Goal: Task Accomplishment & Management: Manage account settings

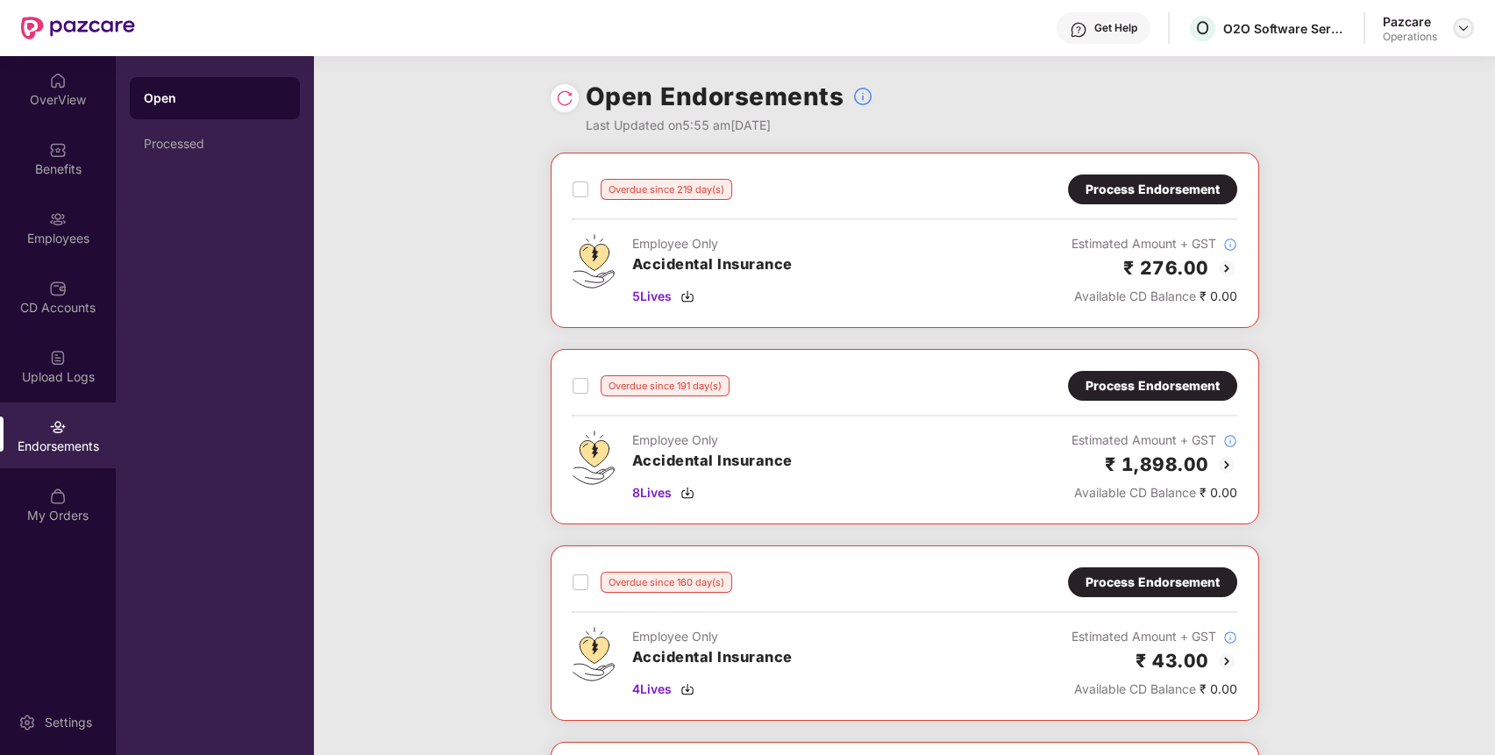
click at [1464, 26] on img at bounding box center [1463, 28] width 14 height 14
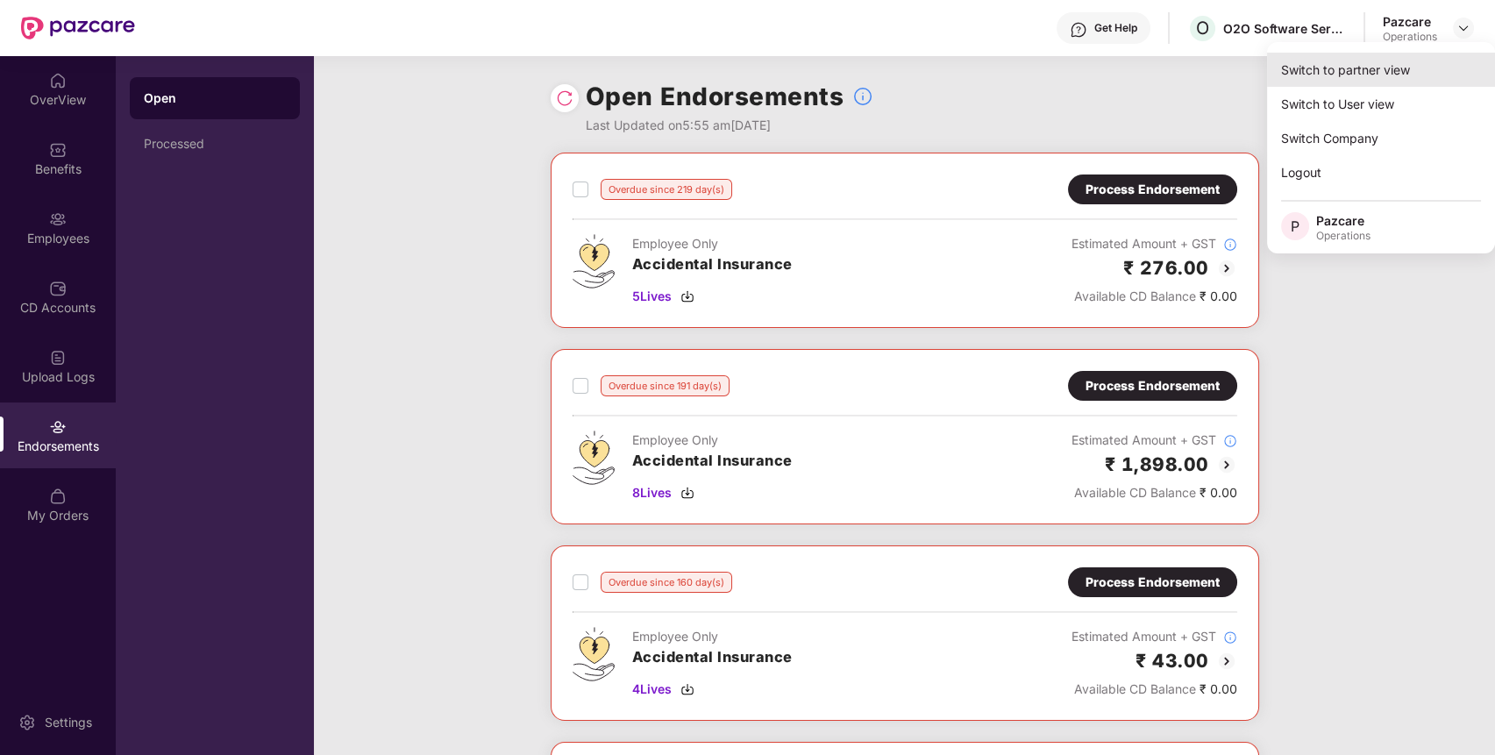
click at [1431, 79] on div "Switch to partner view" at bounding box center [1381, 70] width 228 height 34
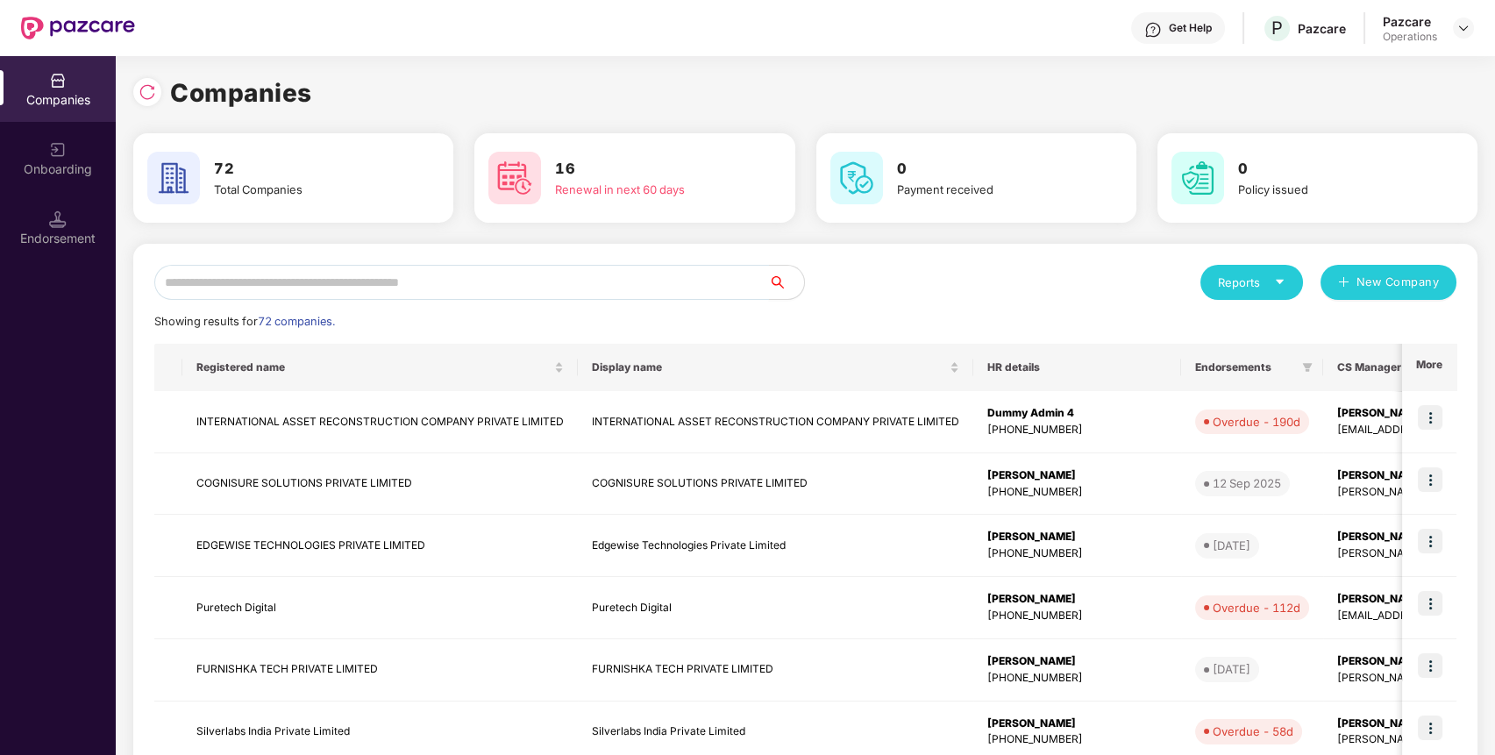
click at [678, 285] on input "text" at bounding box center [461, 282] width 615 height 35
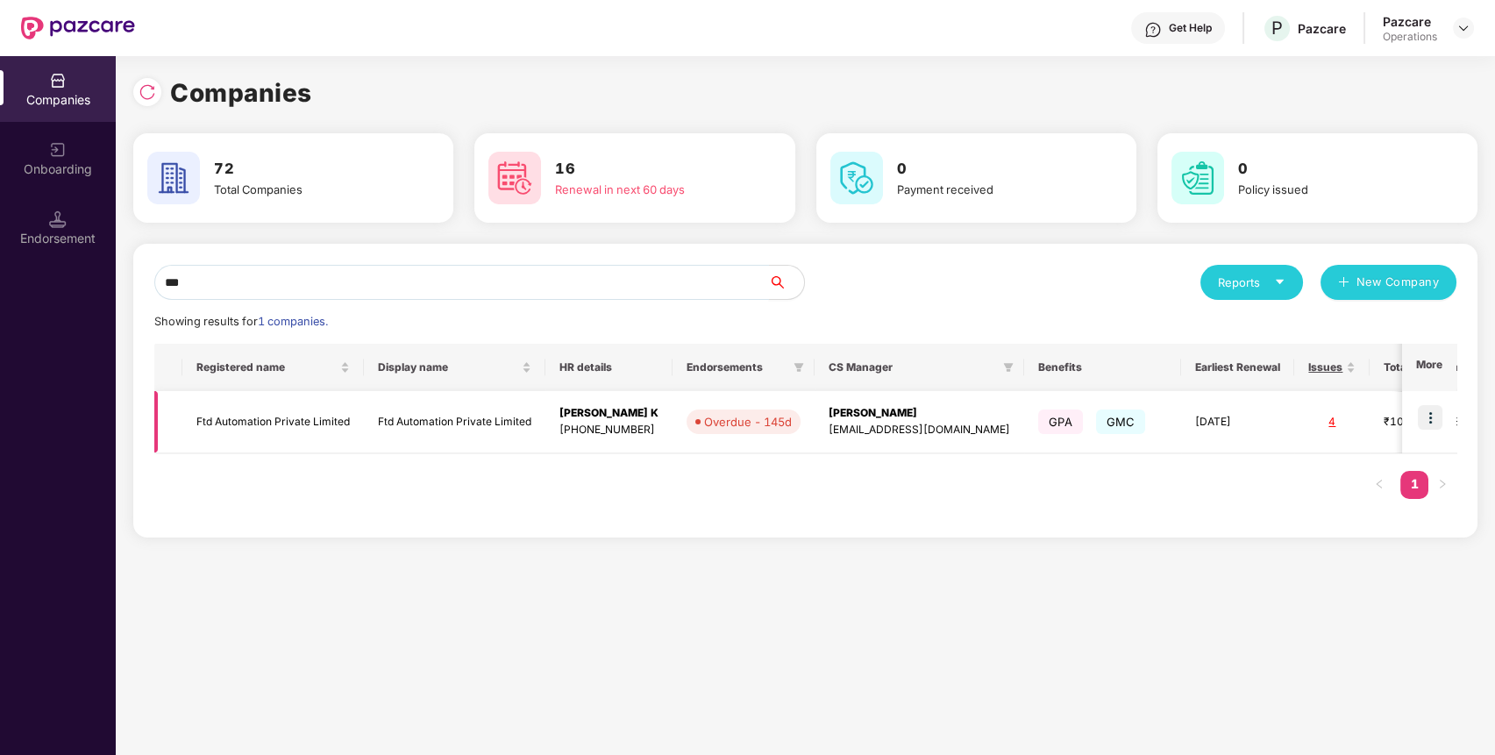
type input "***"
click at [1431, 415] on img at bounding box center [1430, 417] width 25 height 25
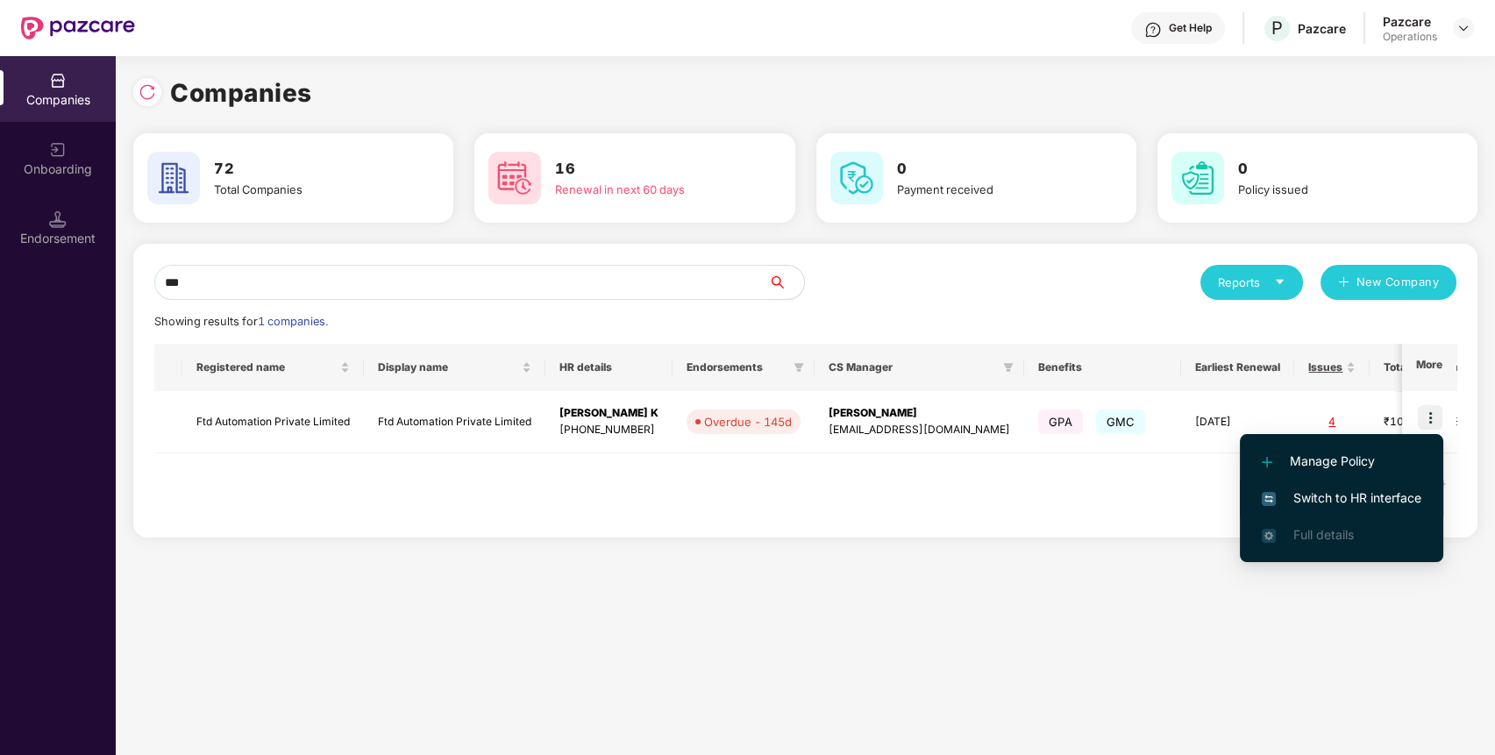
click at [1404, 489] on span "Switch to HR interface" at bounding box center [1342, 497] width 160 height 19
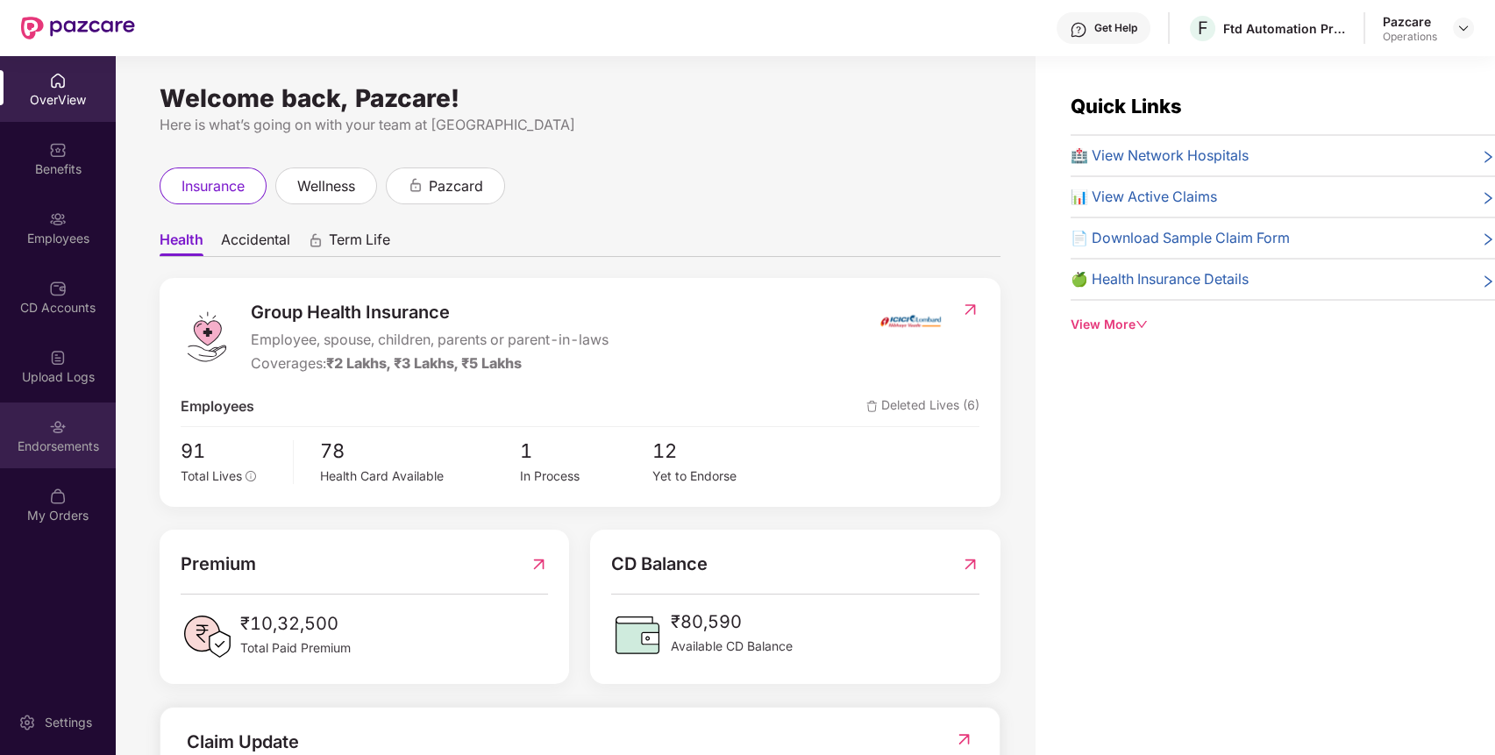
click at [61, 417] on div at bounding box center [58, 426] width 18 height 18
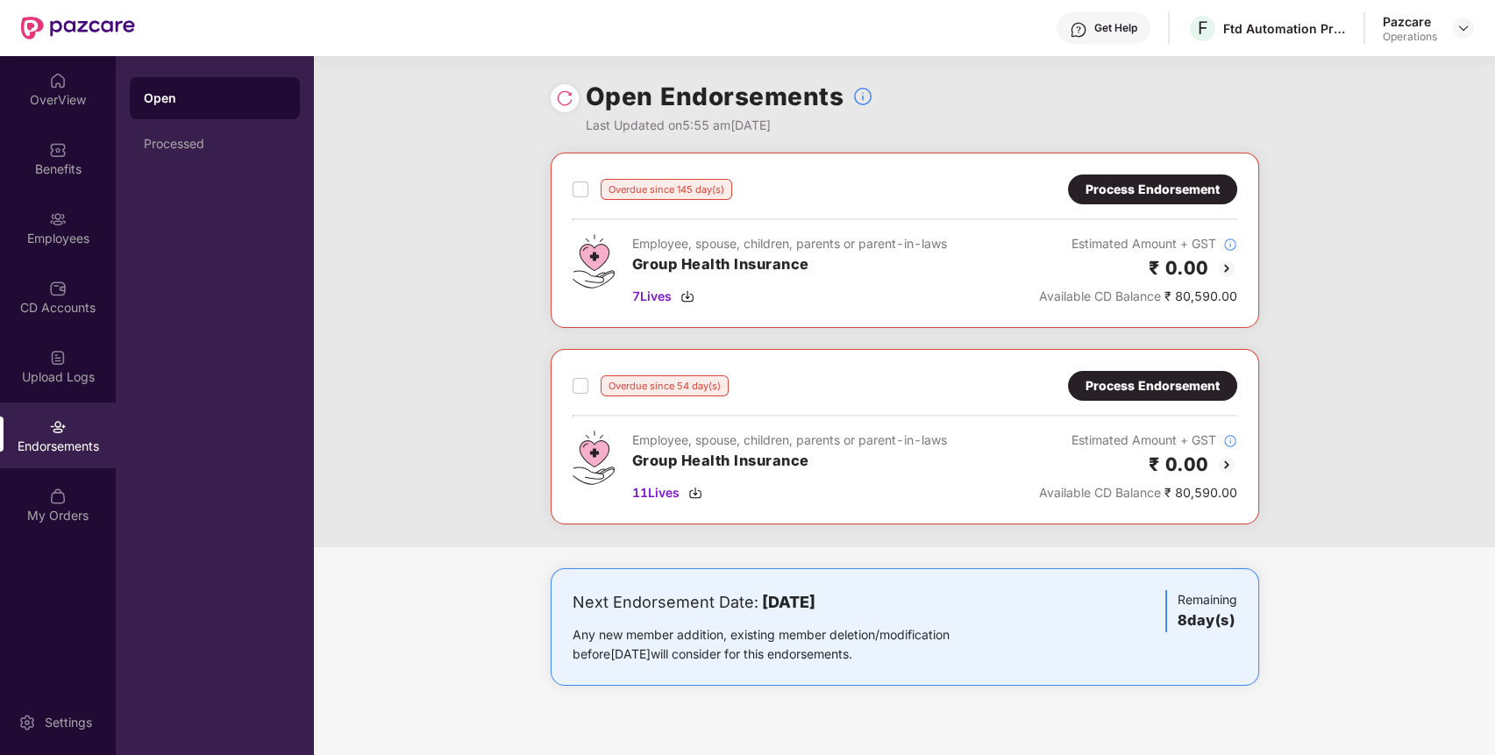
click at [1136, 379] on div "Process Endorsement" at bounding box center [1153, 385] width 134 height 19
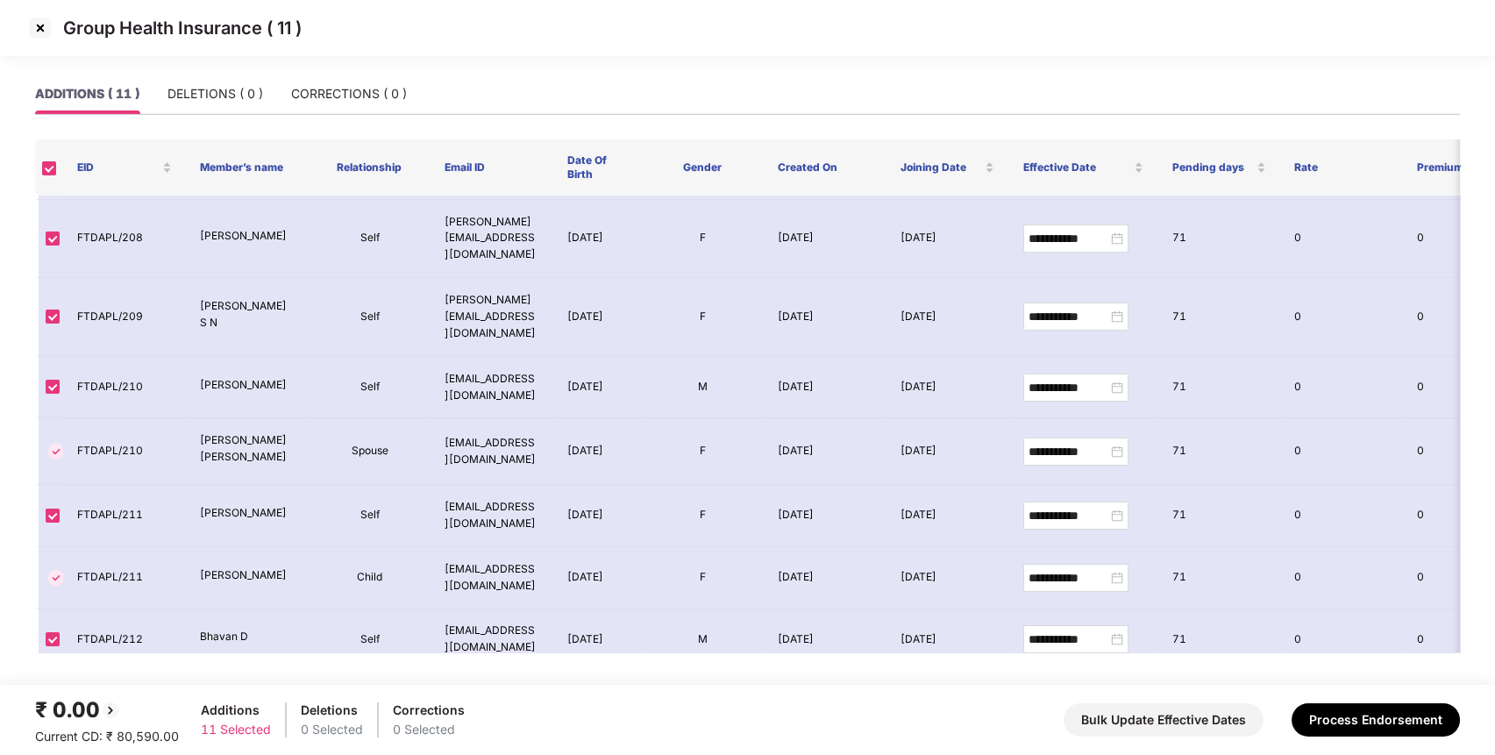
click at [32, 26] on img at bounding box center [40, 28] width 28 height 28
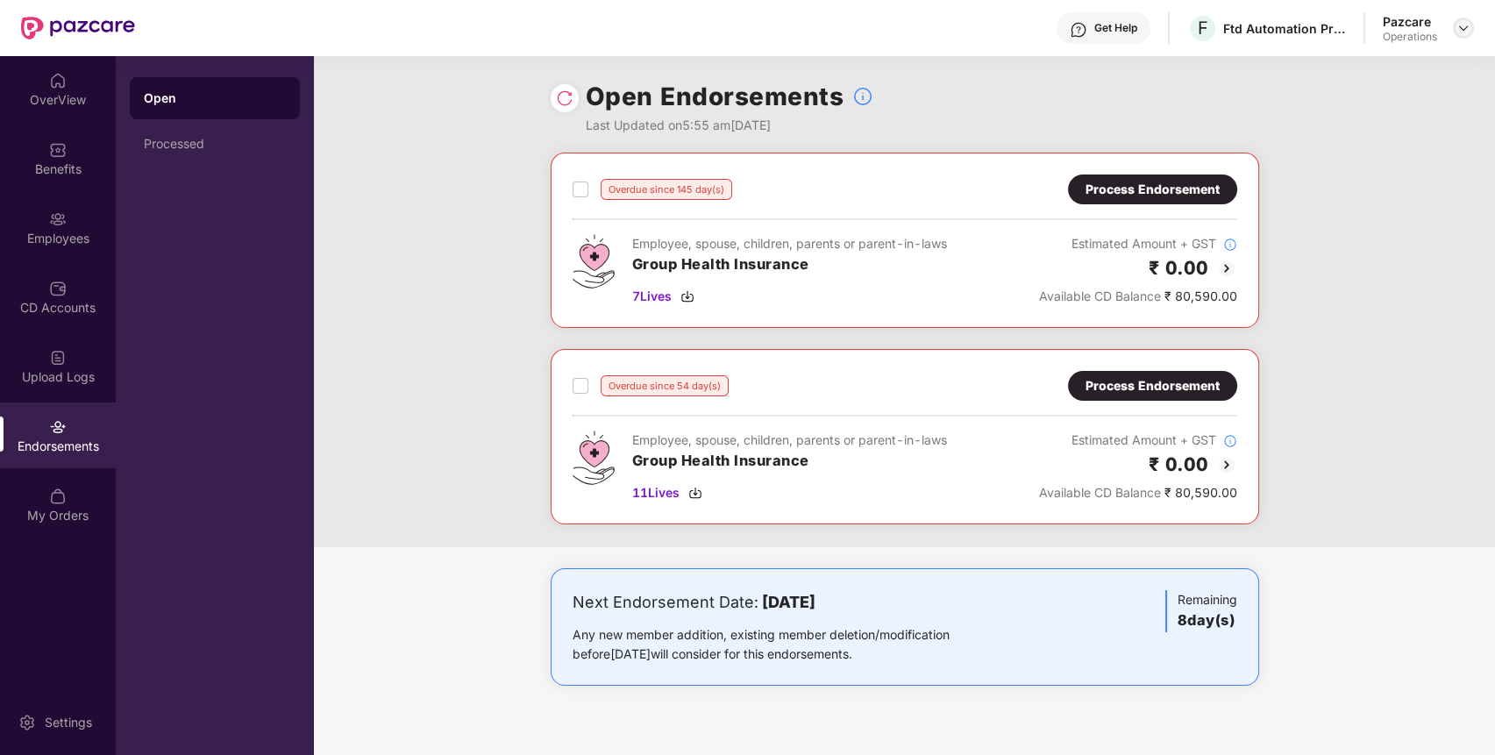
click at [1465, 18] on div at bounding box center [1463, 28] width 21 height 21
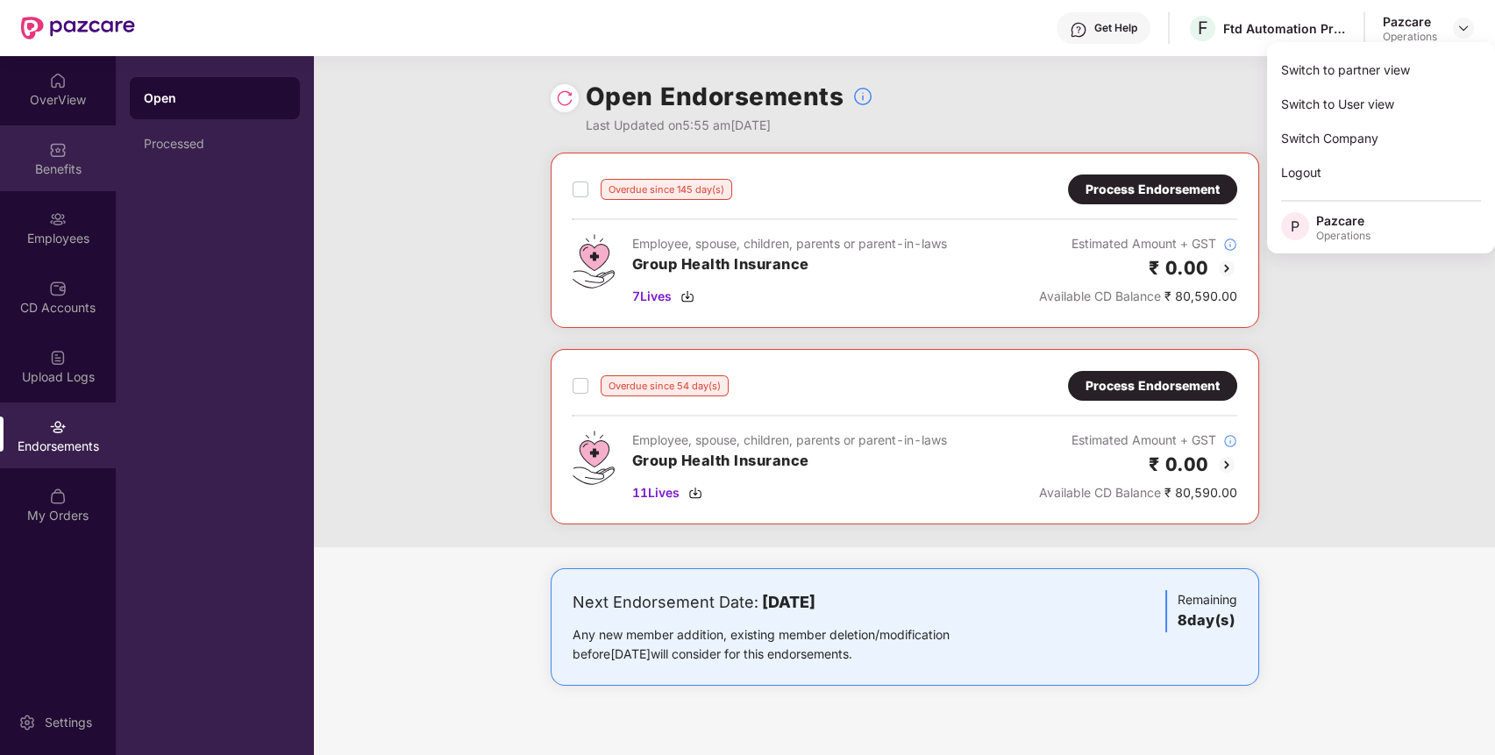
click at [57, 170] on div "Benefits" at bounding box center [58, 169] width 116 height 18
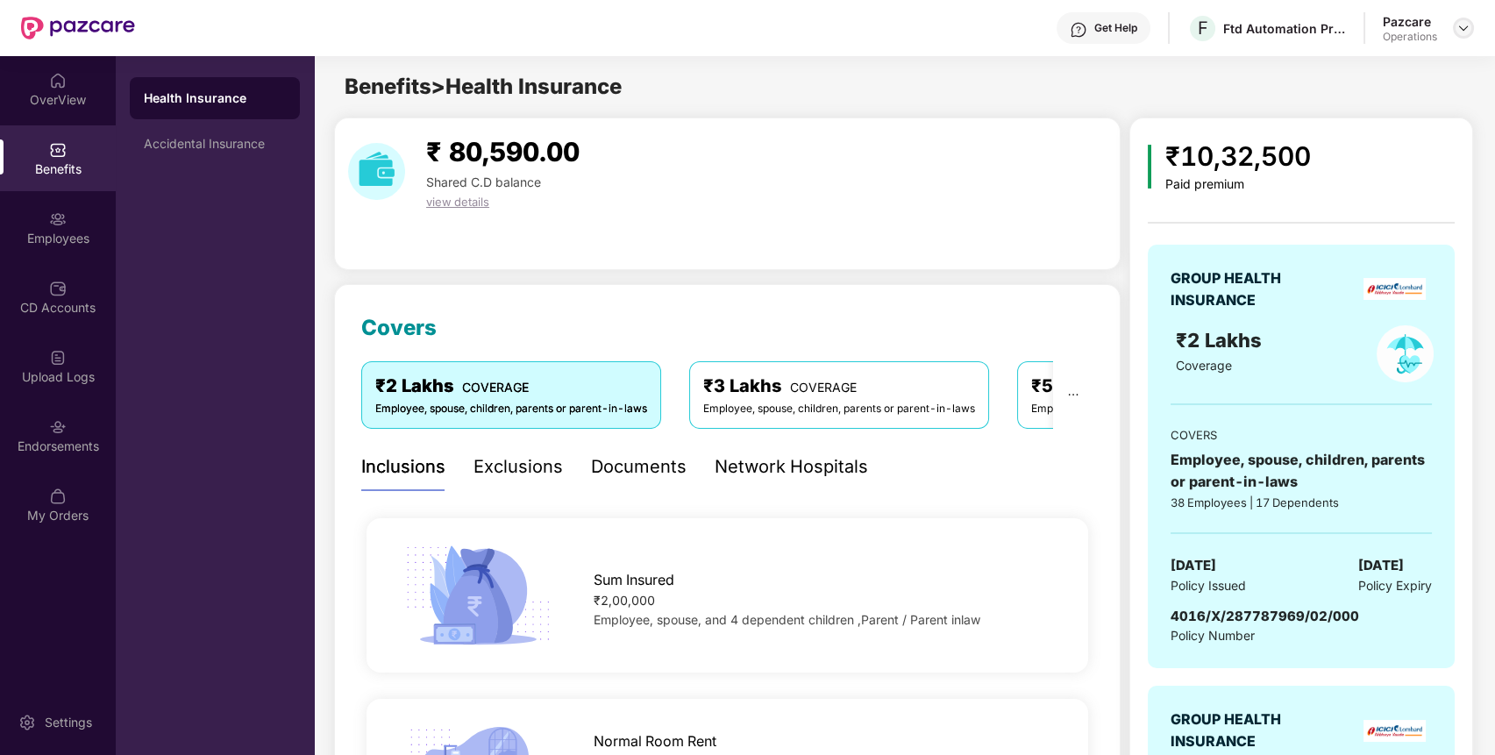
click at [1468, 33] on img at bounding box center [1463, 28] width 14 height 14
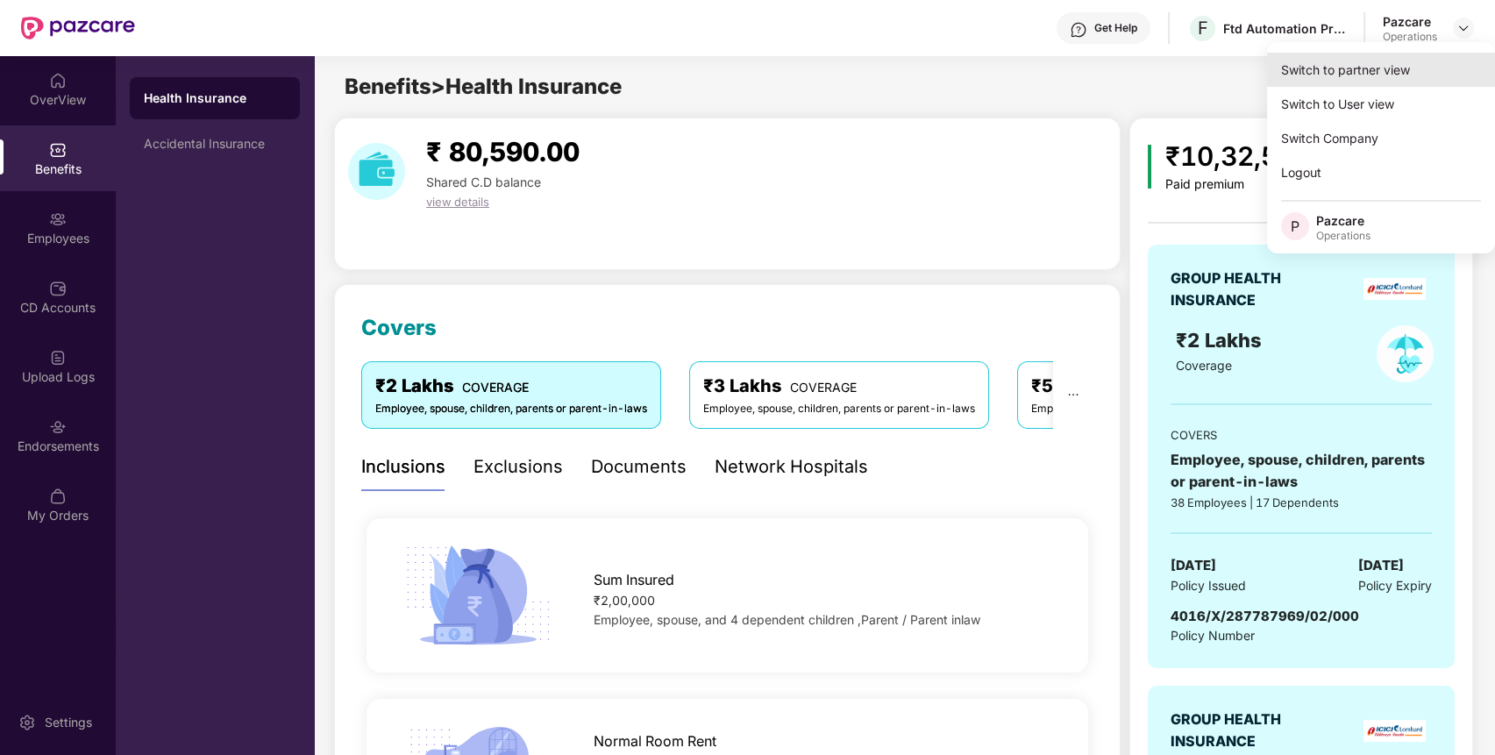
click at [1387, 63] on div "Switch to partner view" at bounding box center [1381, 70] width 228 height 34
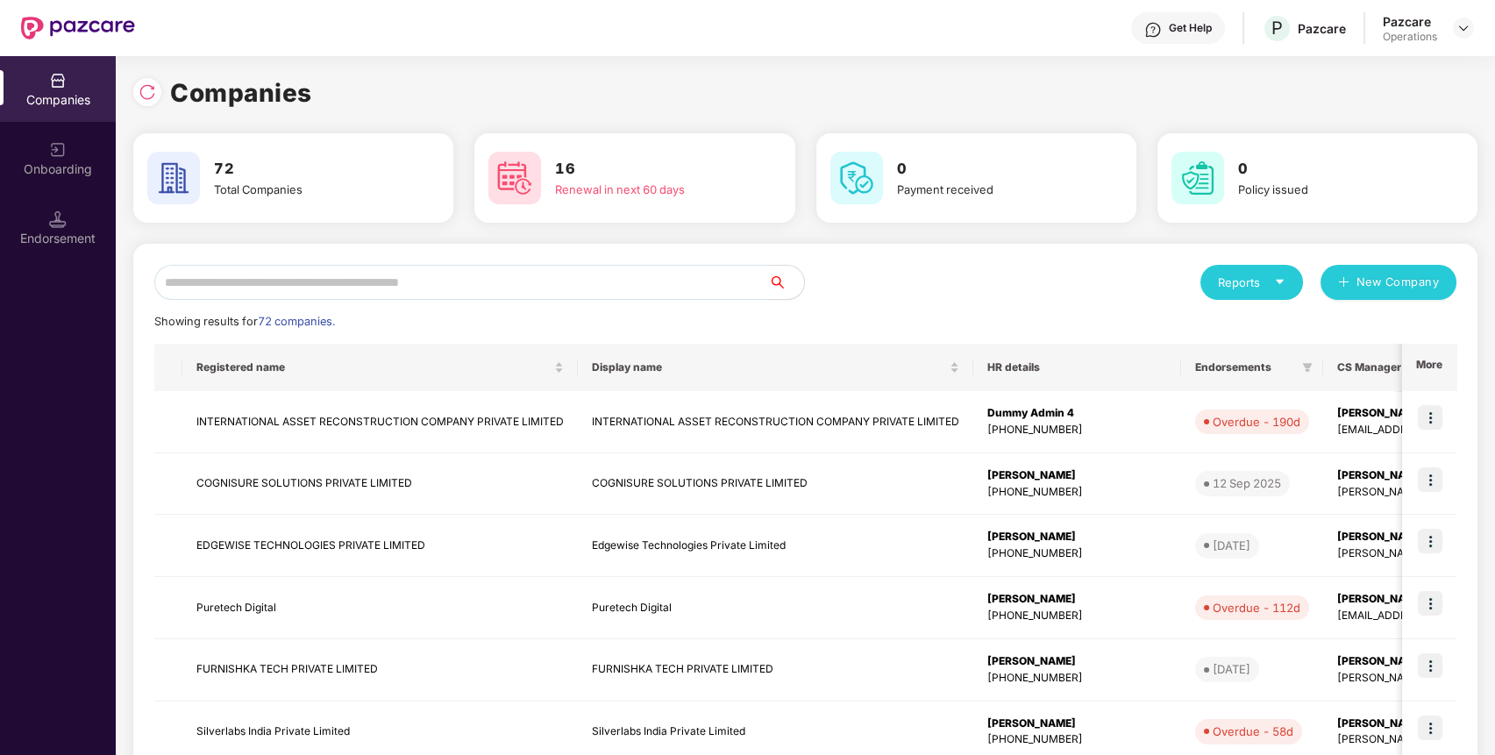
click at [559, 280] on input "text" at bounding box center [461, 282] width 615 height 35
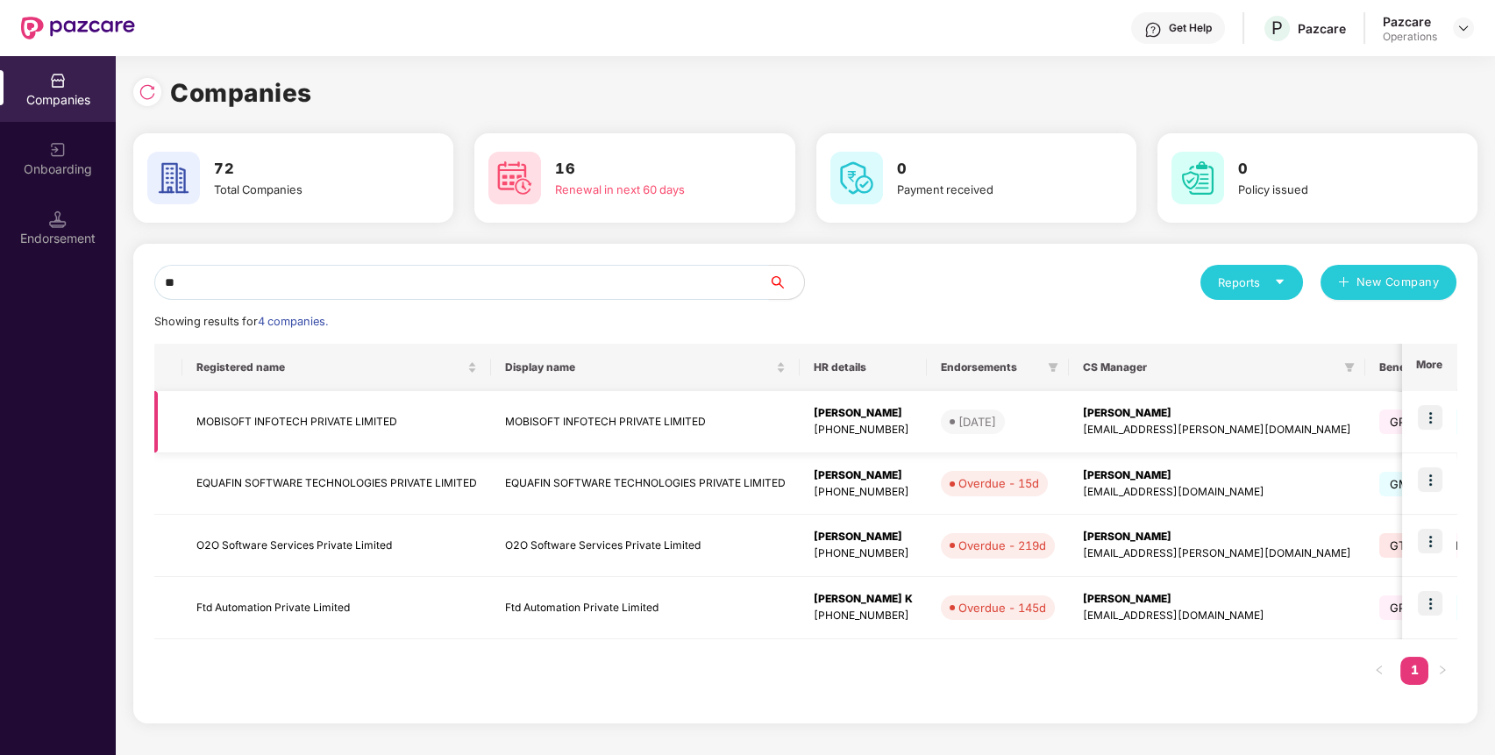
type input "*"
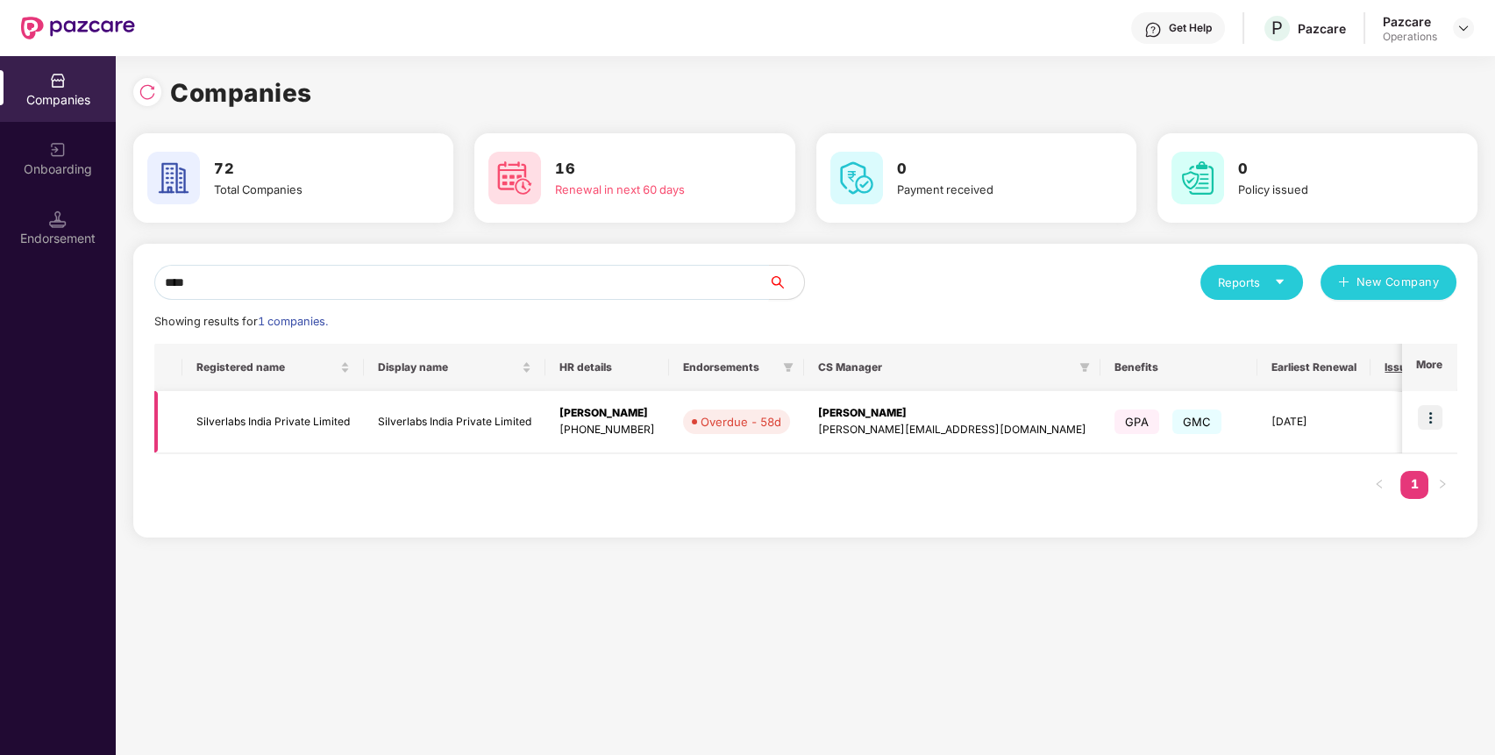
type input "****"
click at [1422, 408] on img at bounding box center [1430, 417] width 25 height 25
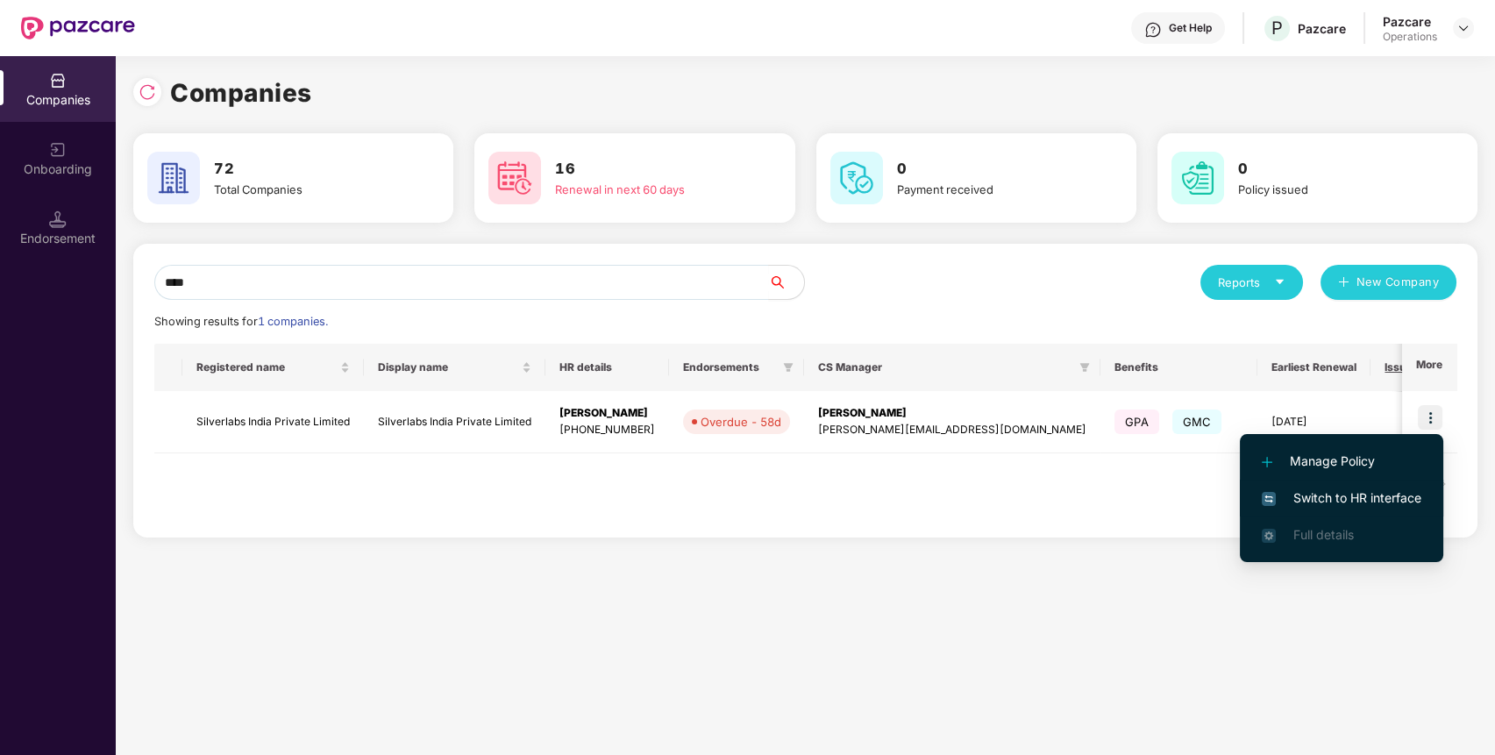
click at [1365, 495] on span "Switch to HR interface" at bounding box center [1342, 497] width 160 height 19
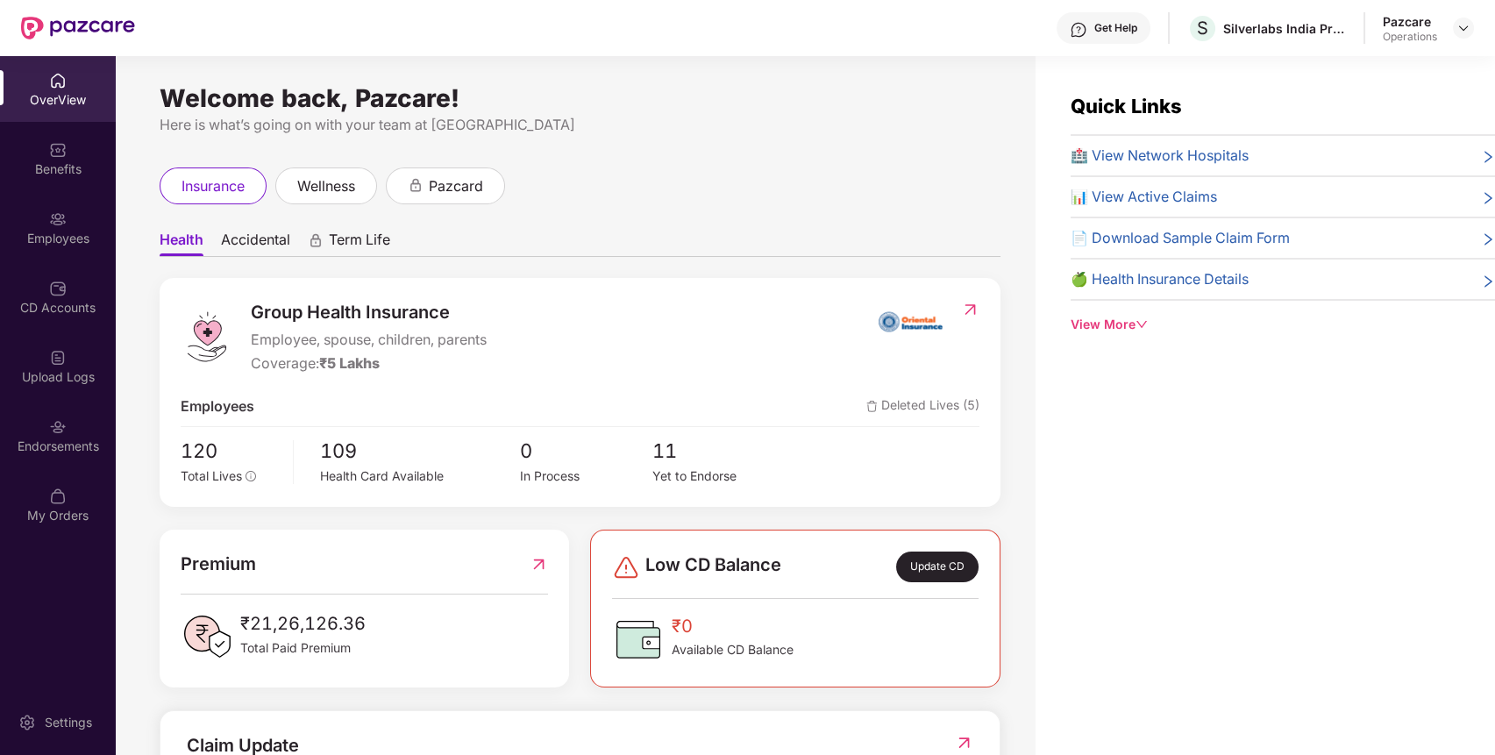
click at [44, 444] on div "Endorsements" at bounding box center [58, 447] width 116 height 18
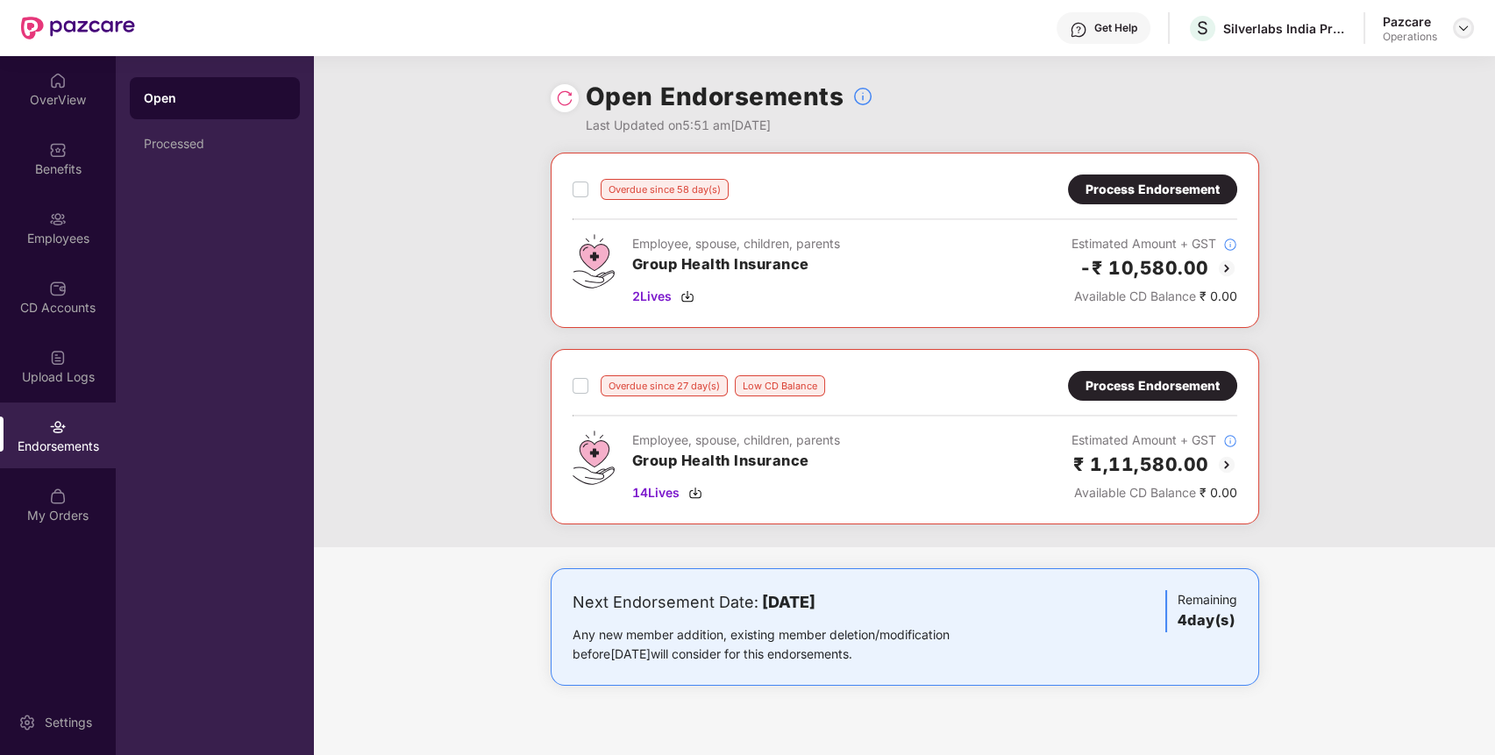
click at [1465, 26] on img at bounding box center [1463, 28] width 14 height 14
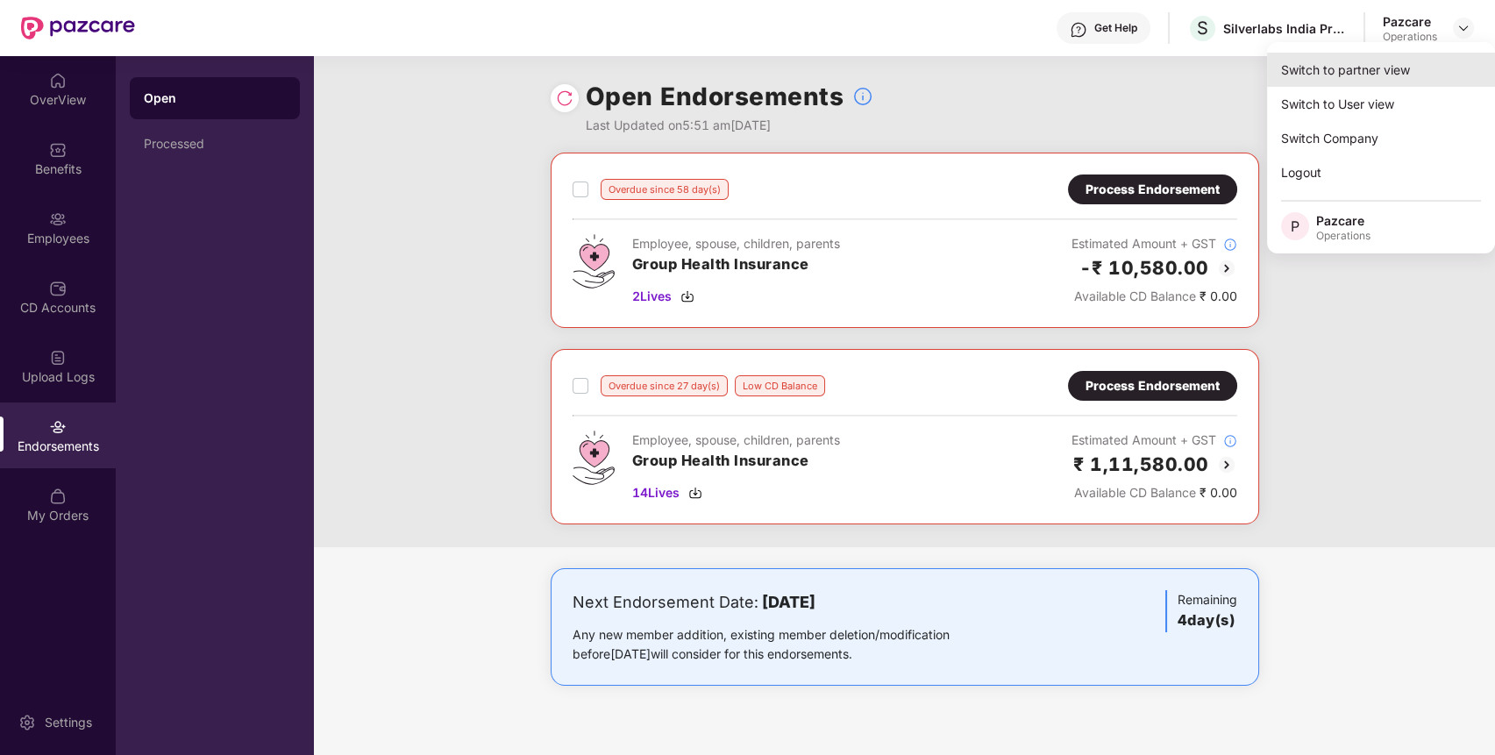
click at [1399, 65] on div "Switch to partner view" at bounding box center [1381, 70] width 228 height 34
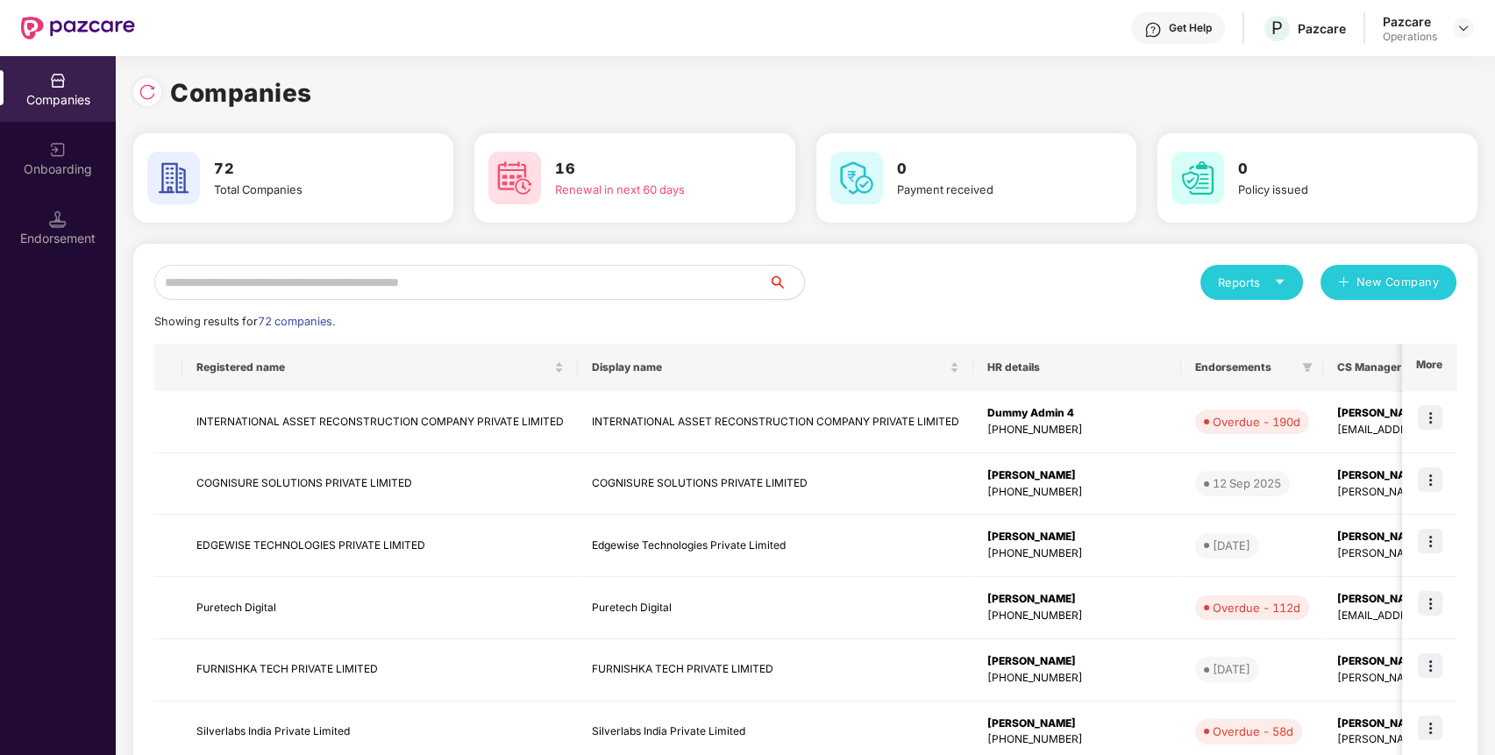
click at [539, 275] on input "text" at bounding box center [461, 282] width 615 height 35
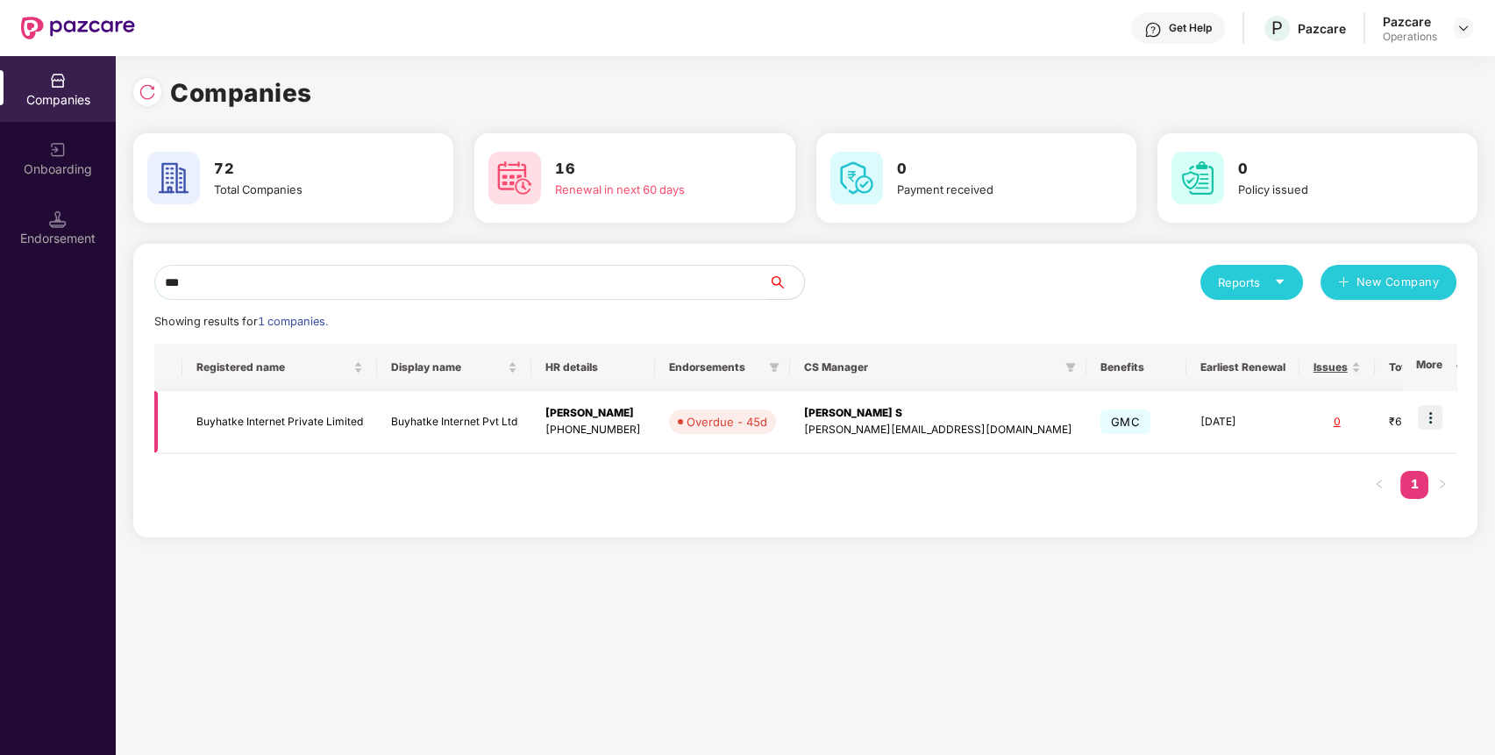
type input "***"
click at [1438, 411] on img at bounding box center [1430, 417] width 25 height 25
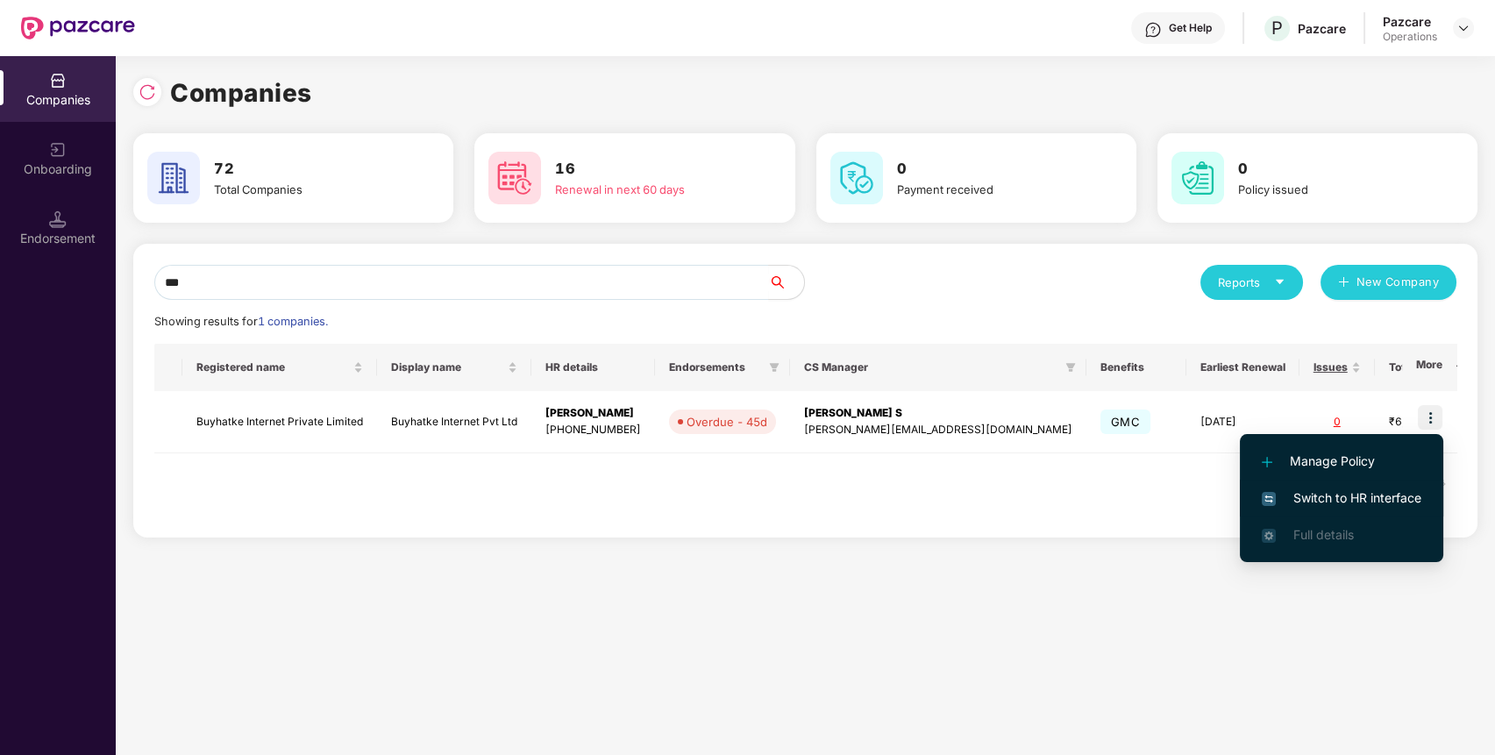
click at [1375, 494] on span "Switch to HR interface" at bounding box center [1342, 497] width 160 height 19
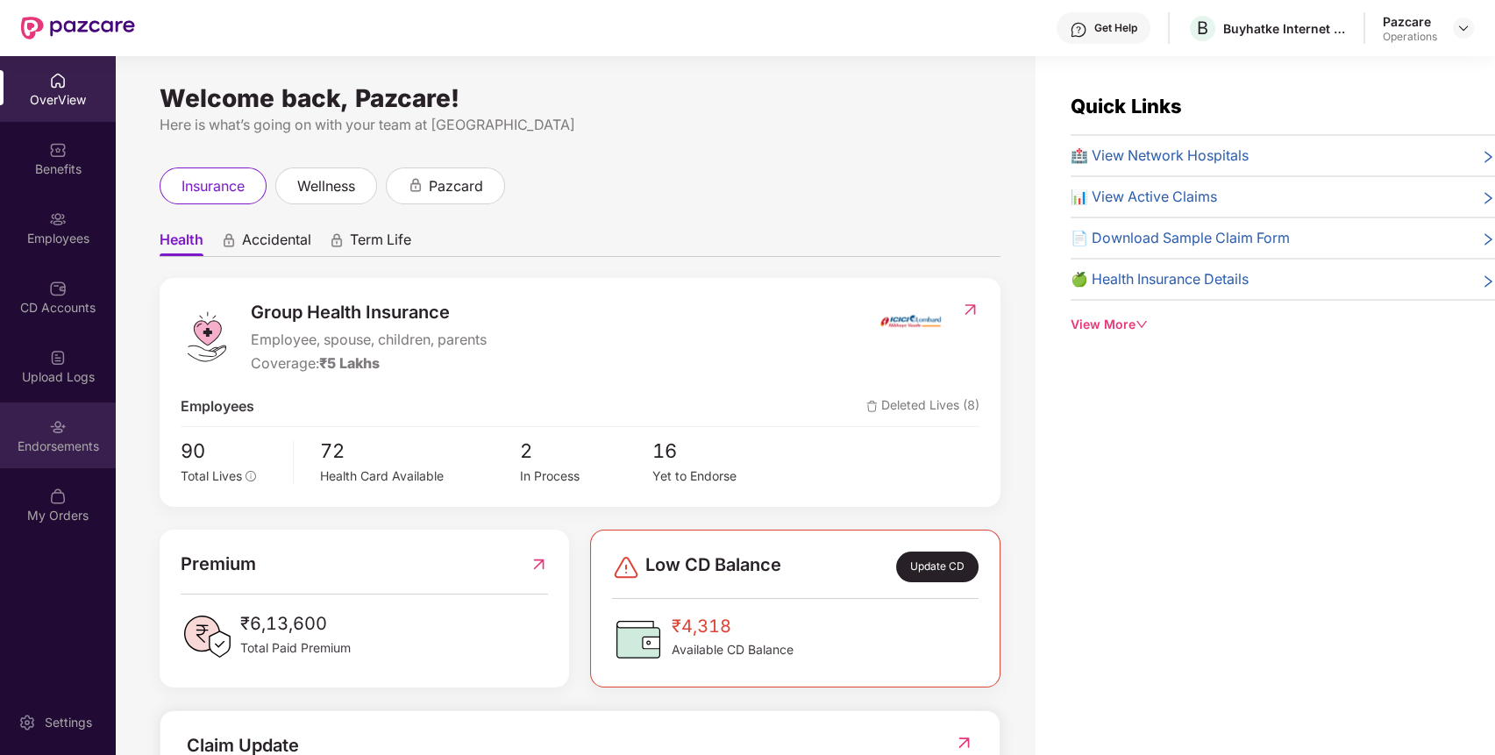
click at [28, 427] on div "Endorsements" at bounding box center [58, 435] width 116 height 66
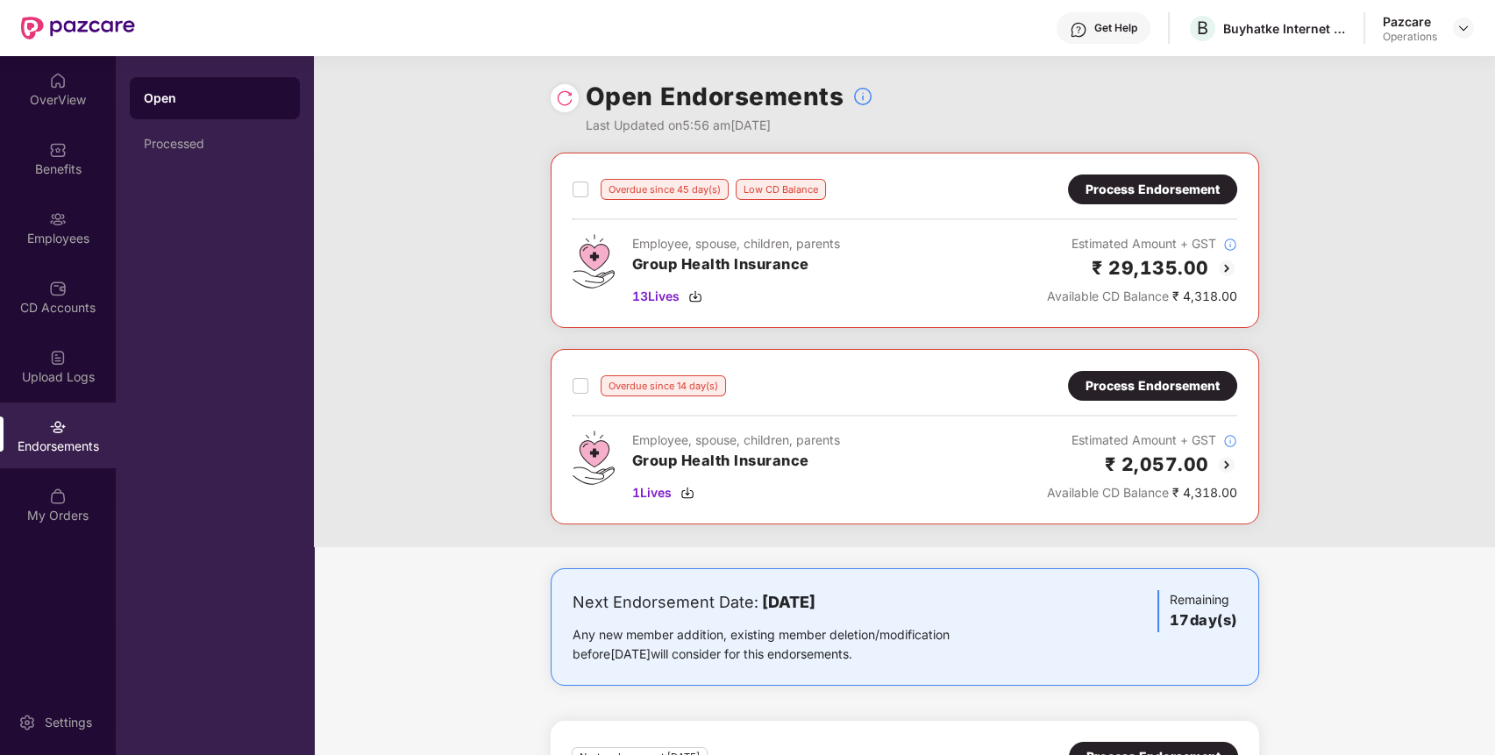
click at [1147, 377] on div "Process Endorsement" at bounding box center [1153, 385] width 134 height 19
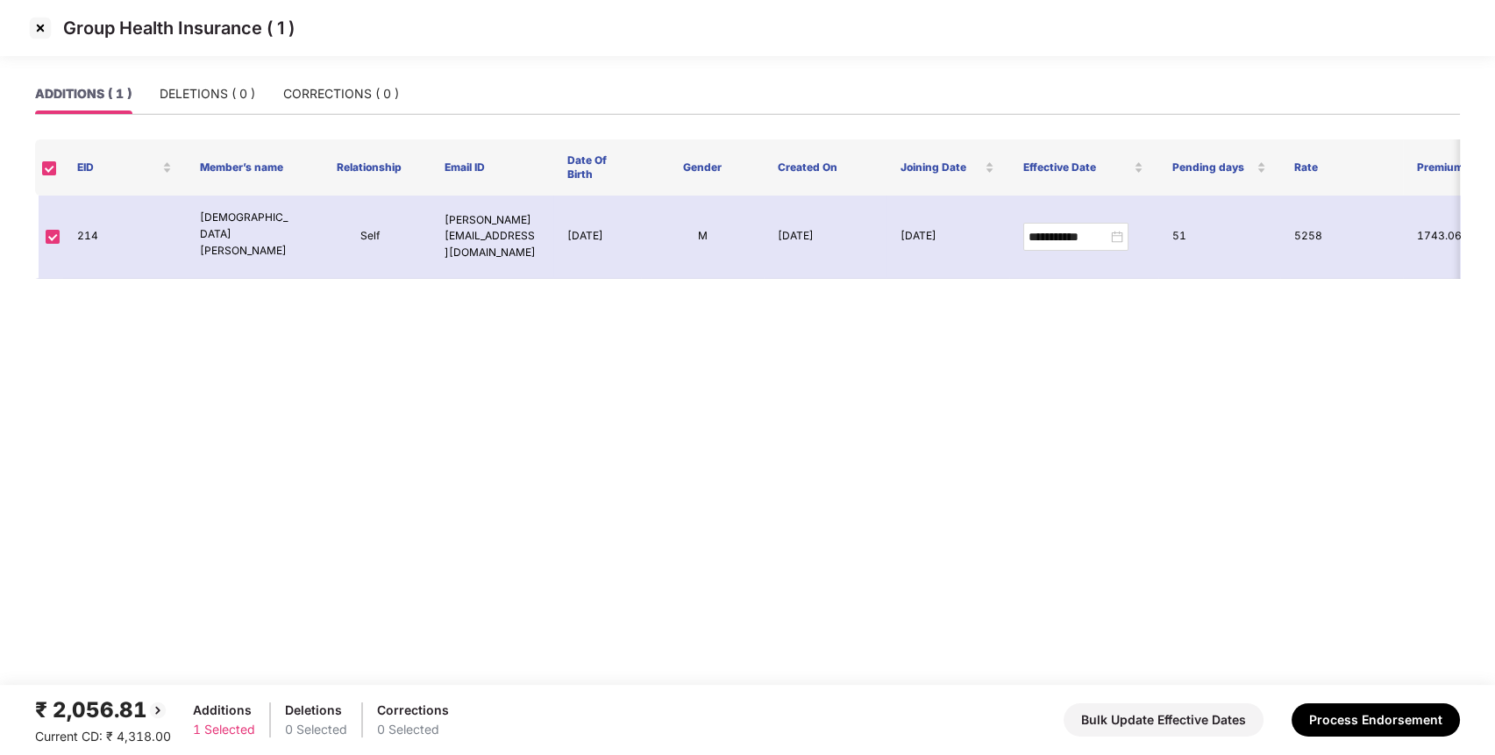
click at [51, 28] on img at bounding box center [40, 28] width 28 height 28
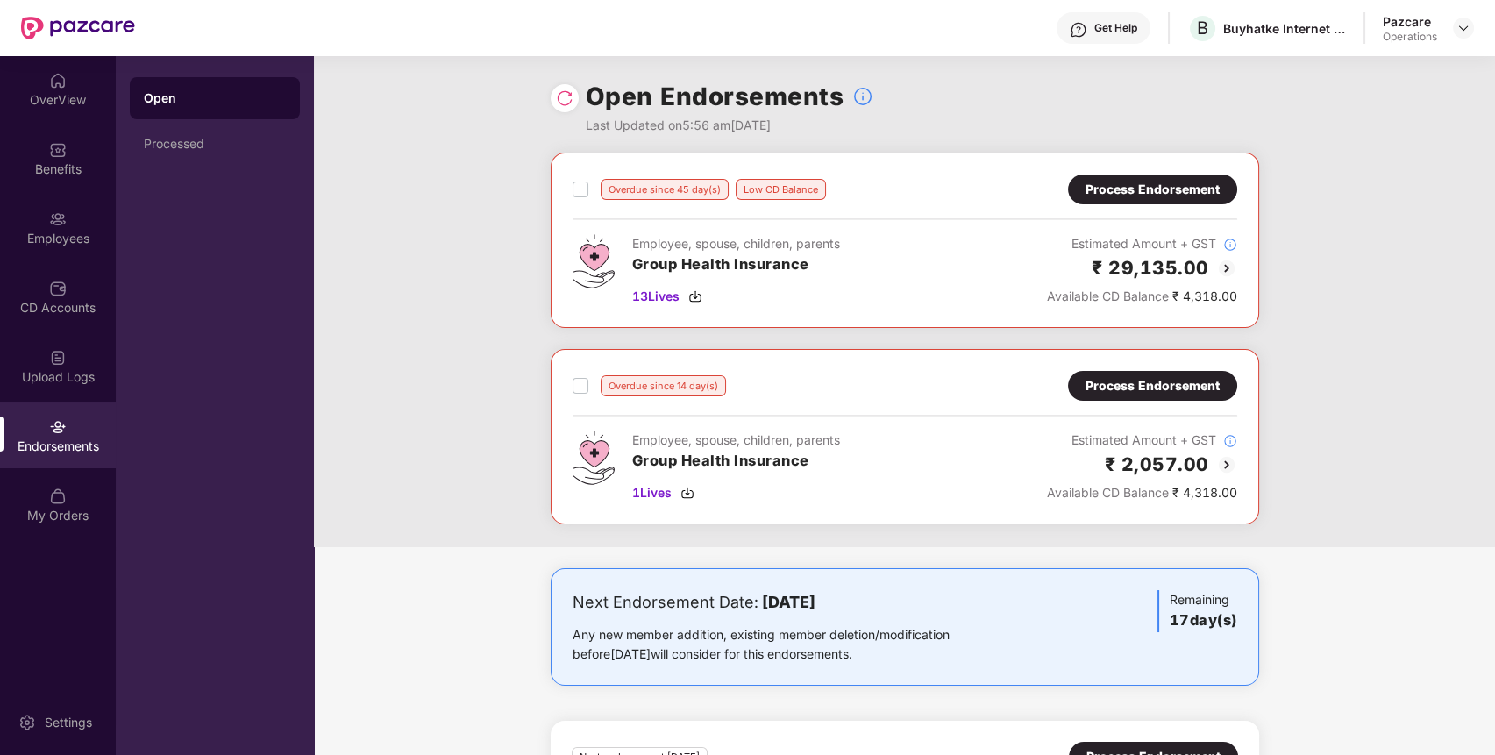
click at [1193, 184] on div "Process Endorsement" at bounding box center [1153, 189] width 134 height 19
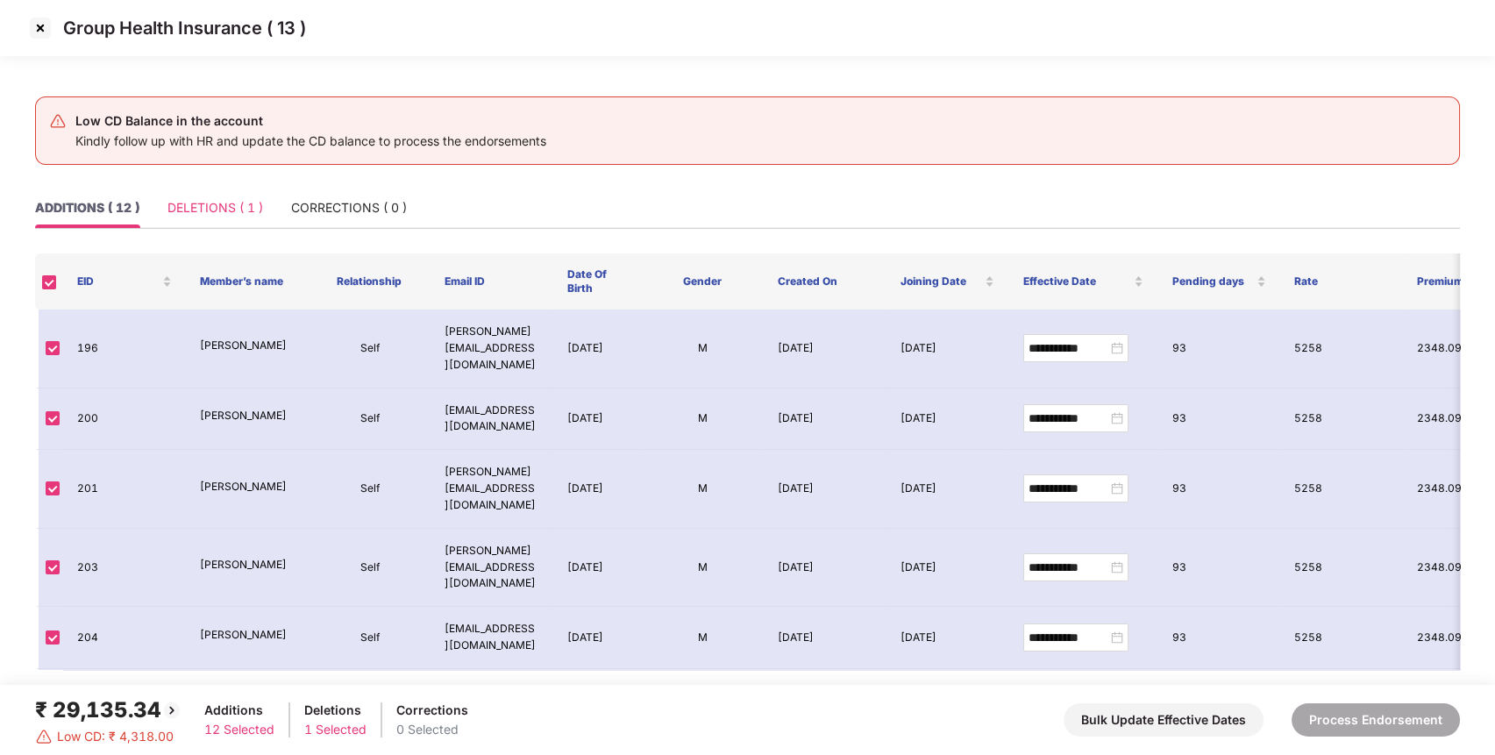
click at [188, 190] on div "DELETIONS ( 1 )" at bounding box center [215, 208] width 96 height 40
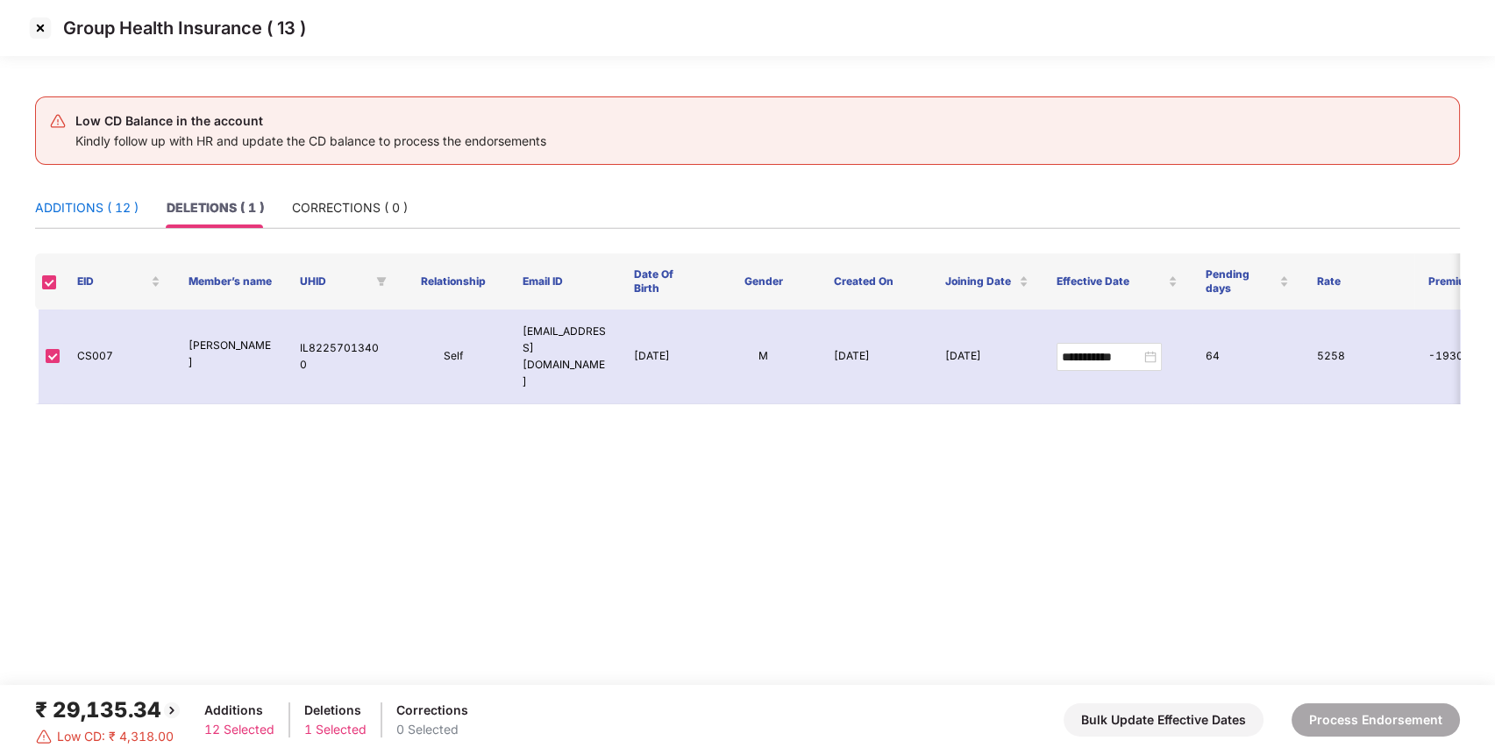
click at [68, 198] on div "ADDITIONS ( 12 )" at bounding box center [86, 207] width 103 height 19
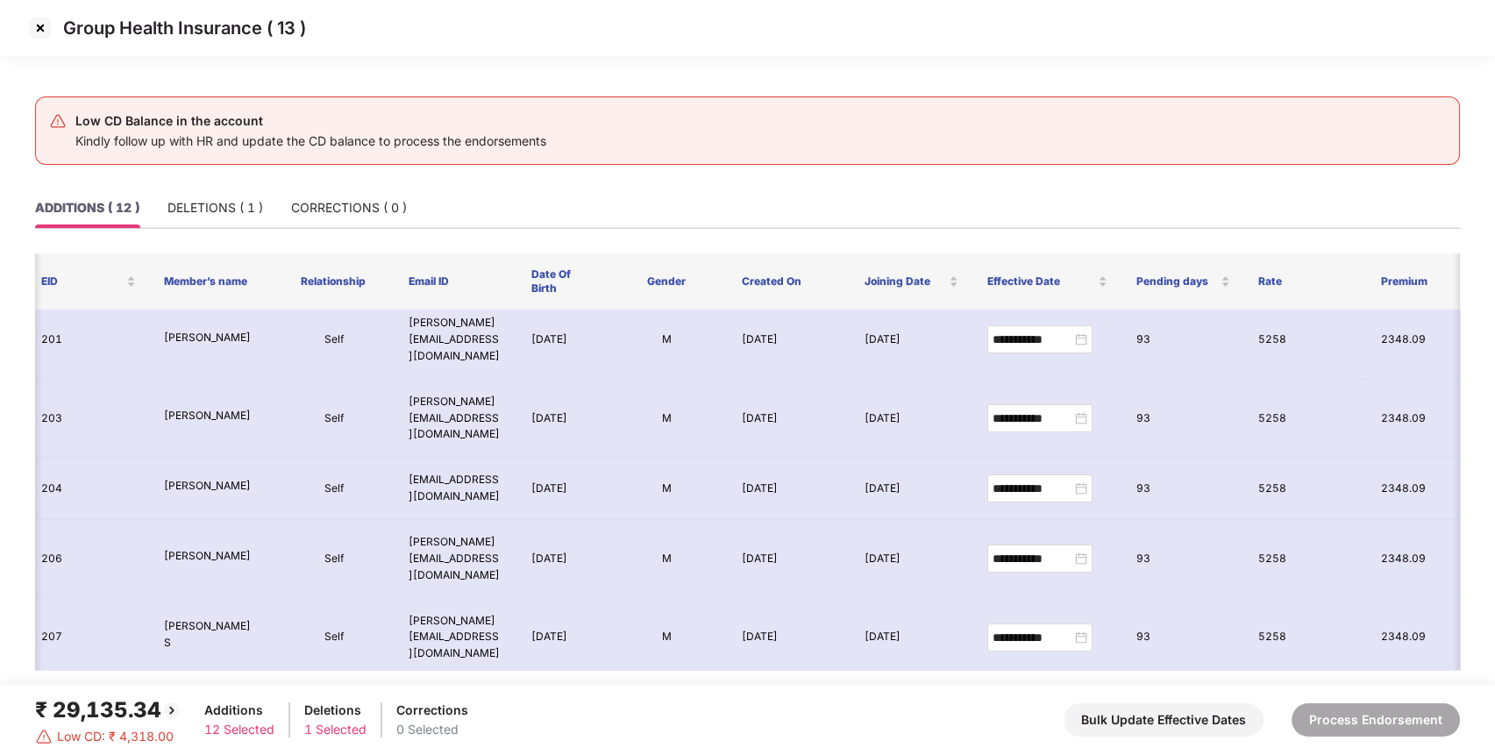
scroll to position [0, 36]
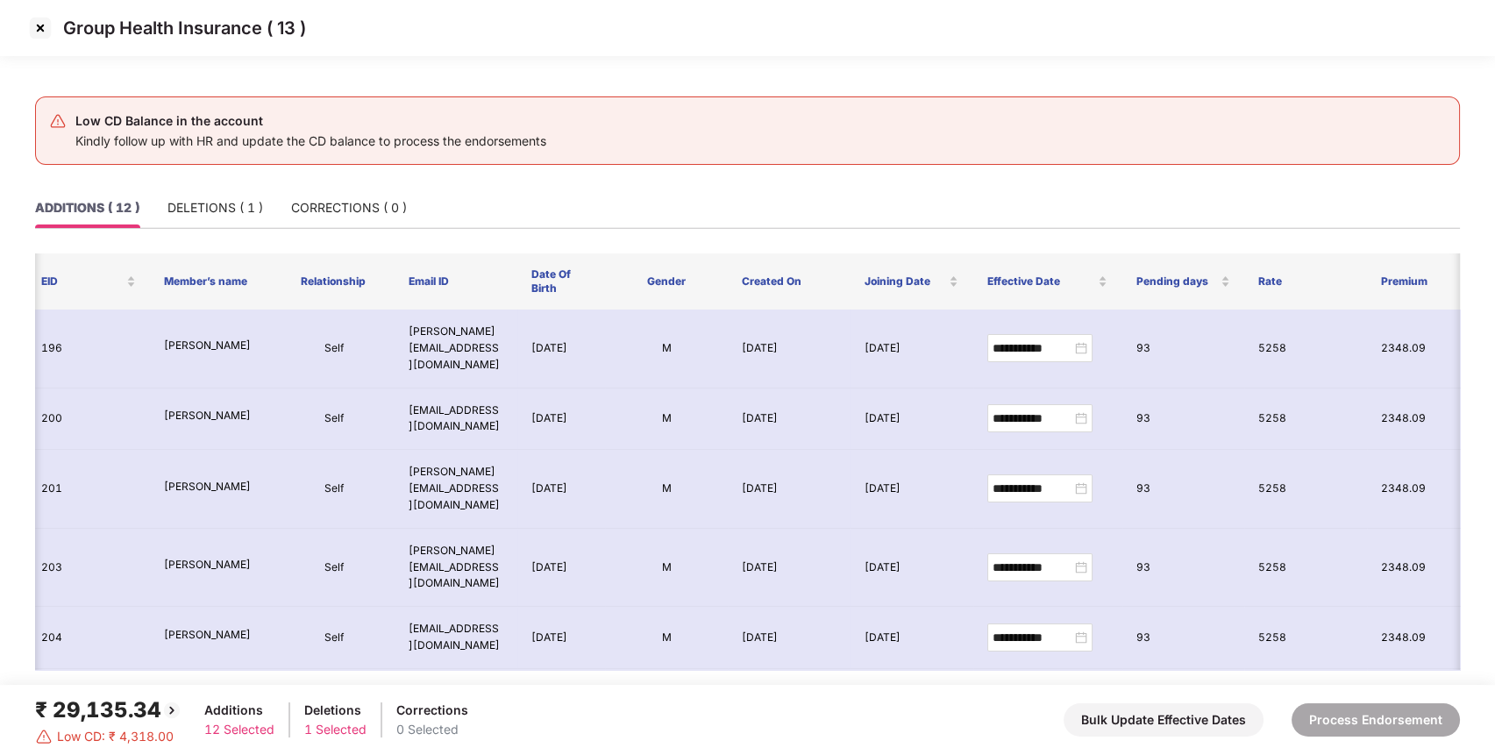
click at [39, 19] on img at bounding box center [40, 28] width 28 height 28
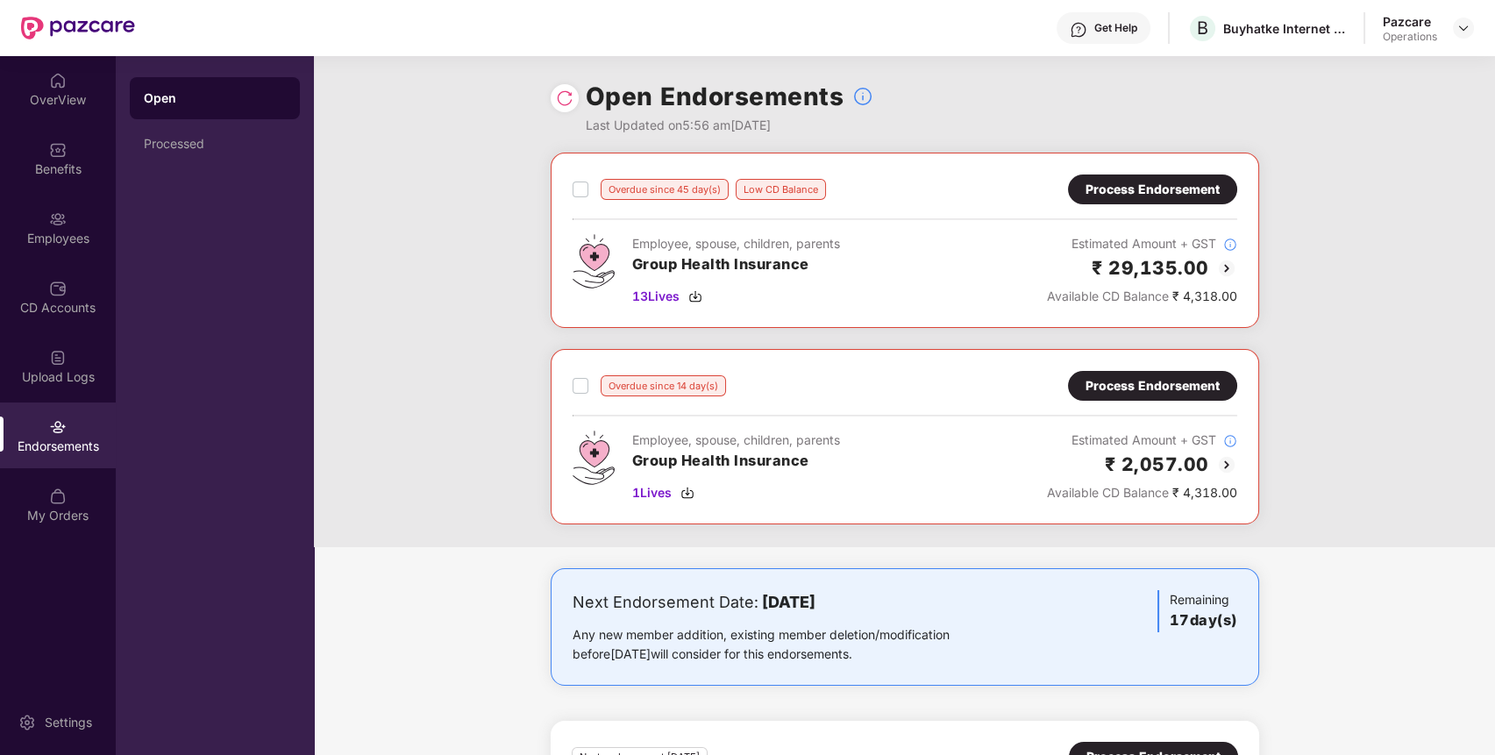
click at [1129, 386] on div "Process Endorsement" at bounding box center [1153, 385] width 134 height 19
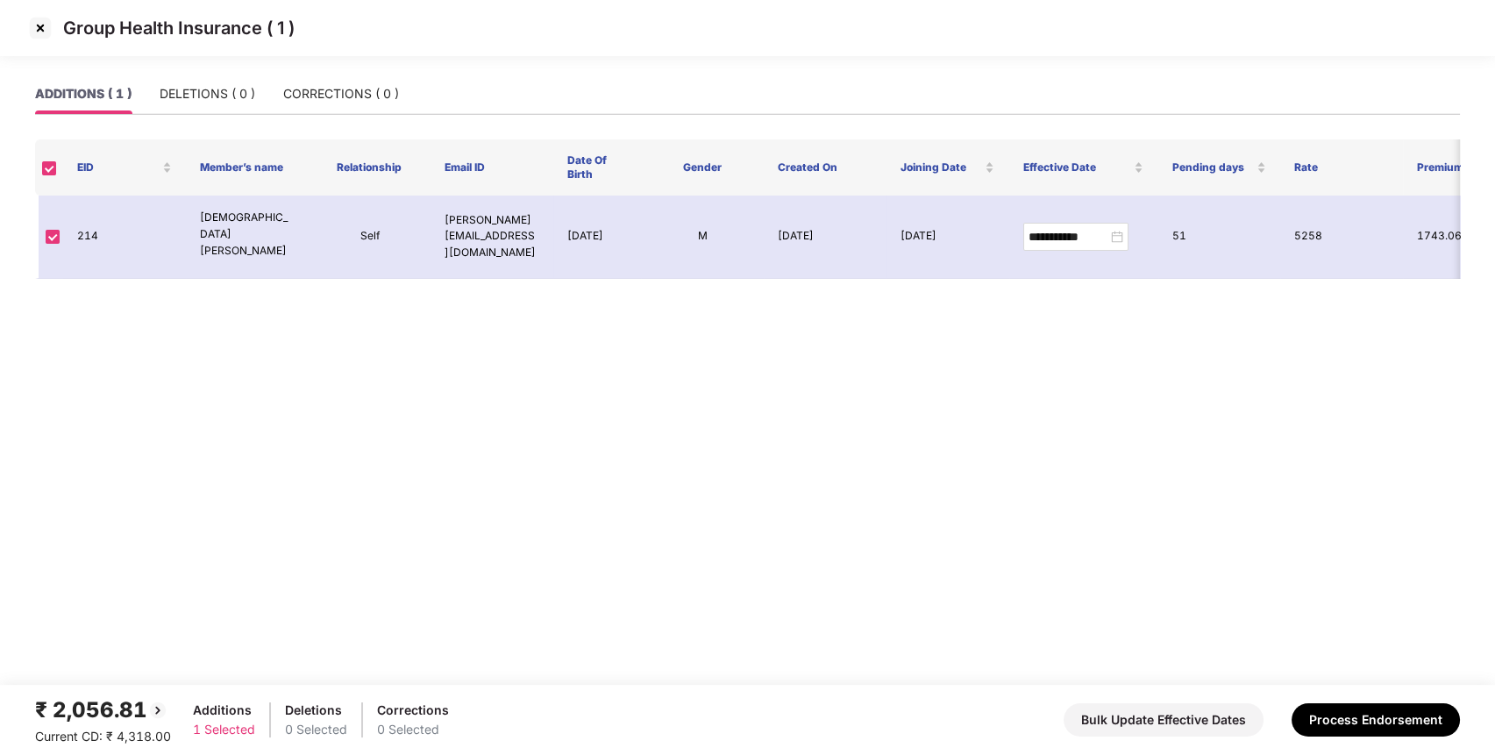
click at [49, 25] on img at bounding box center [40, 28] width 28 height 28
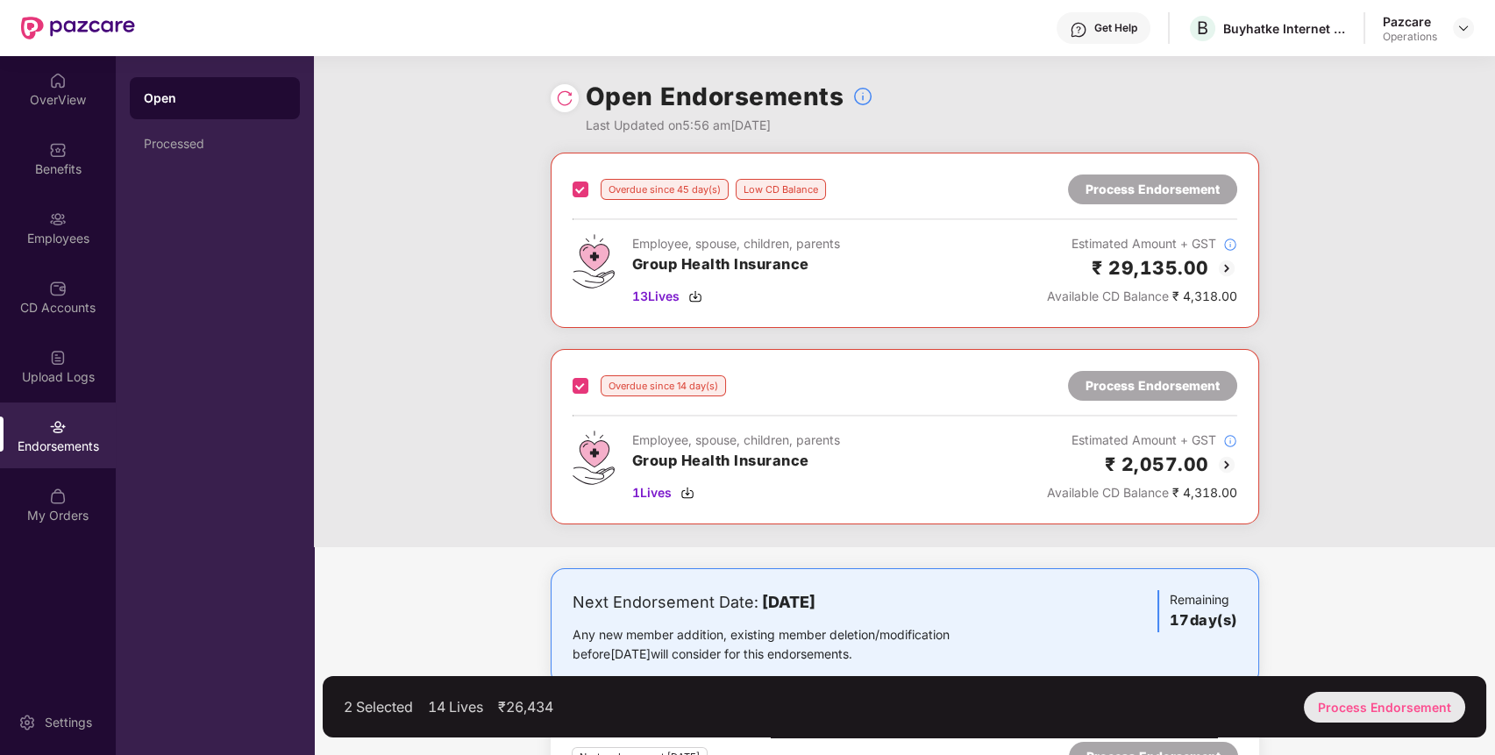
click at [1388, 715] on div "Process Endorsement" at bounding box center [1384, 707] width 161 height 31
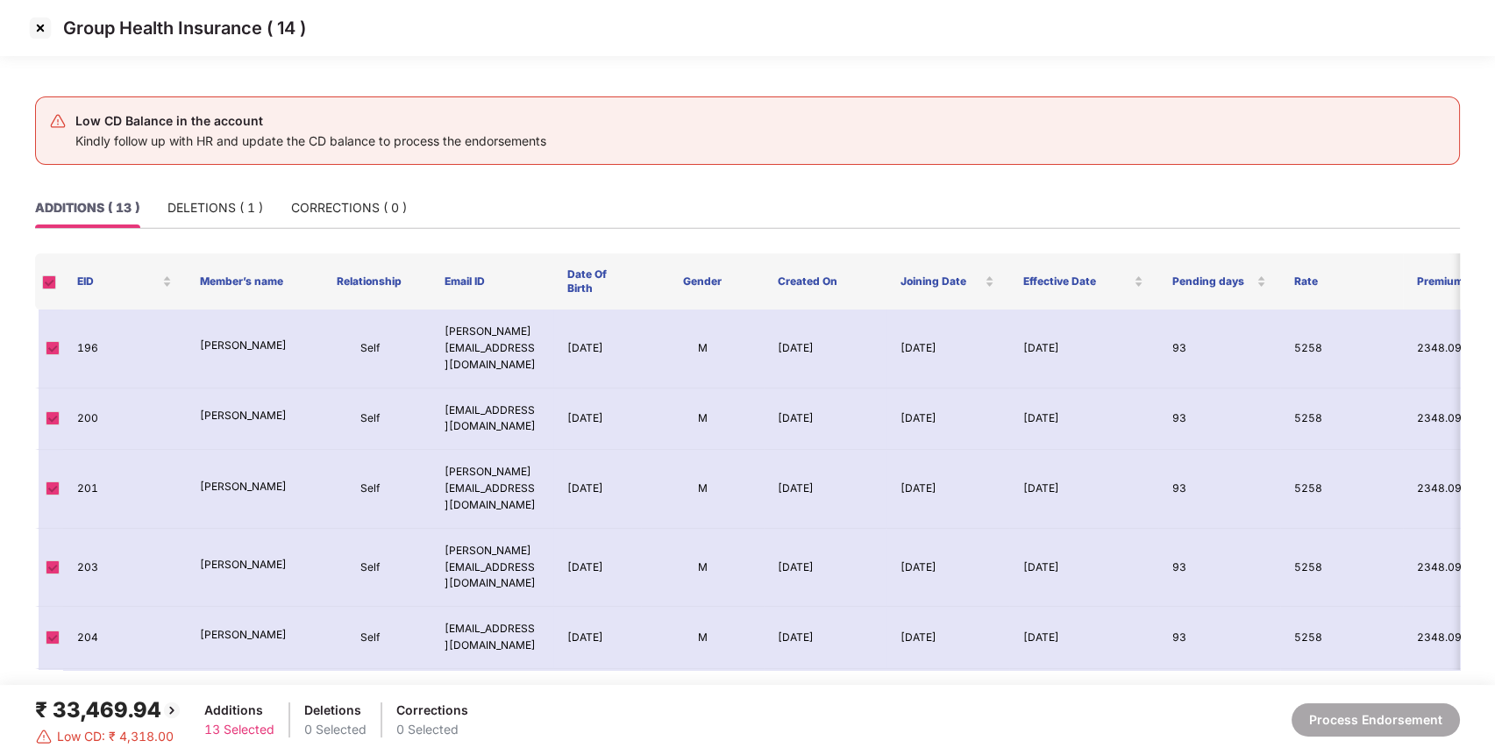
click at [42, 21] on img at bounding box center [40, 28] width 28 height 28
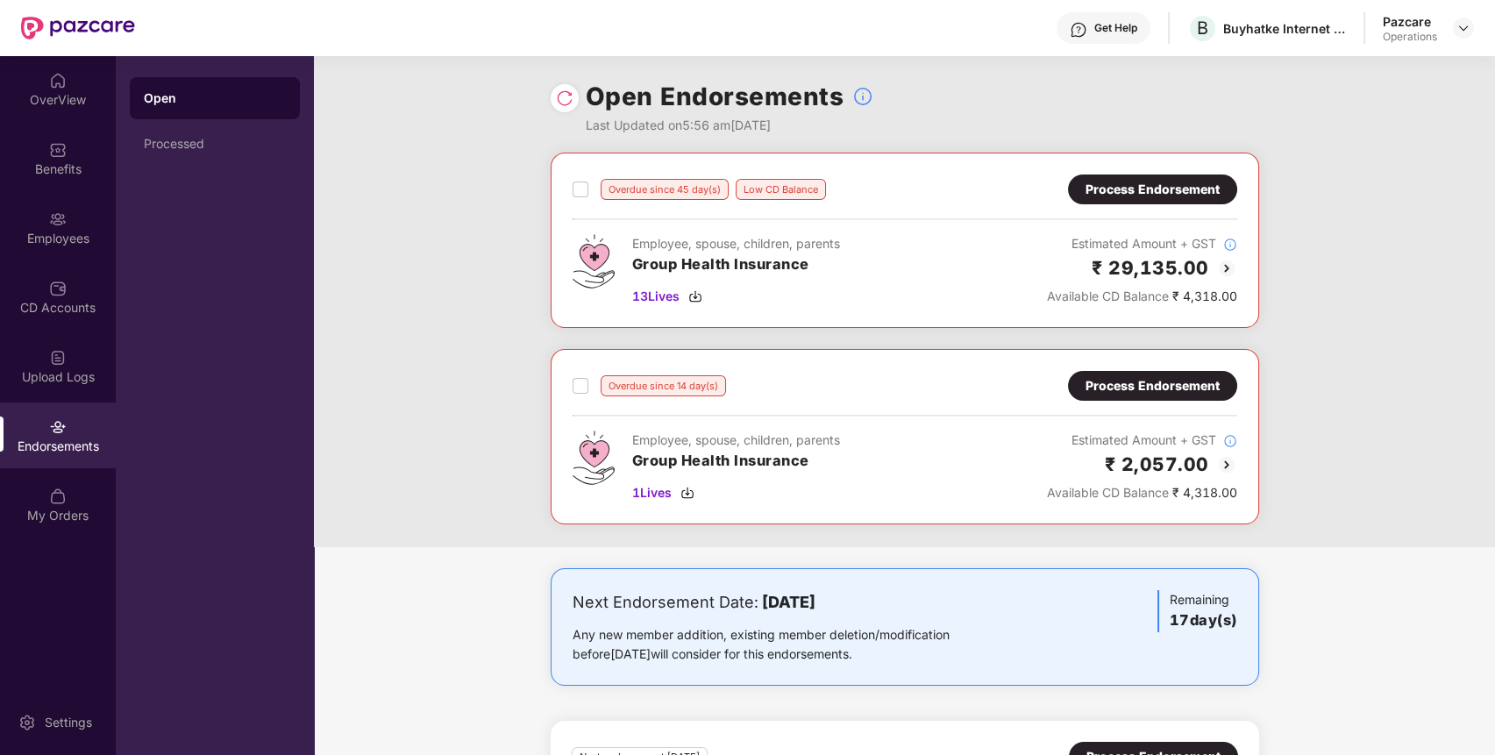
click at [1164, 189] on div "Process Endorsement" at bounding box center [1153, 189] width 134 height 19
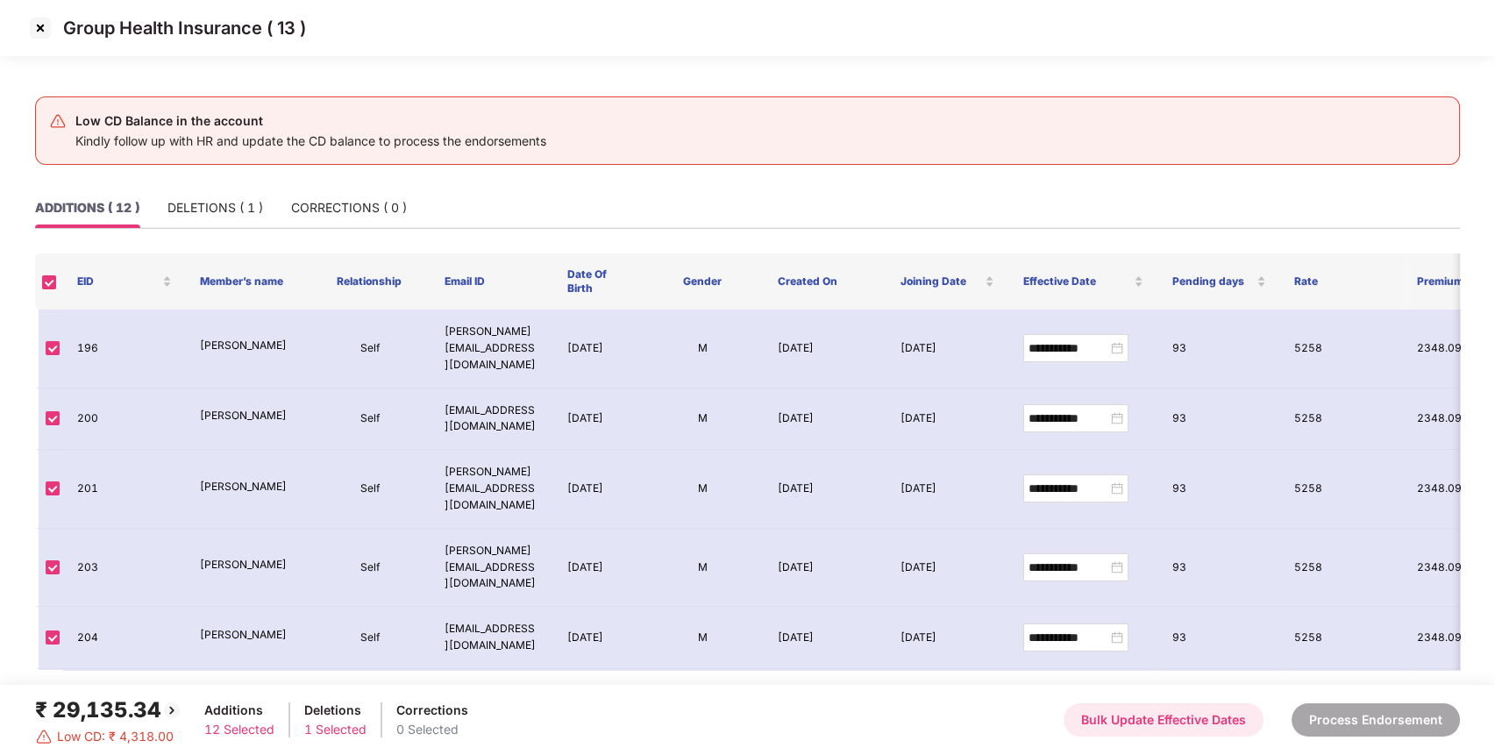
click at [1139, 723] on button "Bulk Update Effective Dates" at bounding box center [1164, 719] width 200 height 33
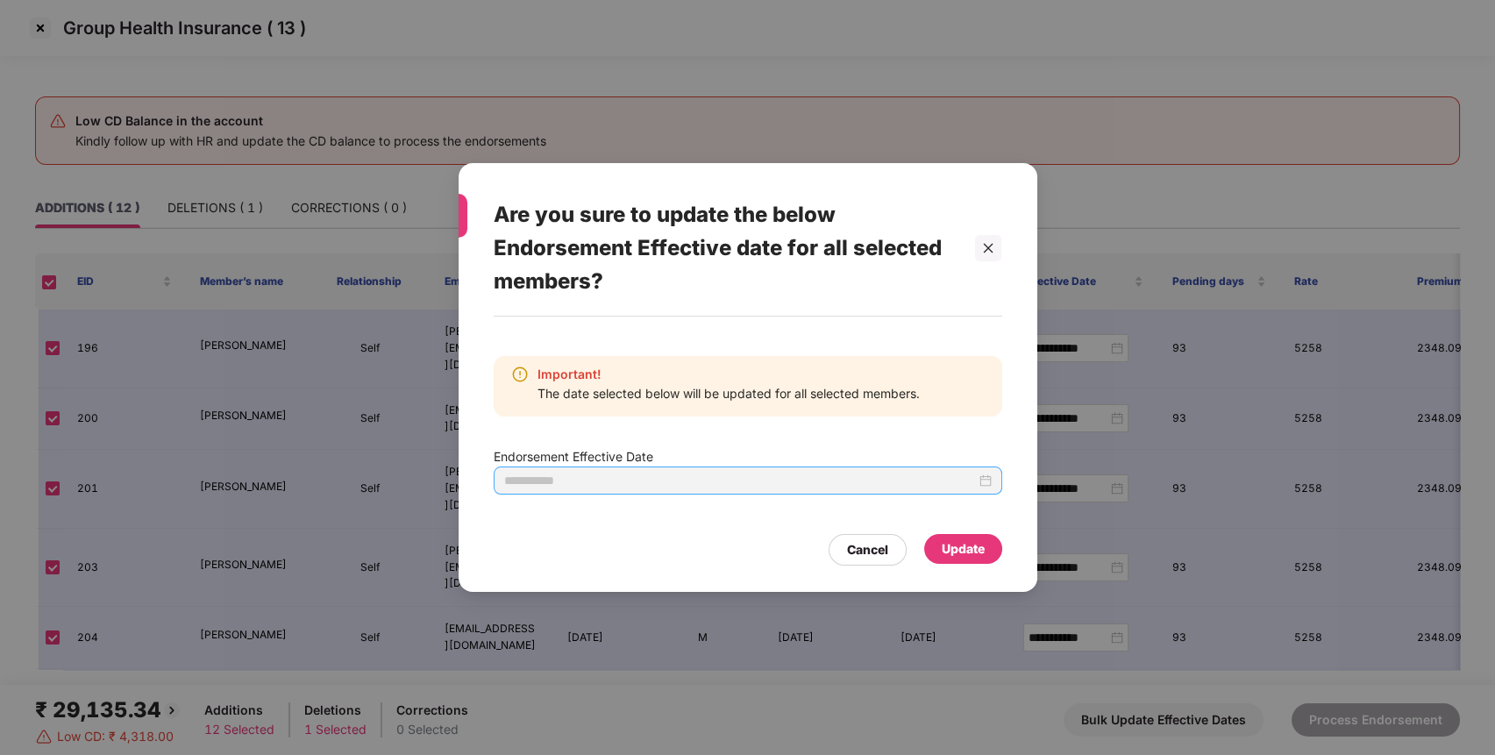
click at [989, 480] on div at bounding box center [748, 480] width 488 height 19
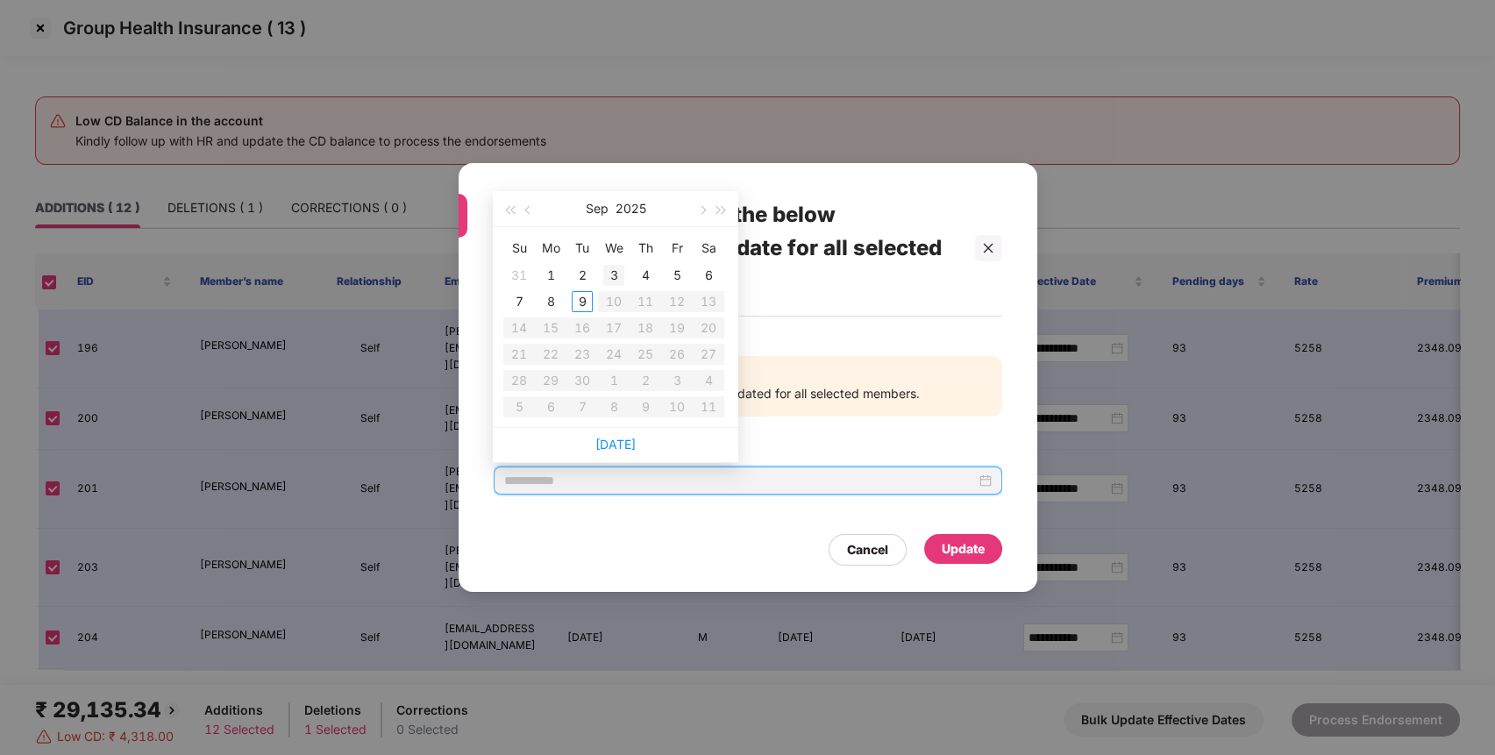
type input "**********"
click at [610, 274] on div "3" at bounding box center [613, 275] width 21 height 21
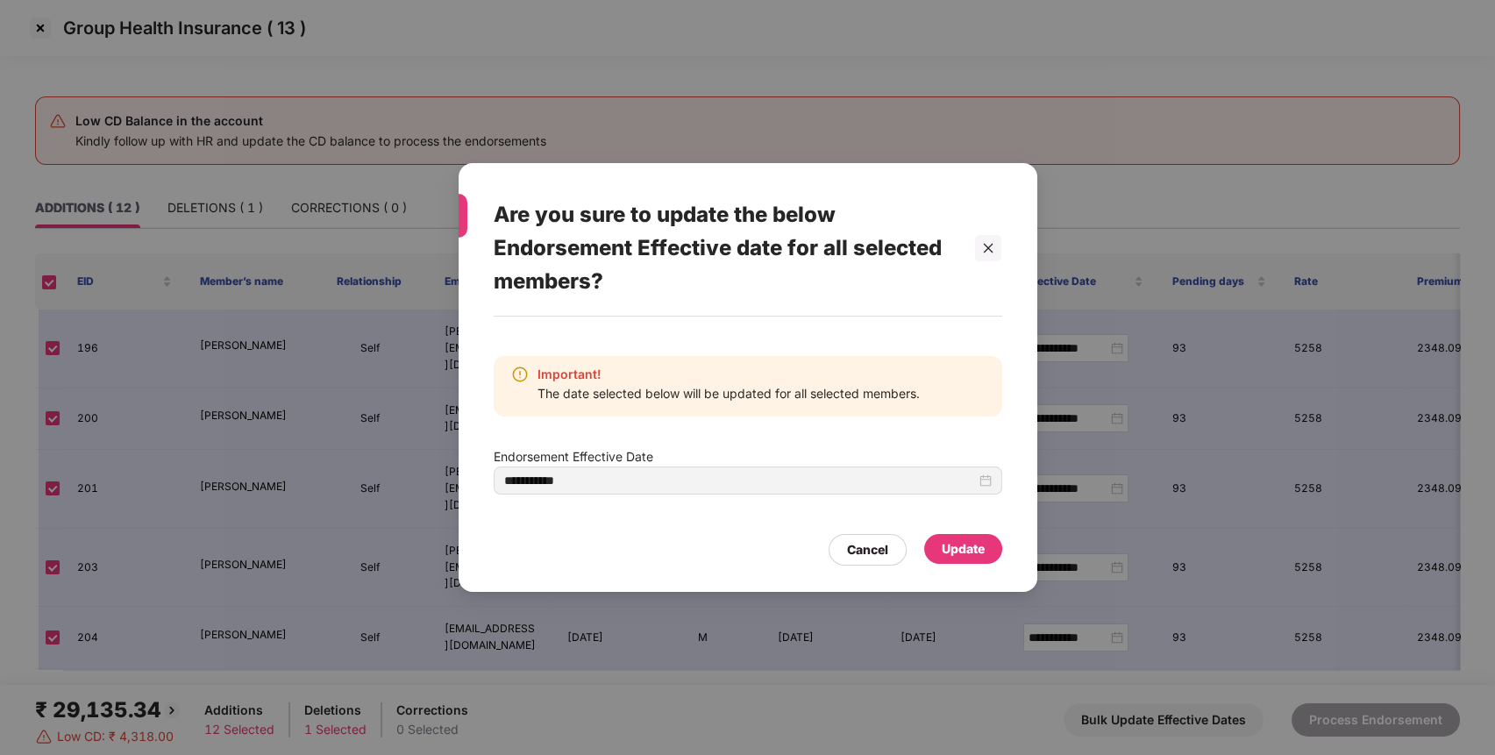
click at [972, 541] on div "Update" at bounding box center [963, 548] width 43 height 19
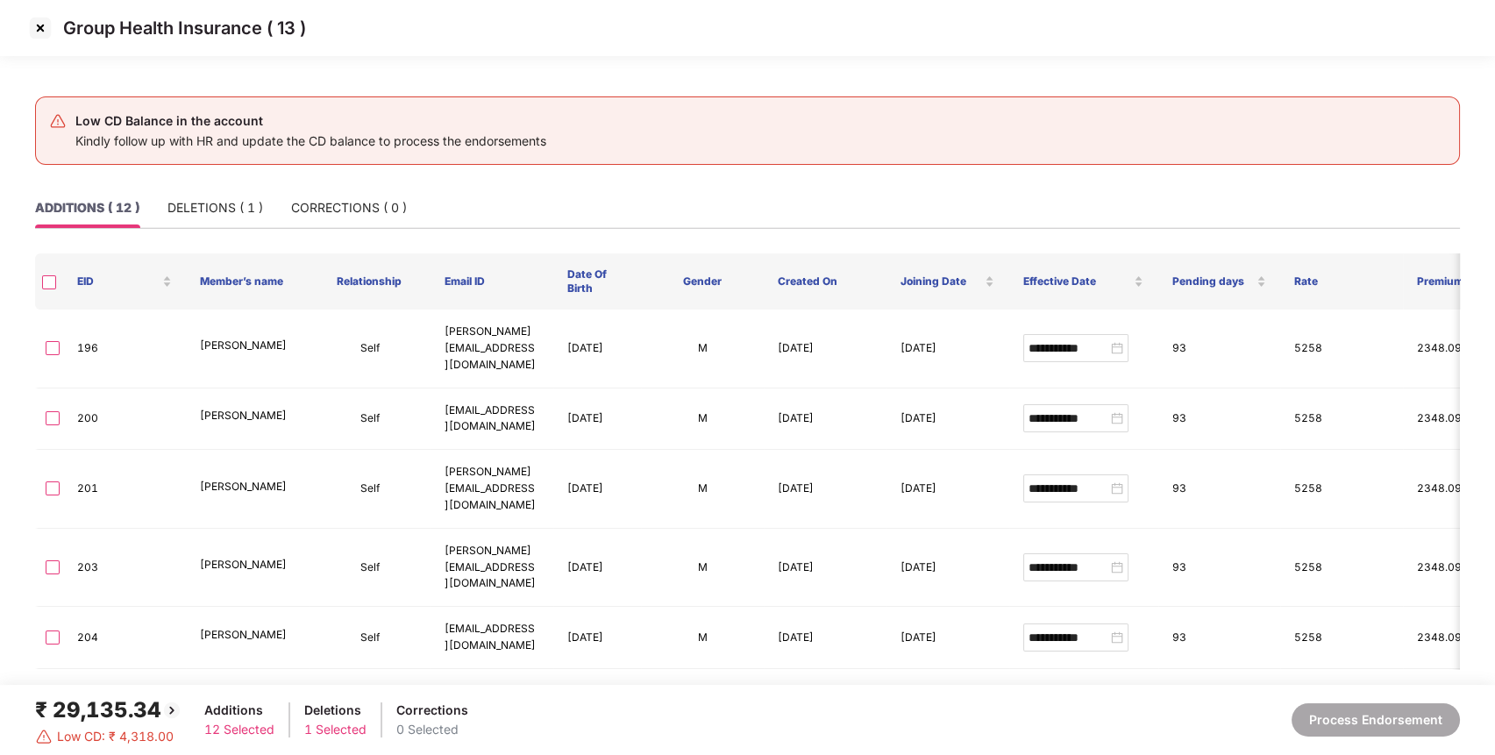
type input "**********"
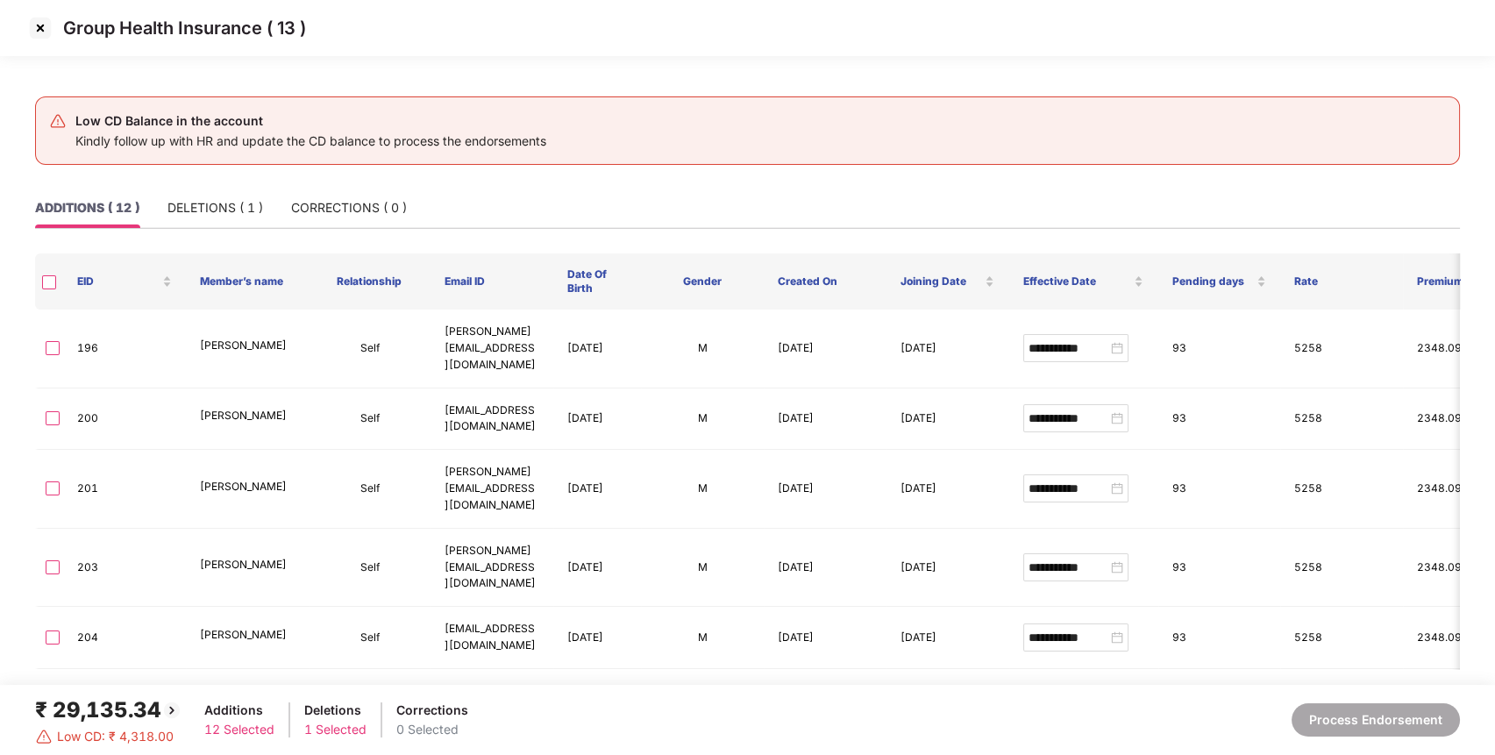
type input "**********"
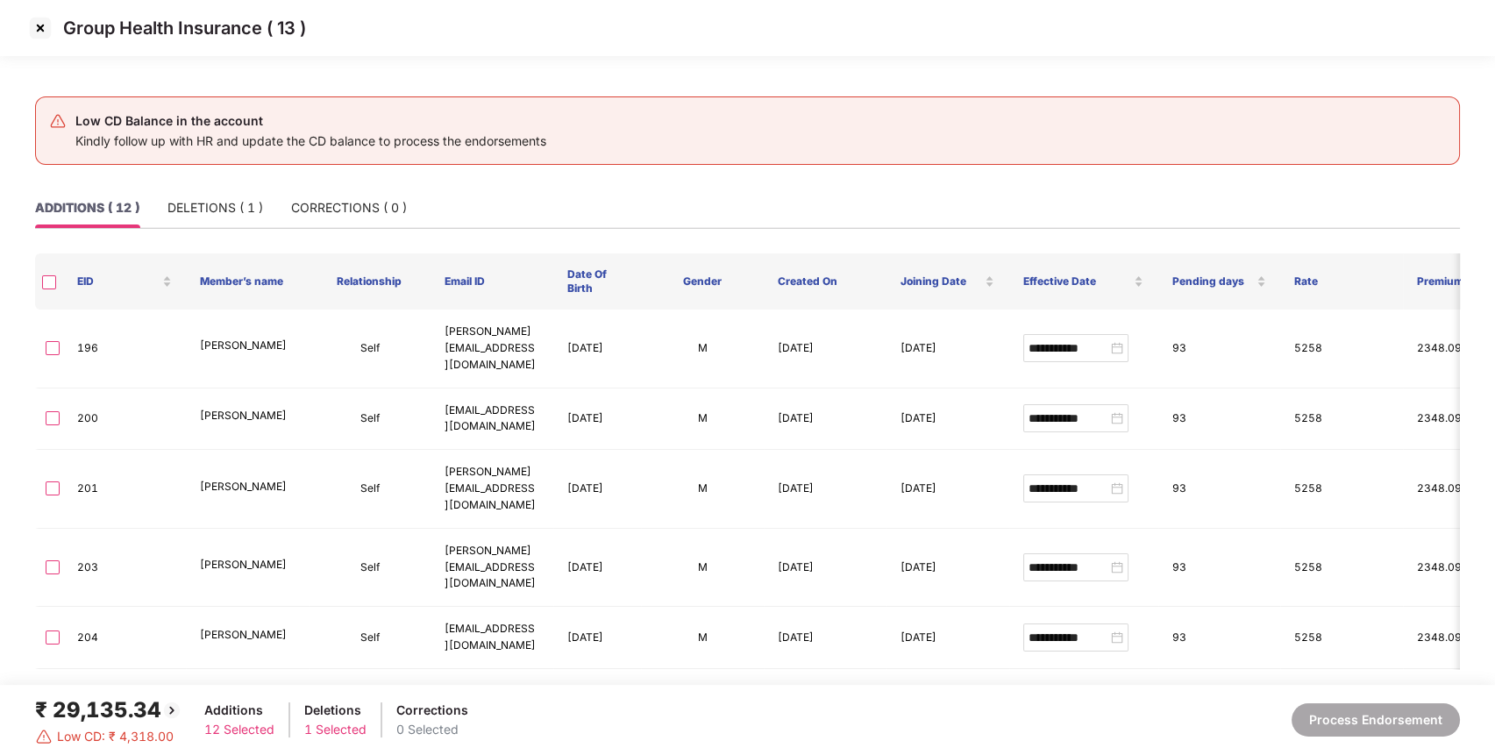
type input "**********"
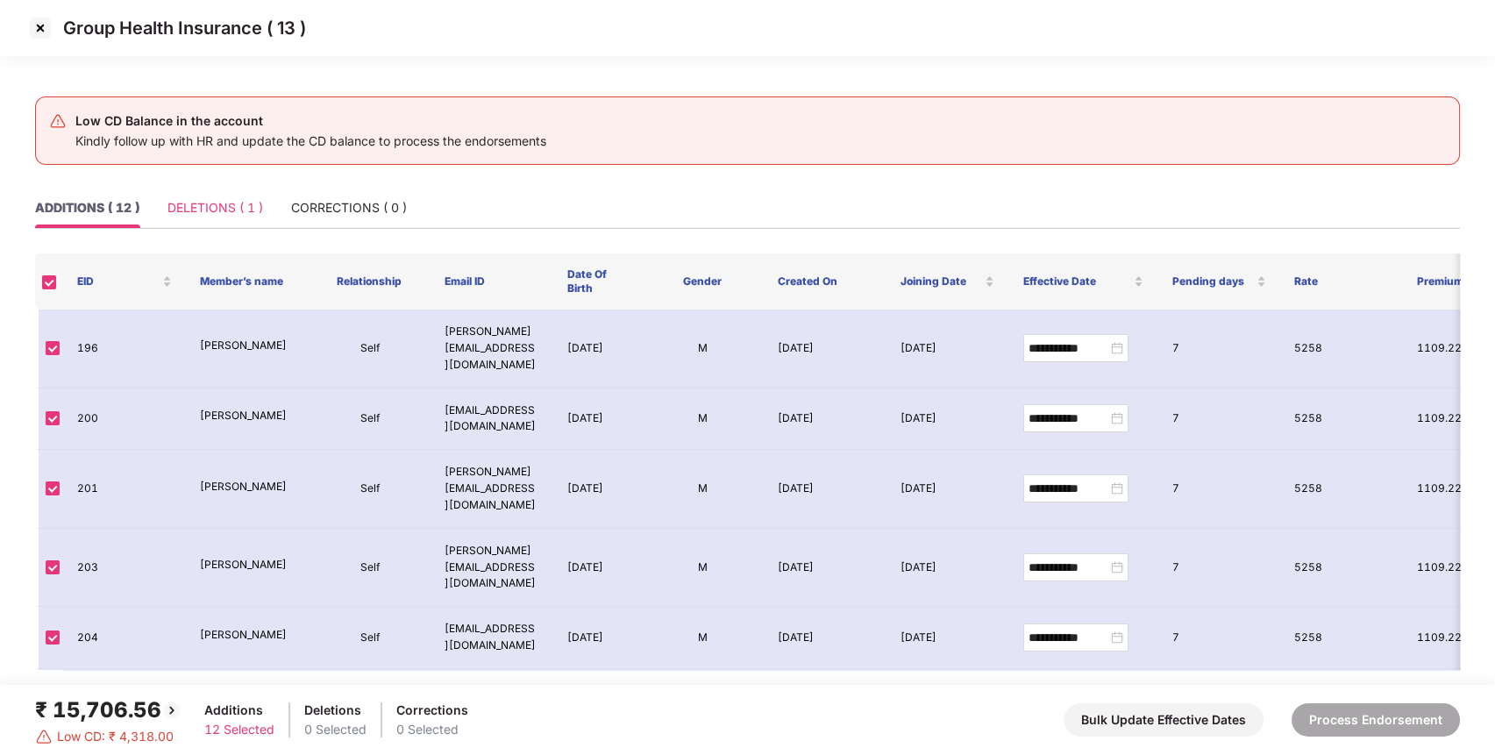
click at [220, 220] on div "DELETIONS ( 1 )" at bounding box center [215, 208] width 96 height 40
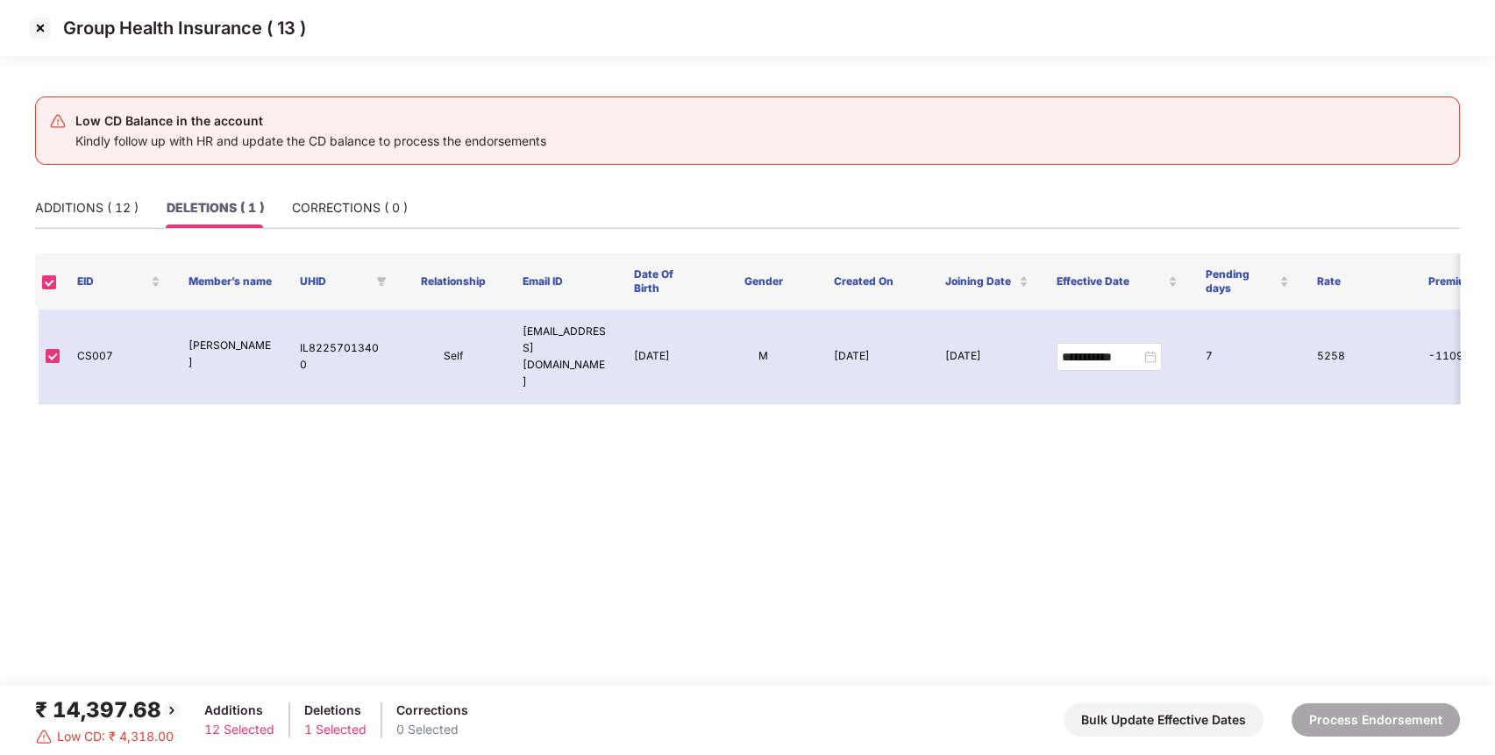
click at [42, 30] on img at bounding box center [40, 28] width 28 height 28
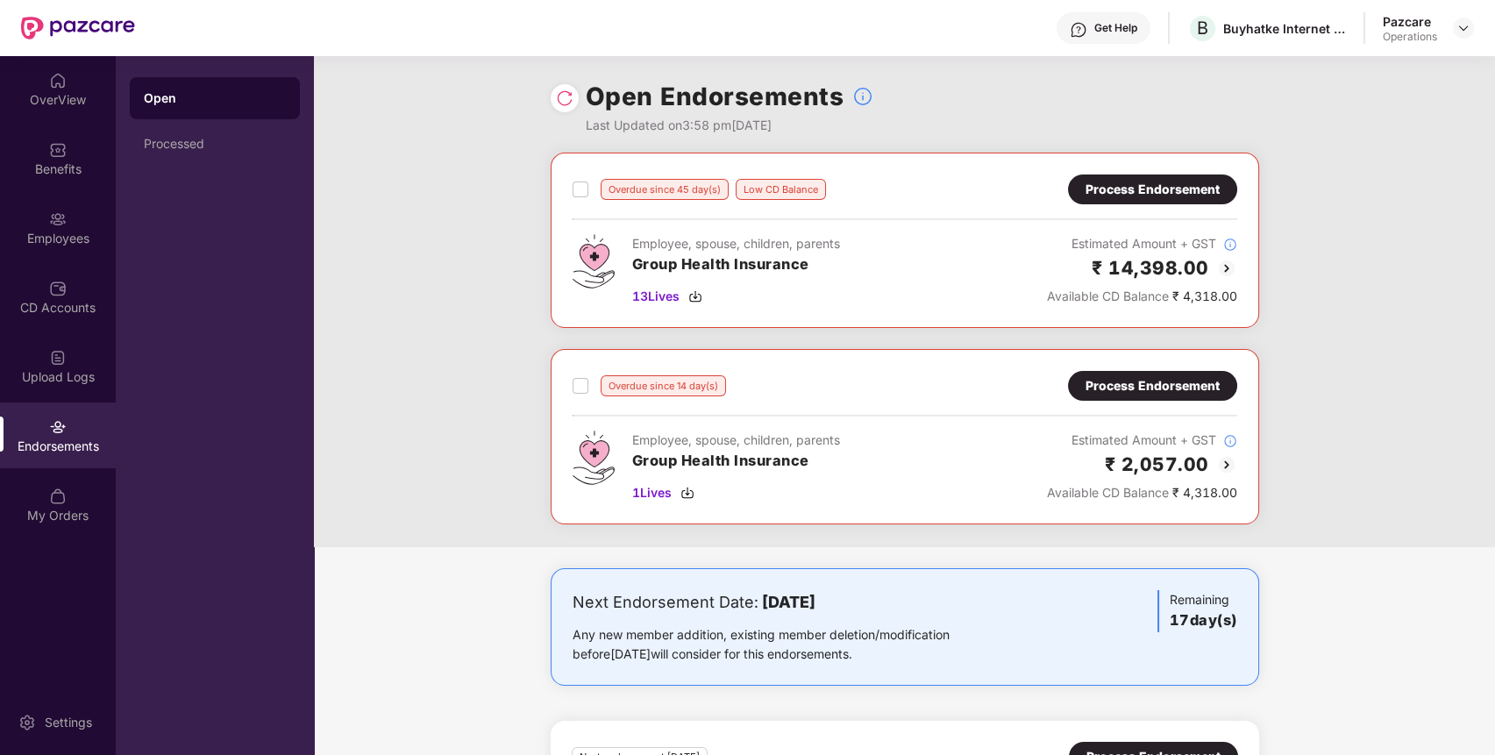
click at [1184, 385] on div "Process Endorsement" at bounding box center [1153, 385] width 134 height 19
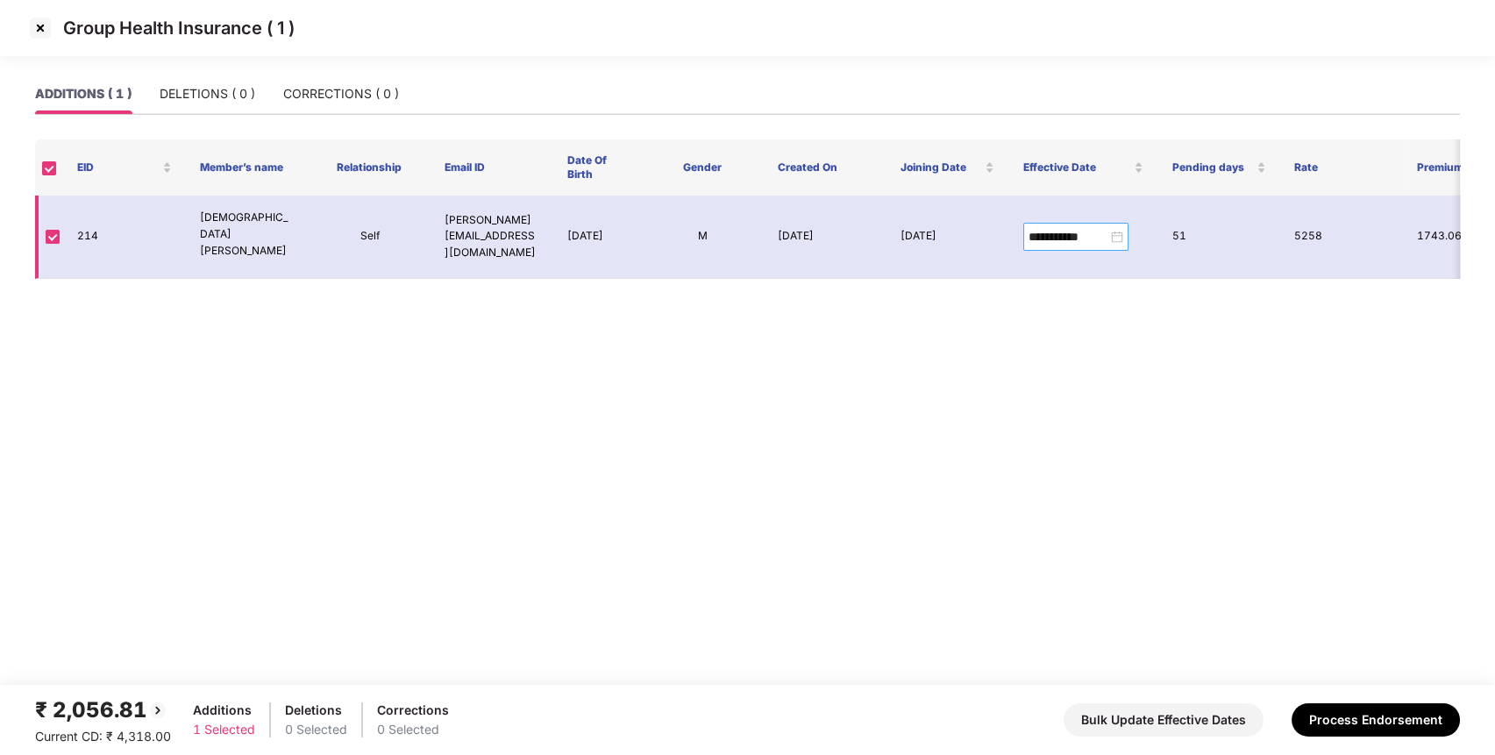
click at [1116, 227] on div "**********" at bounding box center [1076, 236] width 95 height 19
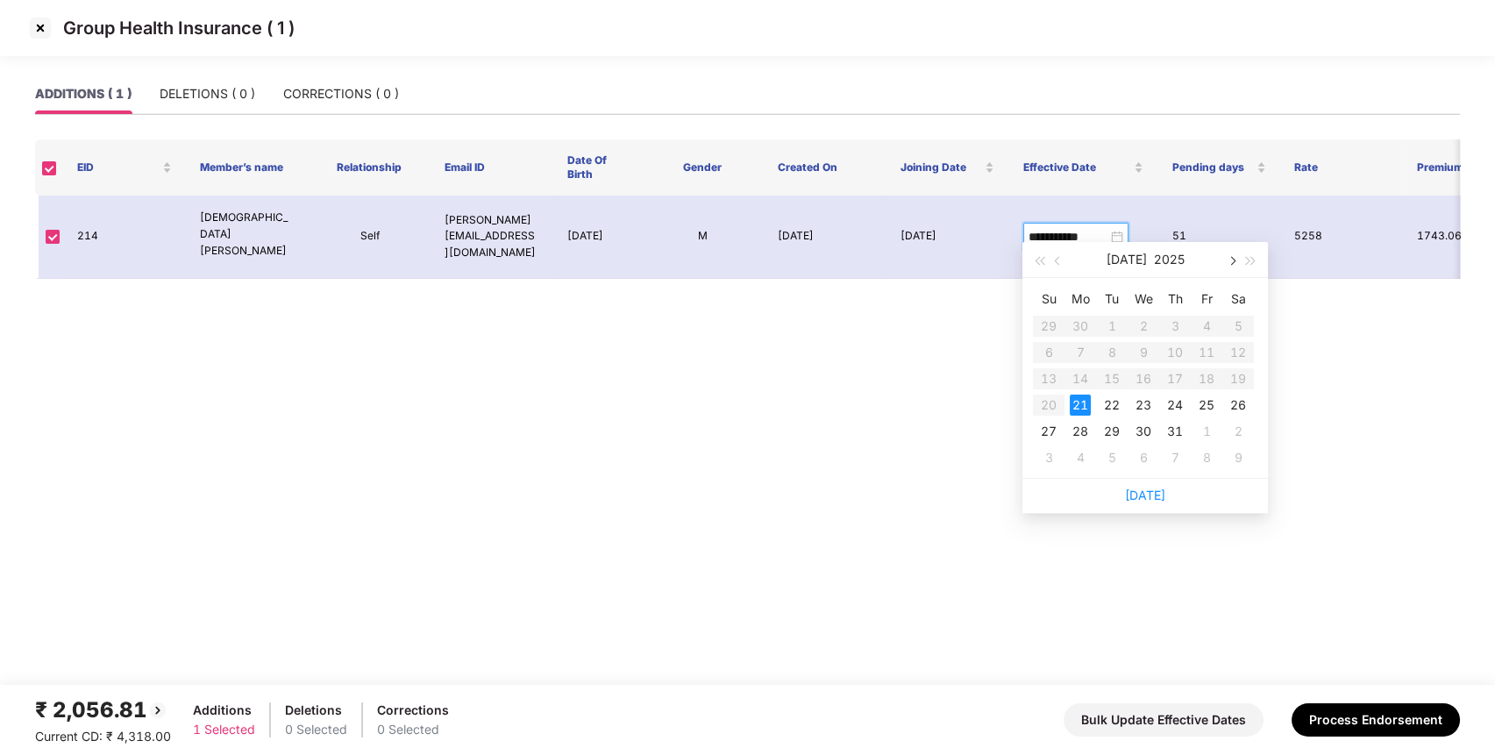
click at [1236, 255] on button "button" at bounding box center [1230, 259] width 19 height 35
type input "**********"
click at [1153, 329] on div "3" at bounding box center [1143, 326] width 21 height 21
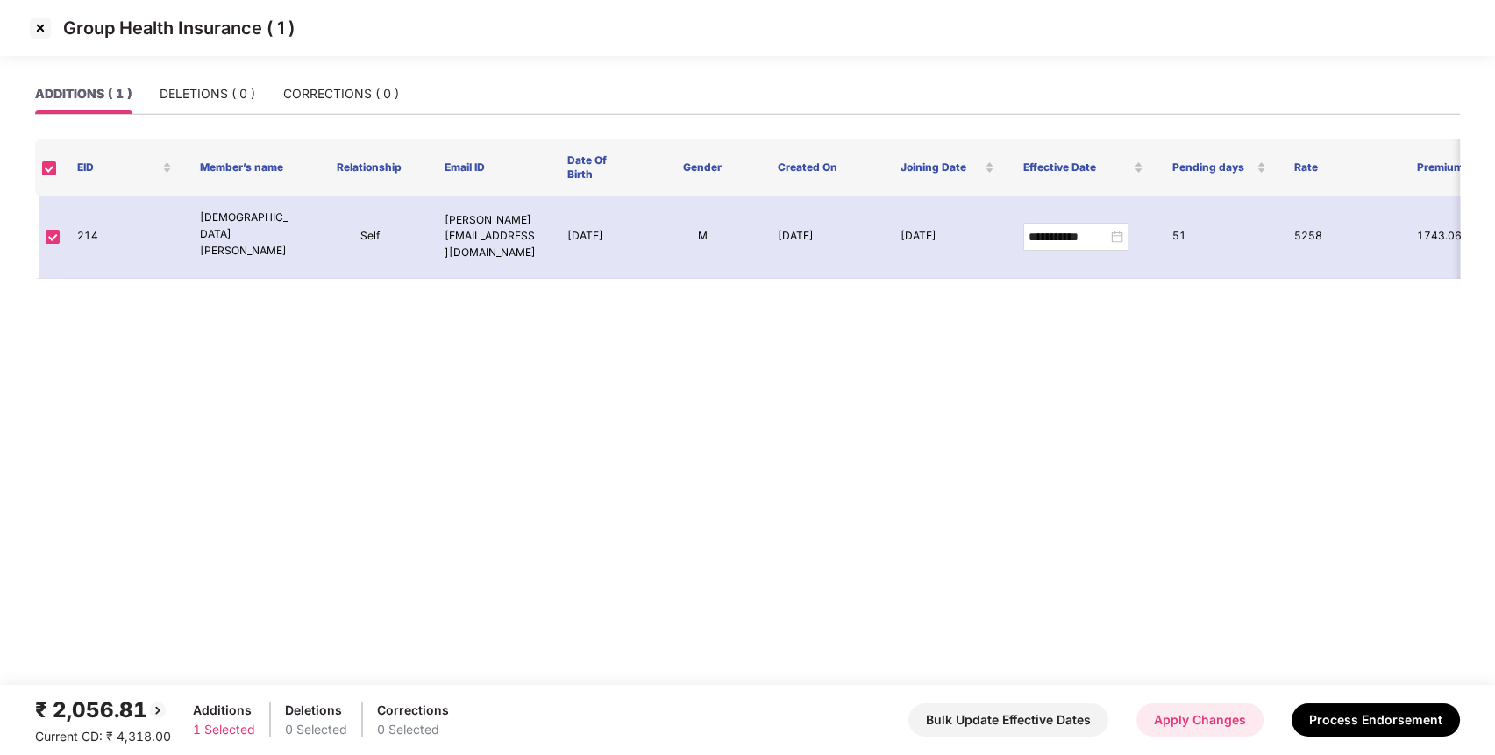
click at [1211, 709] on button "Apply Changes" at bounding box center [1199, 719] width 127 height 33
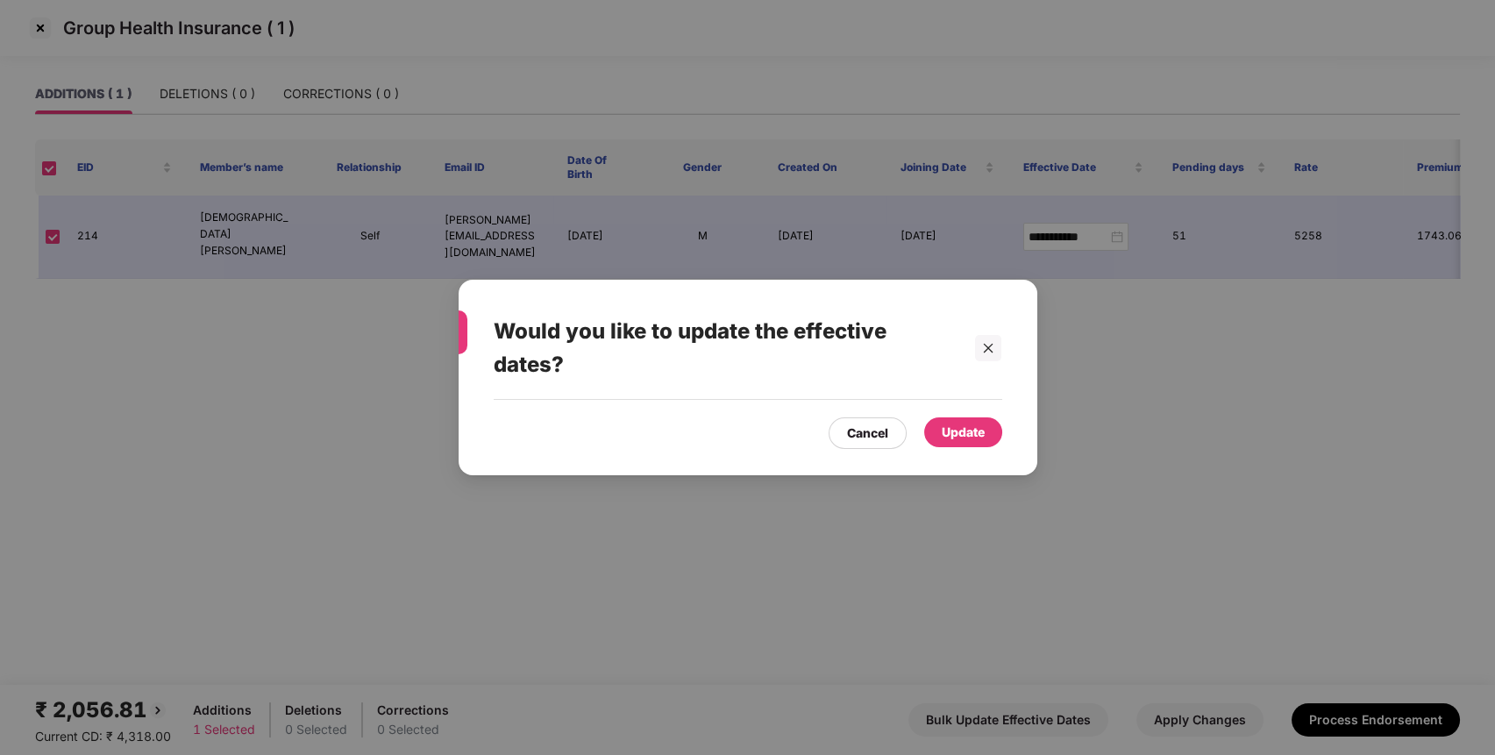
click at [973, 425] on div "Update" at bounding box center [963, 432] width 43 height 19
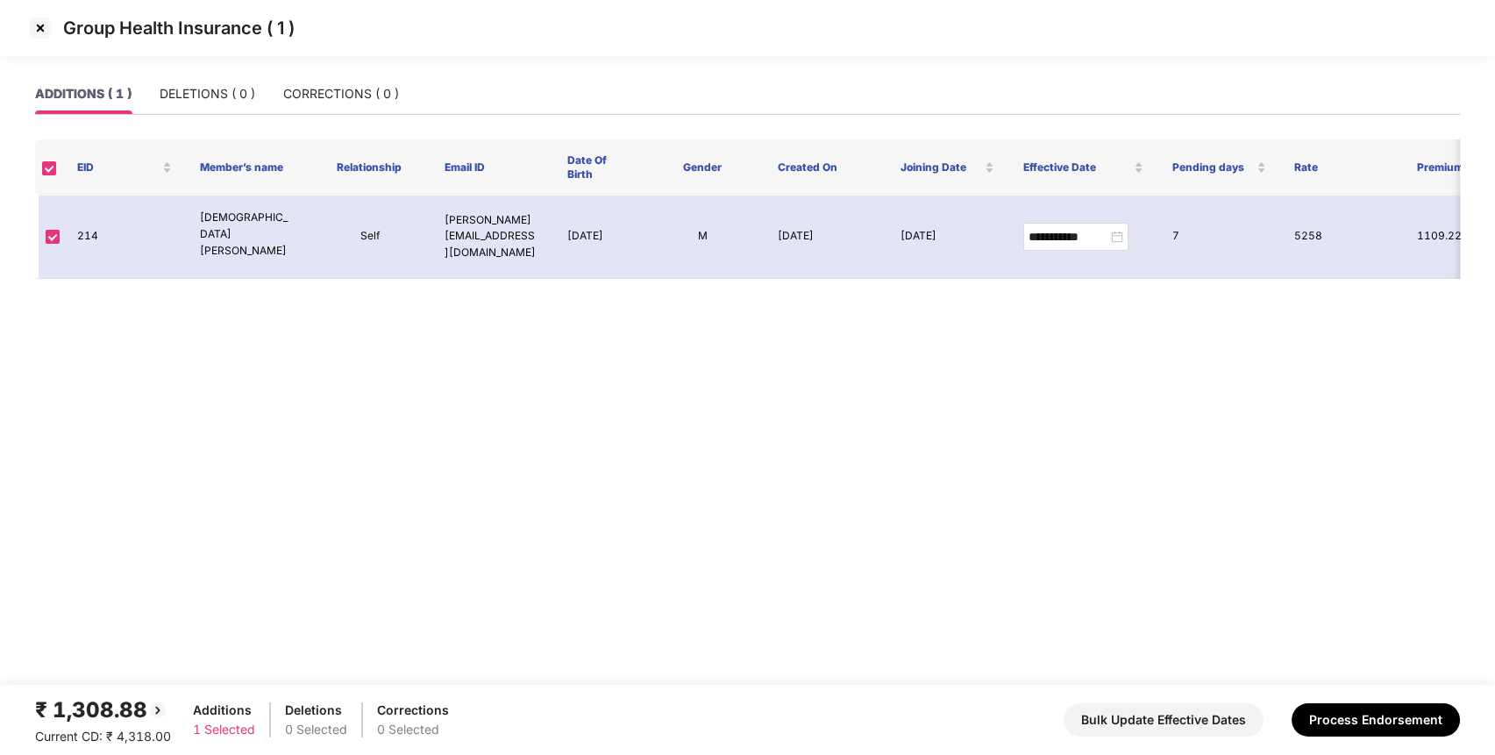
click at [39, 28] on img at bounding box center [40, 28] width 28 height 28
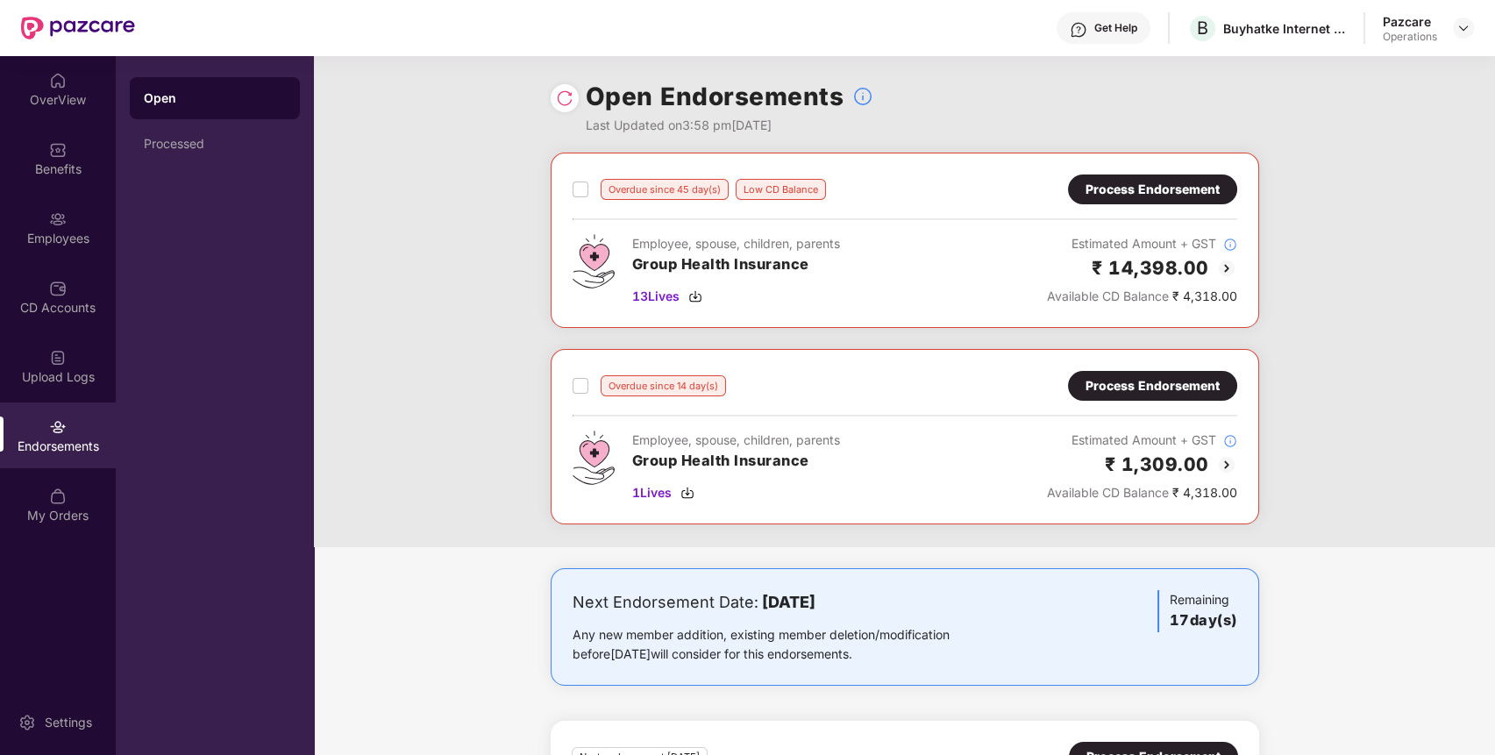
click at [1180, 187] on div "Process Endorsement" at bounding box center [1153, 189] width 134 height 19
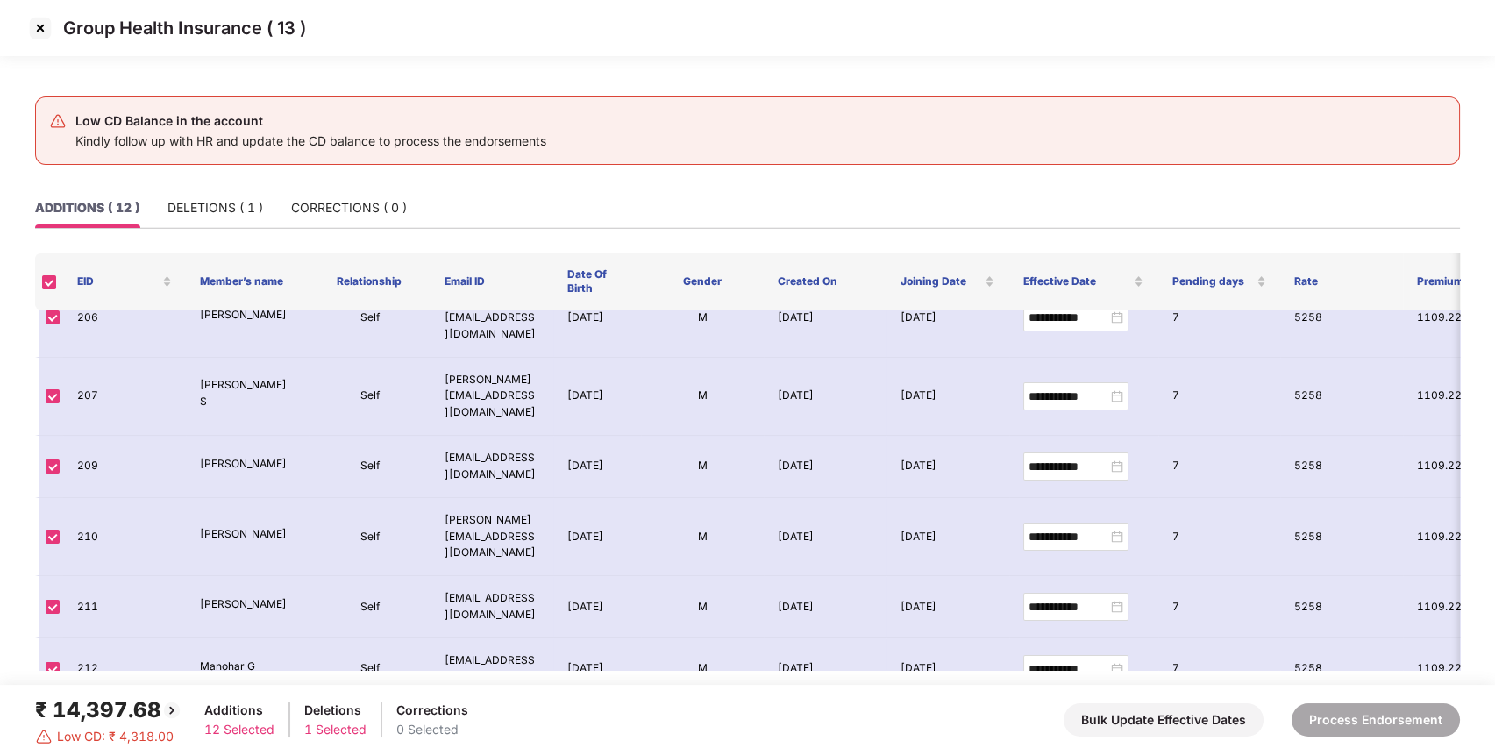
scroll to position [0, 0]
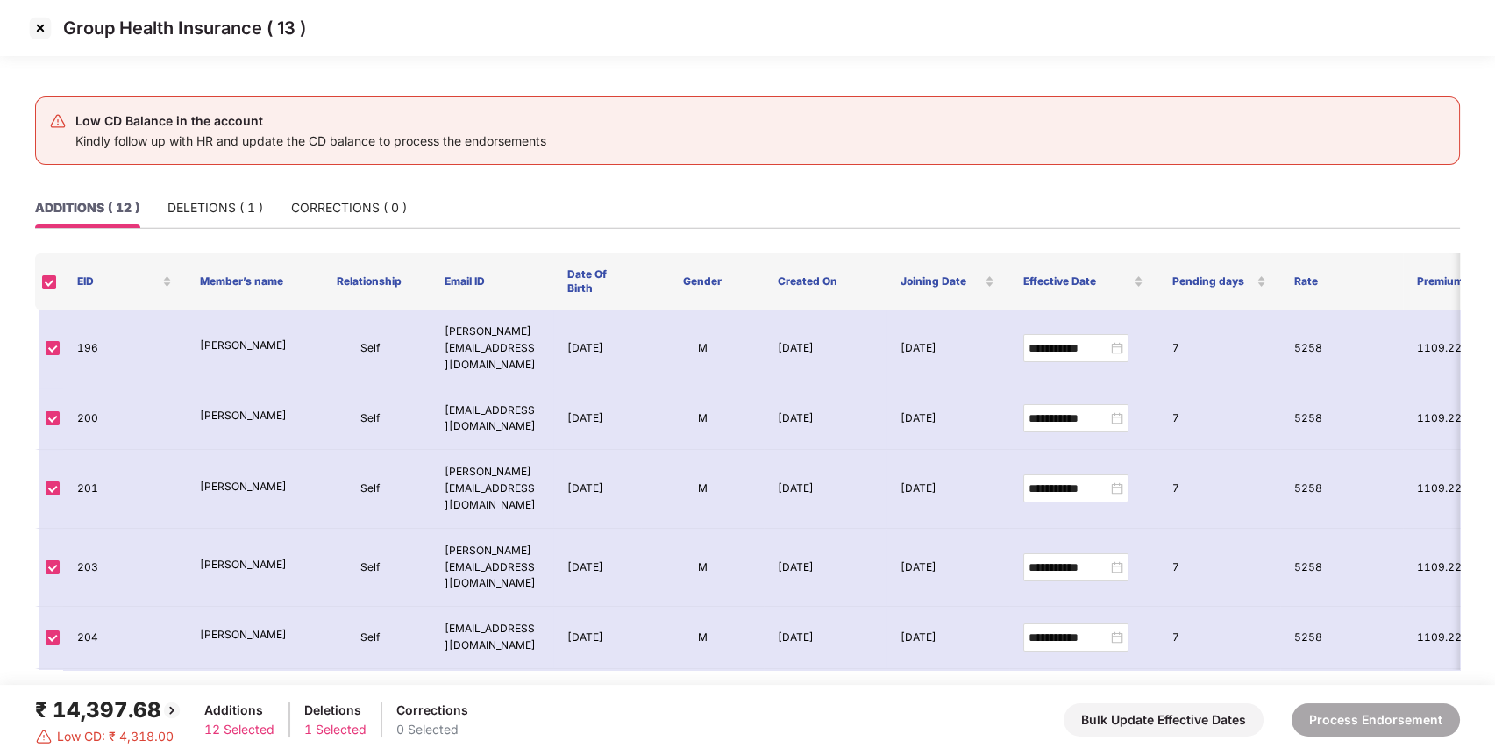
click at [41, 26] on img at bounding box center [40, 28] width 28 height 28
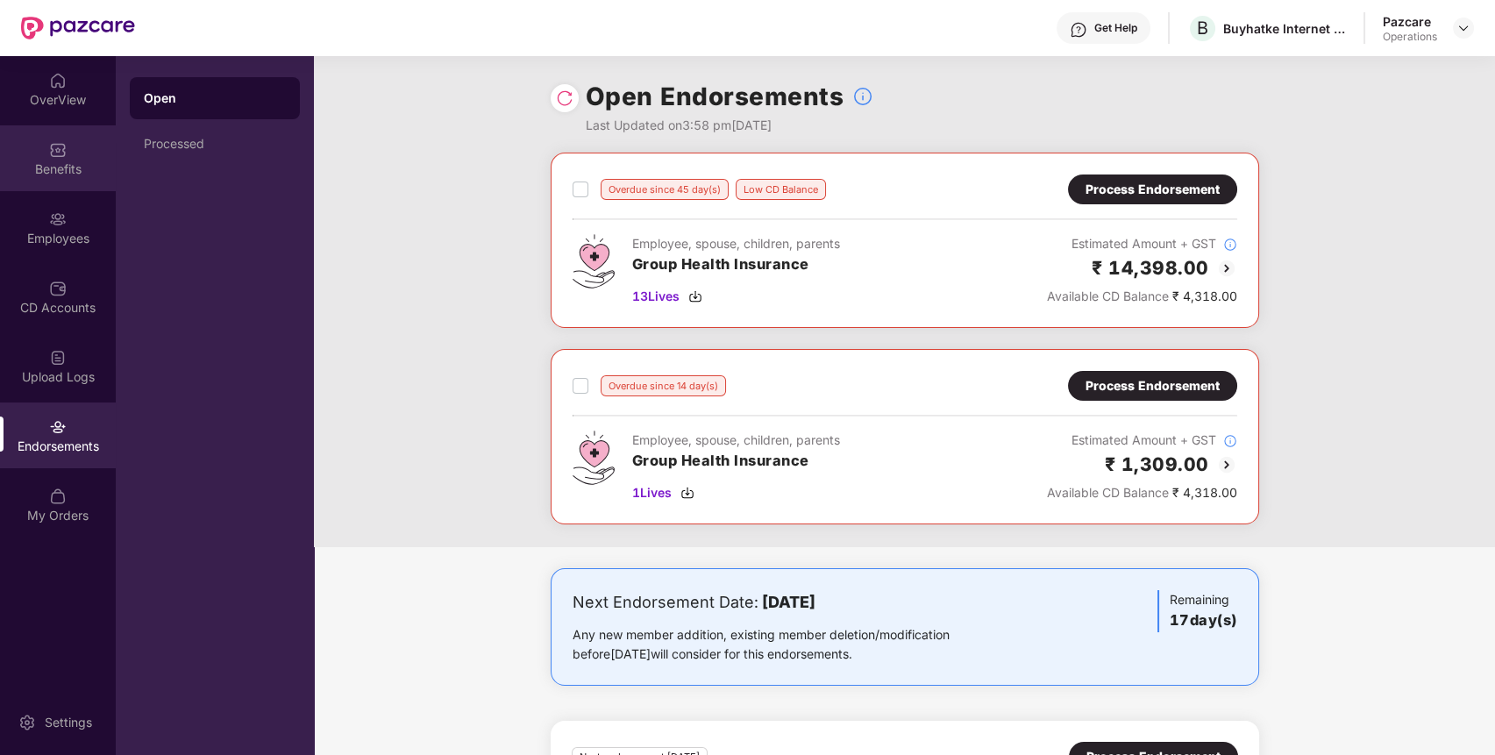
click at [29, 145] on div "Benefits" at bounding box center [58, 158] width 116 height 66
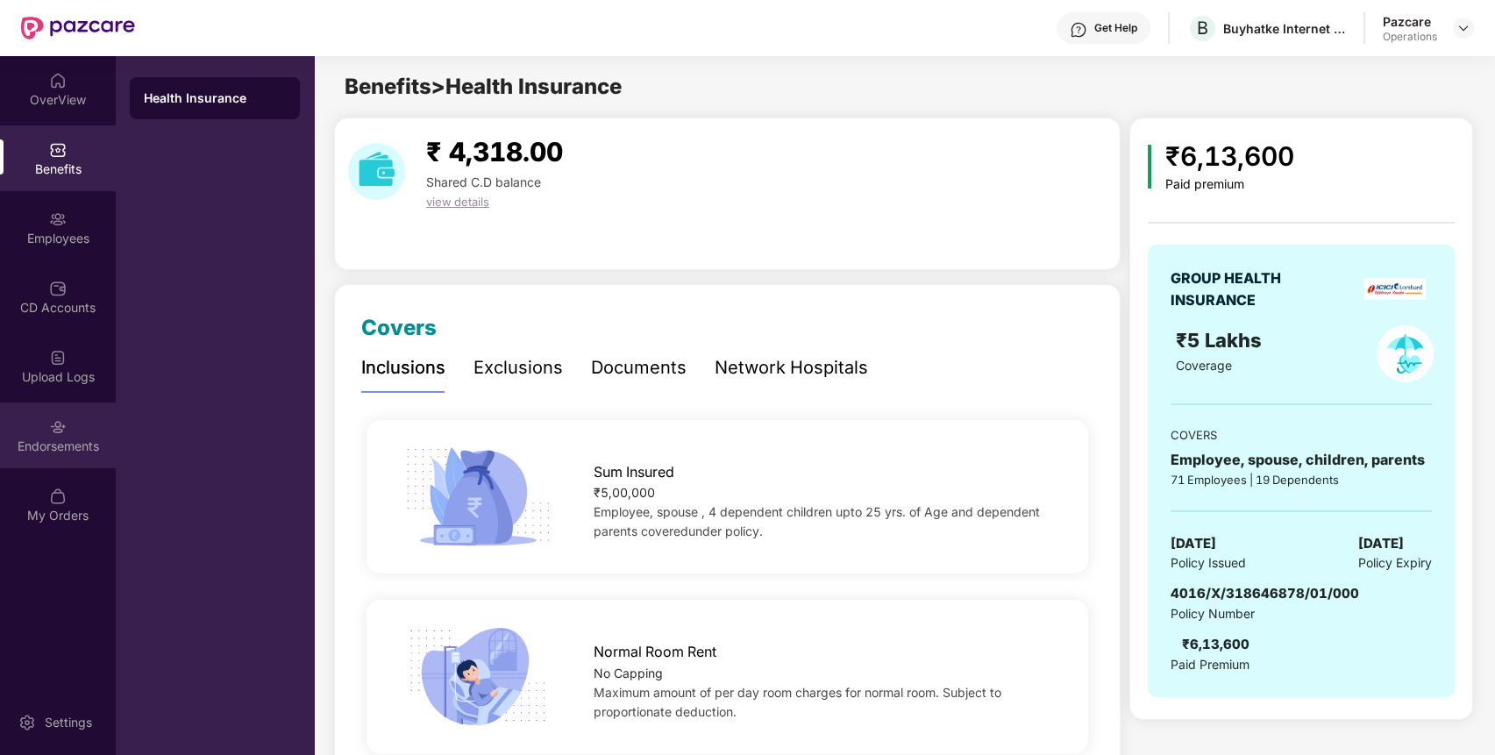
click at [47, 419] on div "Endorsements" at bounding box center [58, 435] width 116 height 66
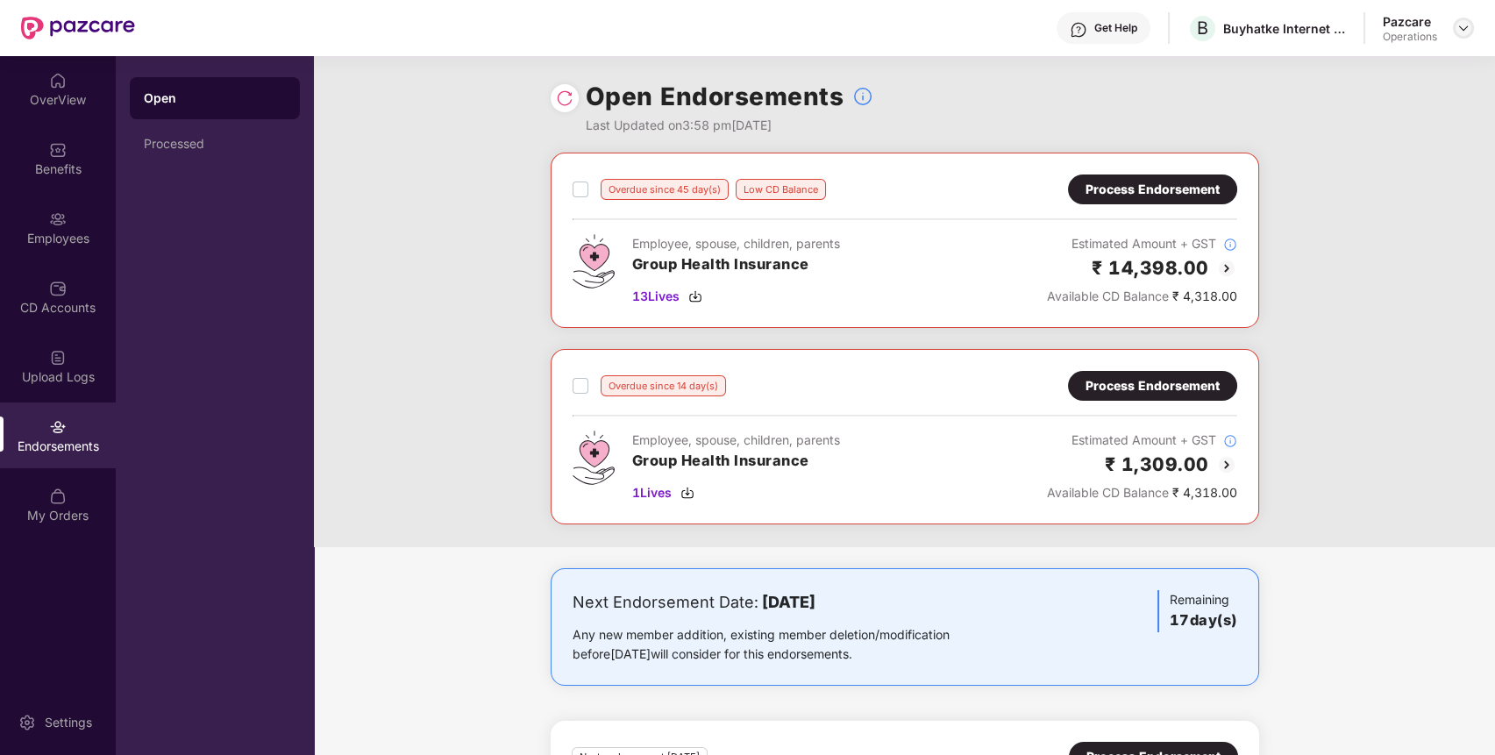
click at [1465, 25] on img at bounding box center [1463, 28] width 14 height 14
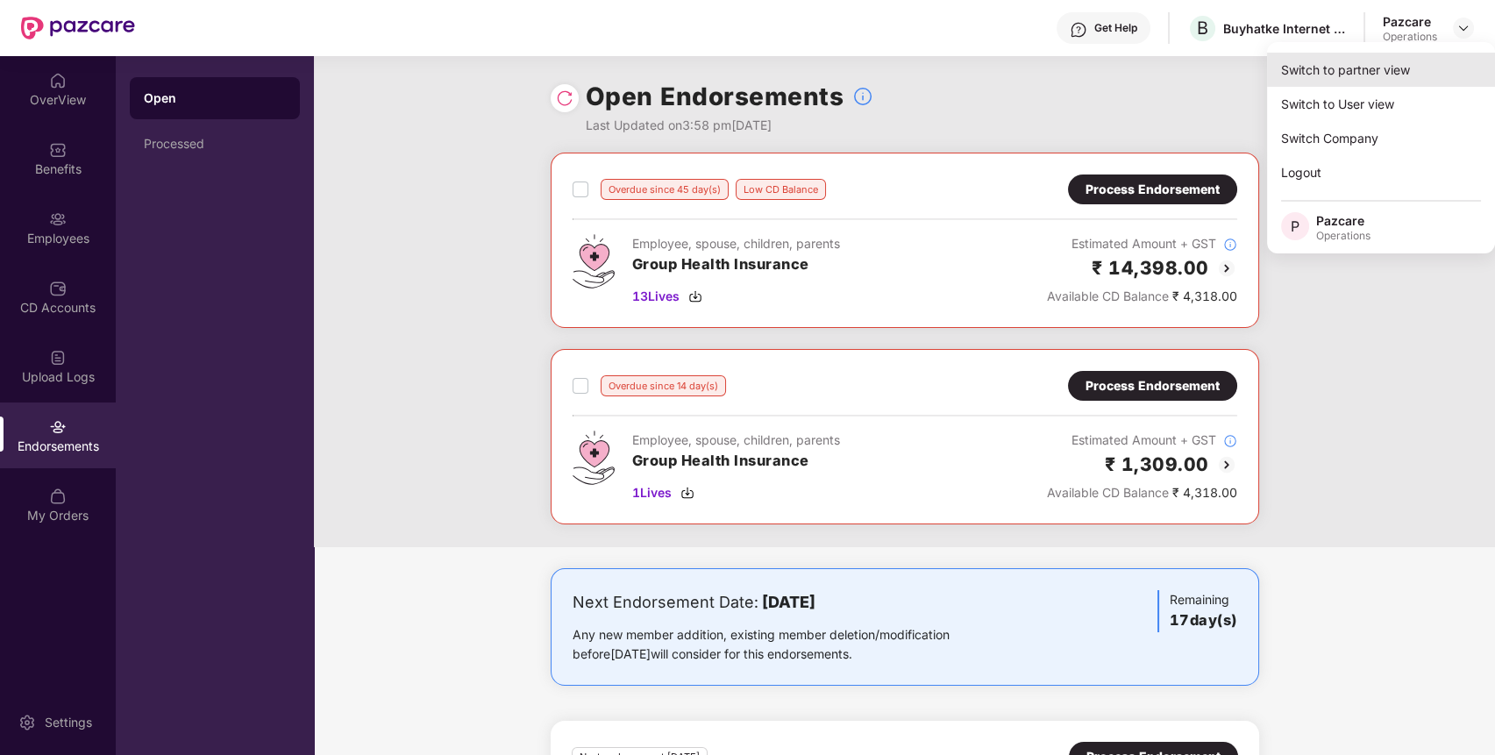
click at [1390, 63] on div "Switch to partner view" at bounding box center [1381, 70] width 228 height 34
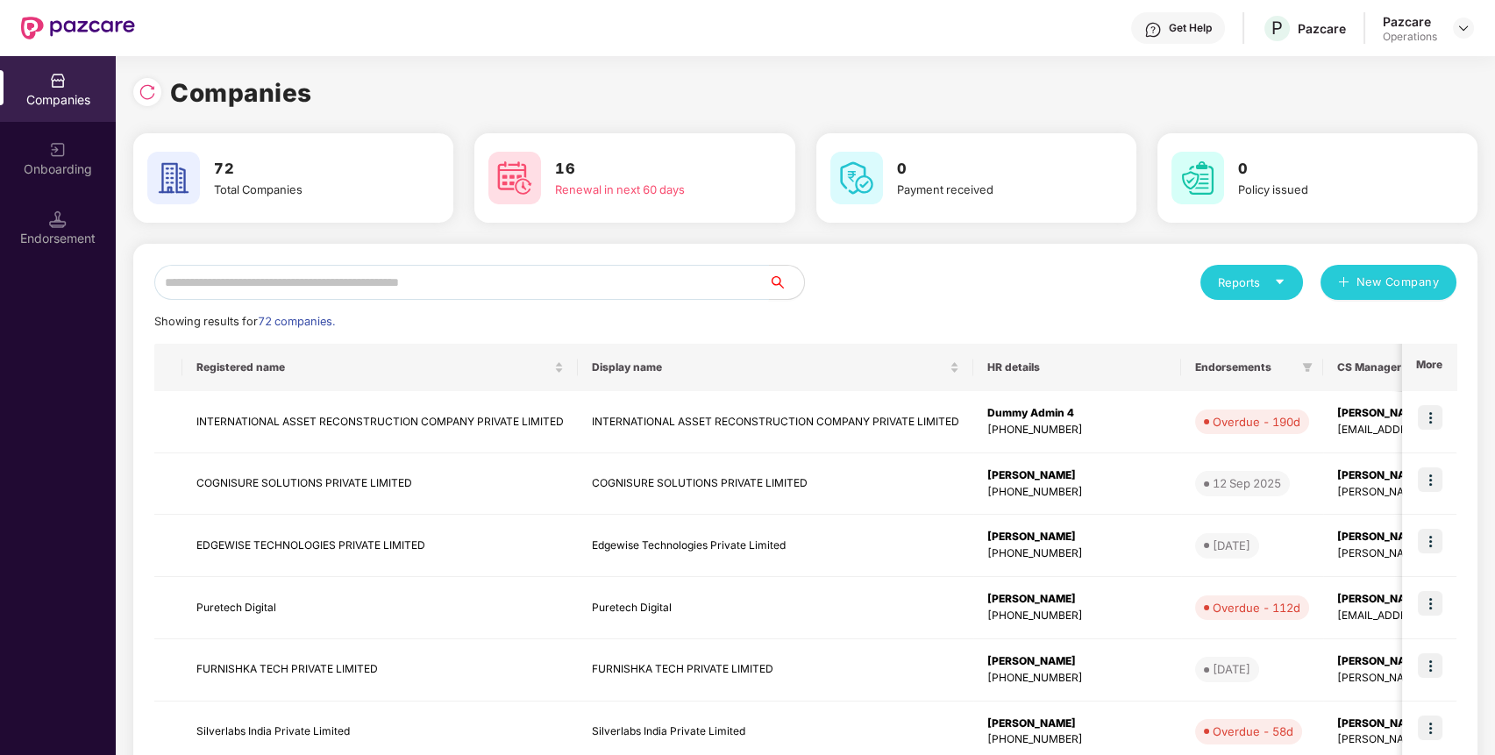
click at [634, 290] on input "text" at bounding box center [461, 282] width 615 height 35
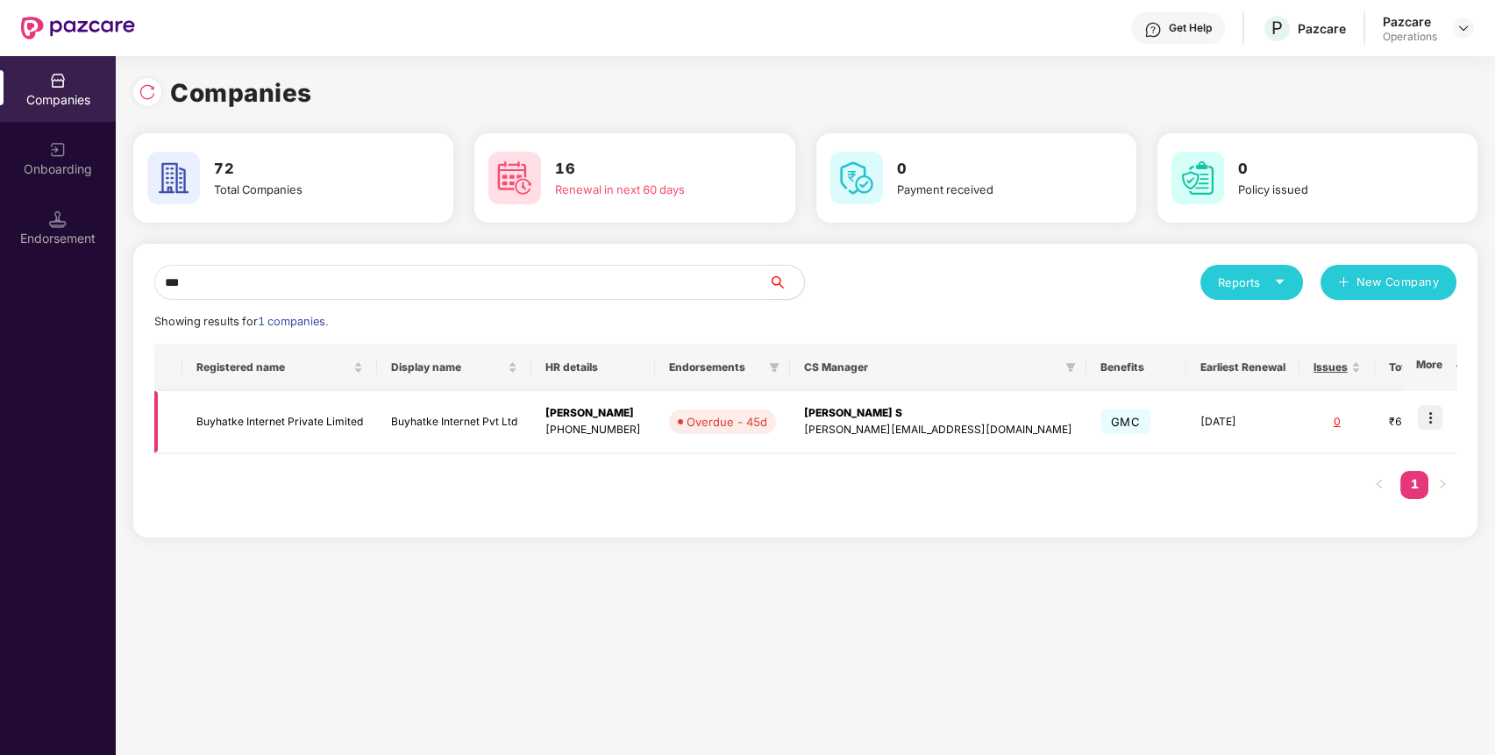
type input "***"
click at [352, 421] on td "Buyhatke Internet Private Limited" at bounding box center [279, 422] width 195 height 62
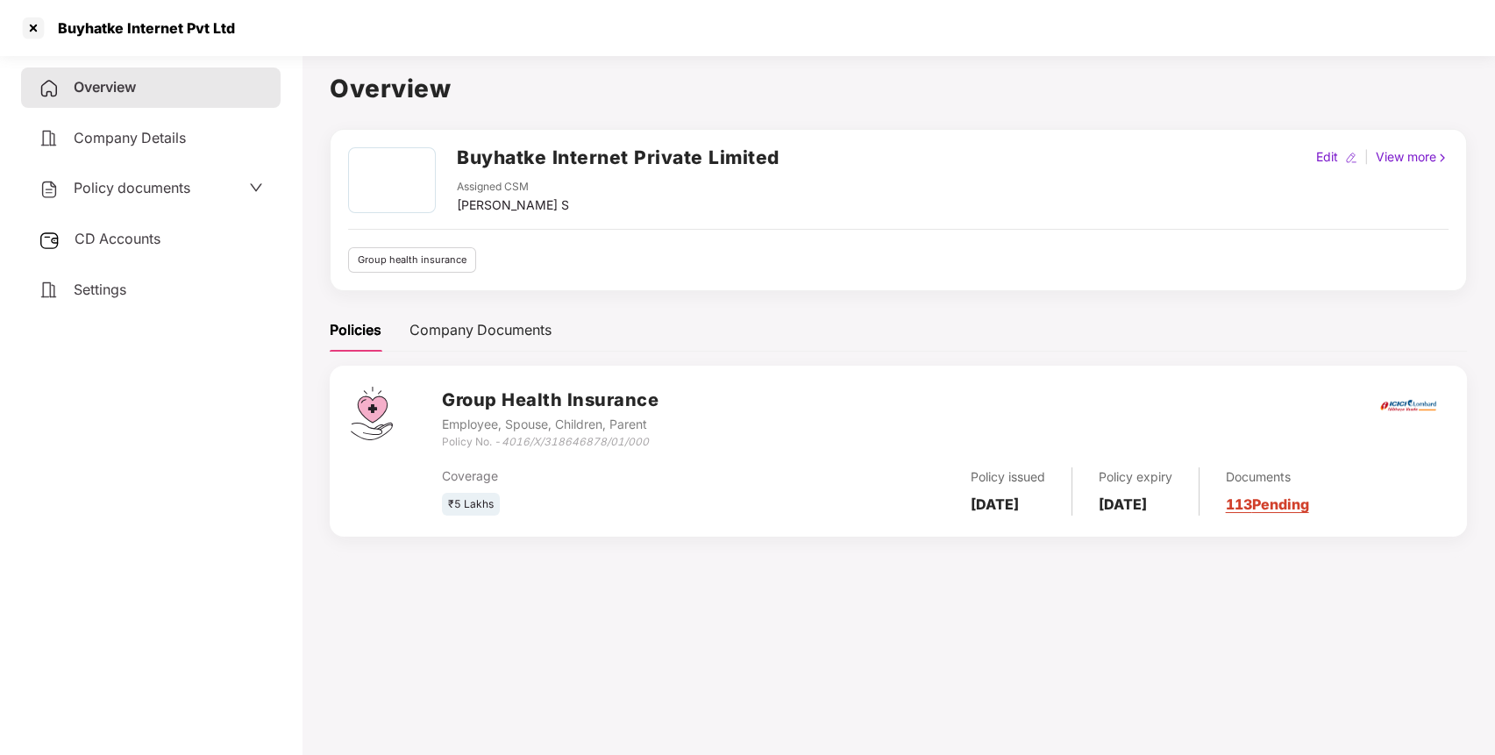
click at [189, 244] on div "CD Accounts" at bounding box center [151, 239] width 260 height 40
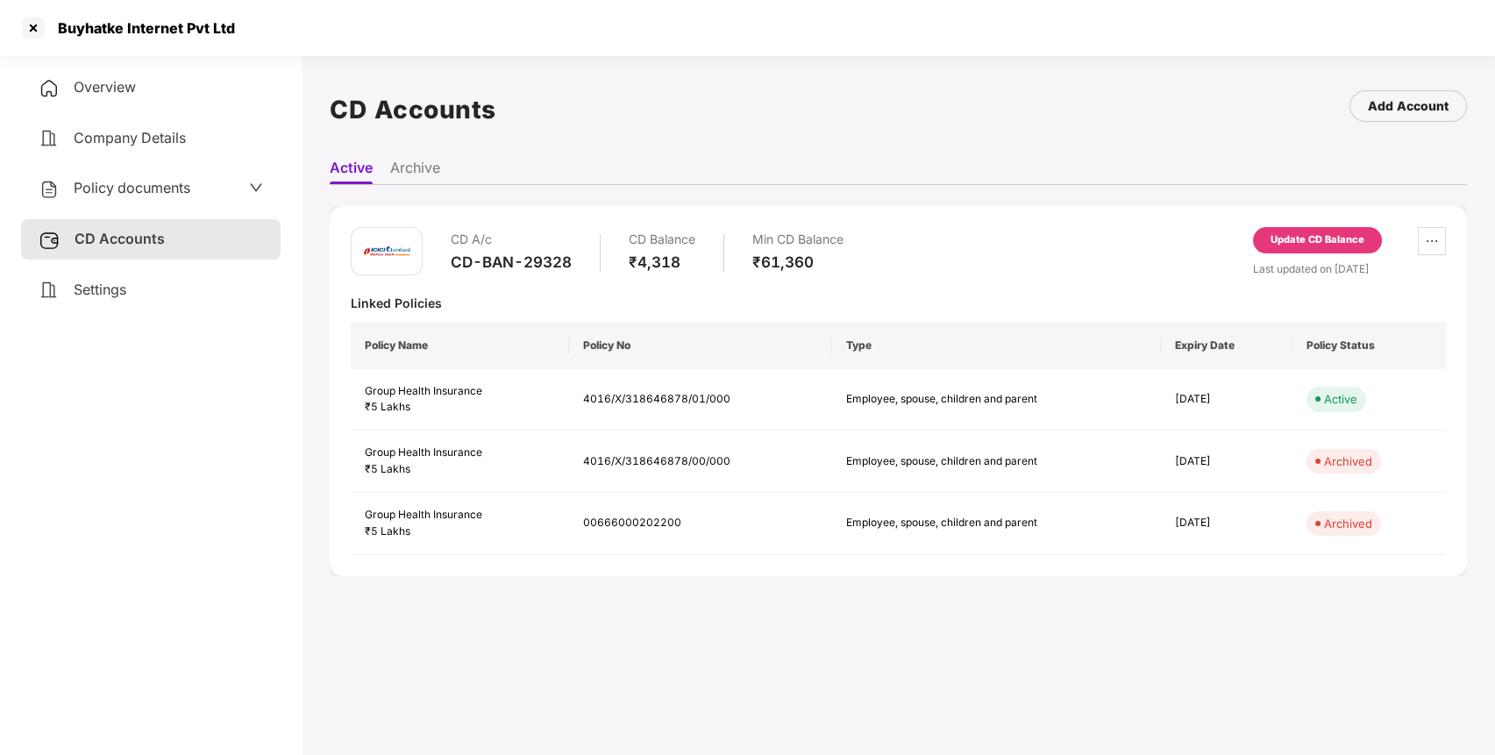
click at [1295, 233] on div "Update CD Balance" at bounding box center [1318, 240] width 94 height 16
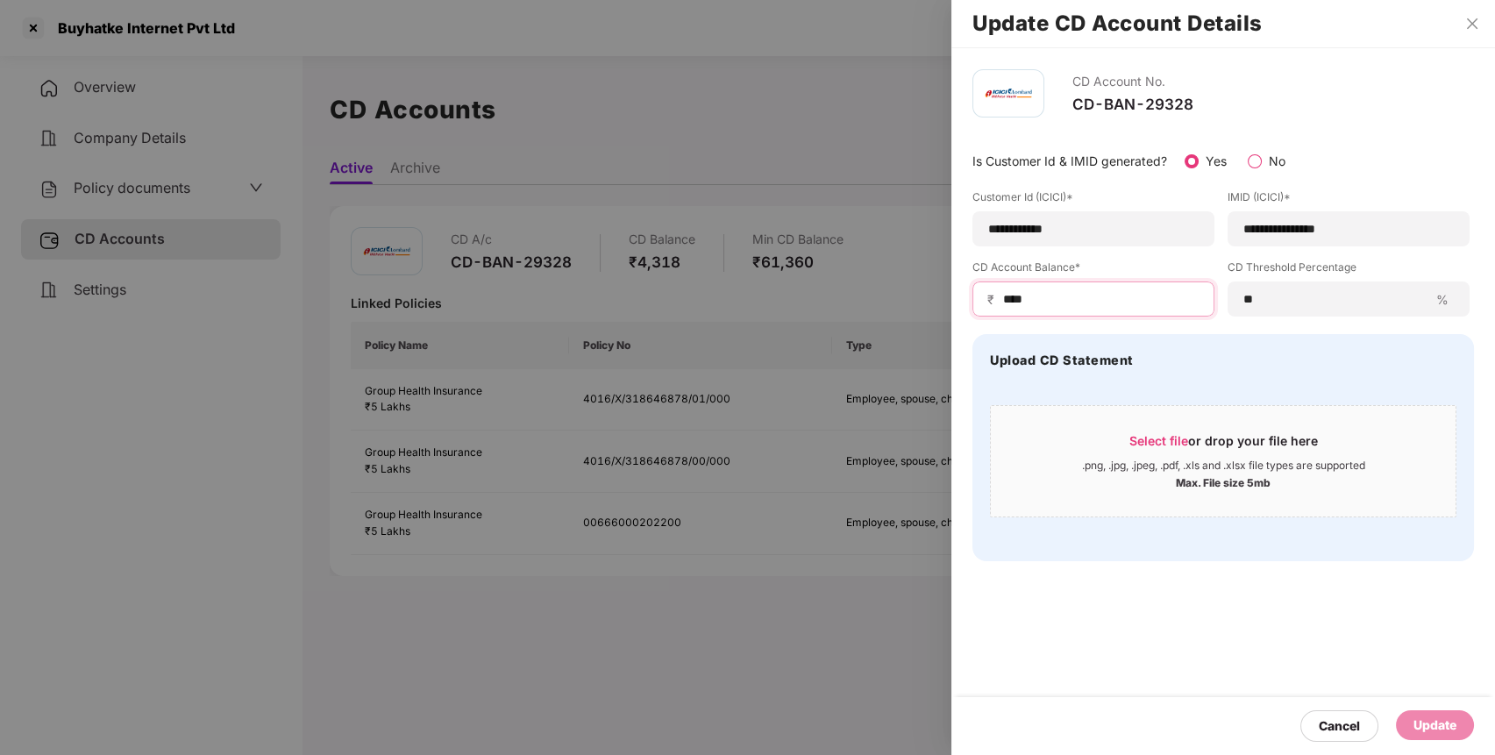
drag, startPoint x: 1051, startPoint y: 298, endPoint x: 985, endPoint y: 303, distance: 66.8
click at [985, 303] on div "₹ ****" at bounding box center [1093, 298] width 242 height 35
type input "********"
click at [1438, 721] on div "Update" at bounding box center [1435, 725] width 43 height 19
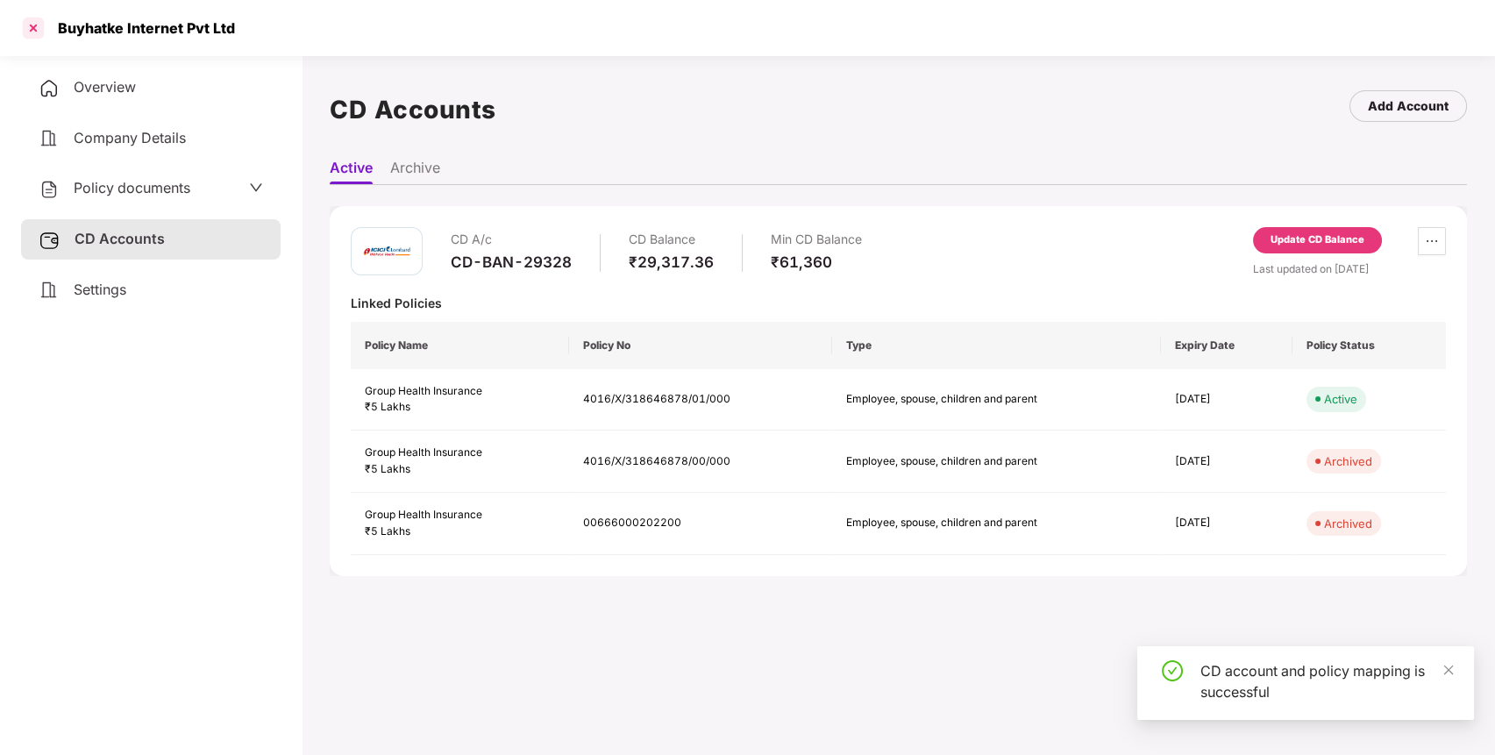
click at [32, 18] on div at bounding box center [33, 28] width 28 height 28
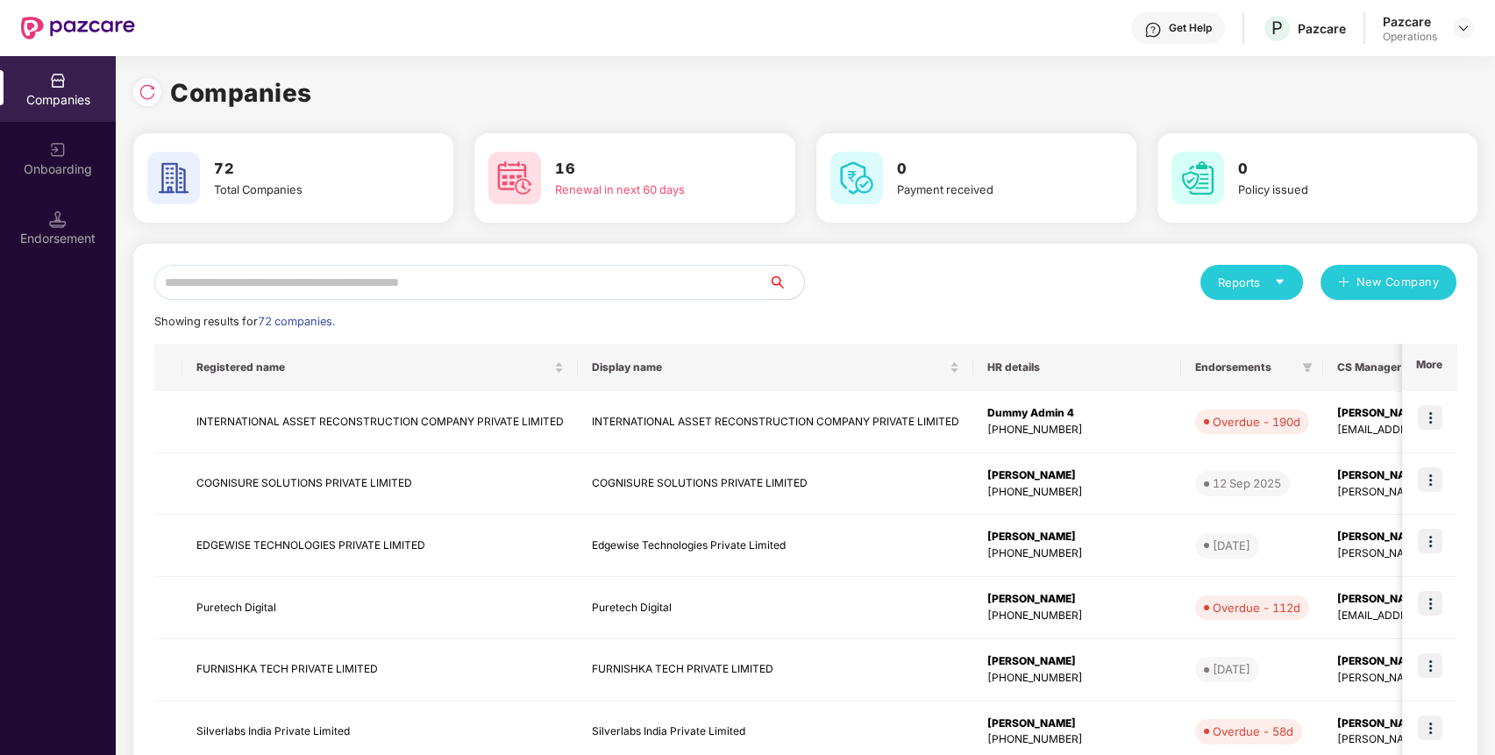
click at [470, 290] on input "text" at bounding box center [461, 282] width 615 height 35
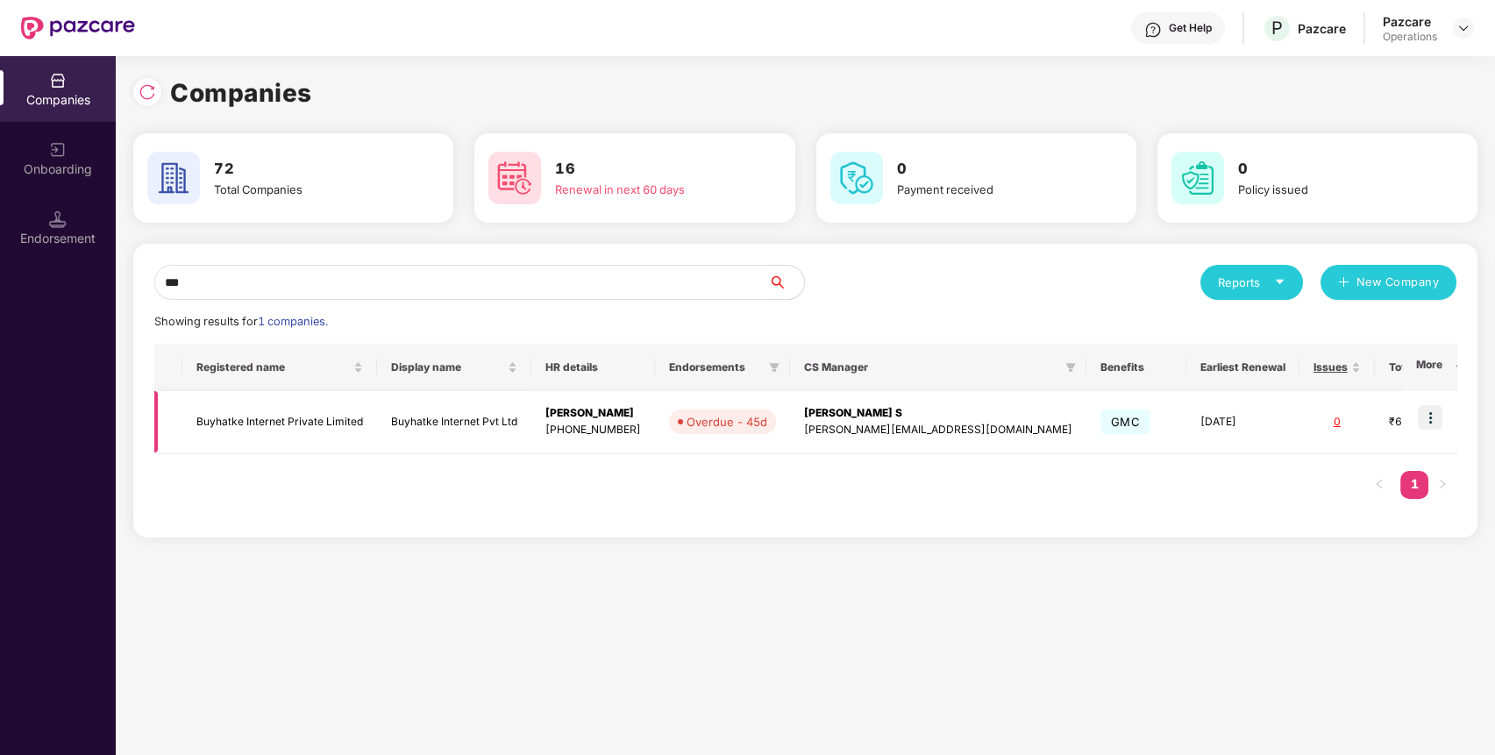
type input "***"
click at [1441, 420] on img at bounding box center [1430, 417] width 25 height 25
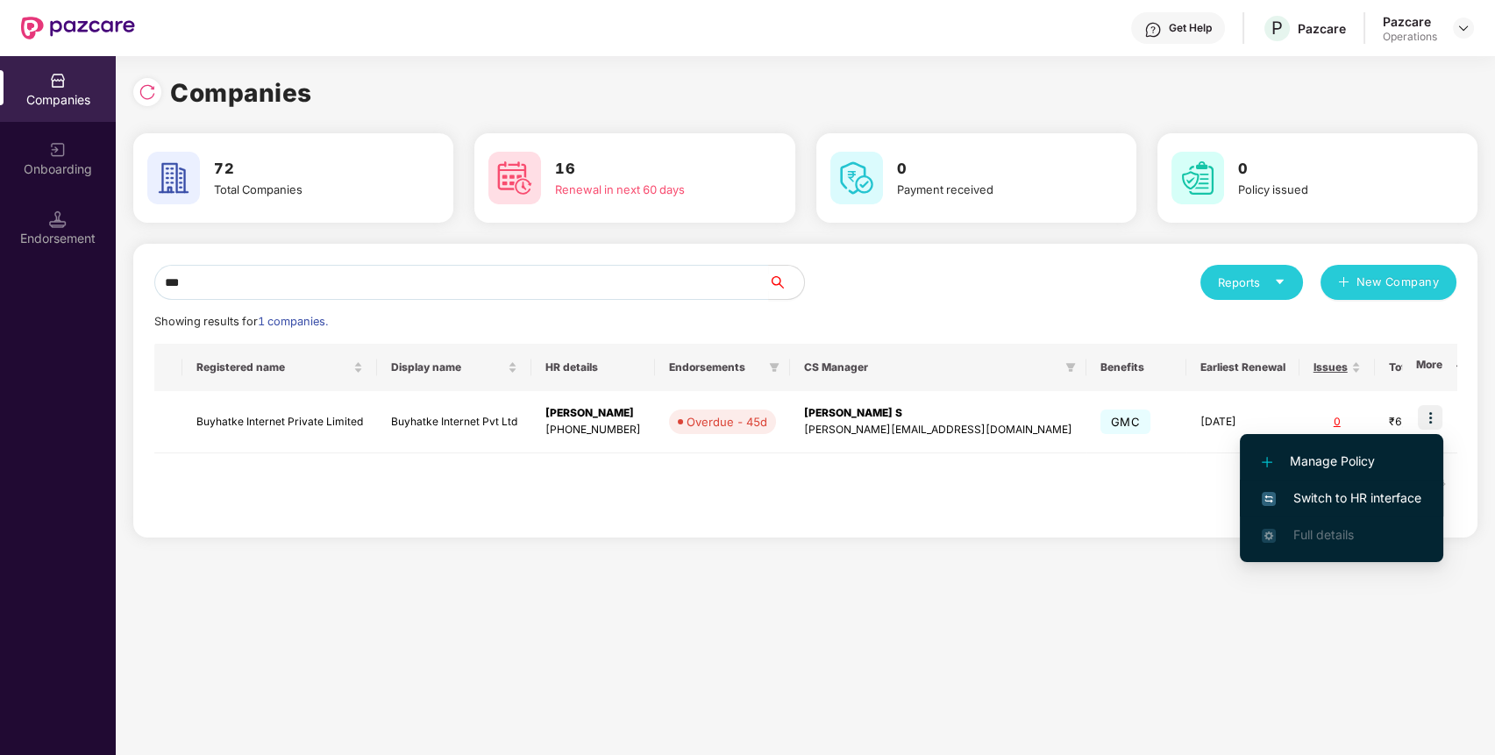
click at [1354, 505] on span "Switch to HR interface" at bounding box center [1342, 497] width 160 height 19
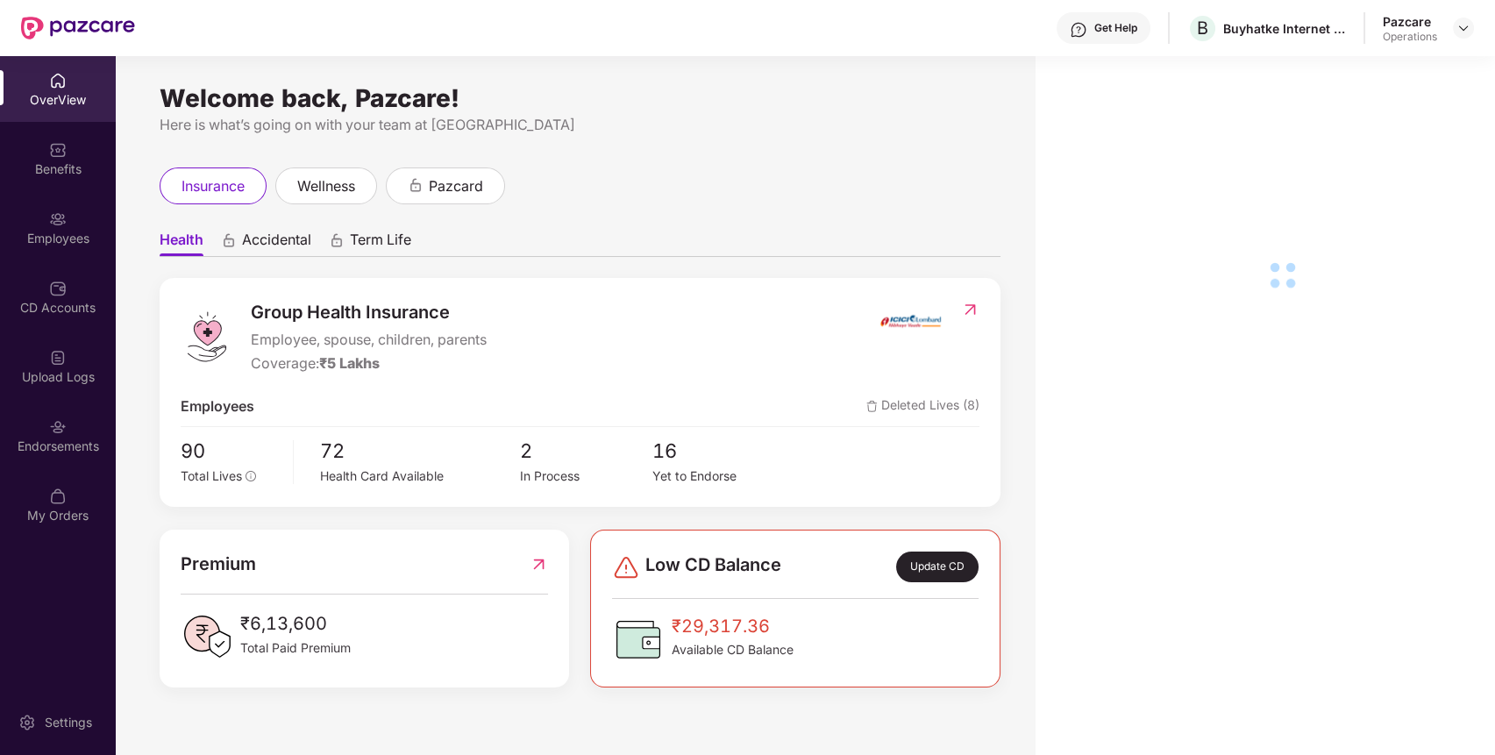
click at [48, 440] on div "Endorsements" at bounding box center [58, 447] width 116 height 18
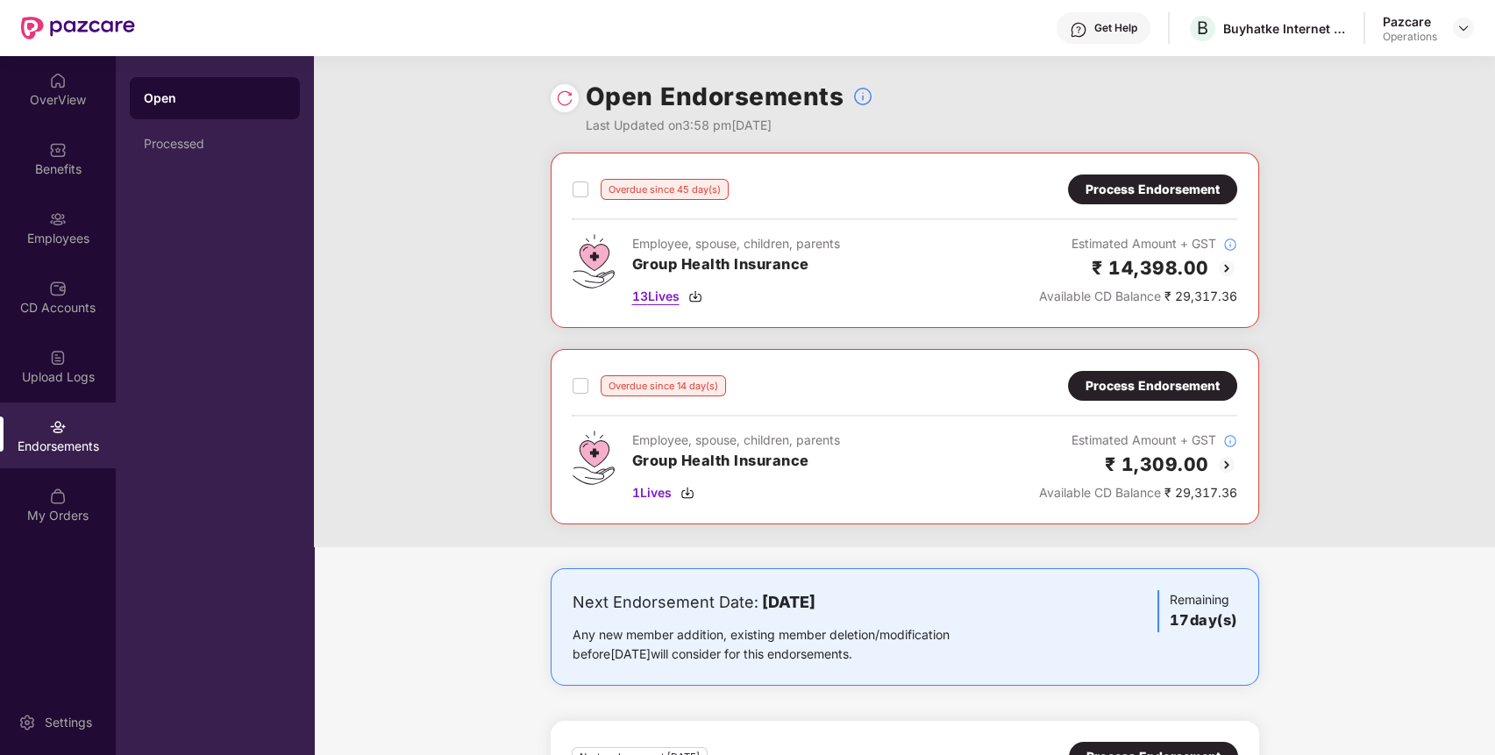
click at [640, 296] on span "13 Lives" at bounding box center [655, 296] width 47 height 19
click at [667, 496] on span "1 Lives" at bounding box center [651, 492] width 39 height 19
click at [84, 175] on div "Benefits" at bounding box center [58, 169] width 116 height 18
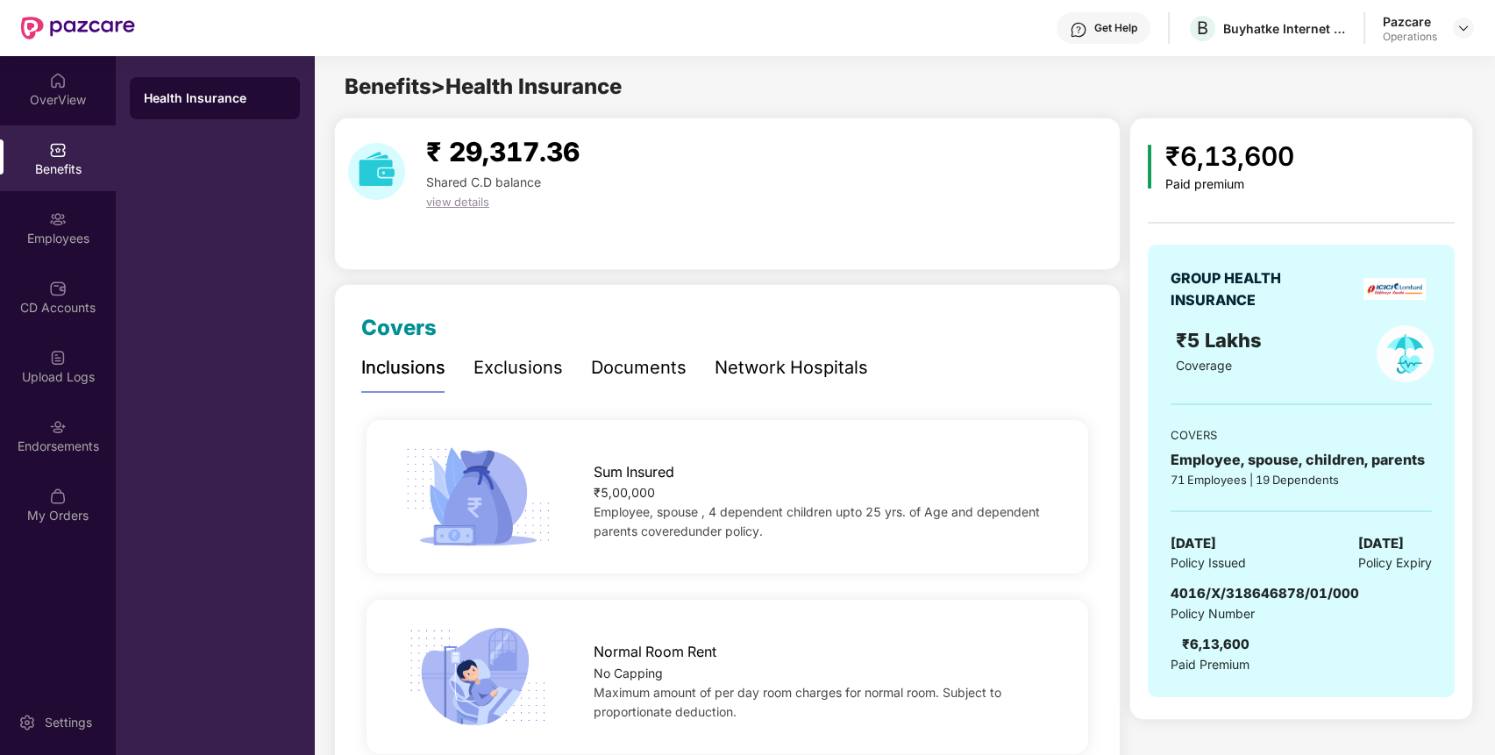
click at [1230, 593] on span "4016/X/318646878/01/000" at bounding box center [1265, 593] width 189 height 17
copy span "4016/X/318646878/01/000"
click at [31, 455] on div "Endorsements" at bounding box center [58, 435] width 116 height 66
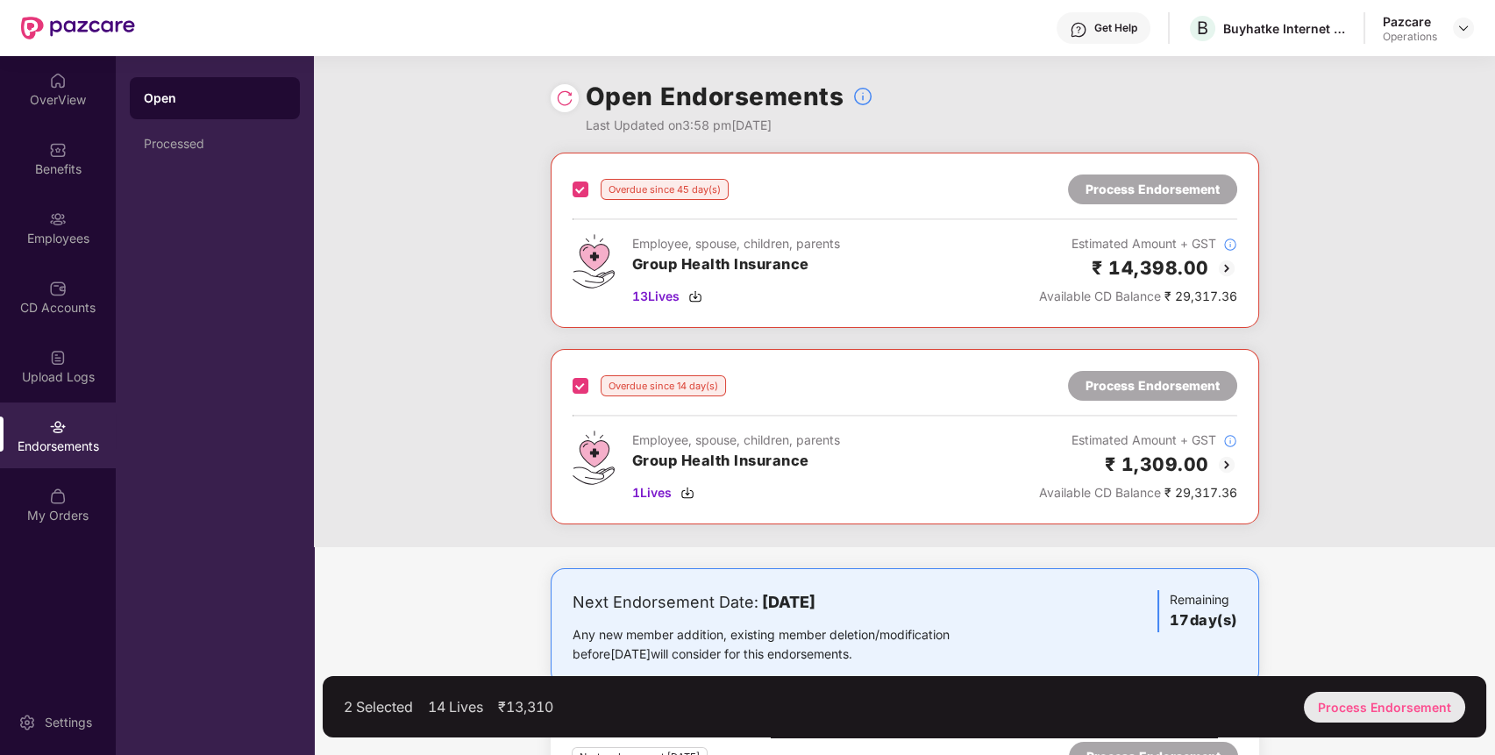
click at [1369, 699] on div "Process Endorsement" at bounding box center [1384, 707] width 161 height 31
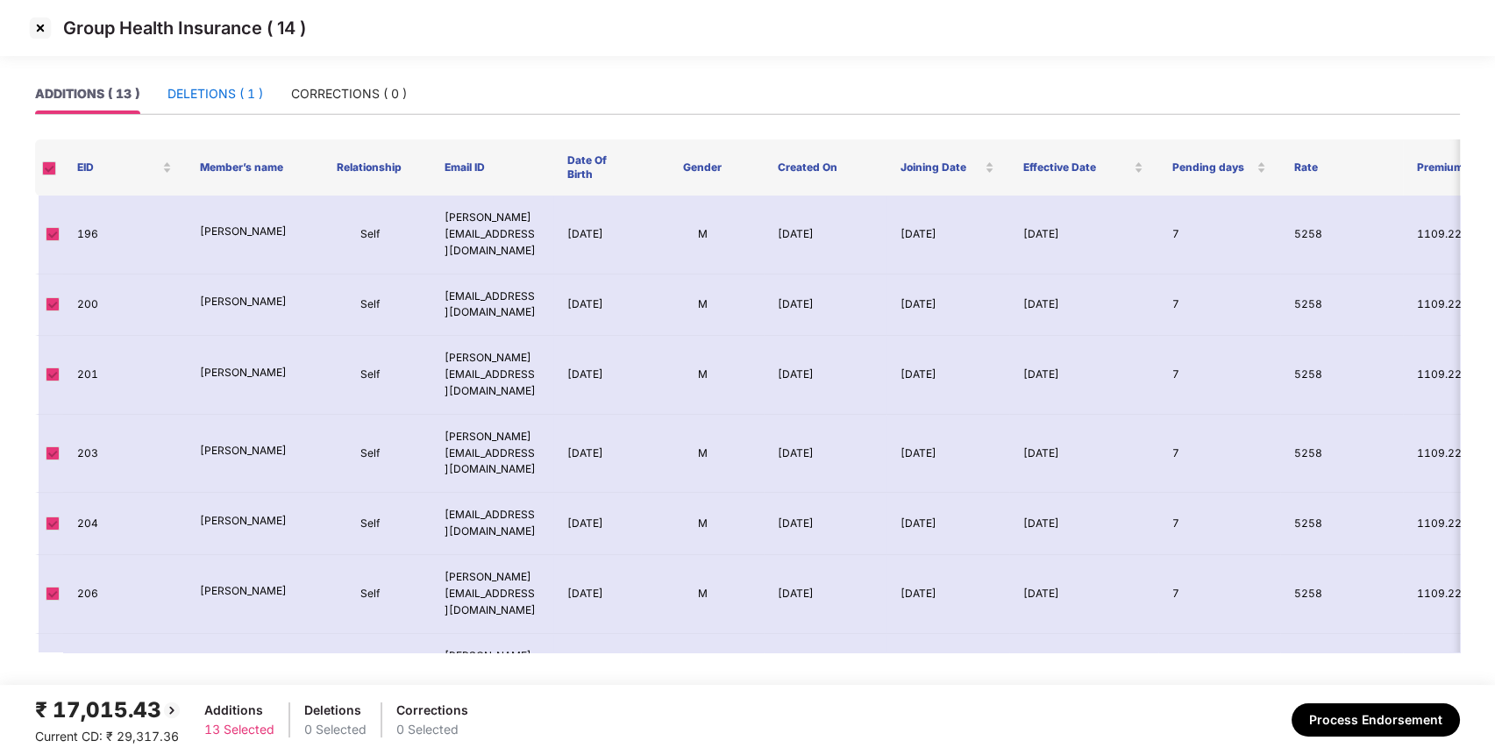
click at [197, 84] on div "DELETIONS ( 1 )" at bounding box center [215, 93] width 96 height 19
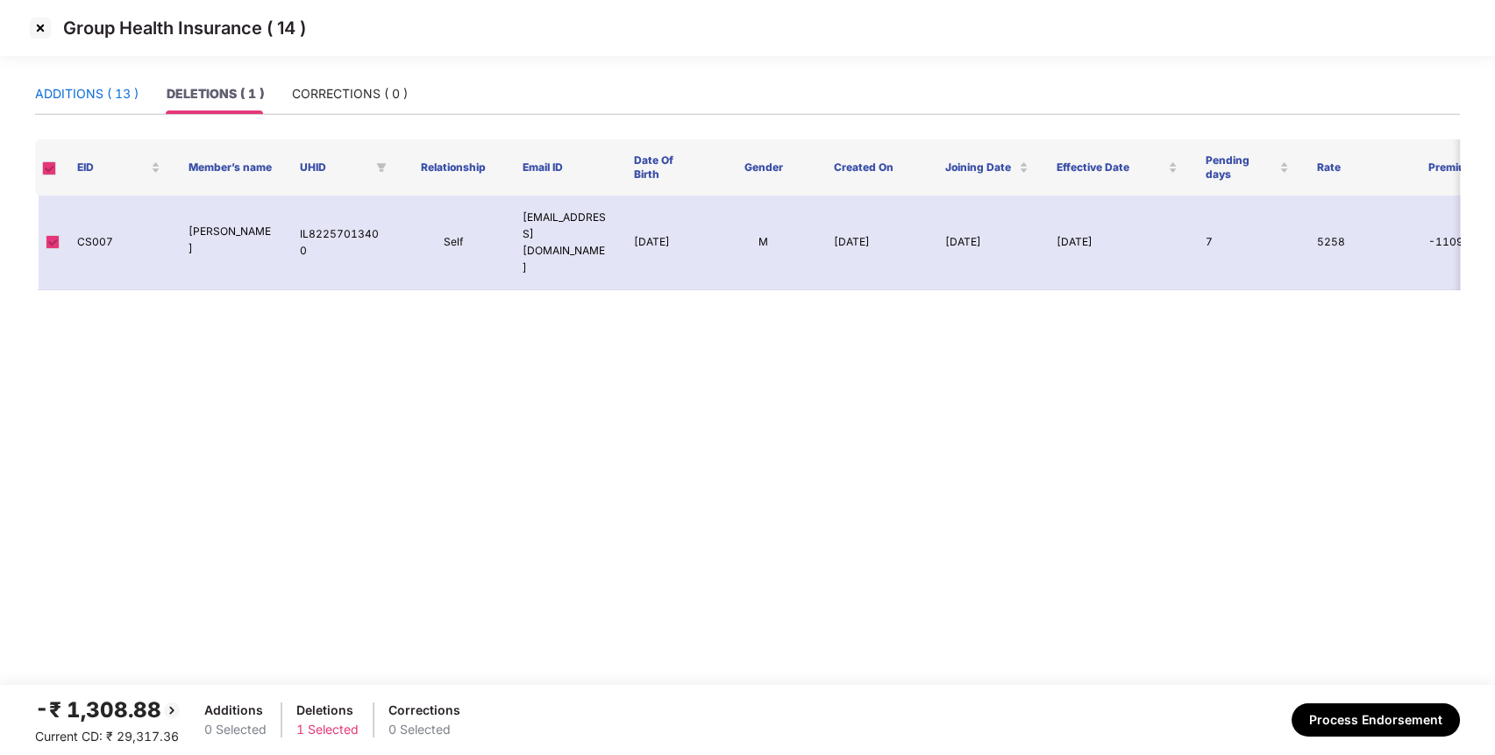
click at [126, 88] on div "ADDITIONS ( 13 )" at bounding box center [86, 93] width 103 height 19
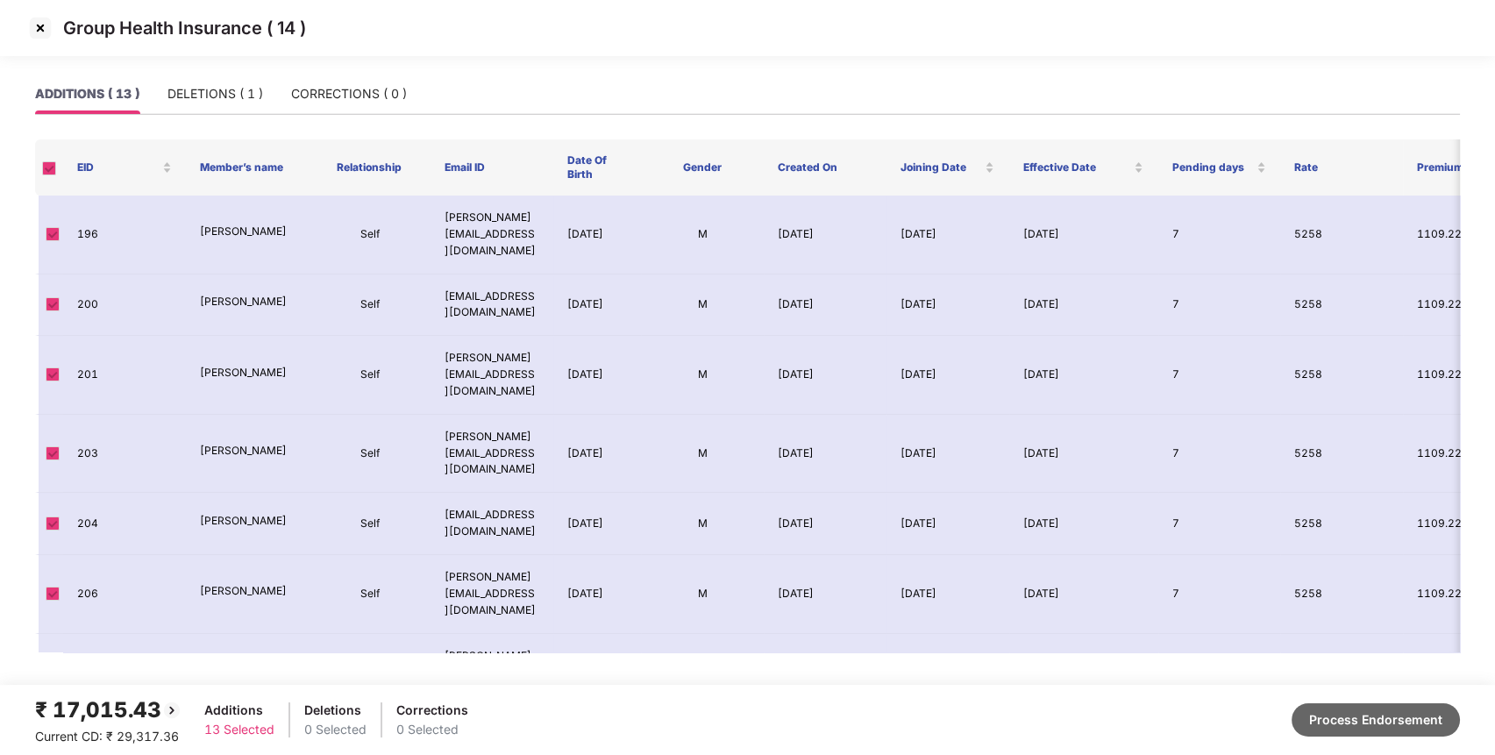
click at [1368, 716] on button "Process Endorsement" at bounding box center [1376, 719] width 168 height 33
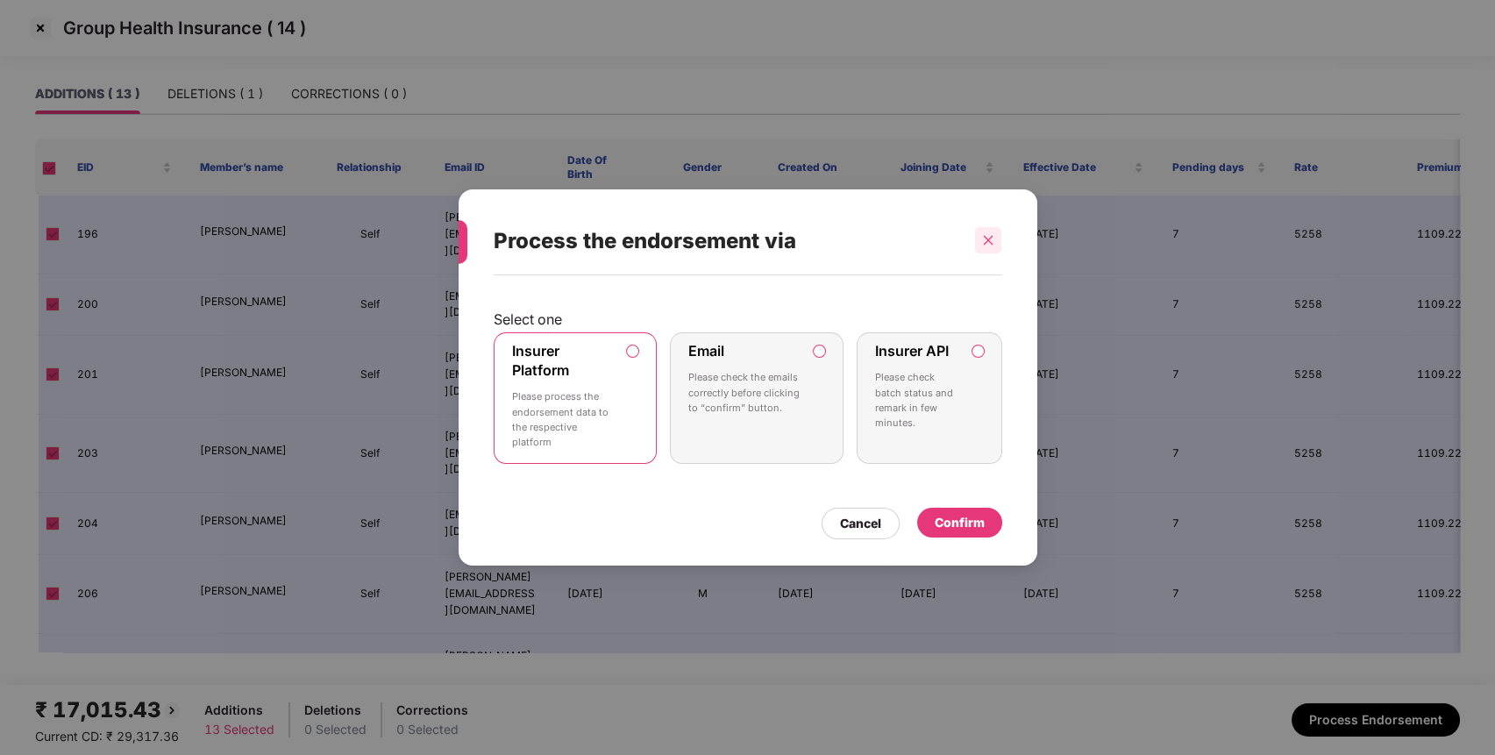
click at [986, 243] on icon "close" at bounding box center [989, 241] width 10 height 10
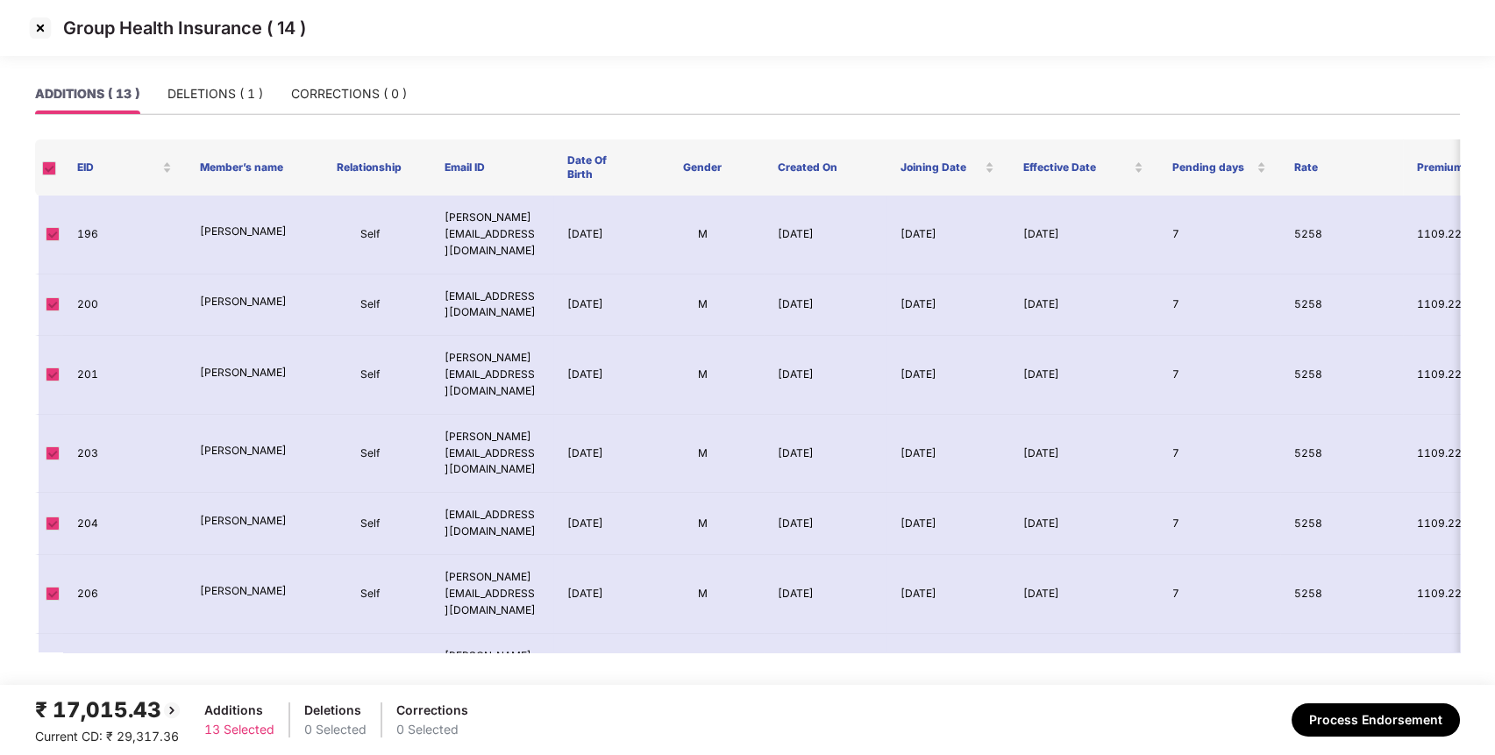
click at [42, 23] on img at bounding box center [40, 28] width 28 height 28
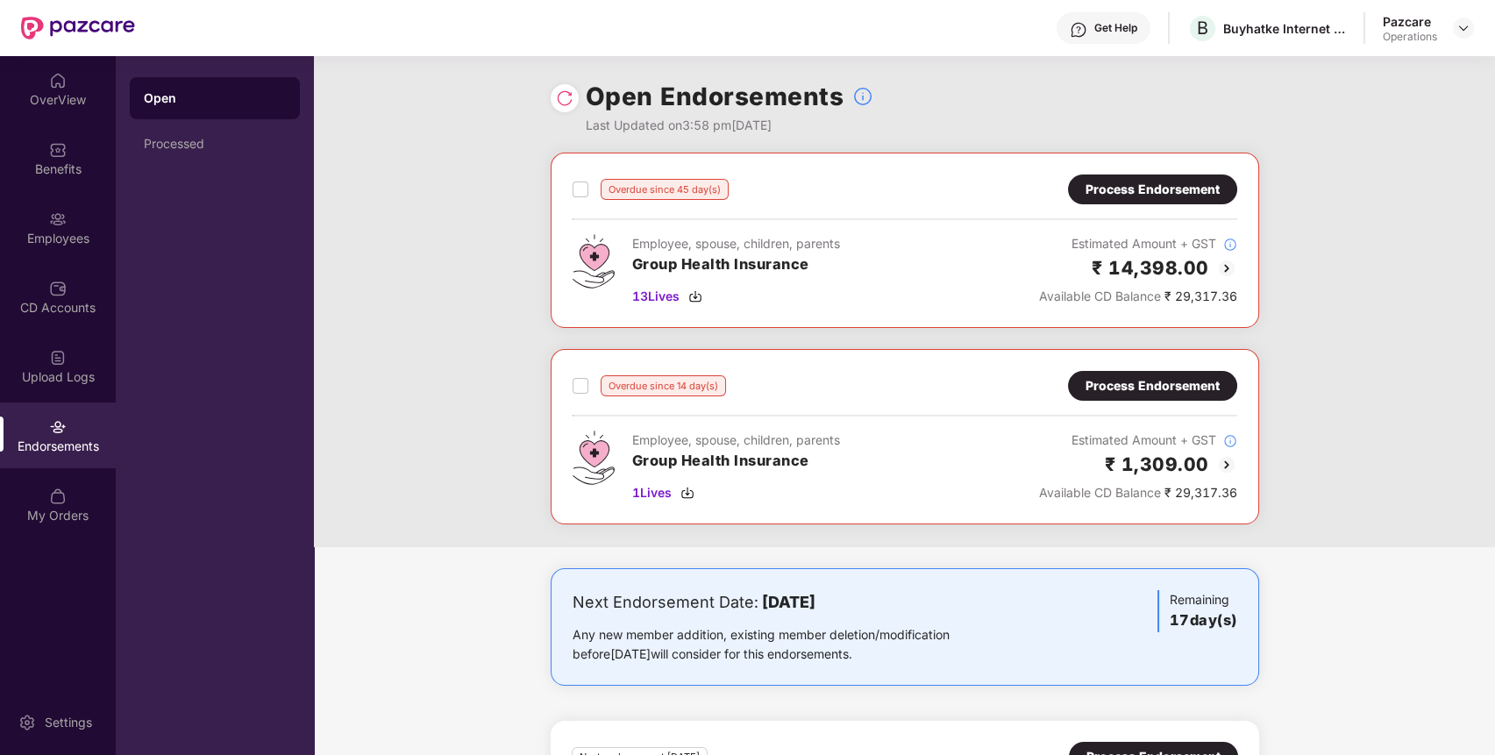
click at [1179, 200] on div "Process Endorsement" at bounding box center [1152, 189] width 169 height 30
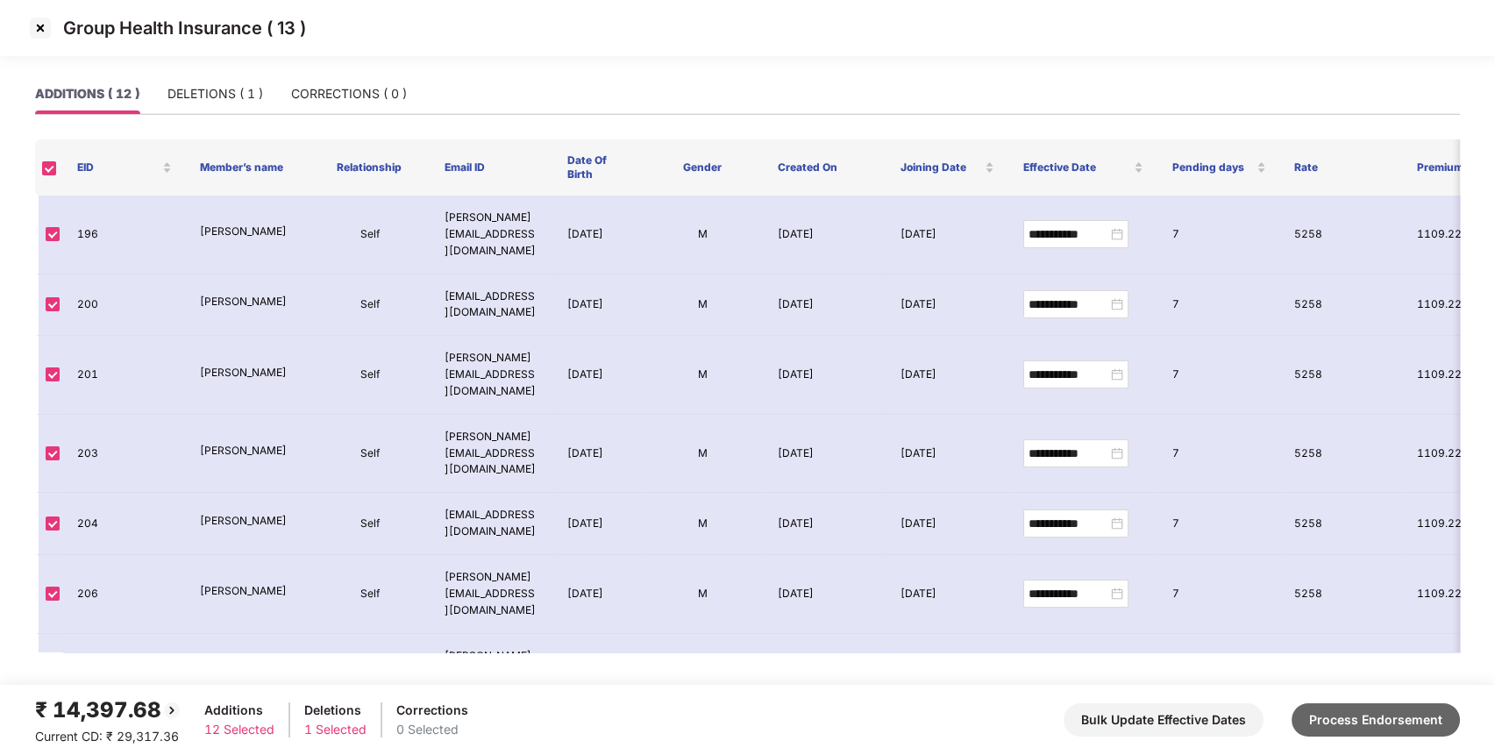
click at [1411, 710] on button "Process Endorsement" at bounding box center [1376, 719] width 168 height 33
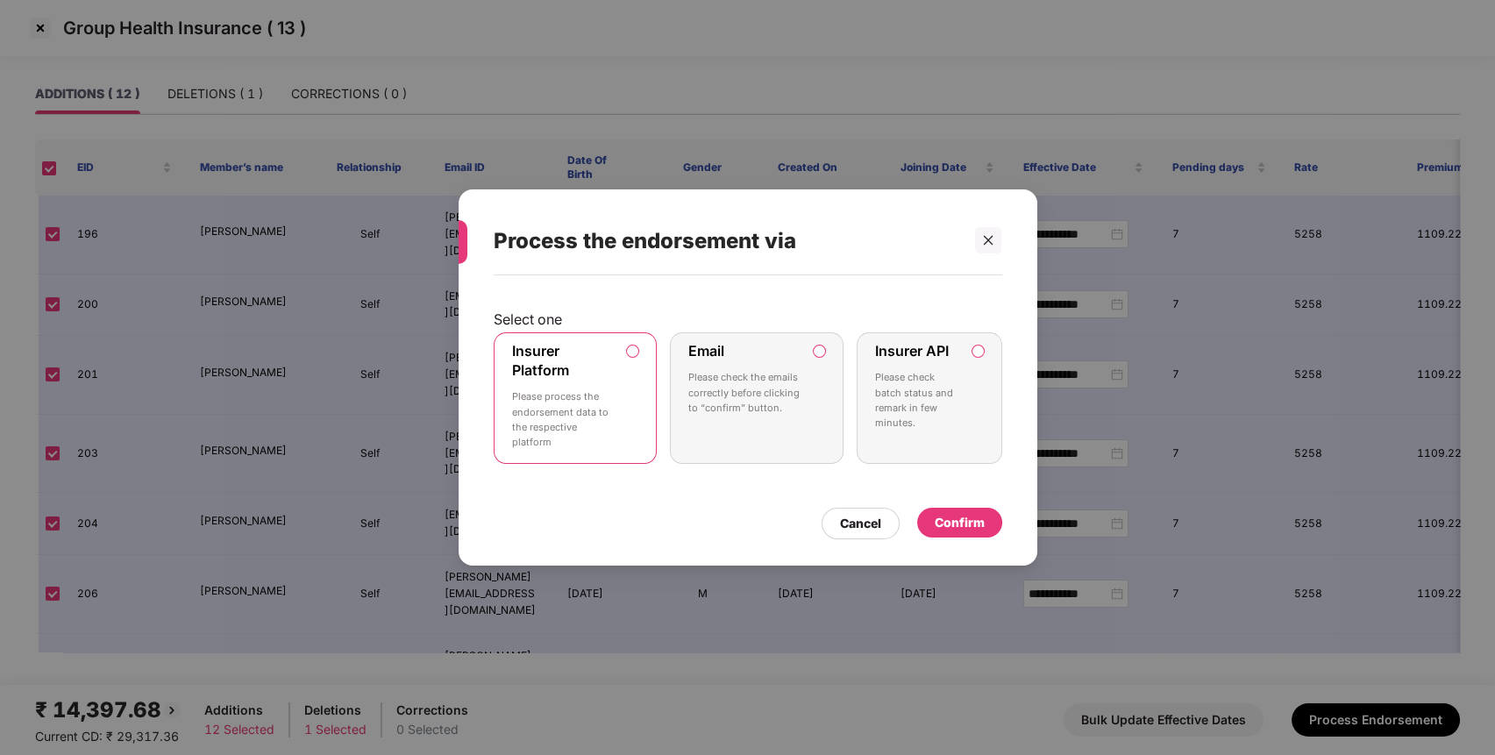
click at [974, 526] on div "Confirm" at bounding box center [960, 522] width 50 height 19
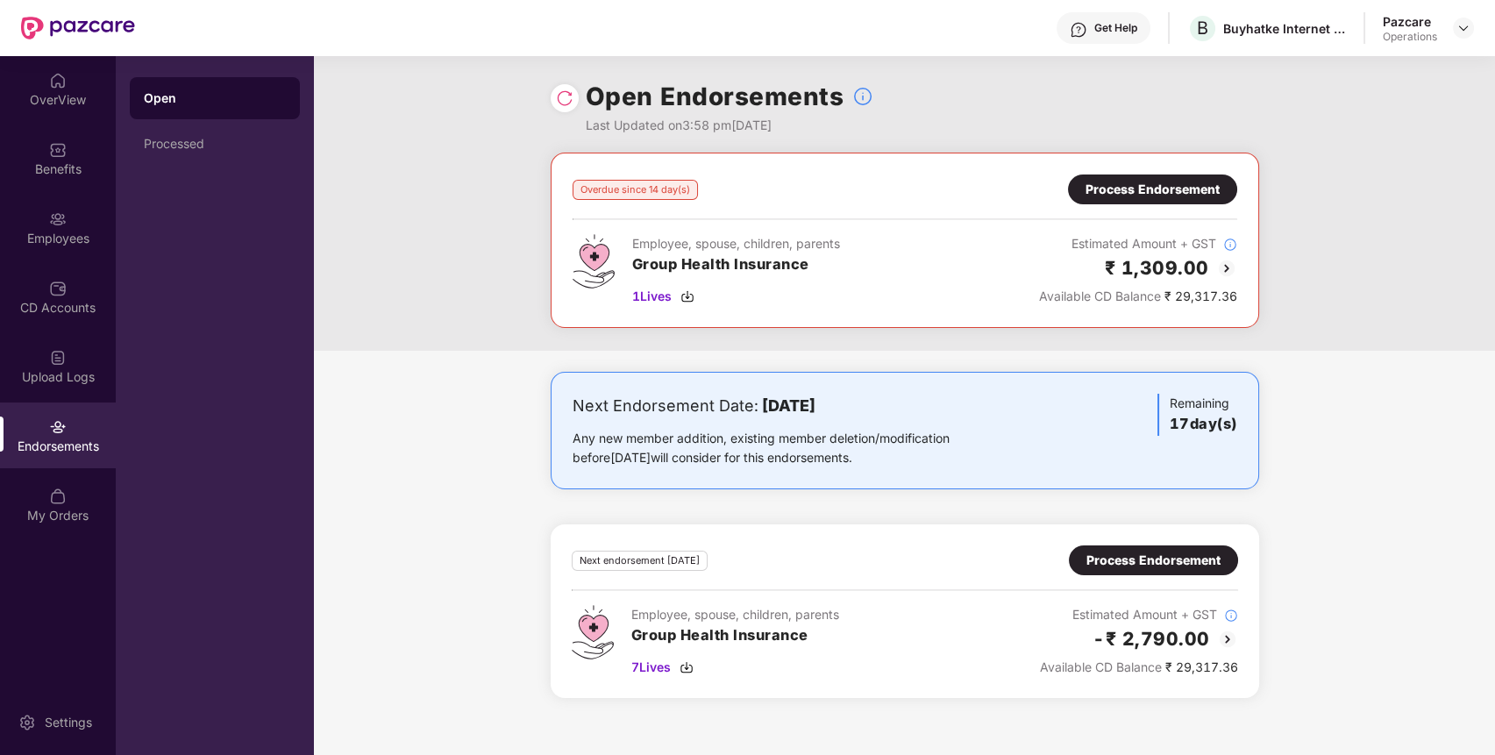
click at [1214, 200] on div "Process Endorsement" at bounding box center [1152, 189] width 169 height 30
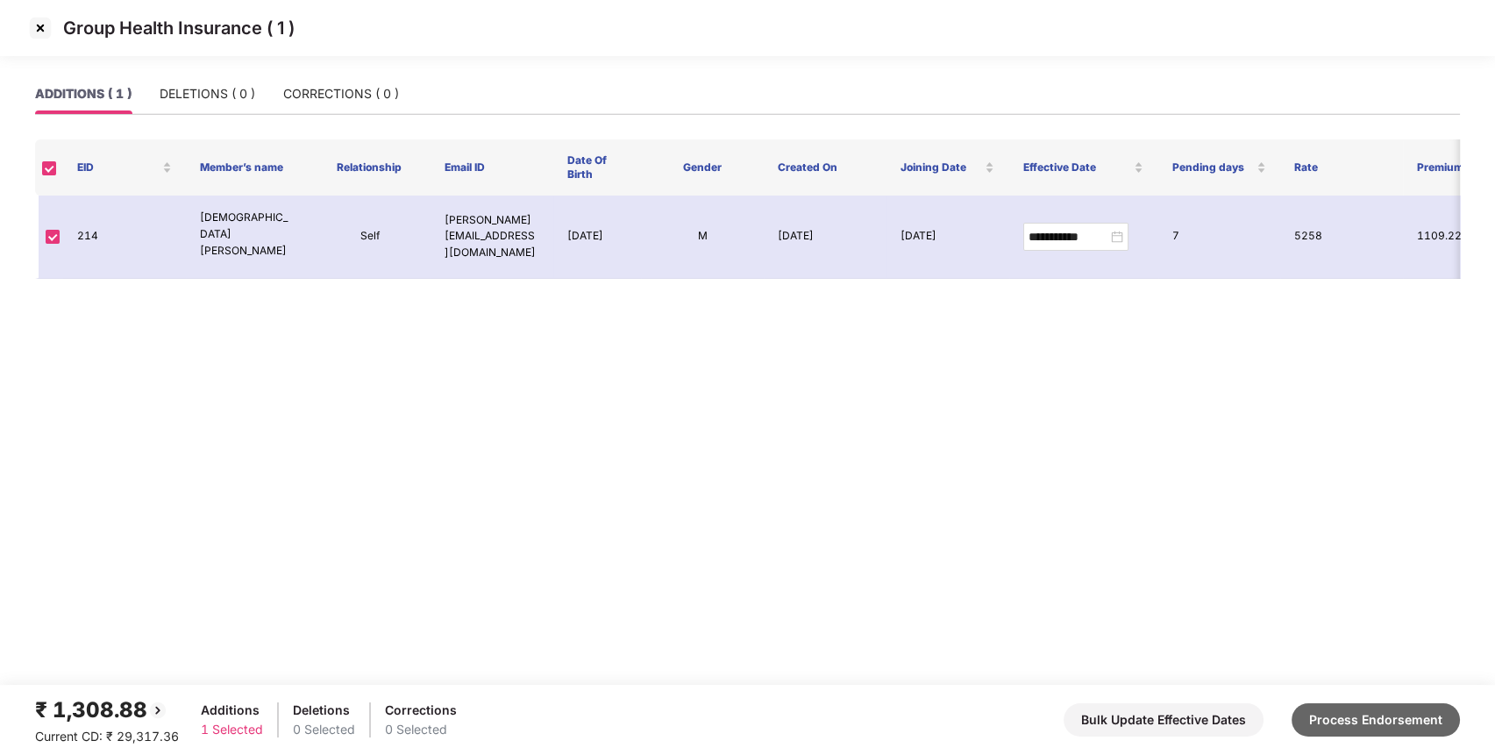
click at [1341, 709] on button "Process Endorsement" at bounding box center [1376, 719] width 168 height 33
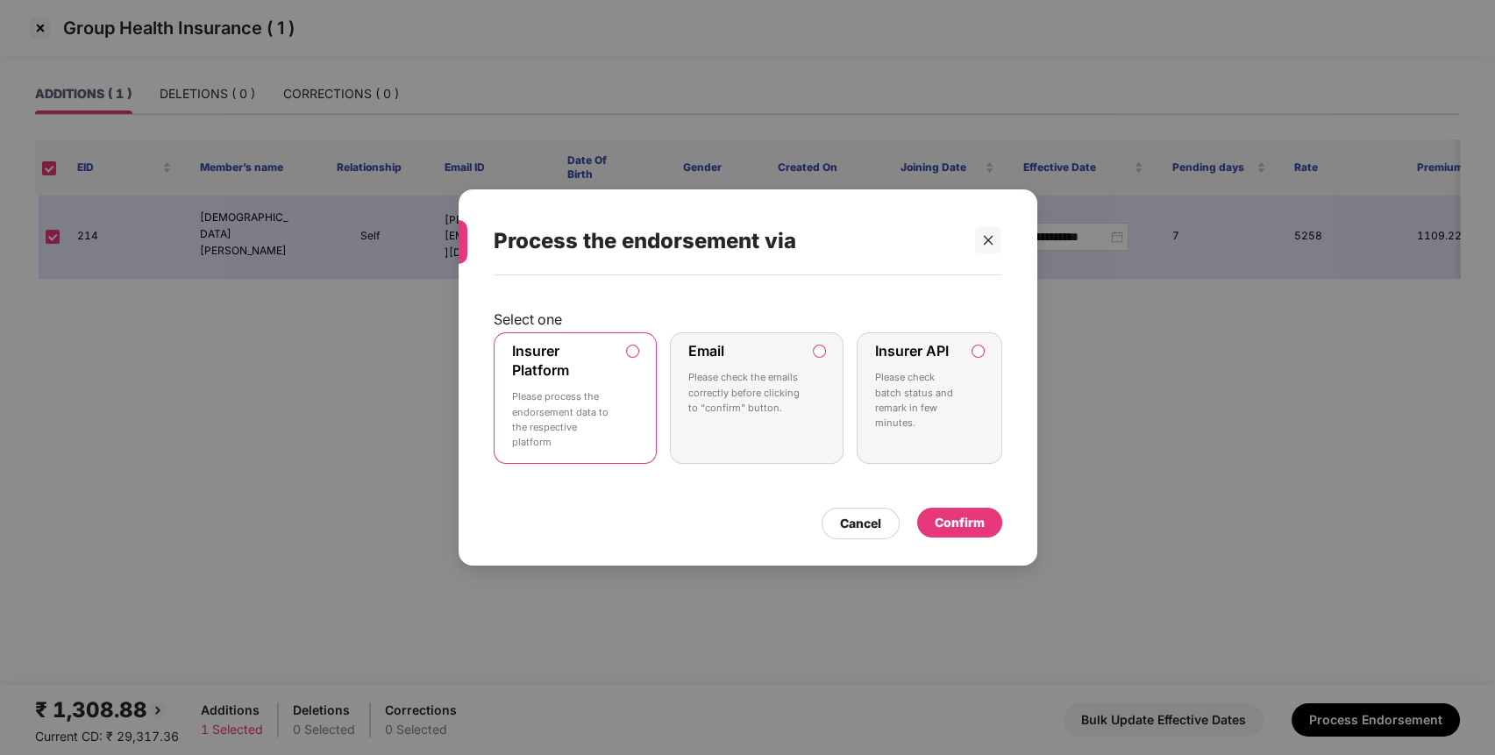
click at [952, 523] on div "Confirm" at bounding box center [960, 522] width 50 height 19
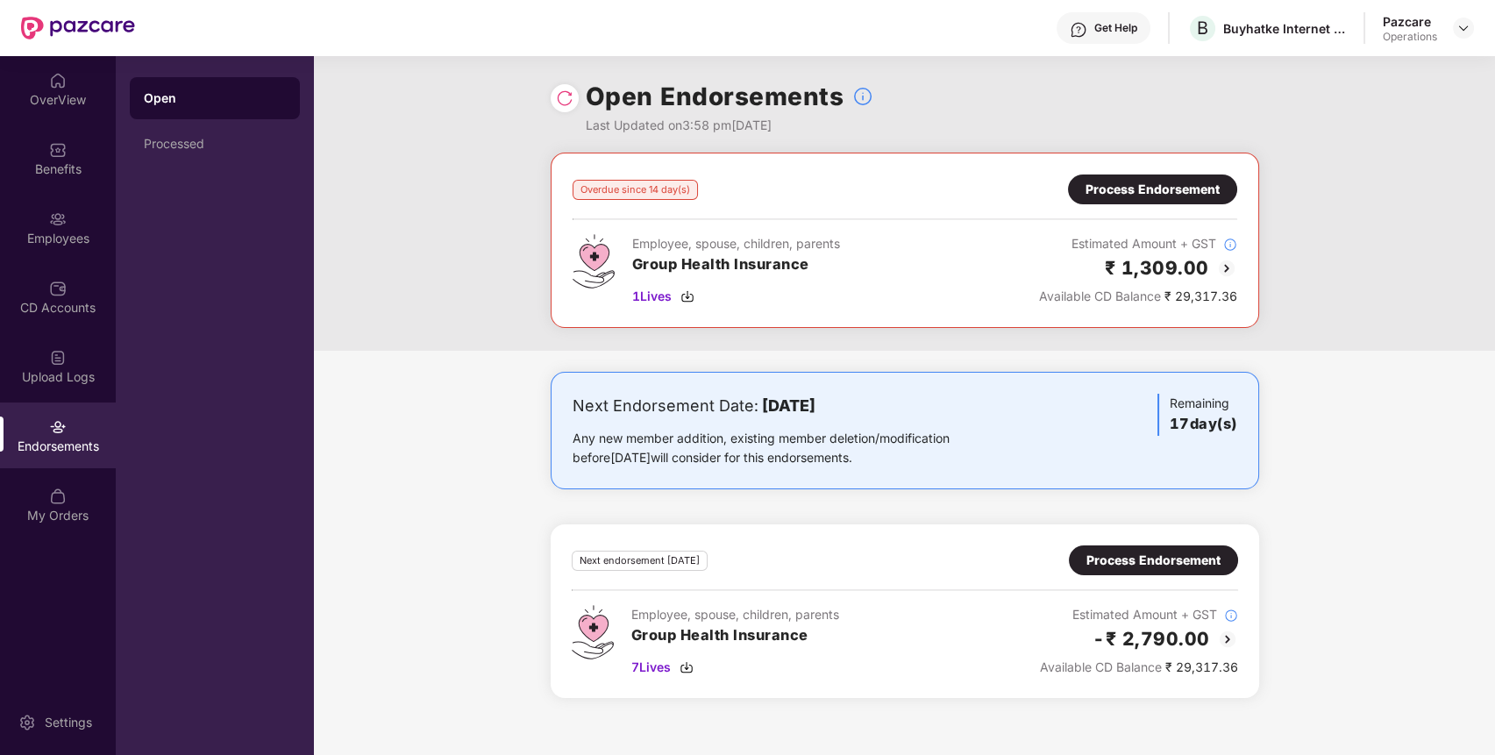
click at [560, 91] on img at bounding box center [565, 98] width 18 height 18
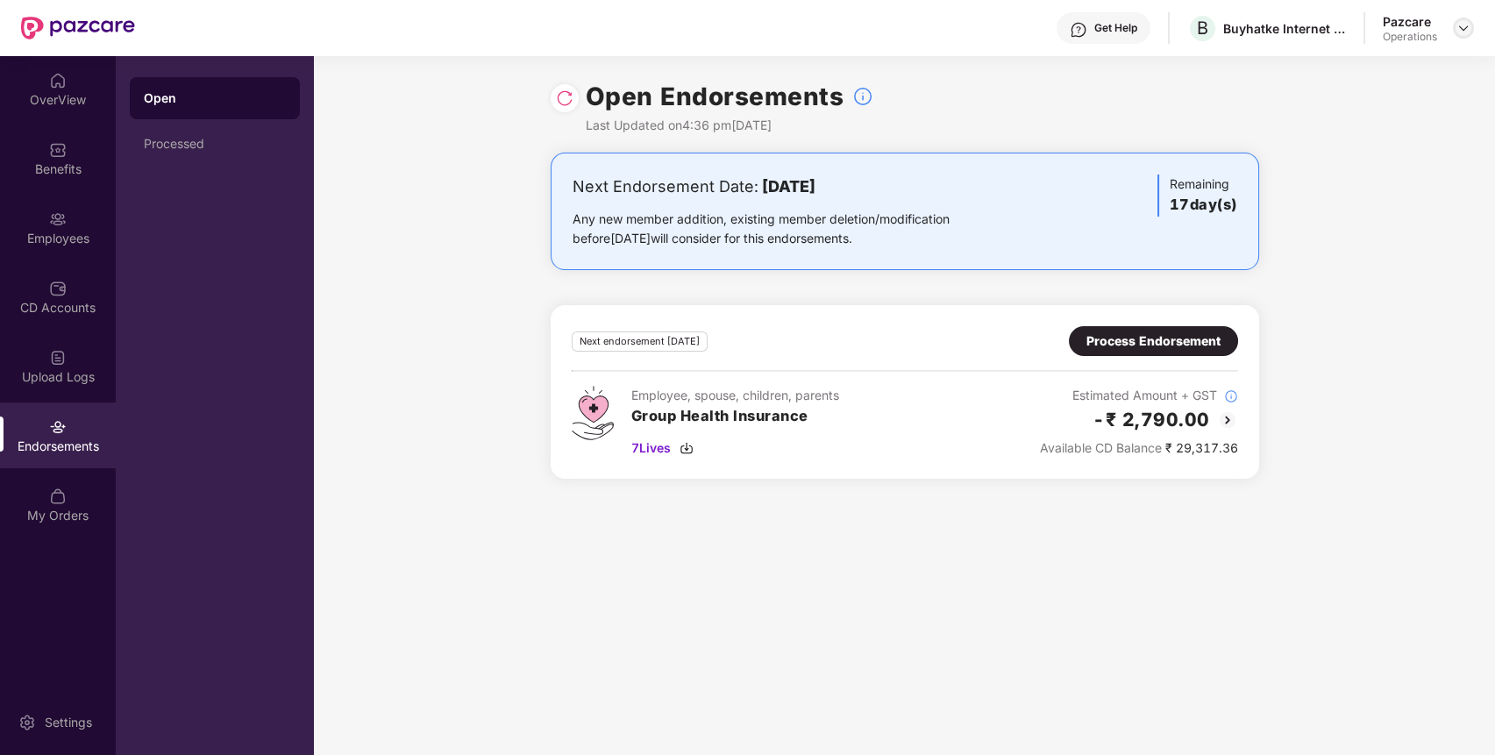
click at [1461, 26] on img at bounding box center [1463, 28] width 14 height 14
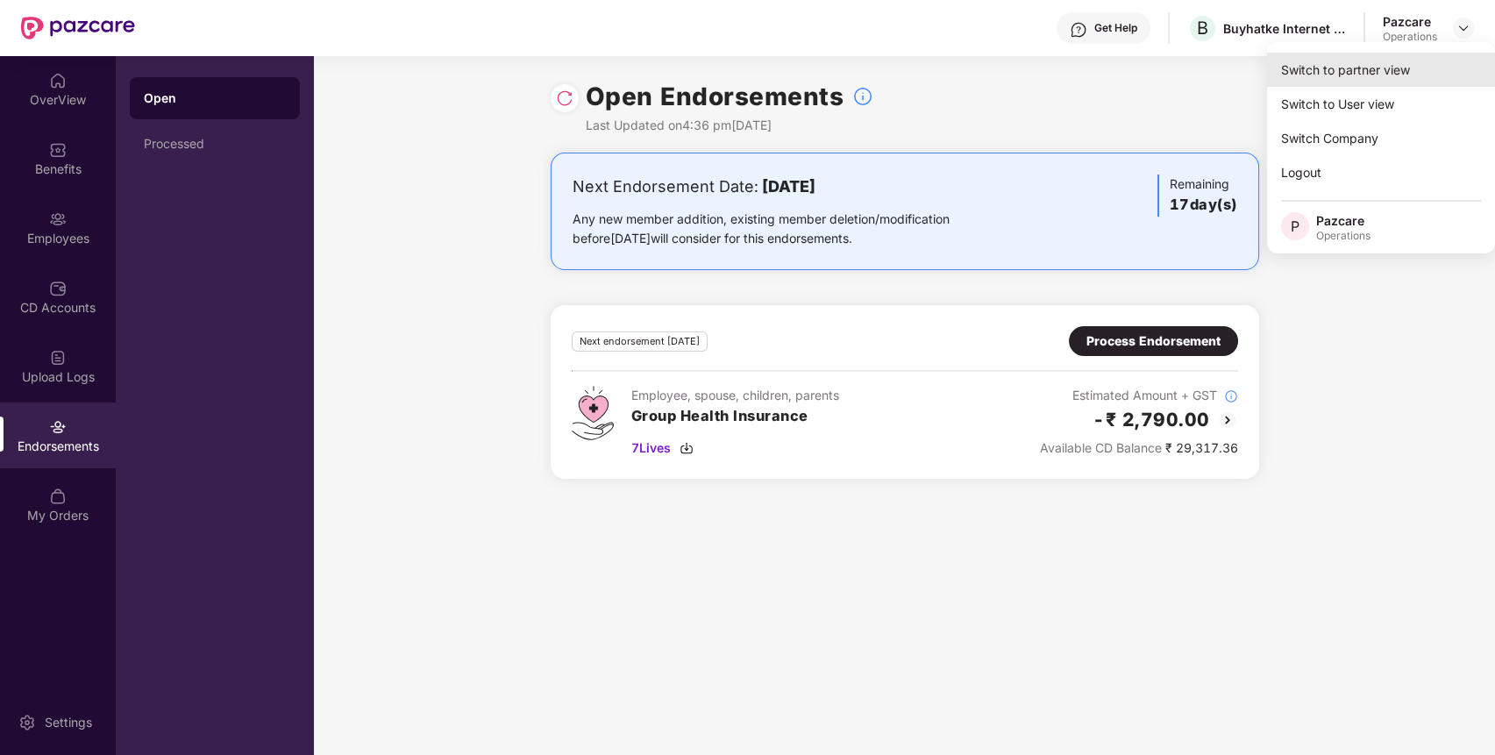
click at [1346, 70] on div "Switch to partner view" at bounding box center [1381, 70] width 228 height 34
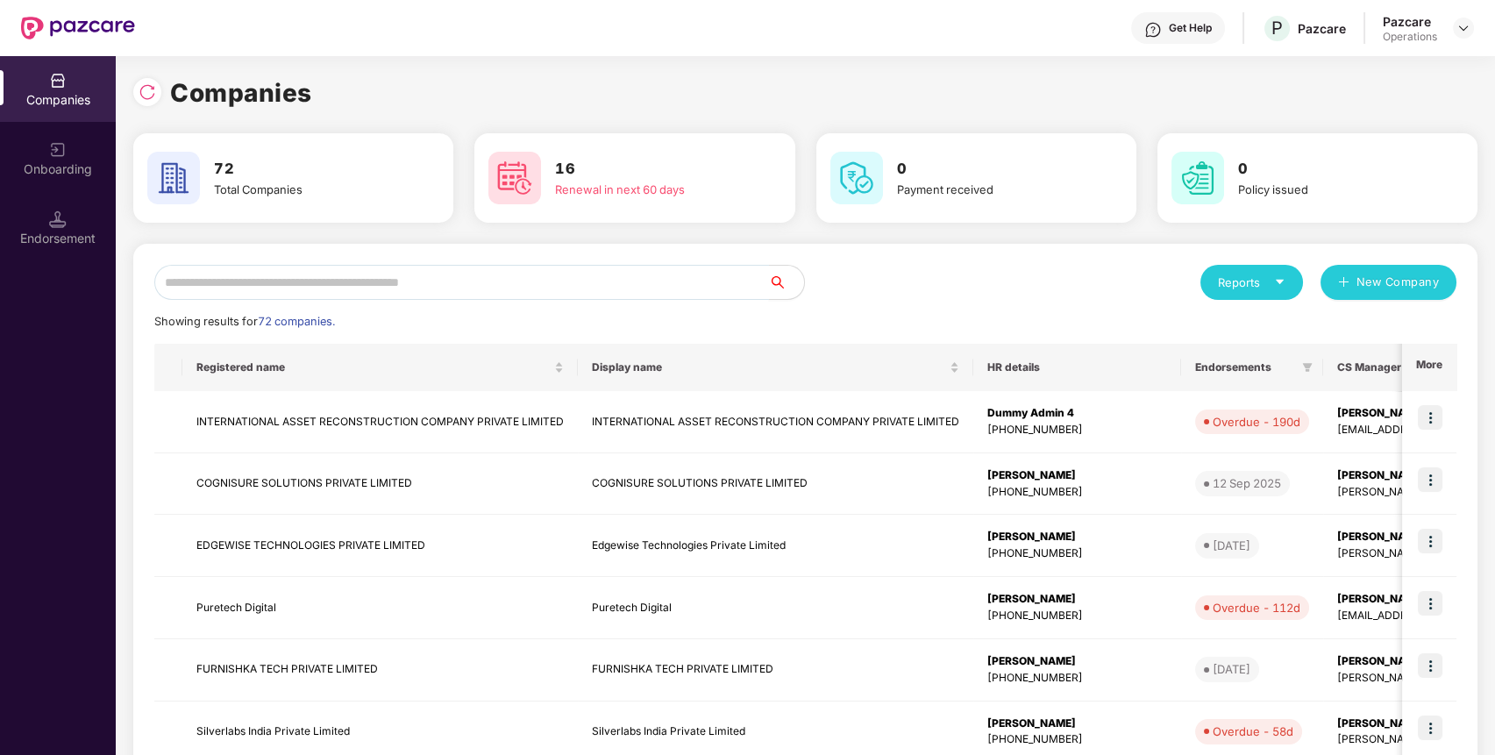
click at [671, 285] on input "text" at bounding box center [461, 282] width 615 height 35
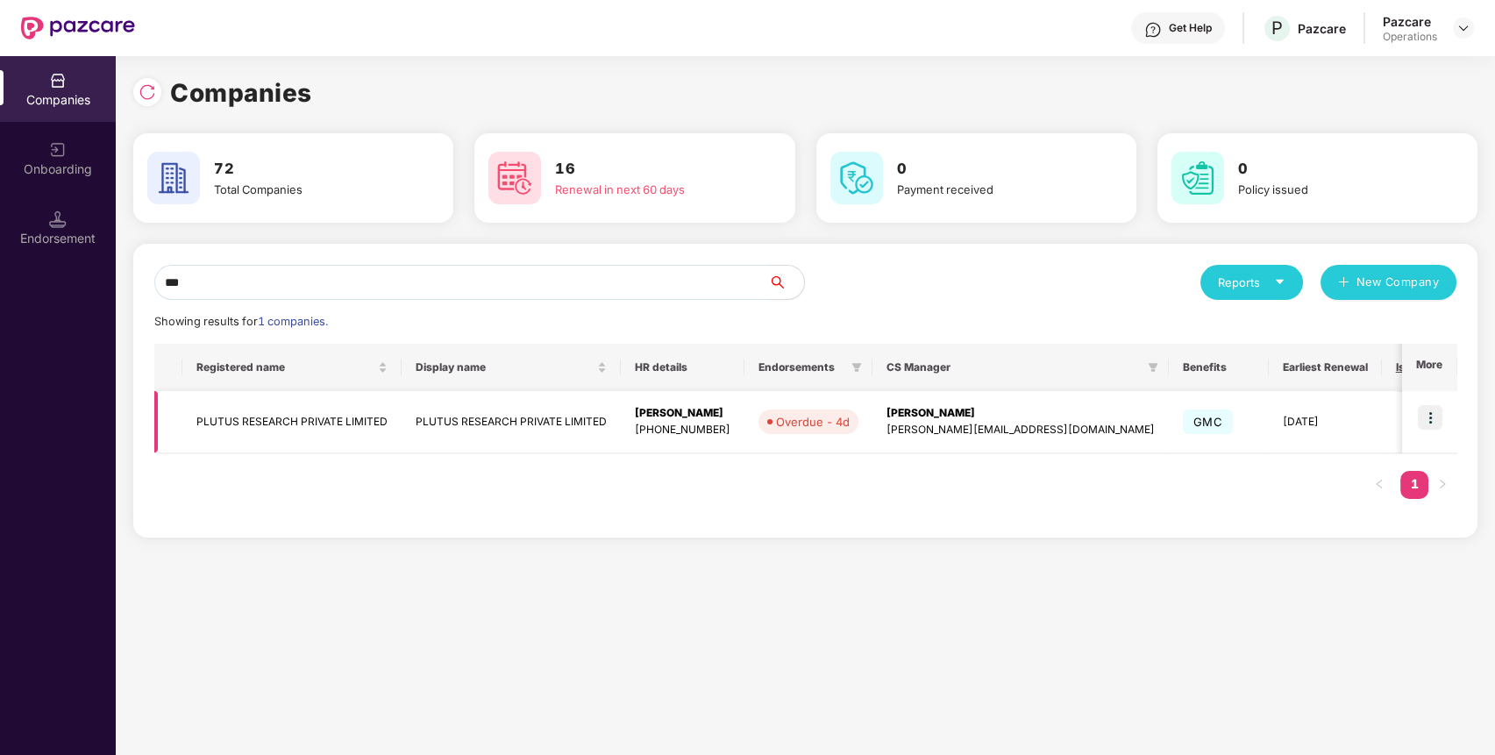
type input "***"
click at [1432, 414] on img at bounding box center [1430, 417] width 25 height 25
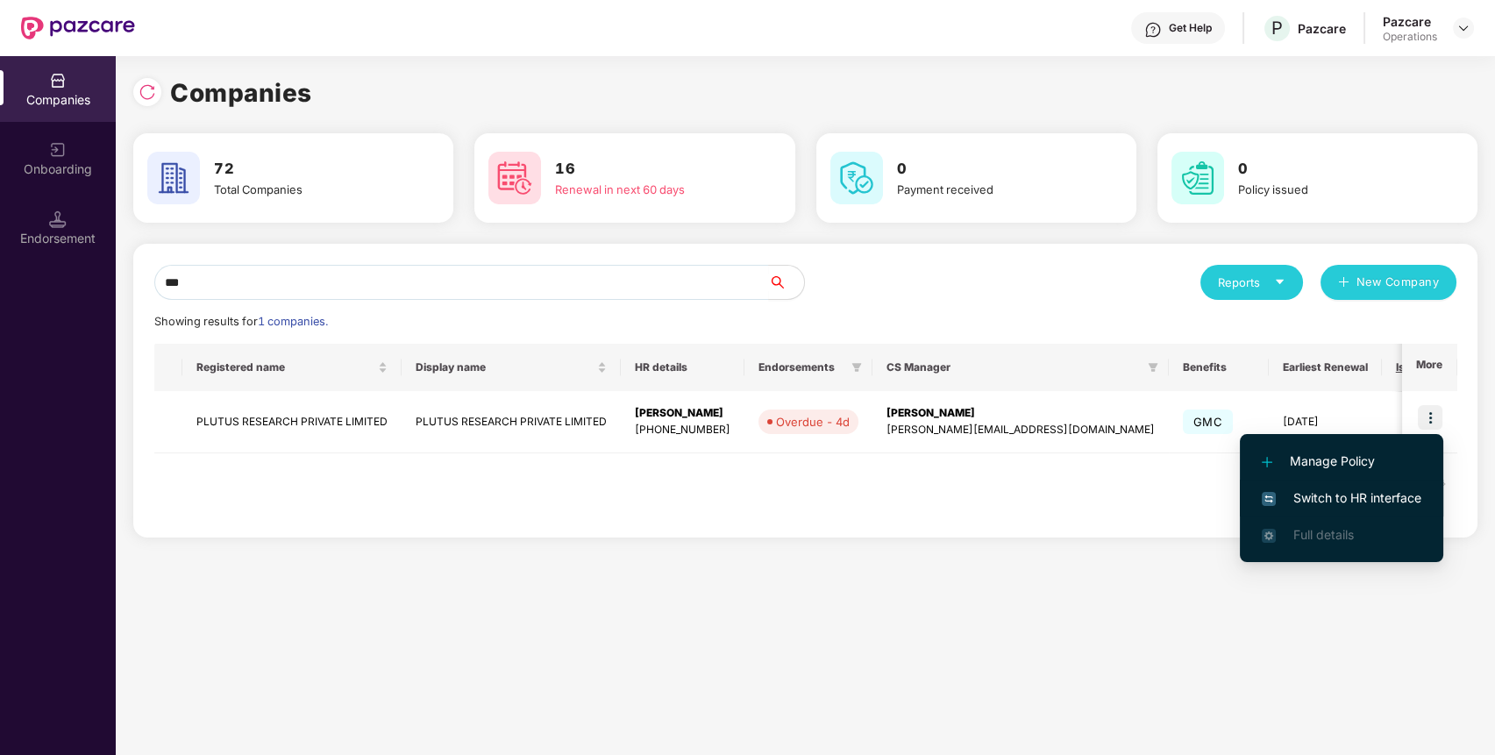
click at [1403, 489] on span "Switch to HR interface" at bounding box center [1342, 497] width 160 height 19
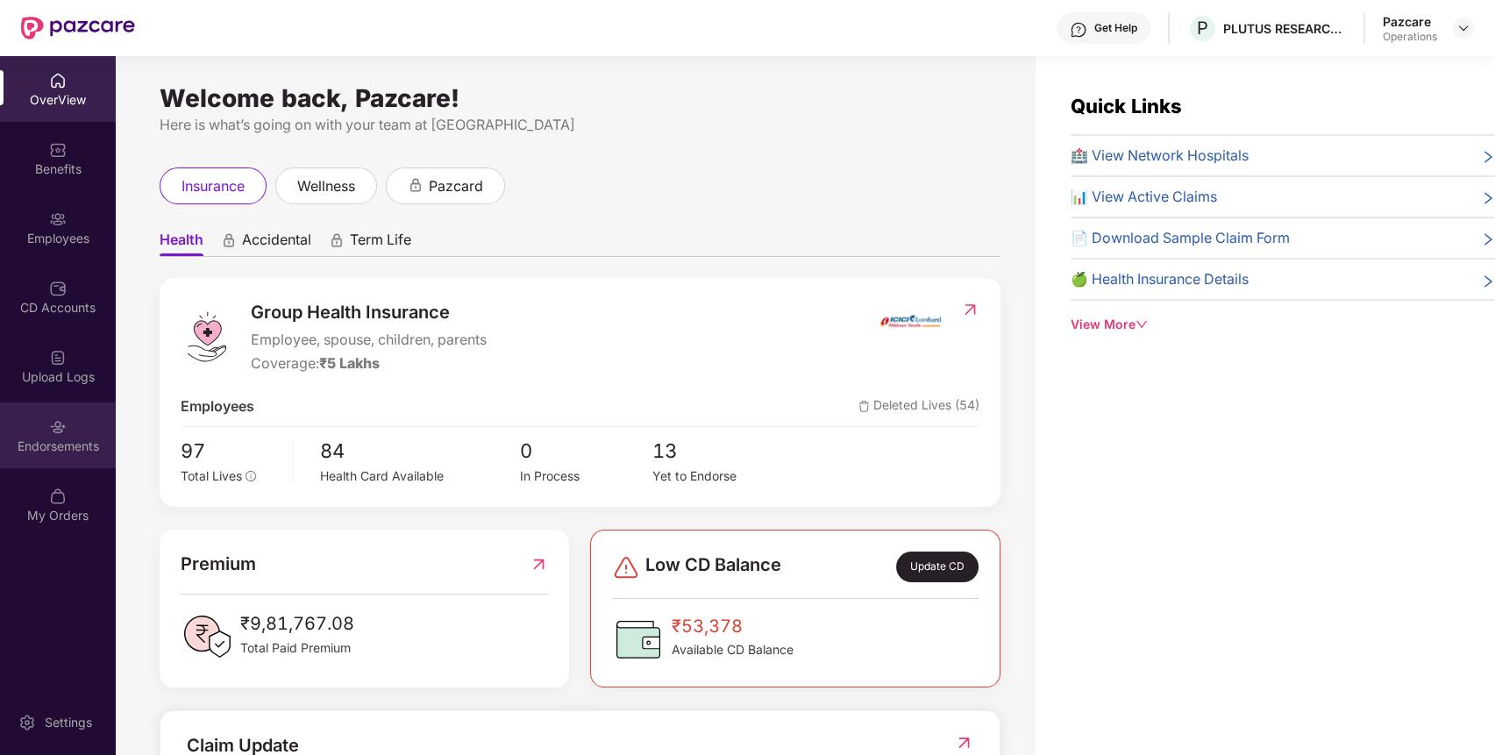
click at [98, 454] on div "Endorsements" at bounding box center [58, 447] width 116 height 18
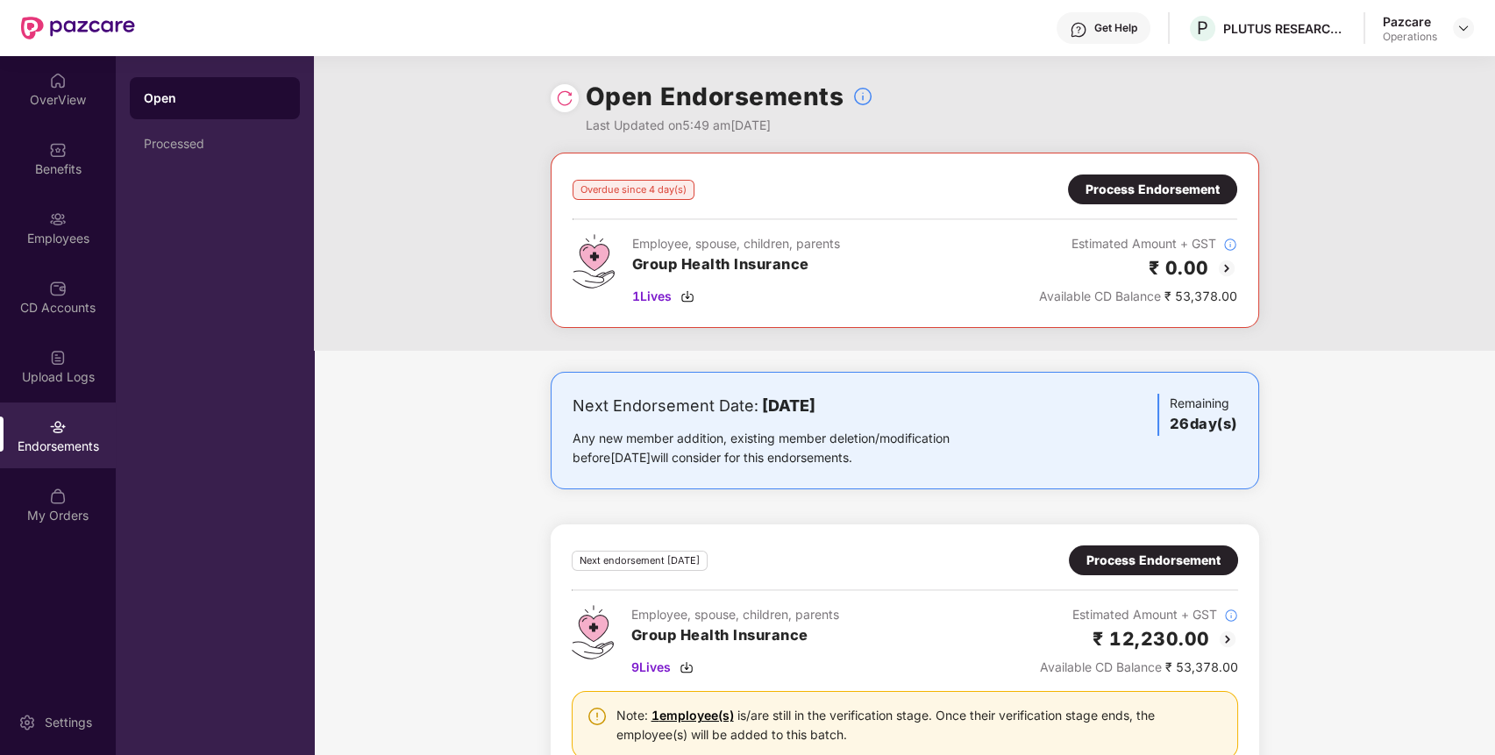
click at [1163, 189] on div "Process Endorsement" at bounding box center [1153, 189] width 134 height 19
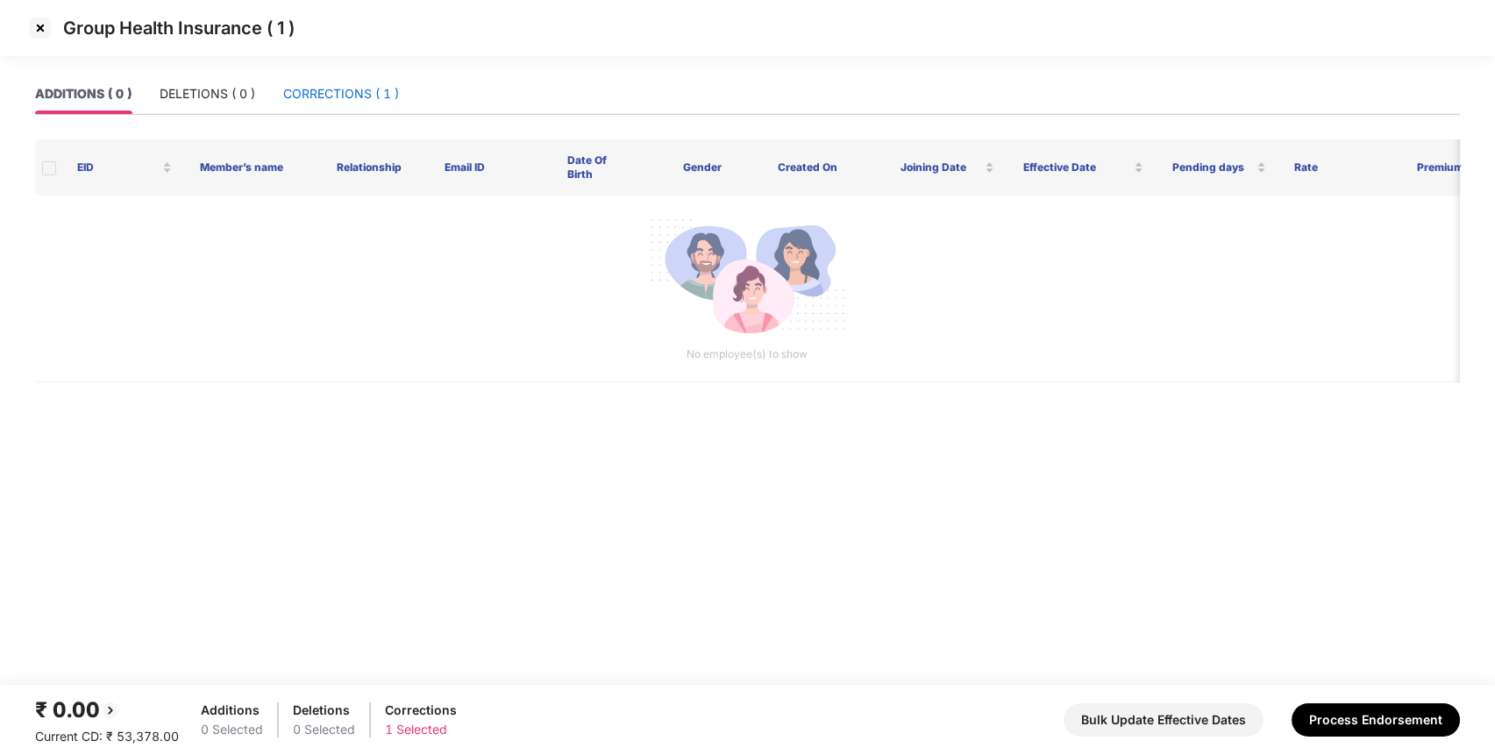
click at [355, 98] on div "CORRECTIONS ( 1 )" at bounding box center [341, 93] width 116 height 19
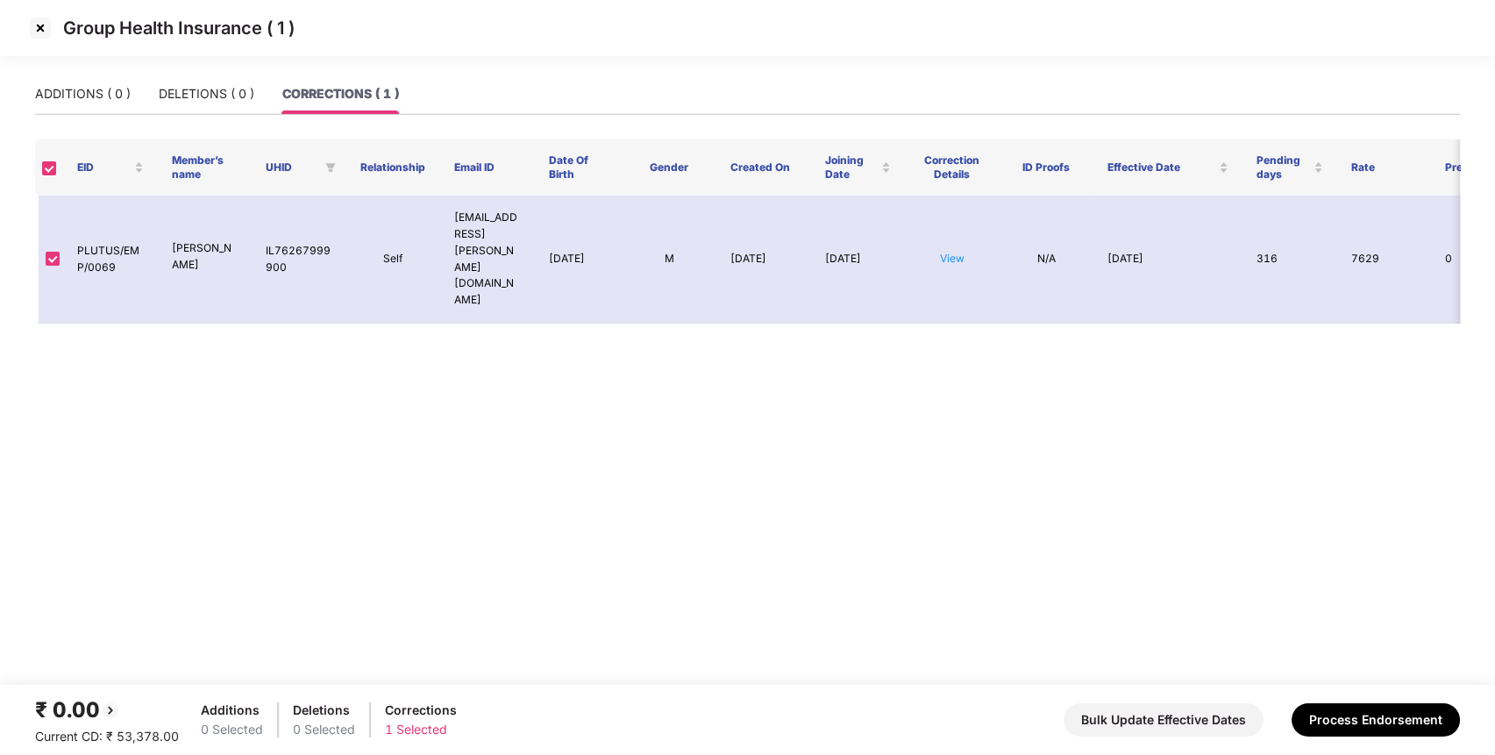
click at [33, 36] on img at bounding box center [40, 28] width 28 height 28
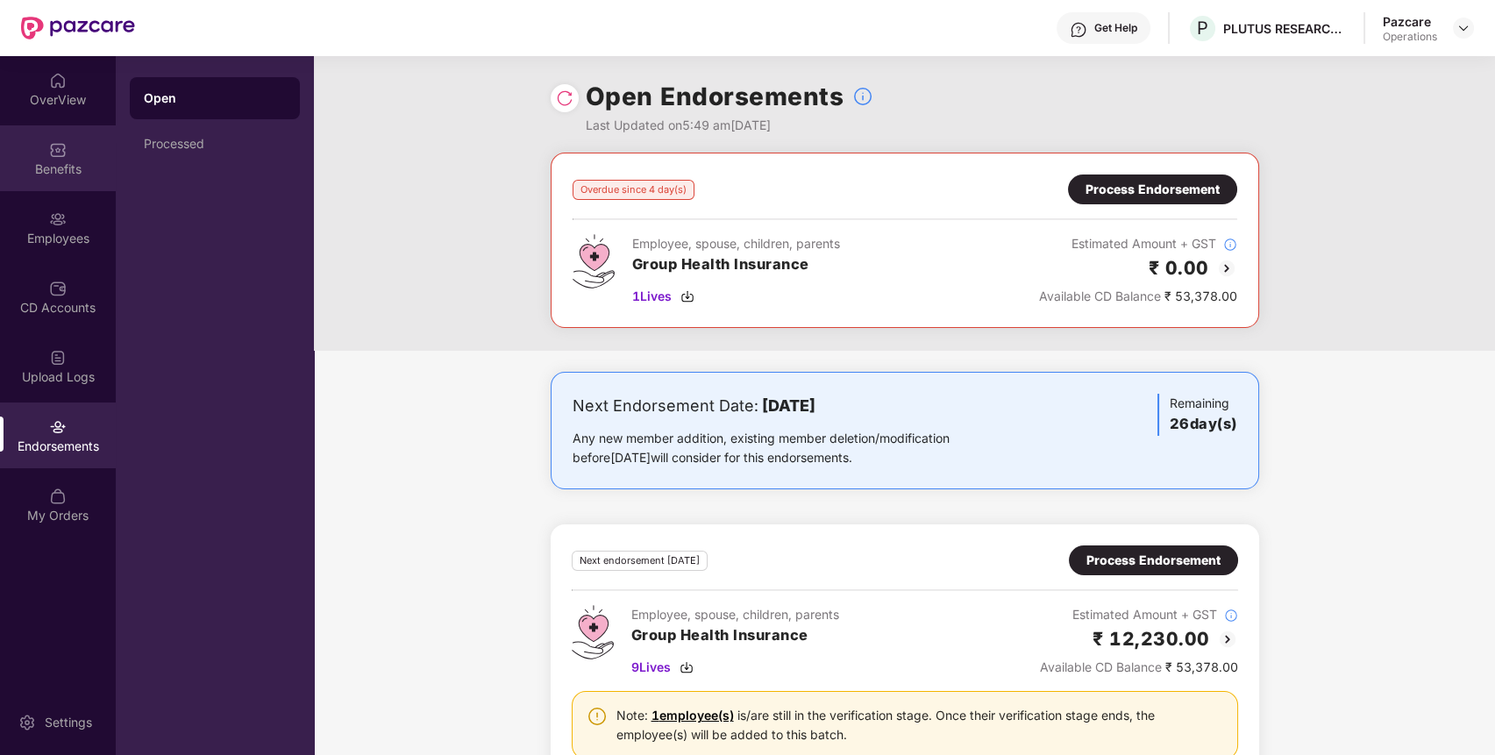
click at [76, 143] on div "Benefits" at bounding box center [58, 158] width 116 height 66
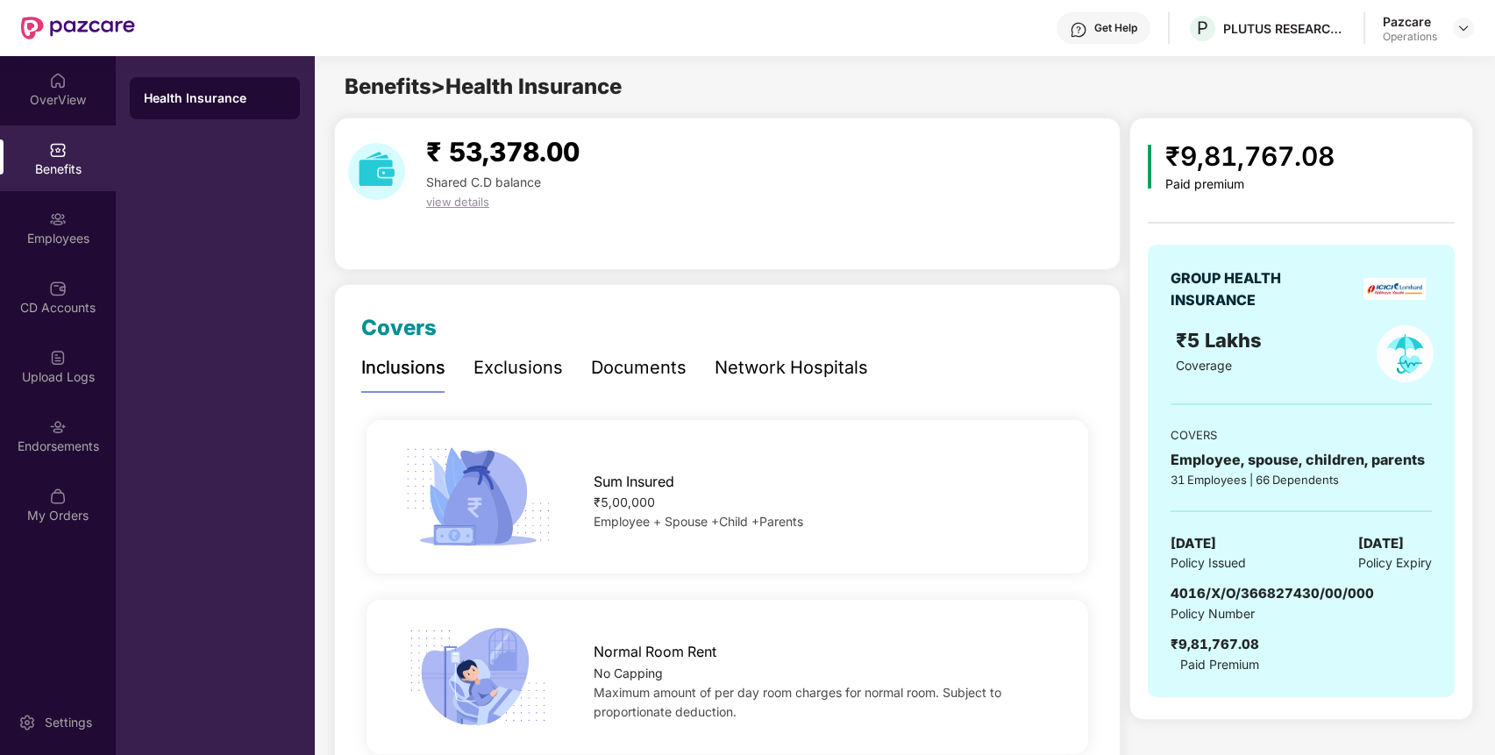
click at [1197, 590] on span "4016/X/O/366827430/00/000" at bounding box center [1272, 593] width 203 height 17
copy span "4016/X/O/366827430/00/000"
click at [49, 455] on div "Endorsements" at bounding box center [58, 435] width 116 height 66
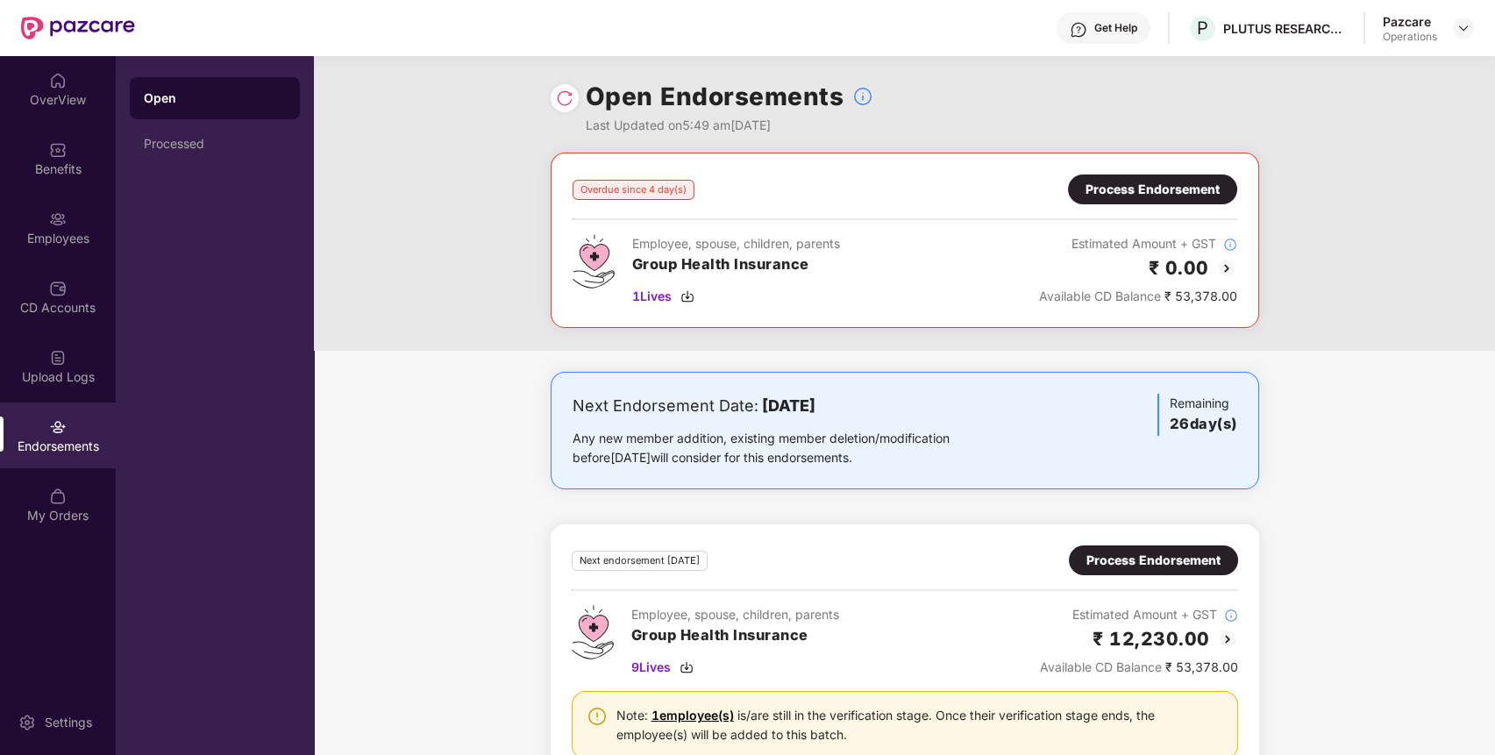
click at [1162, 194] on div "Process Endorsement" at bounding box center [1153, 189] width 134 height 19
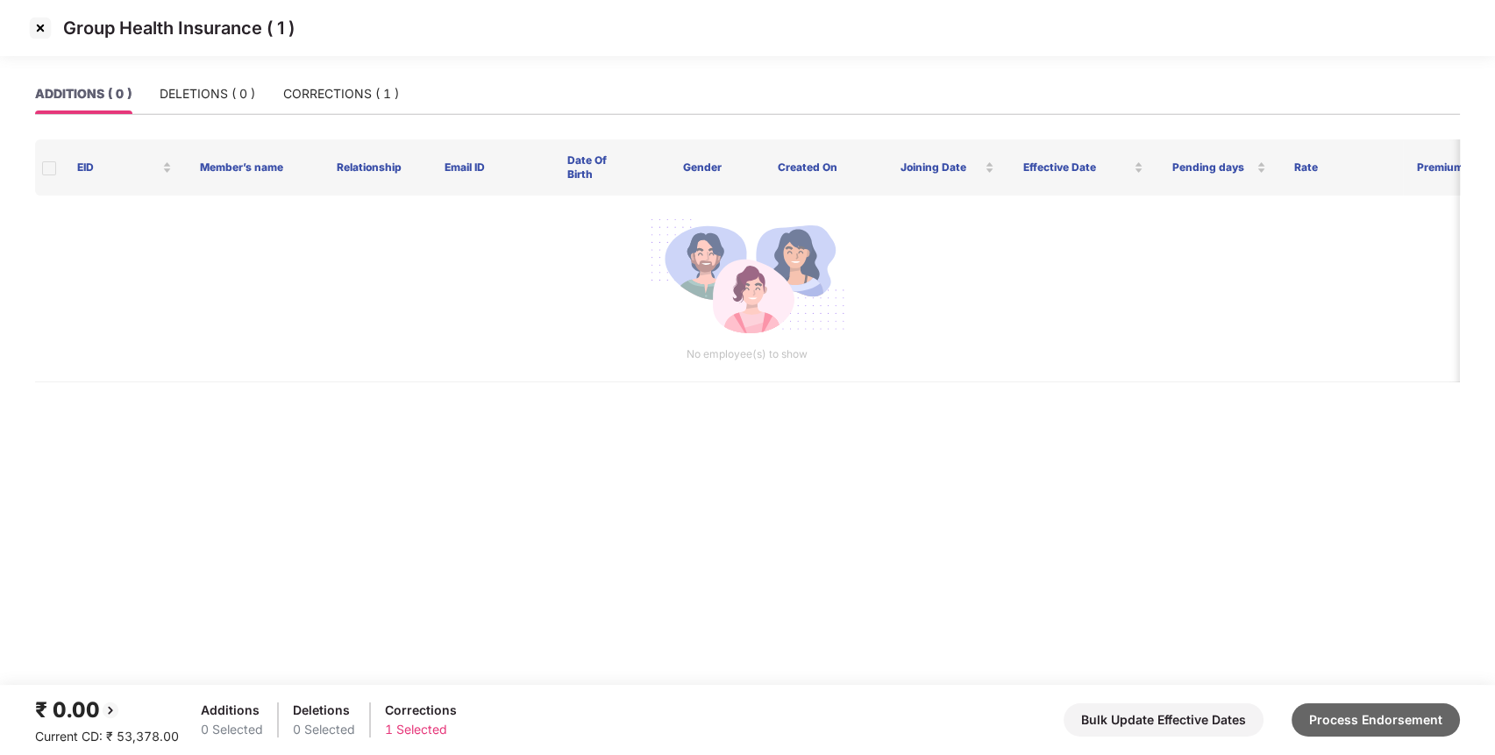
click at [1354, 712] on button "Process Endorsement" at bounding box center [1376, 719] width 168 height 33
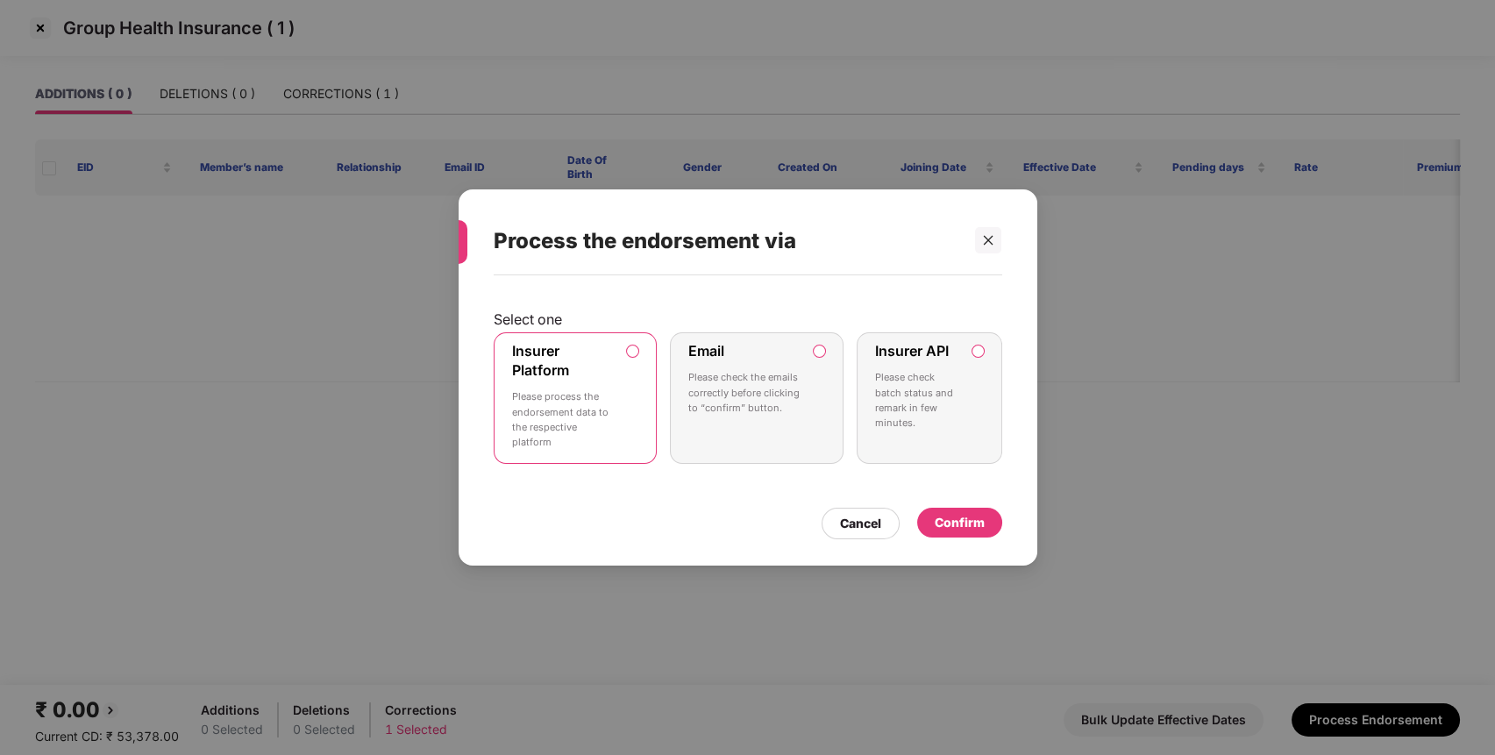
click at [977, 517] on div "Confirm" at bounding box center [960, 522] width 50 height 19
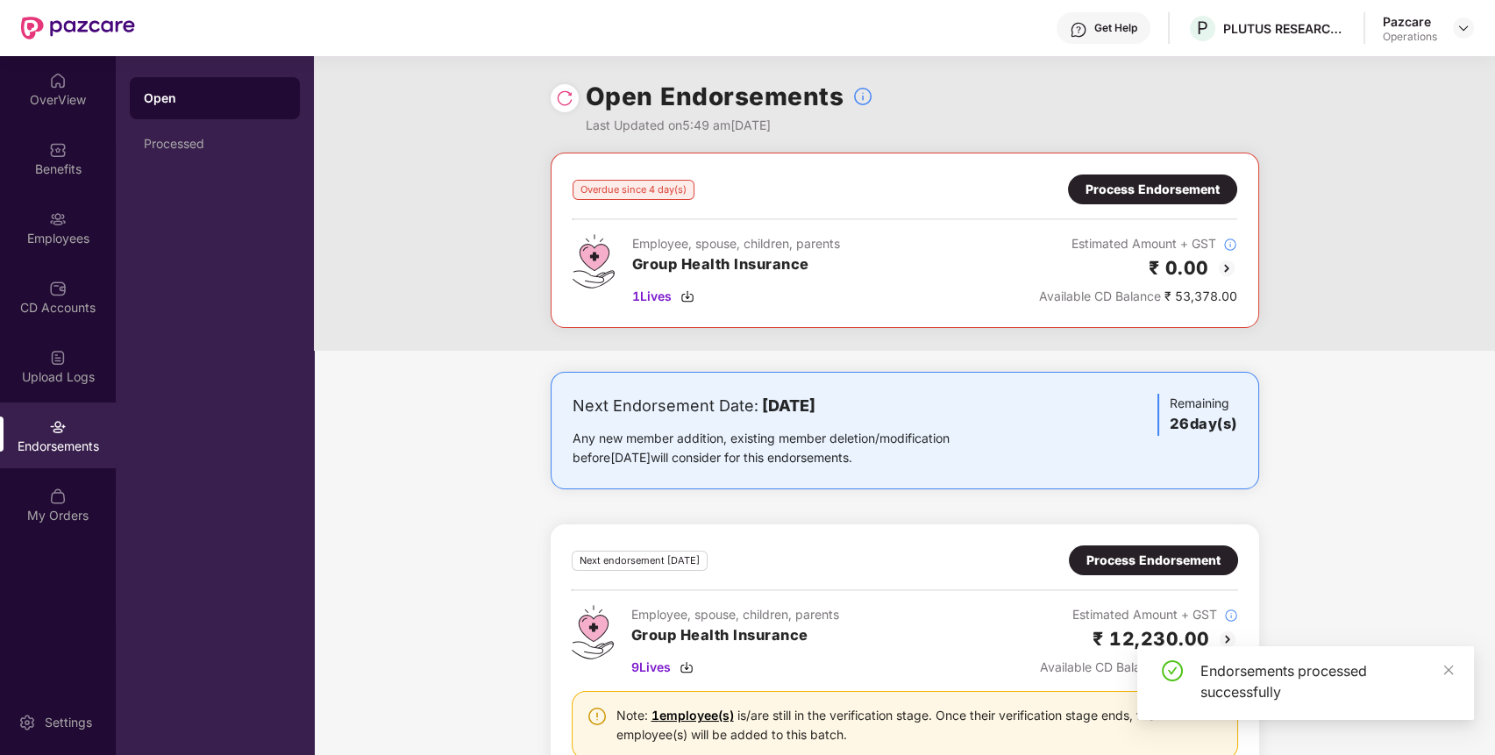
click at [563, 102] on img at bounding box center [565, 98] width 18 height 18
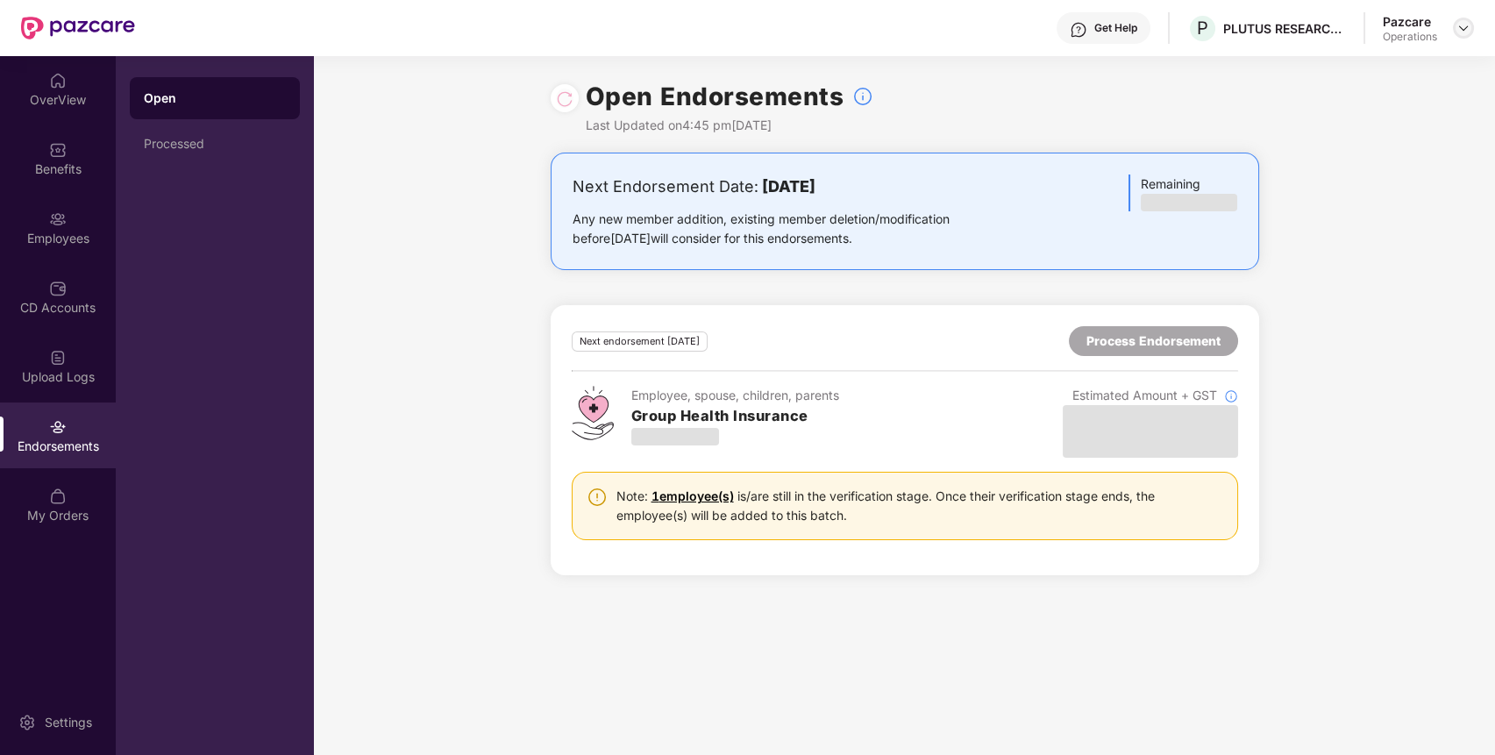
click at [1462, 32] on img at bounding box center [1463, 28] width 14 height 14
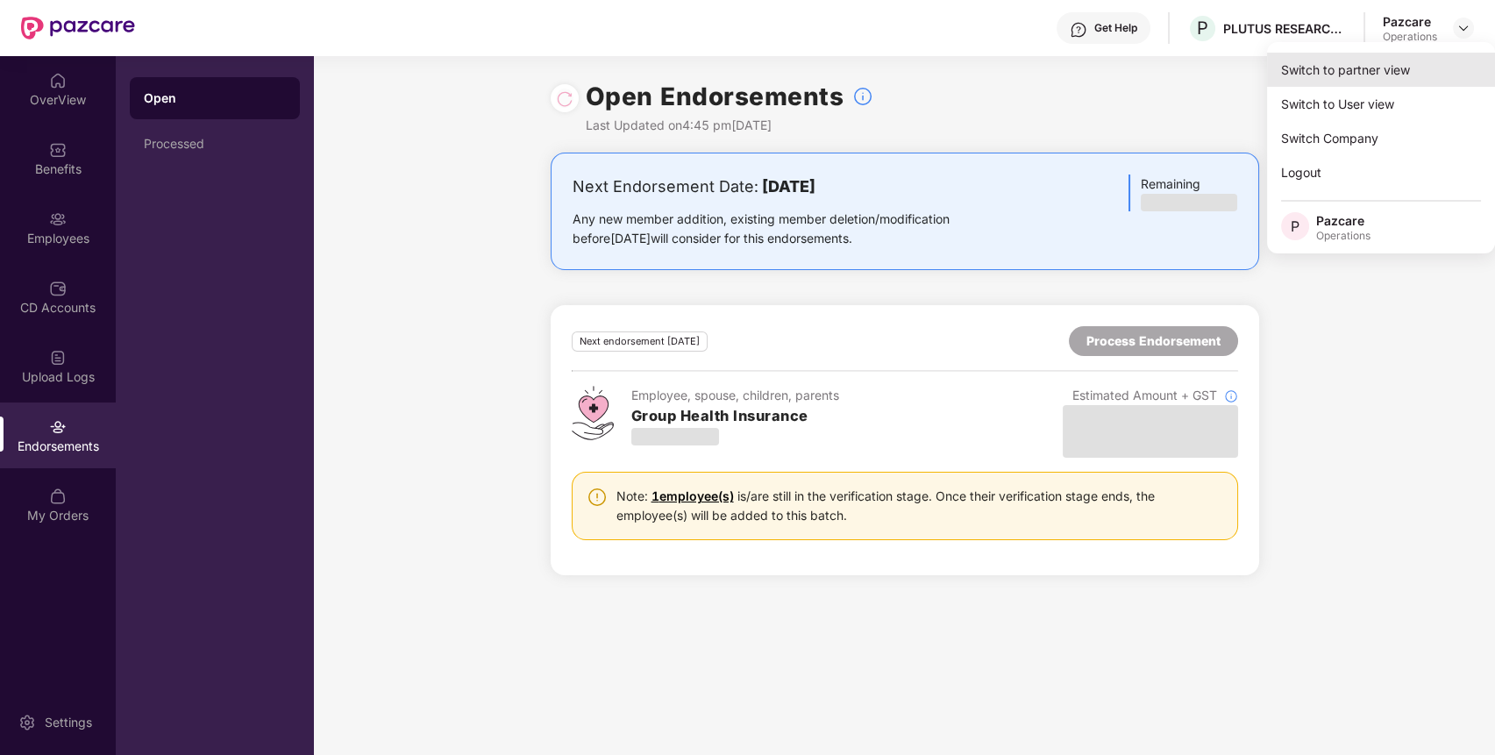
click at [1404, 69] on div "Switch to partner view" at bounding box center [1381, 70] width 228 height 34
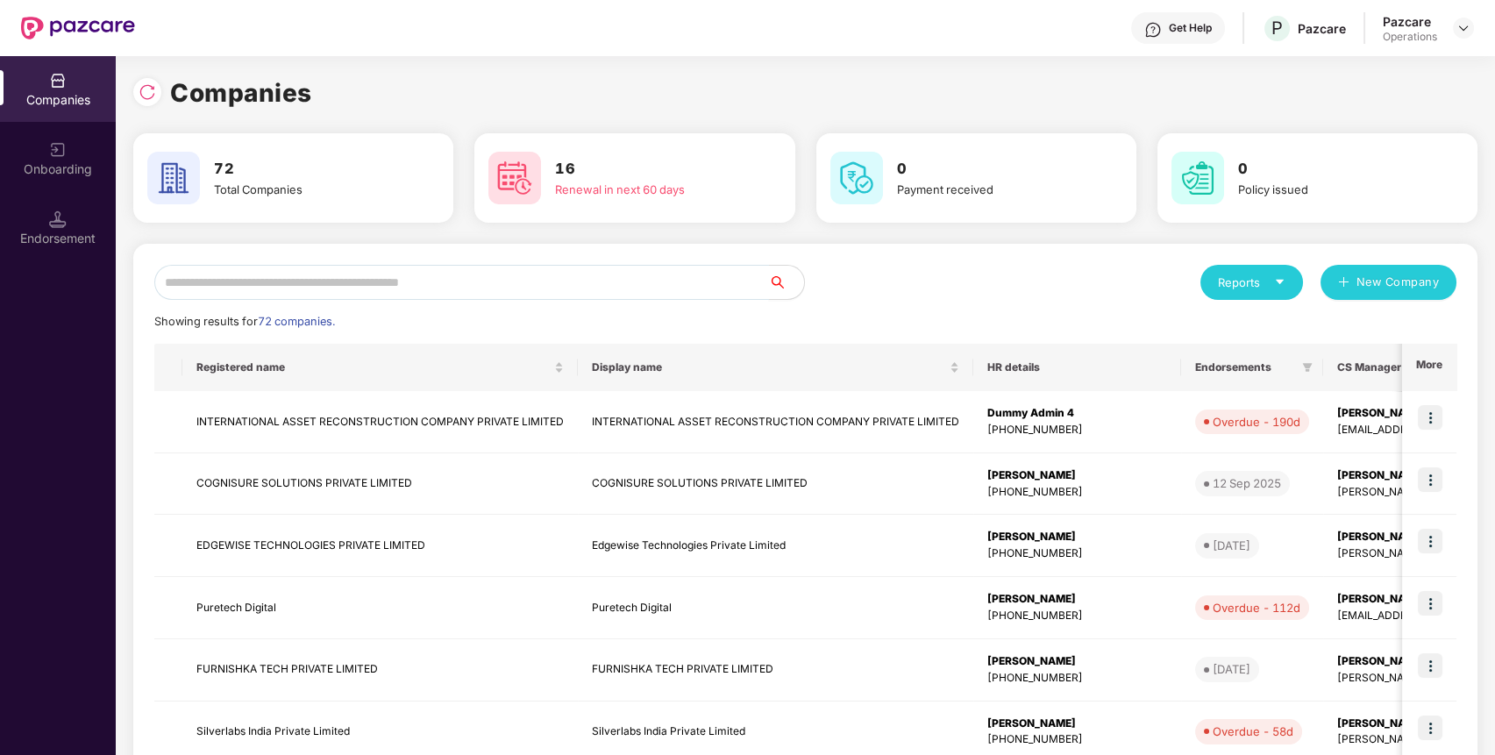
click at [703, 270] on input "text" at bounding box center [461, 282] width 615 height 35
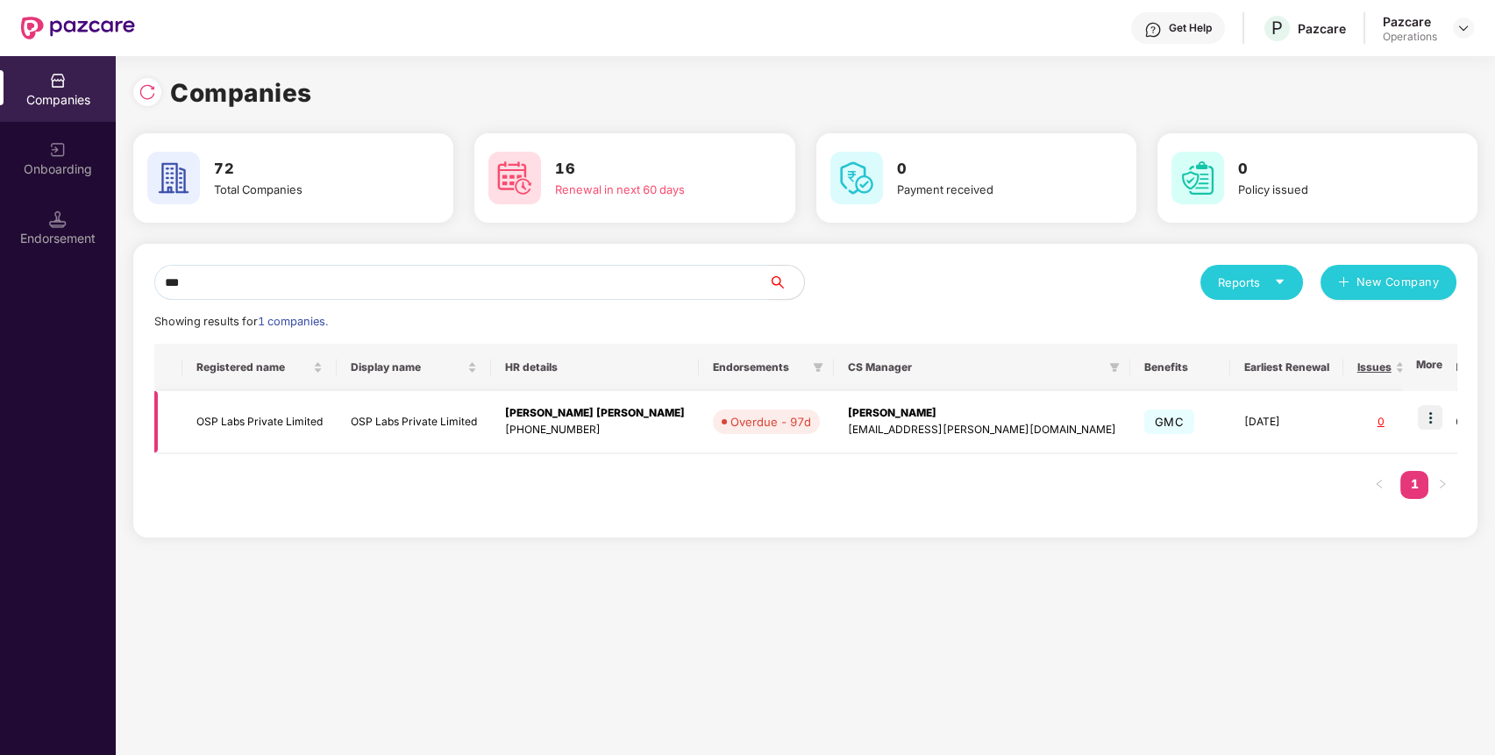
type input "***"
click at [1439, 417] on img at bounding box center [1430, 417] width 25 height 25
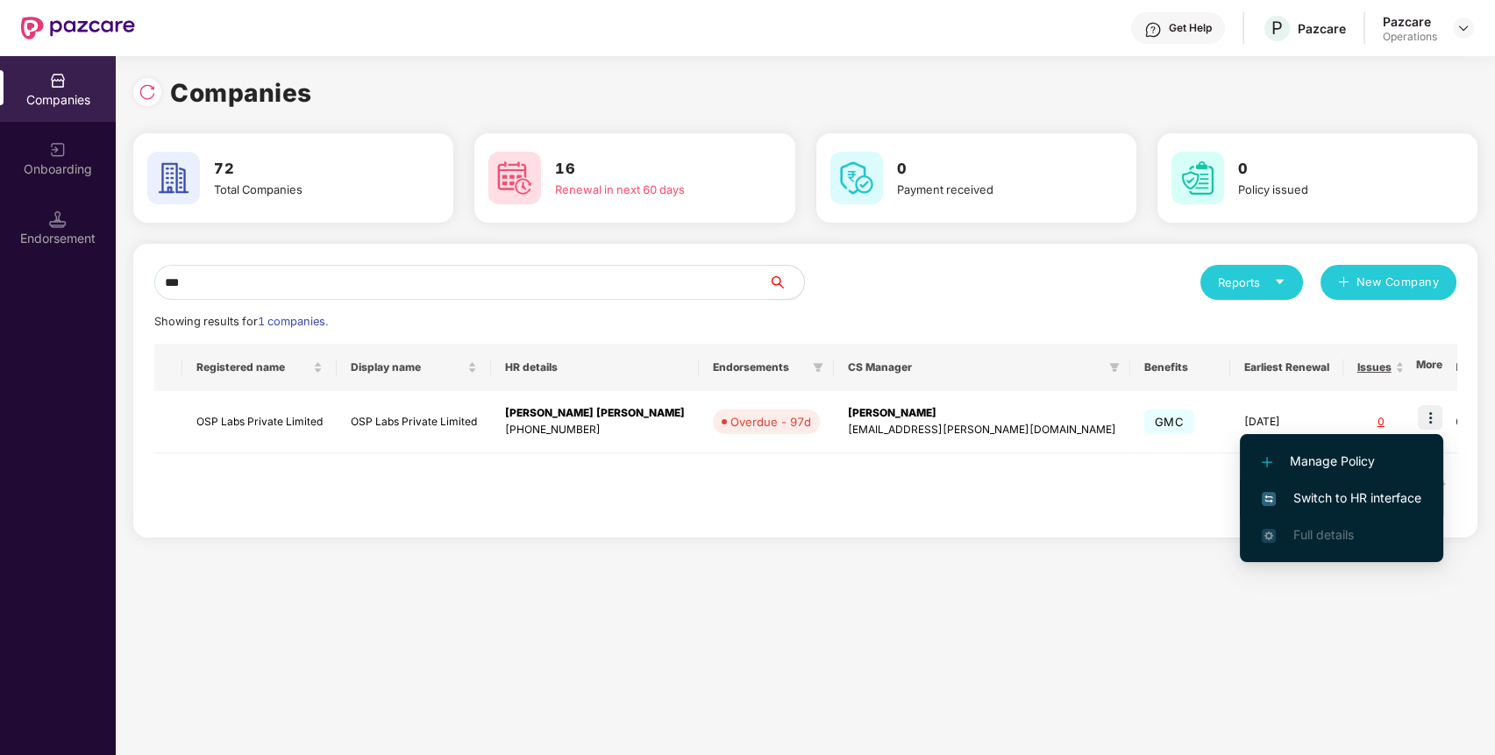
click at [1347, 494] on span "Switch to HR interface" at bounding box center [1342, 497] width 160 height 19
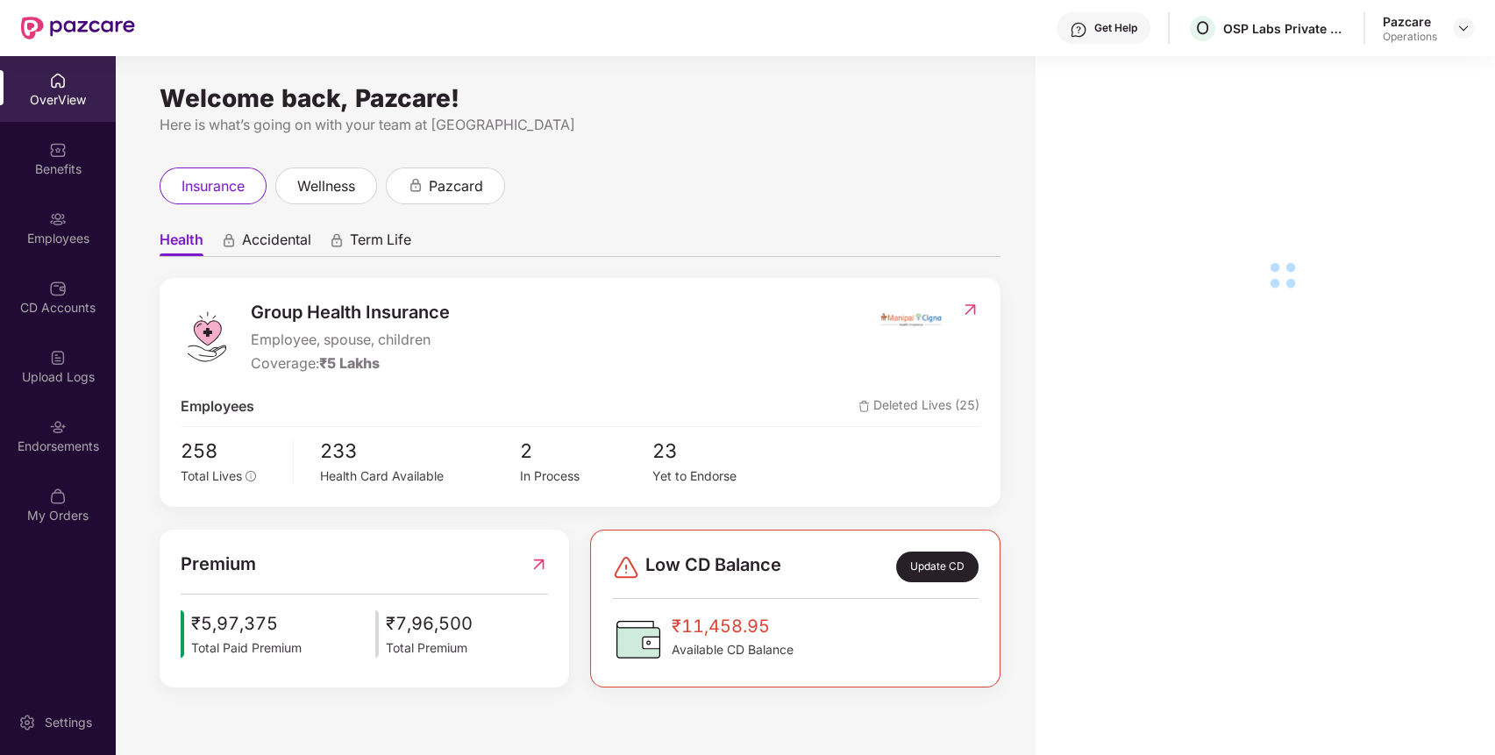
click at [49, 439] on div "Endorsements" at bounding box center [58, 447] width 116 height 18
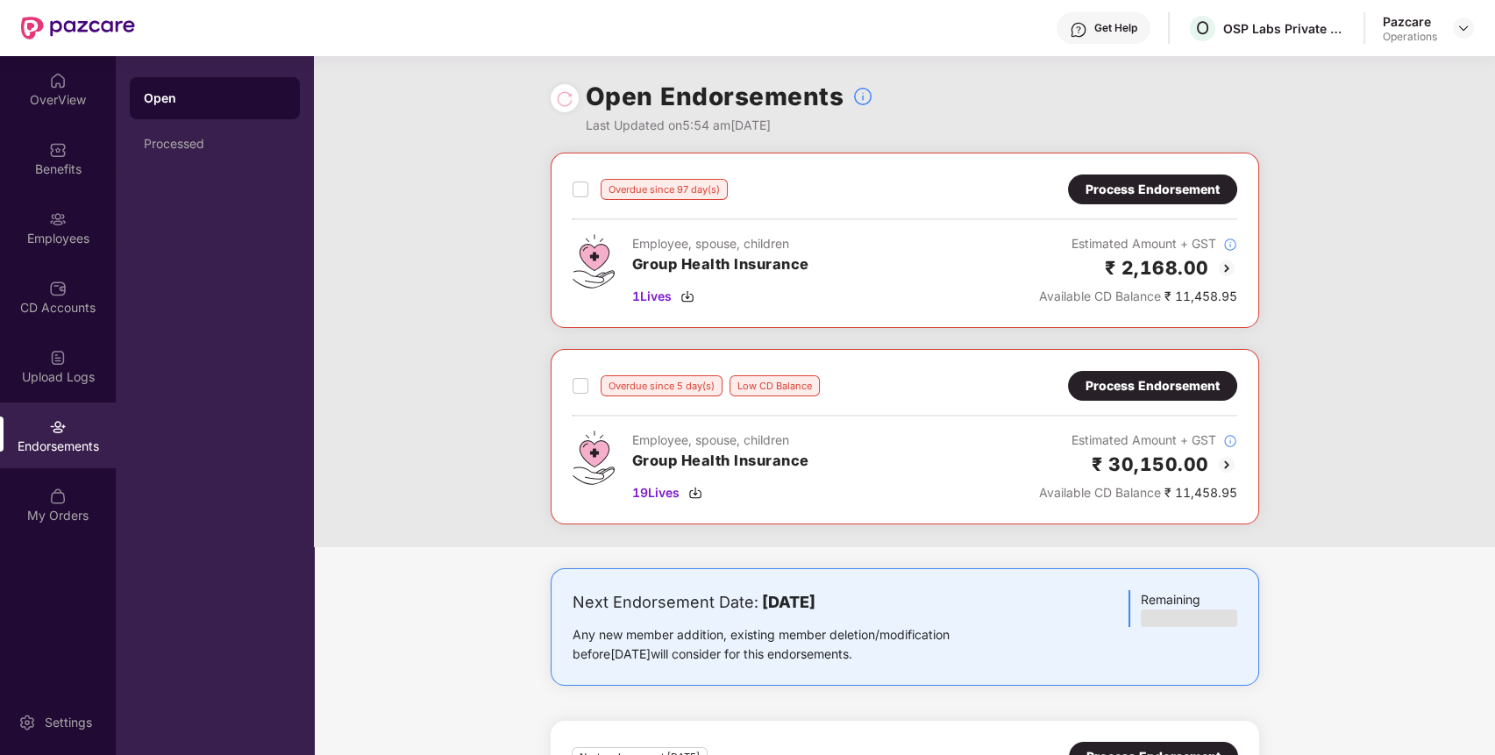
click at [1201, 190] on div "Process Endorsement" at bounding box center [1153, 189] width 134 height 19
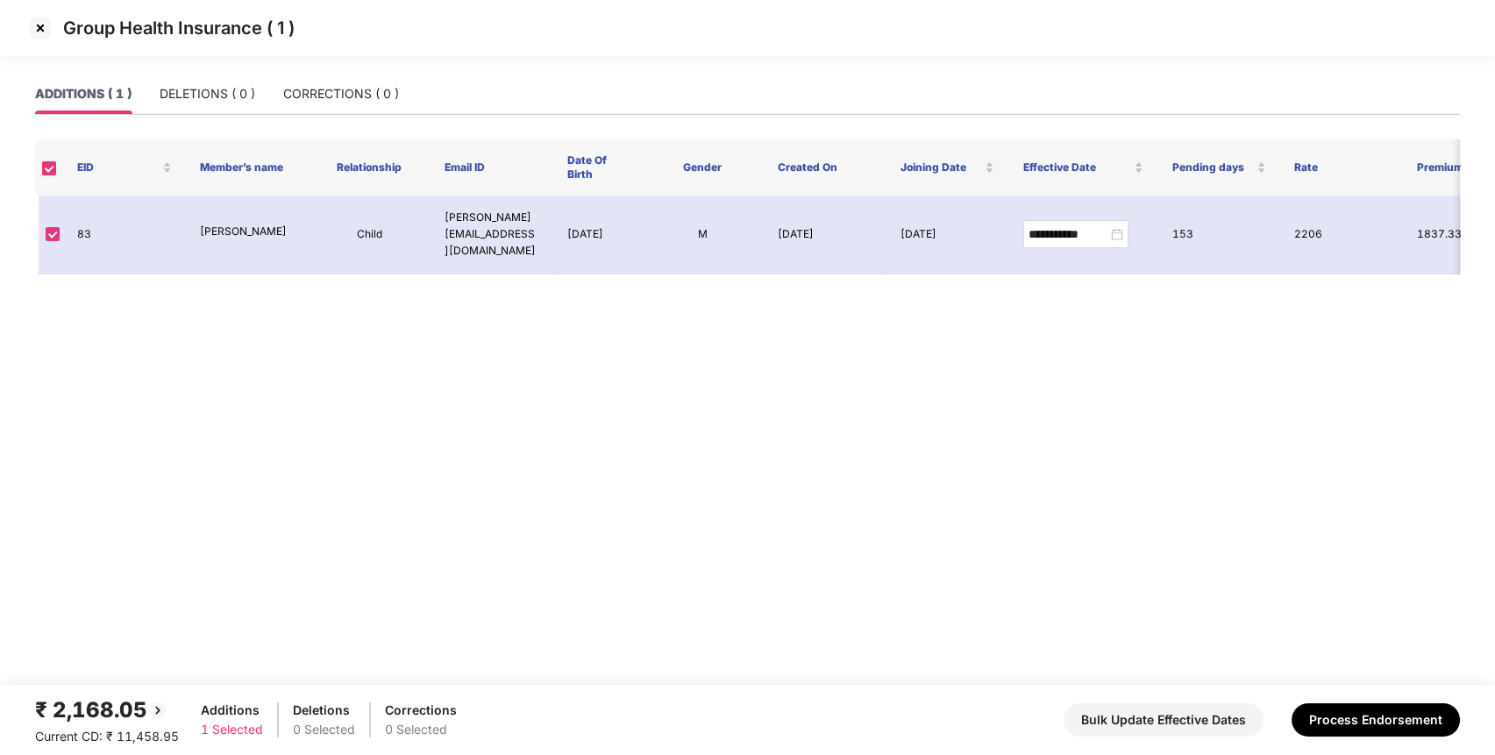
click at [46, 33] on img at bounding box center [40, 28] width 28 height 28
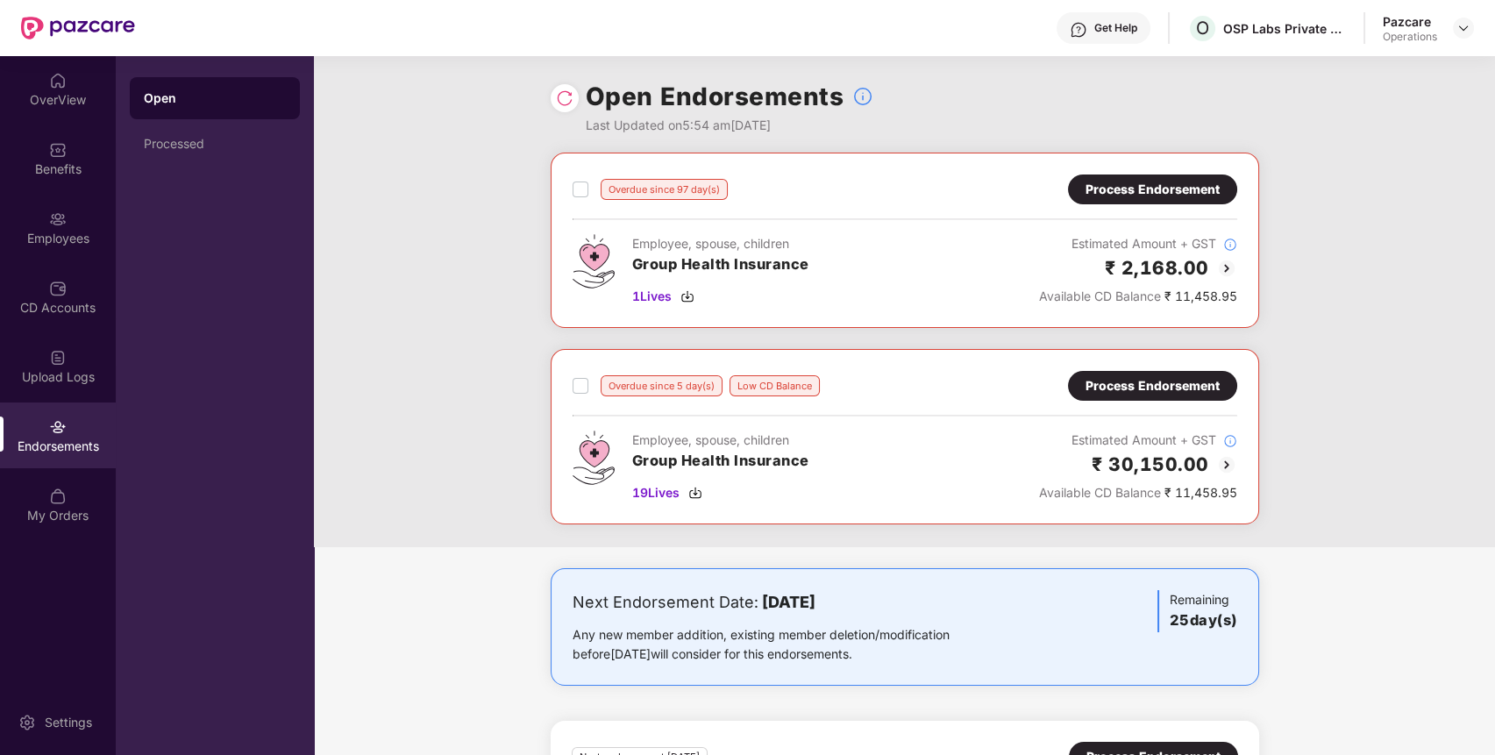
click at [1100, 379] on div "Process Endorsement" at bounding box center [1153, 385] width 134 height 19
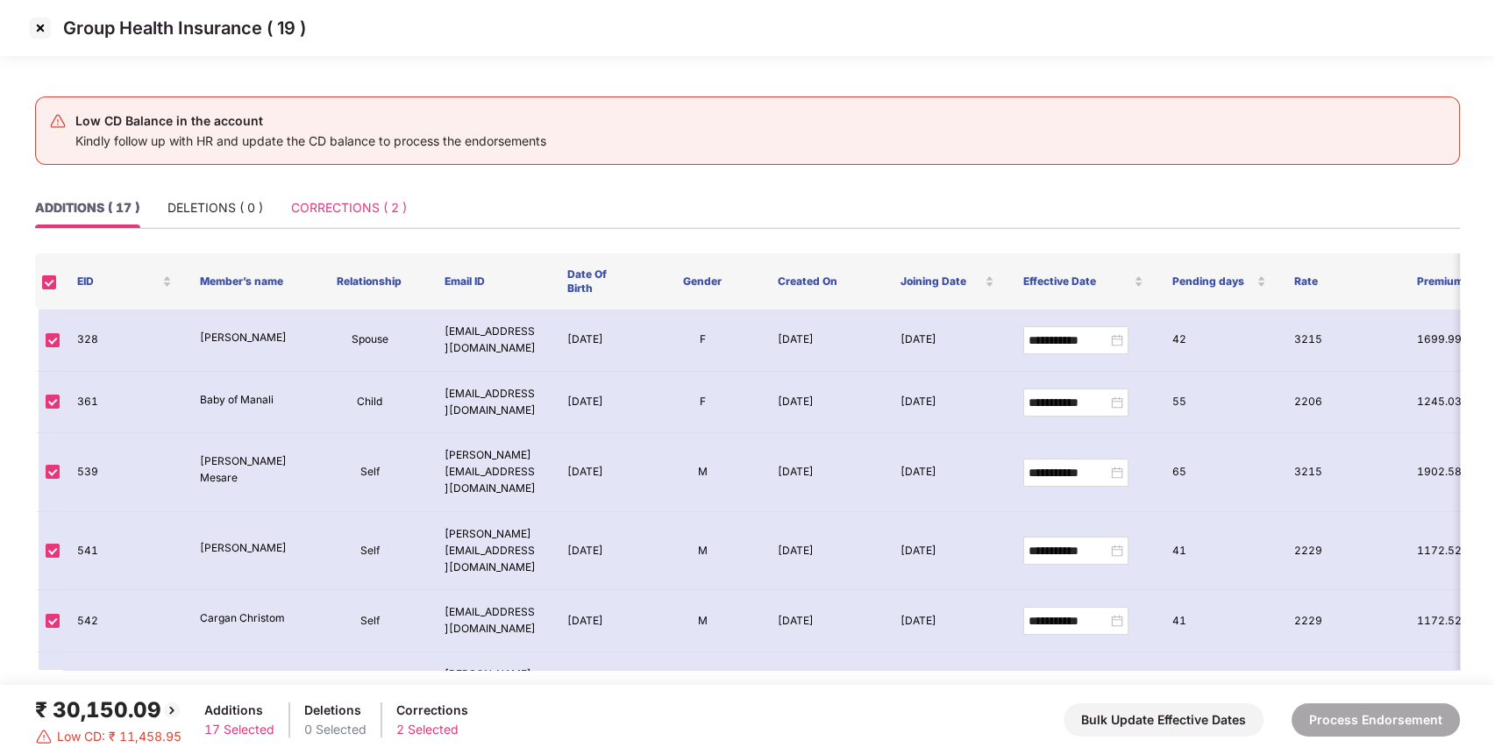
click at [381, 219] on div "CORRECTIONS ( 2 )" at bounding box center [349, 208] width 116 height 40
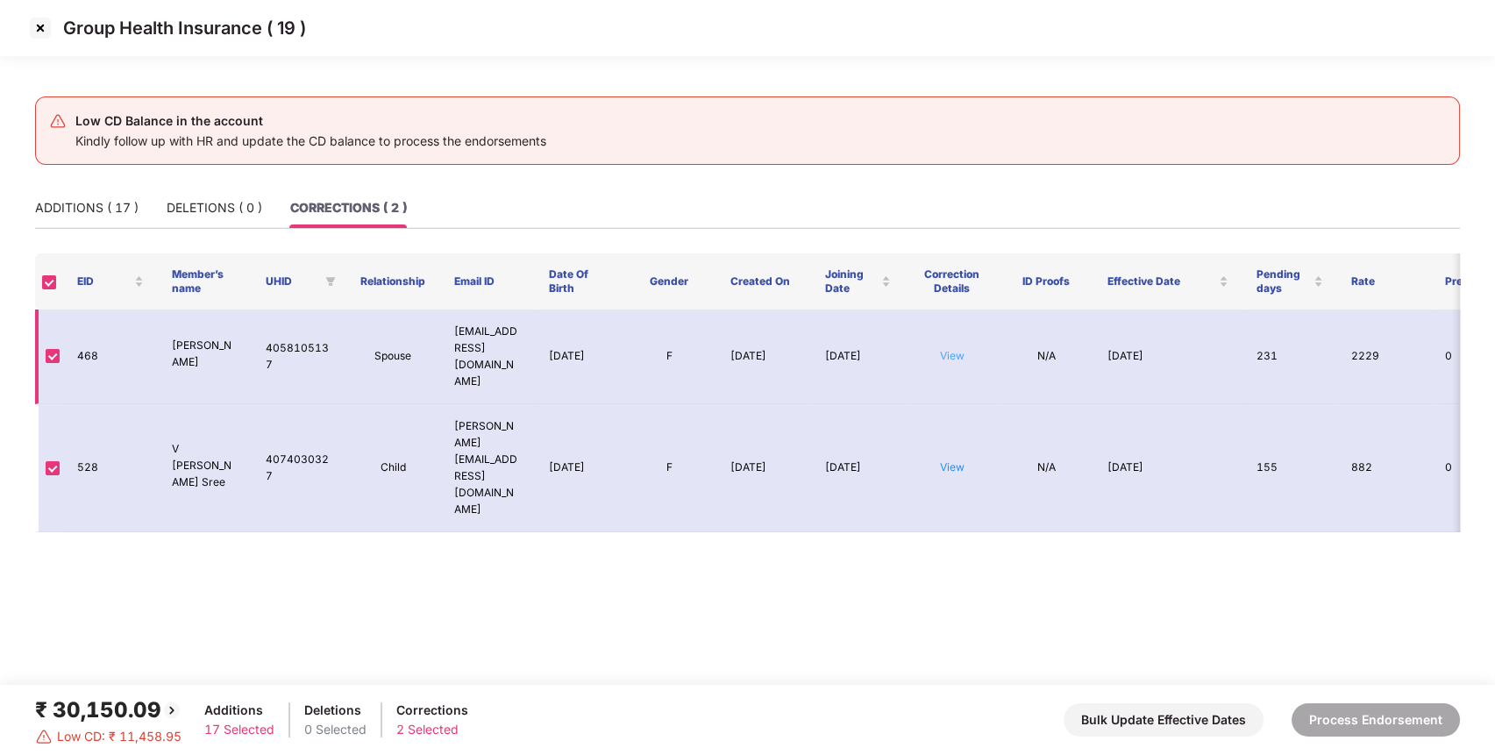
click at [944, 349] on link "View" at bounding box center [952, 355] width 25 height 13
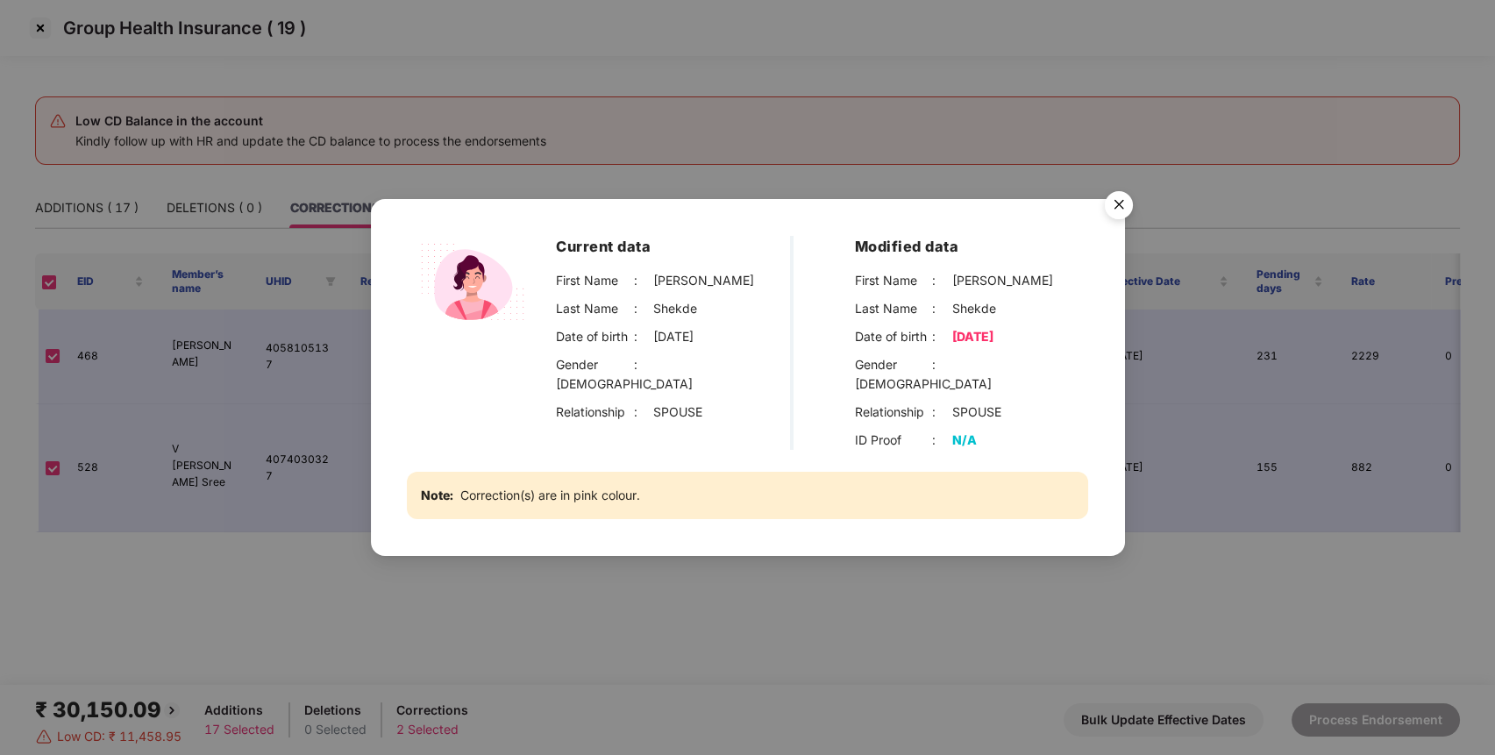
click at [828, 540] on div "Current data First Name : [PERSON_NAME] Last Name : Shekde Date of birth : [DEM…" at bounding box center [748, 377] width 754 height 357
click at [1121, 210] on img "Close" at bounding box center [1118, 207] width 49 height 49
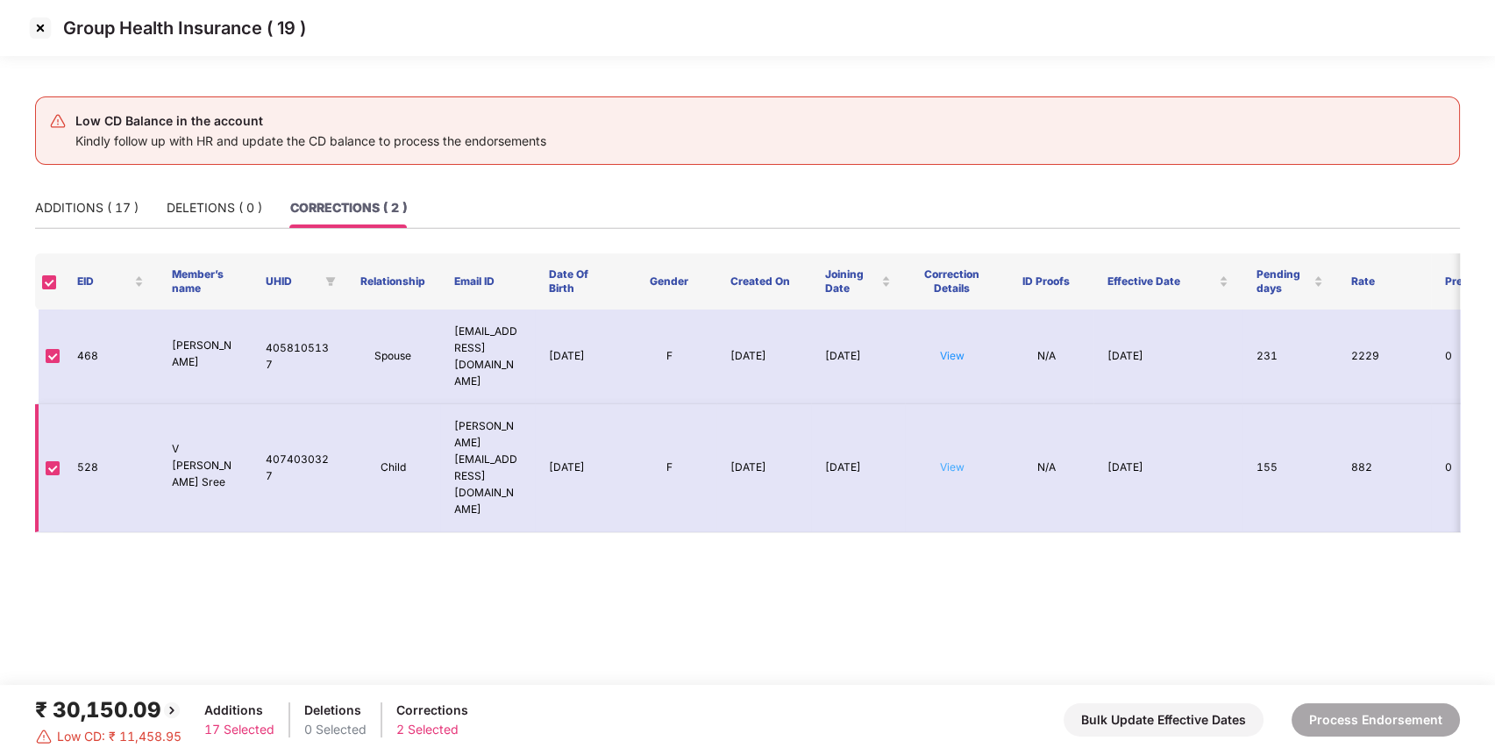
click at [947, 460] on link "View" at bounding box center [952, 466] width 25 height 13
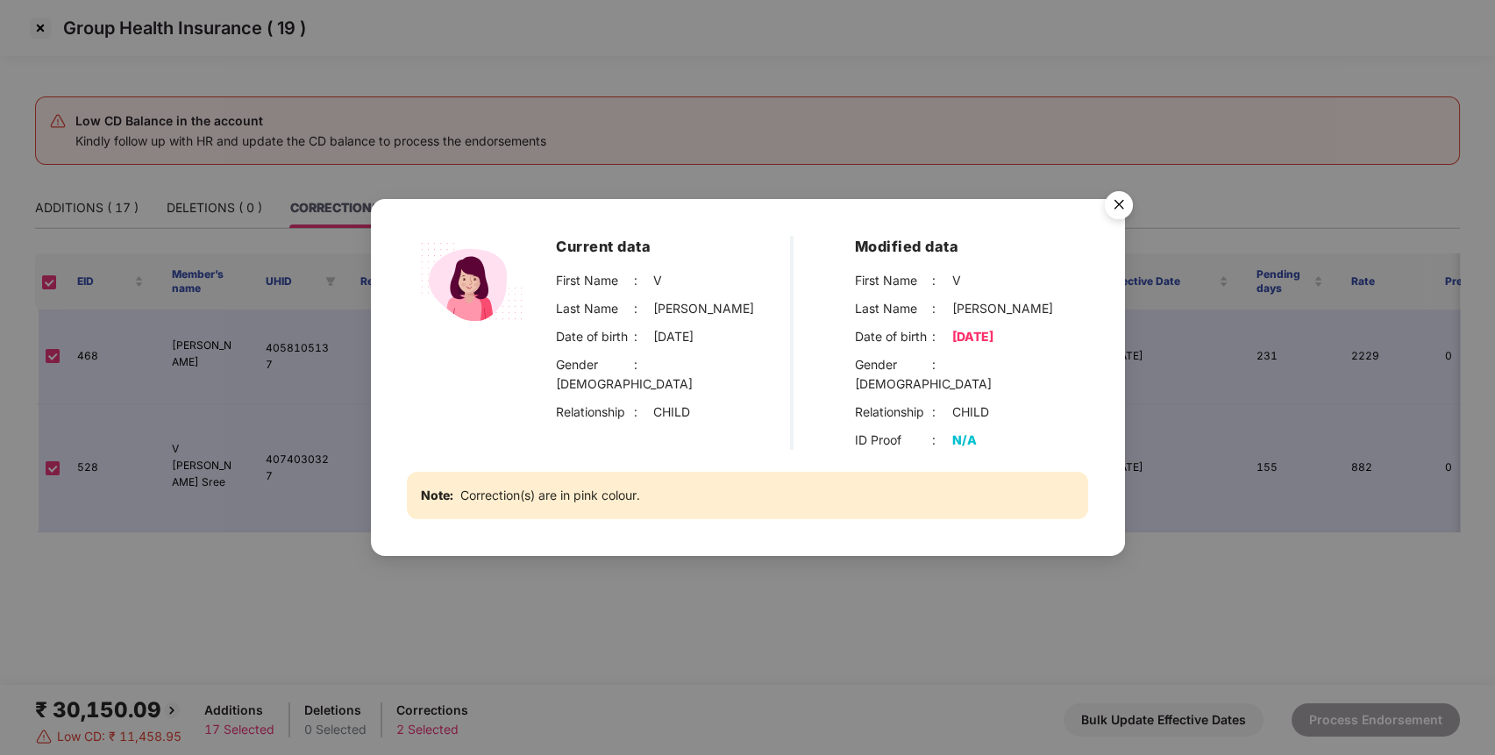
click at [1121, 217] on img "Close" at bounding box center [1118, 207] width 49 height 49
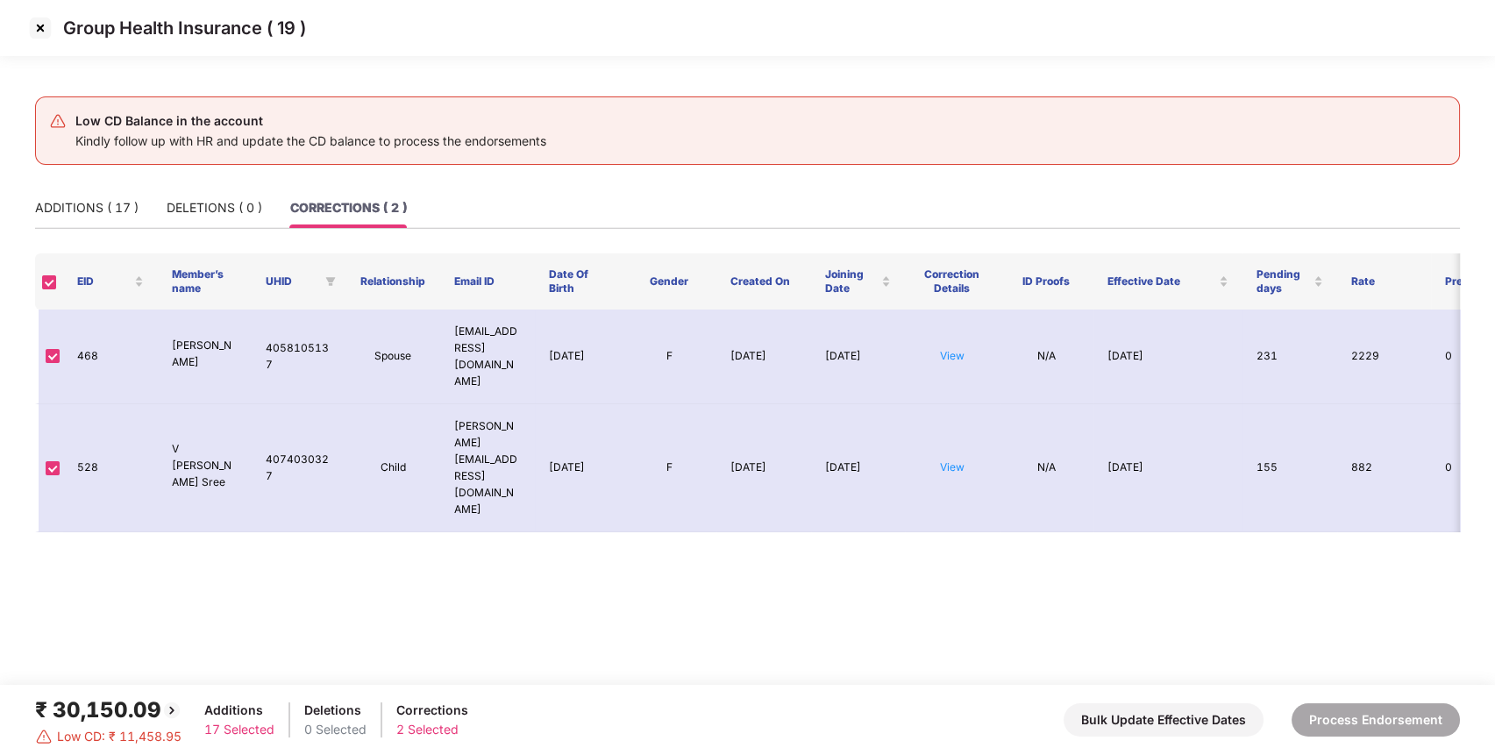
click at [49, 33] on img at bounding box center [40, 28] width 28 height 28
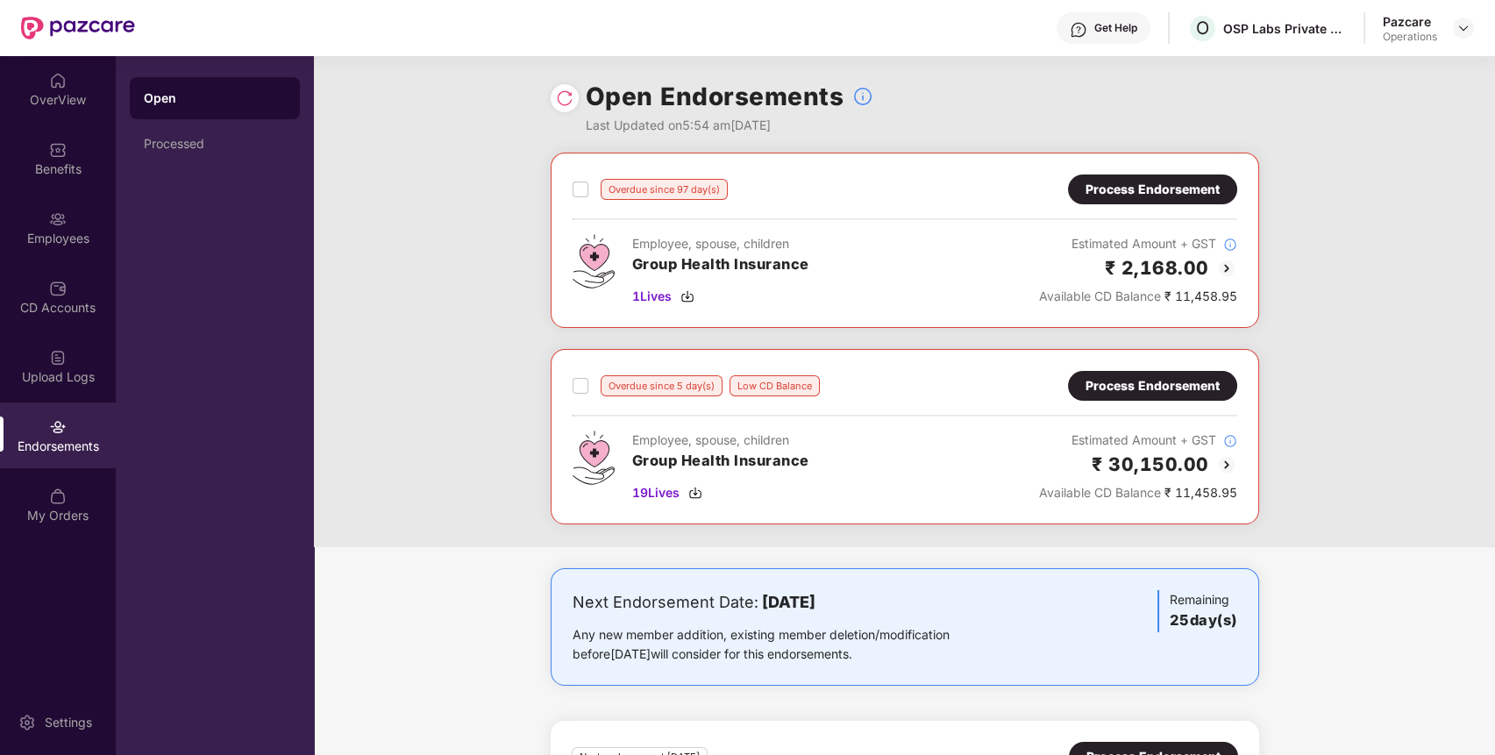
scroll to position [1, 0]
click at [1460, 21] on img at bounding box center [1463, 28] width 14 height 14
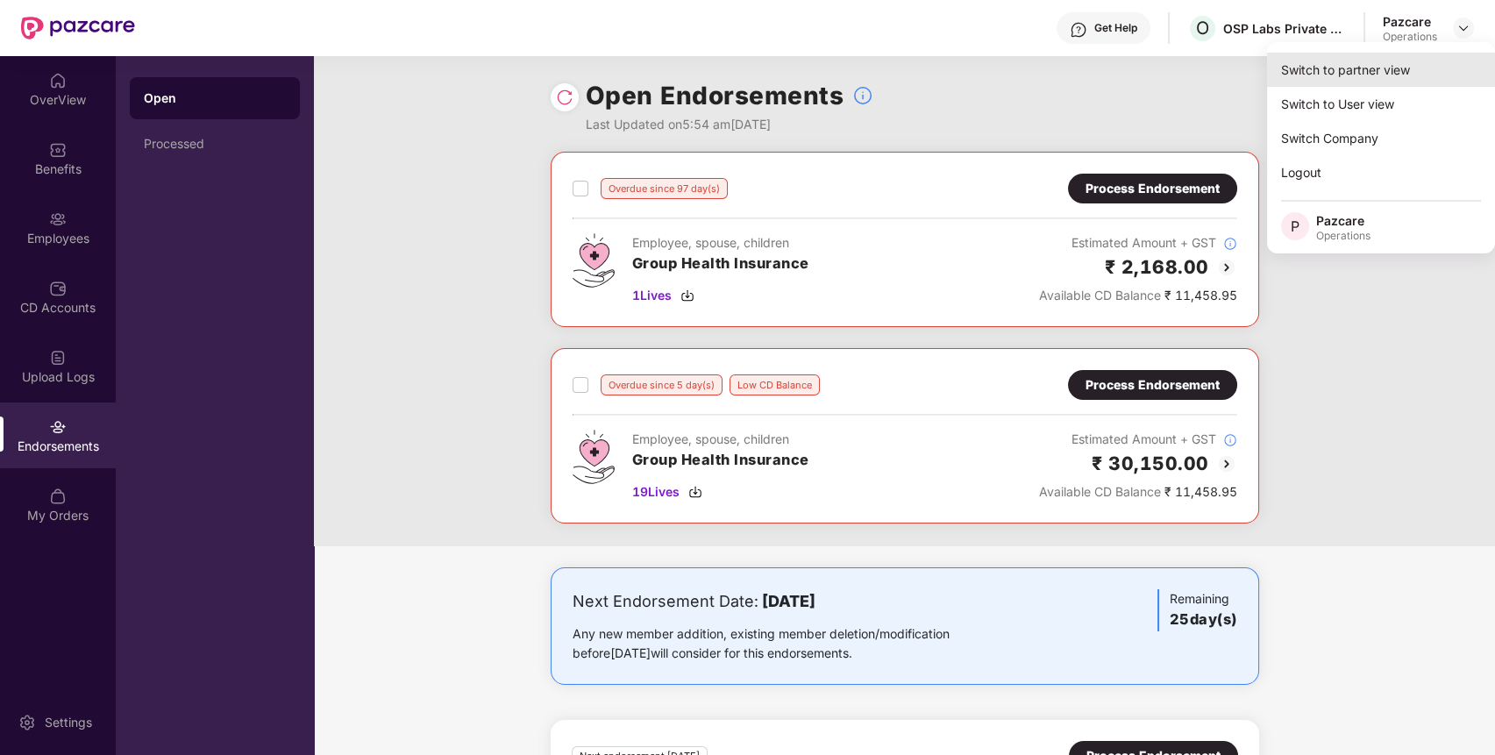
click at [1381, 63] on div "Switch to partner view" at bounding box center [1381, 70] width 228 height 34
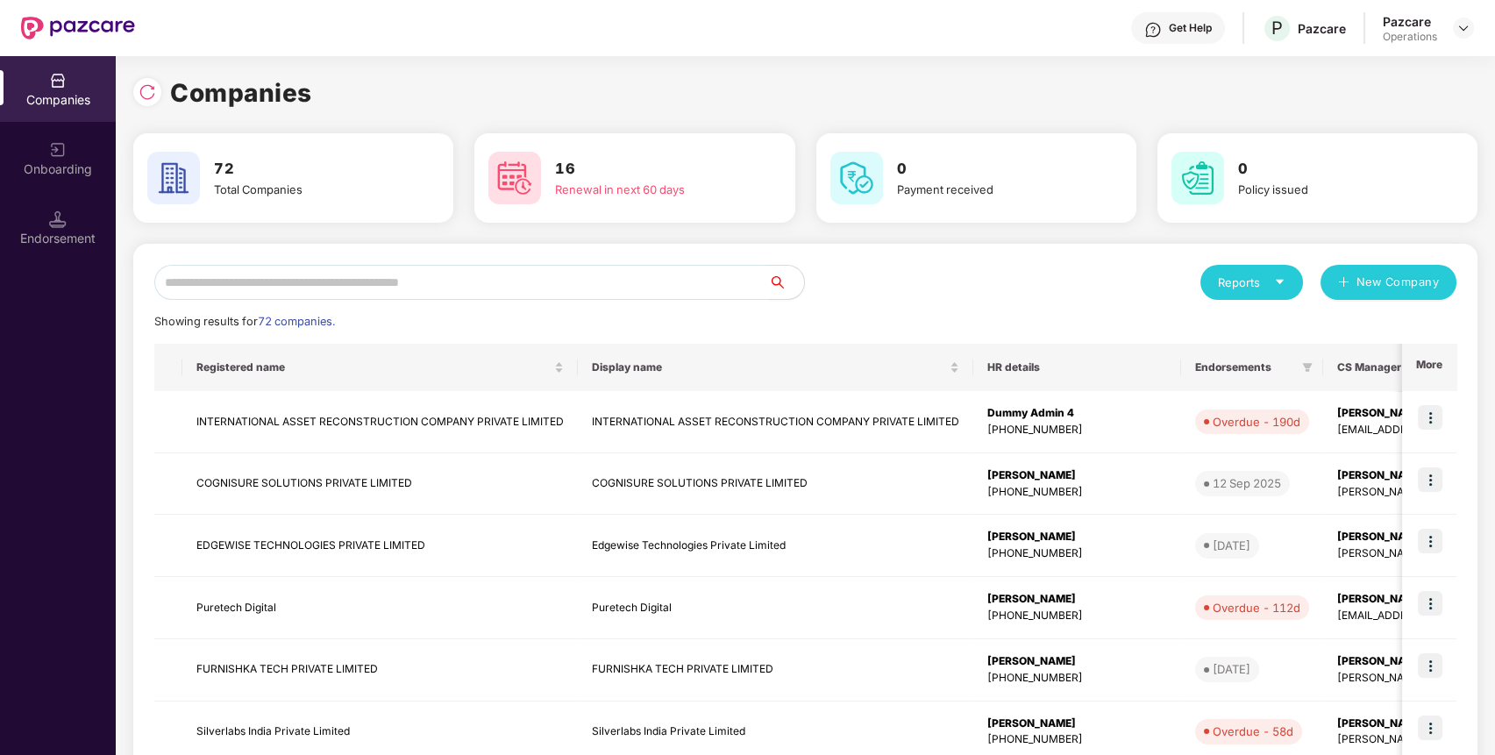
click at [641, 291] on input "text" at bounding box center [461, 282] width 615 height 35
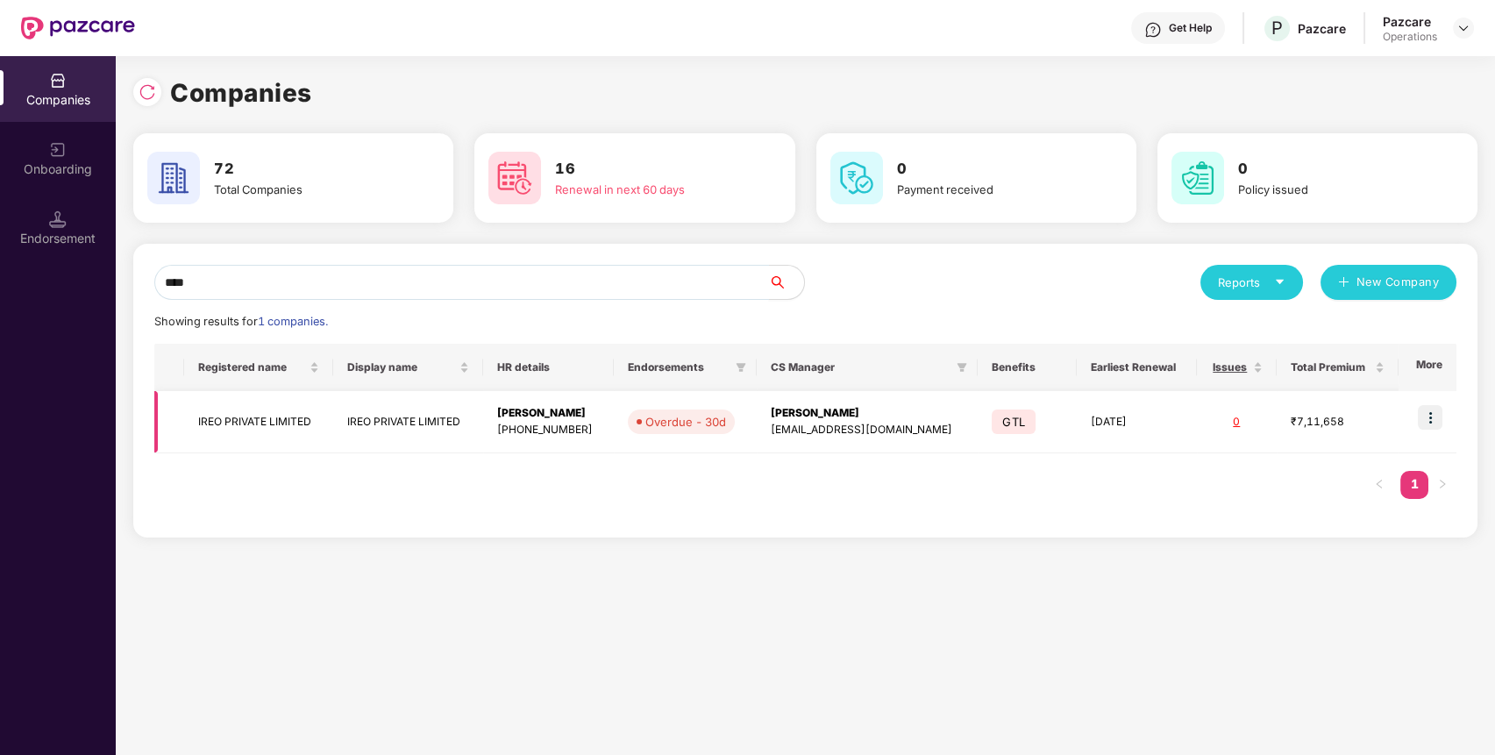
type input "****"
click at [1439, 417] on img at bounding box center [1430, 417] width 25 height 25
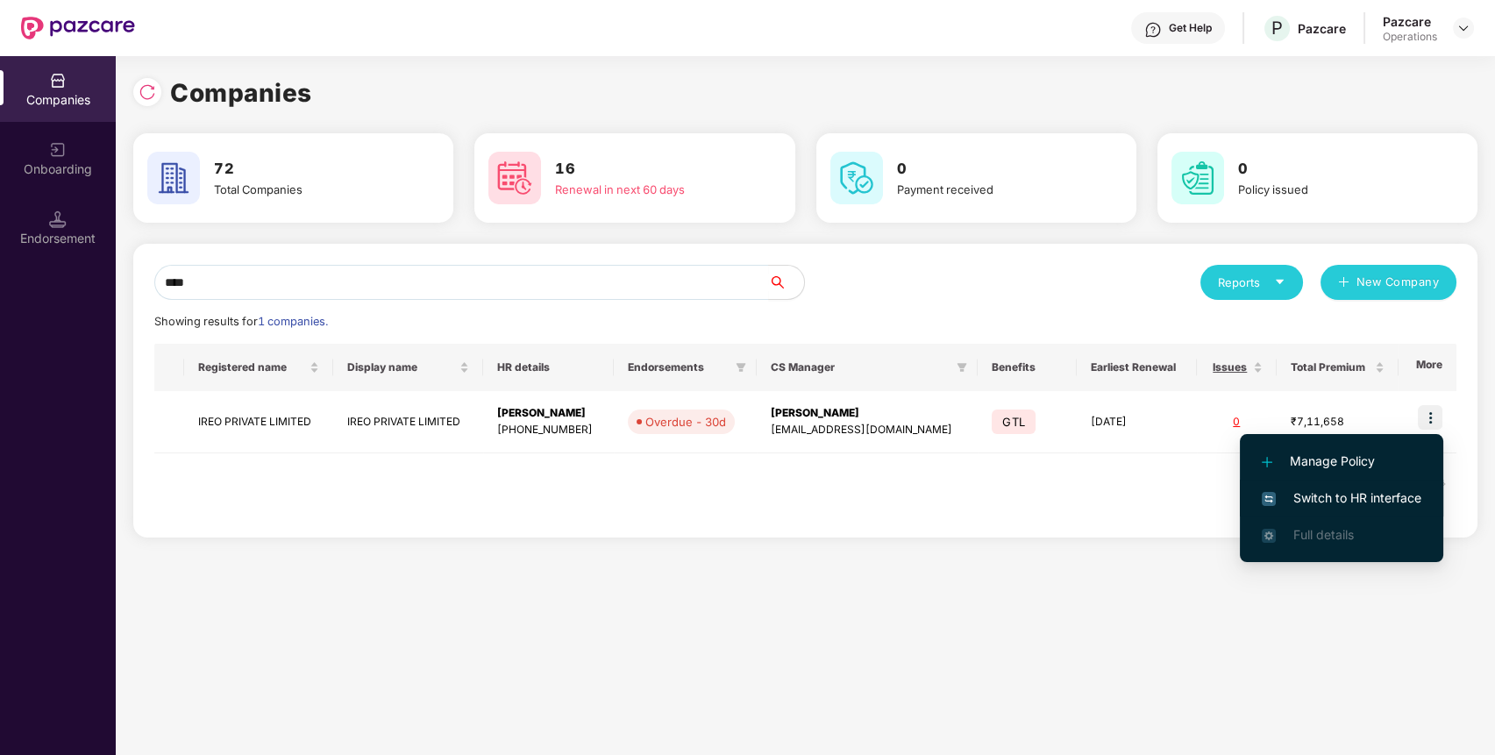
click at [1378, 498] on span "Switch to HR interface" at bounding box center [1342, 497] width 160 height 19
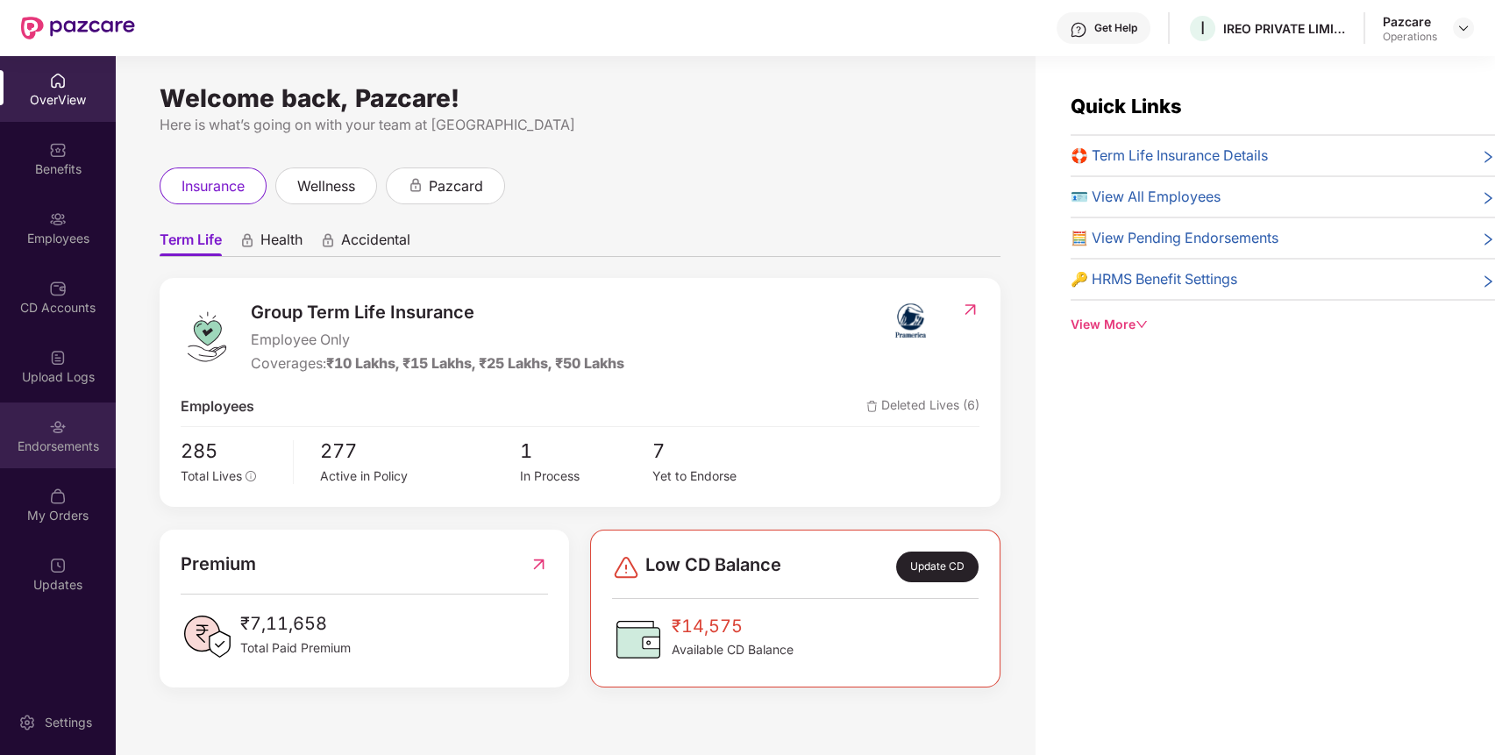
click at [63, 445] on div "Endorsements" at bounding box center [58, 447] width 116 height 18
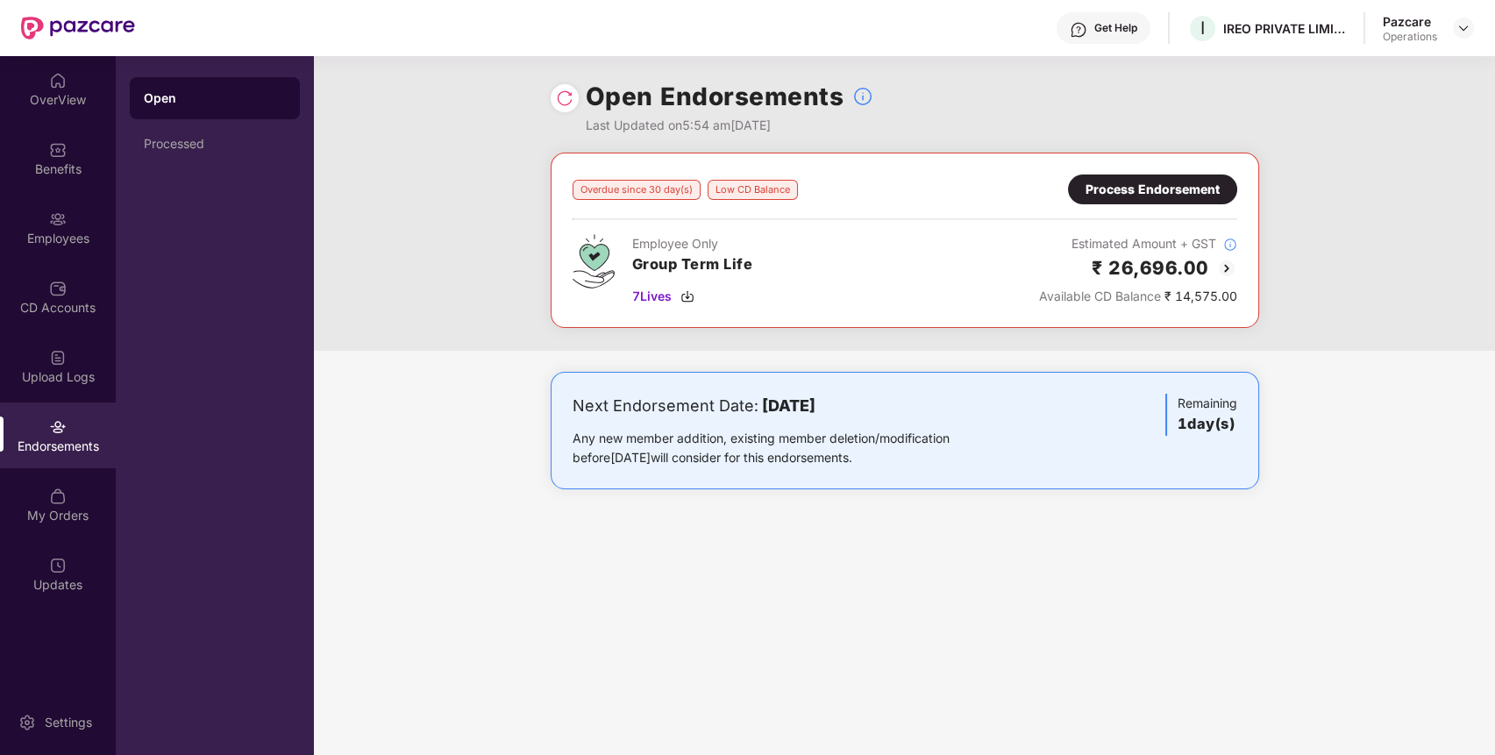
click at [1186, 184] on div "Process Endorsement" at bounding box center [1153, 189] width 134 height 19
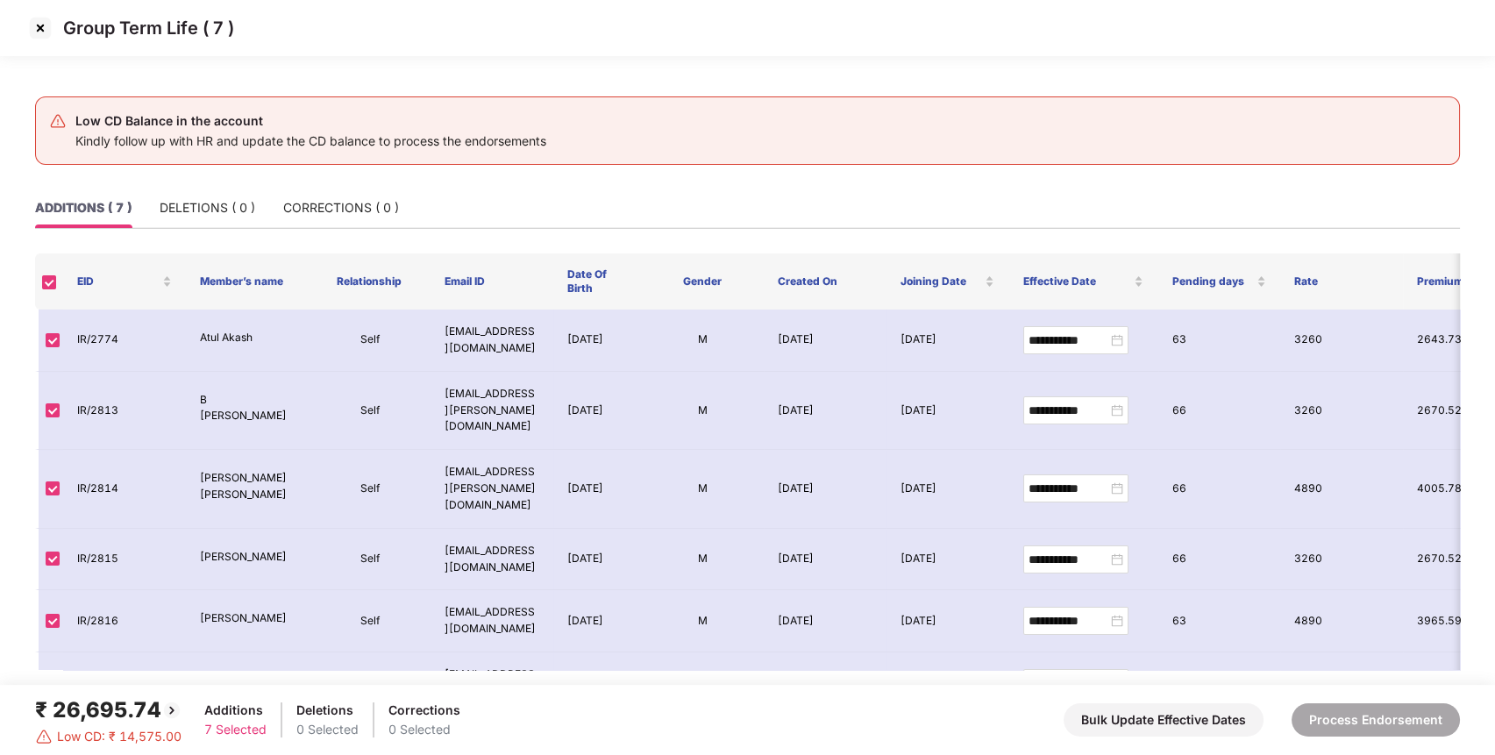
click at [44, 27] on img at bounding box center [40, 28] width 28 height 28
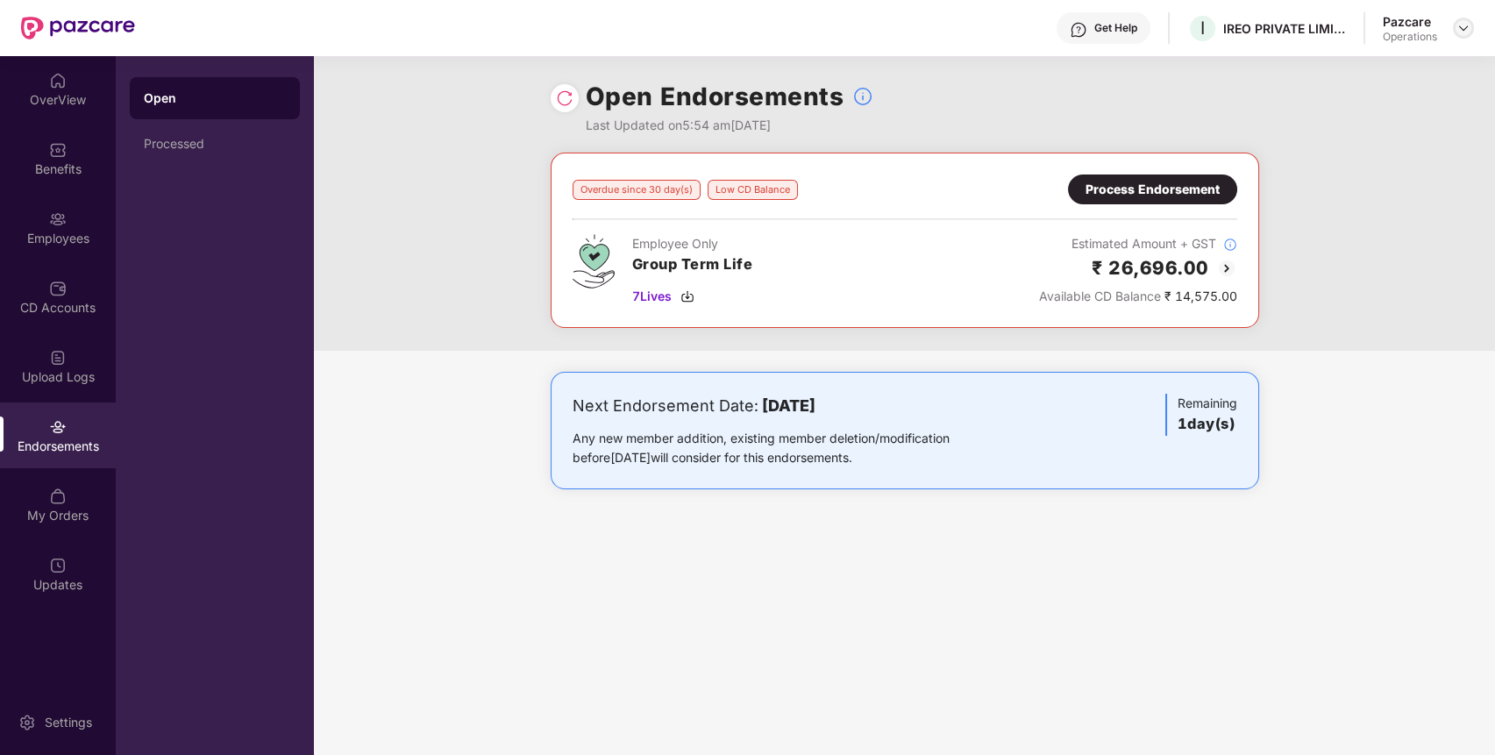
click at [1458, 25] on img at bounding box center [1463, 28] width 14 height 14
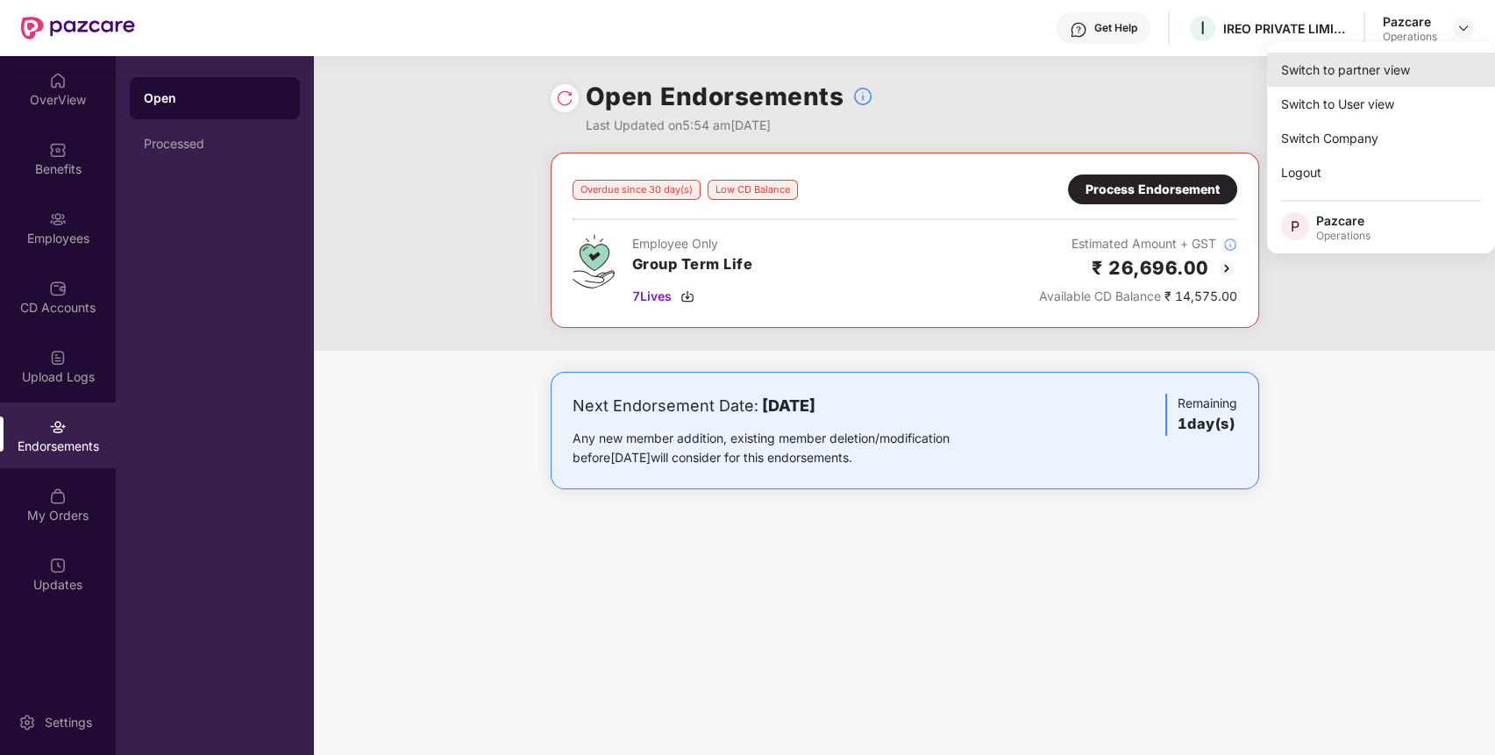
click at [1407, 64] on div "Switch to partner view" at bounding box center [1381, 70] width 228 height 34
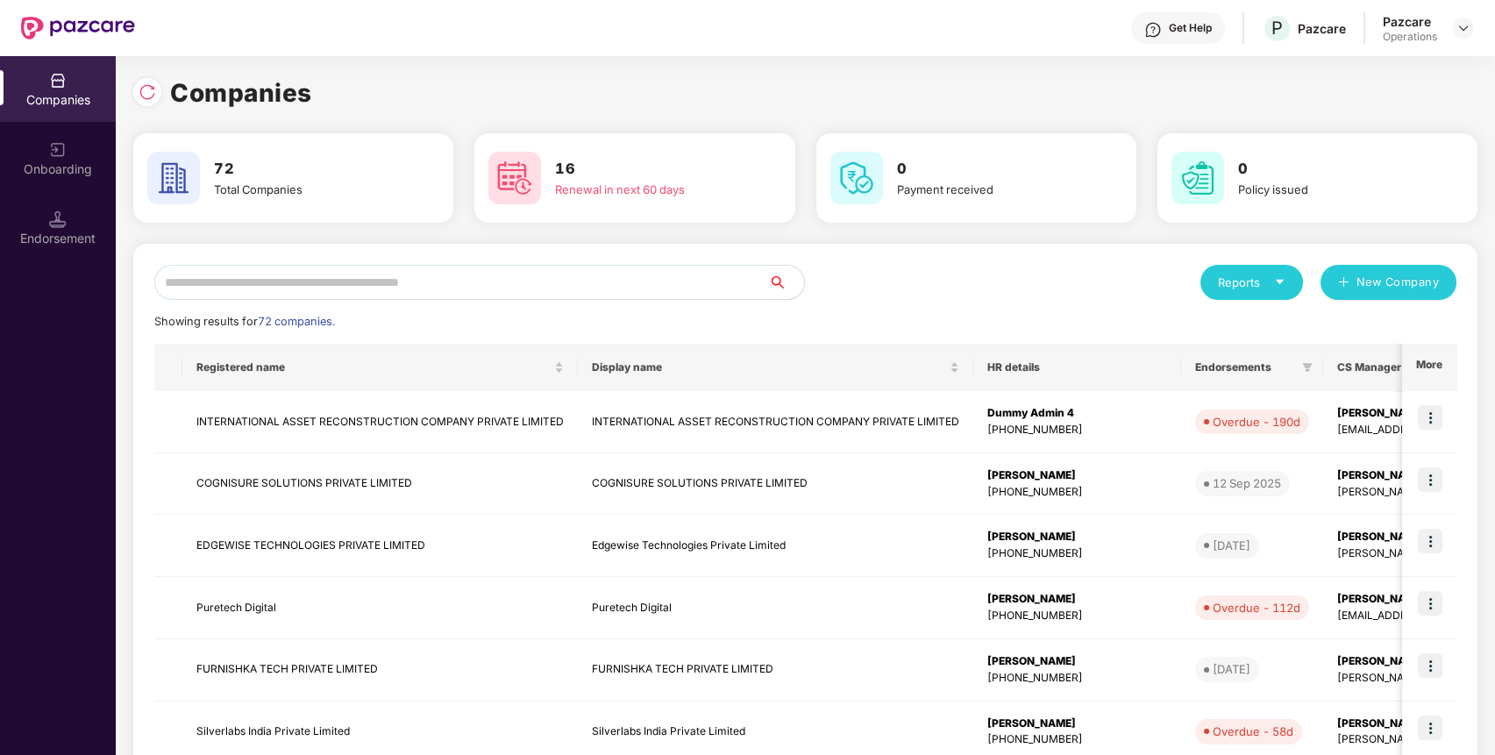
click at [718, 281] on input "text" at bounding box center [461, 282] width 615 height 35
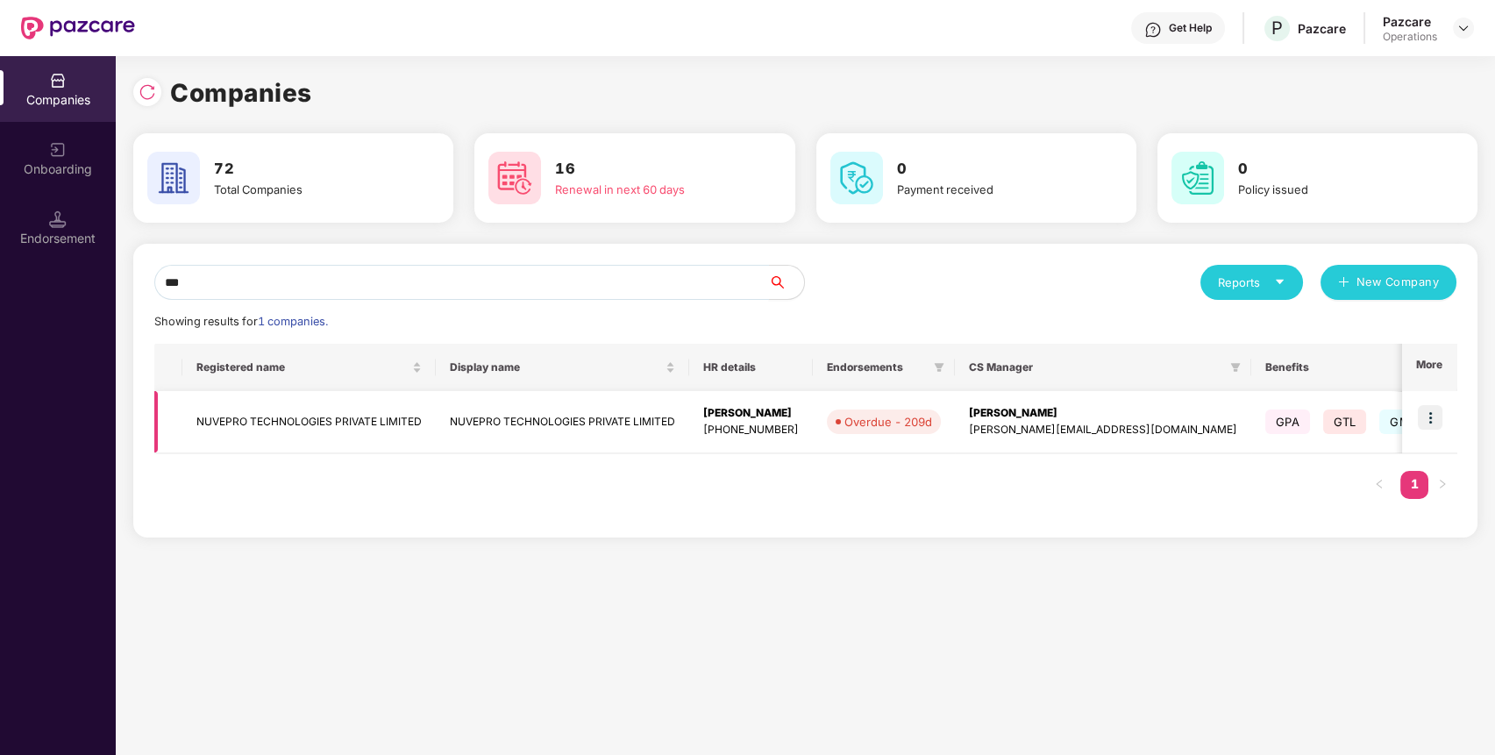
type input "***"
click at [1436, 422] on img at bounding box center [1430, 417] width 25 height 25
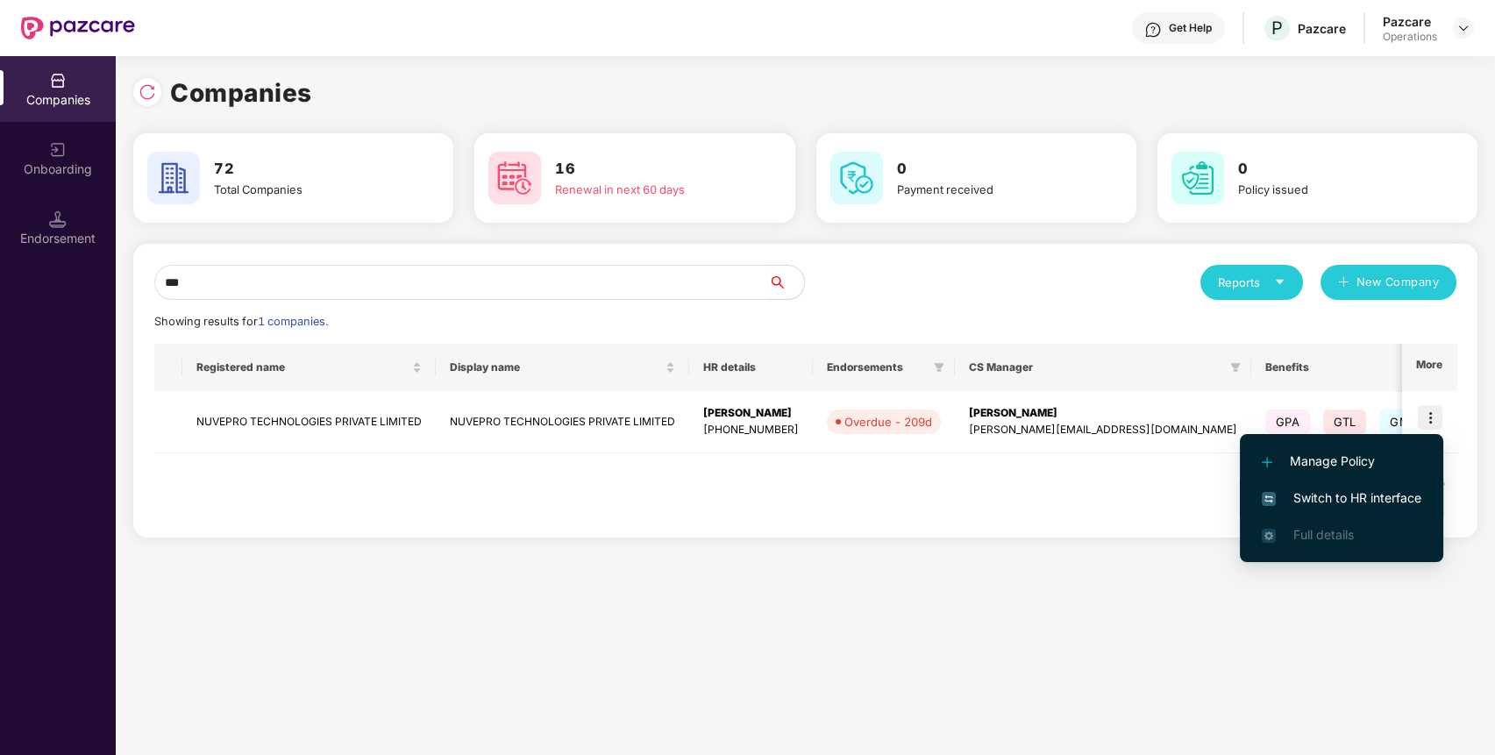
click at [1399, 492] on span "Switch to HR interface" at bounding box center [1342, 497] width 160 height 19
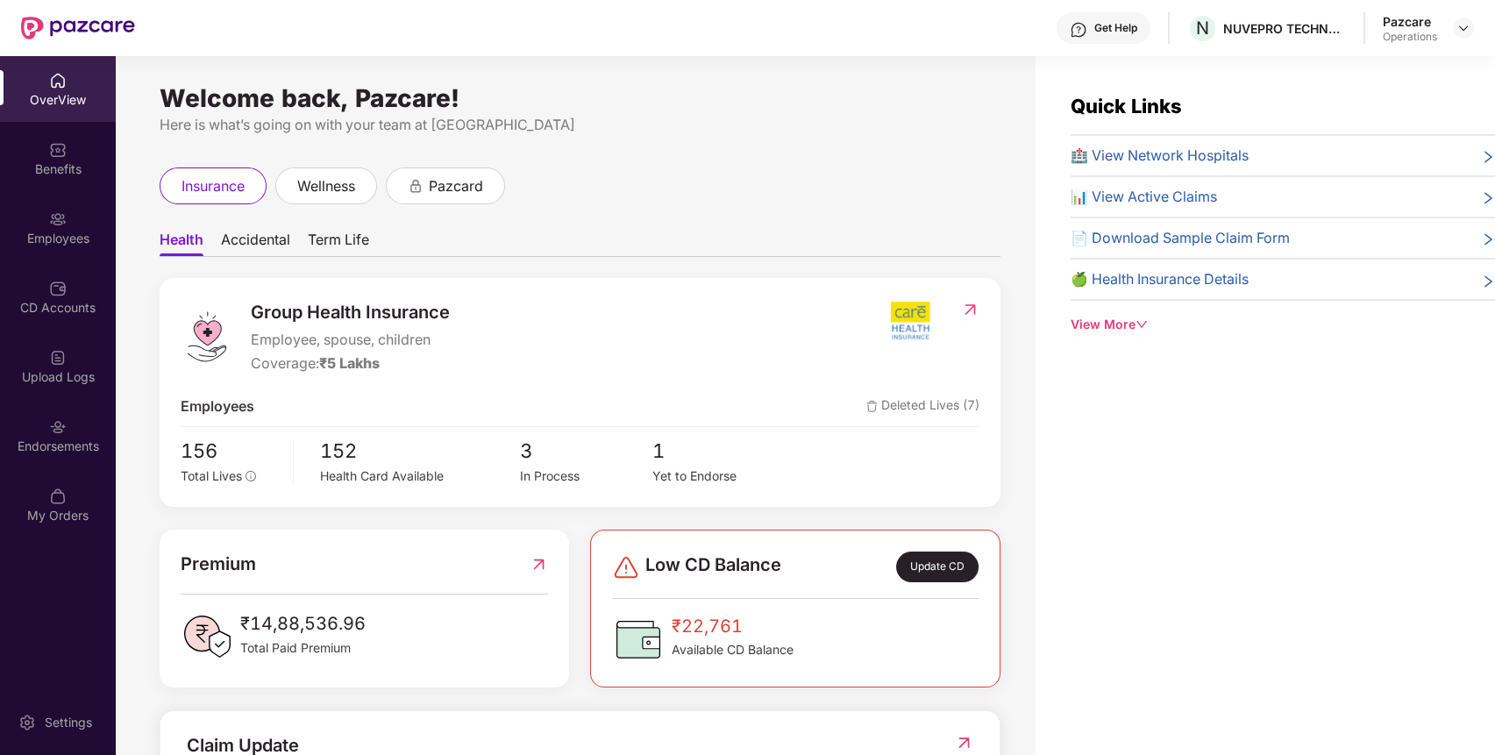
click at [54, 444] on div "Endorsements" at bounding box center [58, 447] width 116 height 18
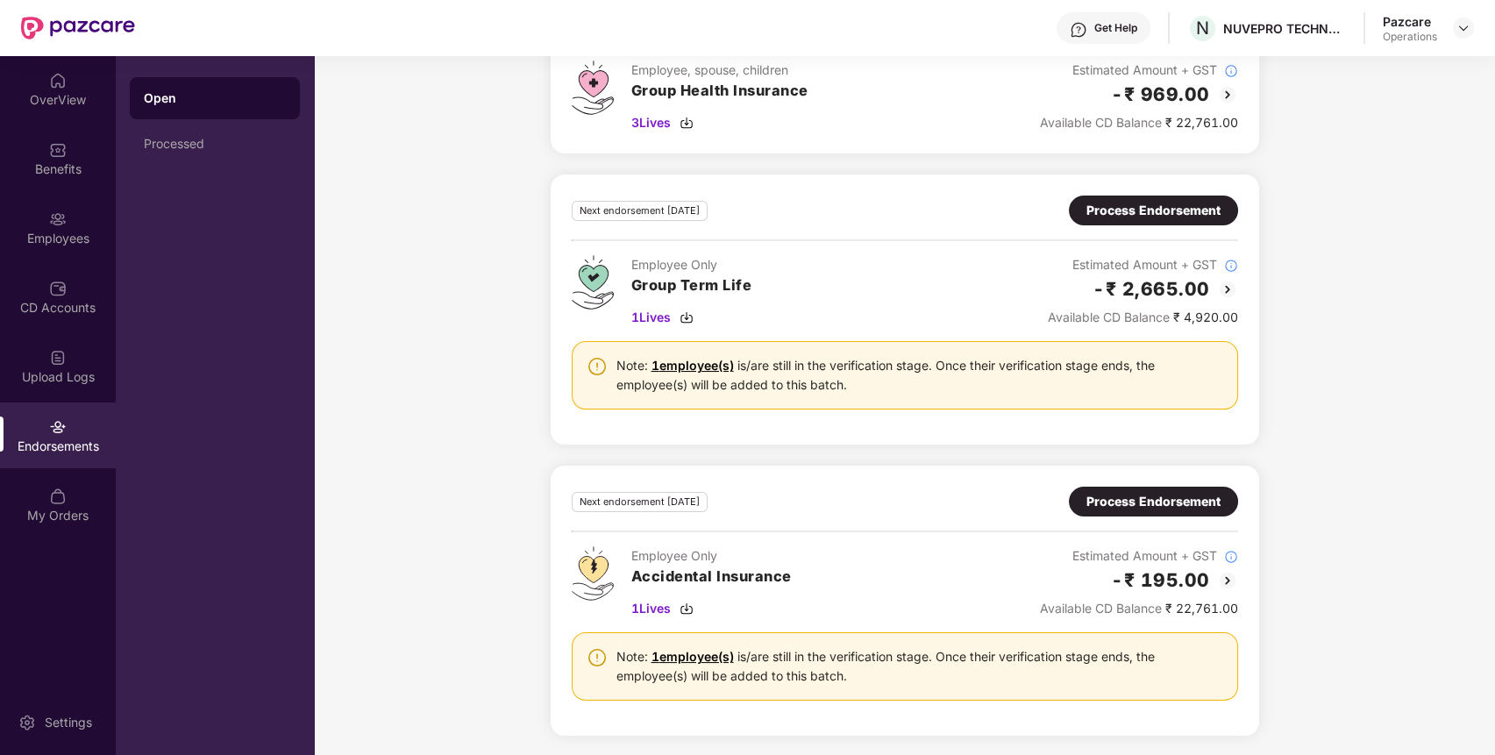
scroll to position [0, 0]
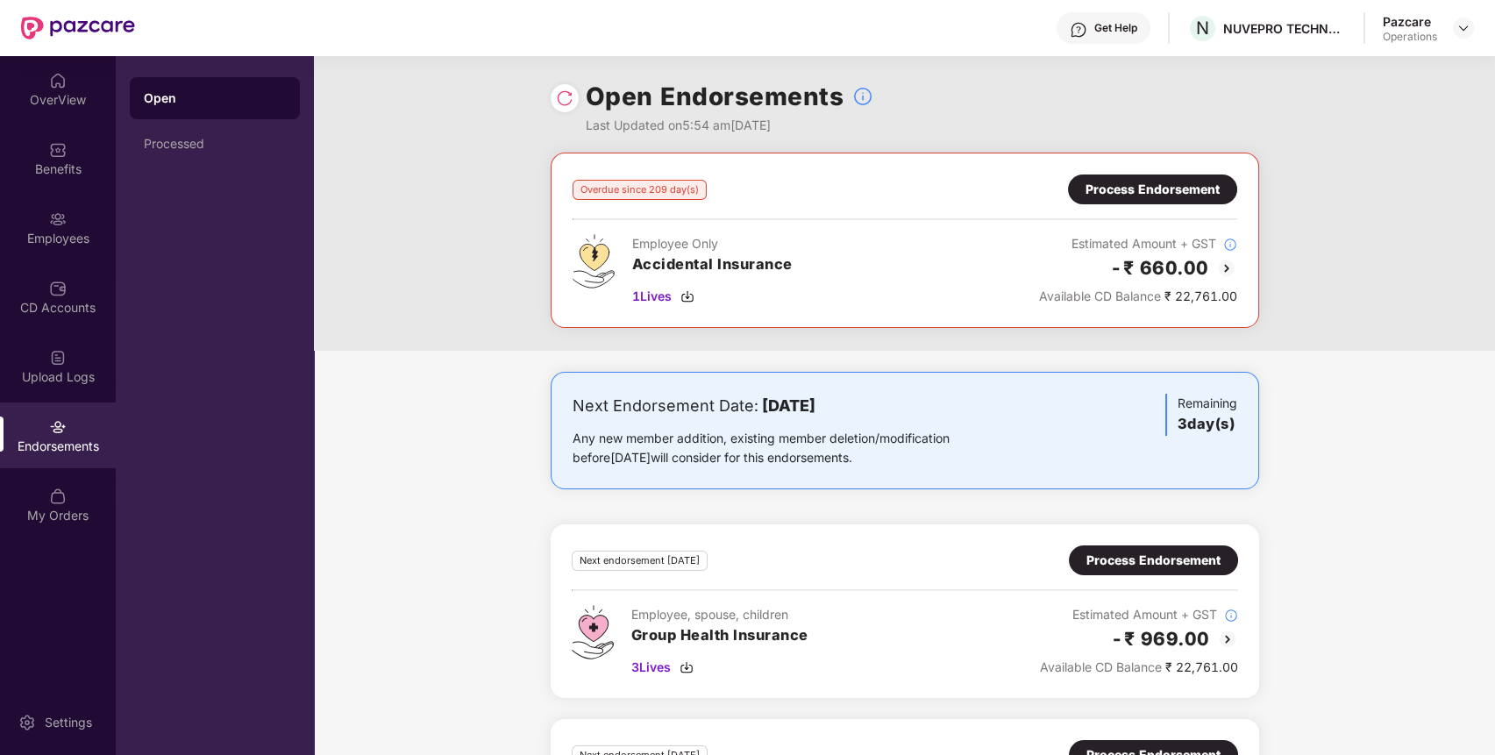
click at [1171, 186] on div "Process Endorsement" at bounding box center [1153, 189] width 134 height 19
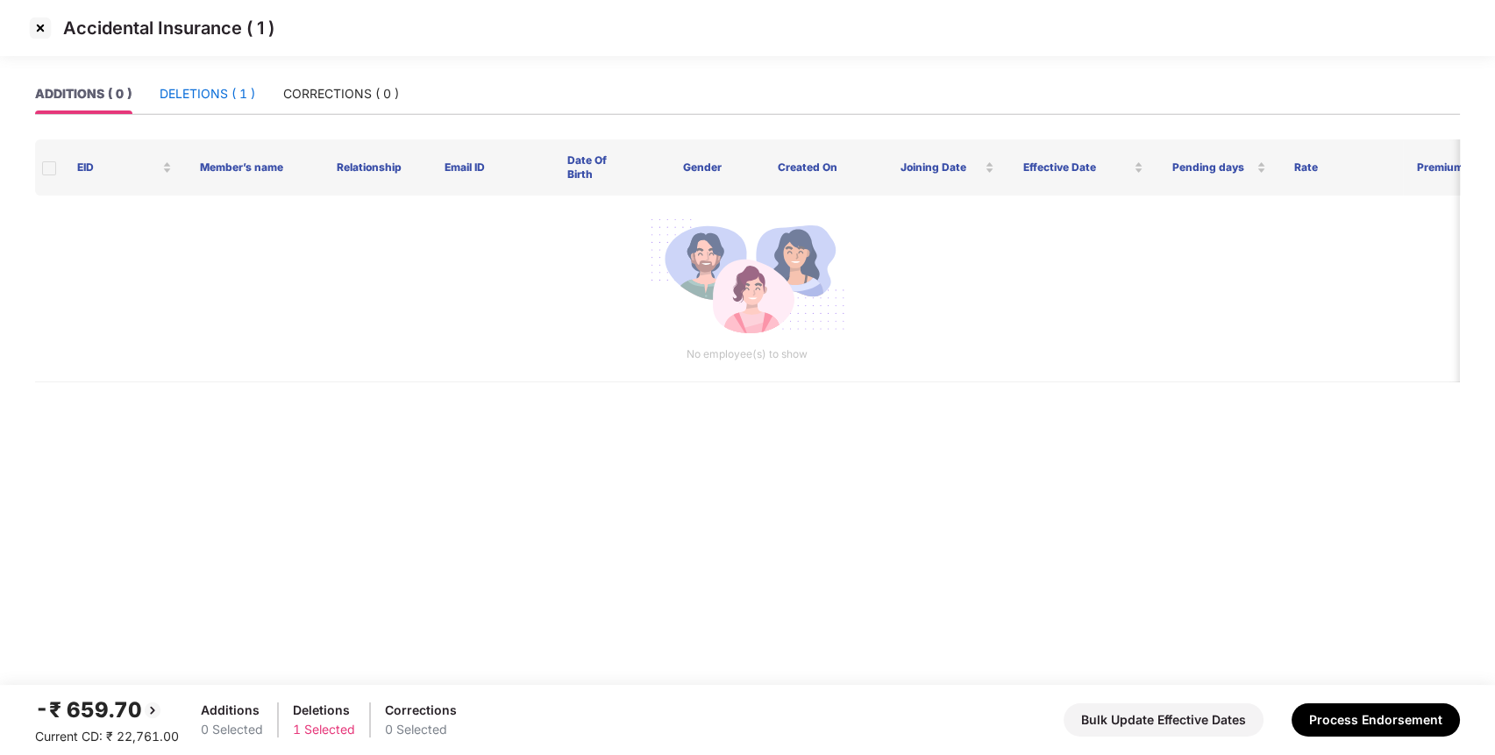
click at [247, 90] on div "DELETIONS ( 1 )" at bounding box center [208, 93] width 96 height 19
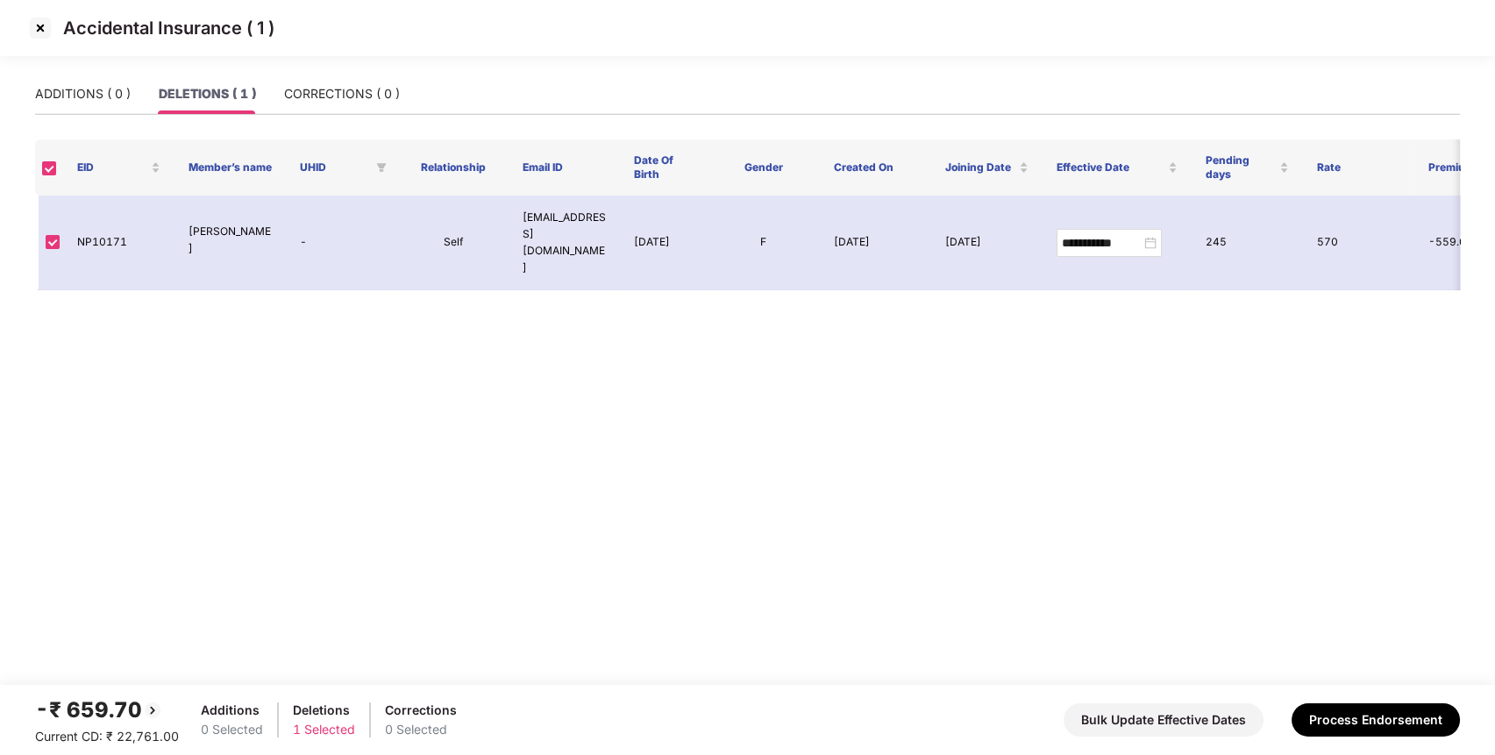
click at [38, 21] on img at bounding box center [40, 28] width 28 height 28
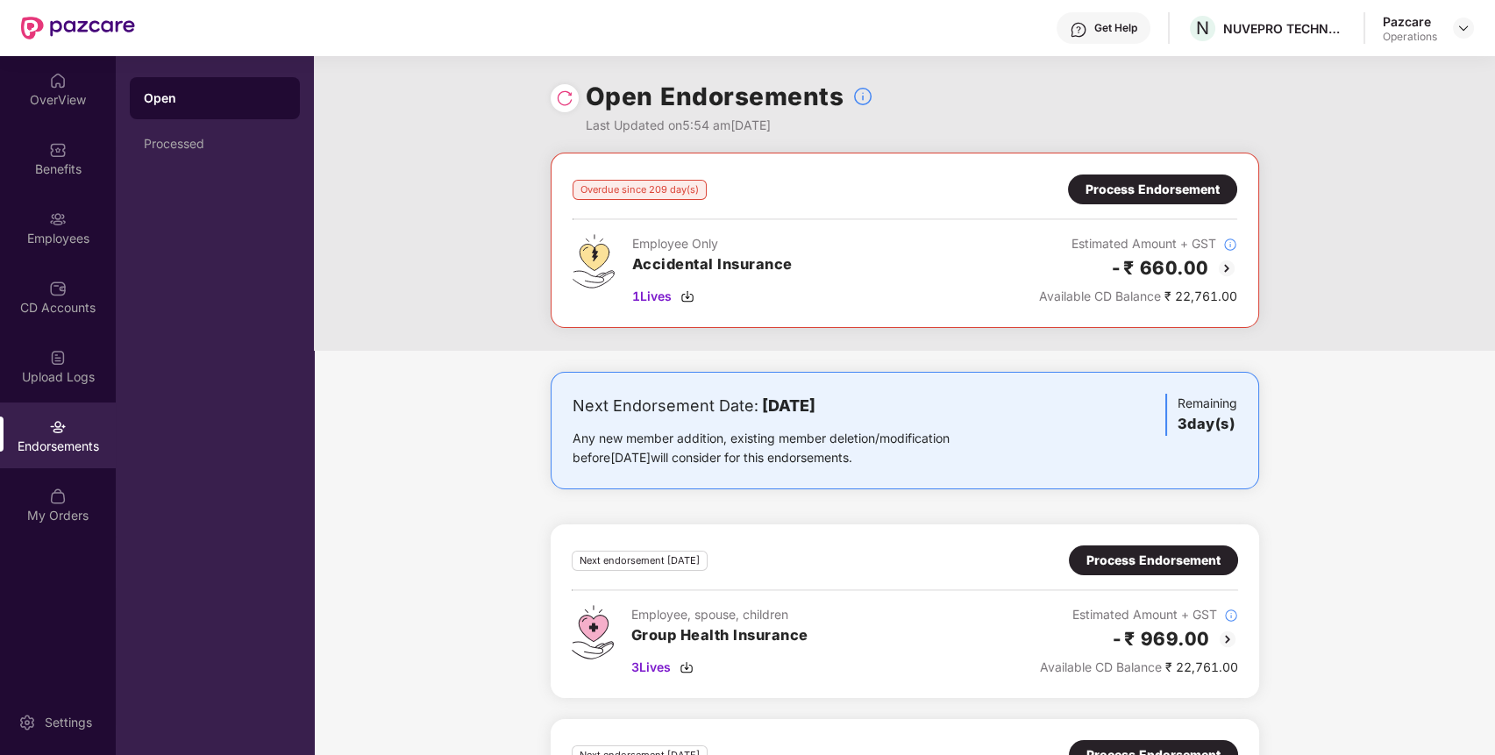
click at [1194, 184] on div "Process Endorsement" at bounding box center [1153, 189] width 134 height 19
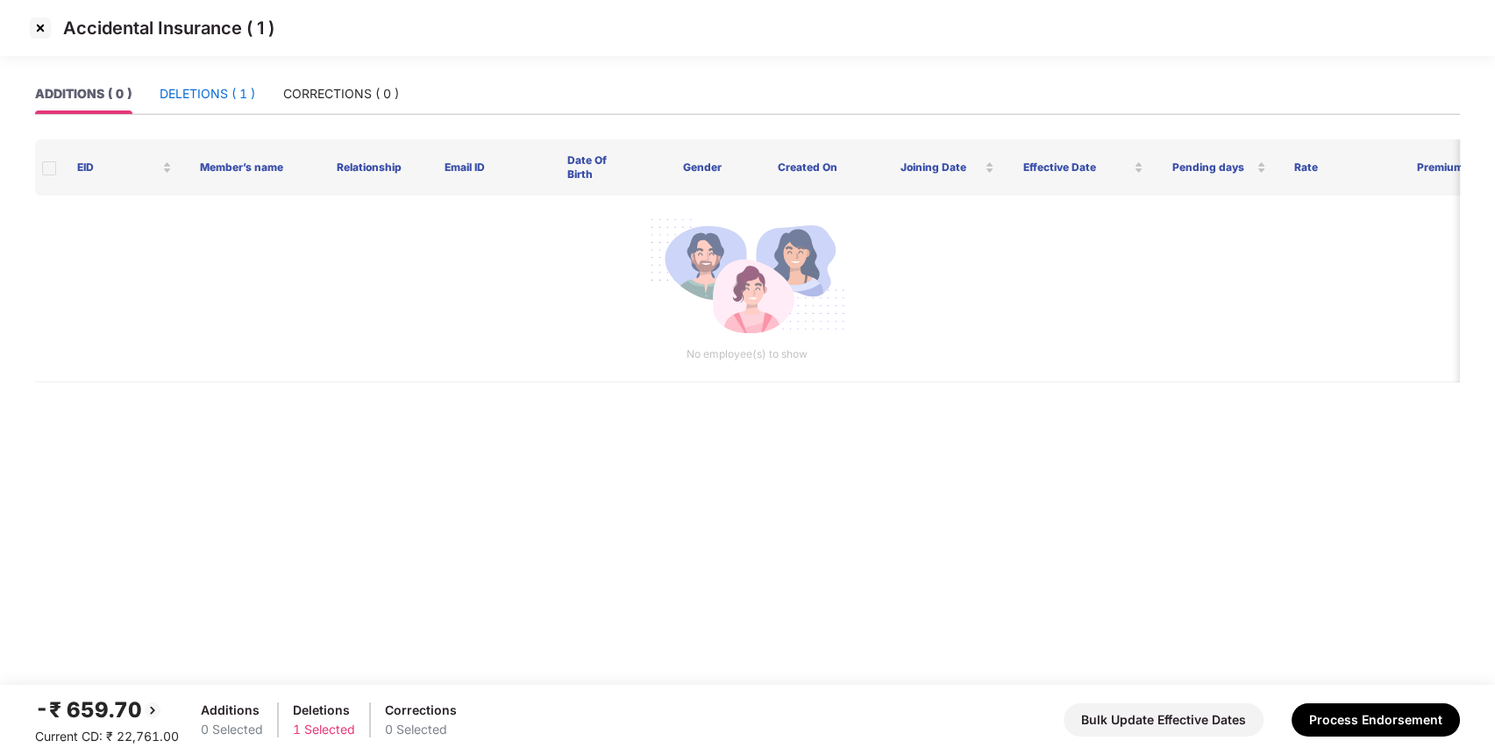
click at [189, 84] on div "DELETIONS ( 1 )" at bounding box center [208, 93] width 96 height 19
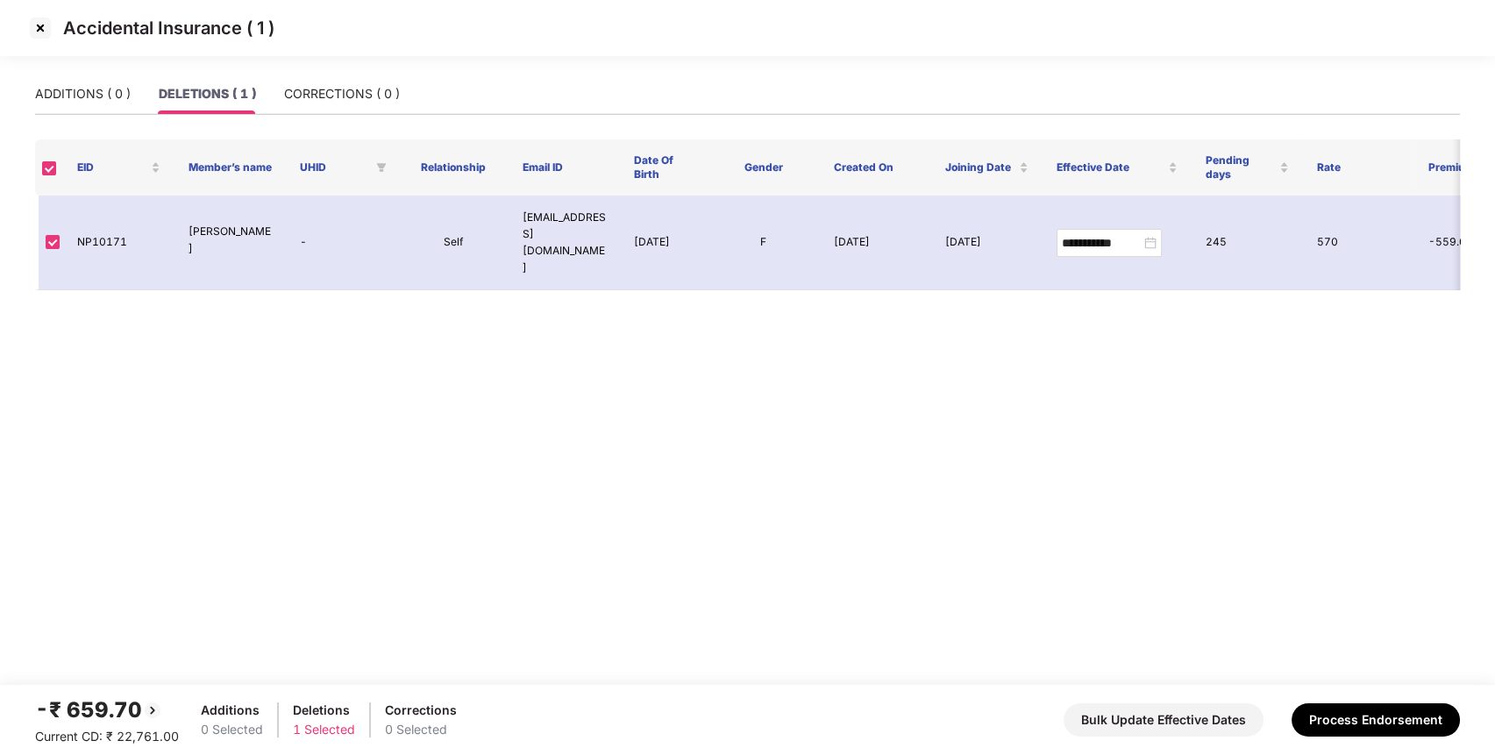
click at [709, 589] on main "**********" at bounding box center [747, 379] width 1495 height 611
click at [45, 28] on img at bounding box center [40, 28] width 28 height 28
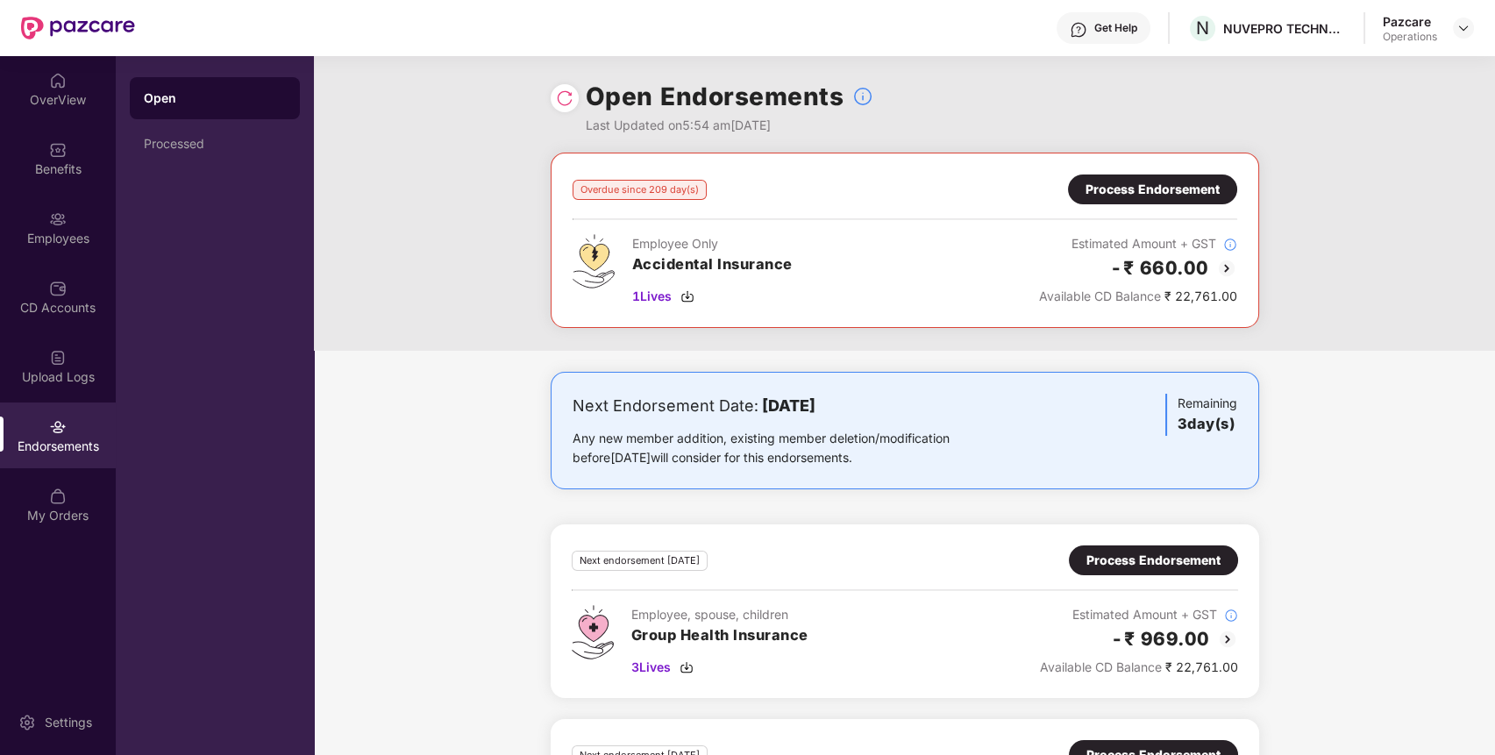
click at [1181, 175] on div "Process Endorsement" at bounding box center [1152, 189] width 169 height 30
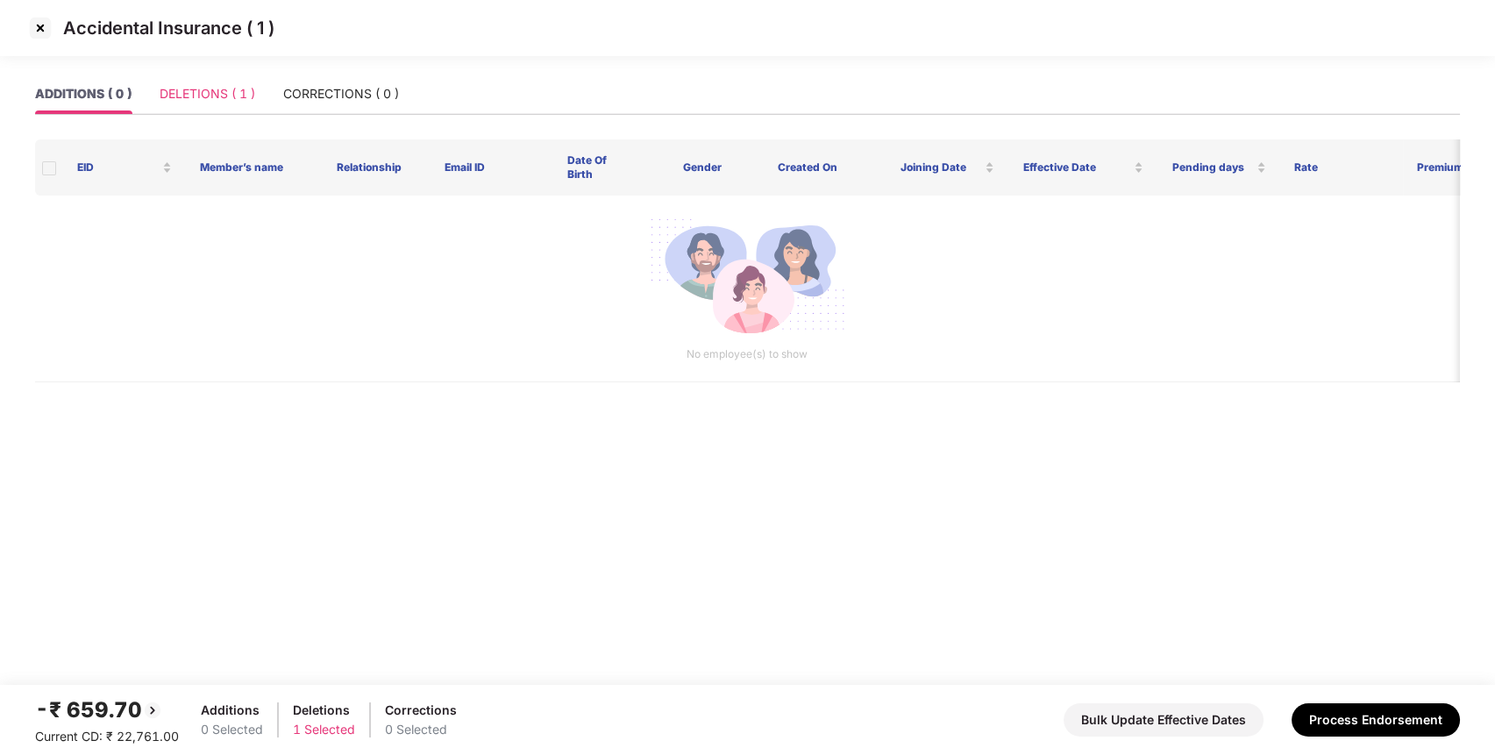
click at [238, 80] on div "DELETIONS ( 1 )" at bounding box center [208, 94] width 96 height 40
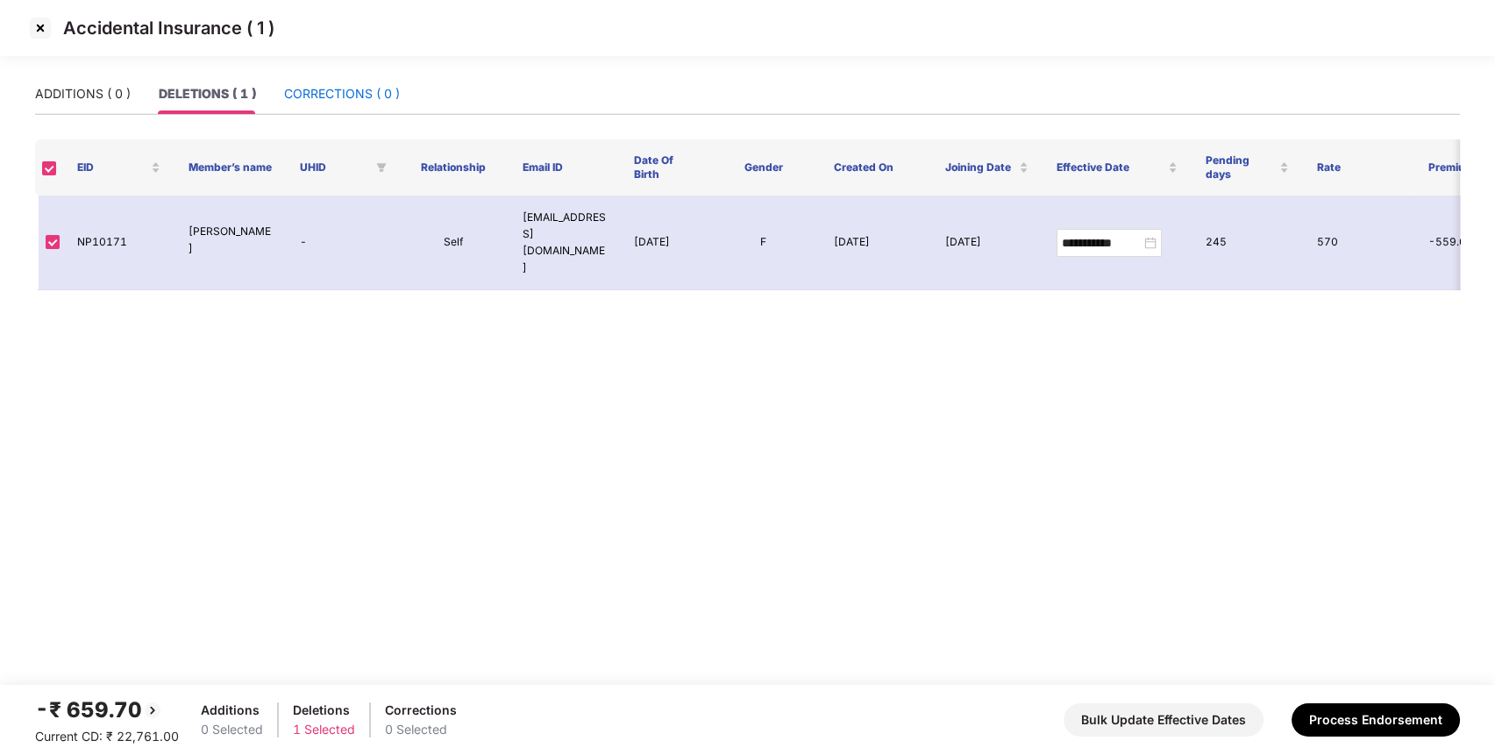
click at [331, 93] on div "CORRECTIONS ( 0 )" at bounding box center [342, 93] width 116 height 19
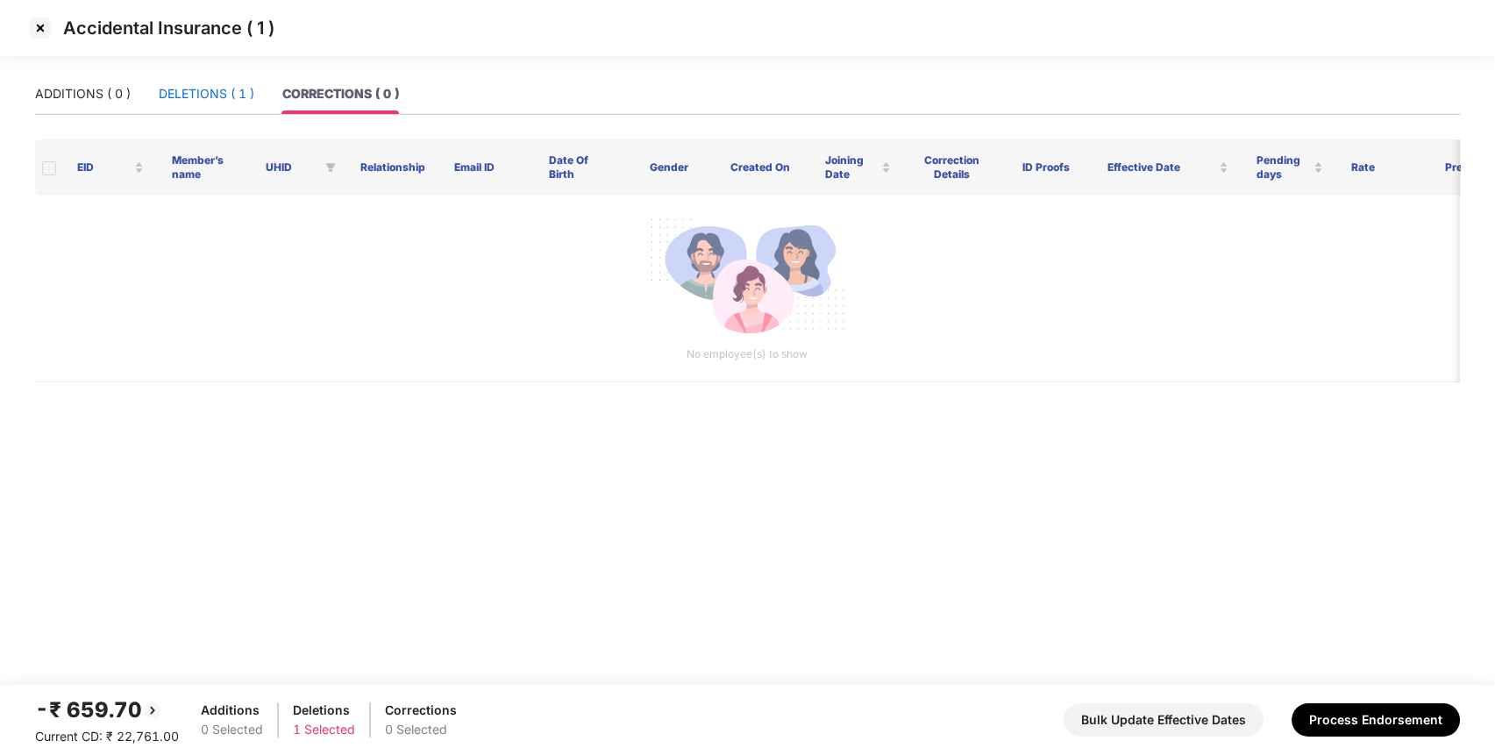
click at [245, 94] on div "DELETIONS ( 1 )" at bounding box center [207, 93] width 96 height 19
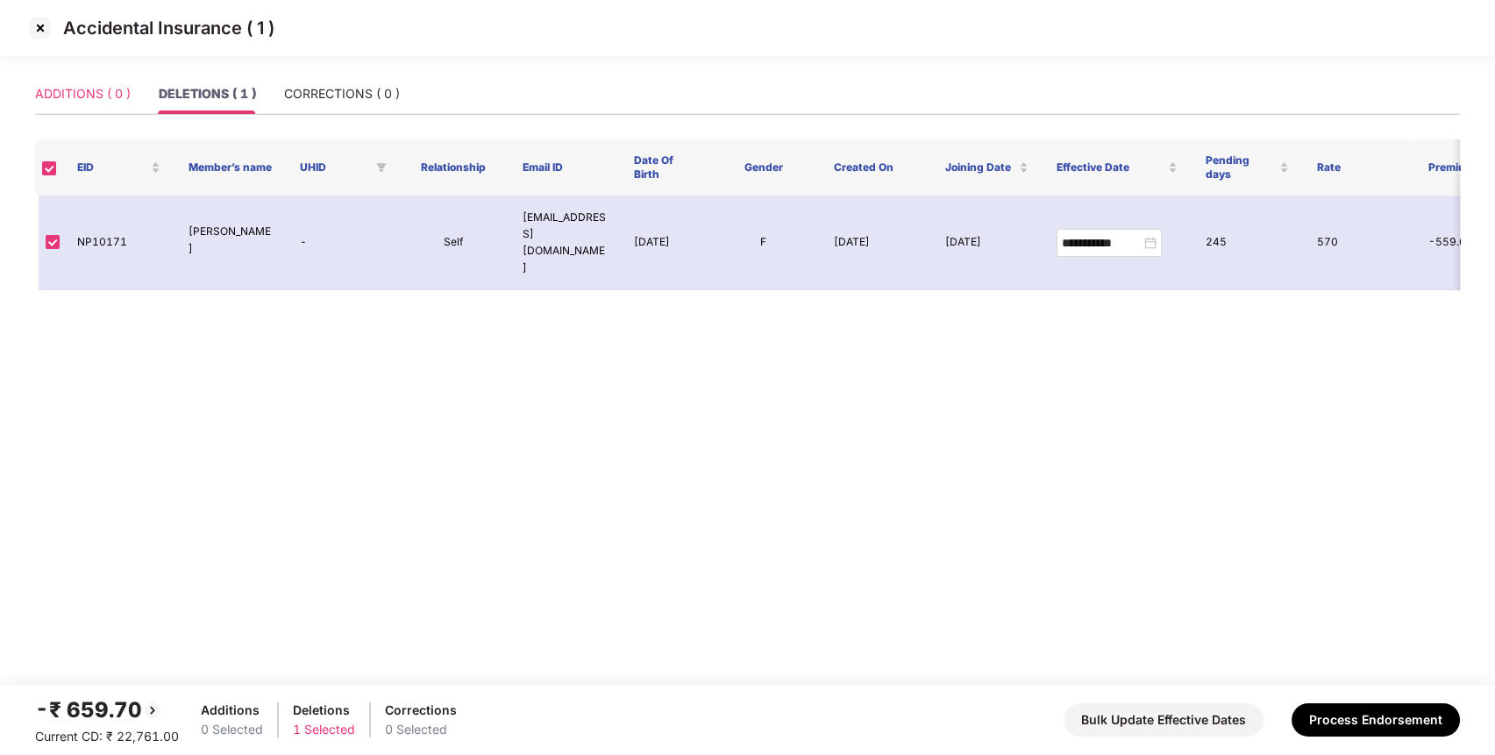
click at [107, 75] on div "ADDITIONS ( 0 )" at bounding box center [83, 94] width 96 height 40
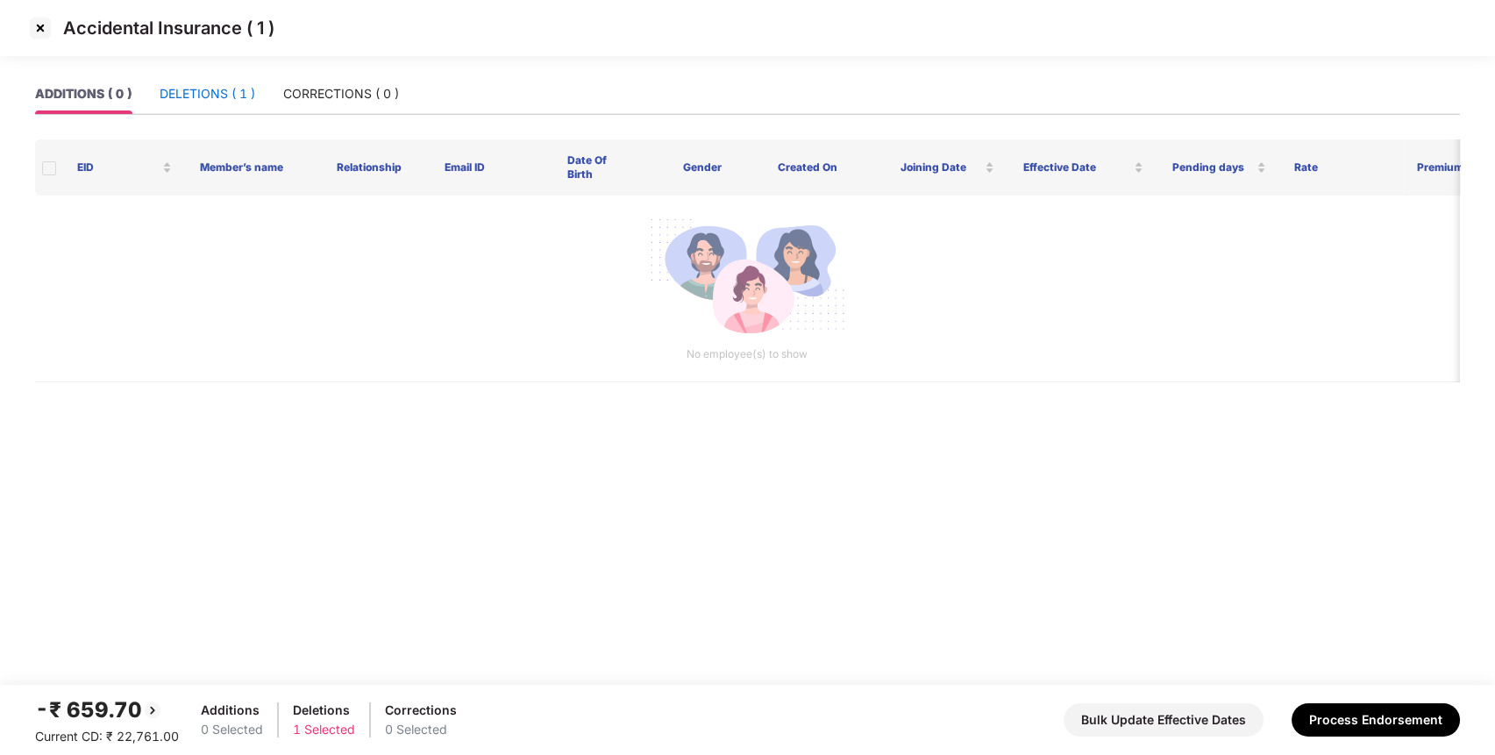
click at [233, 93] on div "DELETIONS ( 1 )" at bounding box center [208, 93] width 96 height 19
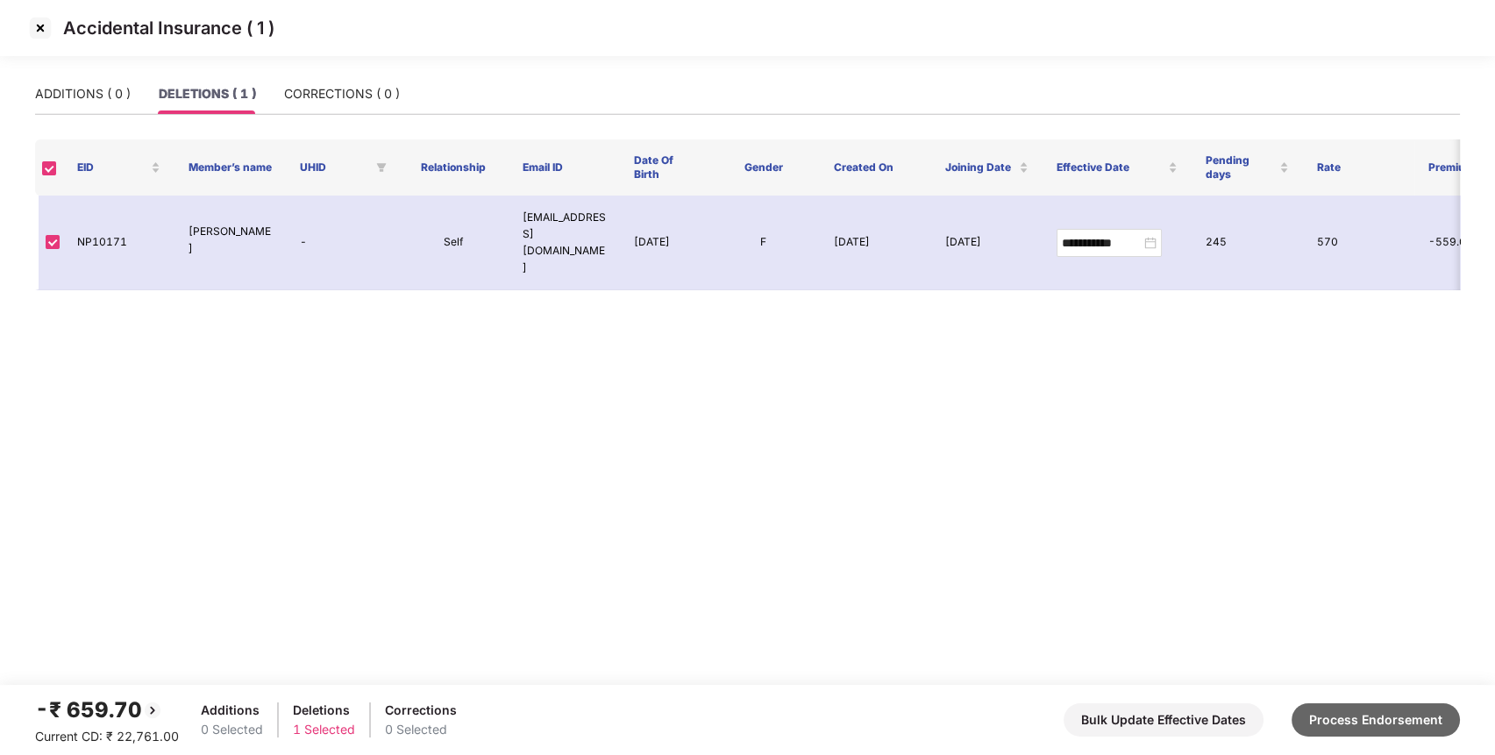
click at [1328, 718] on button "Process Endorsement" at bounding box center [1376, 719] width 168 height 33
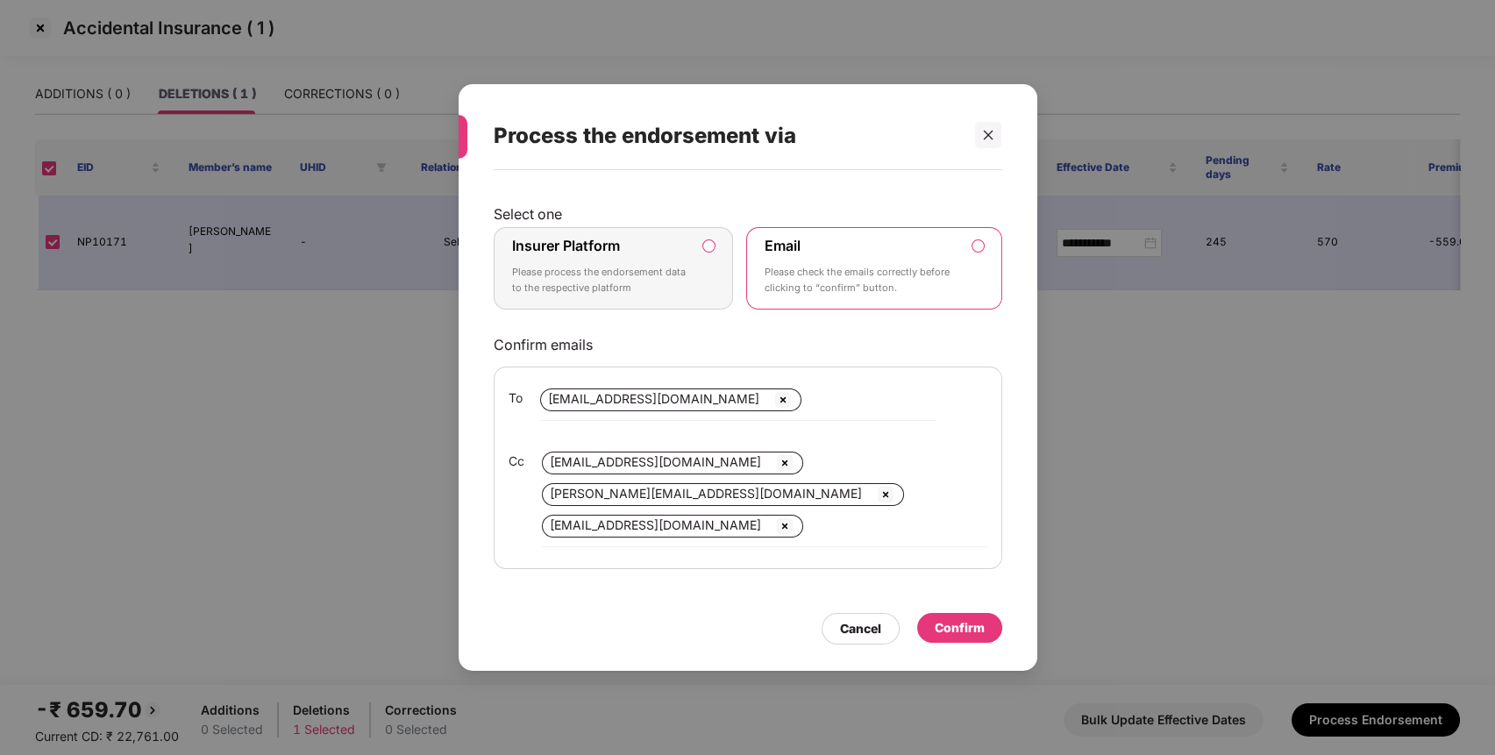
click at [695, 295] on label "Insurer Platform Please process the endorsement data to the respective platform" at bounding box center [614, 268] width 240 height 82
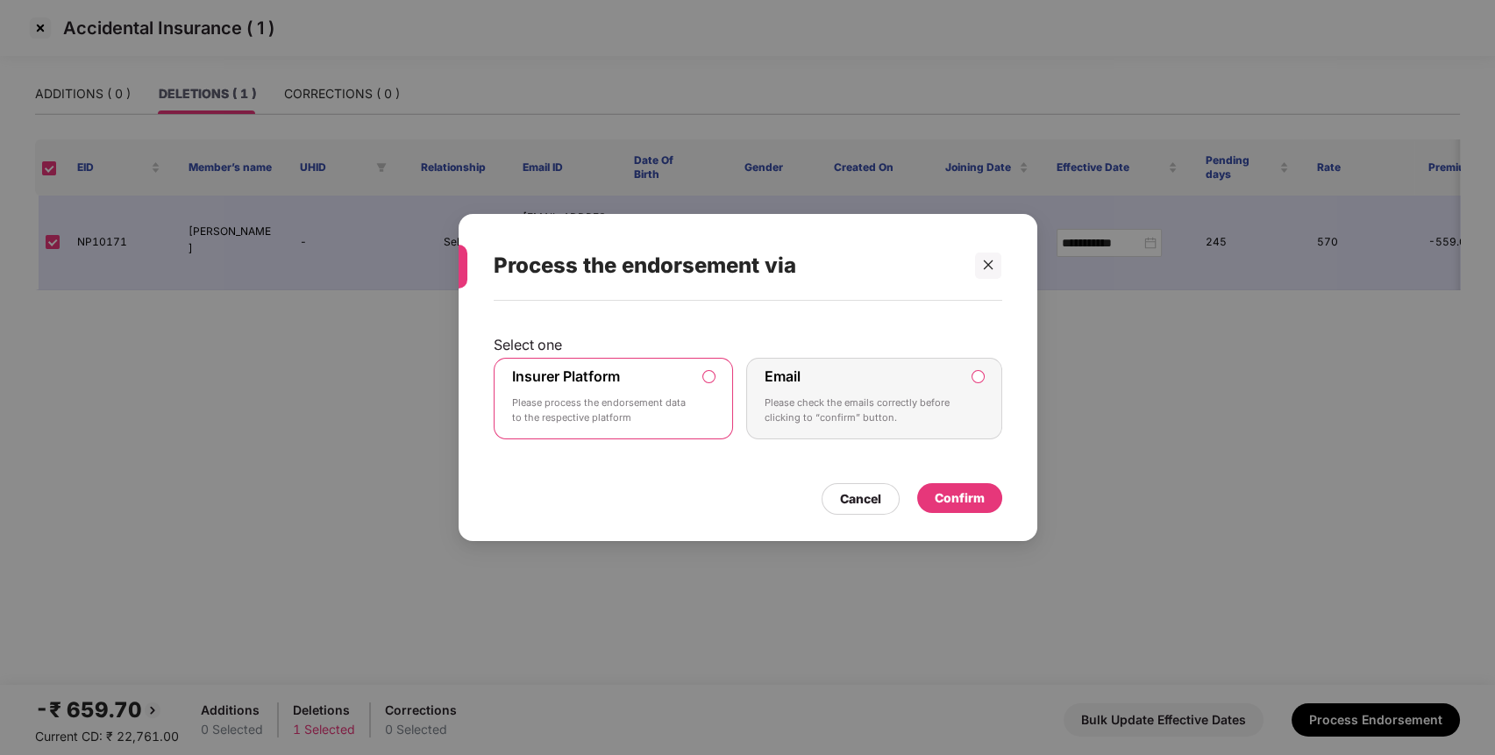
click at [961, 503] on div "Confirm" at bounding box center [960, 497] width 50 height 19
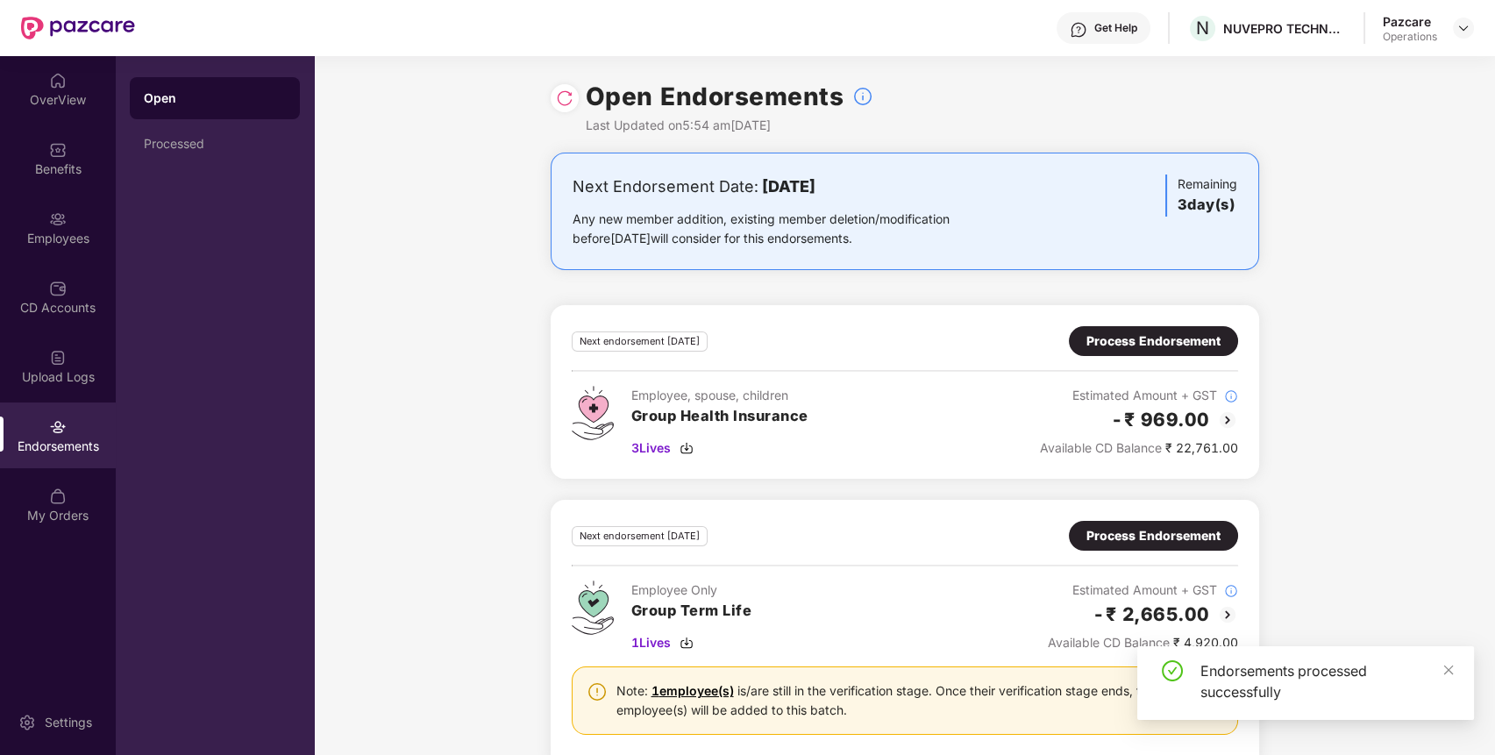
click at [562, 95] on img at bounding box center [565, 98] width 18 height 18
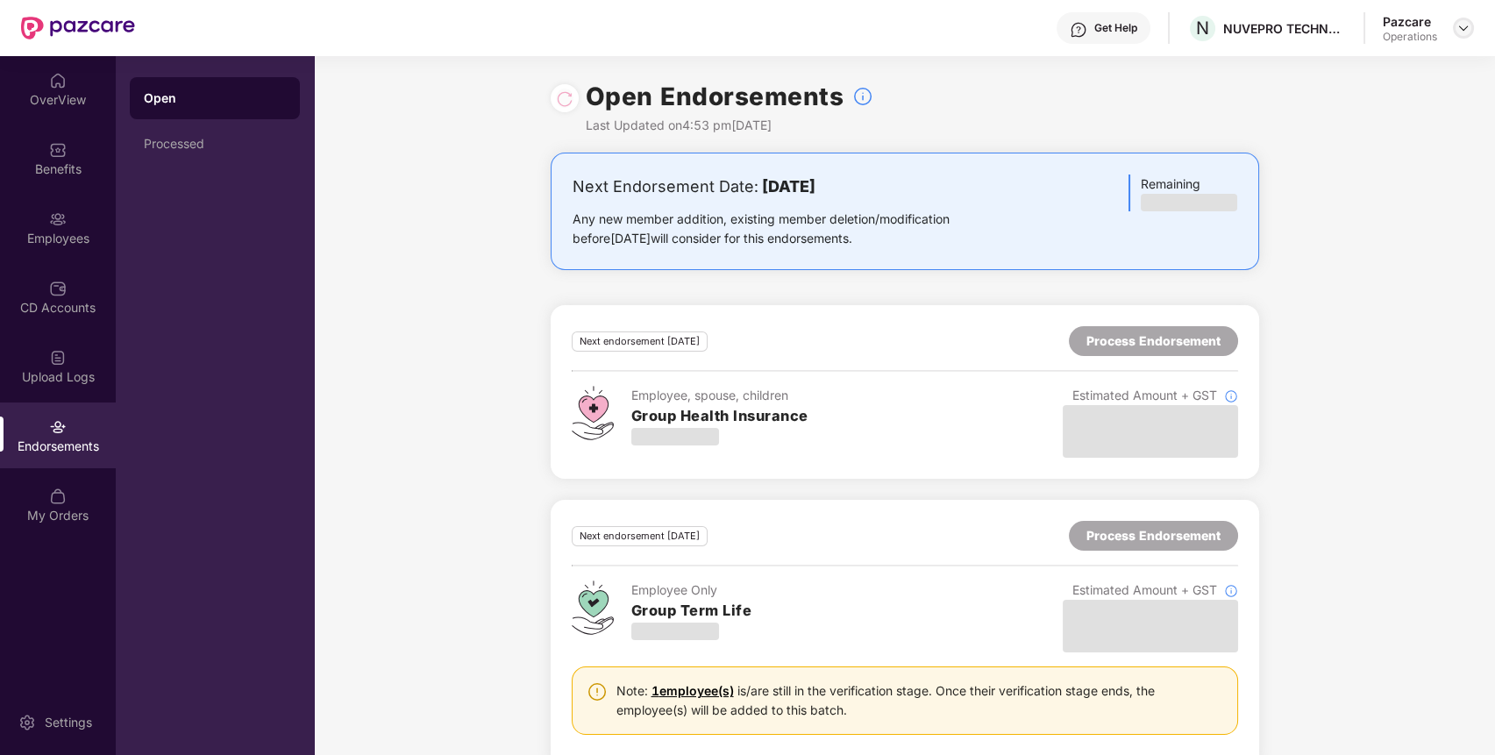
click at [1463, 27] on img at bounding box center [1463, 28] width 14 height 14
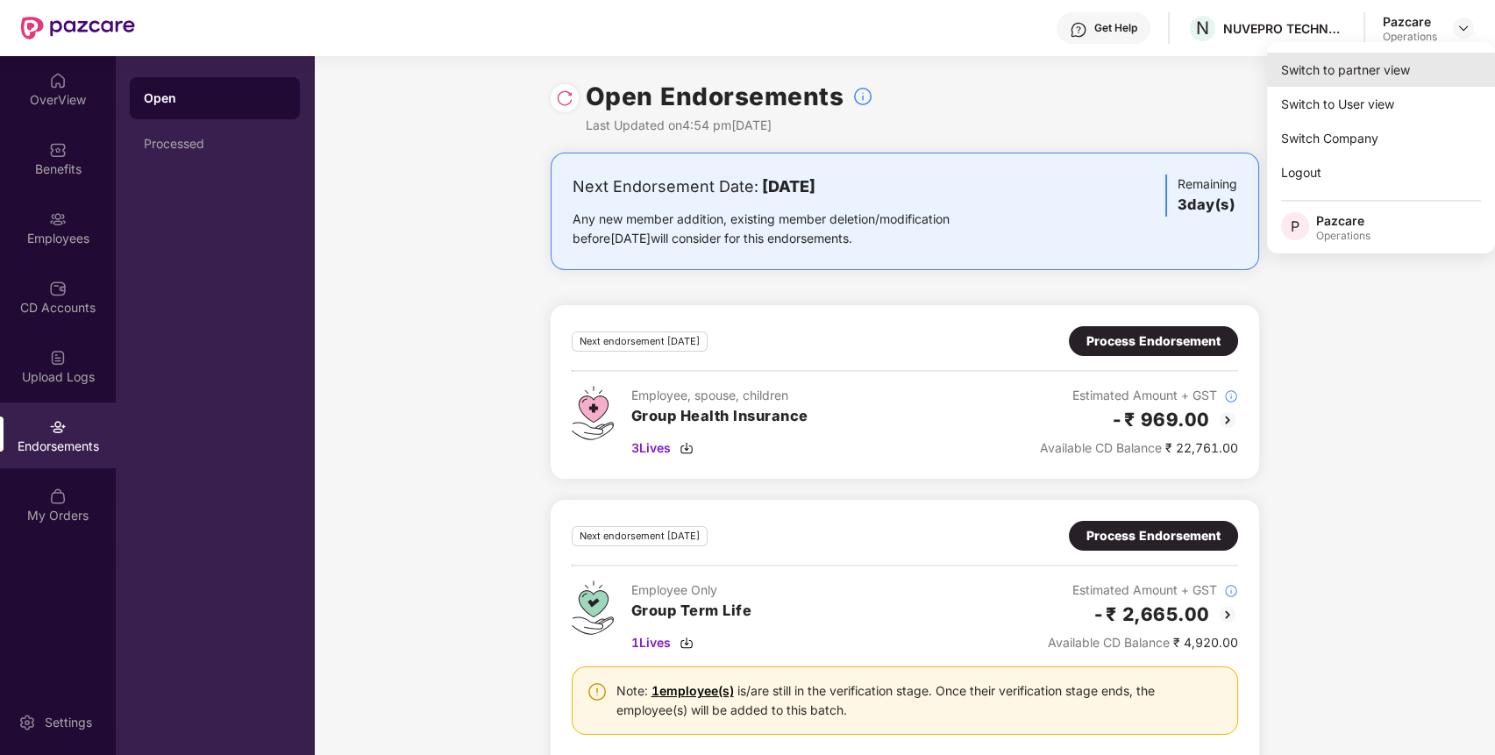
click at [1407, 55] on div "Switch to partner view" at bounding box center [1381, 70] width 228 height 34
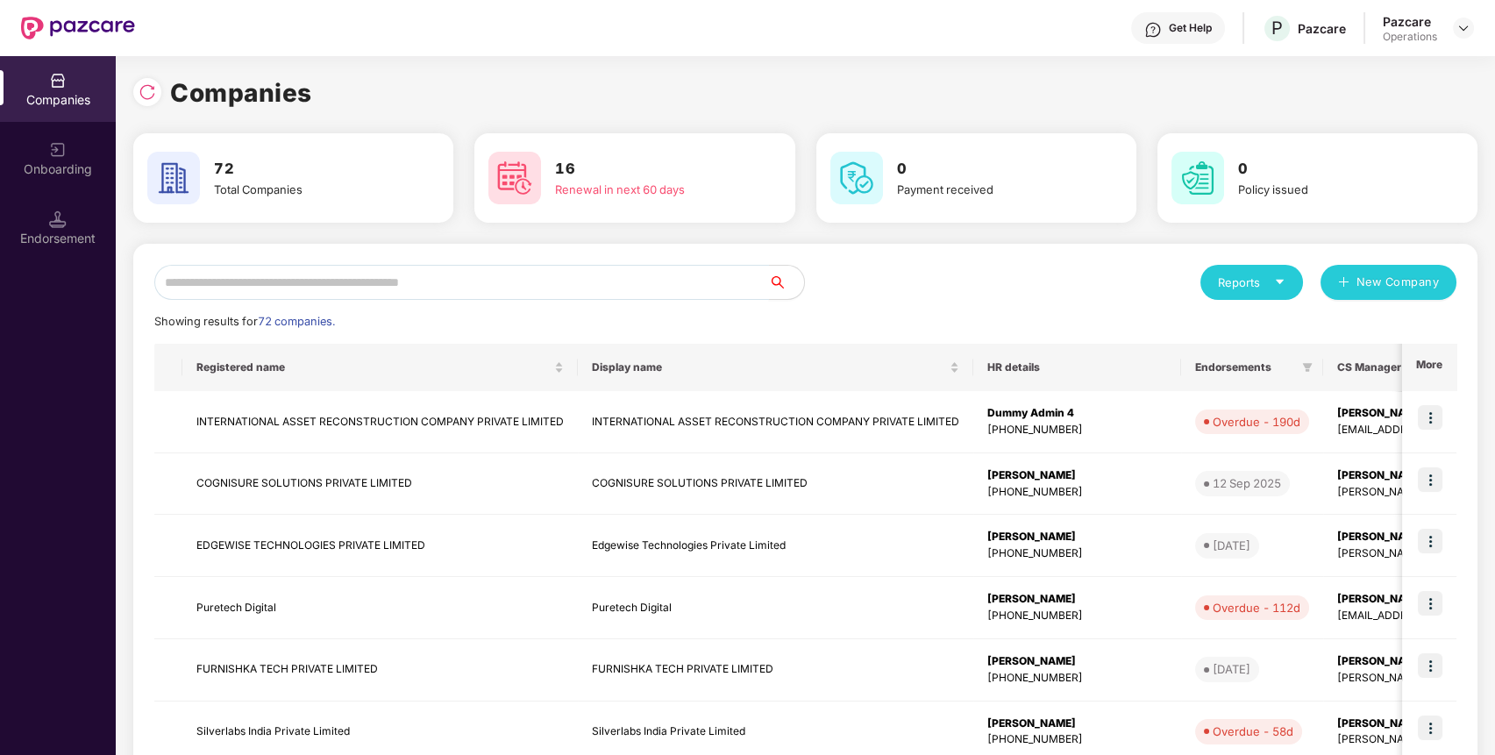
click at [729, 285] on input "text" at bounding box center [461, 282] width 615 height 35
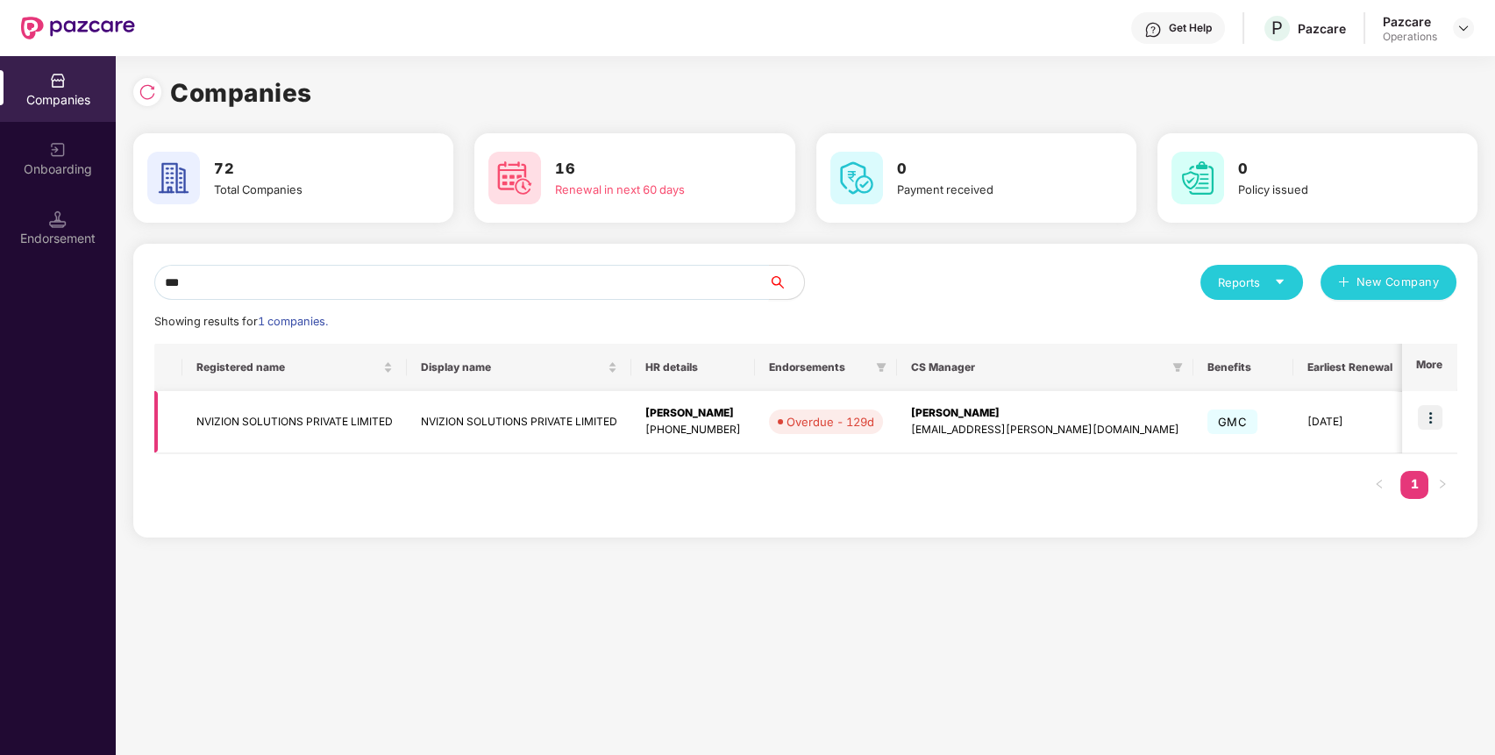
type input "***"
click at [1438, 417] on img at bounding box center [1430, 417] width 25 height 25
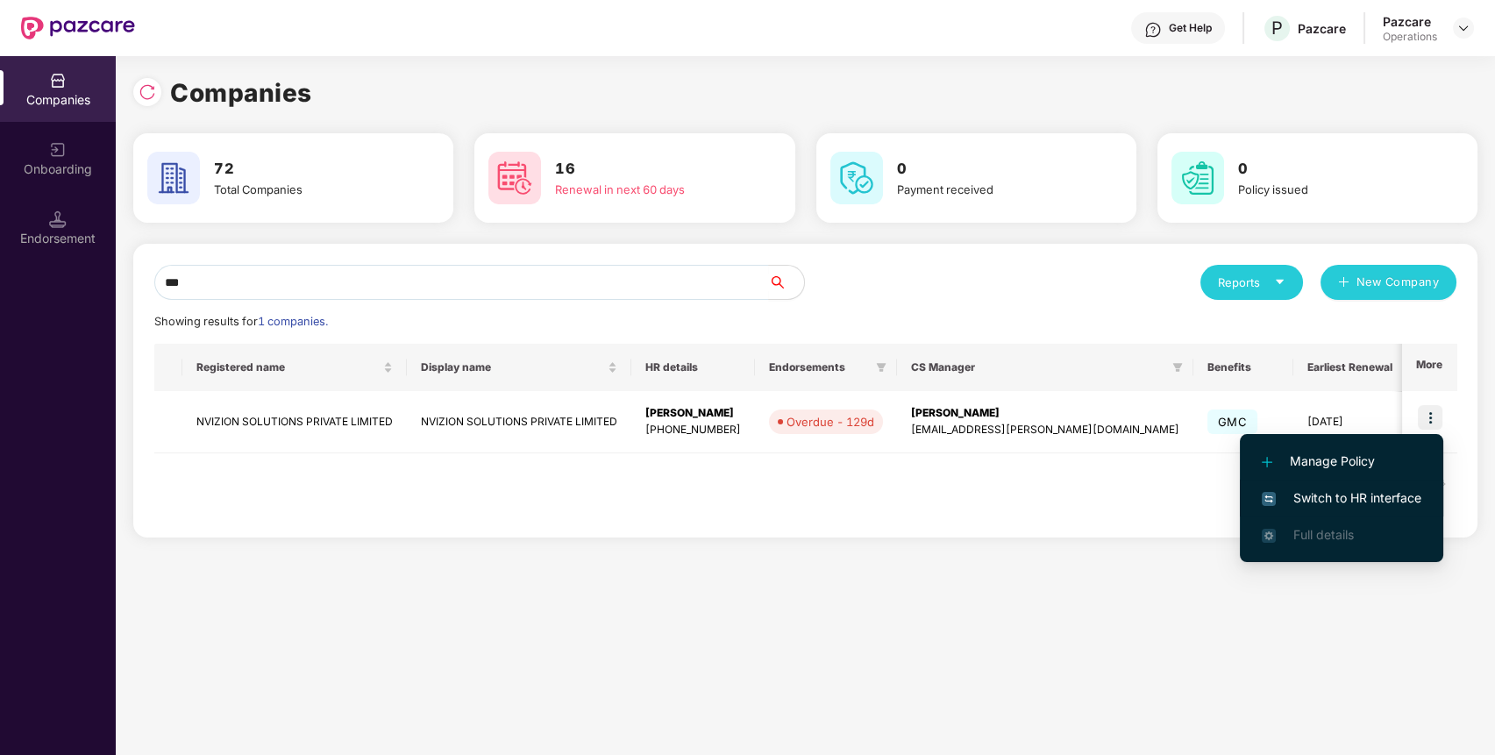
click at [1361, 494] on span "Switch to HR interface" at bounding box center [1342, 497] width 160 height 19
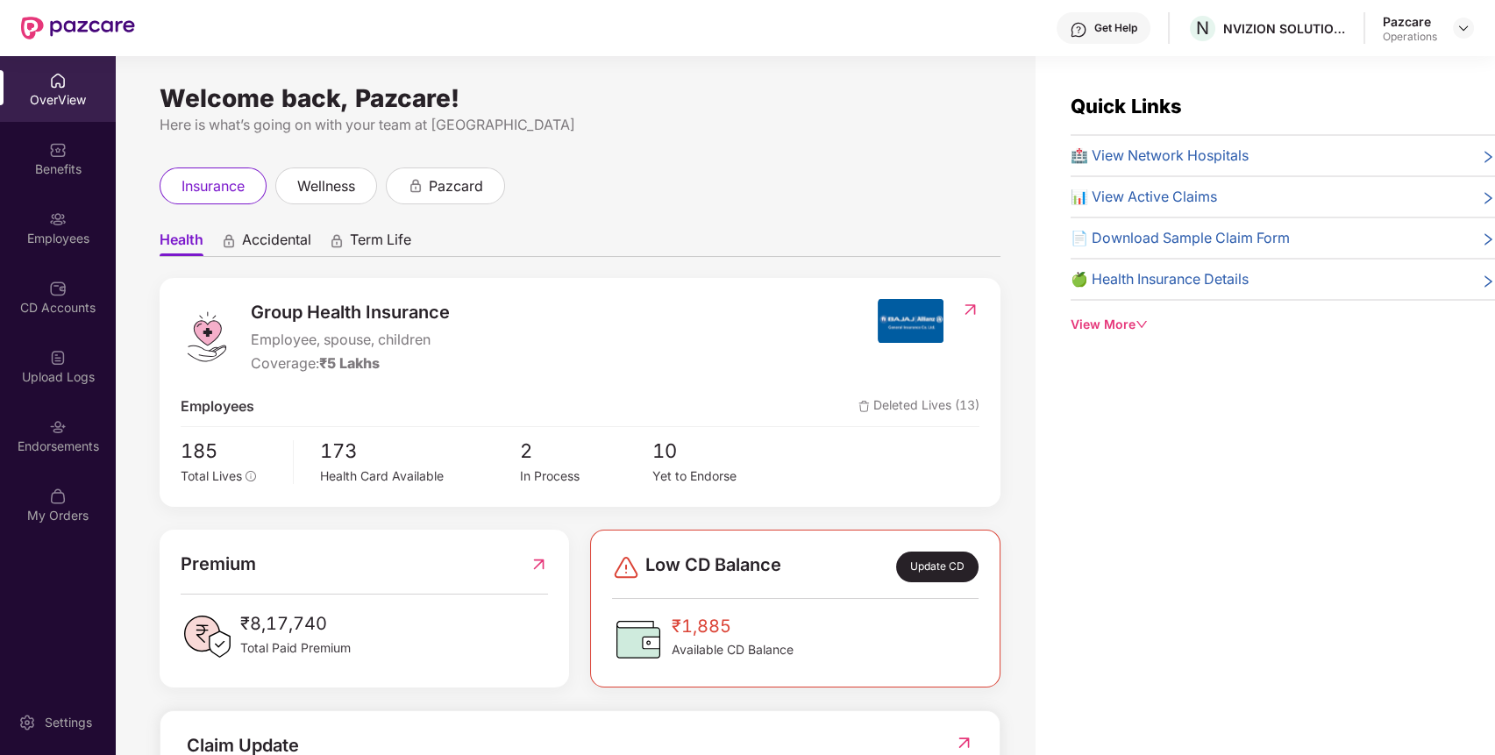
click at [79, 438] on div "Endorsements" at bounding box center [58, 447] width 116 height 18
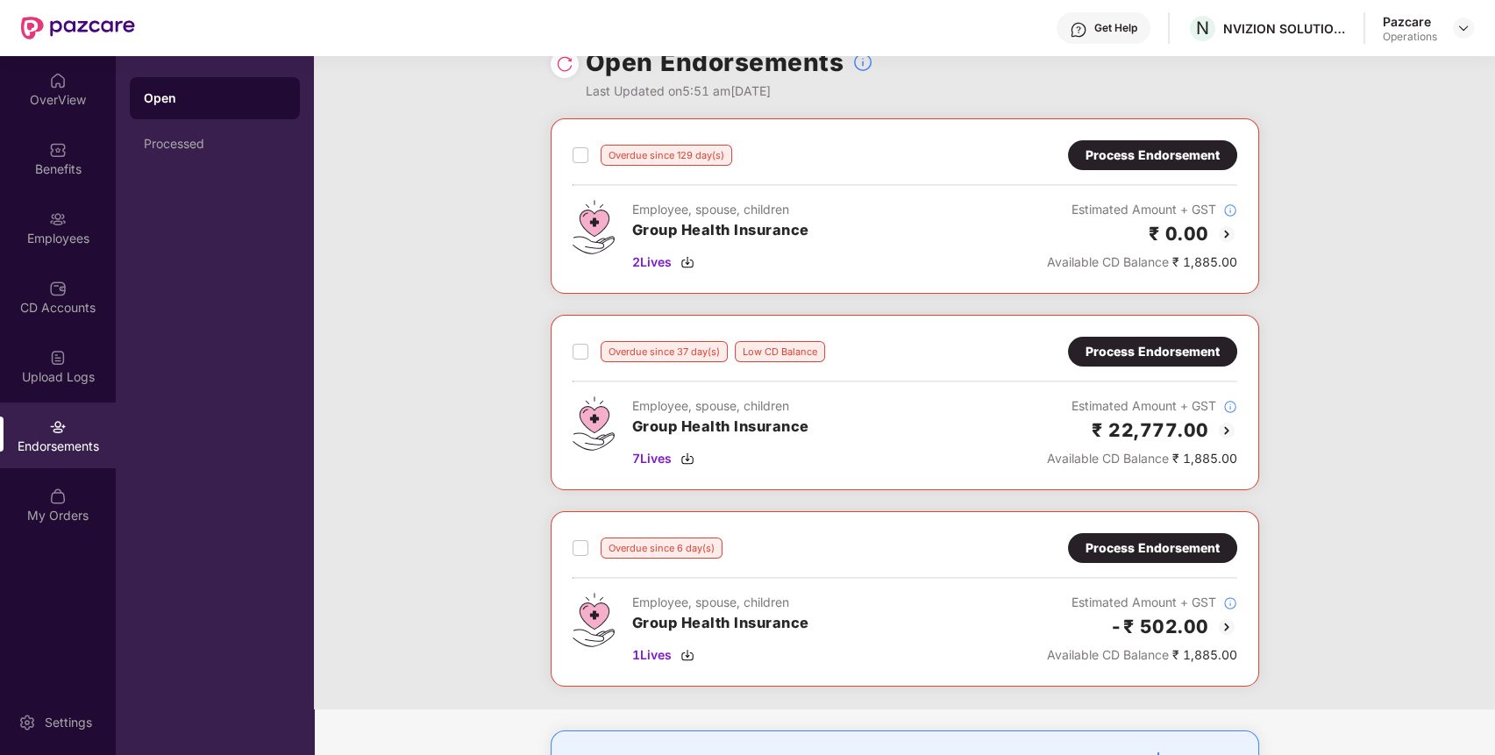
scroll to position [46, 0]
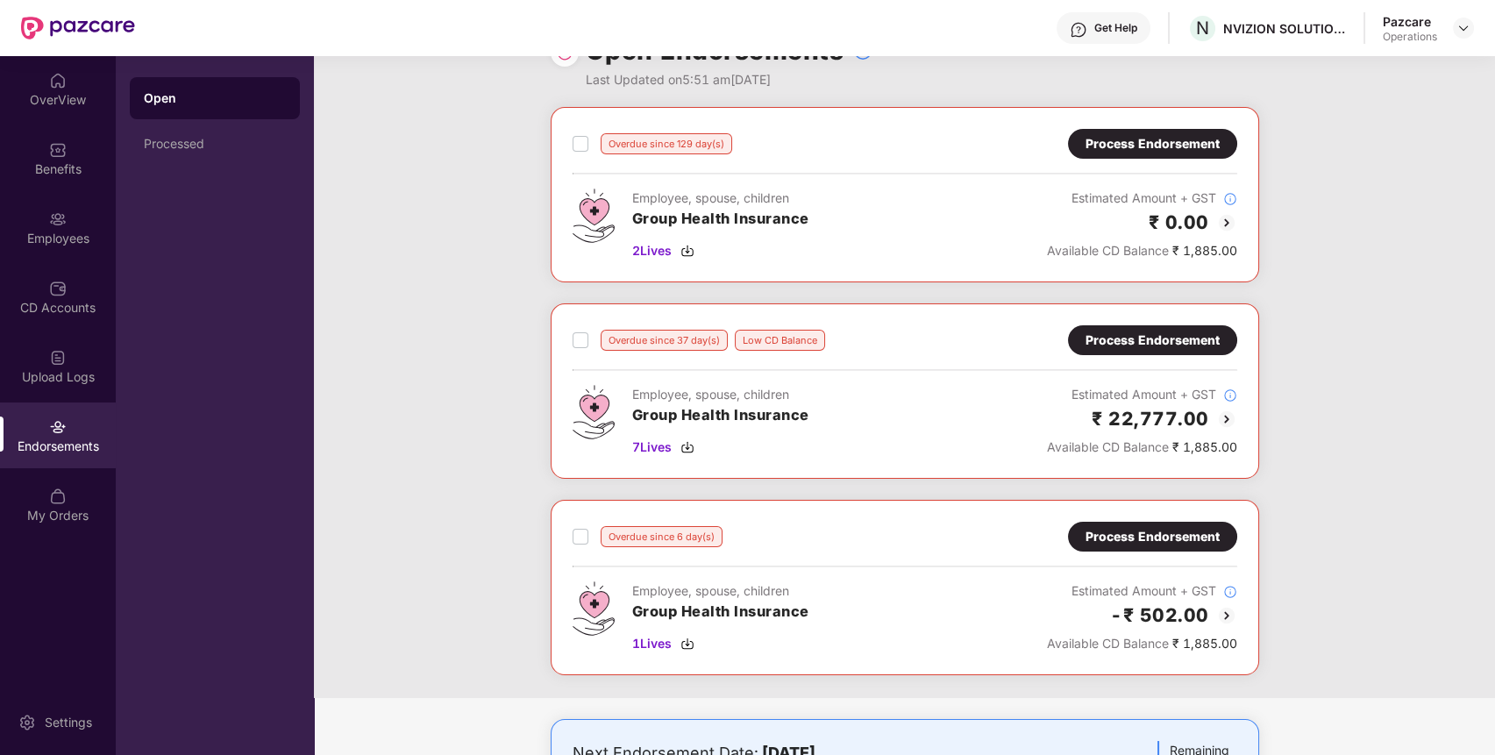
click at [1087, 537] on div "Process Endorsement" at bounding box center [1153, 536] width 134 height 19
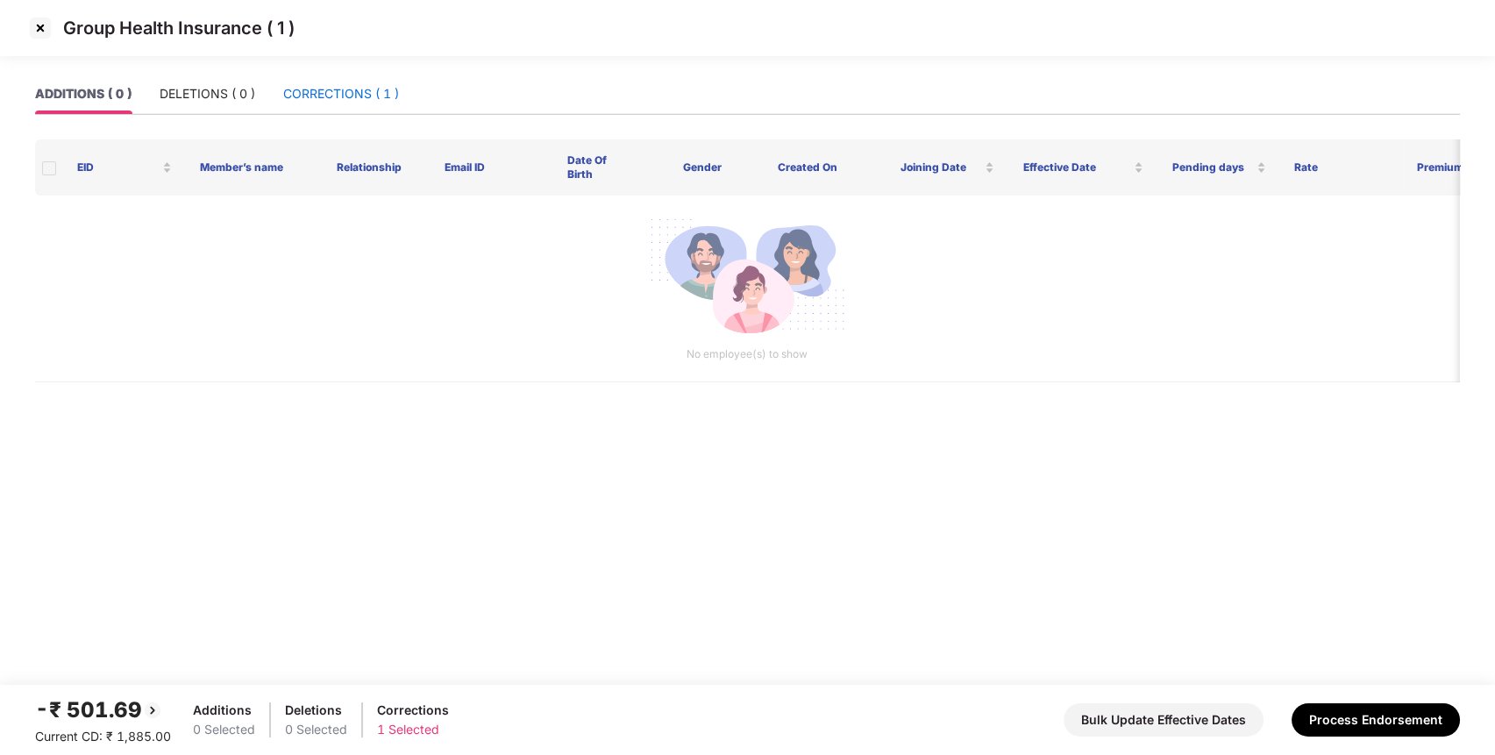
click at [330, 89] on div "CORRECTIONS ( 1 )" at bounding box center [341, 93] width 116 height 19
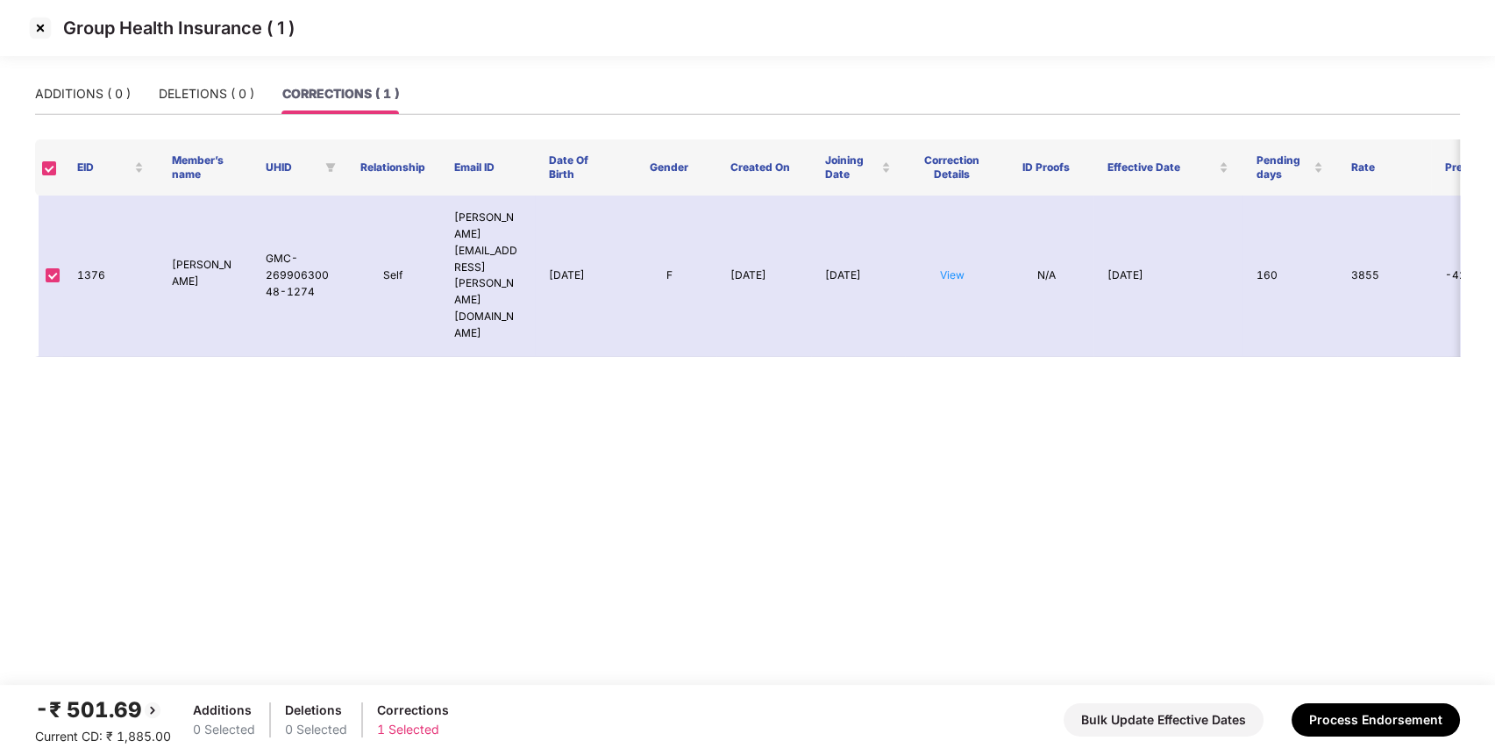
click at [39, 28] on img at bounding box center [40, 28] width 28 height 28
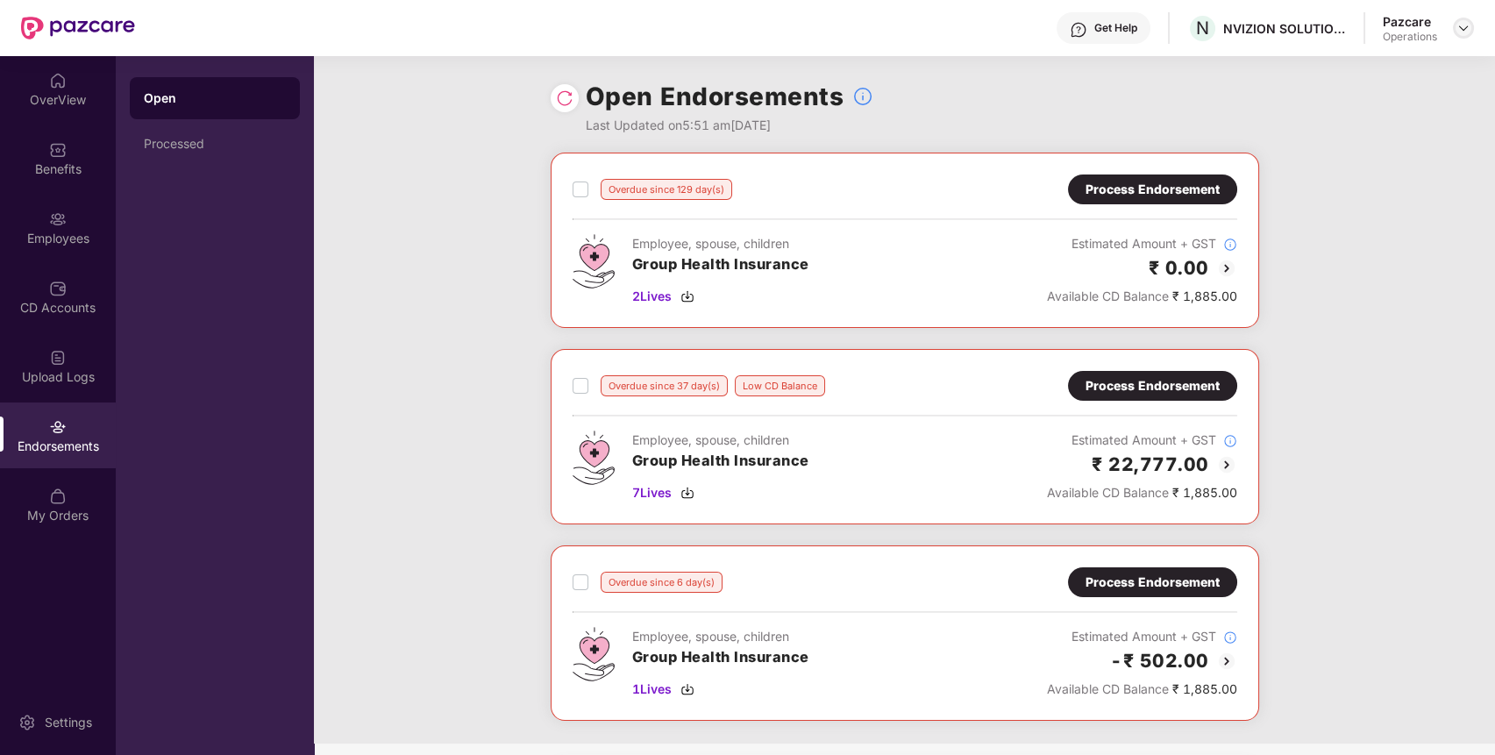
click at [1466, 25] on img at bounding box center [1463, 28] width 14 height 14
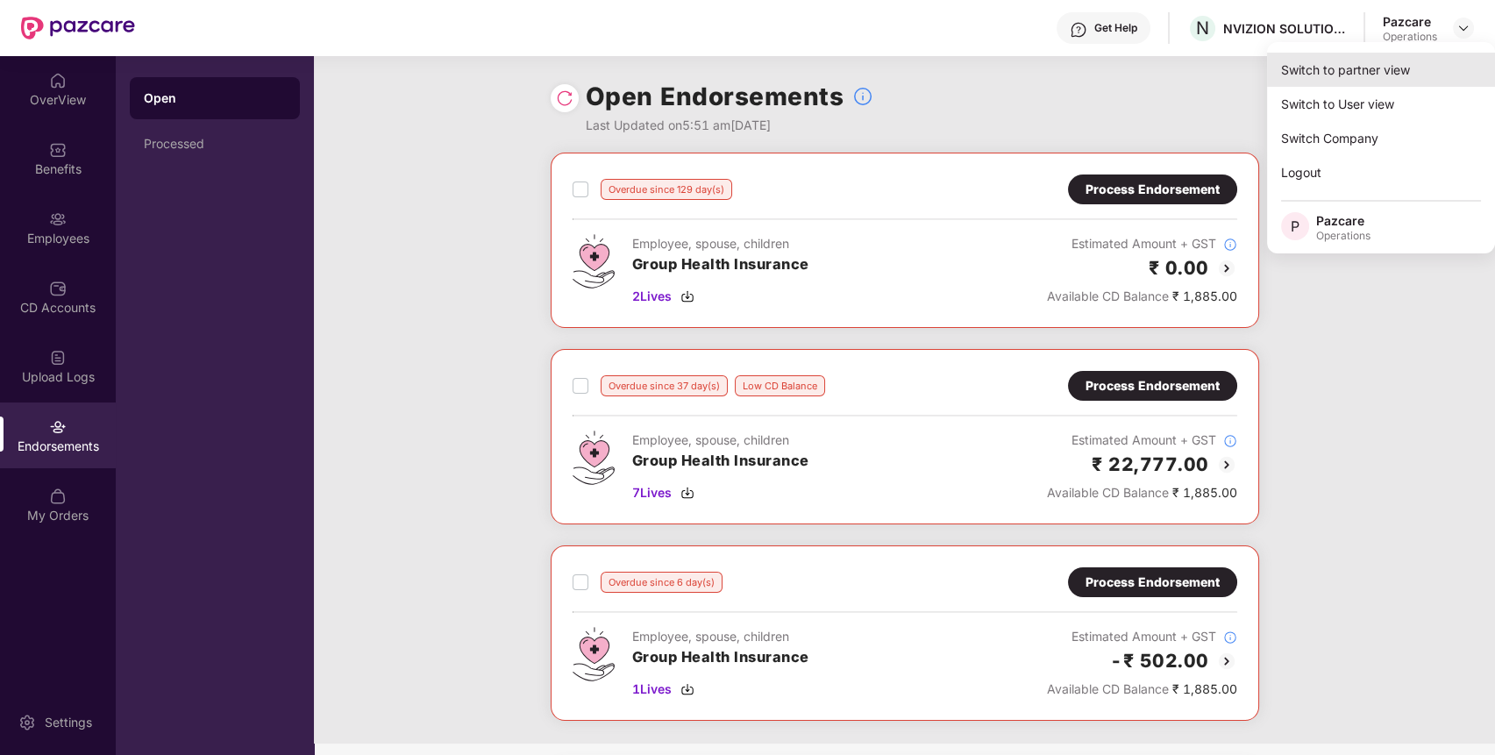
click at [1405, 61] on div "Switch to partner view" at bounding box center [1381, 70] width 228 height 34
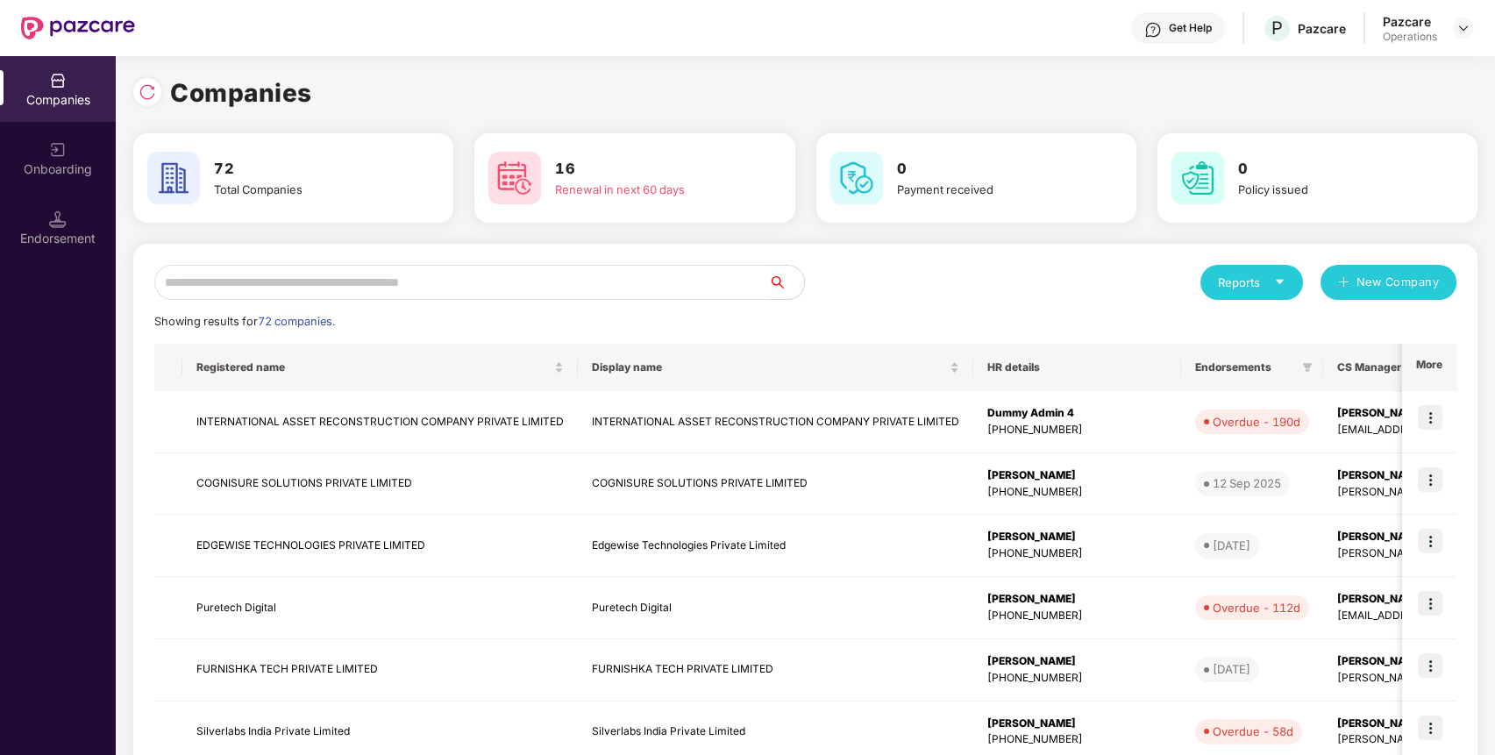
click at [630, 294] on input "text" at bounding box center [461, 282] width 615 height 35
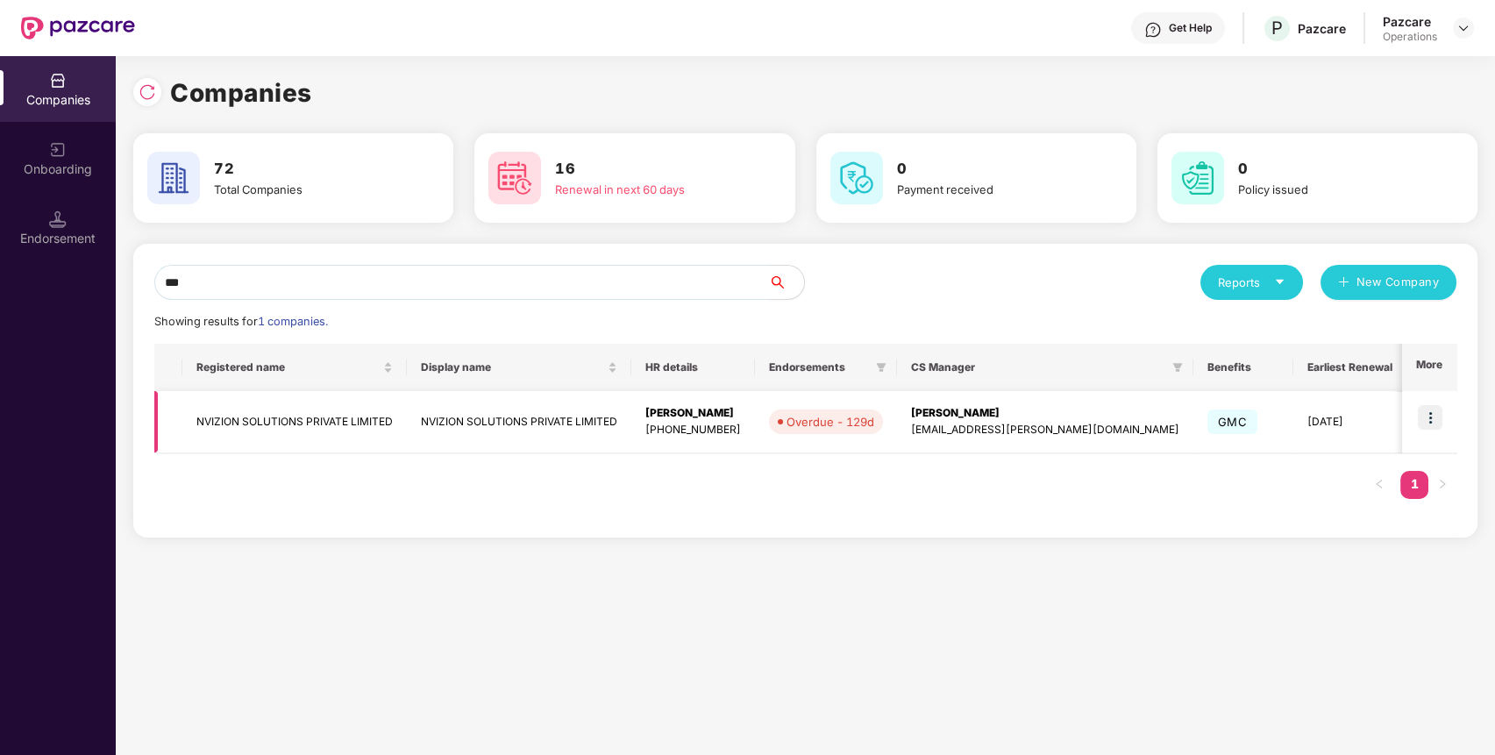
type input "***"
click at [1438, 408] on img at bounding box center [1430, 417] width 25 height 25
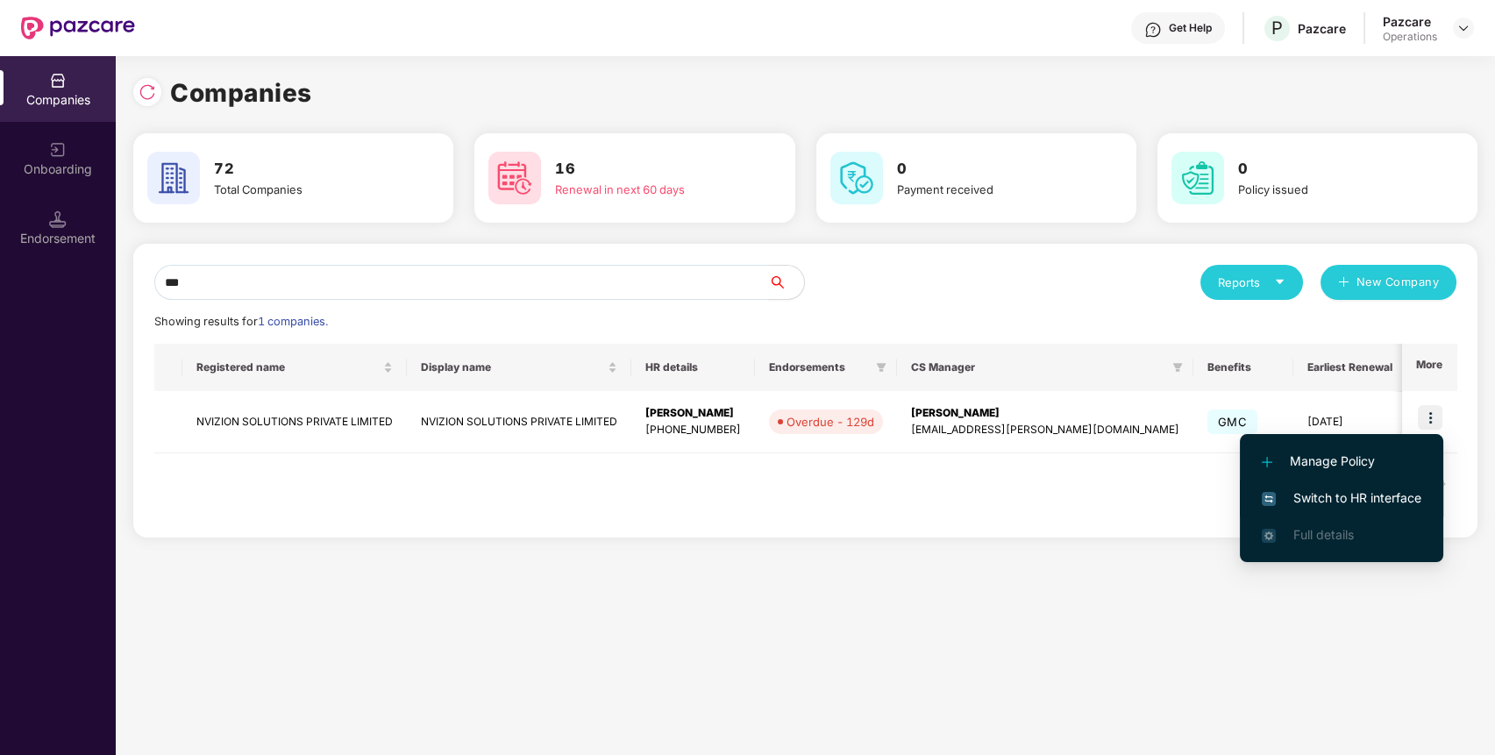
click at [1389, 495] on span "Switch to HR interface" at bounding box center [1342, 497] width 160 height 19
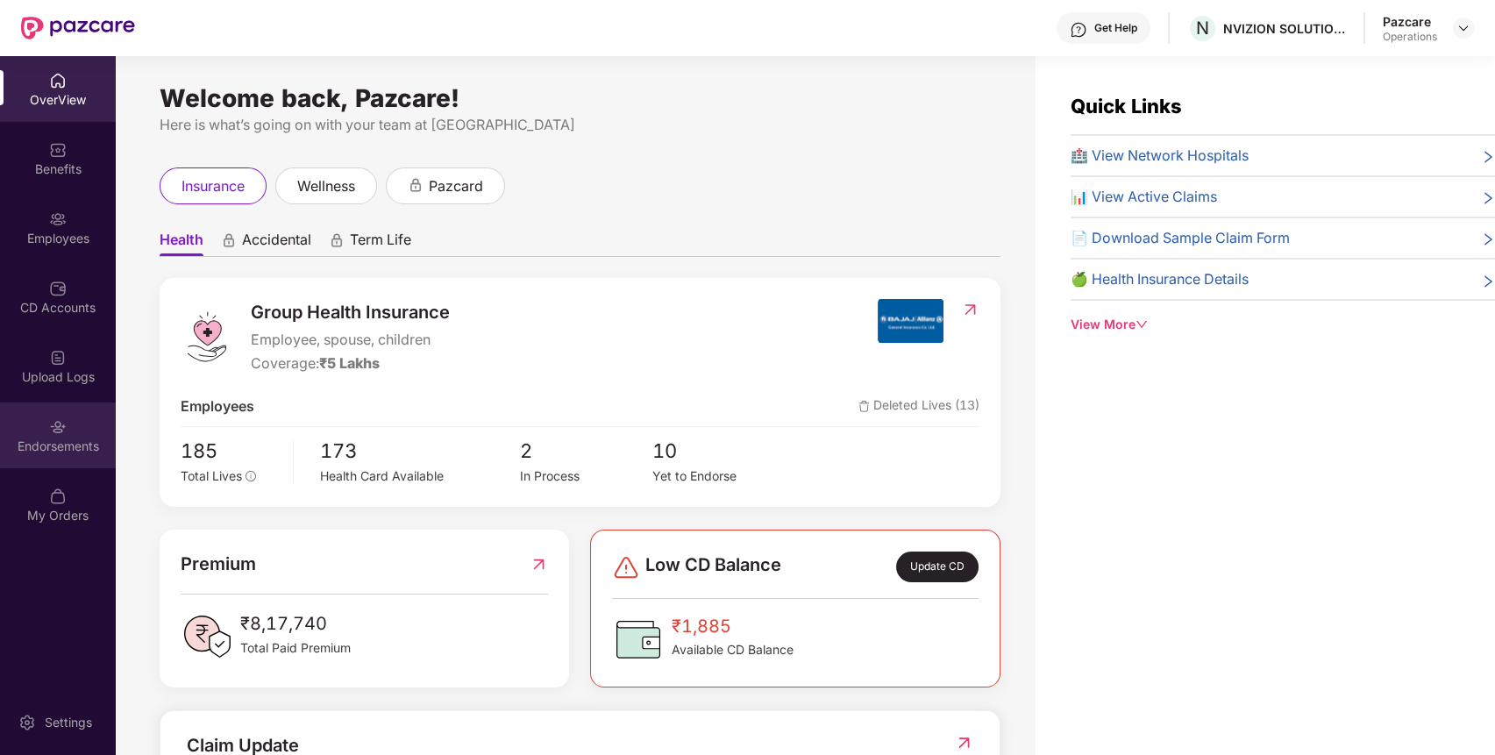
click at [58, 456] on div "Endorsements" at bounding box center [58, 435] width 116 height 66
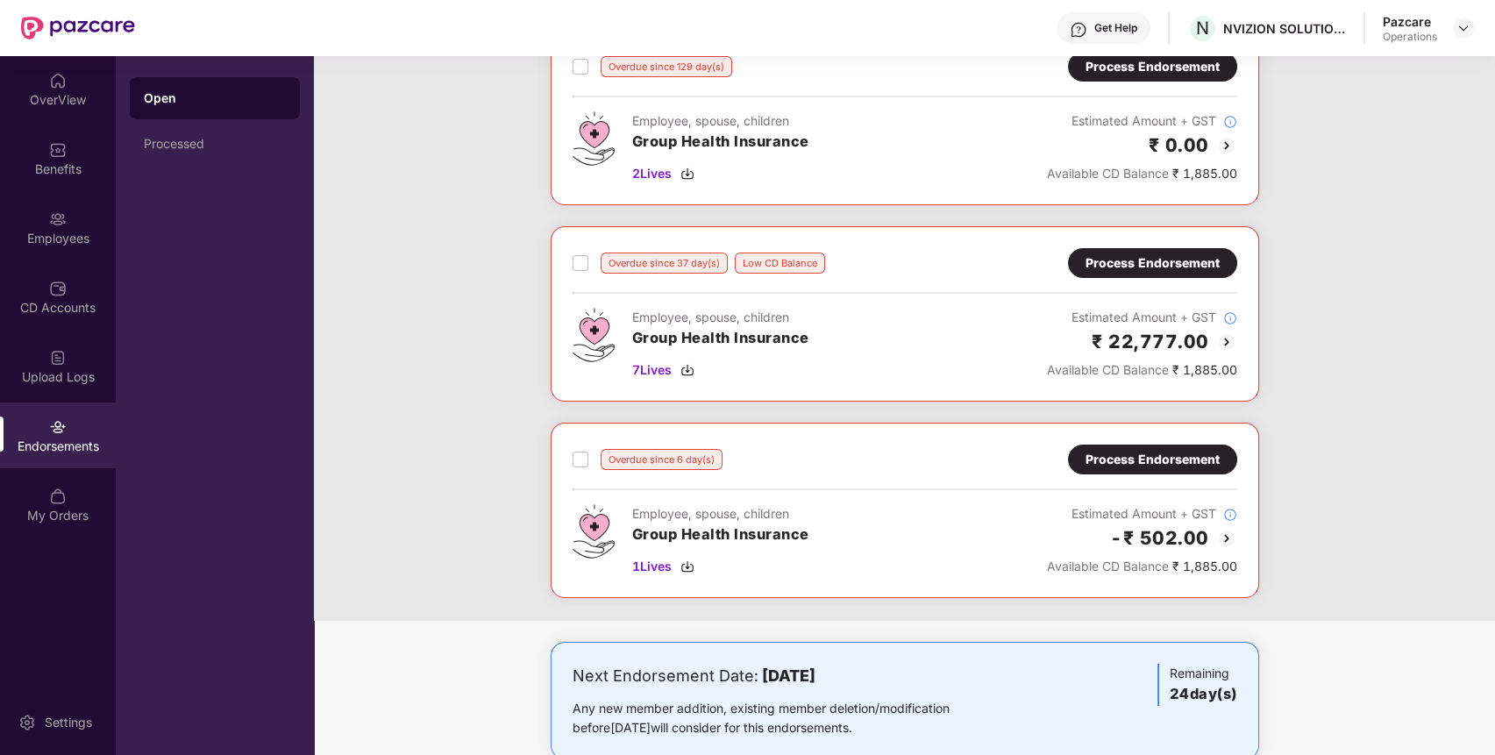
scroll to position [125, 0]
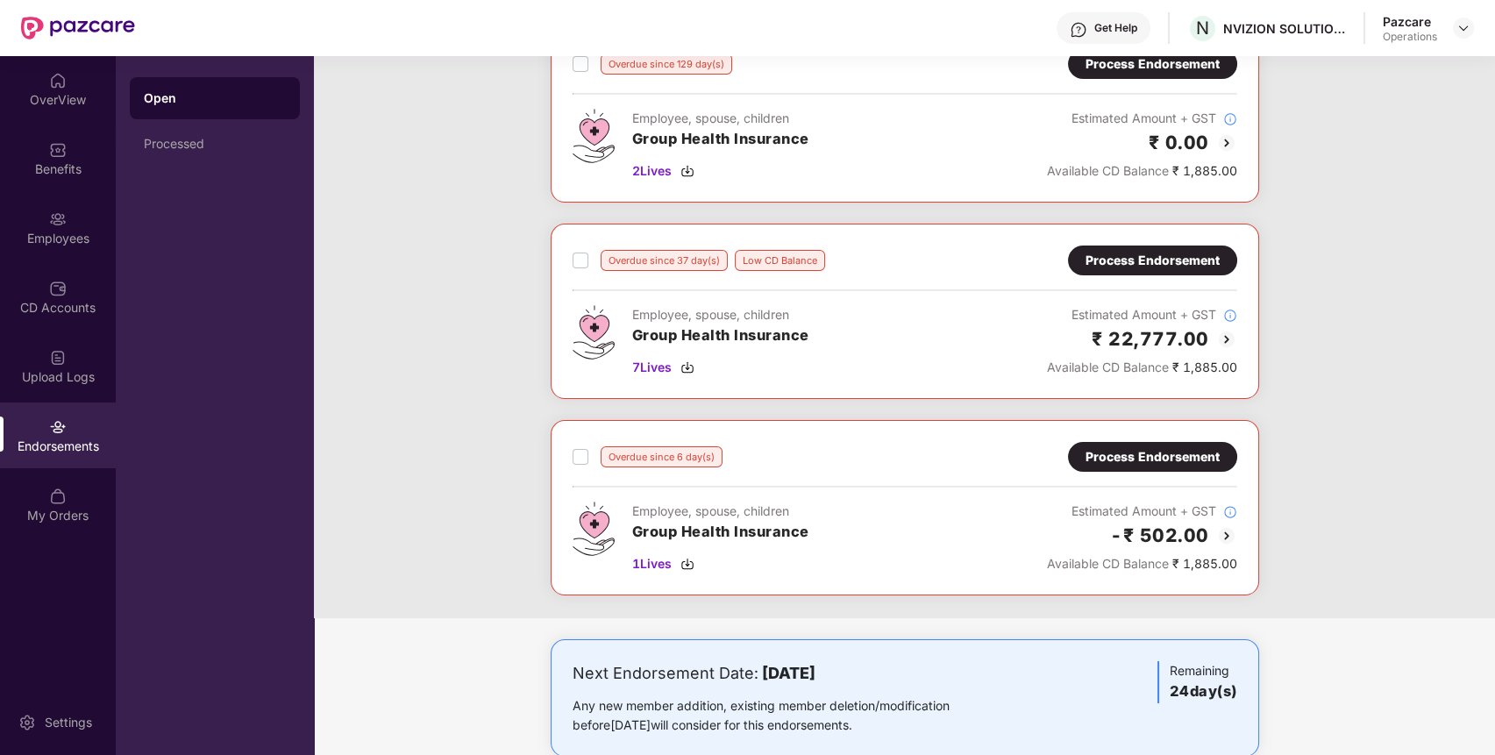
click at [1167, 461] on div "Process Endorsement" at bounding box center [1153, 456] width 134 height 19
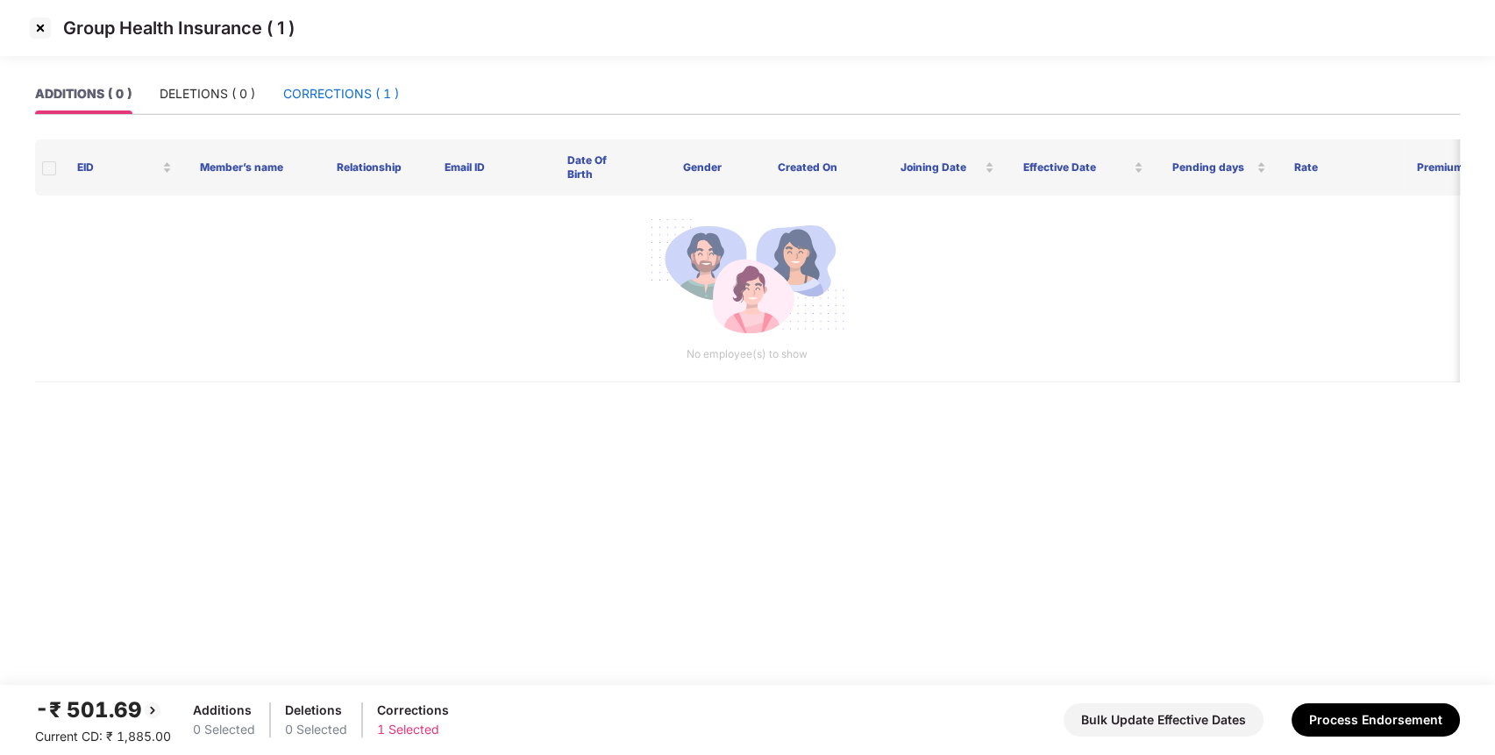
click at [324, 90] on div "CORRECTIONS ( 1 )" at bounding box center [341, 93] width 116 height 19
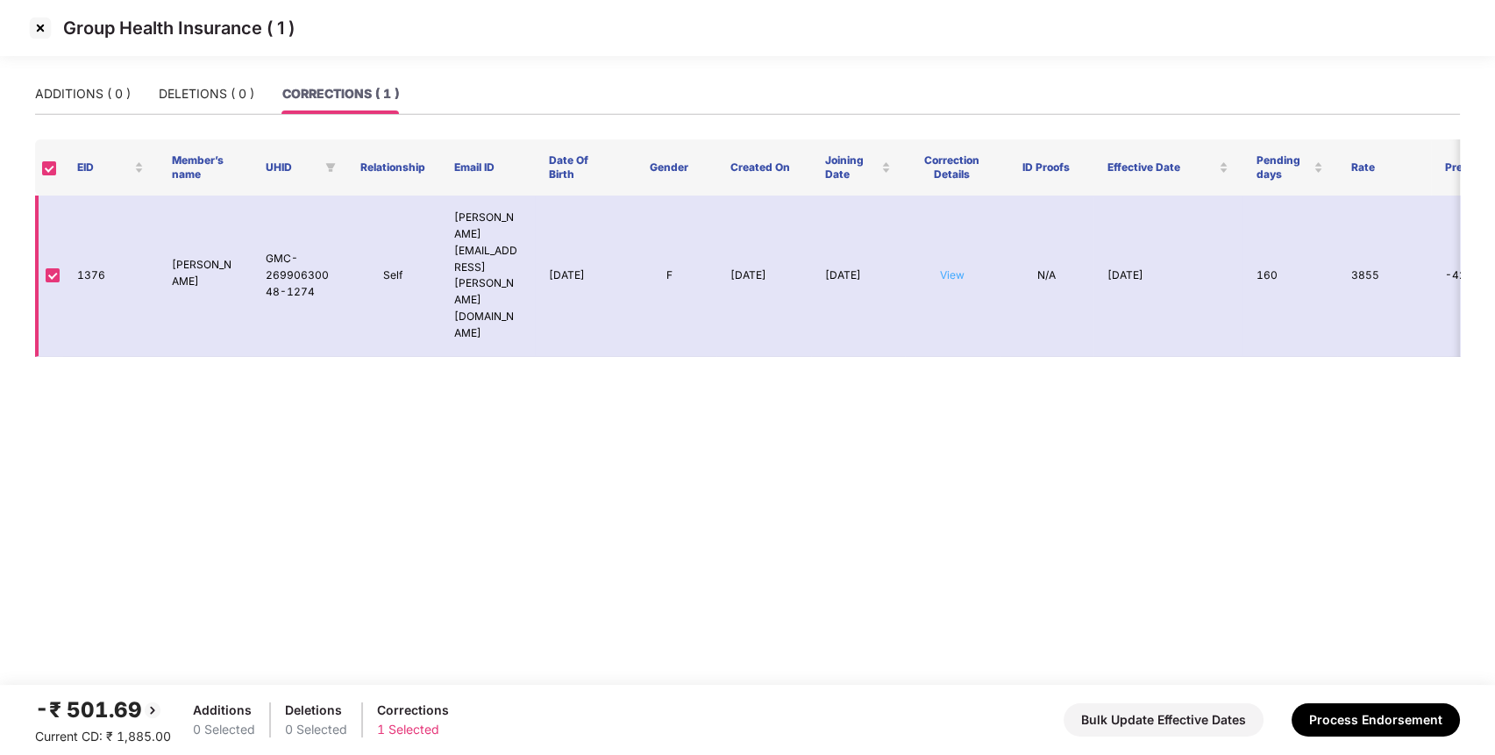
click at [955, 268] on link "View" at bounding box center [952, 274] width 25 height 13
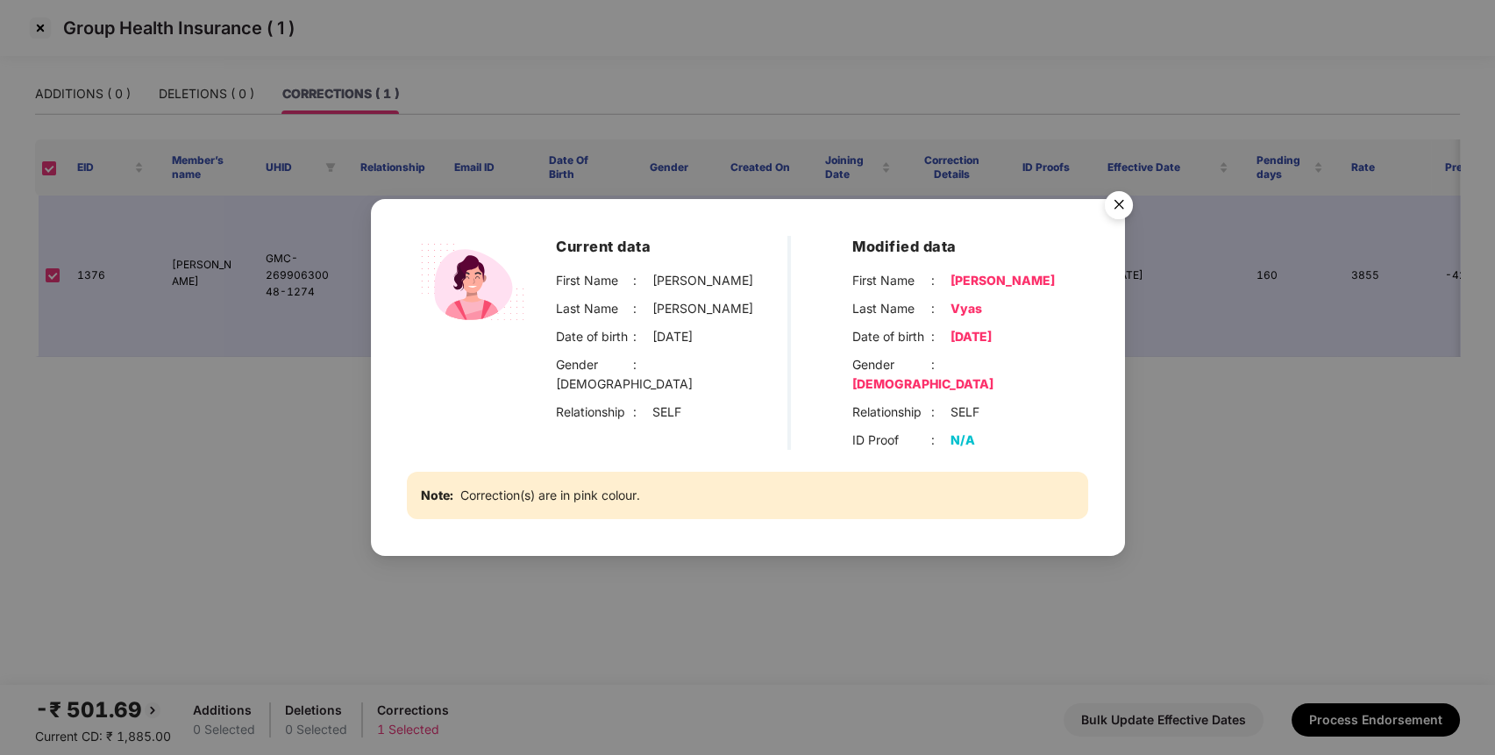
click at [654, 578] on div "Current data First Name : [PERSON_NAME] Last Name : [PERSON_NAME] Date of birth…" at bounding box center [747, 377] width 1495 height 755
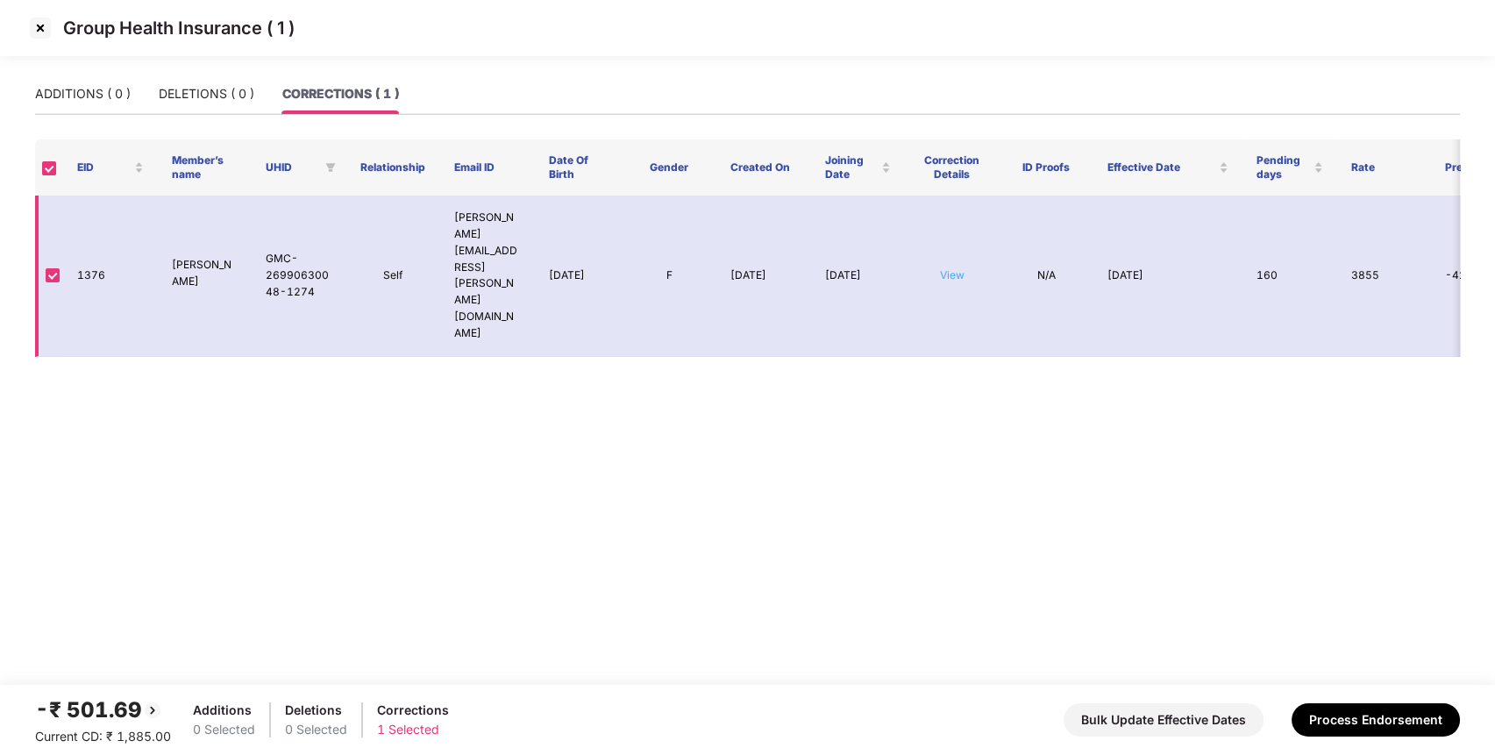
click at [951, 268] on link "View" at bounding box center [952, 274] width 25 height 13
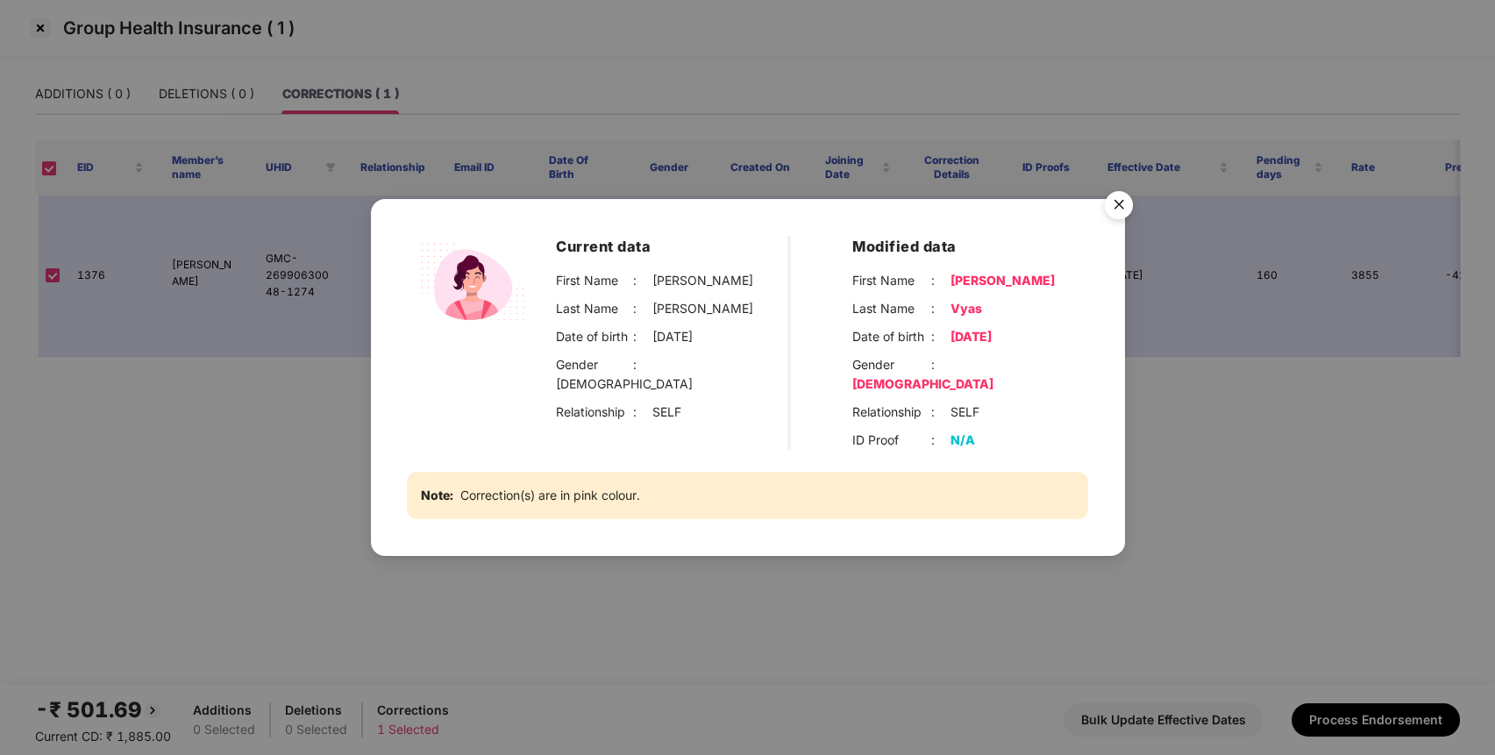
click at [1116, 219] on img "Close" at bounding box center [1118, 207] width 49 height 49
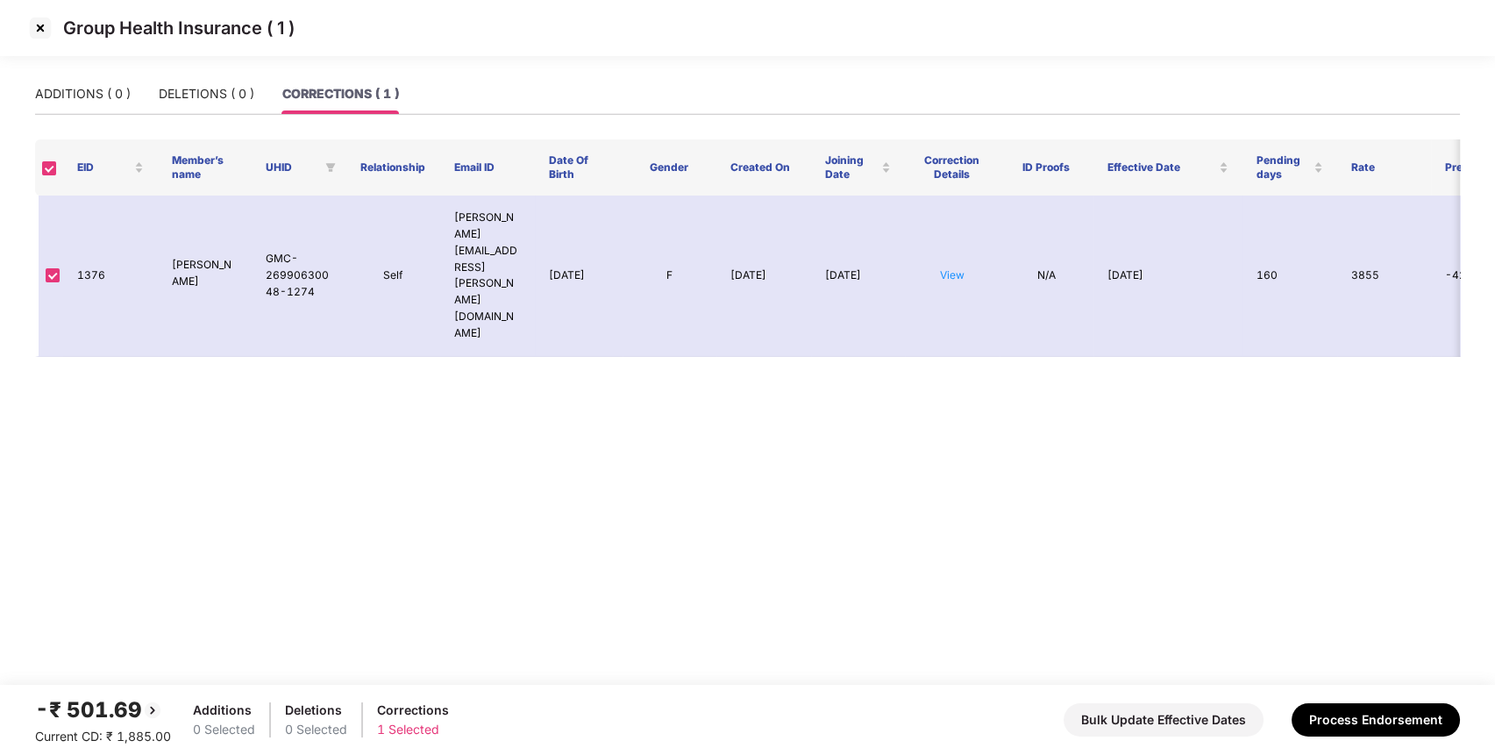
click at [42, 24] on img at bounding box center [40, 28] width 28 height 28
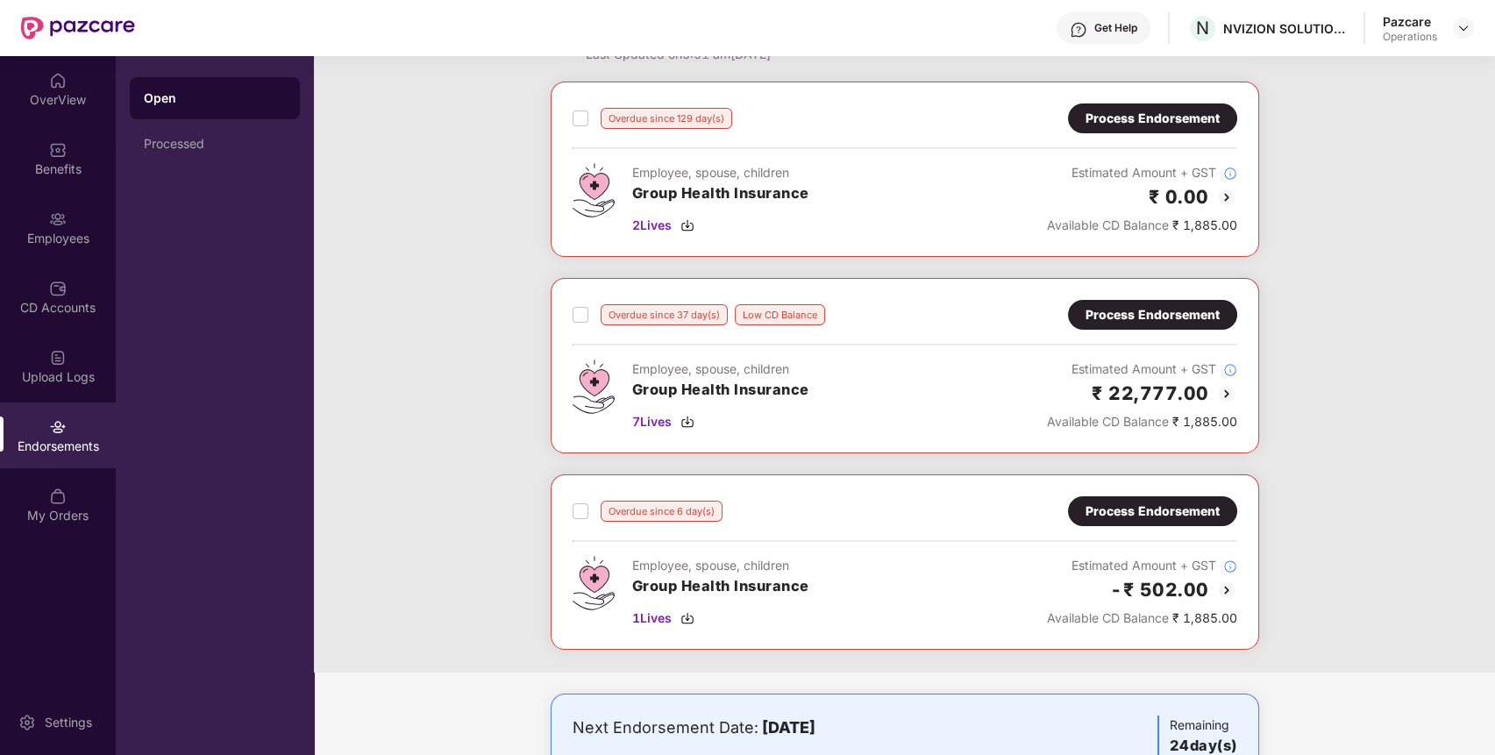
scroll to position [49, 0]
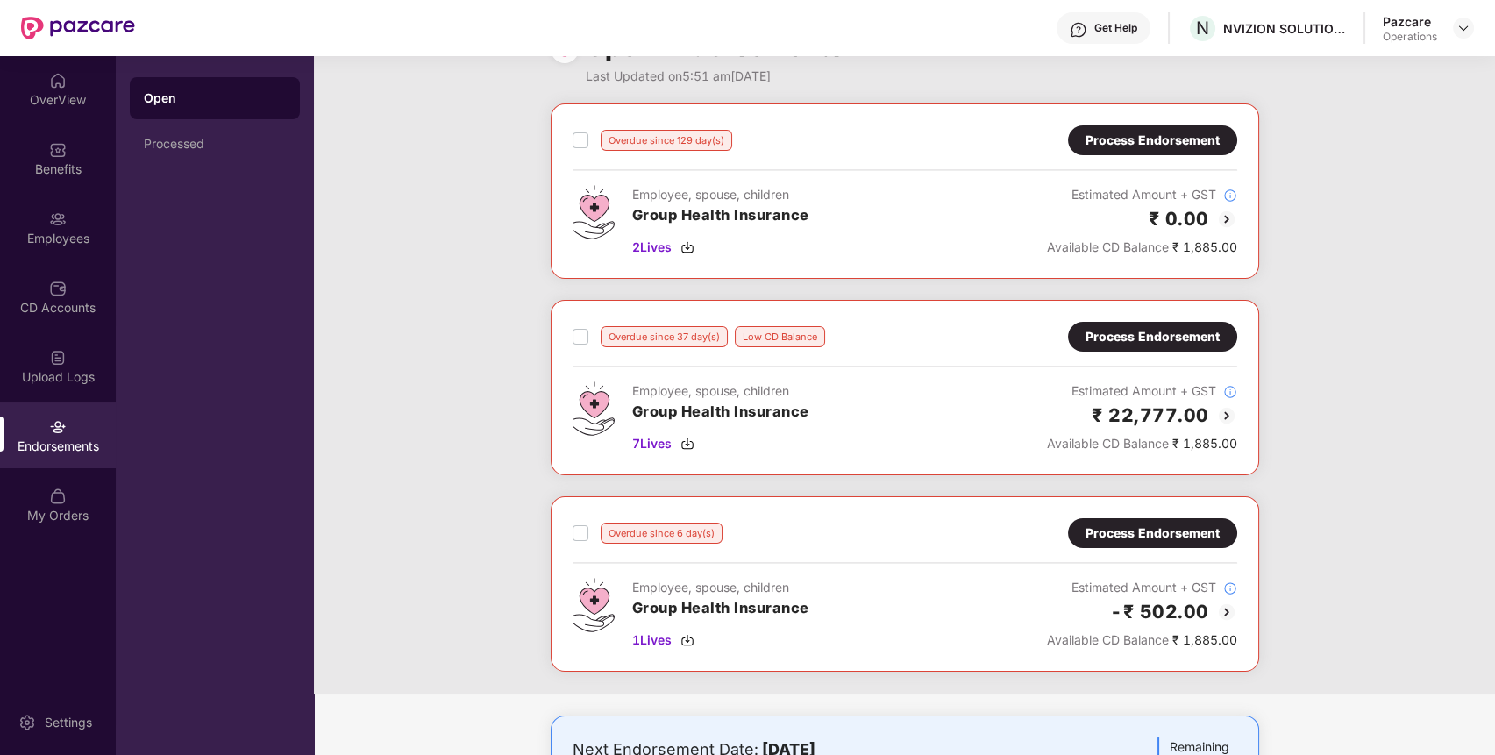
click at [1143, 126] on div "Process Endorsement" at bounding box center [1152, 140] width 169 height 30
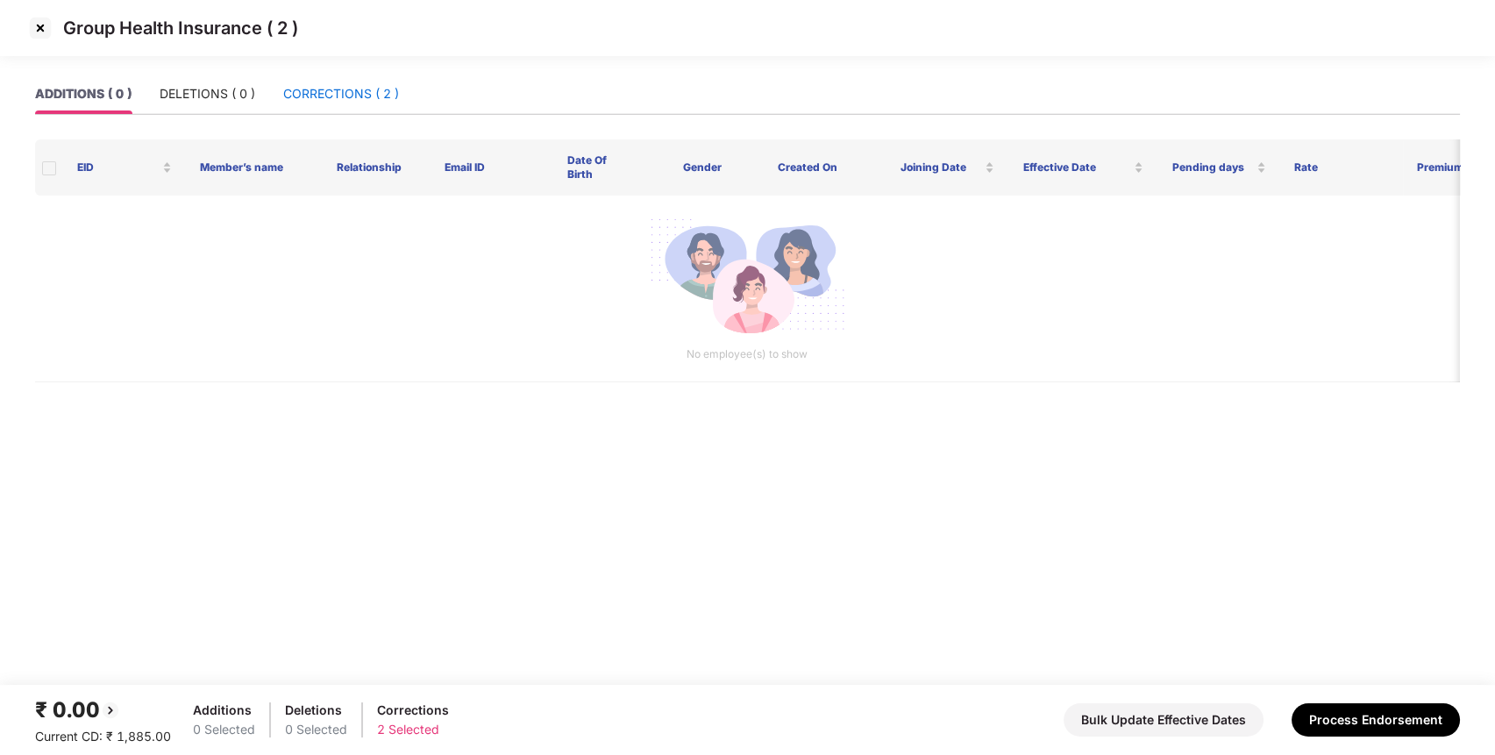
click at [312, 86] on div "CORRECTIONS ( 2 )" at bounding box center [341, 93] width 116 height 19
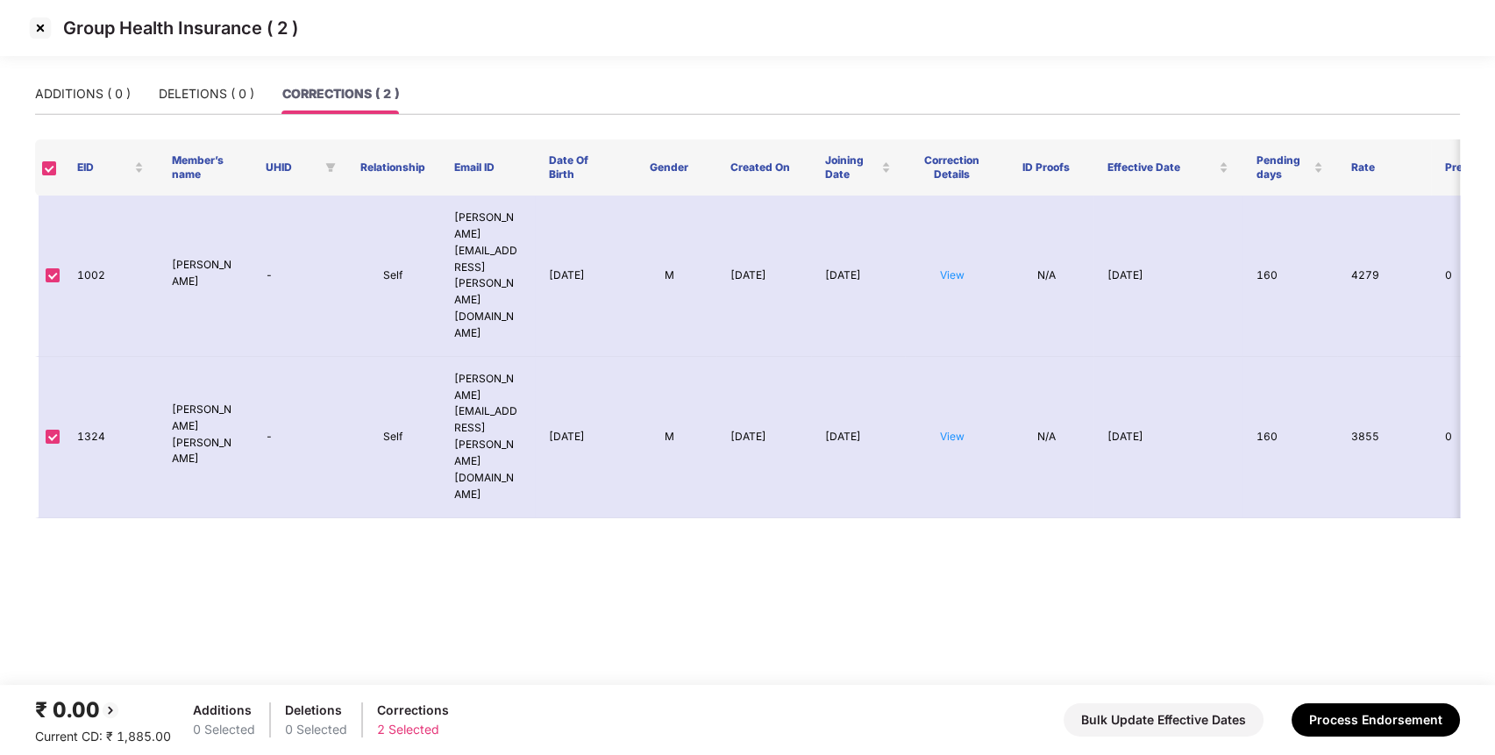
click at [38, 25] on img at bounding box center [40, 28] width 28 height 28
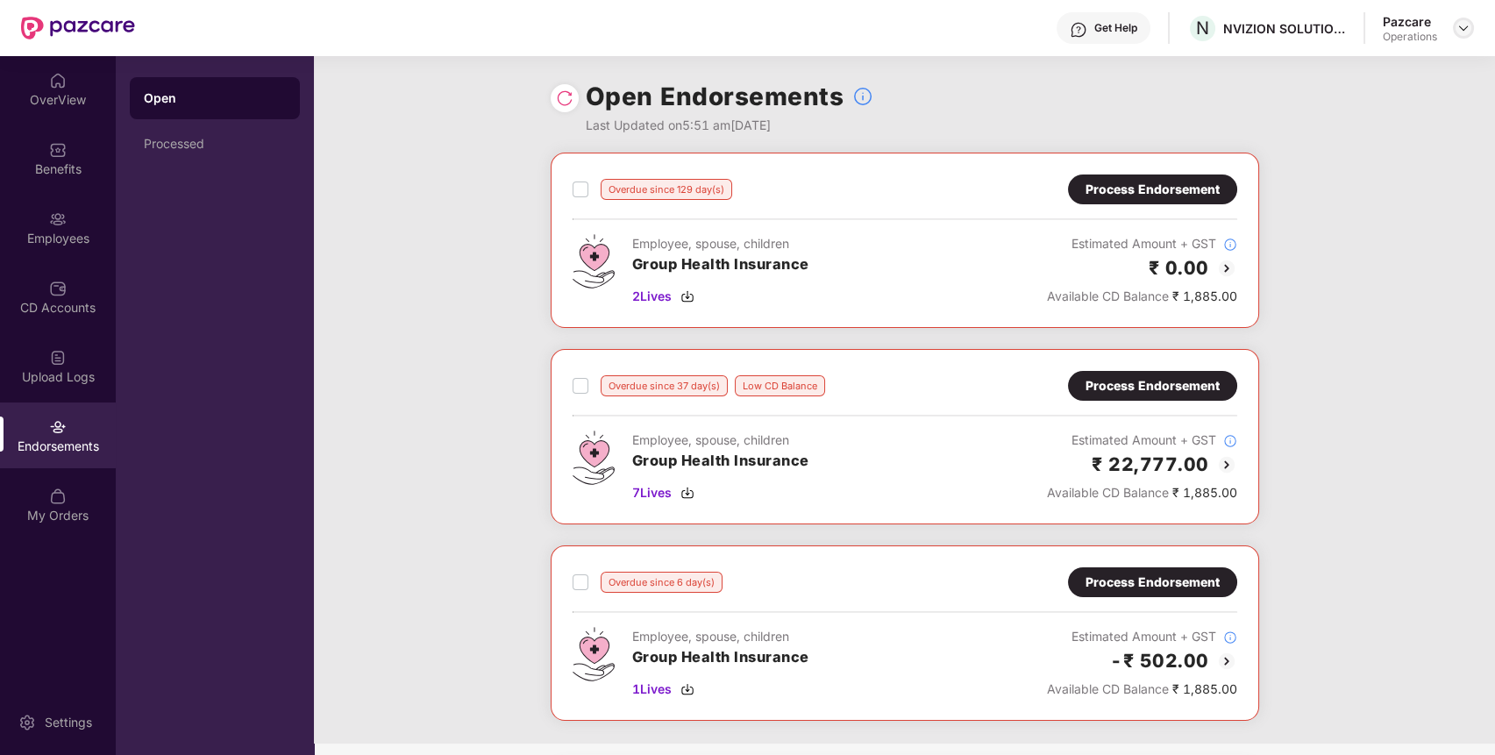
click at [1465, 20] on div at bounding box center [1463, 28] width 21 height 21
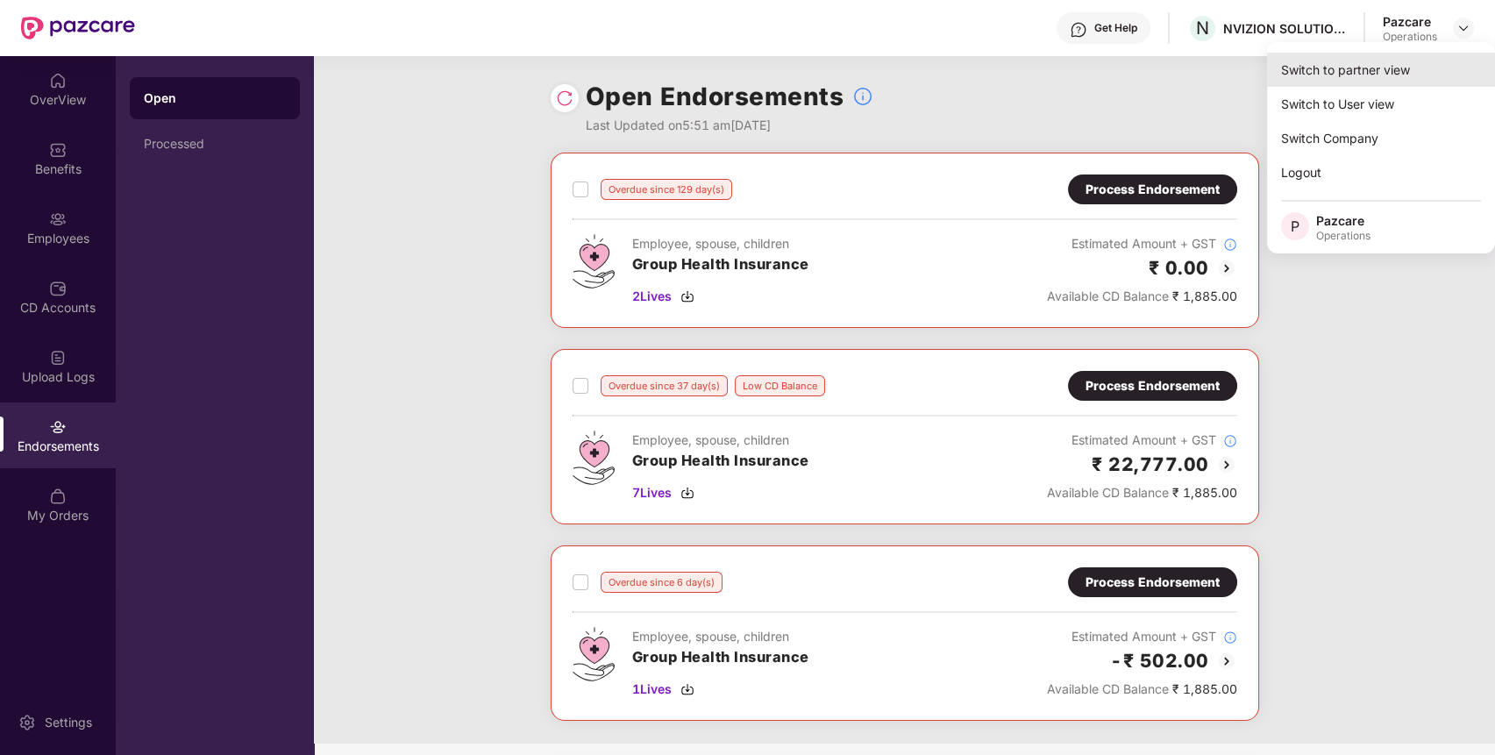
click at [1414, 63] on div "Switch to partner view" at bounding box center [1381, 70] width 228 height 34
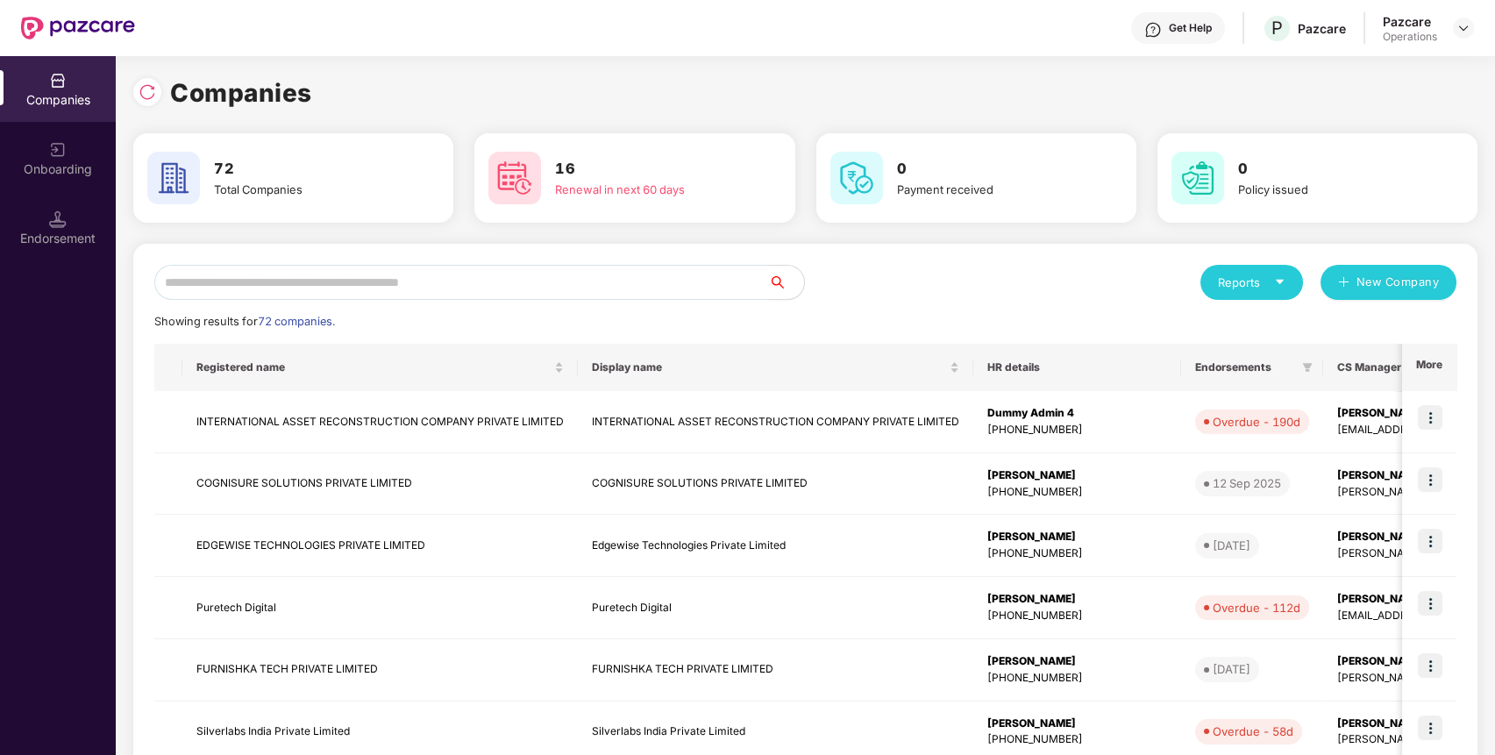
click at [695, 274] on input "text" at bounding box center [461, 282] width 615 height 35
type input "*"
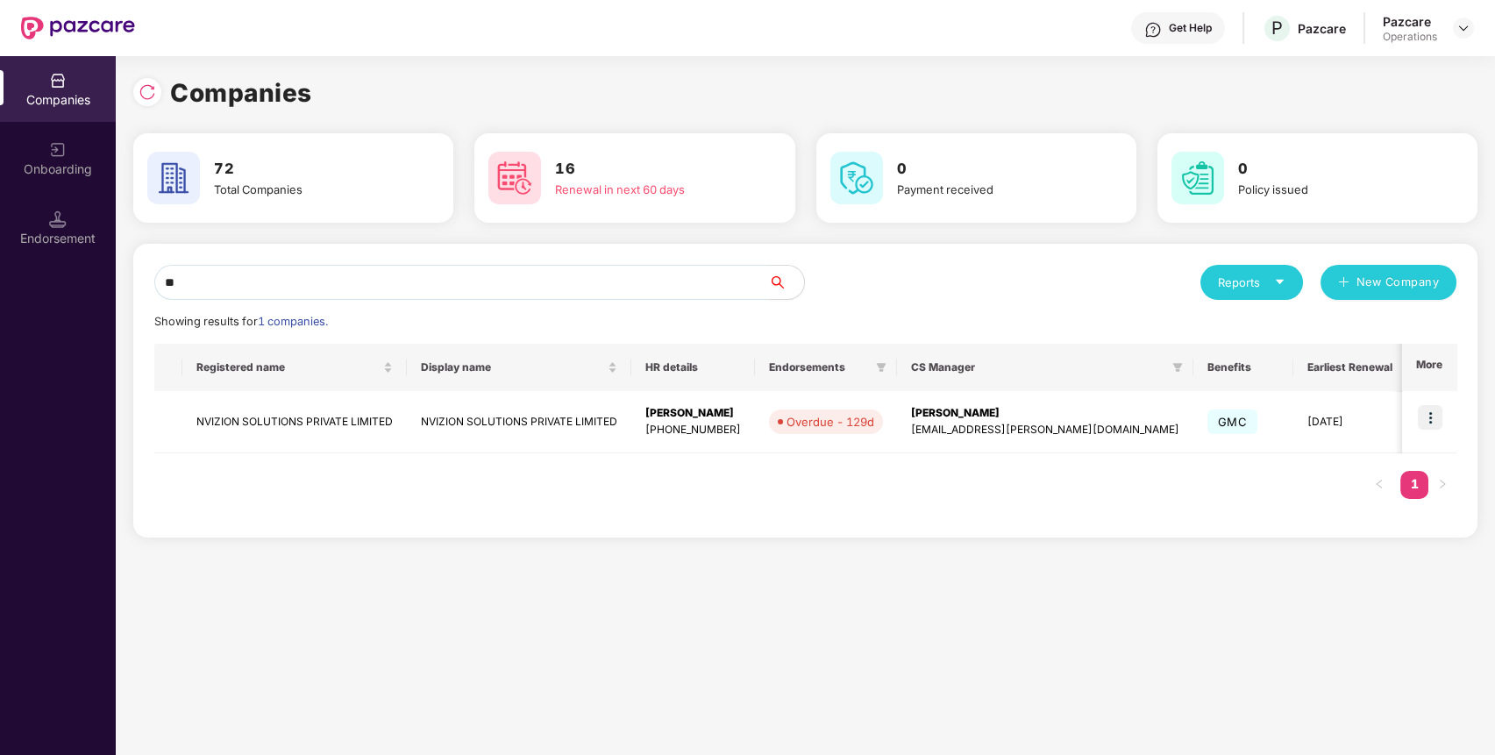
type input "*"
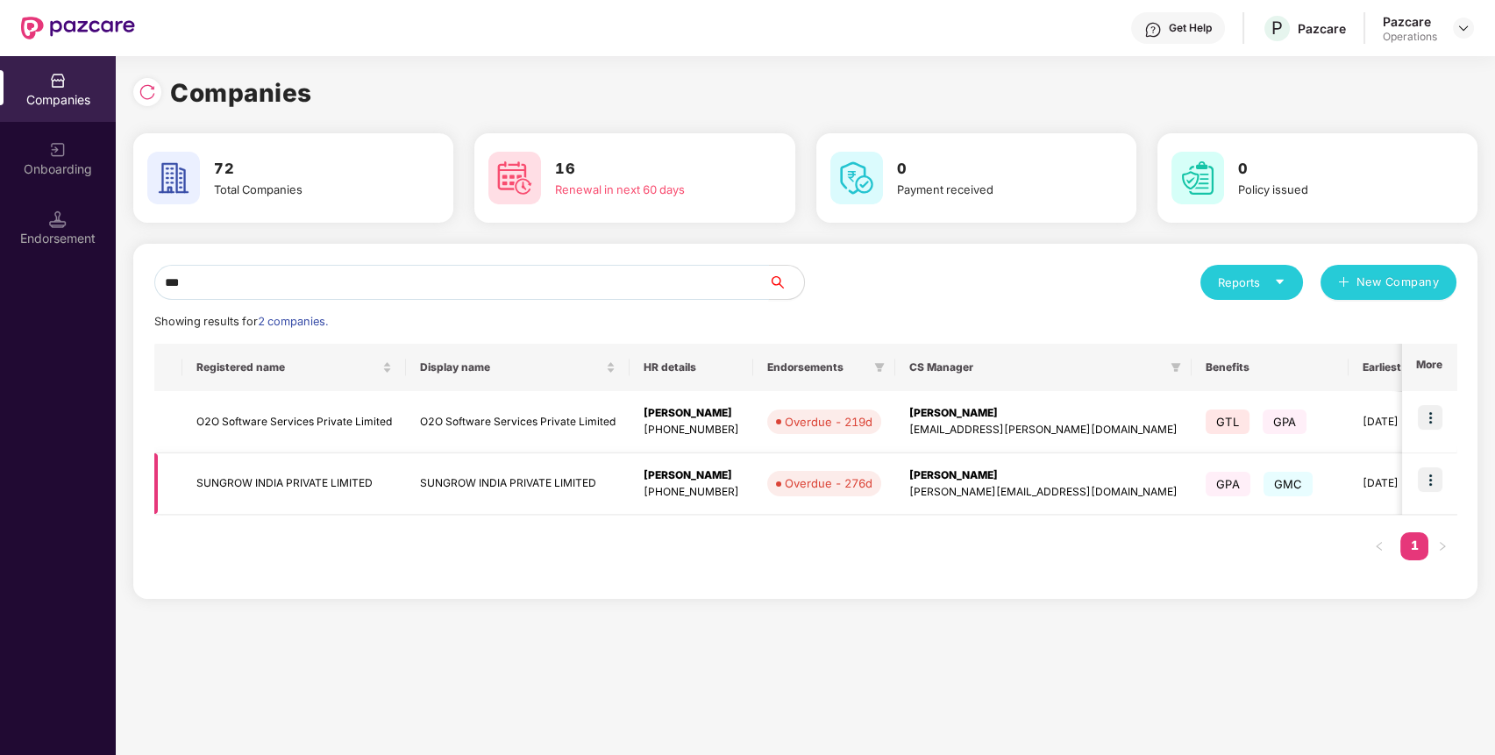
type input "***"
click at [1432, 481] on img at bounding box center [1430, 479] width 25 height 25
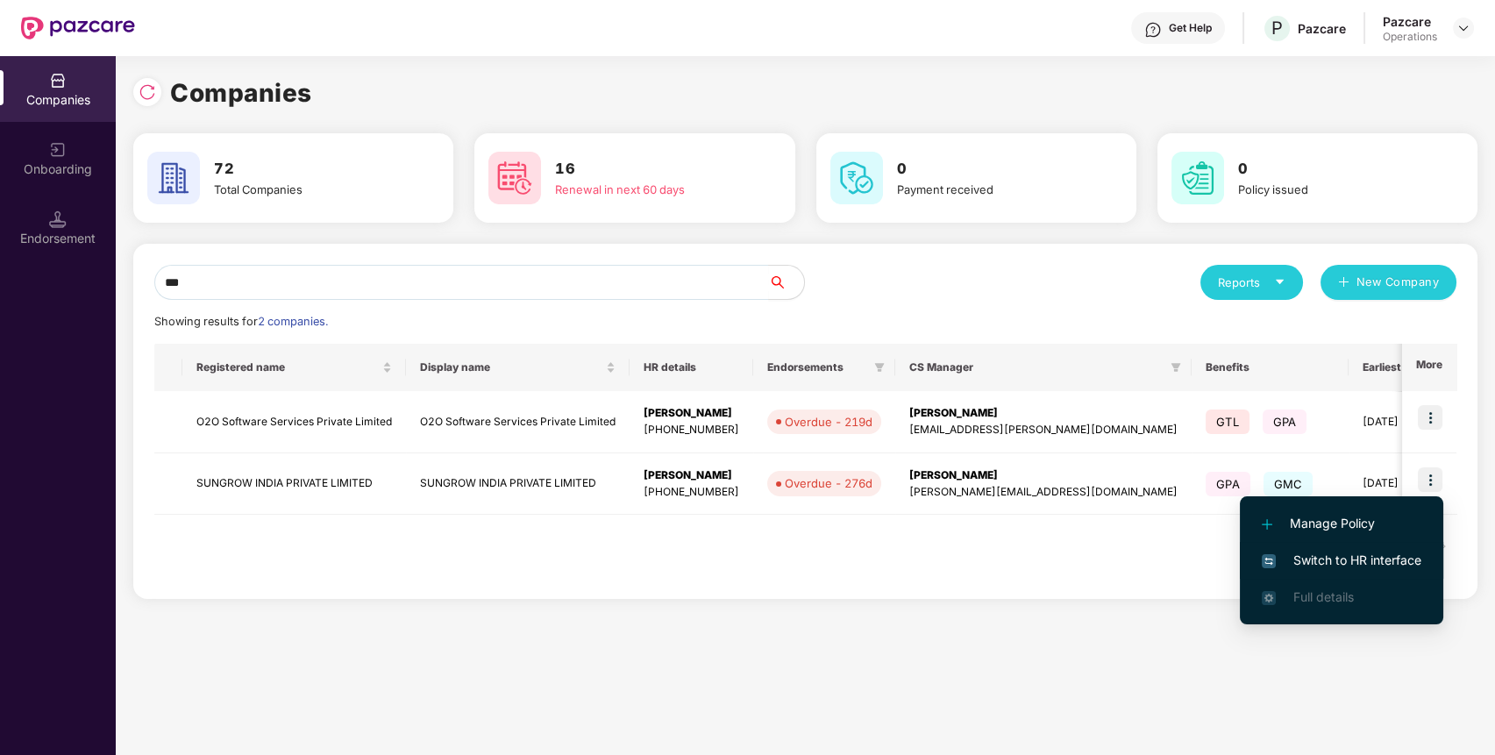
click at [1385, 553] on span "Switch to HR interface" at bounding box center [1342, 560] width 160 height 19
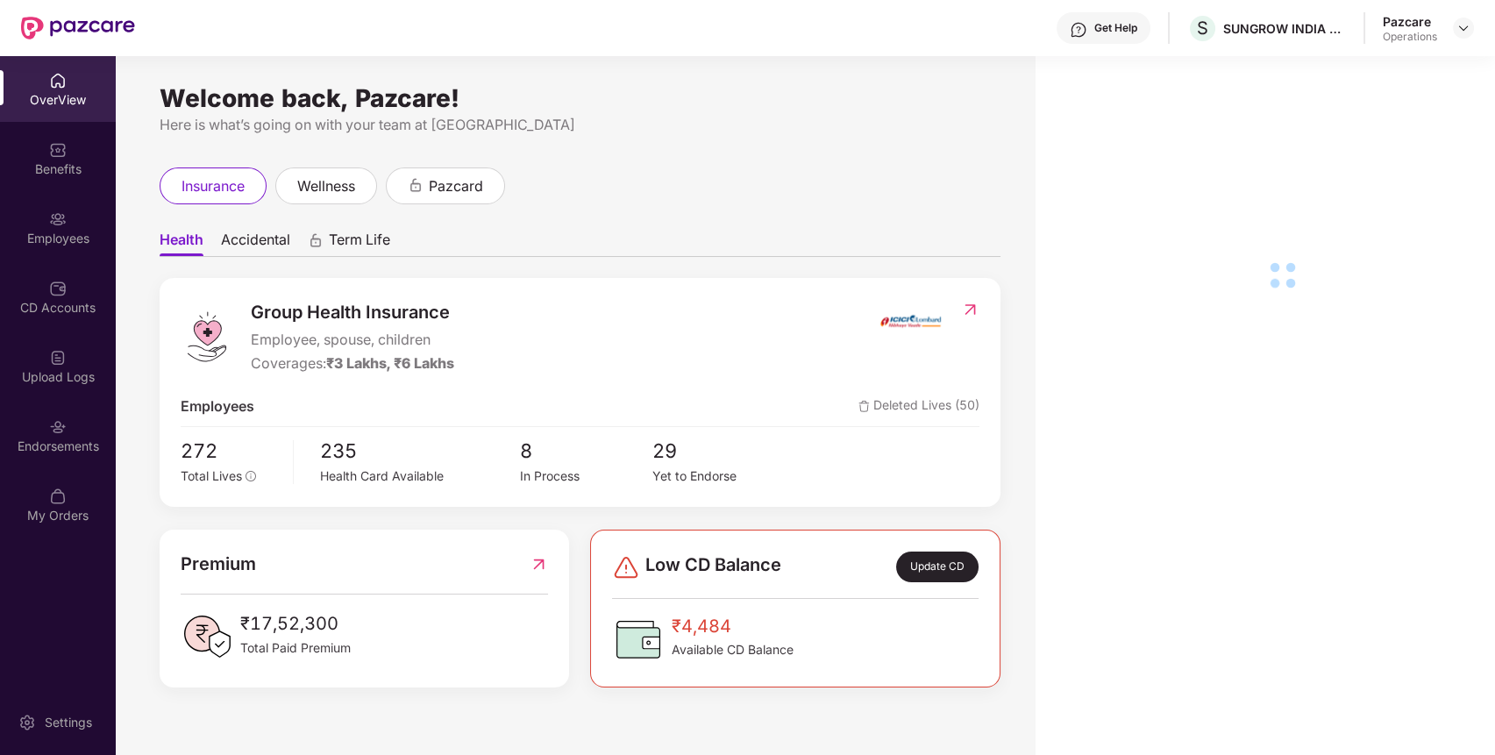
click at [48, 445] on div "Endorsements" at bounding box center [58, 447] width 116 height 18
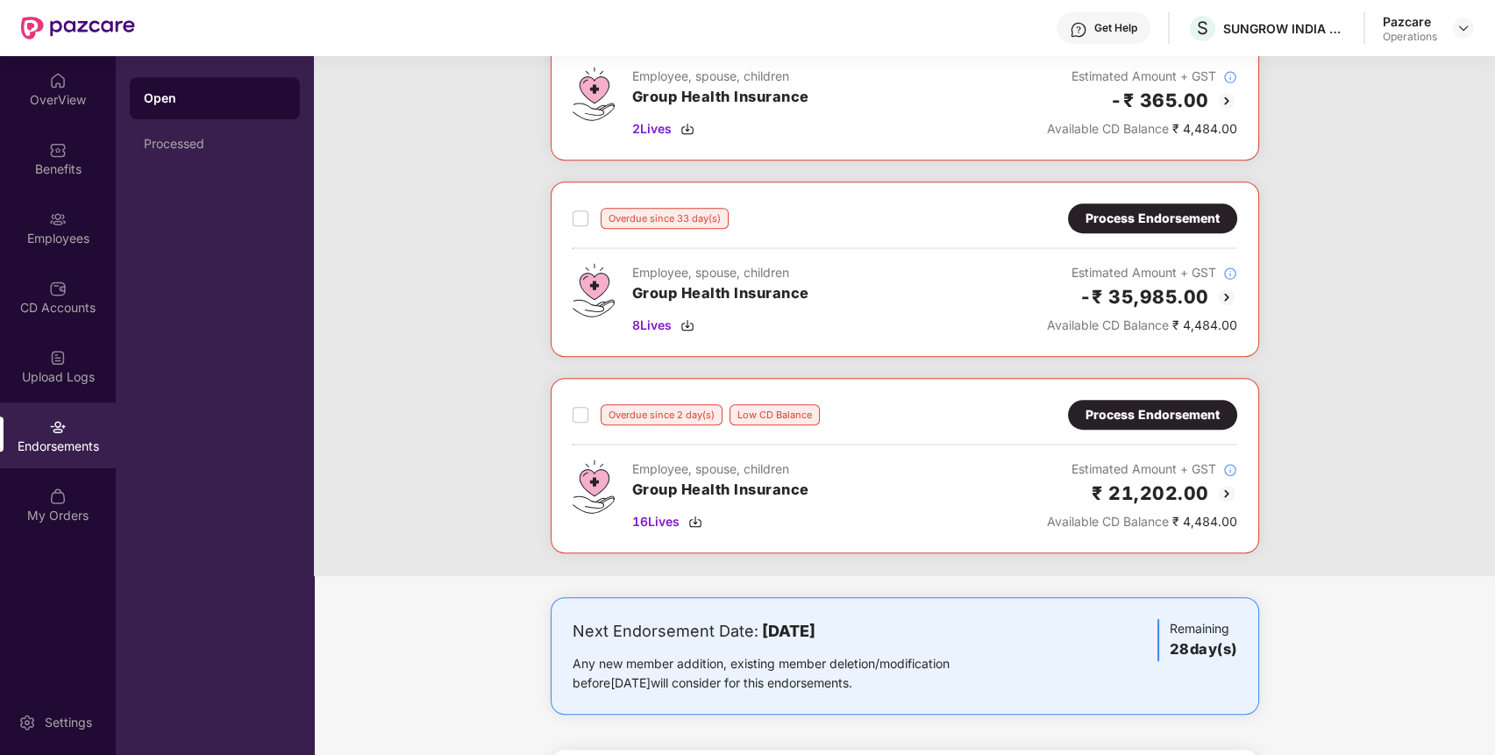
scroll to position [1866, 0]
click at [1467, 25] on img at bounding box center [1463, 28] width 14 height 14
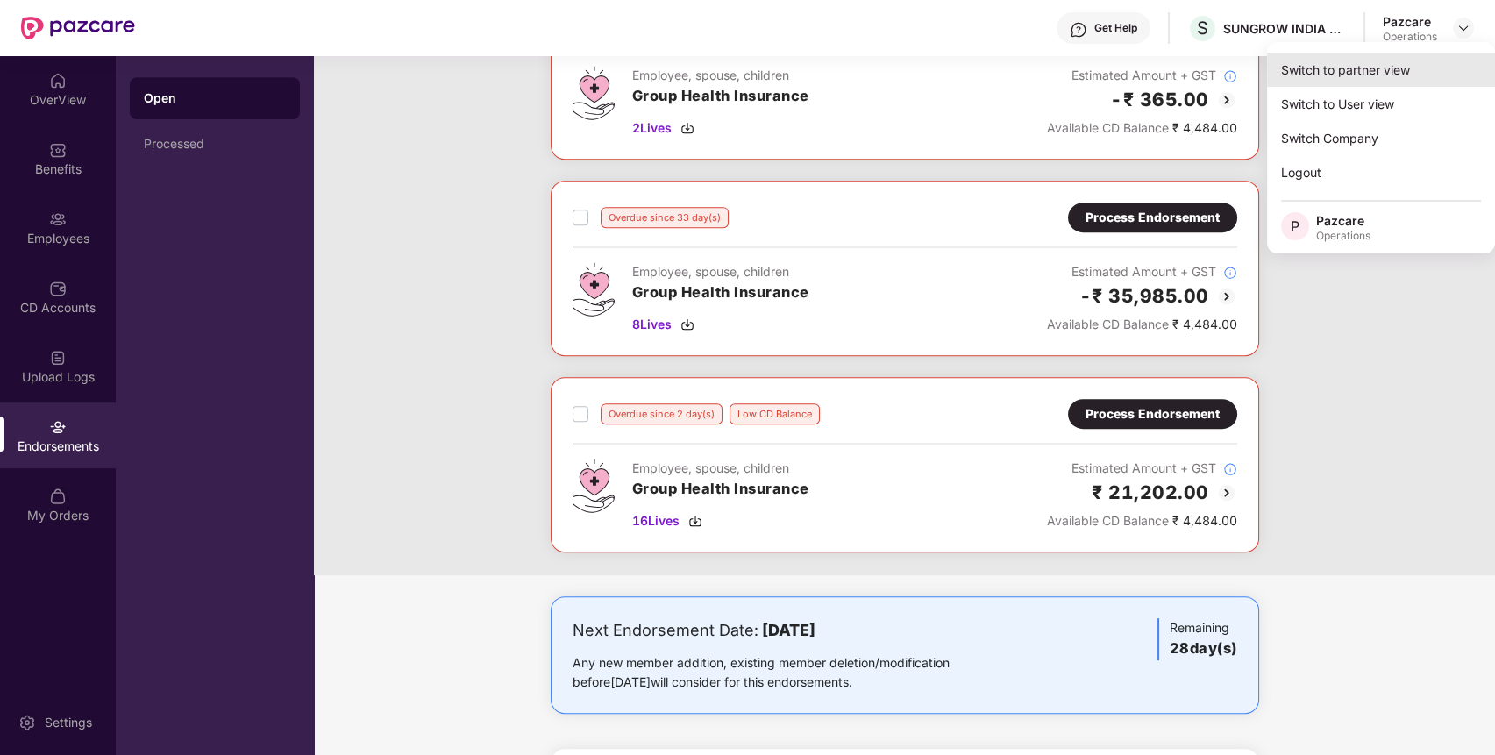
click at [1416, 61] on div "Switch to partner view" at bounding box center [1381, 70] width 228 height 34
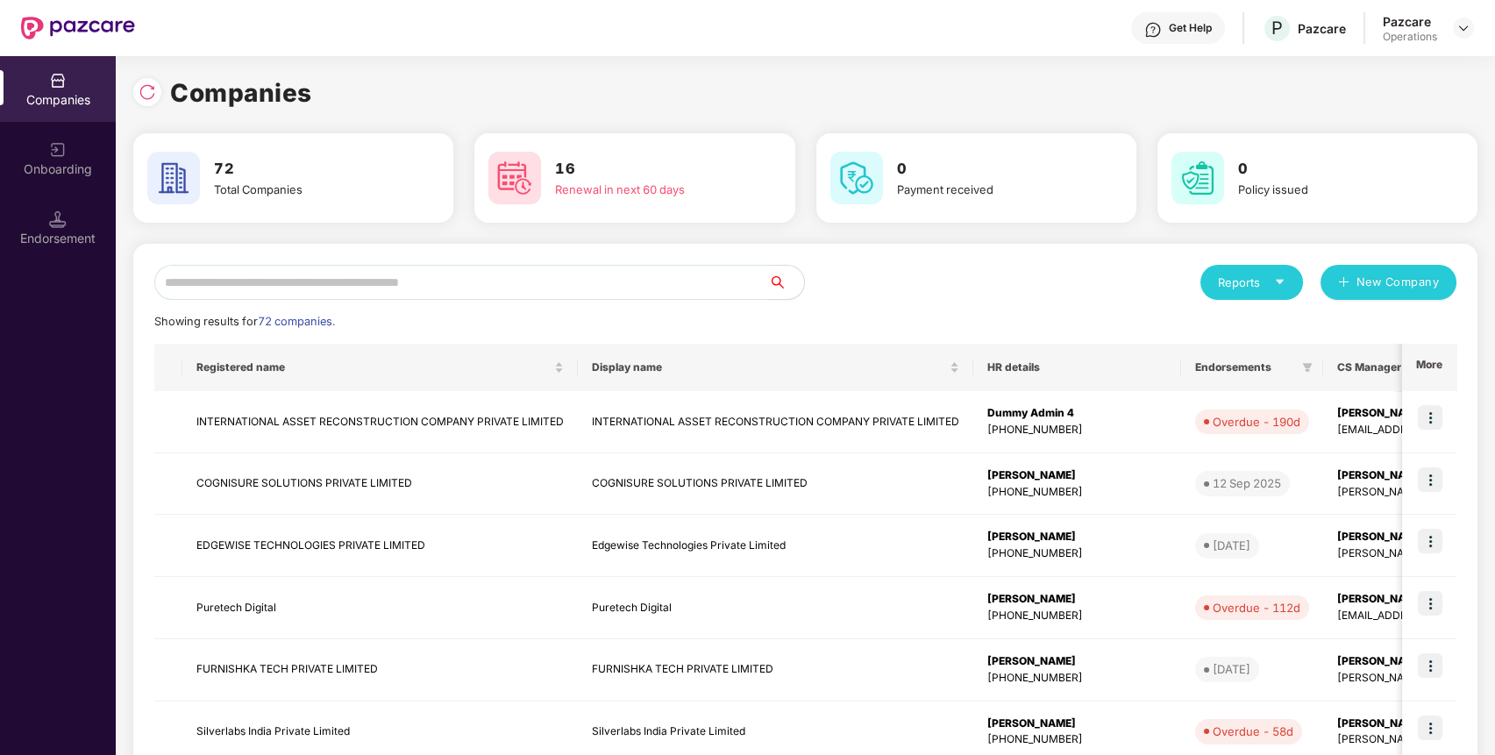
click at [623, 295] on input "text" at bounding box center [461, 282] width 615 height 35
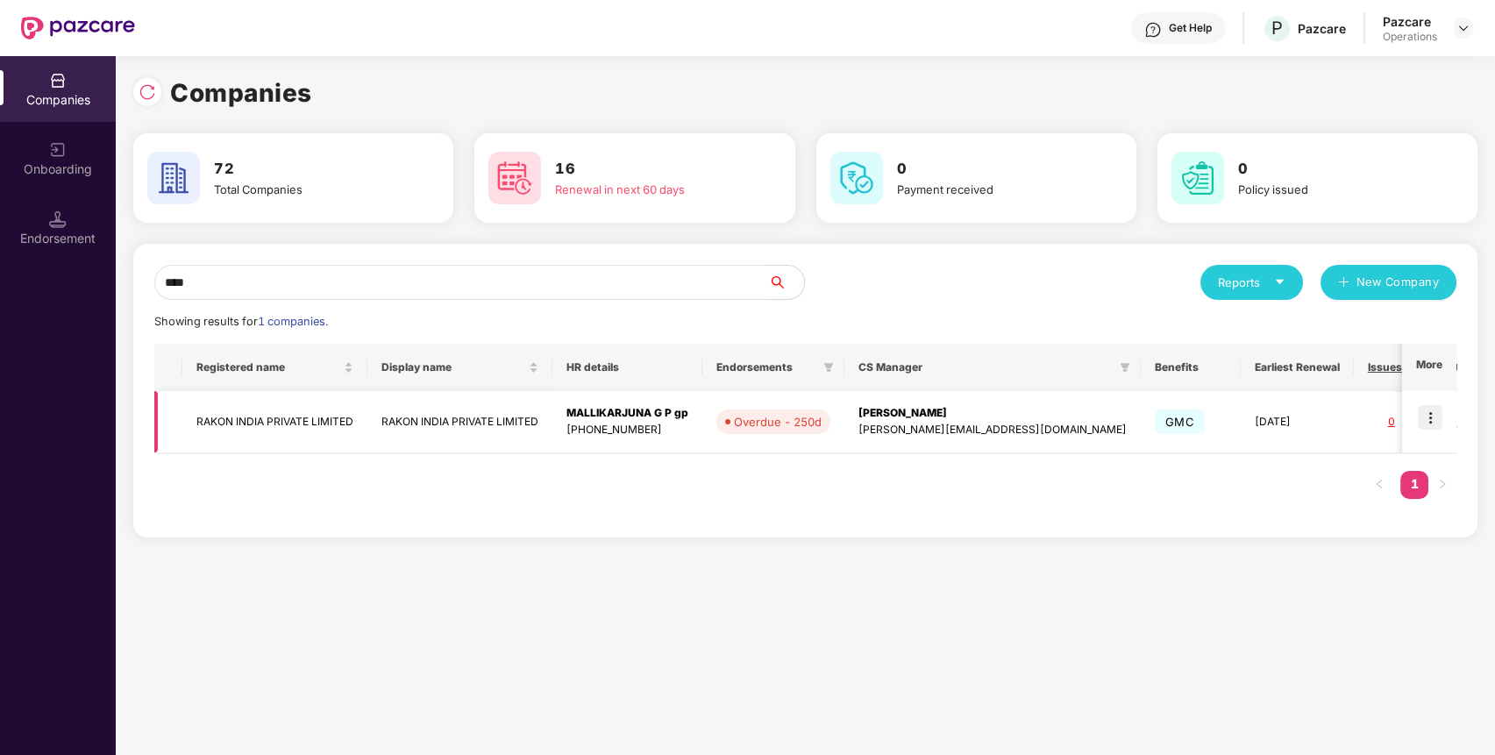
type input "****"
click at [1422, 414] on img at bounding box center [1430, 417] width 25 height 25
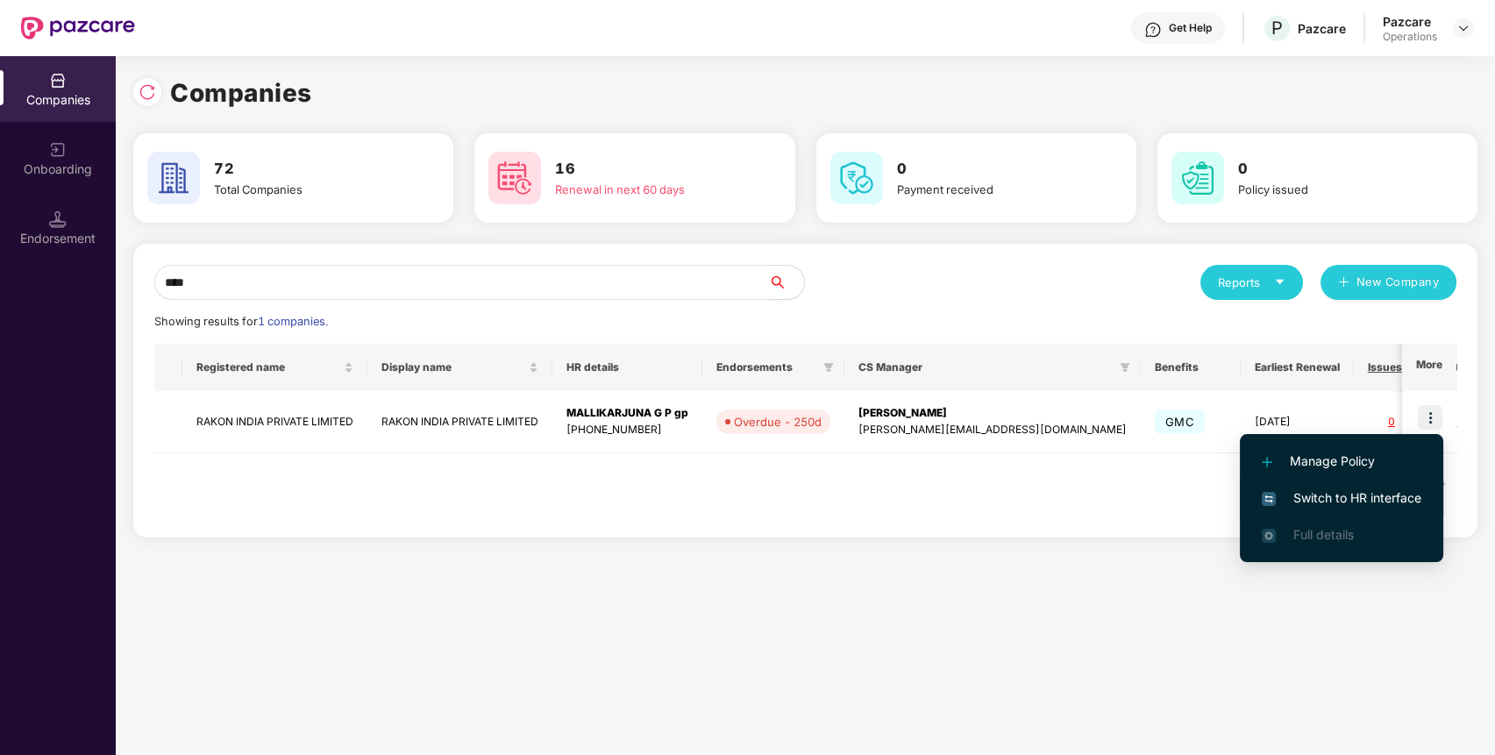
click at [1396, 488] on span "Switch to HR interface" at bounding box center [1342, 497] width 160 height 19
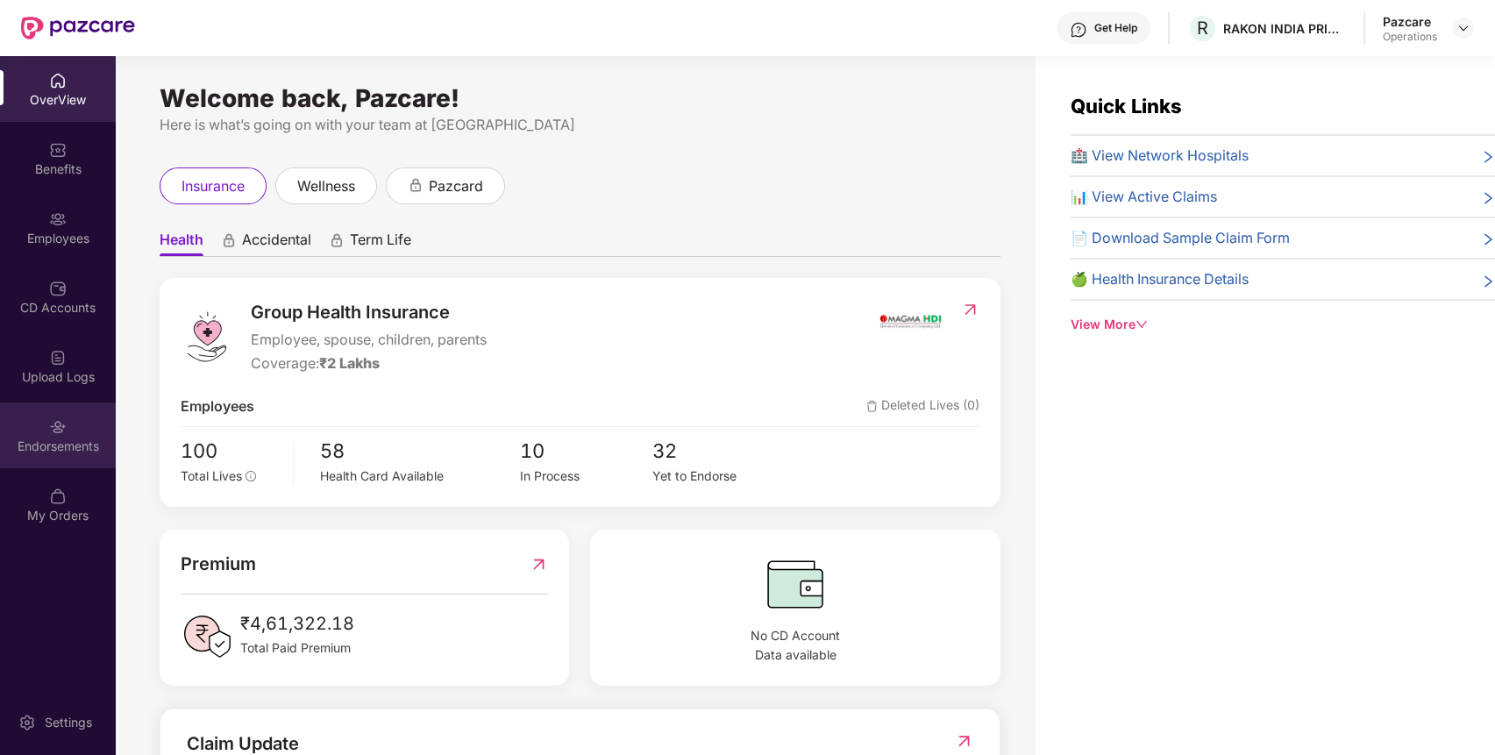
click at [89, 414] on div "Endorsements" at bounding box center [58, 435] width 116 height 66
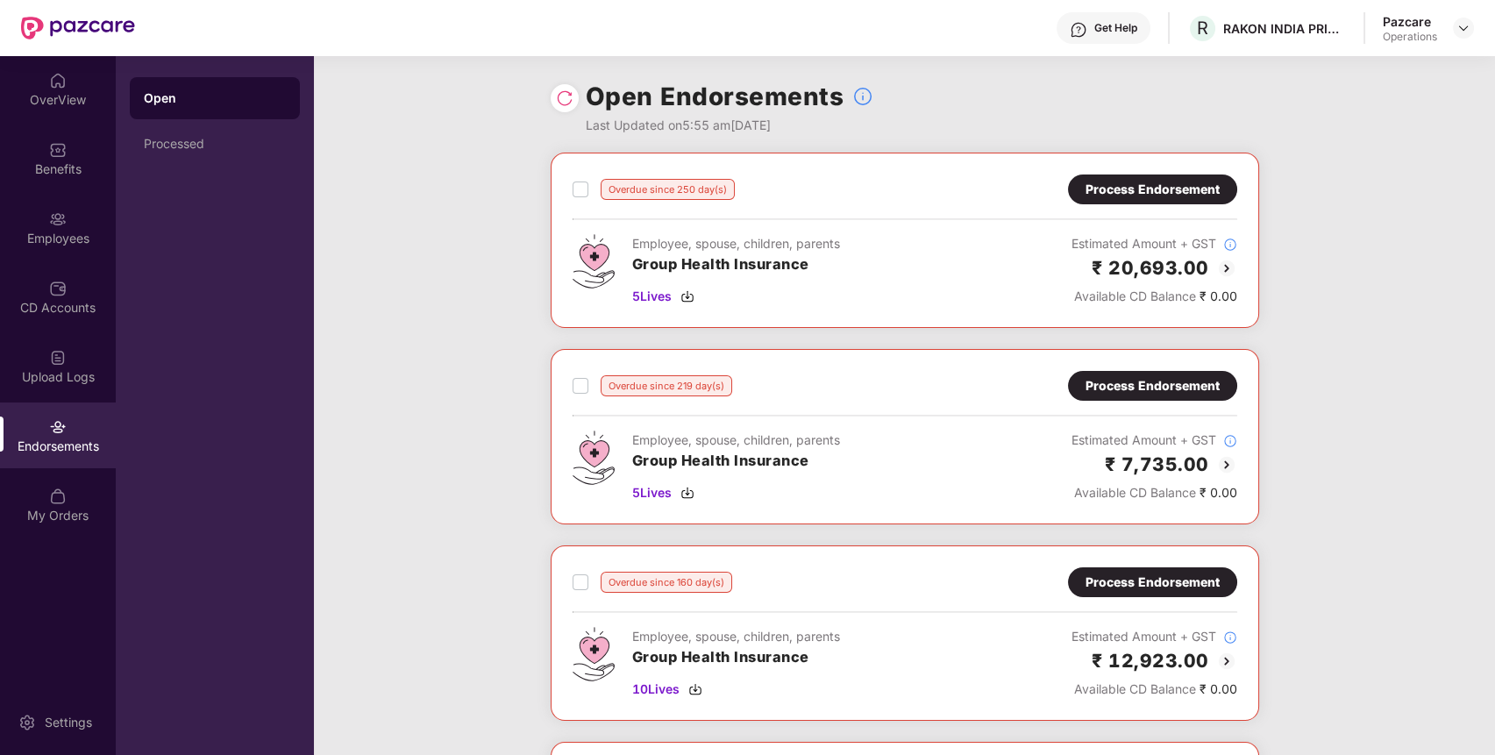
scroll to position [552, 0]
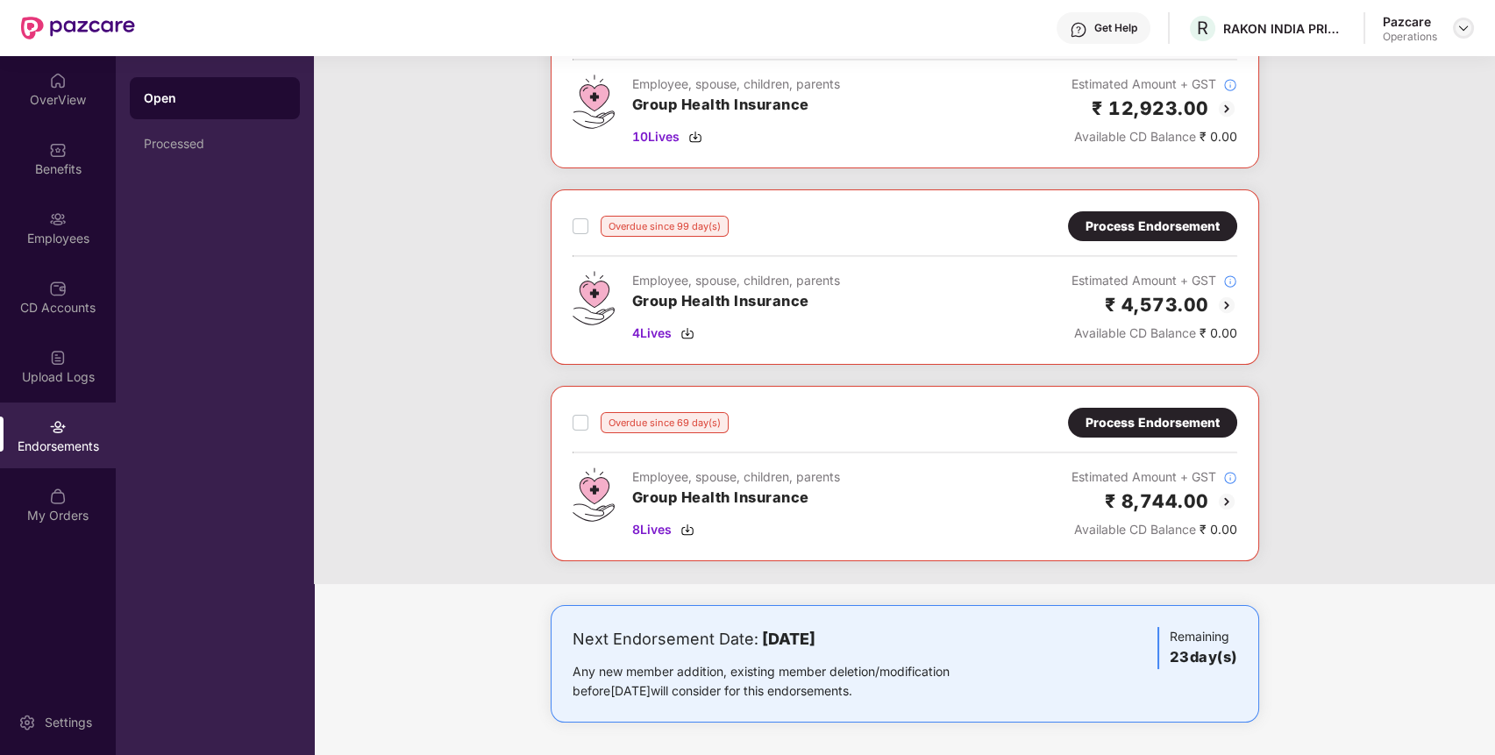
click at [1467, 32] on img at bounding box center [1463, 28] width 14 height 14
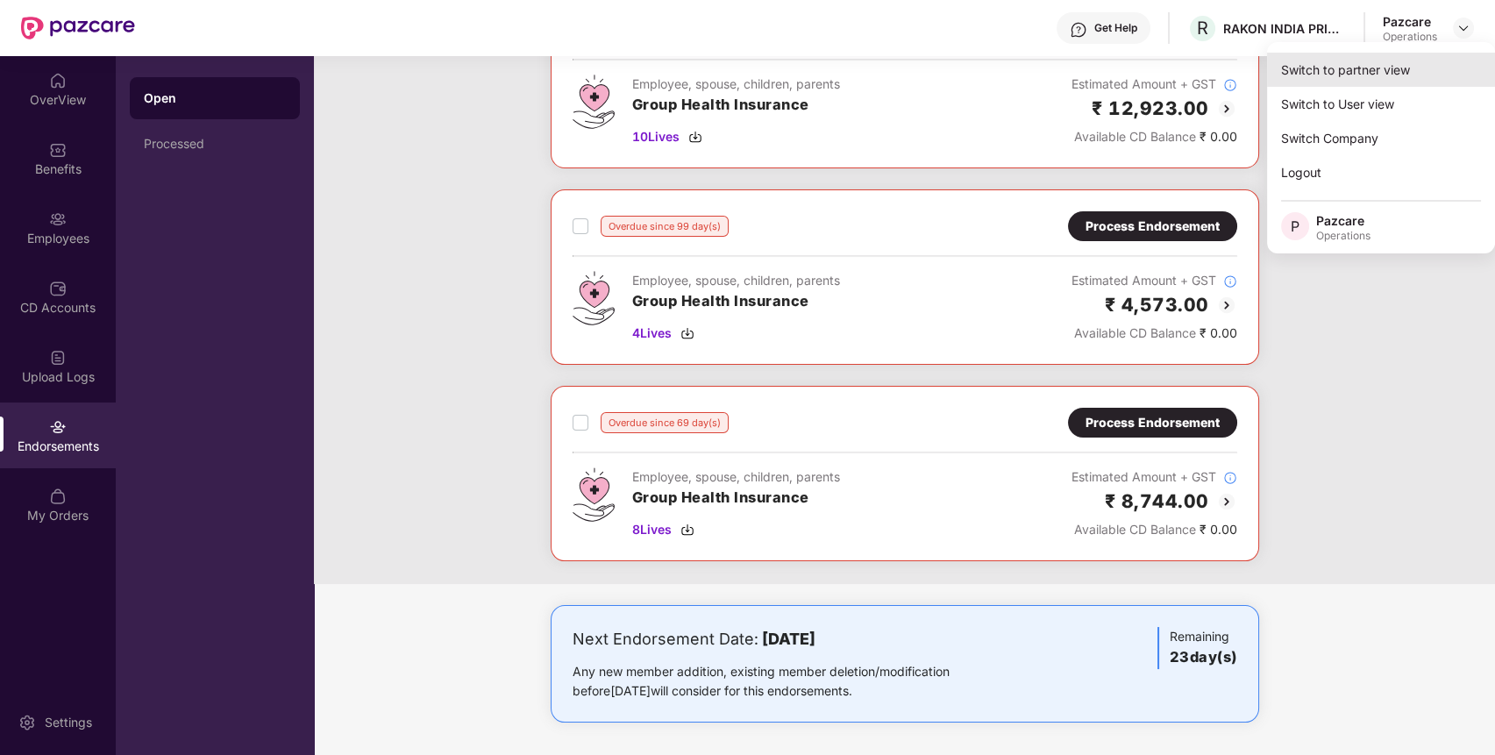
click at [1407, 54] on div "Switch to partner view" at bounding box center [1381, 70] width 228 height 34
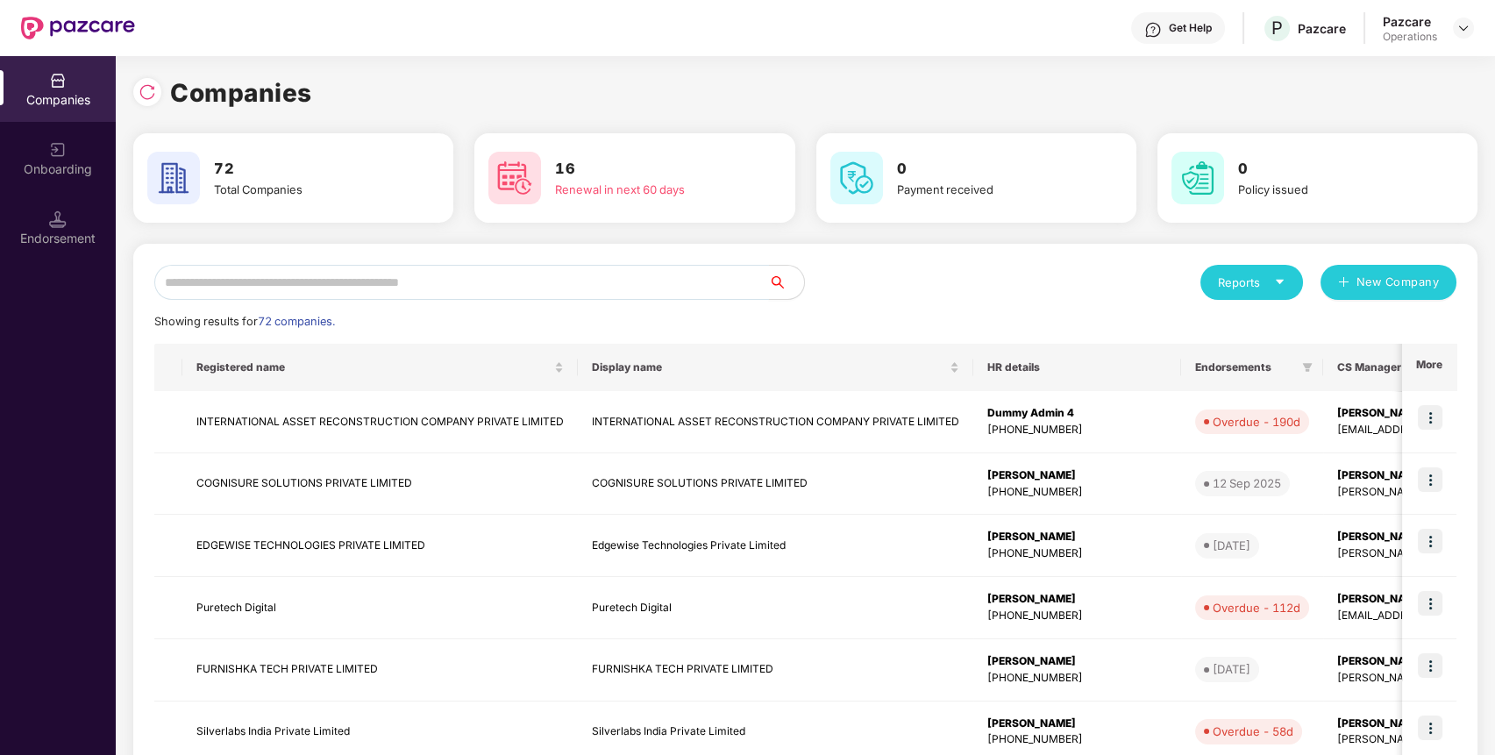
click at [687, 291] on input "text" at bounding box center [461, 282] width 615 height 35
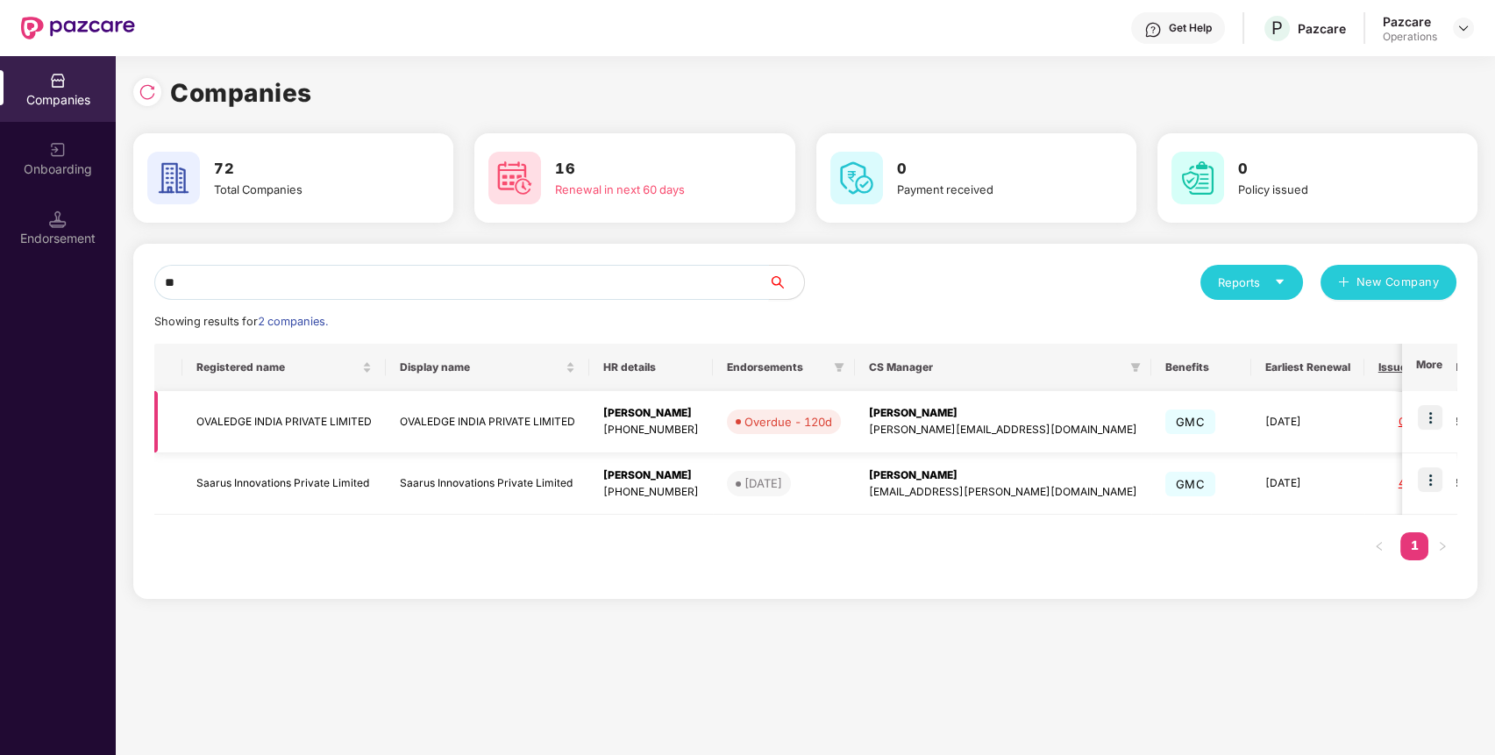
type input "**"
click at [1429, 422] on img at bounding box center [1430, 417] width 25 height 25
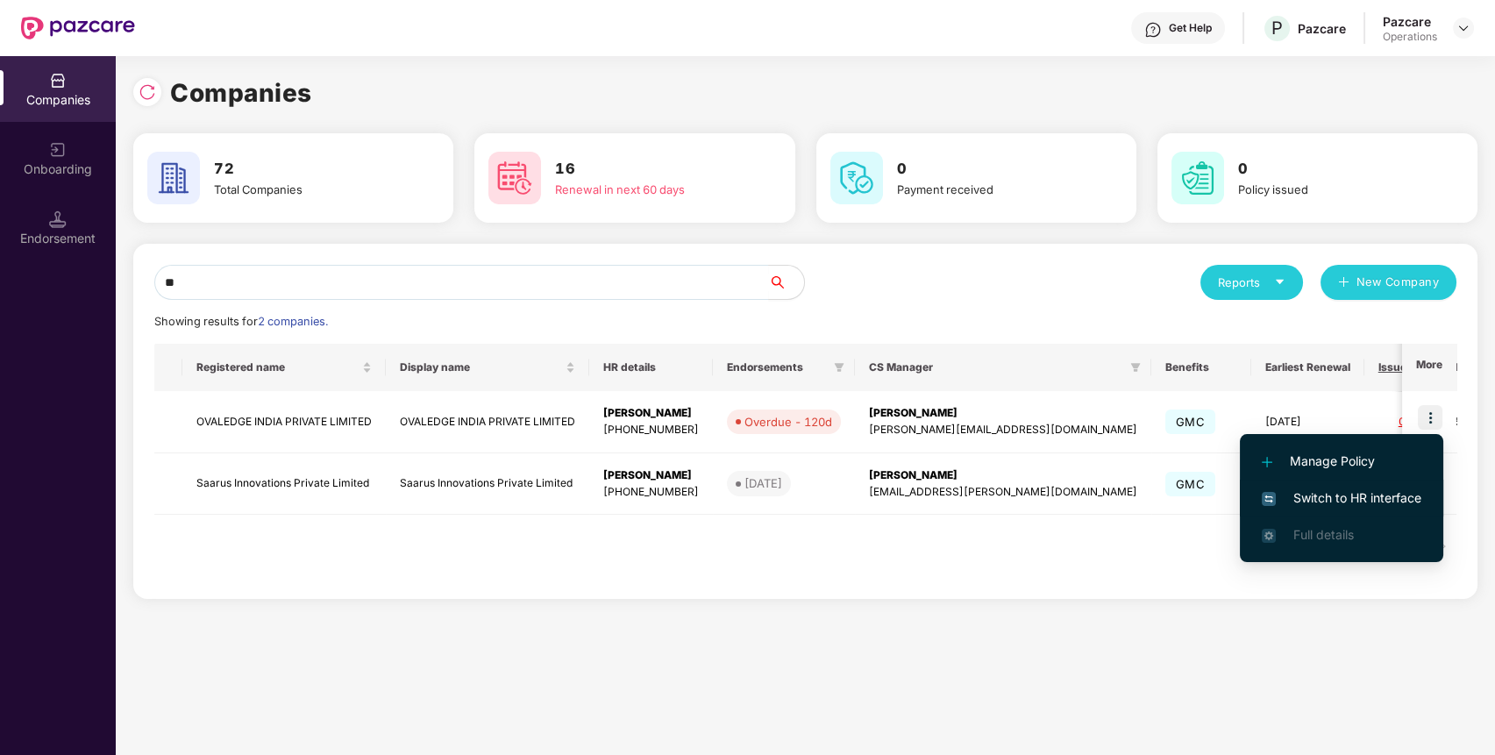
click at [1368, 506] on span "Switch to HR interface" at bounding box center [1342, 497] width 160 height 19
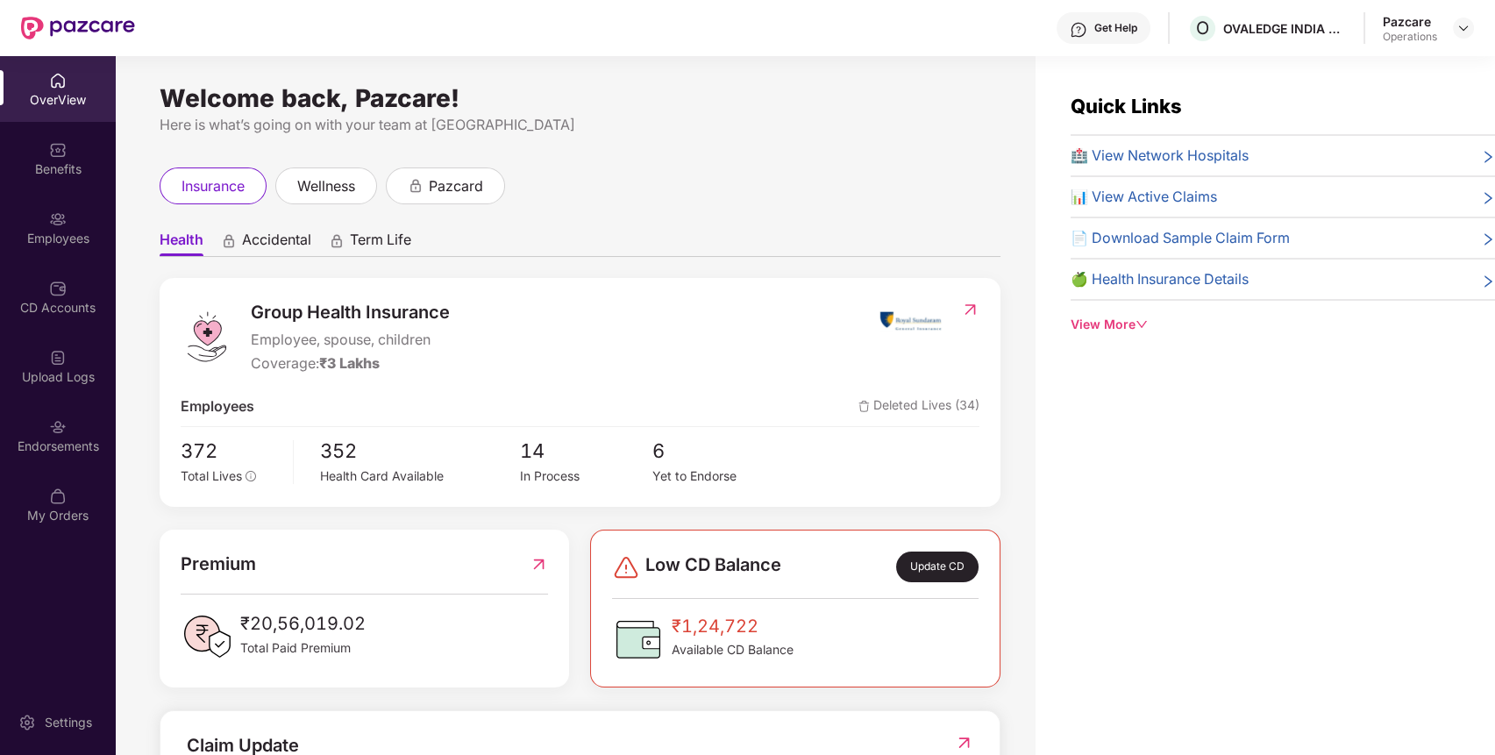
click at [74, 432] on div "Endorsements" at bounding box center [58, 435] width 116 height 66
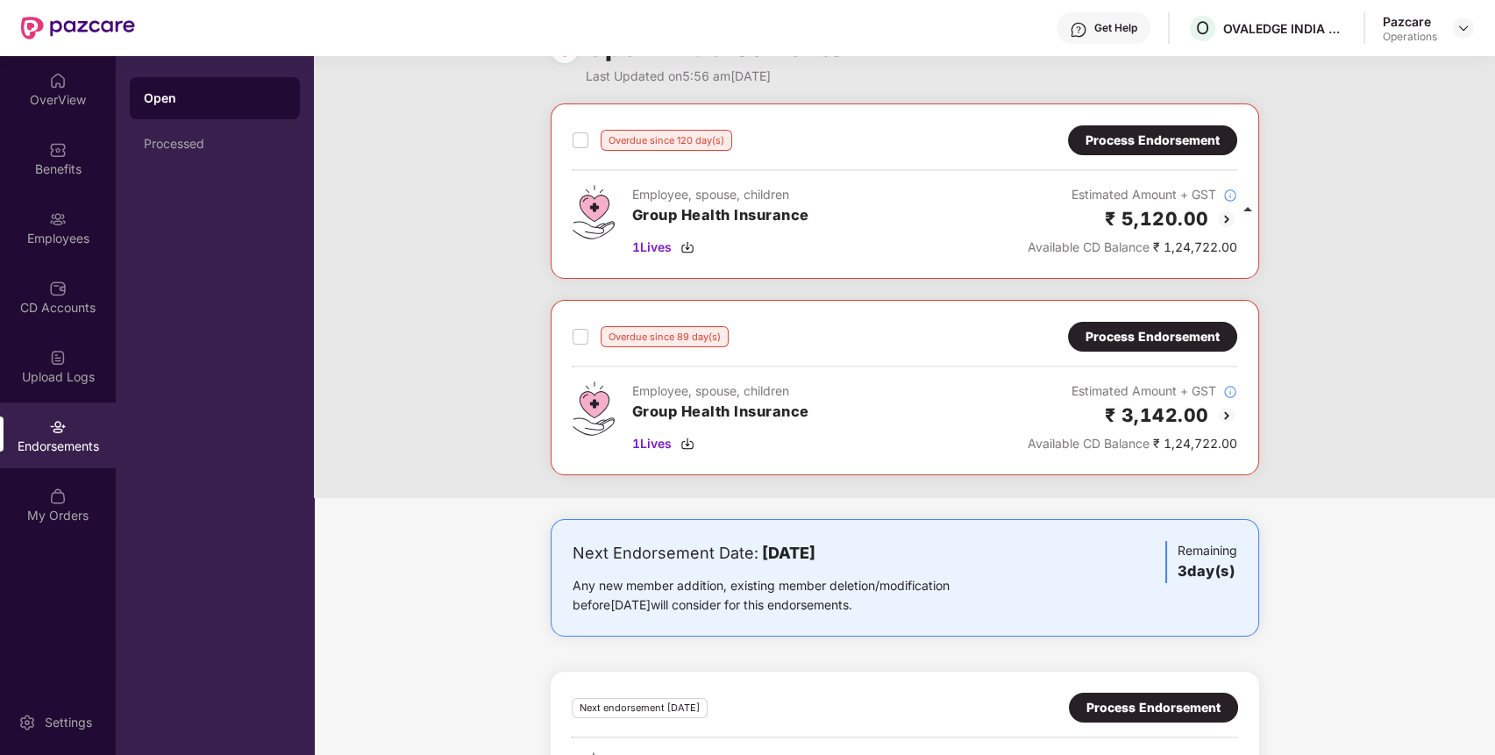
scroll to position [0, 0]
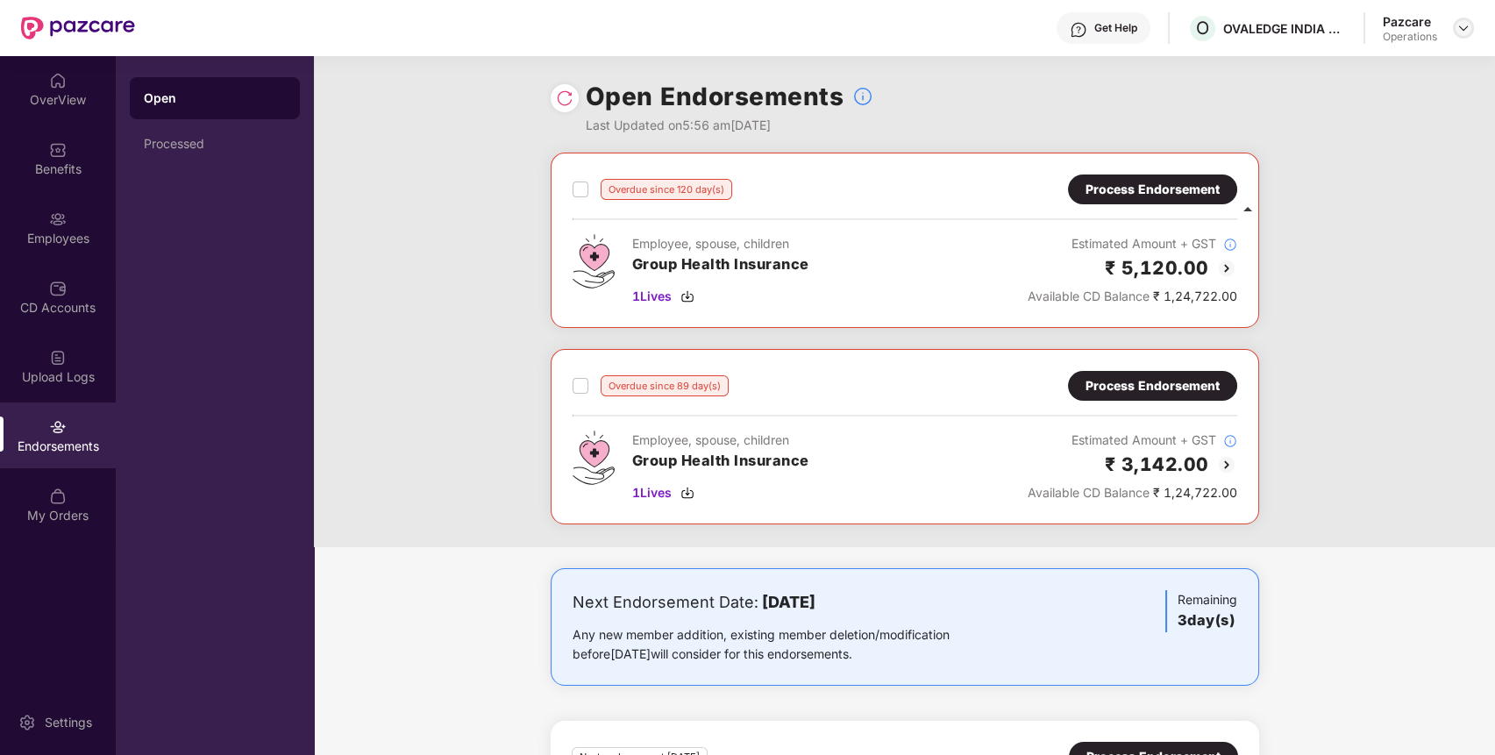
click at [1464, 22] on img at bounding box center [1463, 28] width 14 height 14
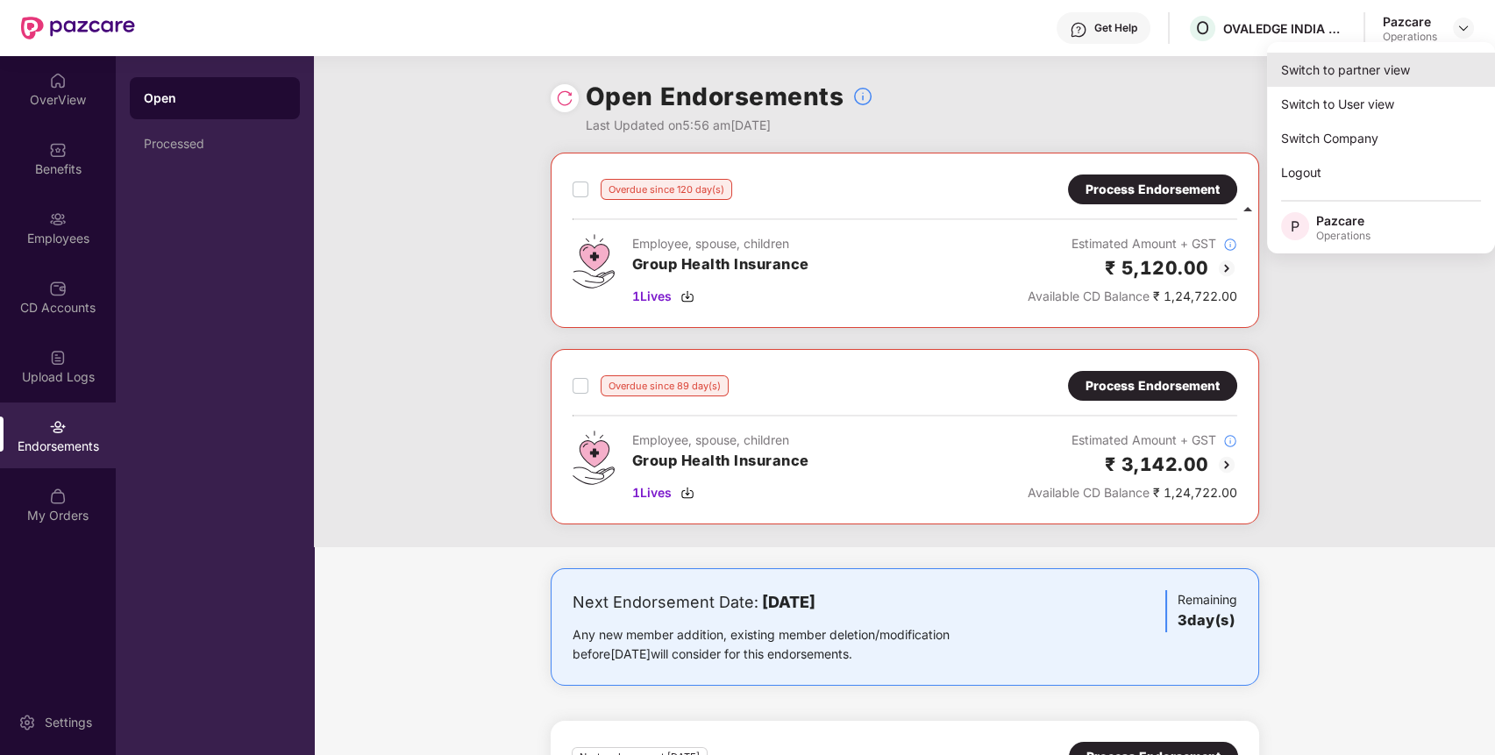
click at [1387, 65] on div "Switch to partner view" at bounding box center [1381, 70] width 228 height 34
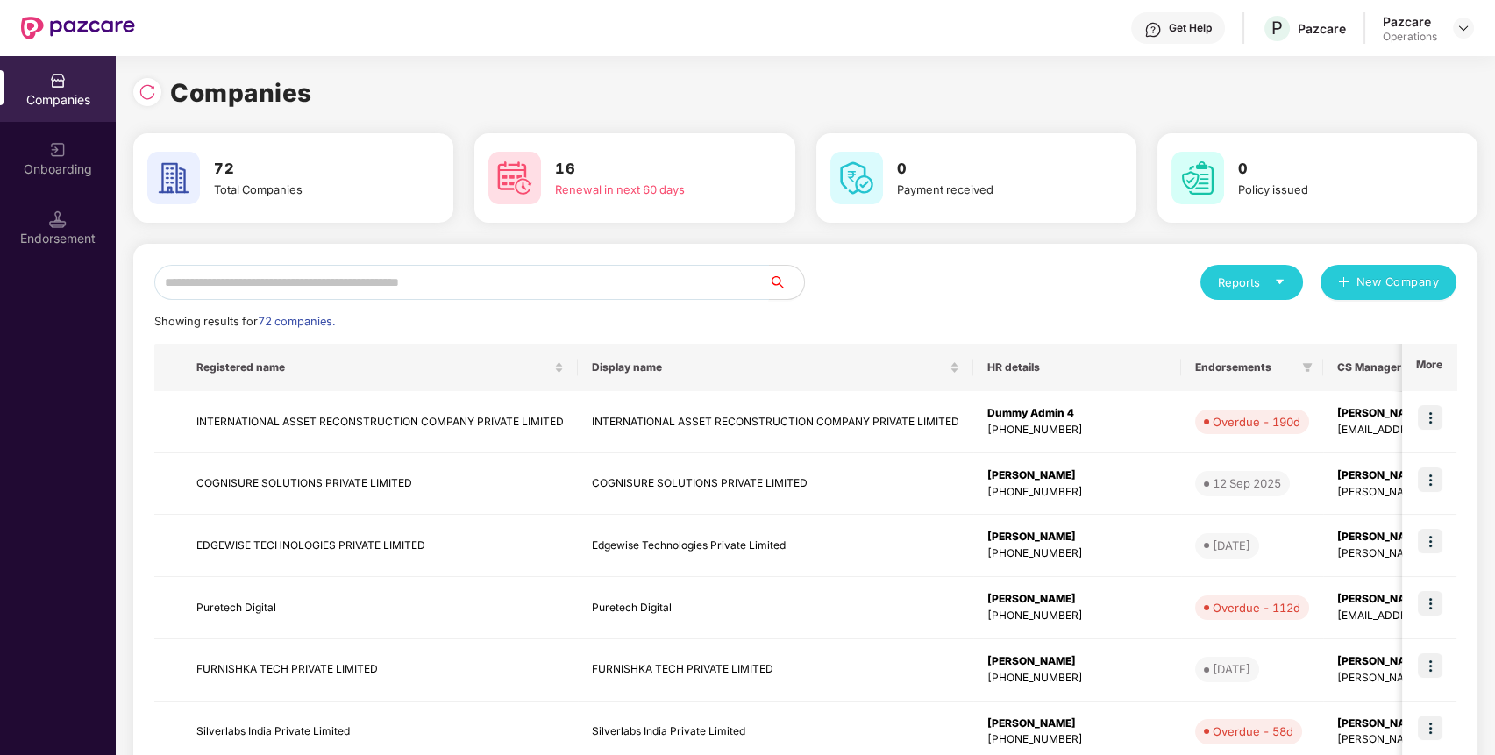
click at [638, 287] on input "text" at bounding box center [461, 282] width 615 height 35
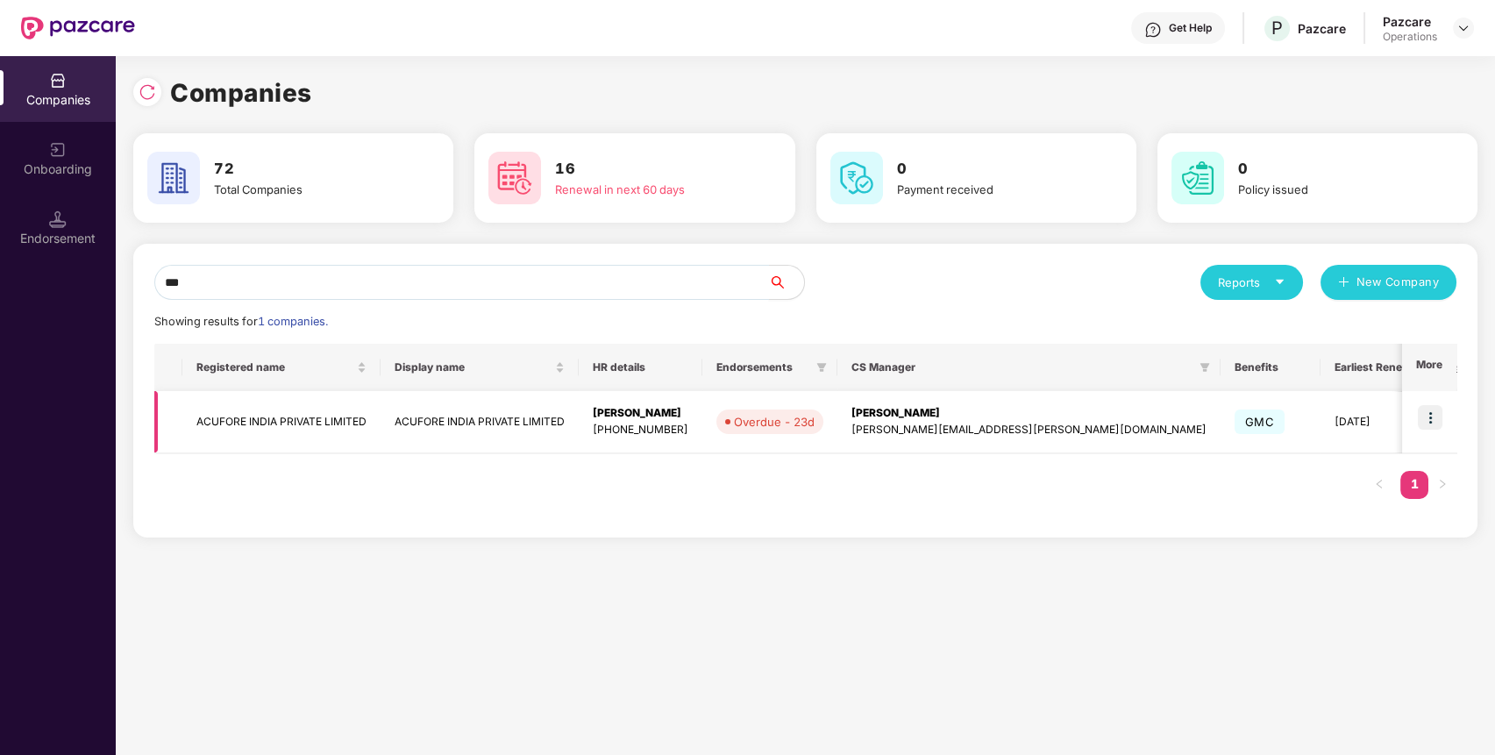
type input "***"
click at [1432, 426] on img at bounding box center [1430, 417] width 25 height 25
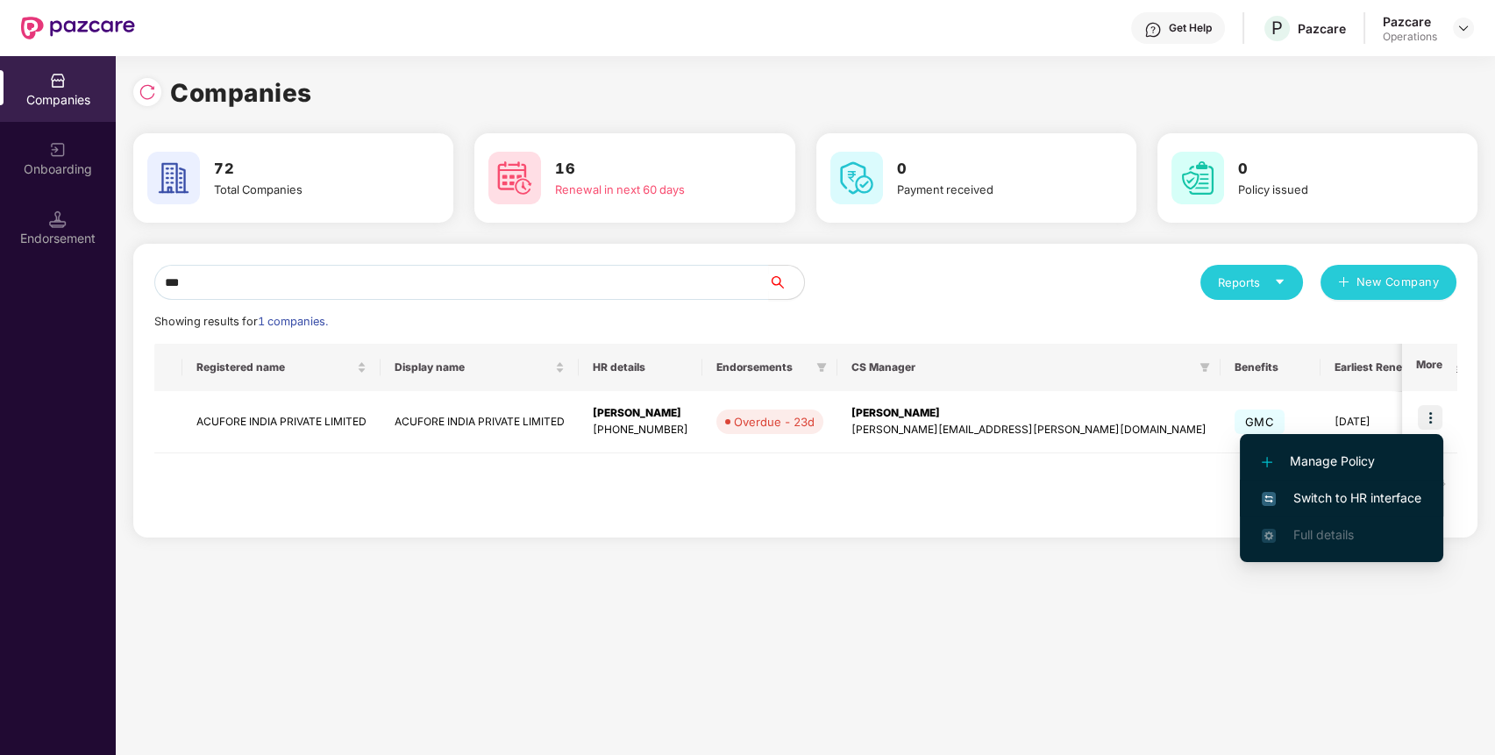
click at [1399, 493] on span "Switch to HR interface" at bounding box center [1342, 497] width 160 height 19
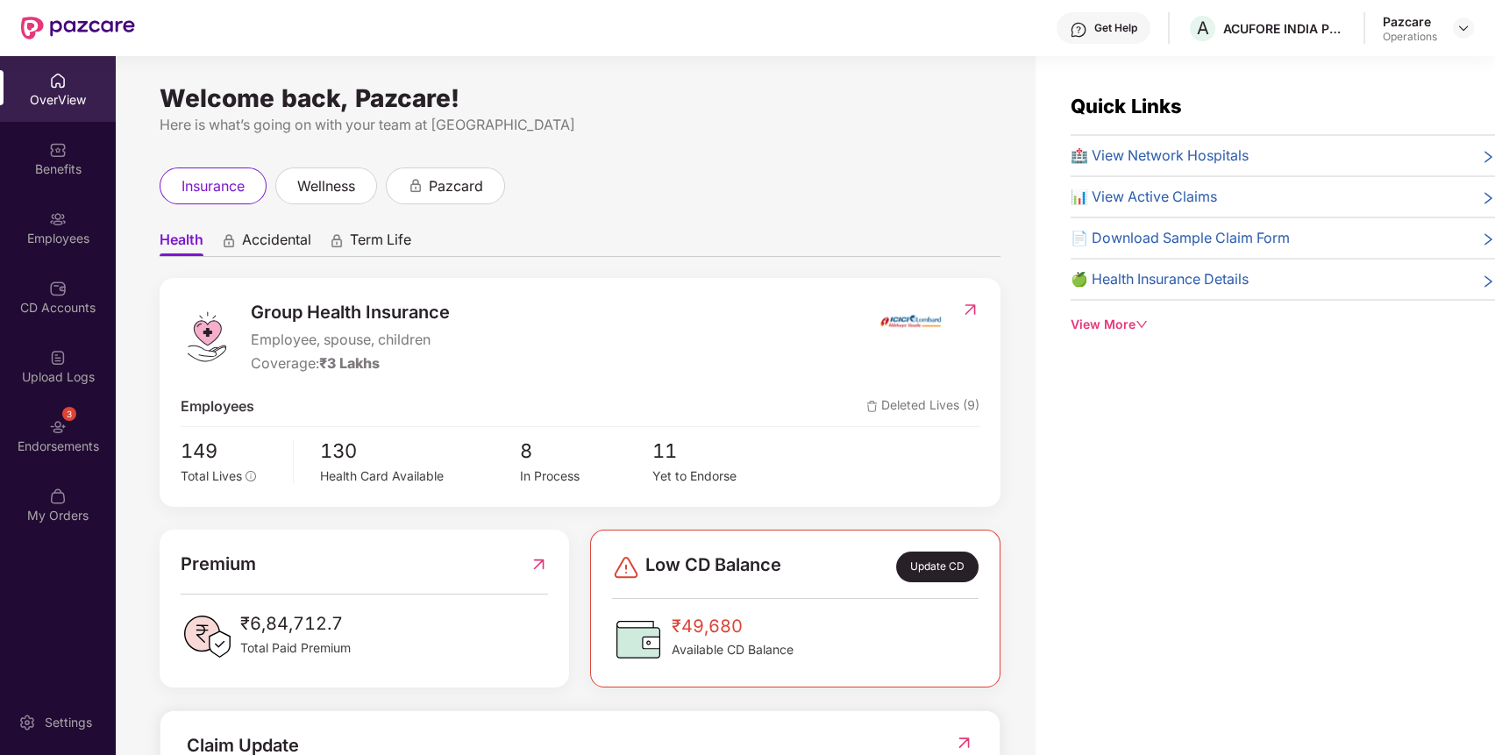
click at [35, 429] on div "3 Endorsements" at bounding box center [58, 435] width 116 height 66
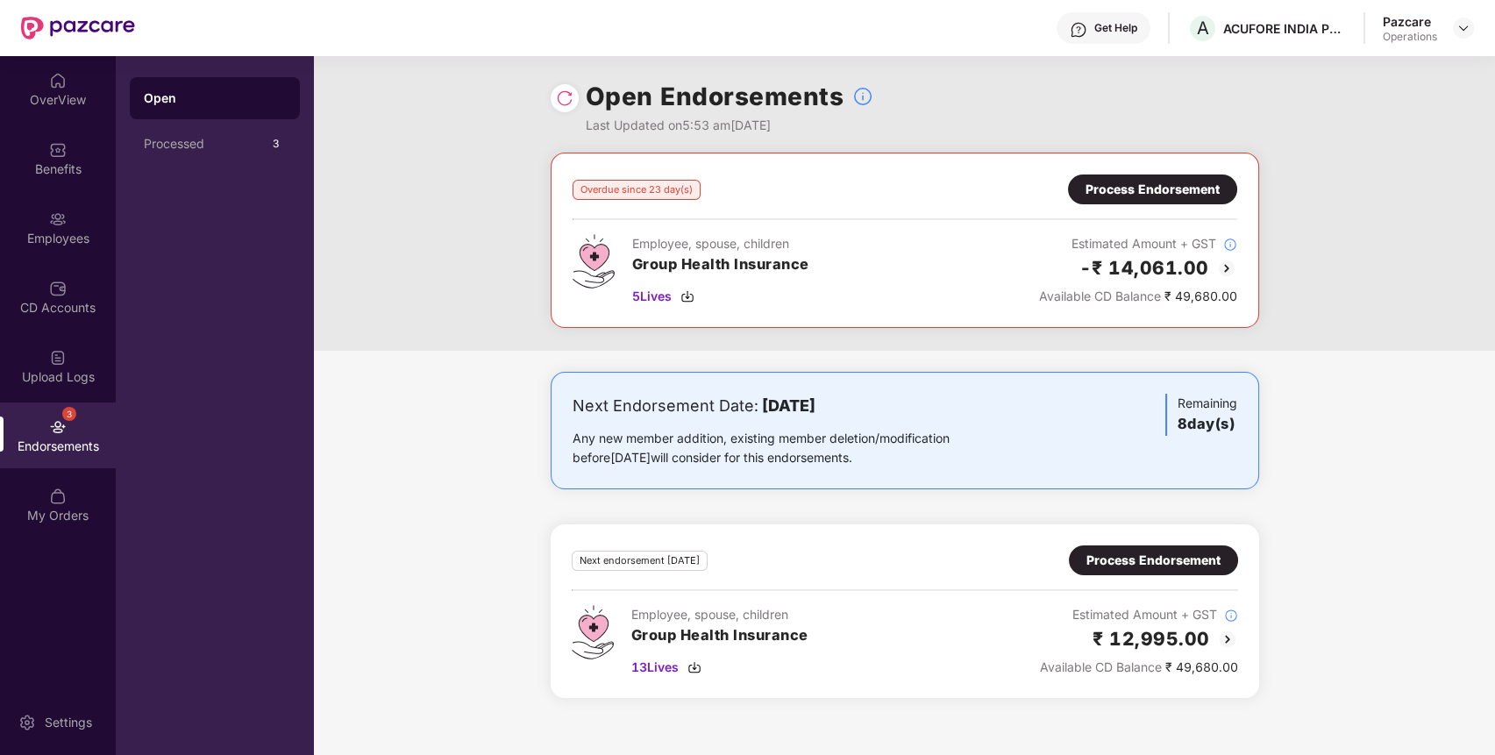
click at [1174, 191] on div "Process Endorsement" at bounding box center [1153, 189] width 134 height 19
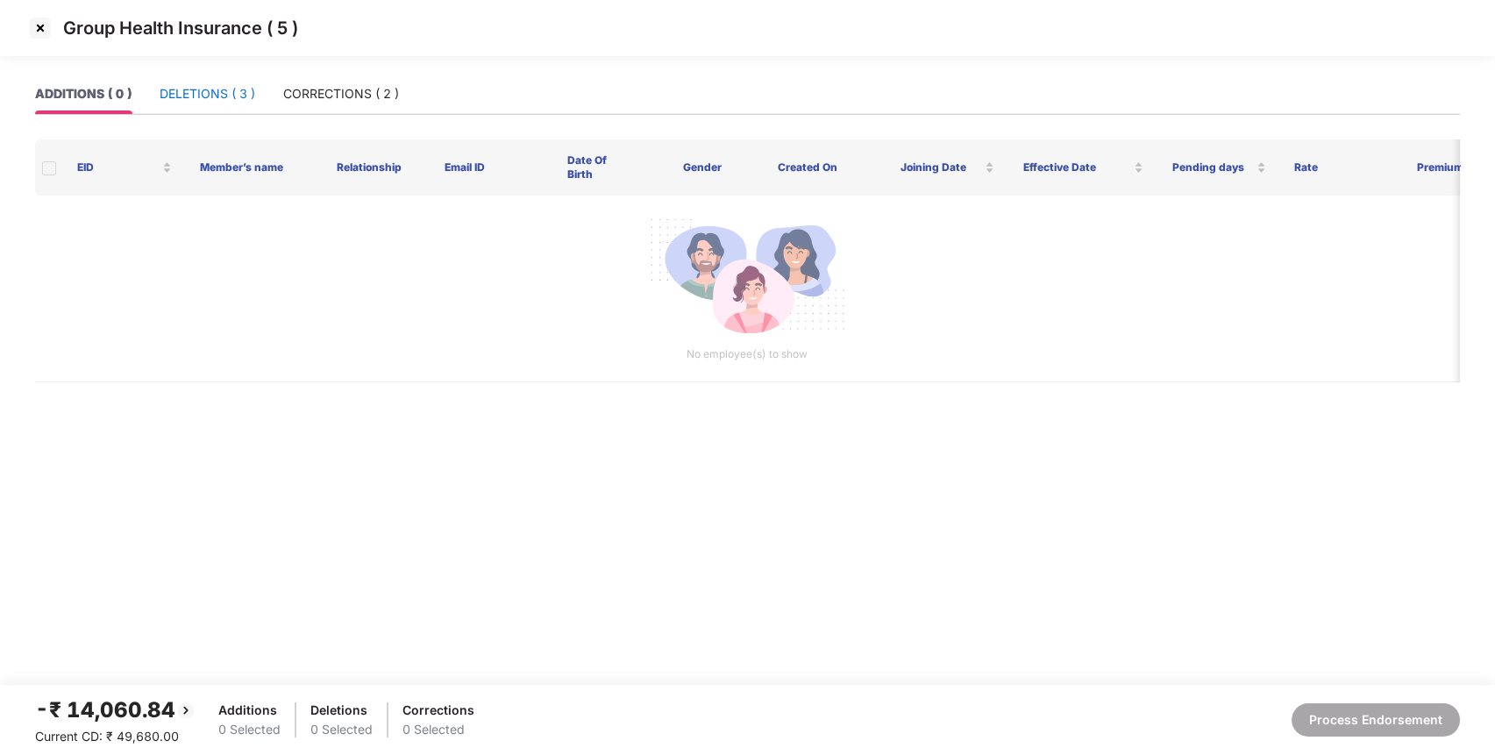
click at [201, 93] on div "DELETIONS ( 3 )" at bounding box center [208, 93] width 96 height 19
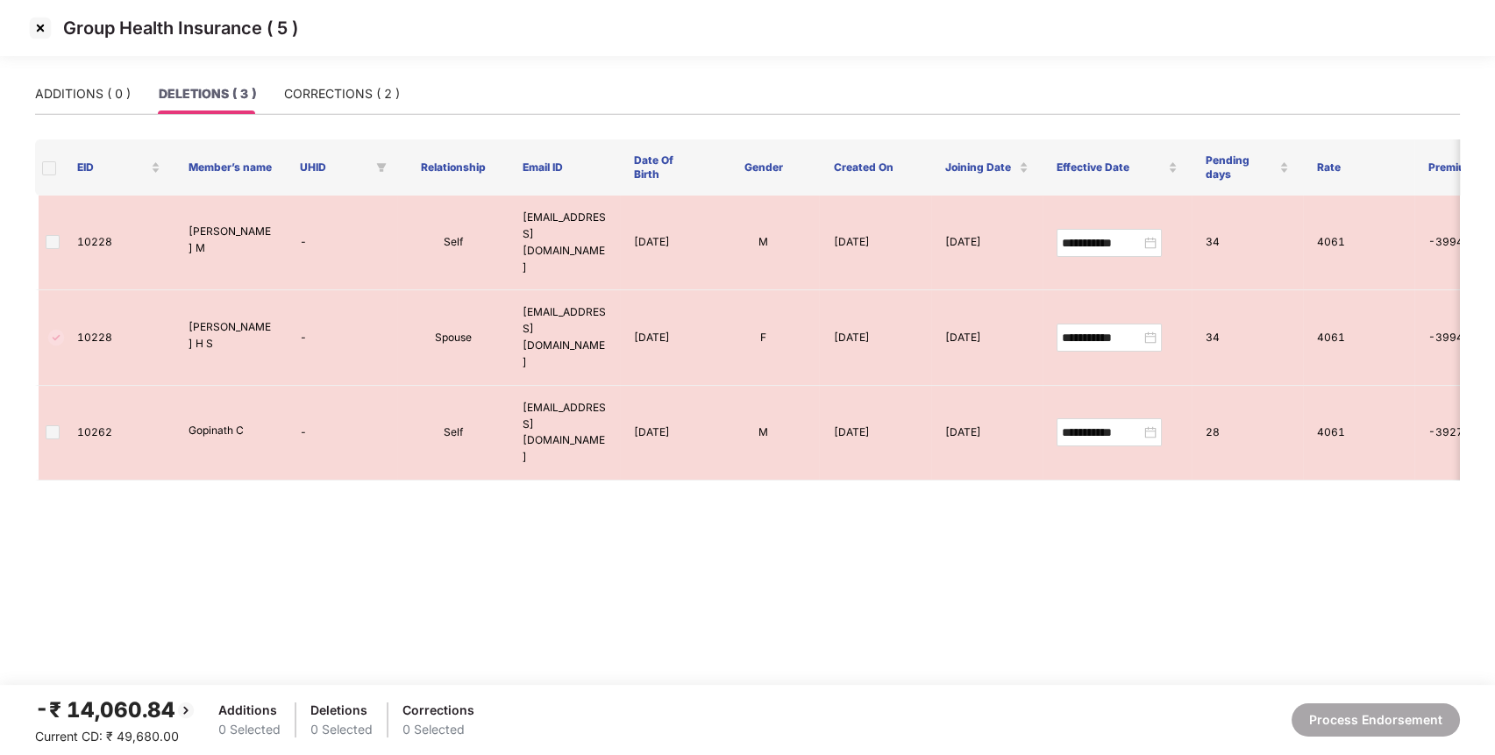
click at [34, 19] on img at bounding box center [40, 28] width 28 height 28
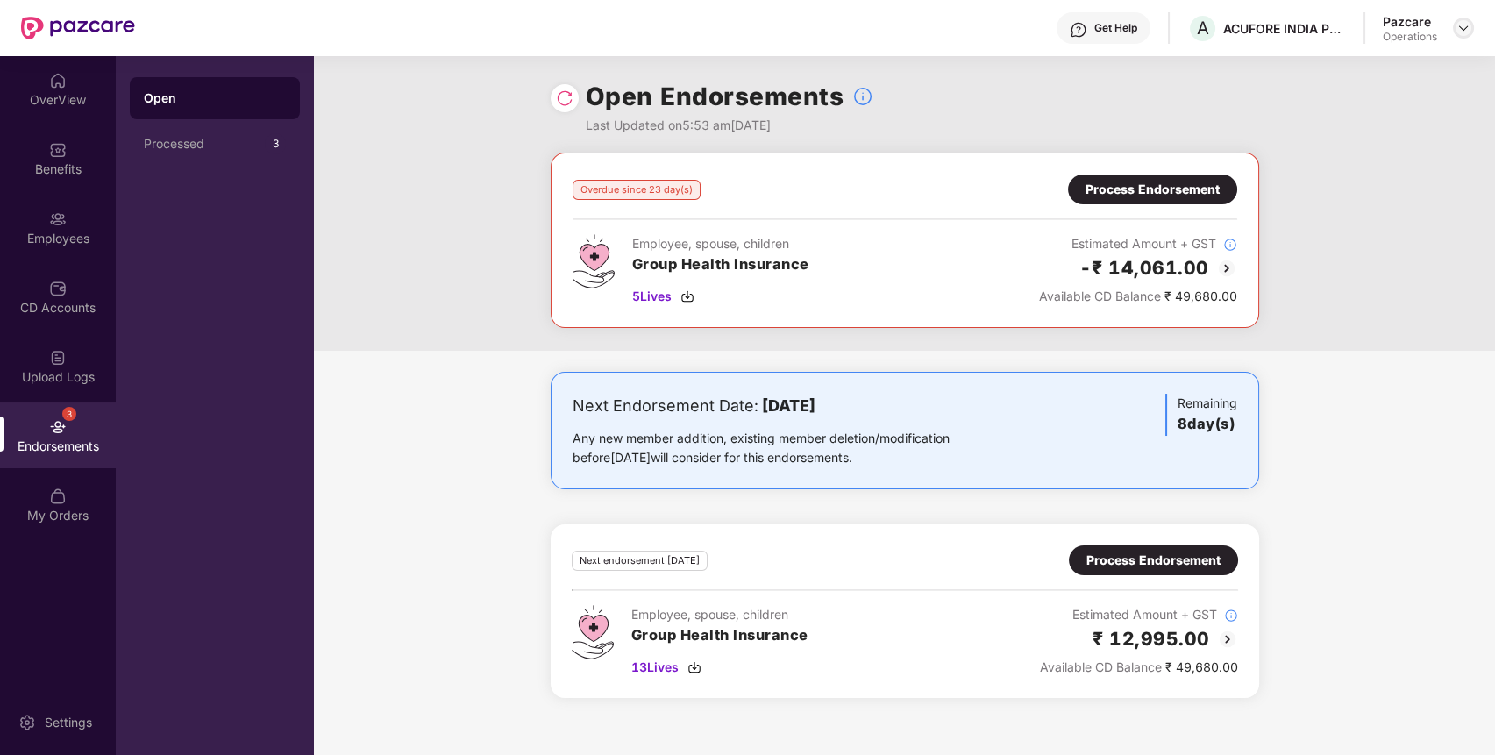
click at [1462, 21] on img at bounding box center [1463, 28] width 14 height 14
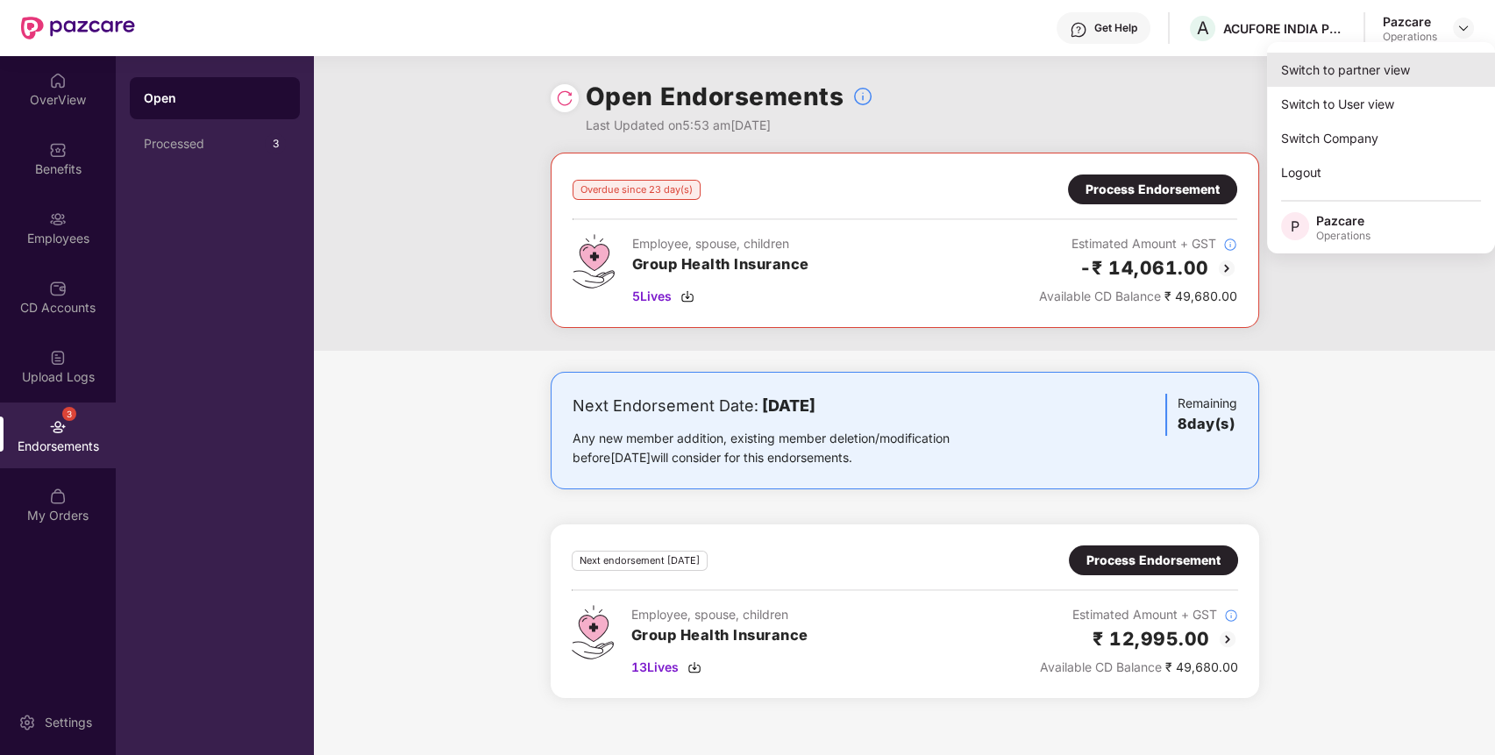
click at [1396, 65] on div "Switch to partner view" at bounding box center [1381, 70] width 228 height 34
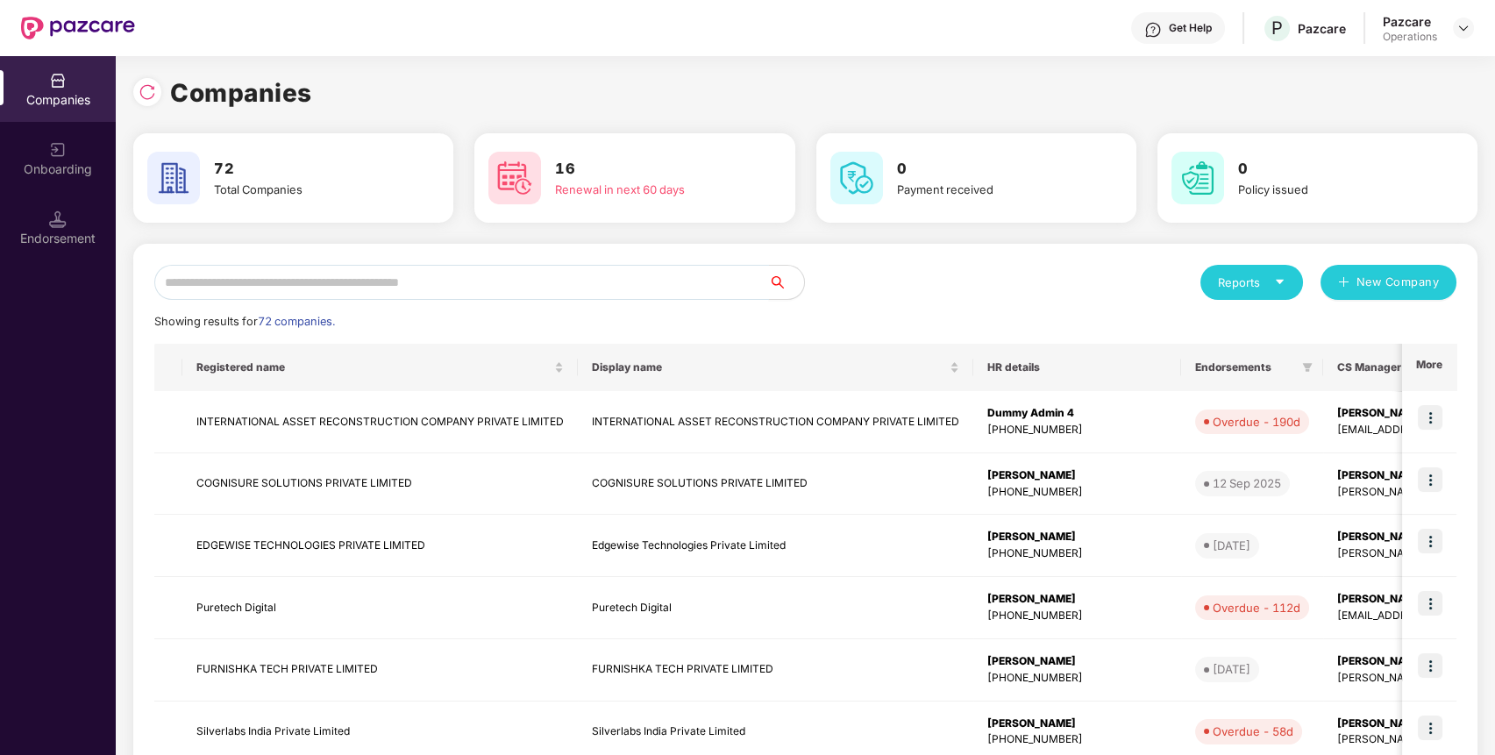
click at [645, 274] on input "text" at bounding box center [461, 282] width 615 height 35
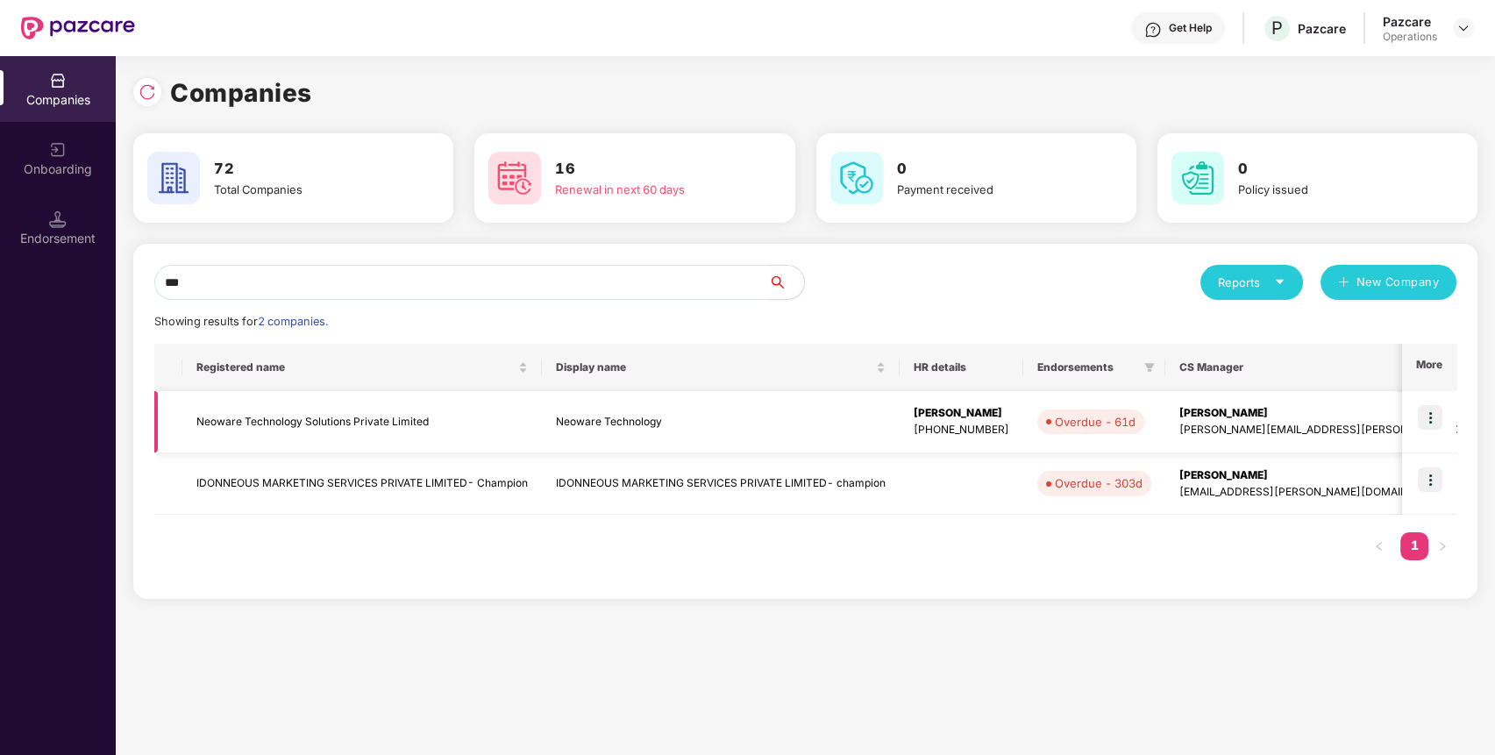
type input "***"
click at [1438, 420] on img at bounding box center [1430, 417] width 25 height 25
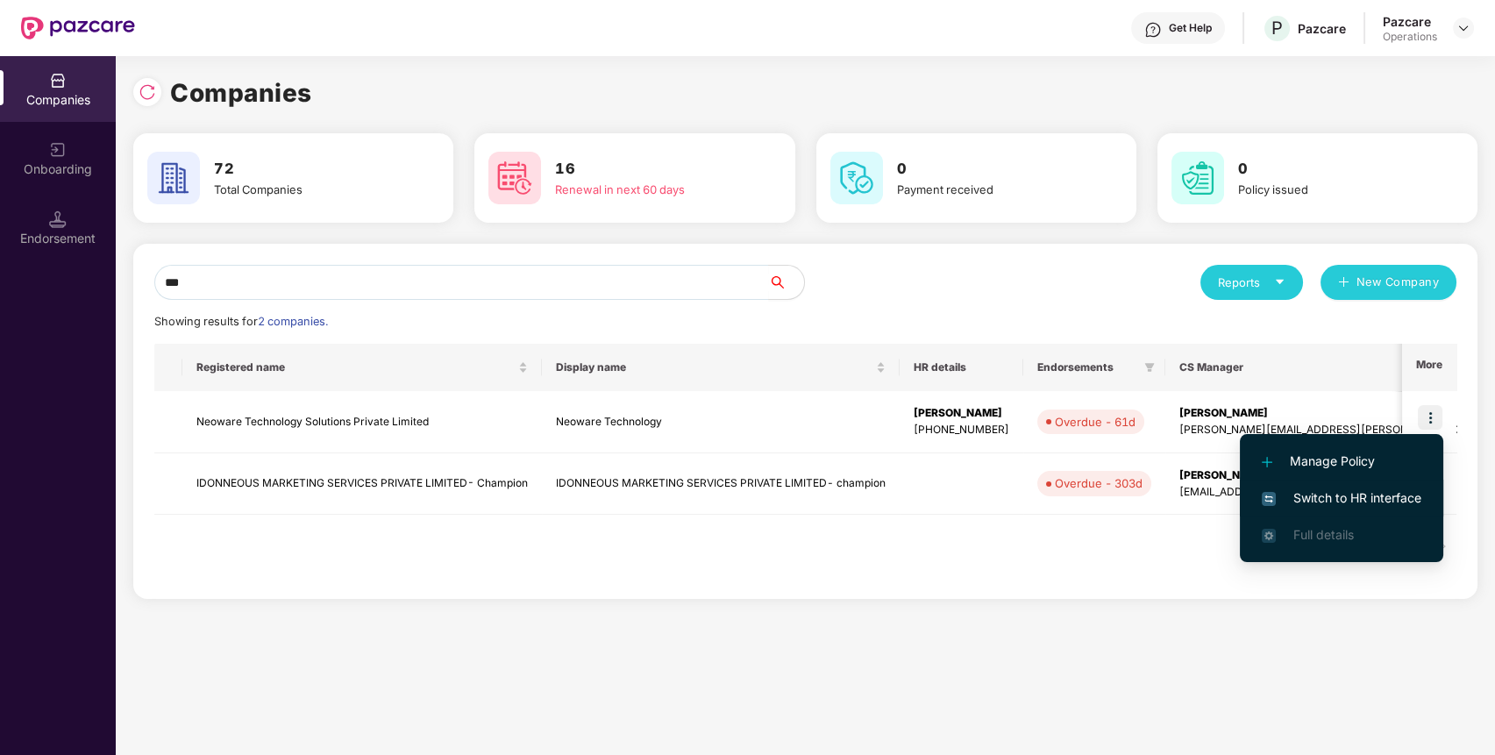
click at [1385, 501] on span "Switch to HR interface" at bounding box center [1342, 497] width 160 height 19
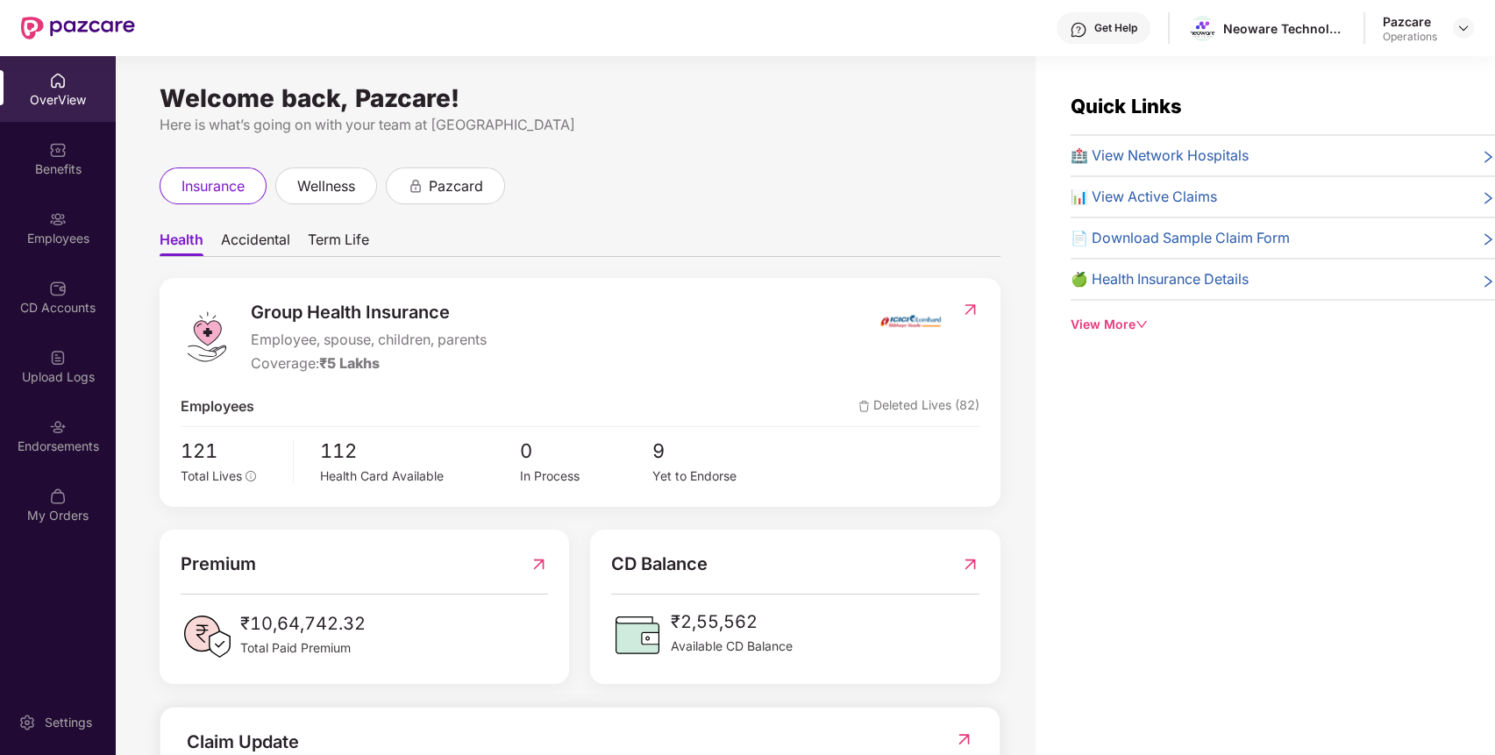
click at [62, 445] on div "Endorsements" at bounding box center [58, 447] width 116 height 18
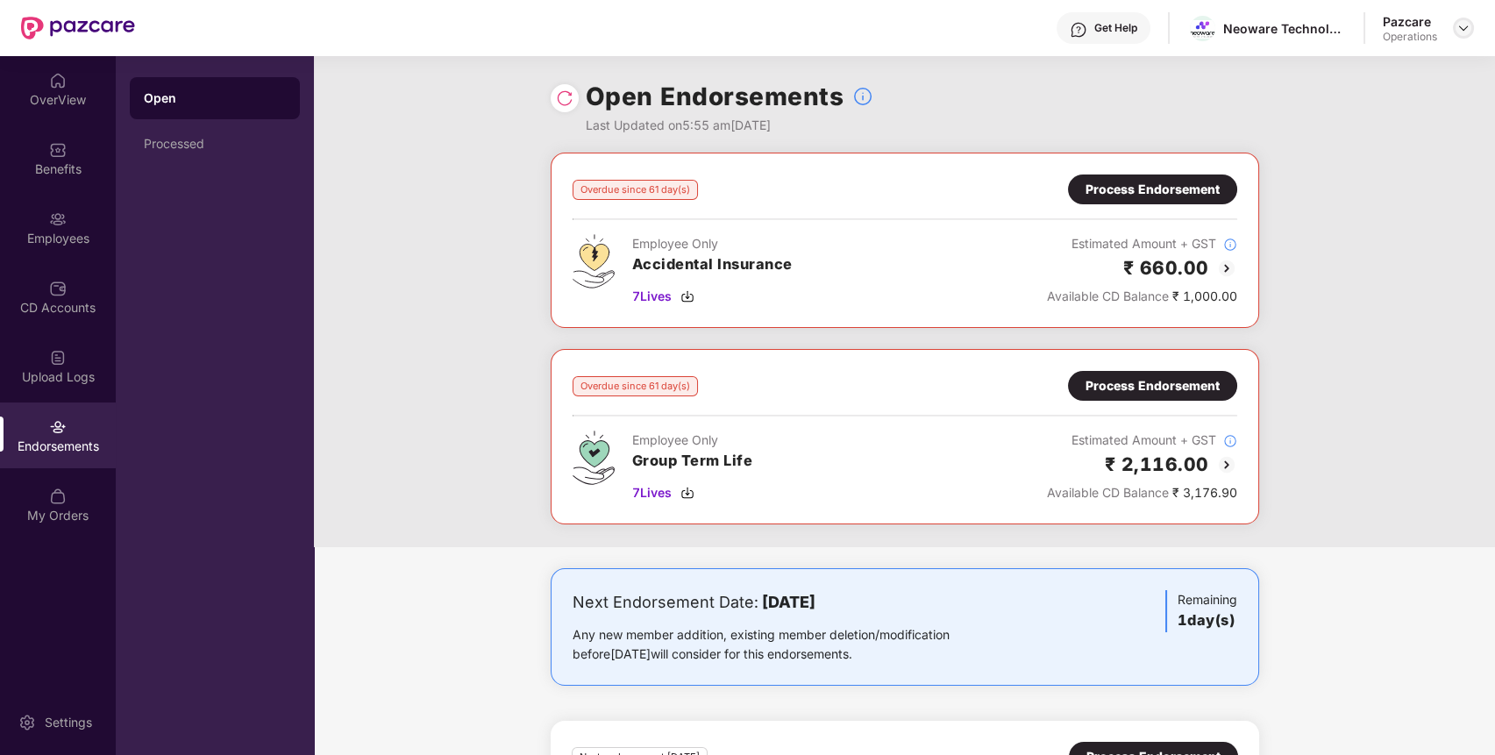
click at [1459, 25] on img at bounding box center [1463, 28] width 14 height 14
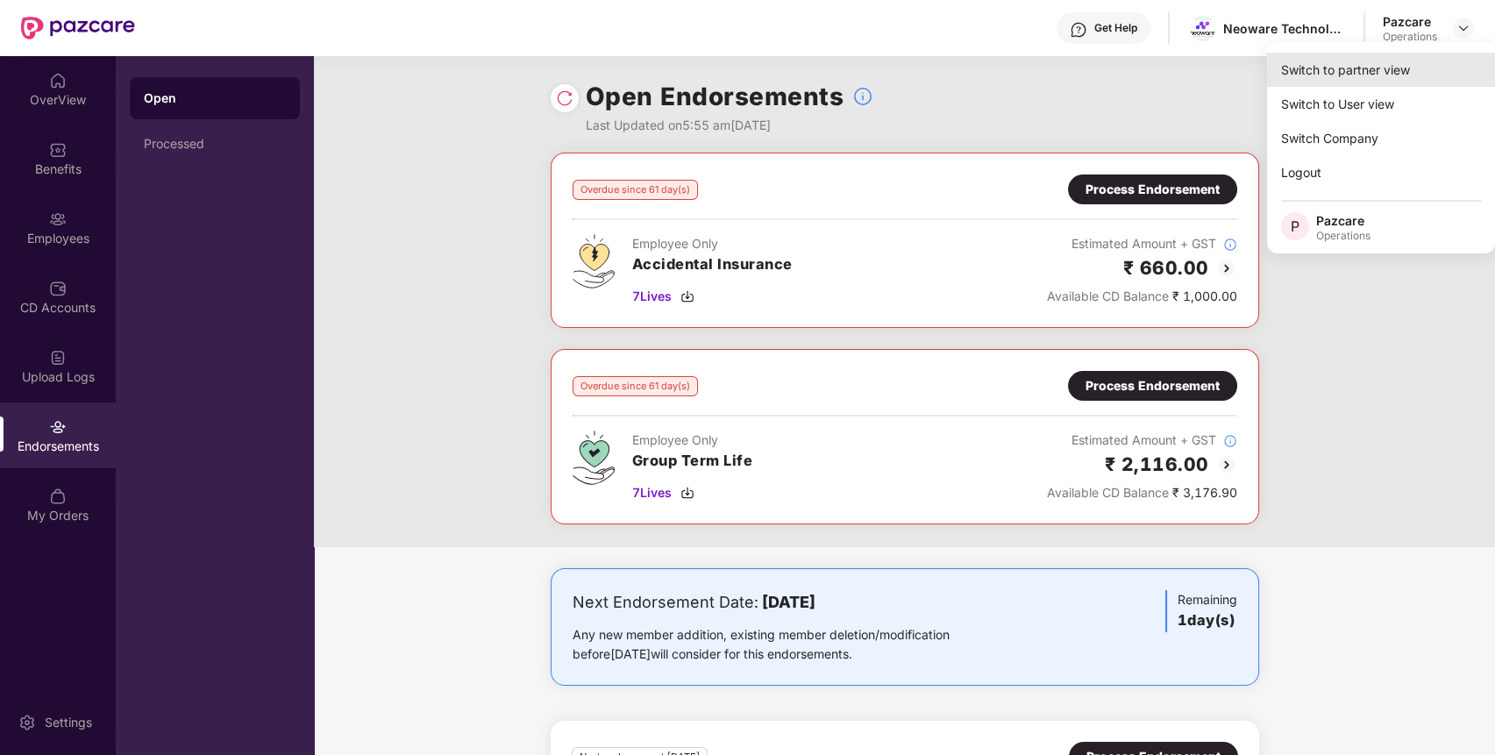
click at [1398, 68] on div "Switch to partner view" at bounding box center [1381, 70] width 228 height 34
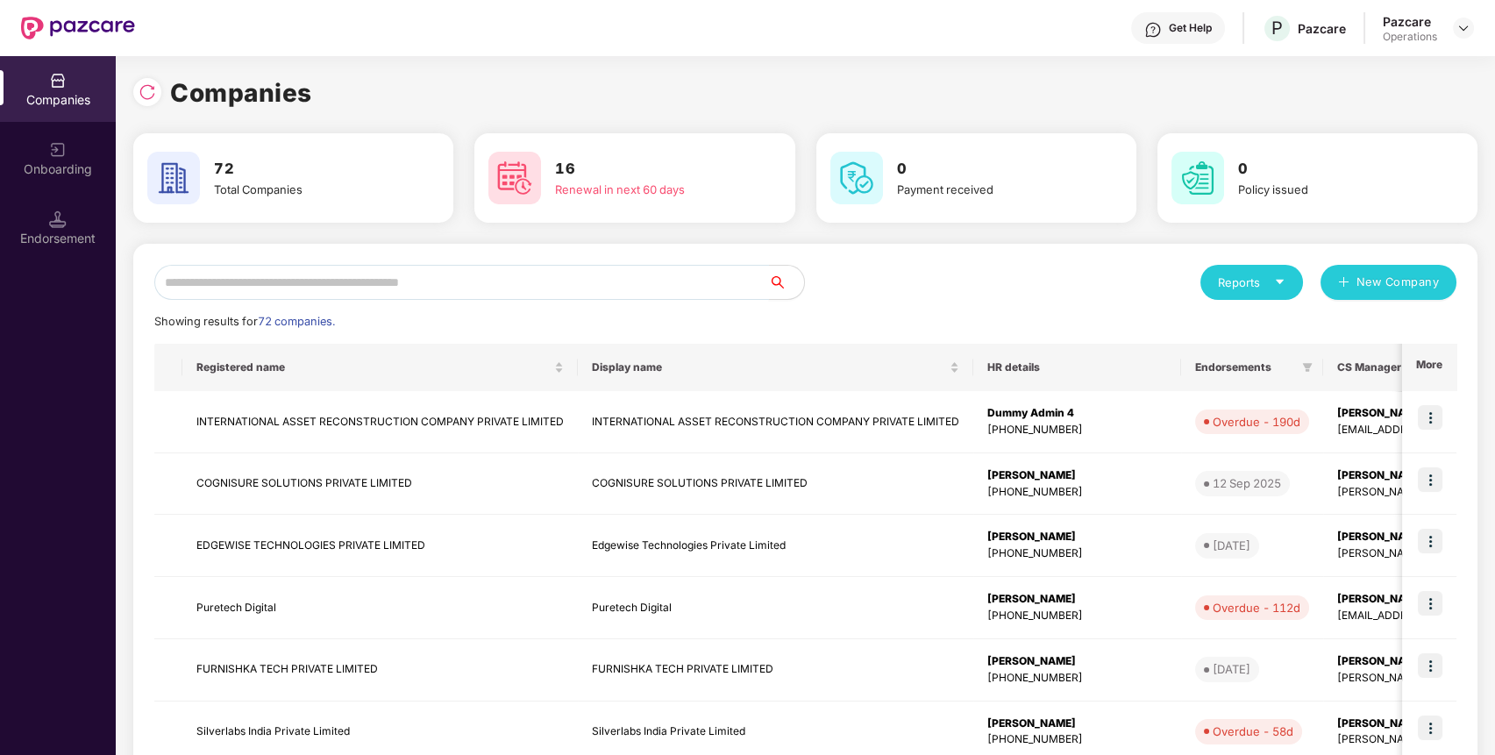
click at [650, 278] on input "text" at bounding box center [461, 282] width 615 height 35
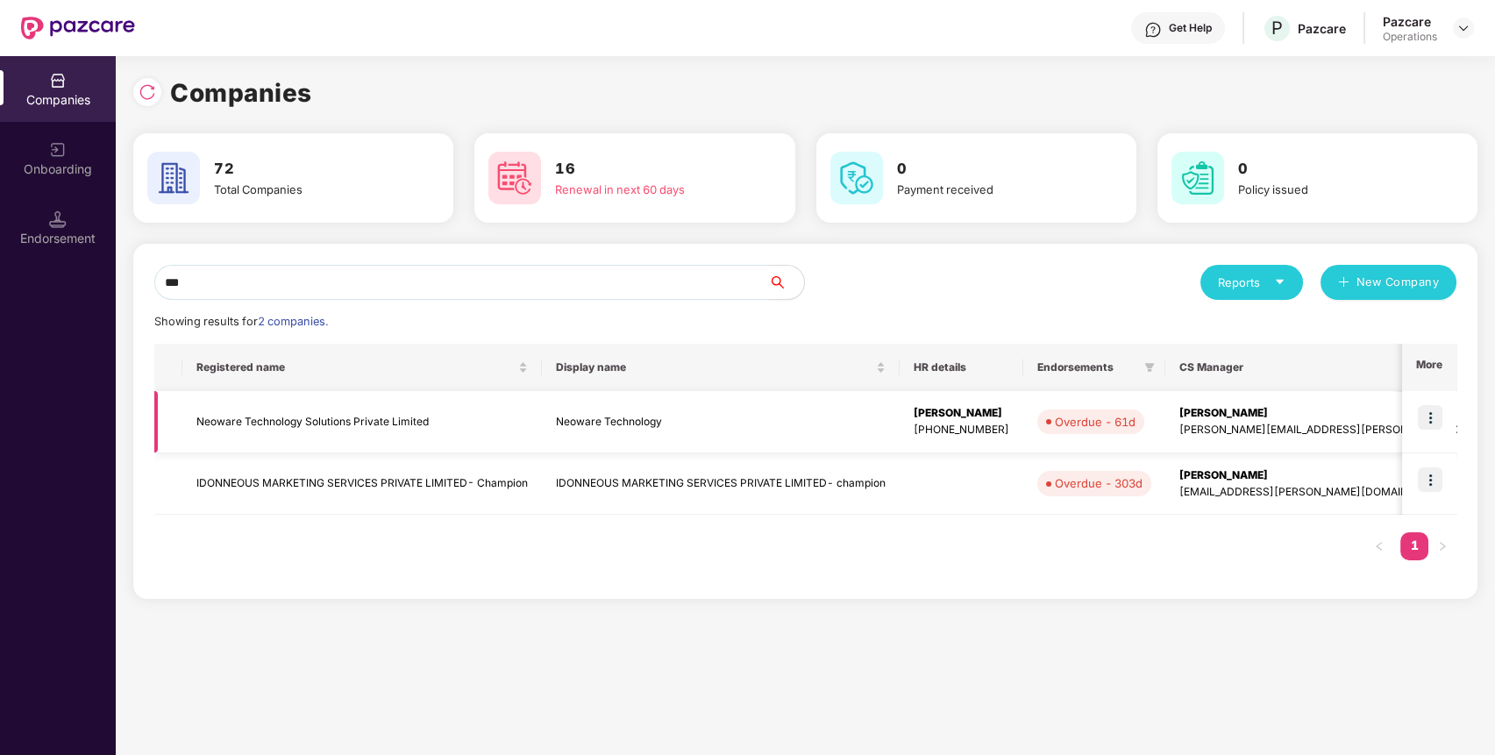
type input "***"
click at [379, 417] on td "Neoware Technology Solutions Private Limited" at bounding box center [362, 422] width 360 height 62
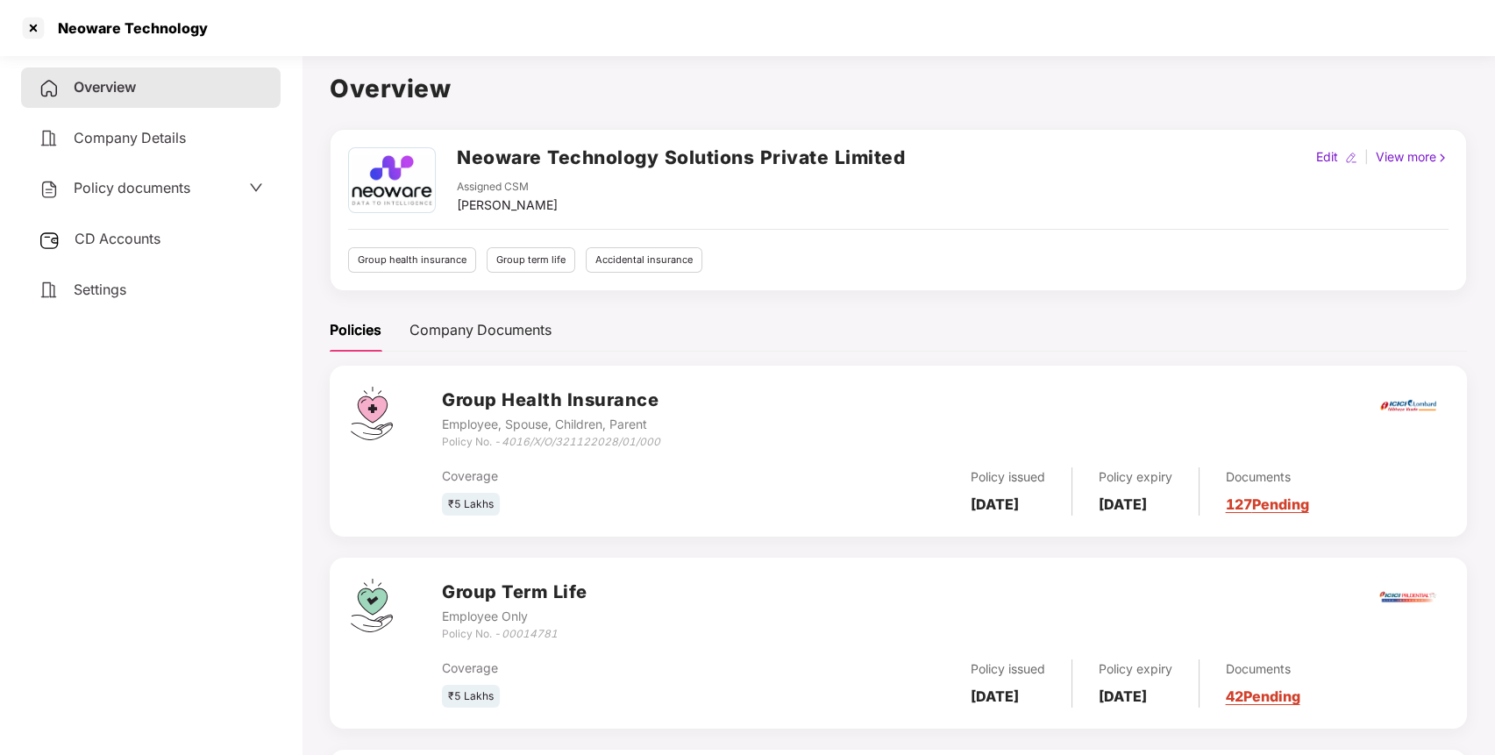
click at [114, 181] on span "Policy documents" at bounding box center [132, 188] width 117 height 18
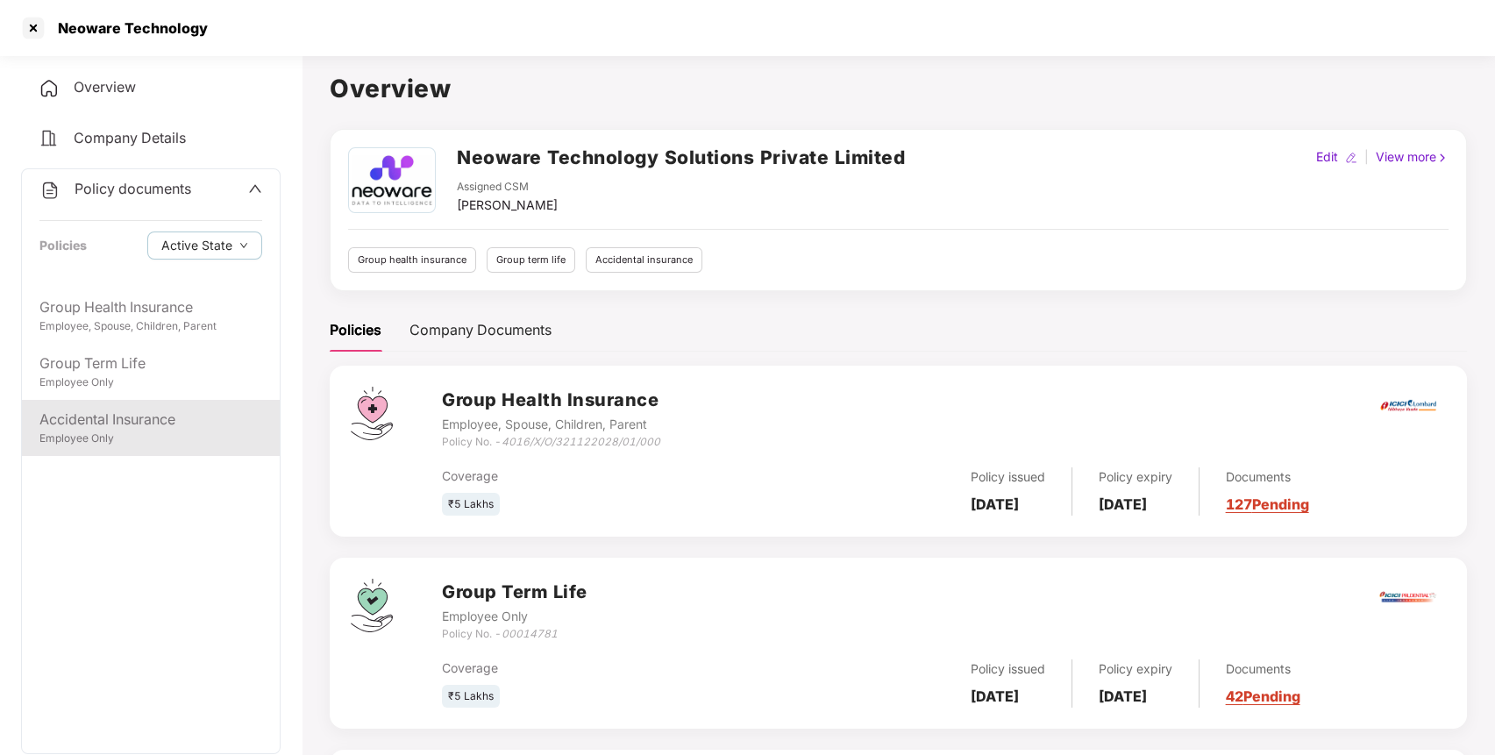
click at [124, 438] on div "Employee Only" at bounding box center [150, 439] width 223 height 17
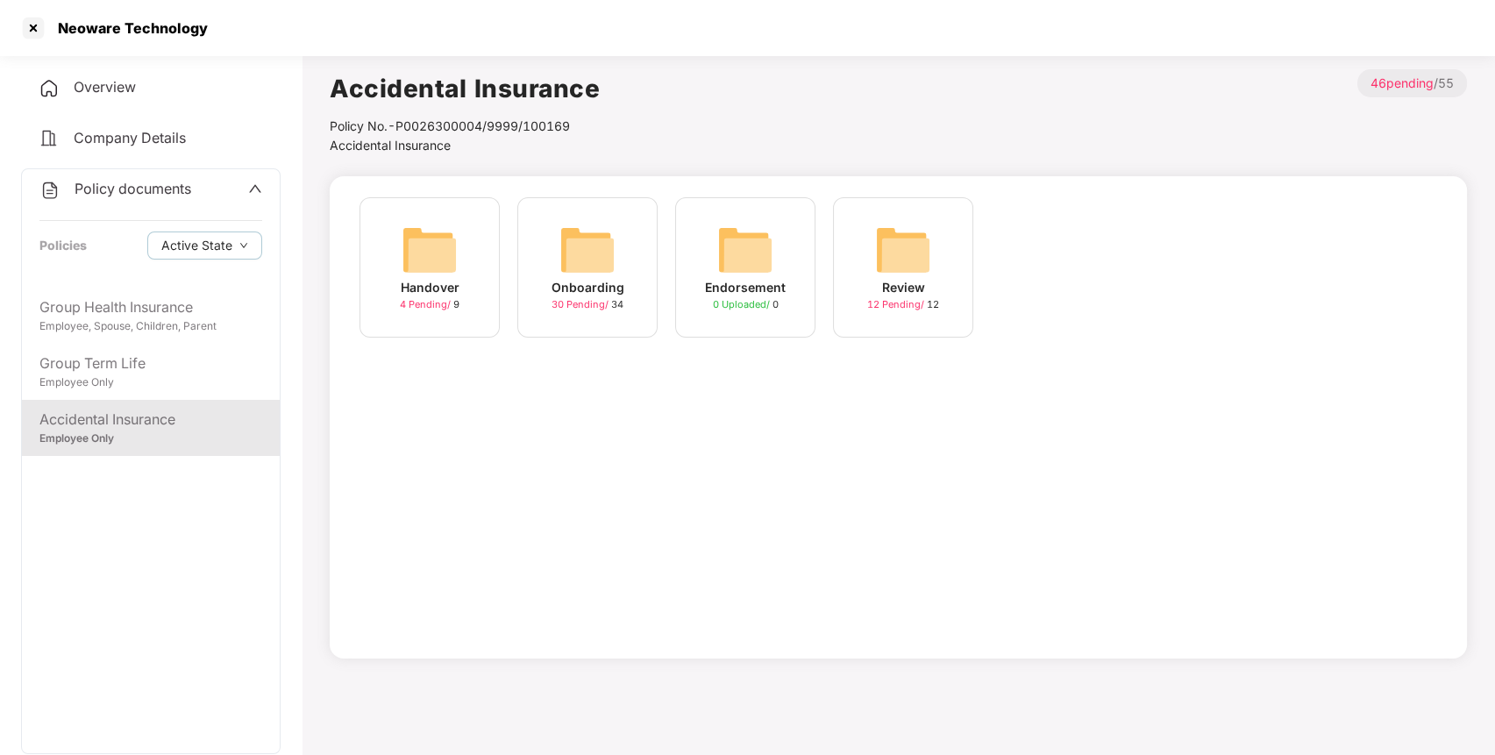
click at [584, 245] on img at bounding box center [587, 250] width 56 height 56
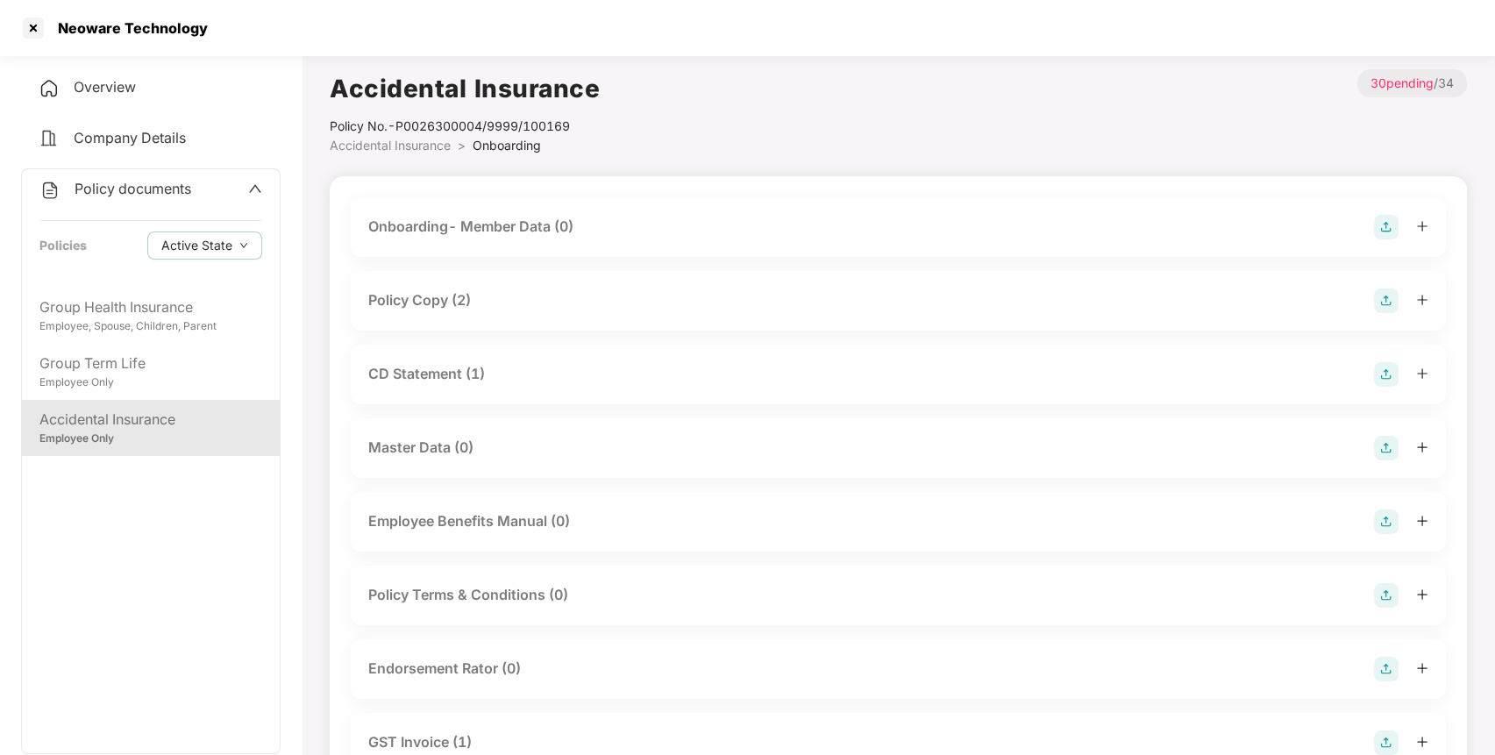
click at [1186, 300] on div "Policy Copy (2)" at bounding box center [898, 300] width 1060 height 25
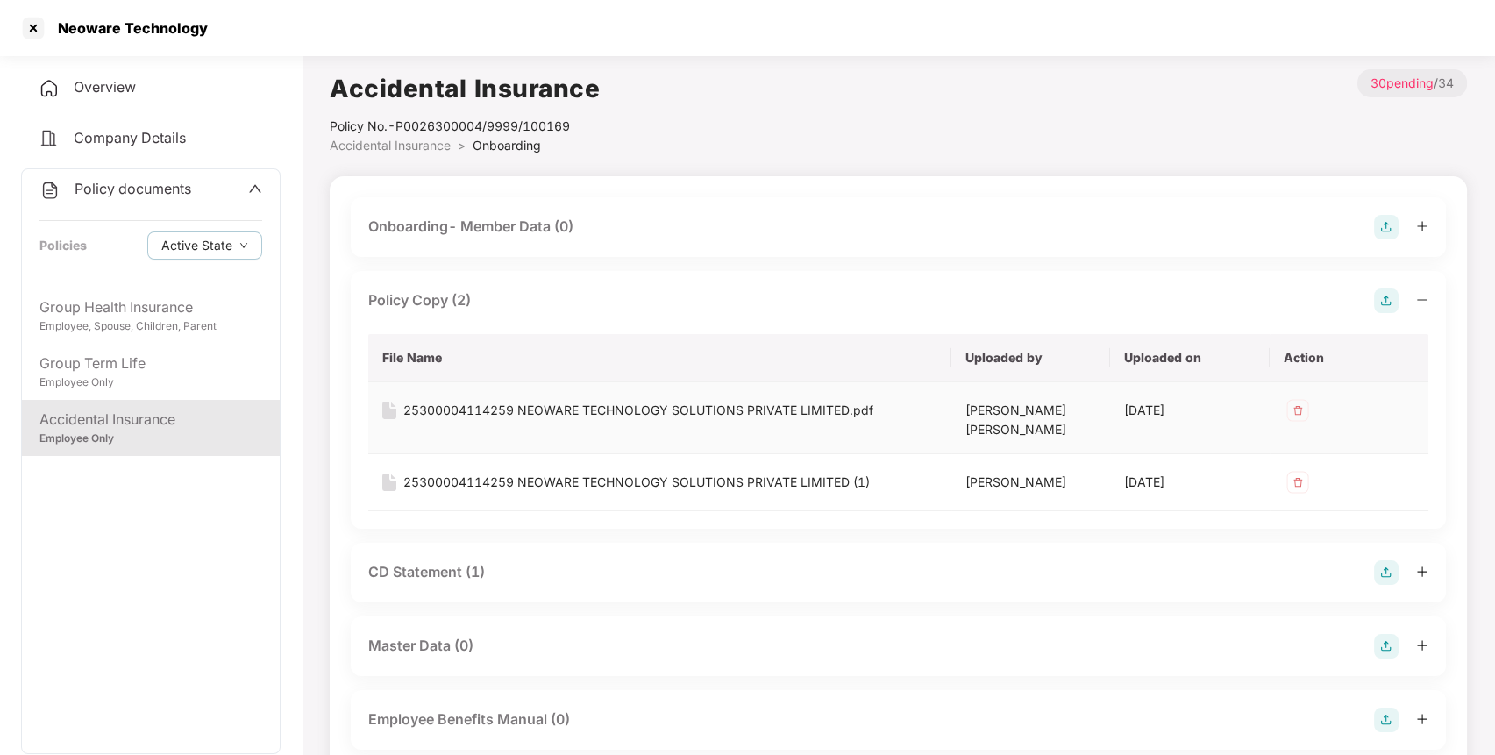
click at [595, 414] on div "25300004114259 NEOWARE TECHNOLOGY SOLUTIONS PRIVATE LIMITED.pdf" at bounding box center [638, 410] width 470 height 19
click at [32, 28] on div at bounding box center [33, 28] width 28 height 28
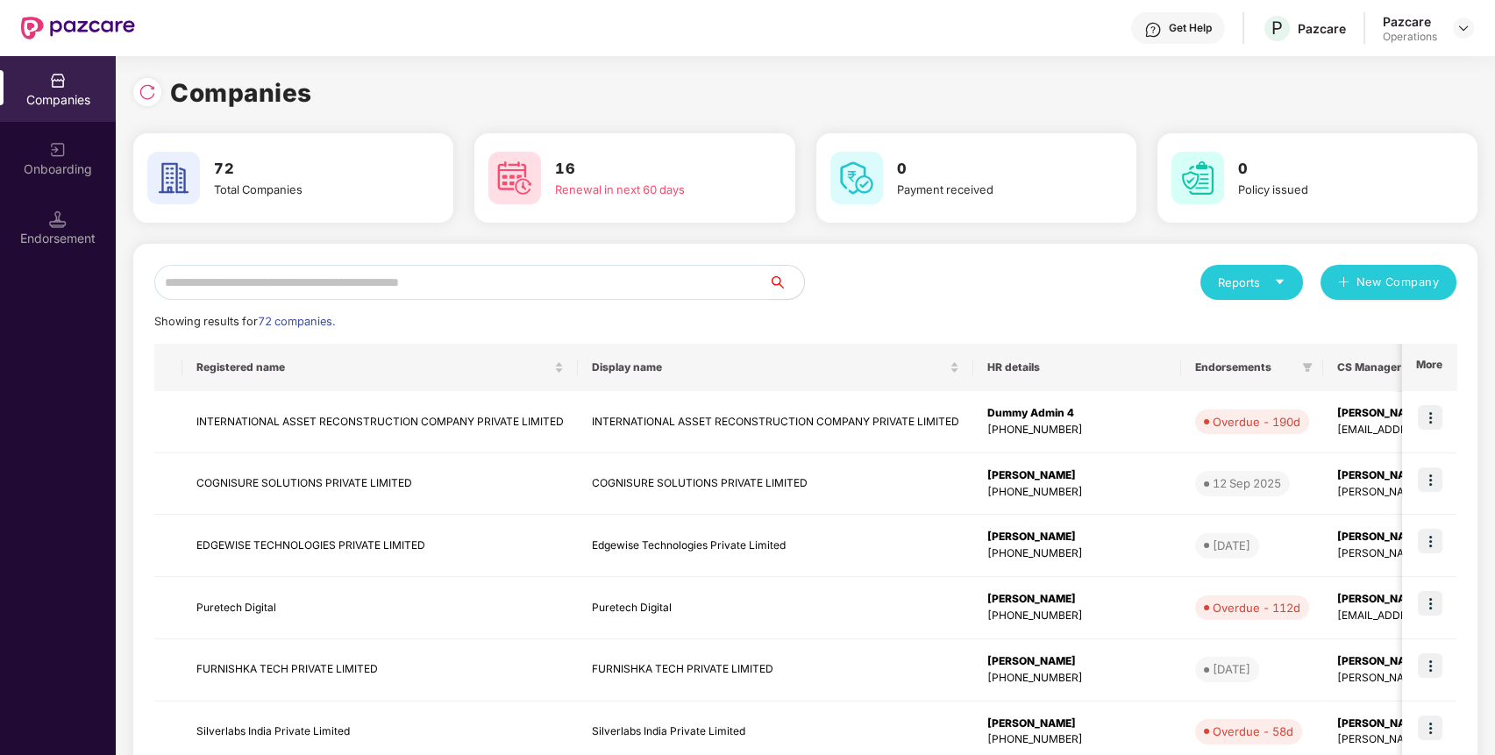
click at [411, 292] on input "text" at bounding box center [461, 282] width 615 height 35
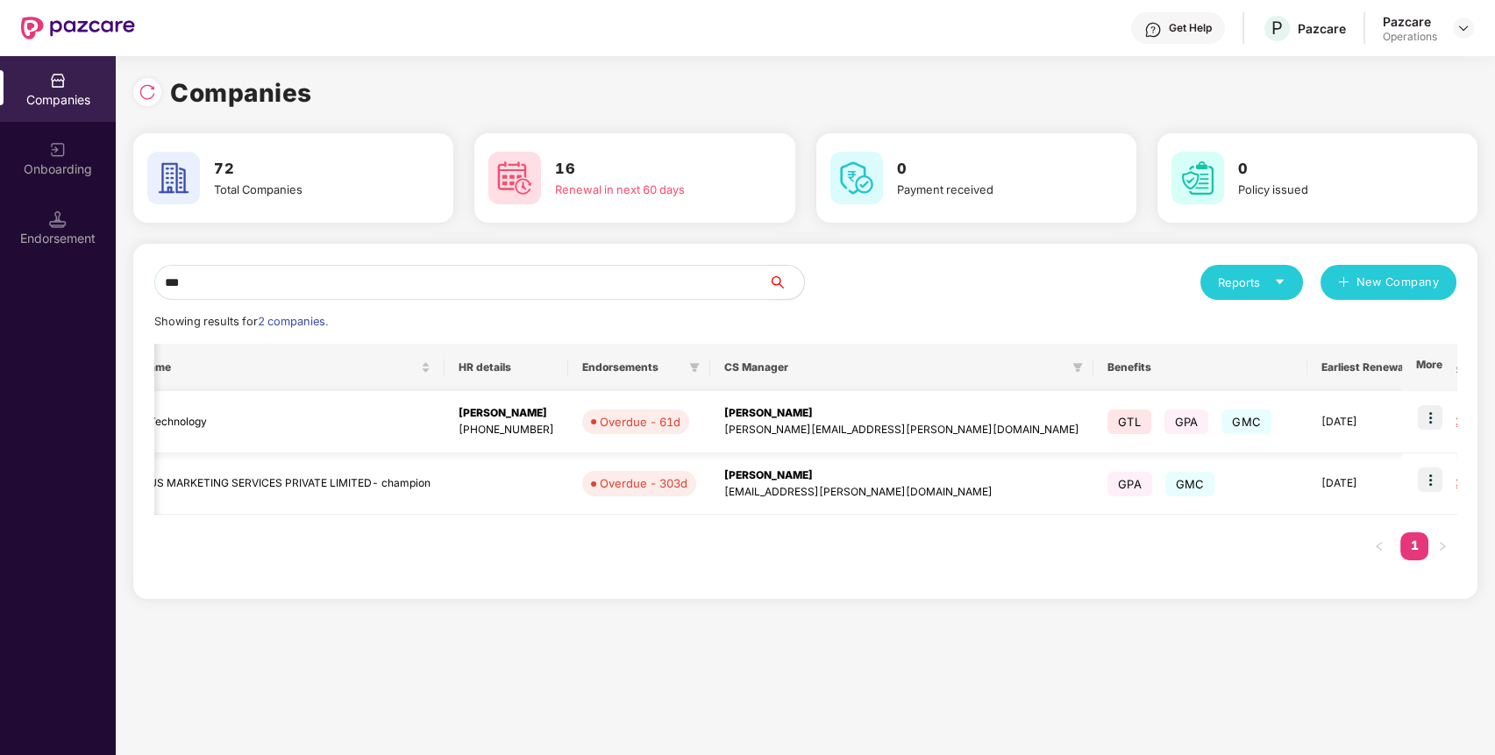
scroll to position [0, 459]
type input "***"
click at [1437, 416] on img at bounding box center [1430, 417] width 25 height 25
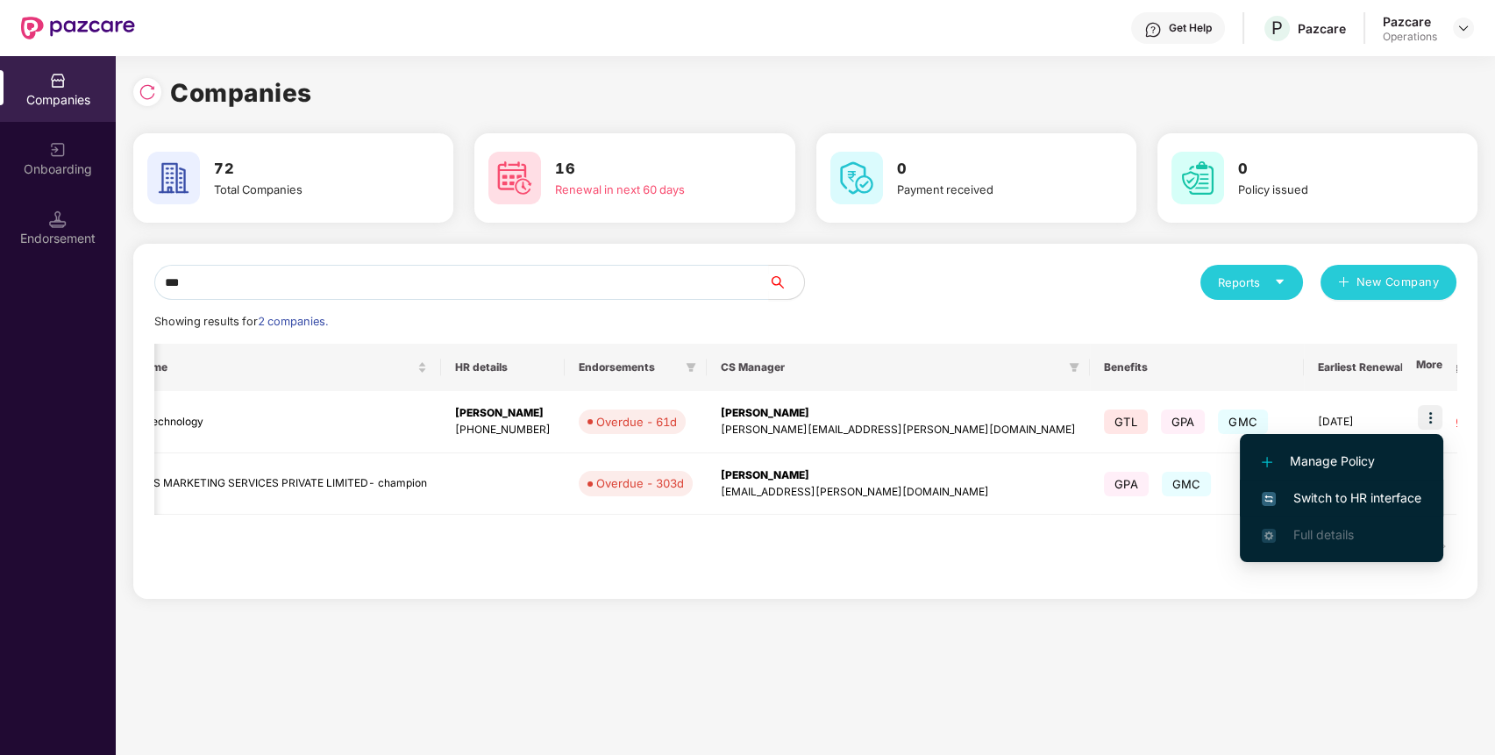
click at [1392, 508] on li "Switch to HR interface" at bounding box center [1341, 498] width 203 height 37
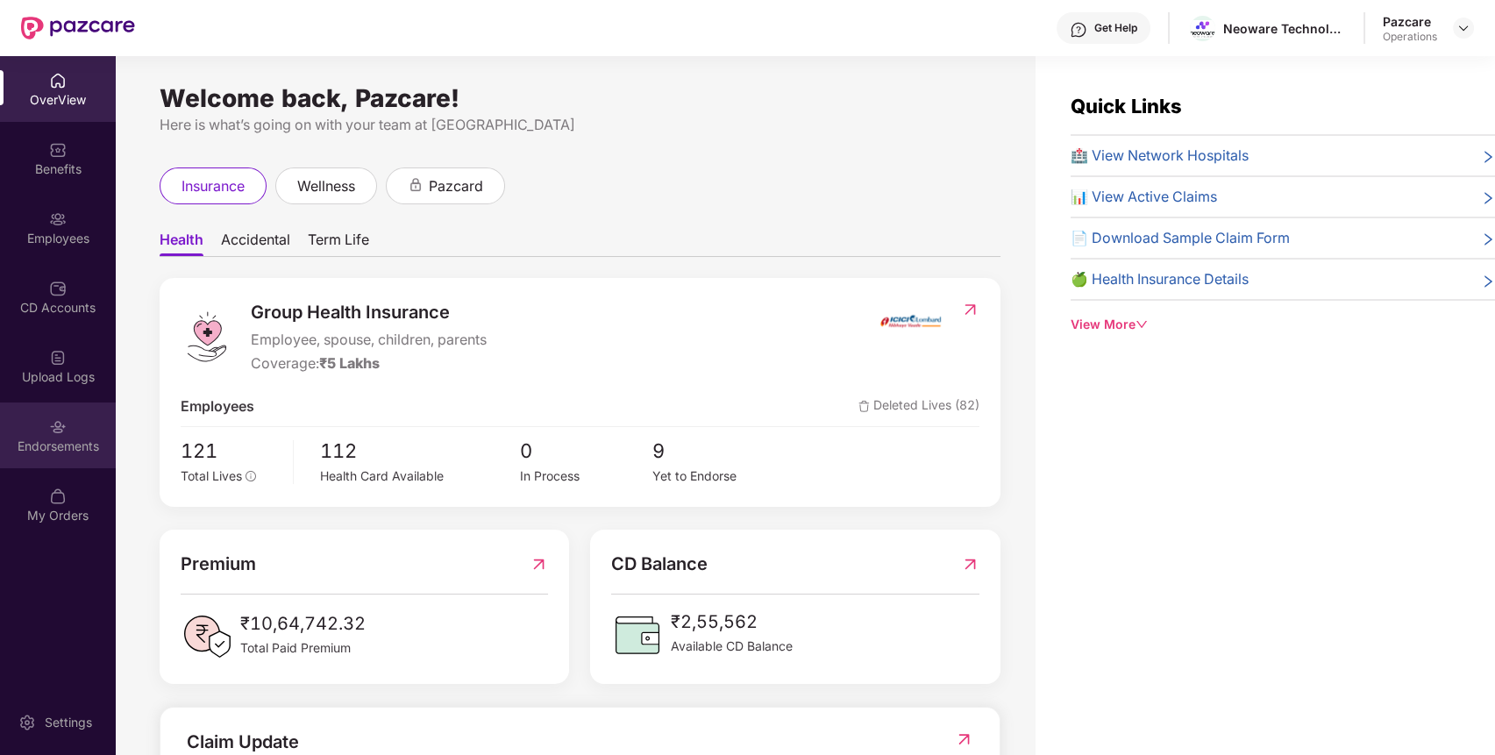
click at [65, 408] on div "Endorsements" at bounding box center [58, 435] width 116 height 66
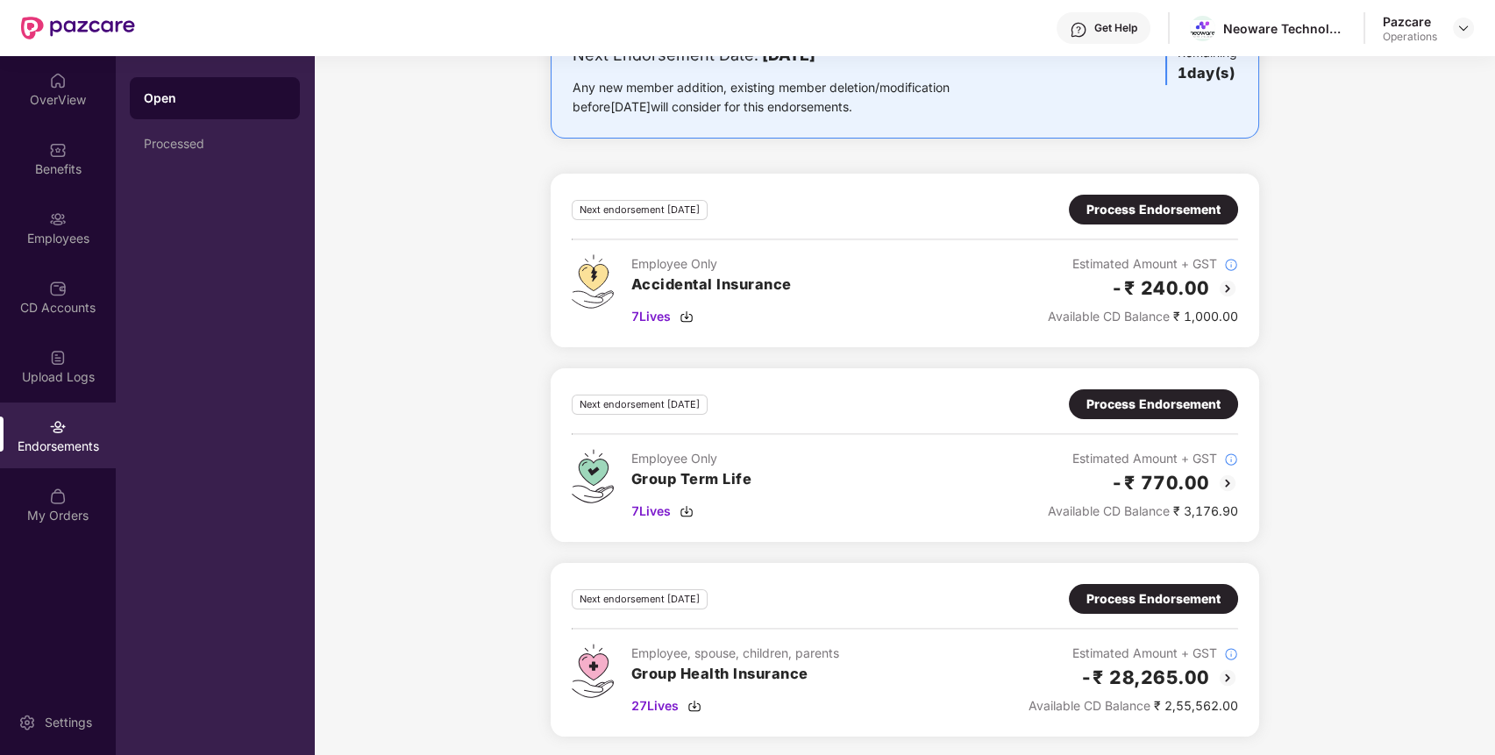
scroll to position [0, 0]
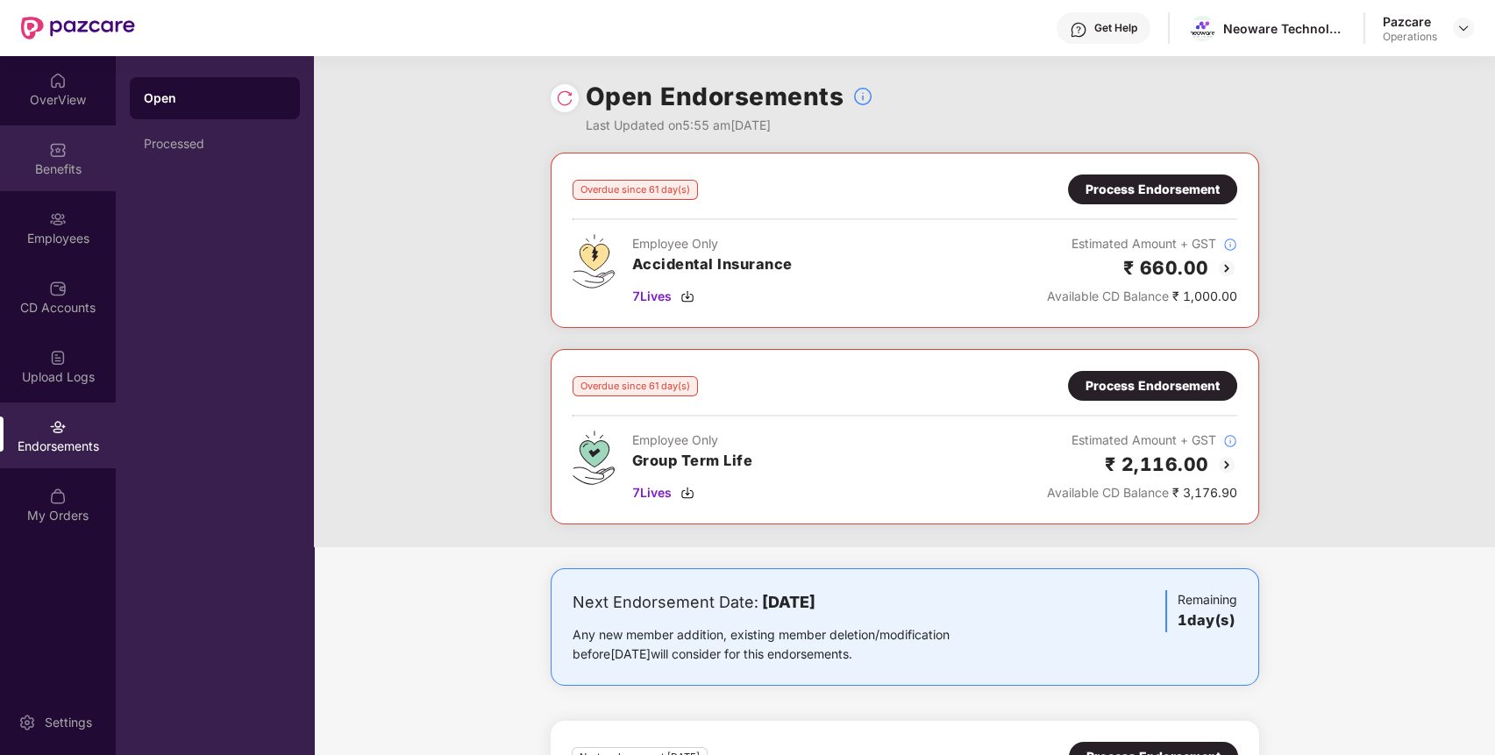
click at [56, 162] on div "Benefits" at bounding box center [58, 169] width 116 height 18
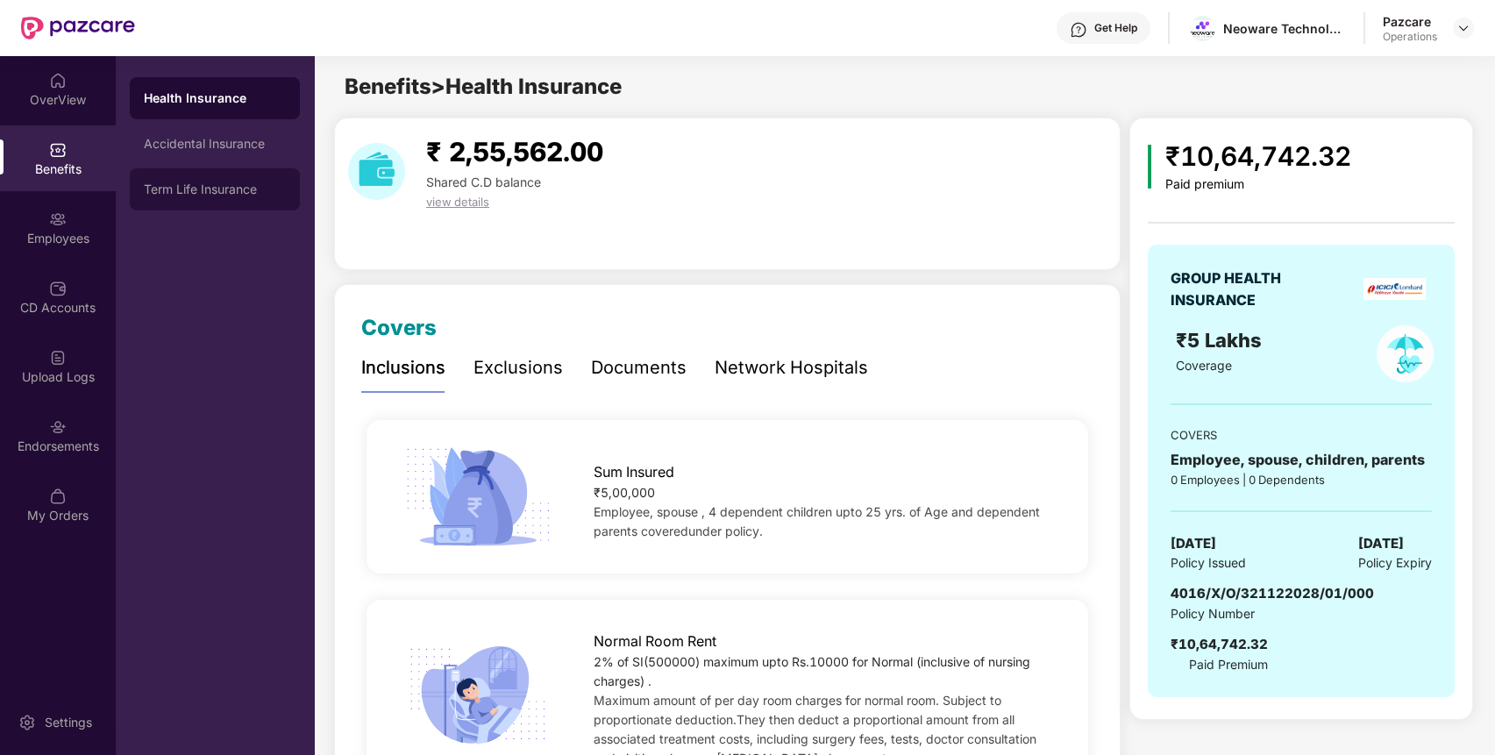
click at [239, 182] on div "Term Life Insurance" at bounding box center [215, 189] width 142 height 14
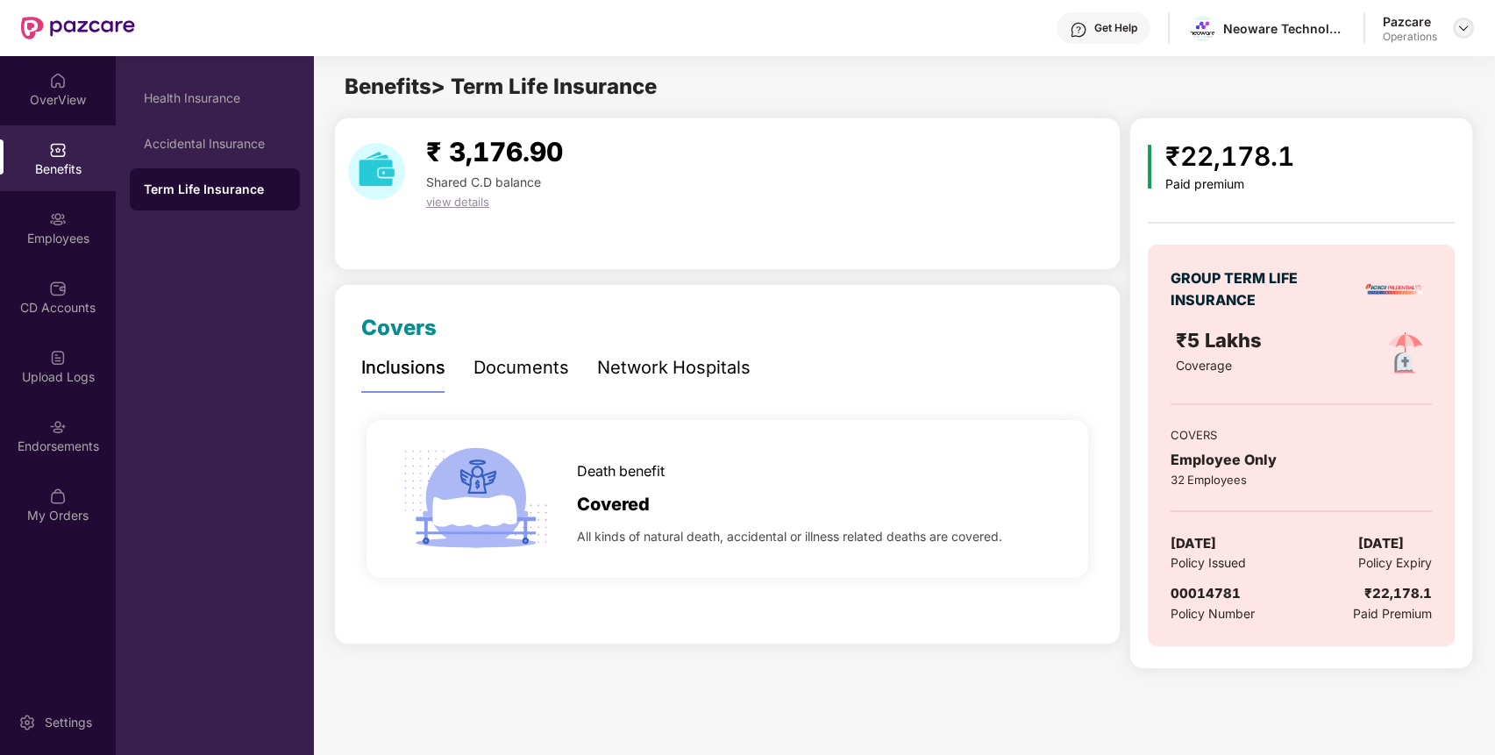
click at [1458, 29] on img at bounding box center [1463, 28] width 14 height 14
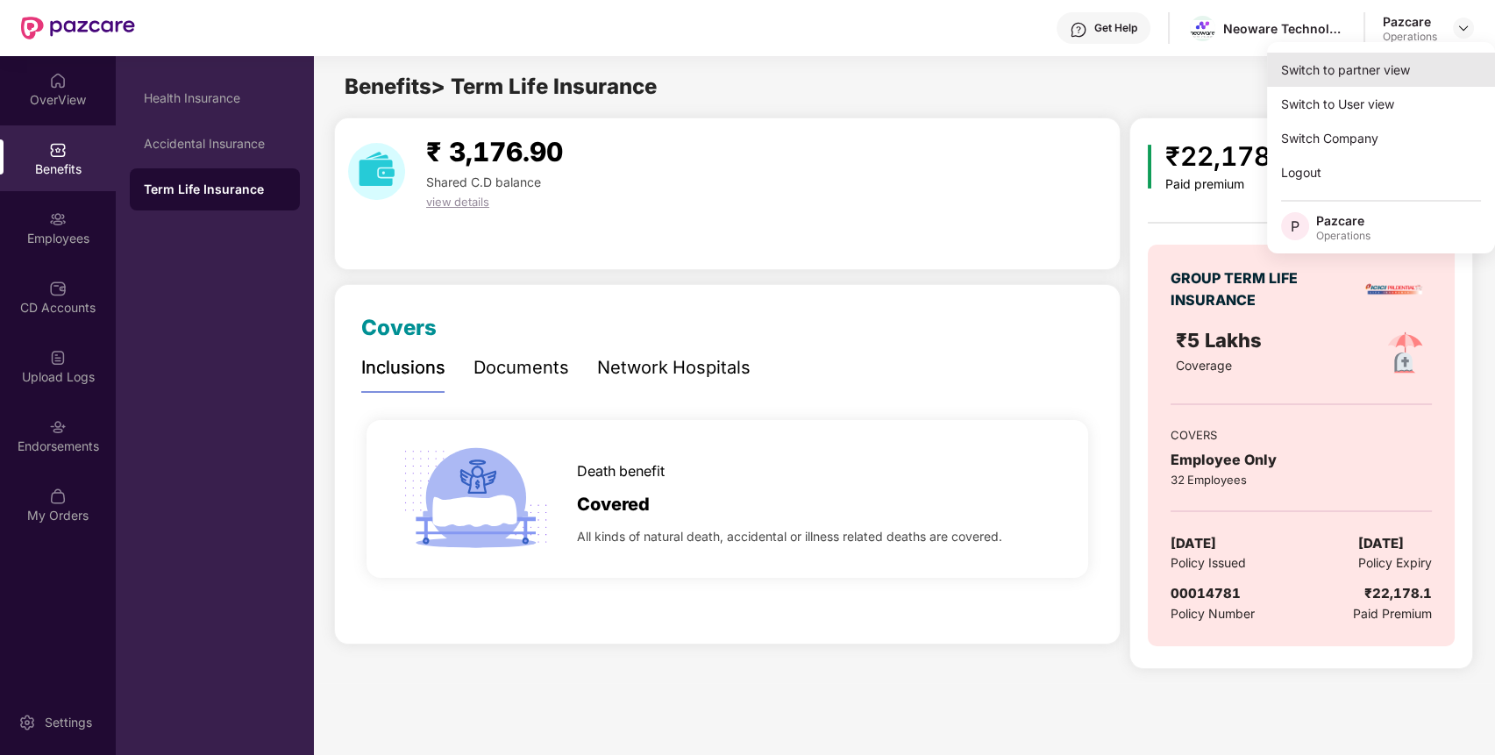
click at [1384, 81] on div "Switch to partner view" at bounding box center [1381, 70] width 228 height 34
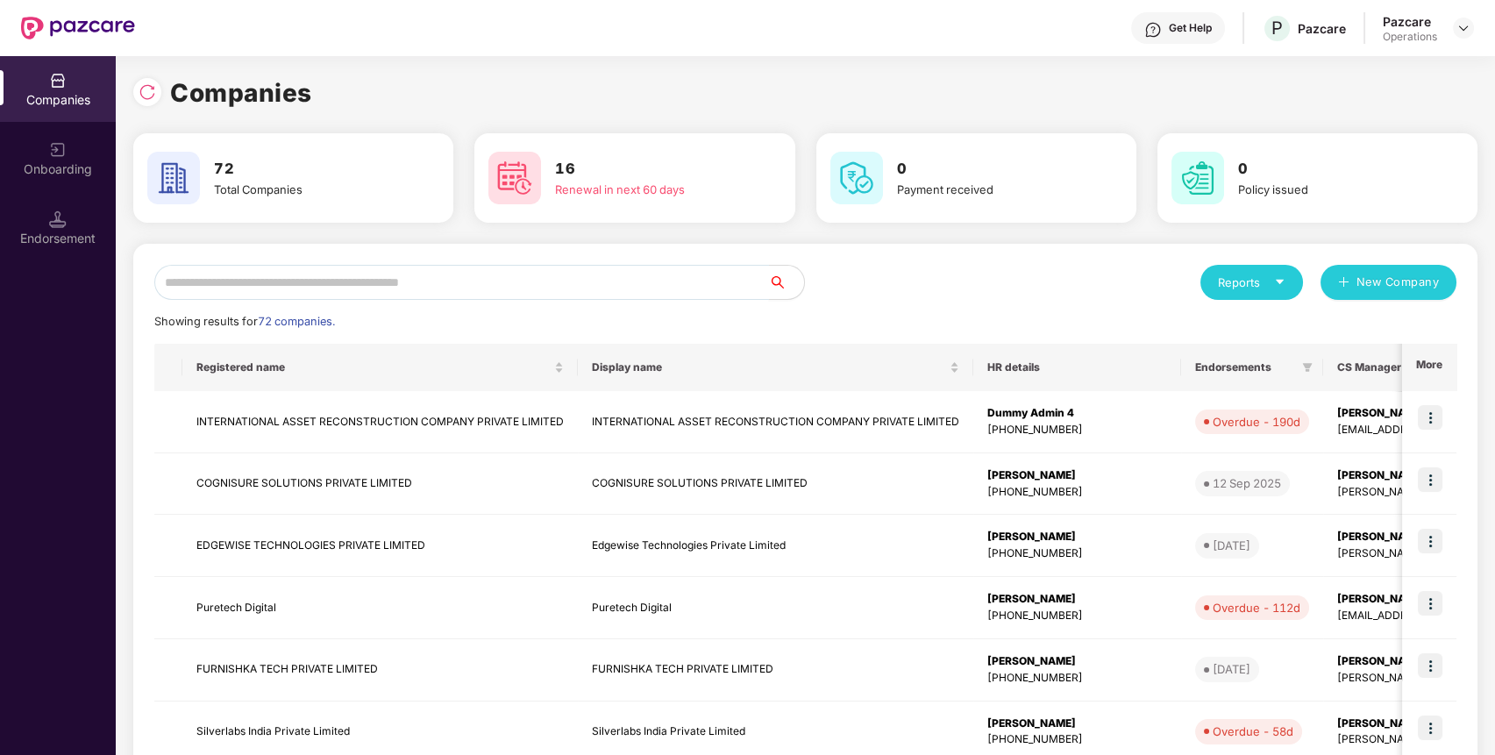
click at [680, 278] on input "text" at bounding box center [461, 282] width 615 height 35
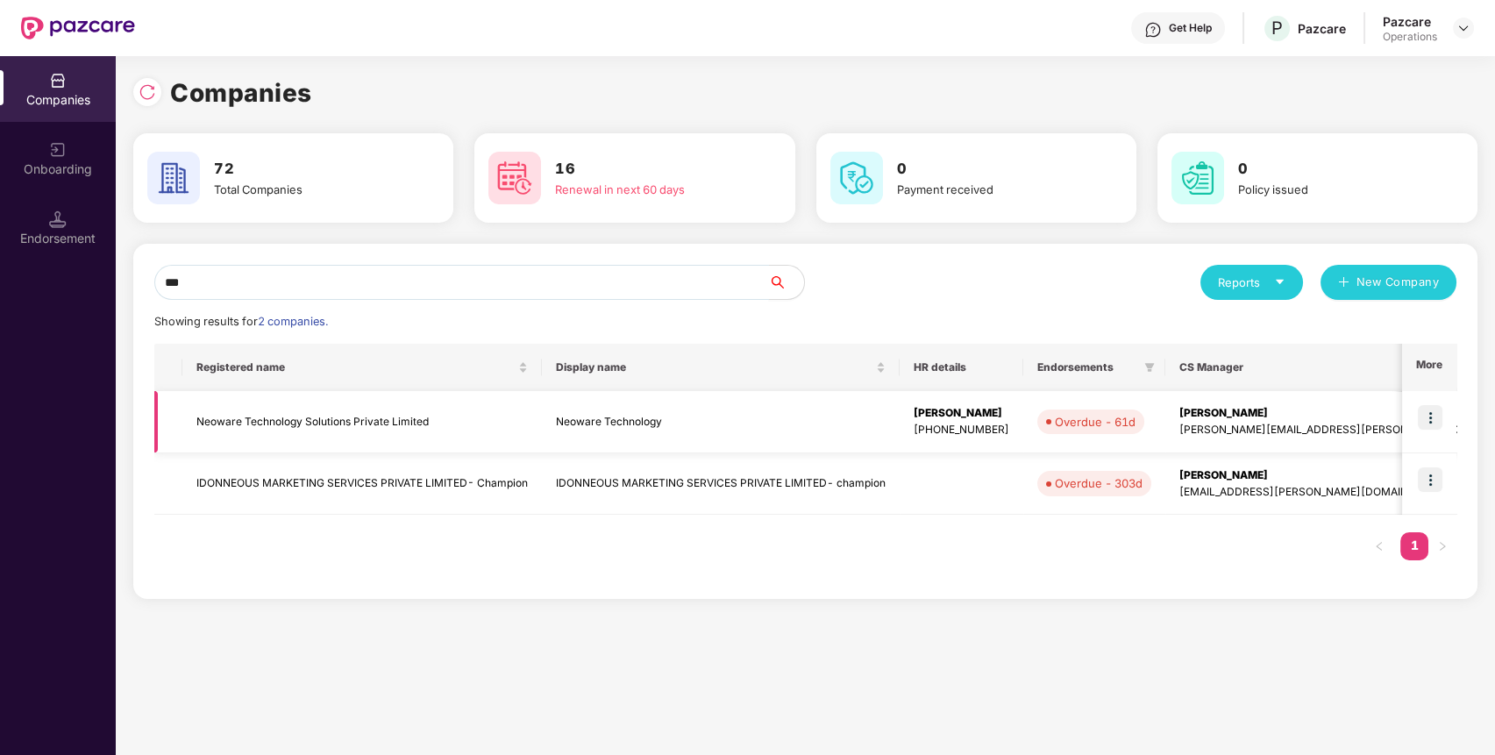
type input "***"
click at [365, 426] on td "Neoware Technology Solutions Private Limited" at bounding box center [362, 422] width 360 height 62
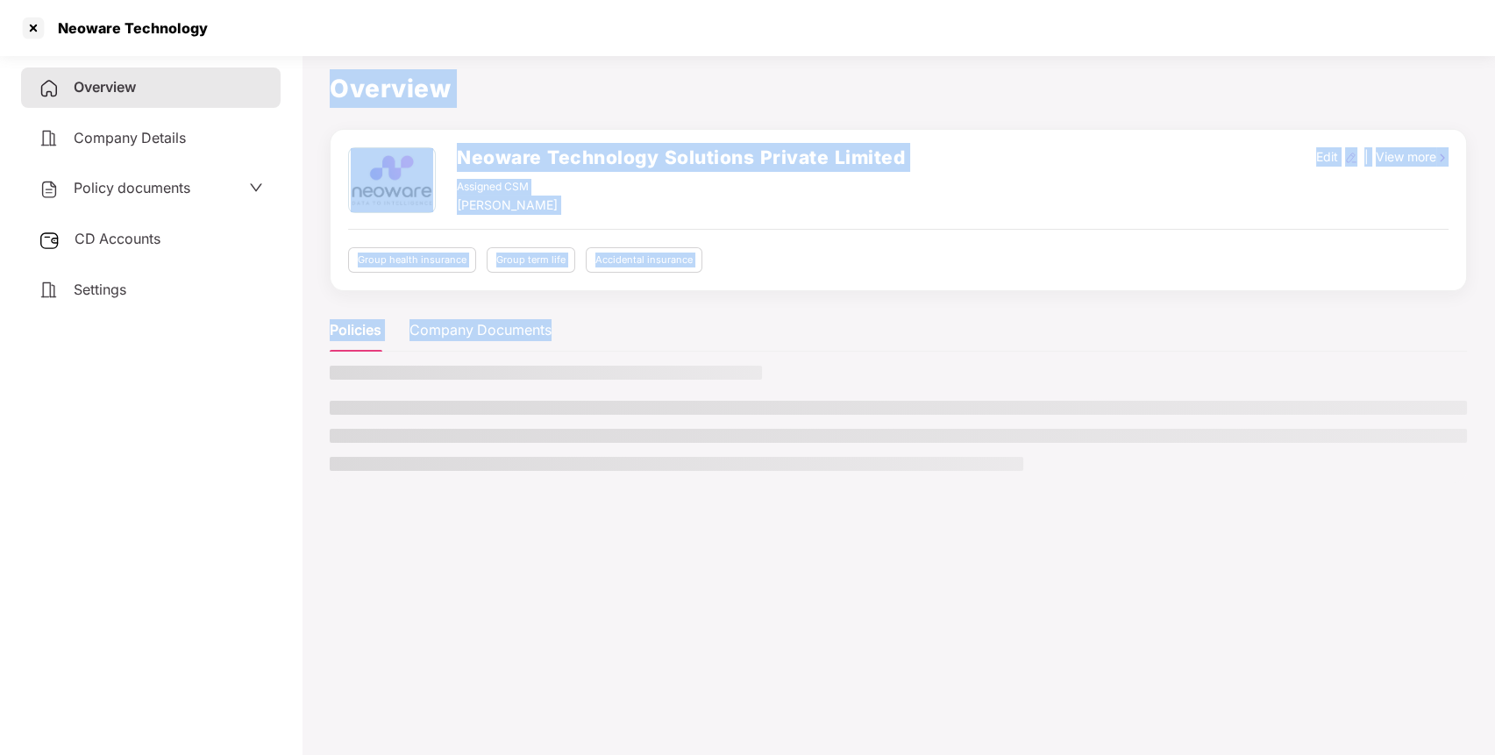
drag, startPoint x: 365, startPoint y: 426, endPoint x: 118, endPoint y: 241, distance: 308.8
click at [118, 241] on div "Overview Company Details Policy documents CD Accounts Settings Overview Neoware…" at bounding box center [747, 425] width 1495 height 755
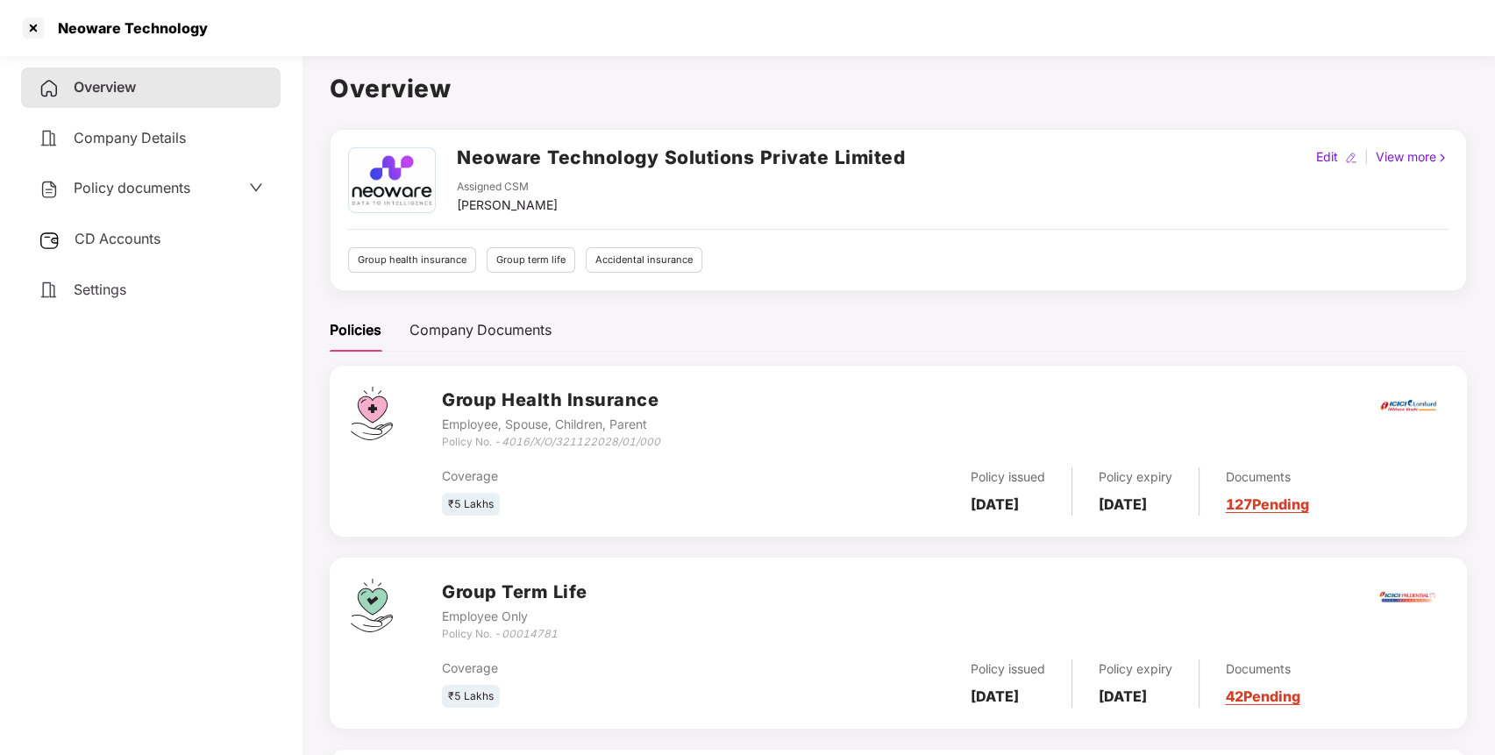
click at [120, 174] on div "Policy documents" at bounding box center [151, 188] width 260 height 40
click at [125, 189] on span "Policy documents" at bounding box center [132, 188] width 117 height 18
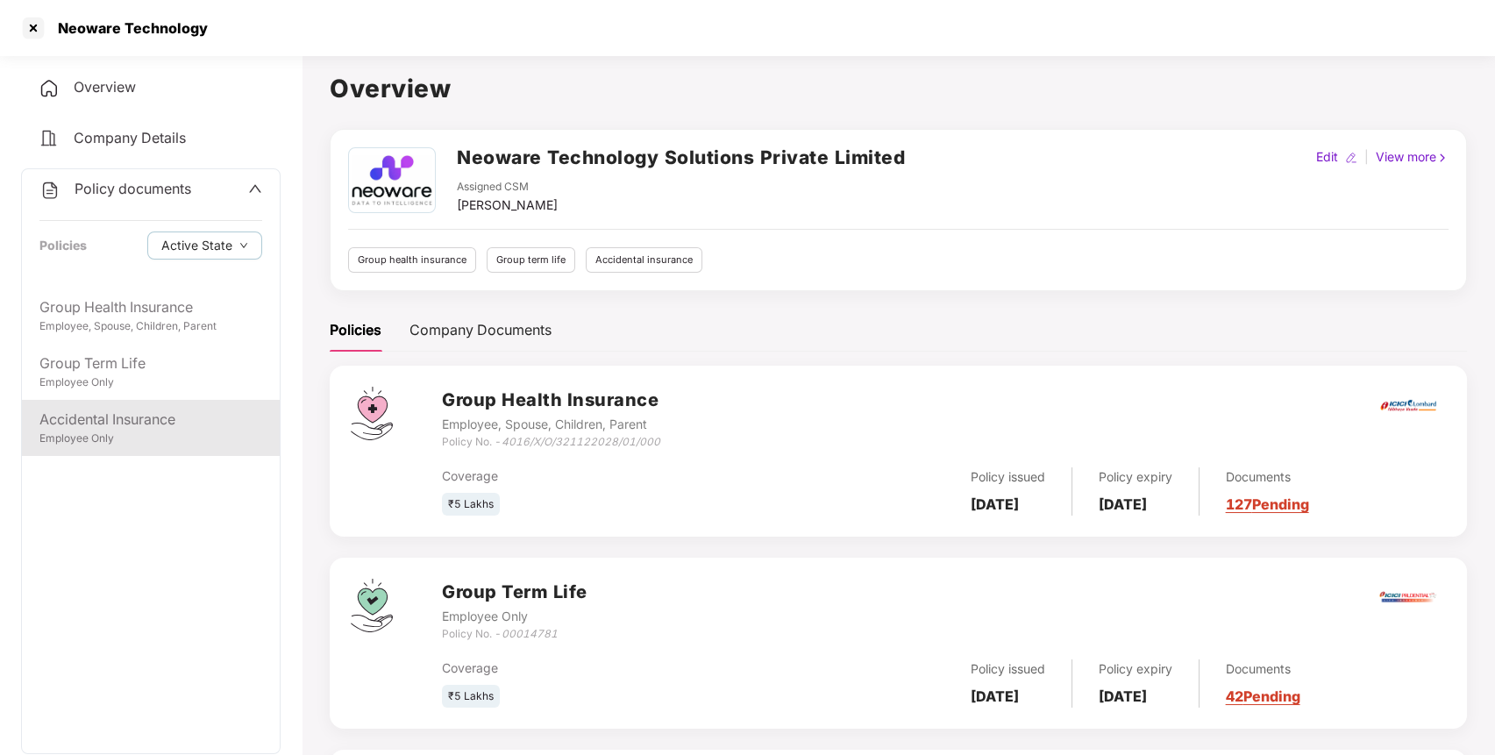
click at [167, 414] on div "Accidental Insurance" at bounding box center [150, 420] width 223 height 22
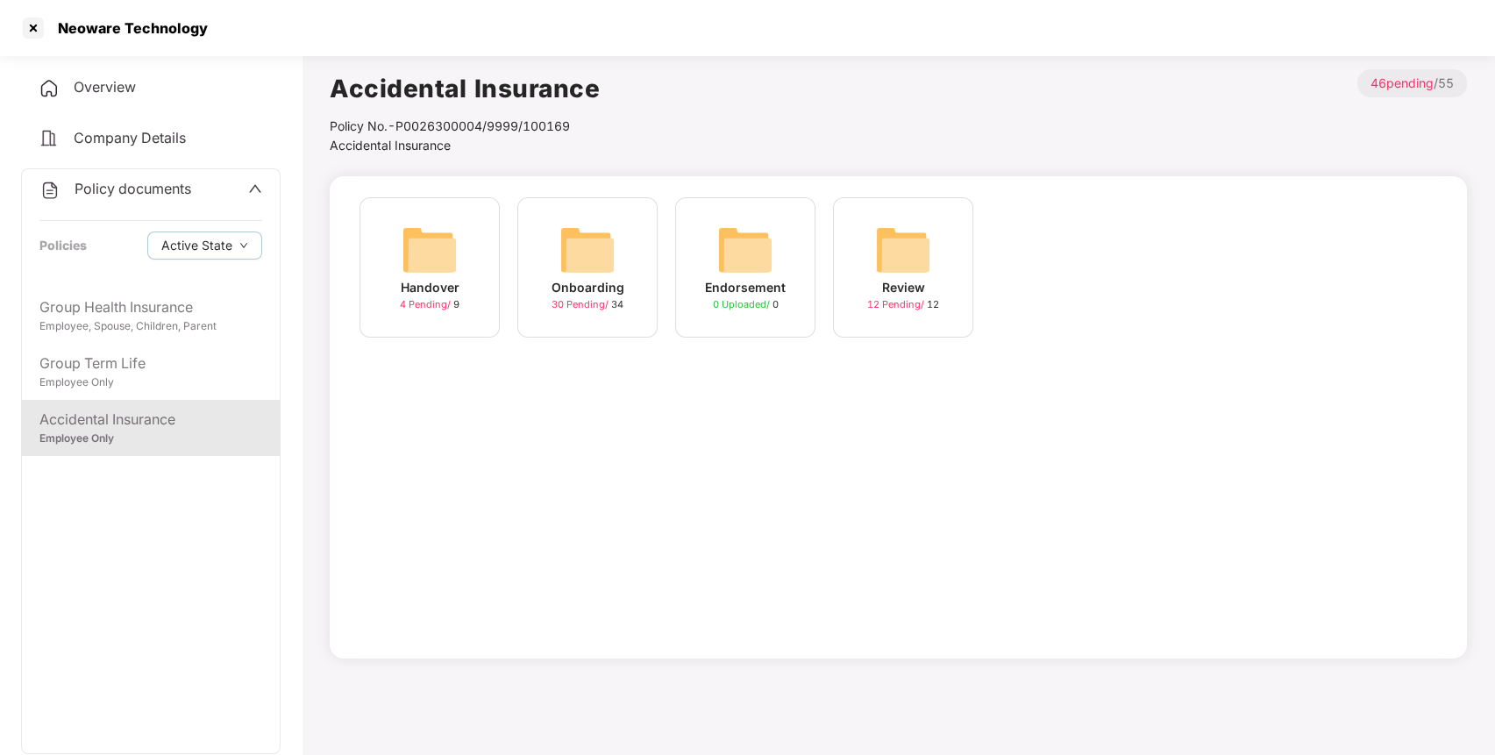
click at [570, 257] on img at bounding box center [587, 250] width 56 height 56
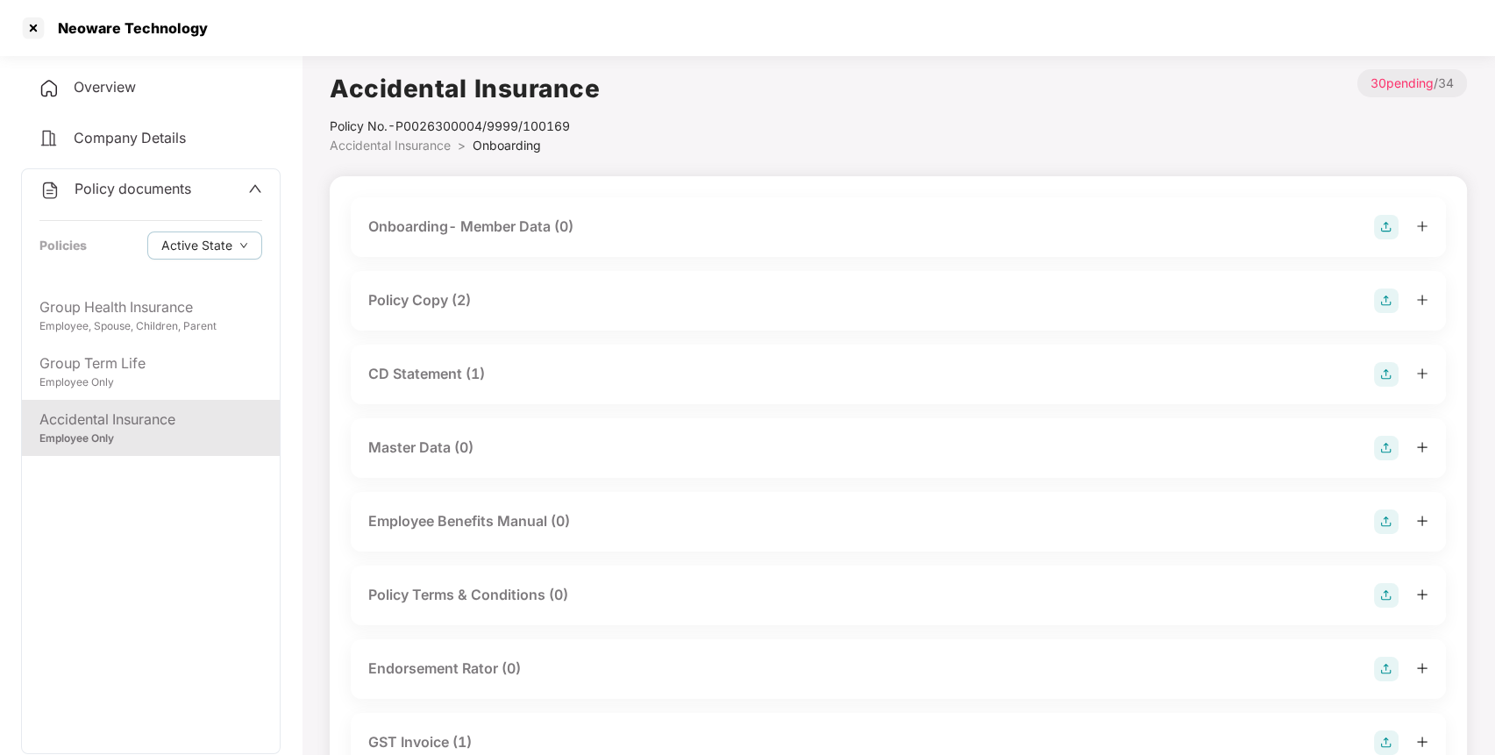
click at [1273, 298] on div "Policy Copy (2)" at bounding box center [898, 300] width 1060 height 25
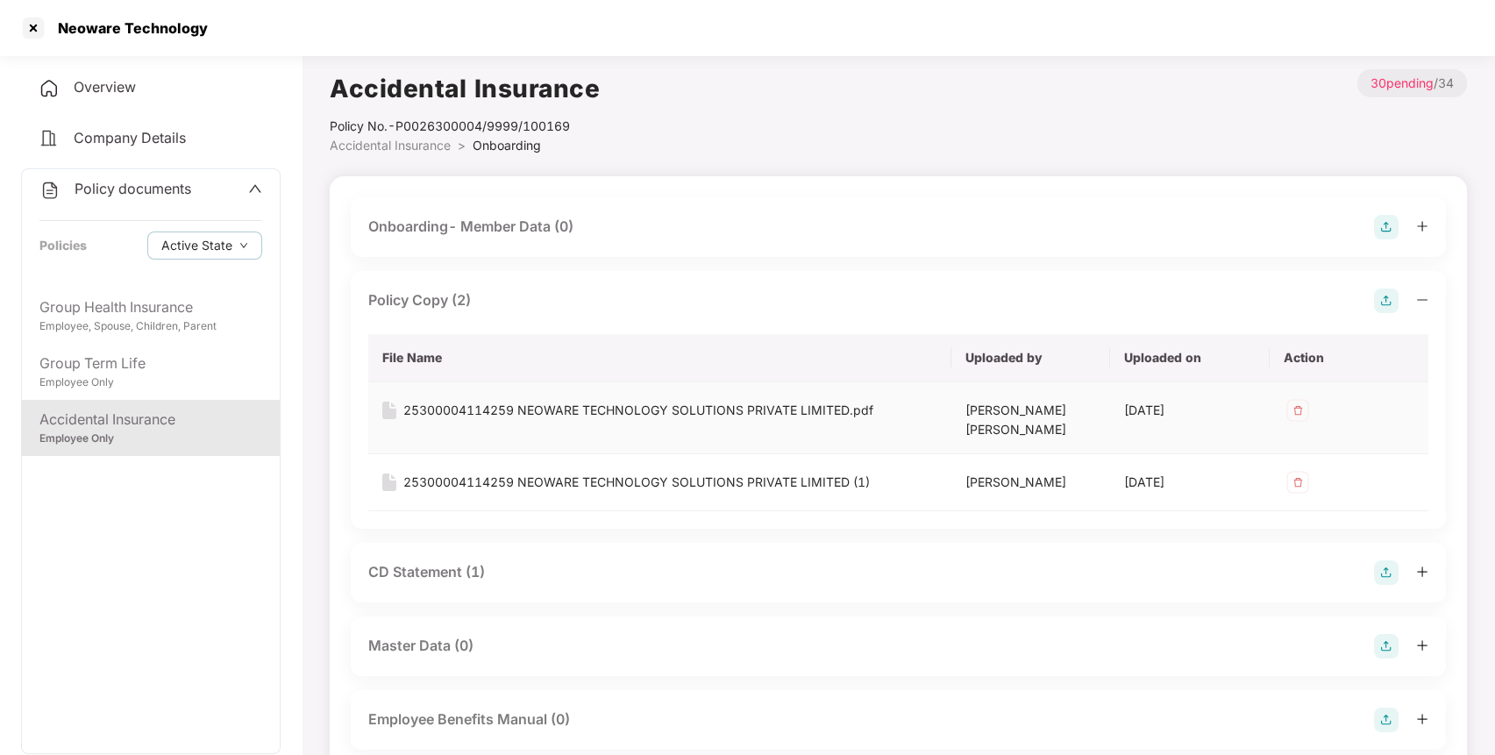
click at [705, 416] on div "25300004114259 NEOWARE TECHNOLOGY SOLUTIONS PRIVATE LIMITED.pdf" at bounding box center [638, 410] width 470 height 19
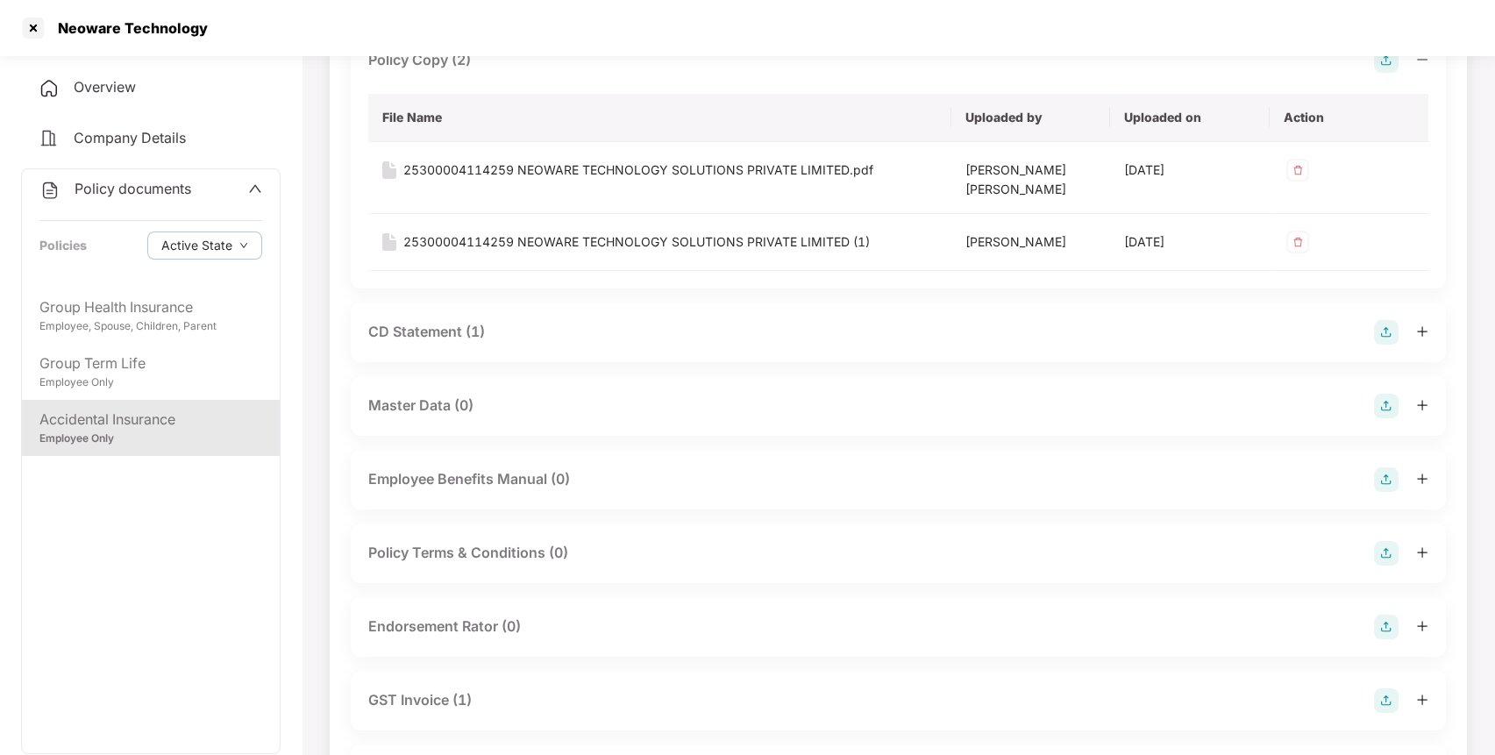
scroll to position [245, 0]
click at [451, 317] on div "CD Statement (1)" at bounding box center [426, 328] width 117 height 22
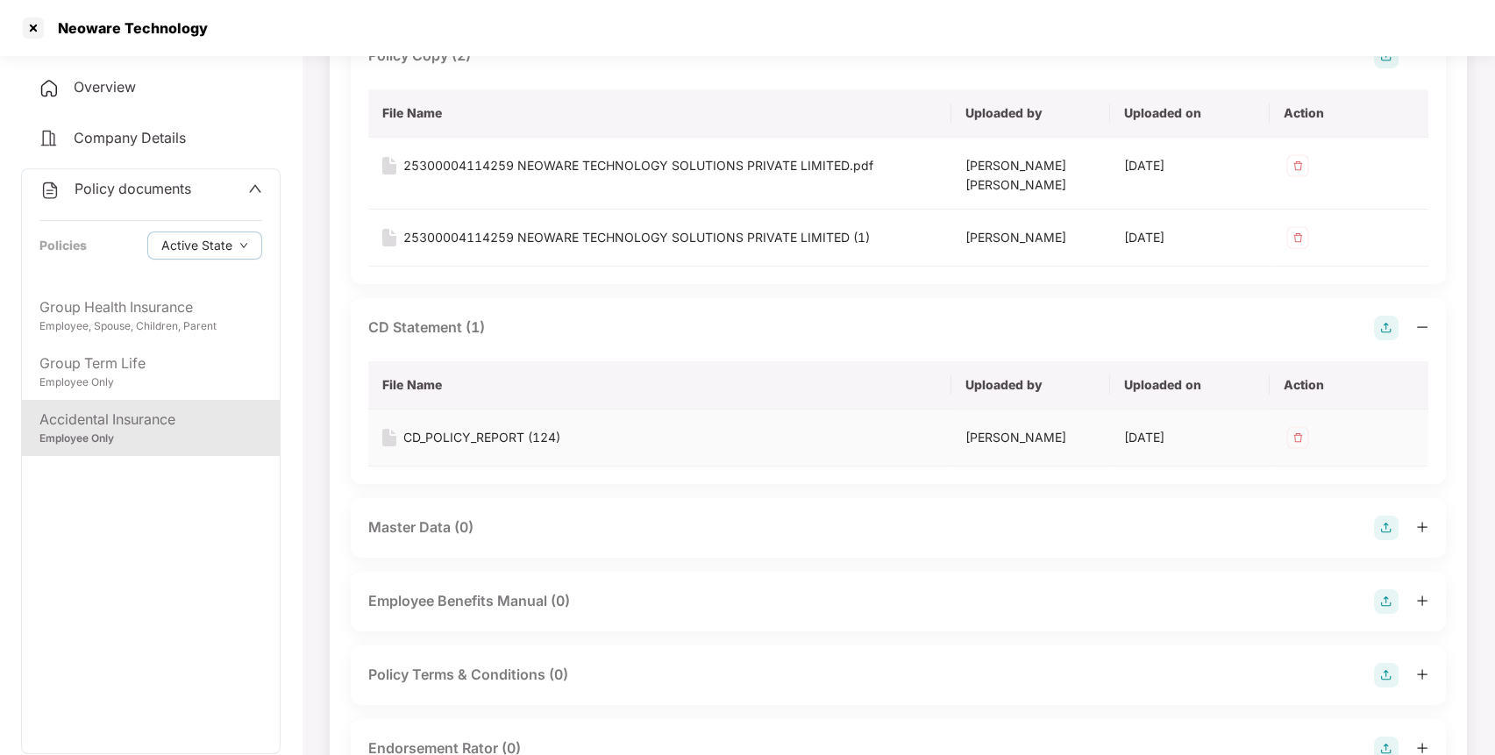
click at [481, 428] on div "CD_POLICY_REPORT (124)" at bounding box center [481, 437] width 157 height 19
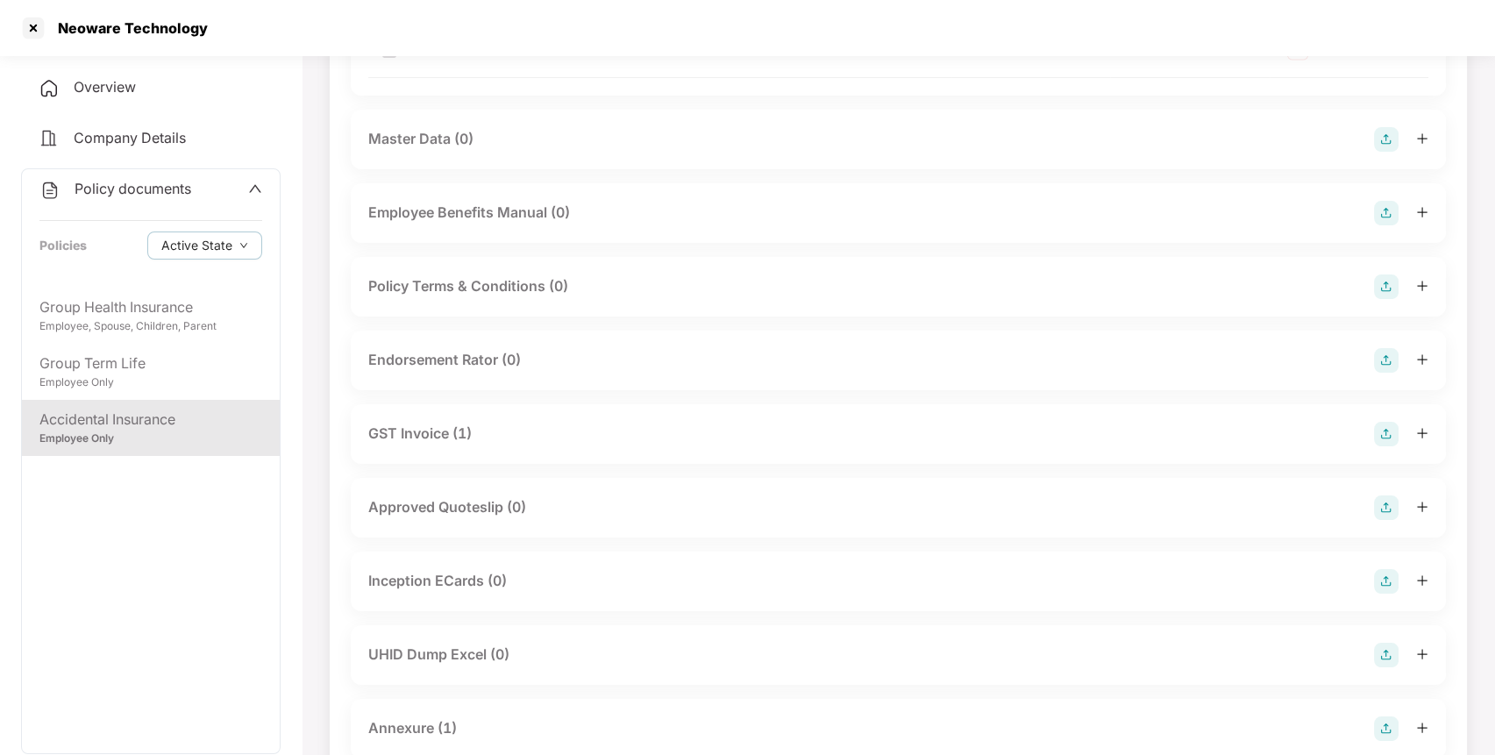
scroll to position [645, 0]
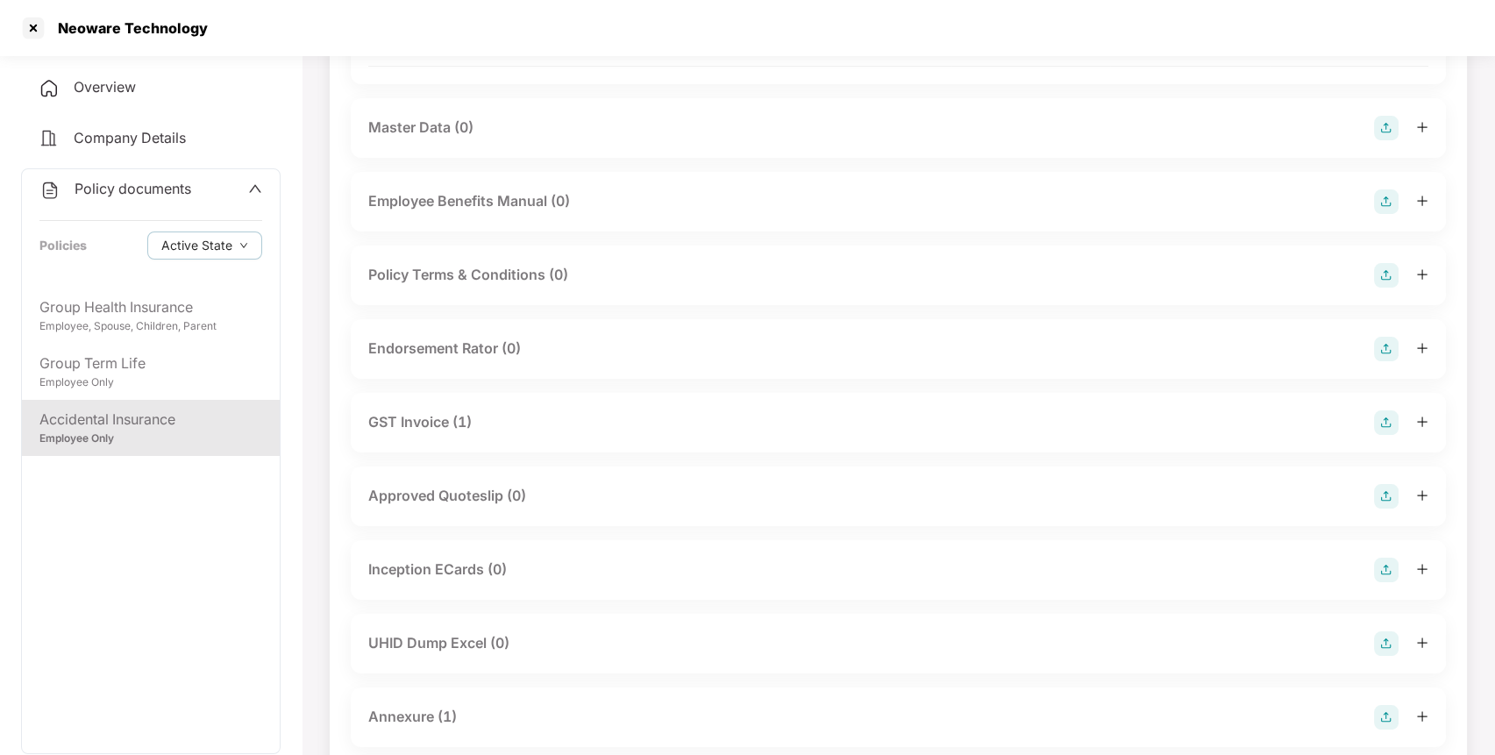
click at [400, 411] on div "GST Invoice (1)" at bounding box center [419, 422] width 103 height 22
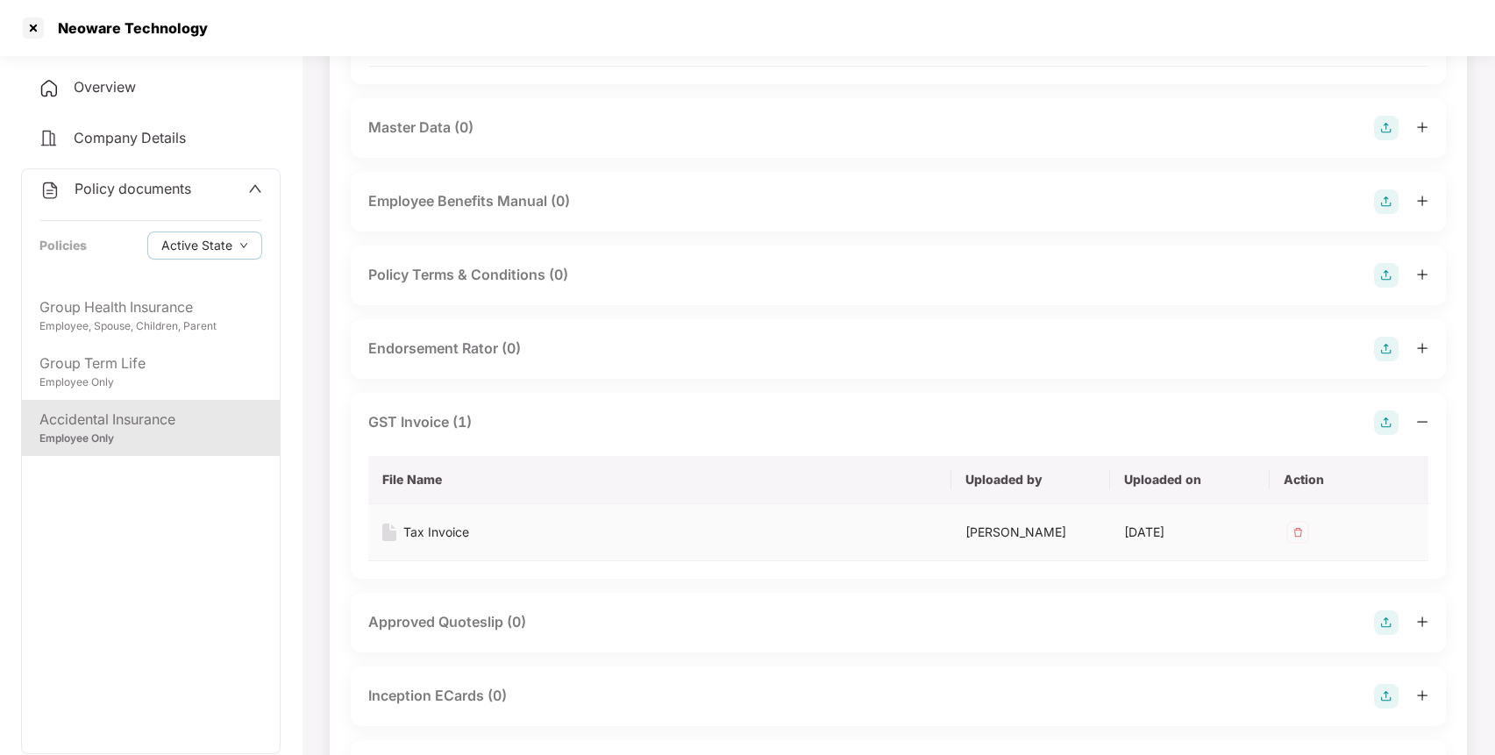
click at [440, 523] on div "Tax Invoice" at bounding box center [436, 532] width 66 height 19
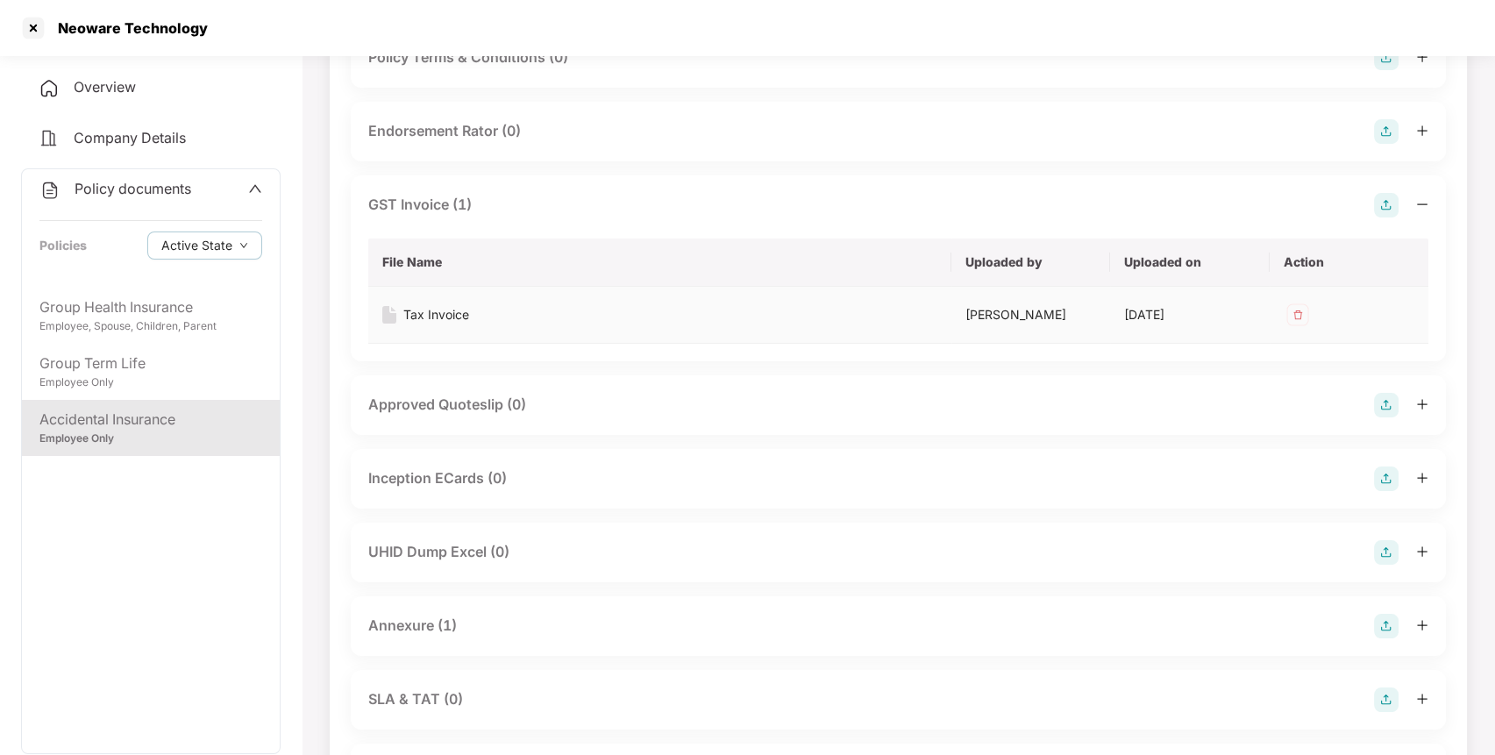
scroll to position [1000, 0]
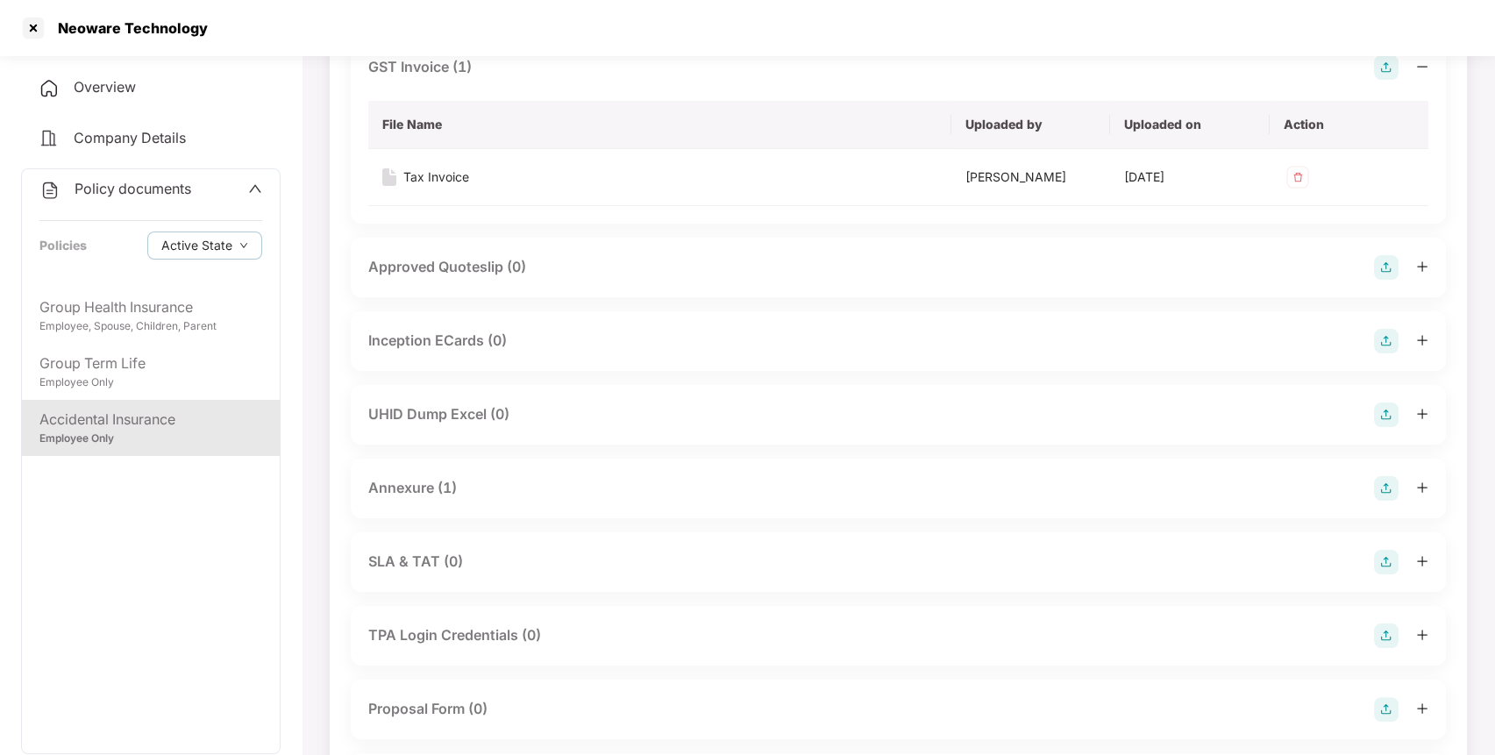
click at [414, 477] on div "Annexure (1)" at bounding box center [412, 488] width 89 height 22
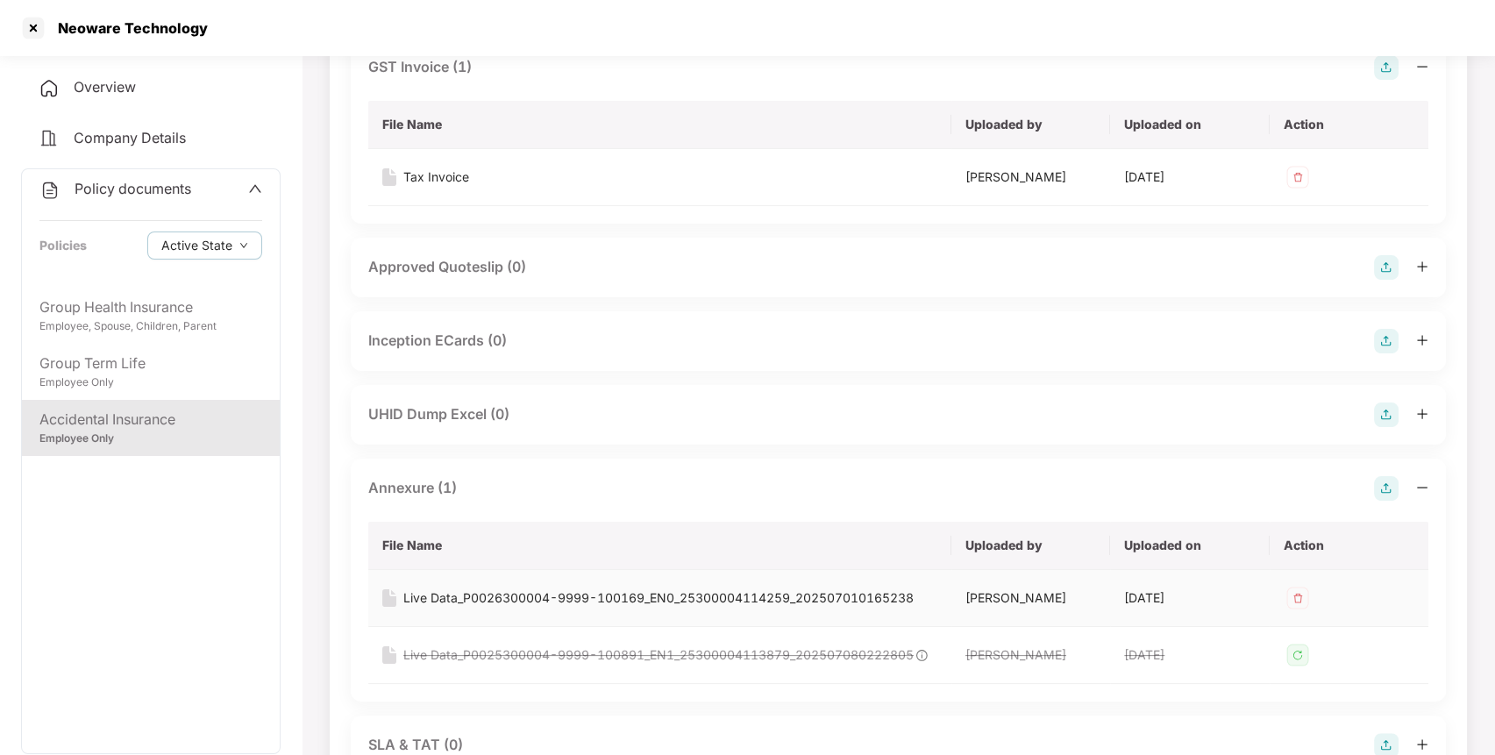
click at [462, 588] on div "Live Data_P0026300004-9999-100169_EN0_25300004114259_202507010165238" at bounding box center [658, 597] width 510 height 19
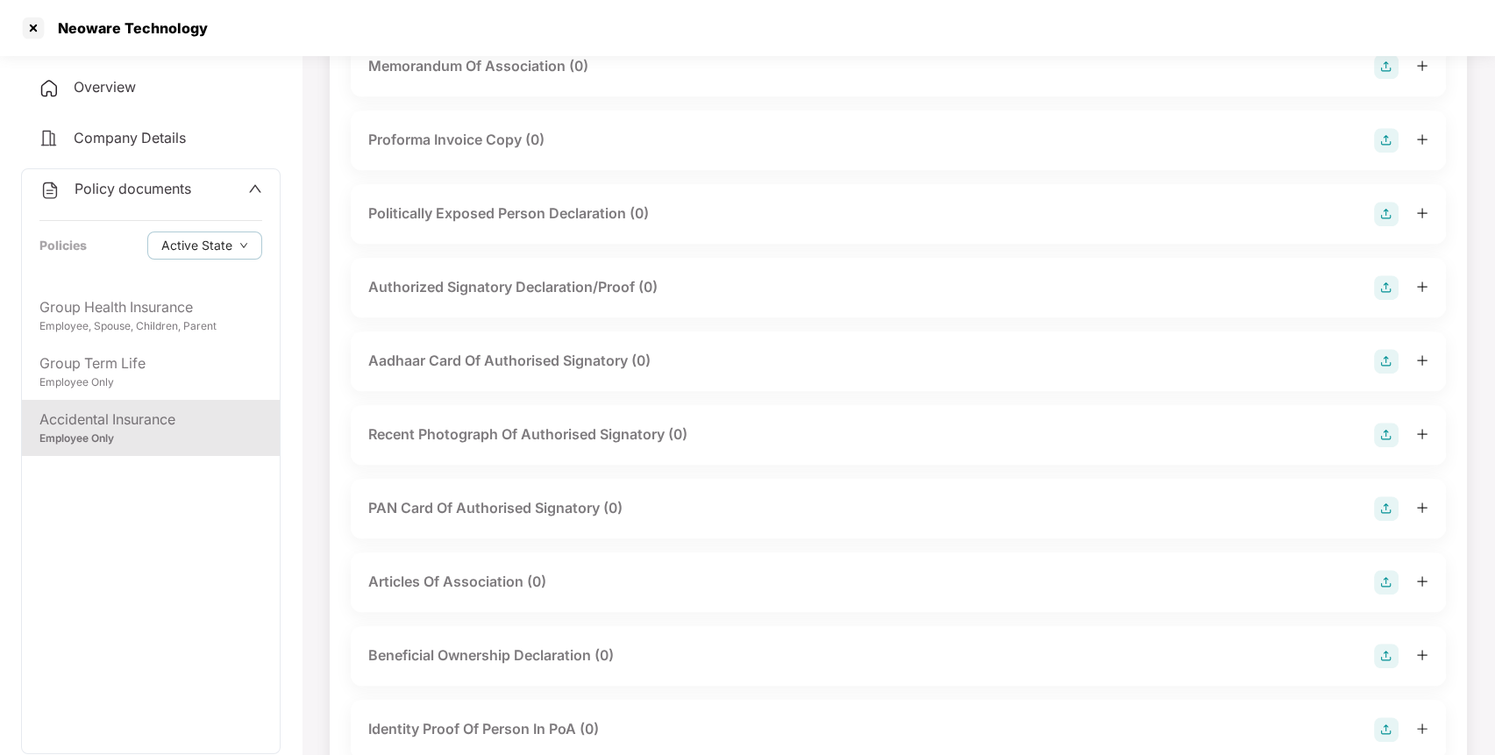
scroll to position [2291, 0]
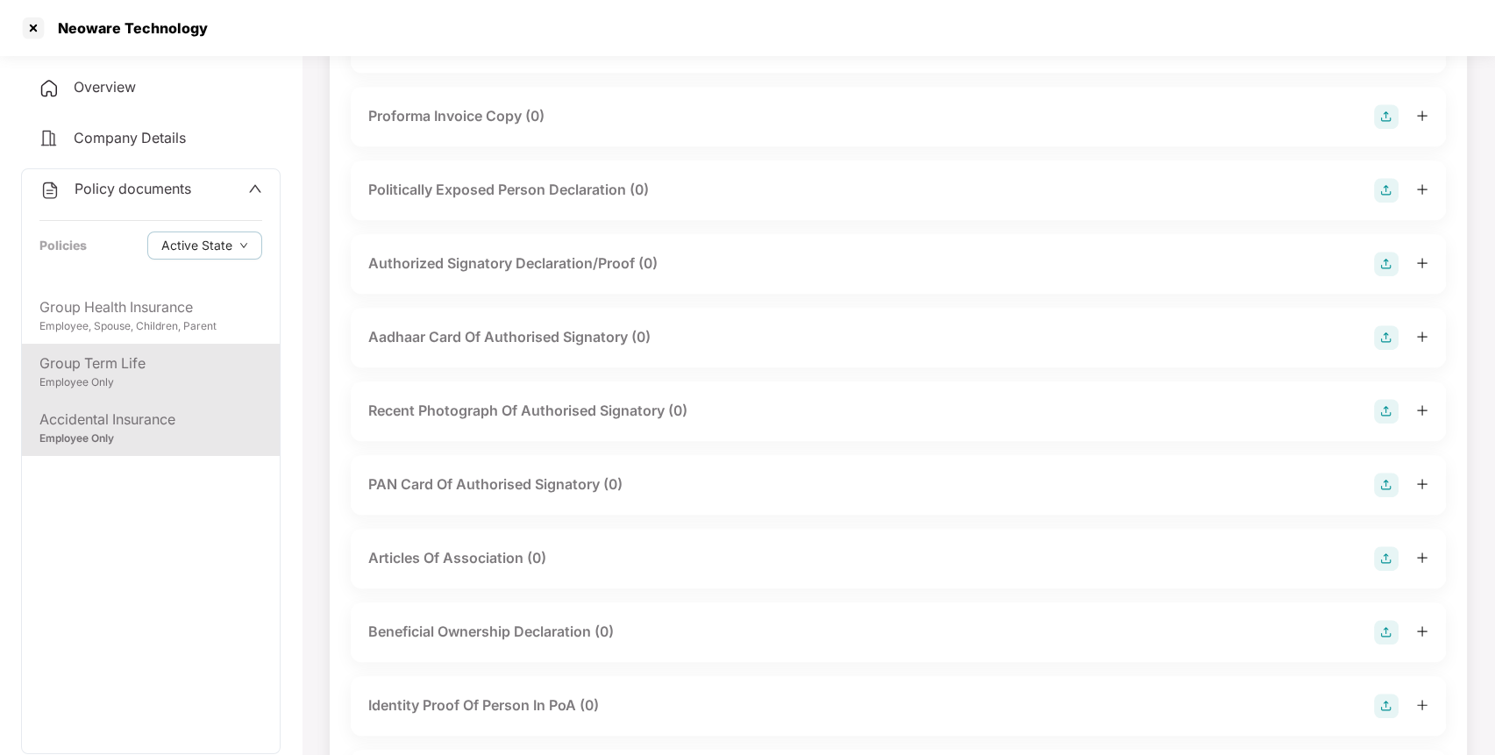
click at [162, 386] on div "Employee Only" at bounding box center [150, 382] width 223 height 17
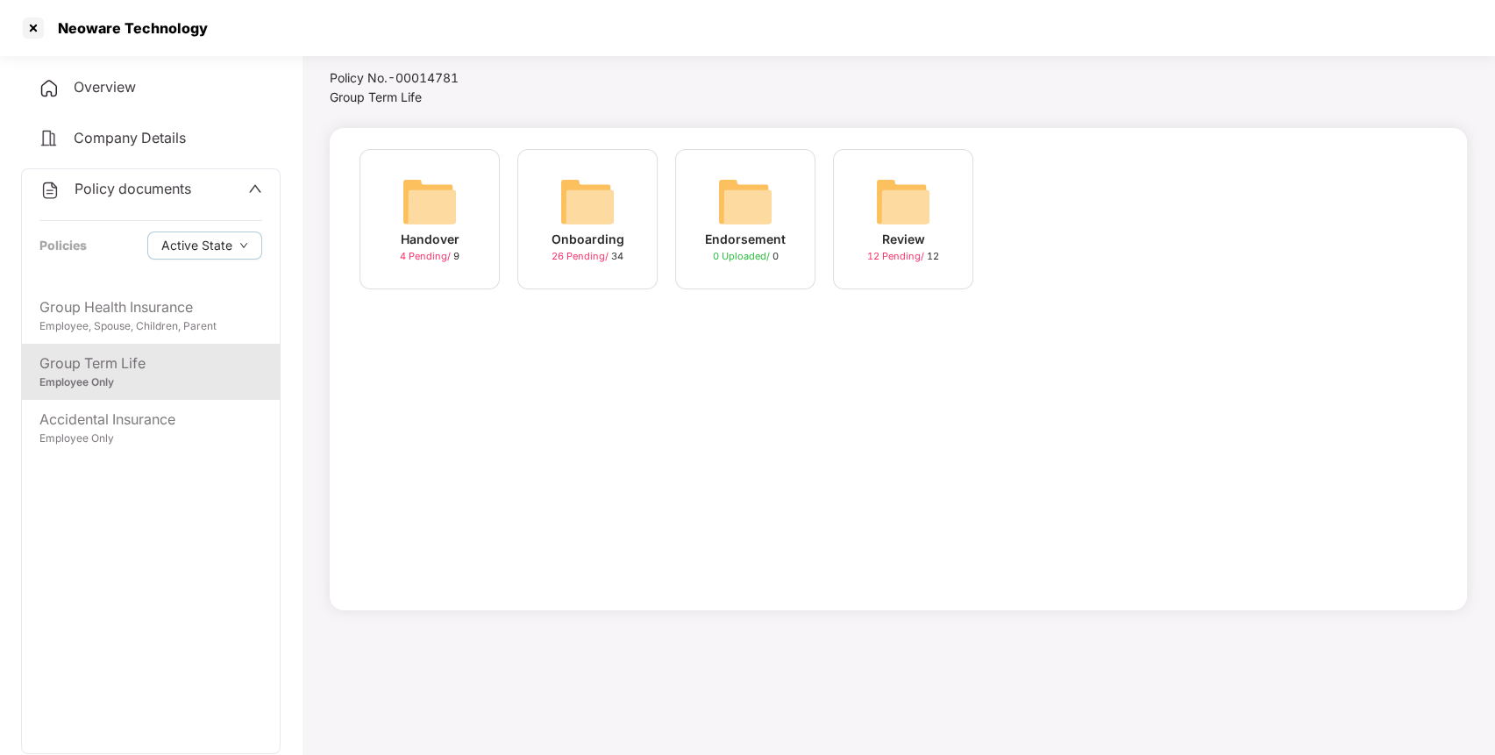
click at [576, 220] on img at bounding box center [587, 202] width 56 height 56
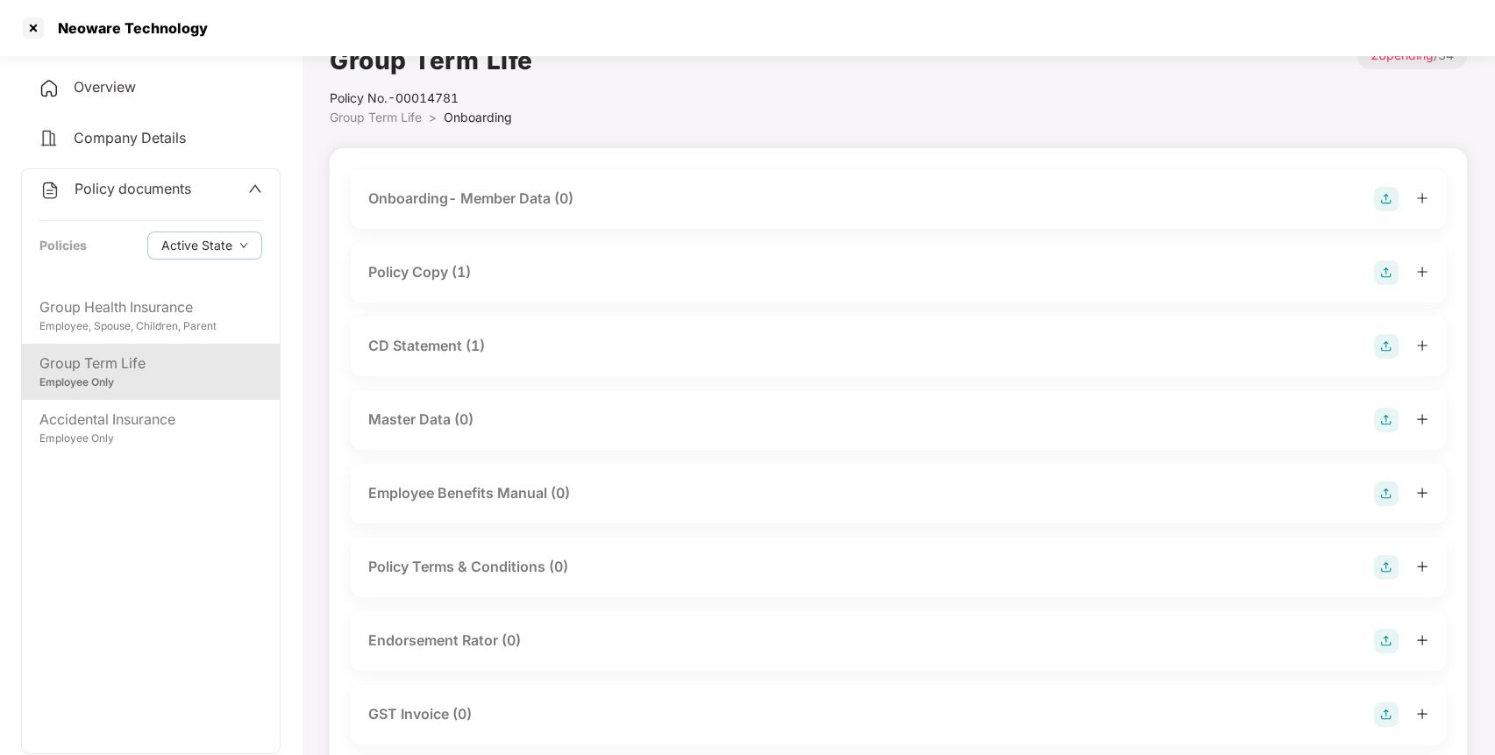
scroll to position [0, 0]
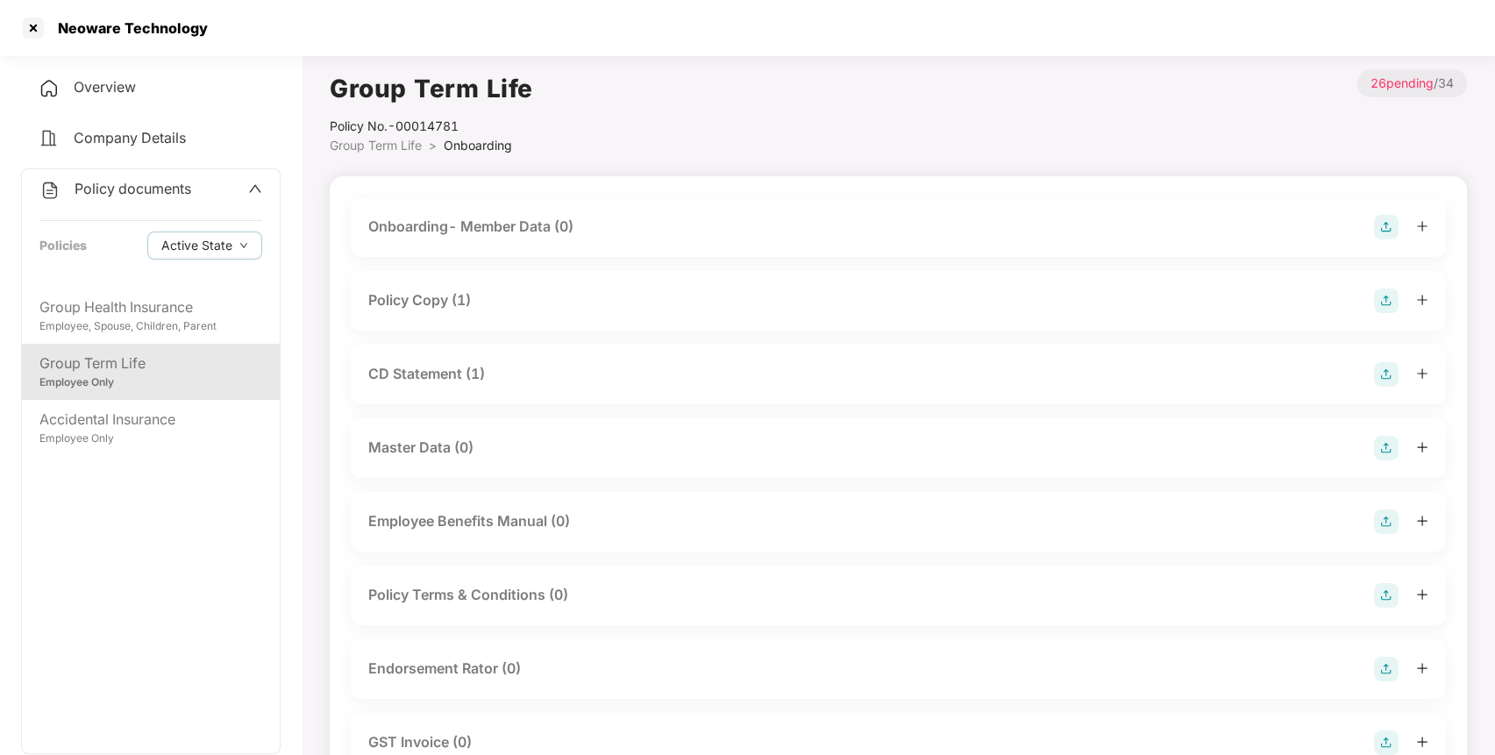
click at [432, 295] on div "Policy Copy (1)" at bounding box center [419, 300] width 103 height 22
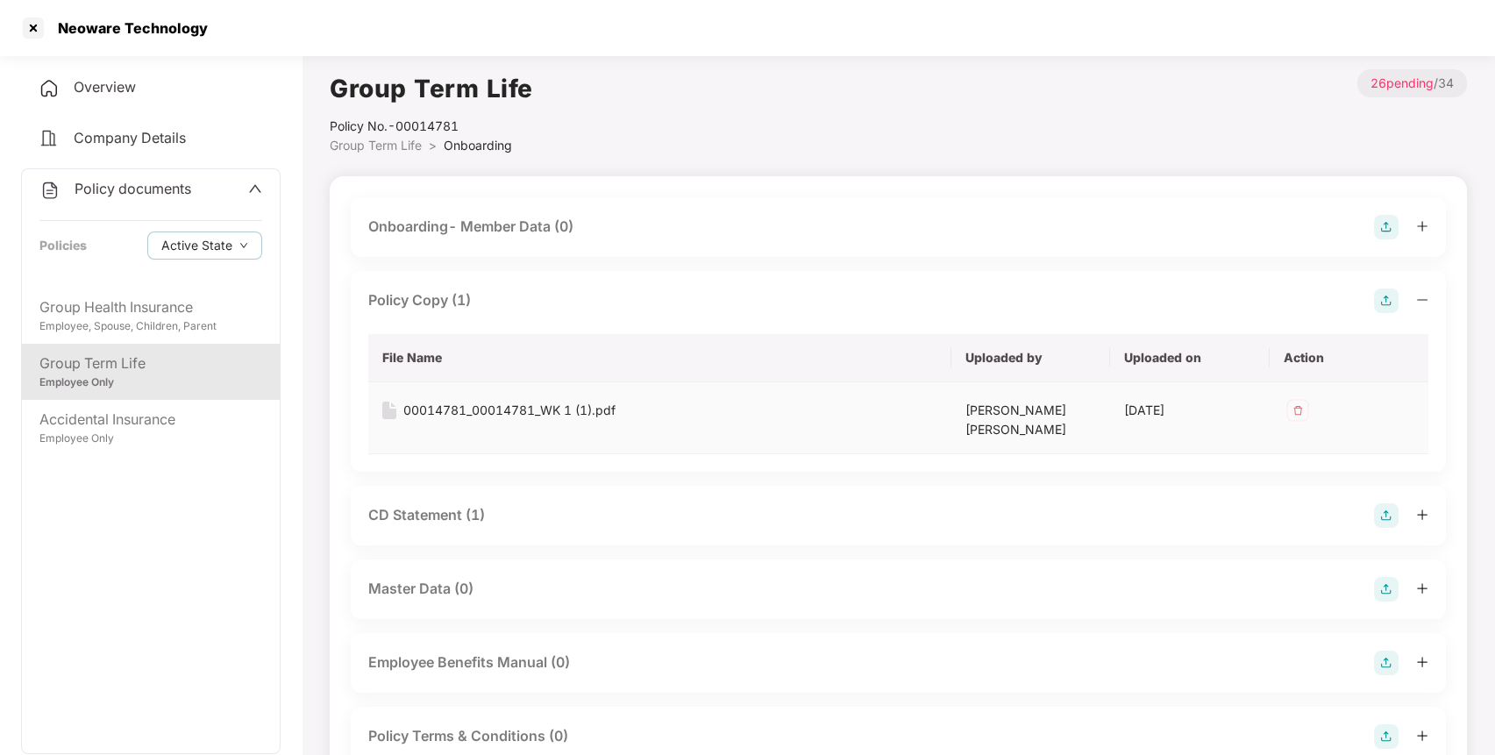
click at [435, 421] on td "00014781_00014781_WK 1 (1).pdf" at bounding box center [659, 418] width 583 height 72
click at [461, 404] on div "00014781_00014781_WK 1 (1).pdf" at bounding box center [509, 410] width 212 height 19
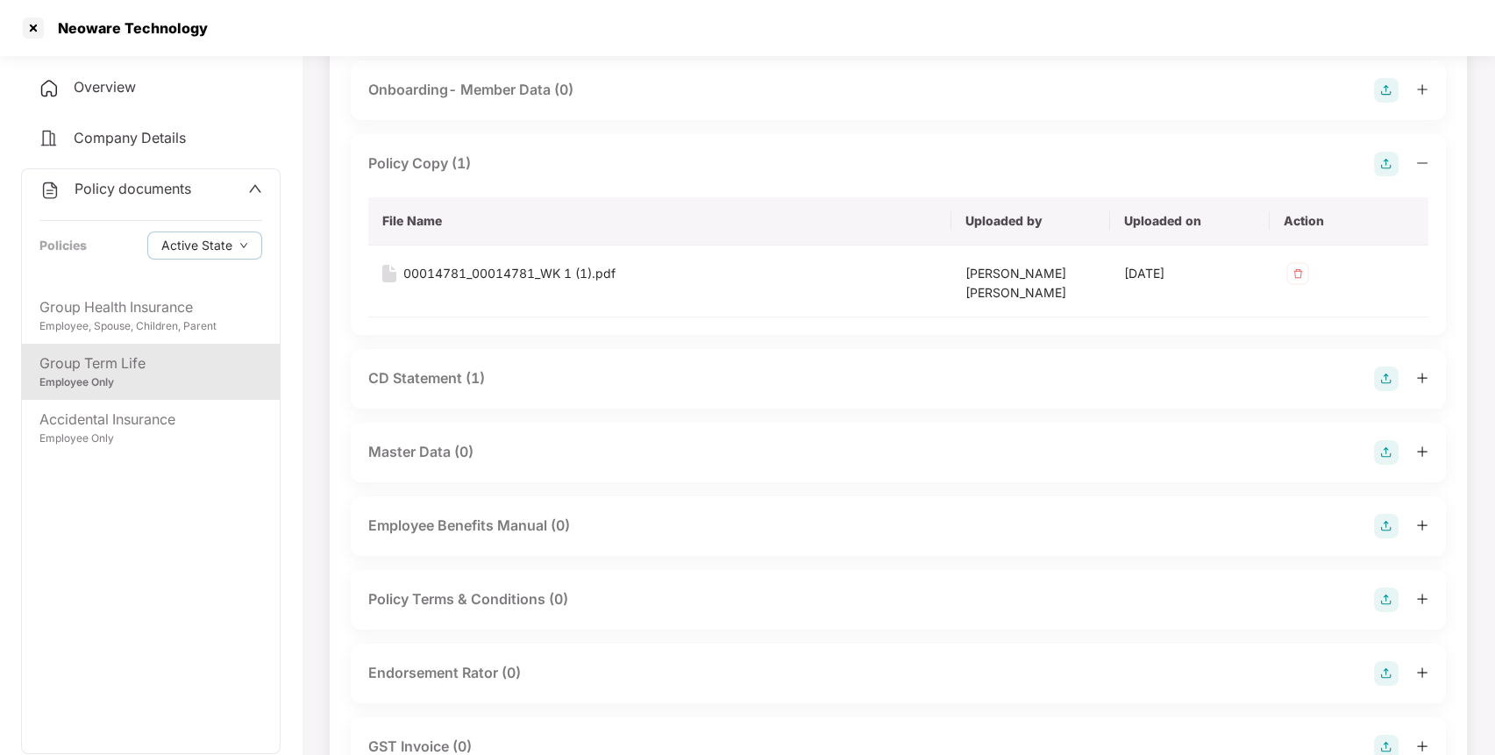
scroll to position [158, 0]
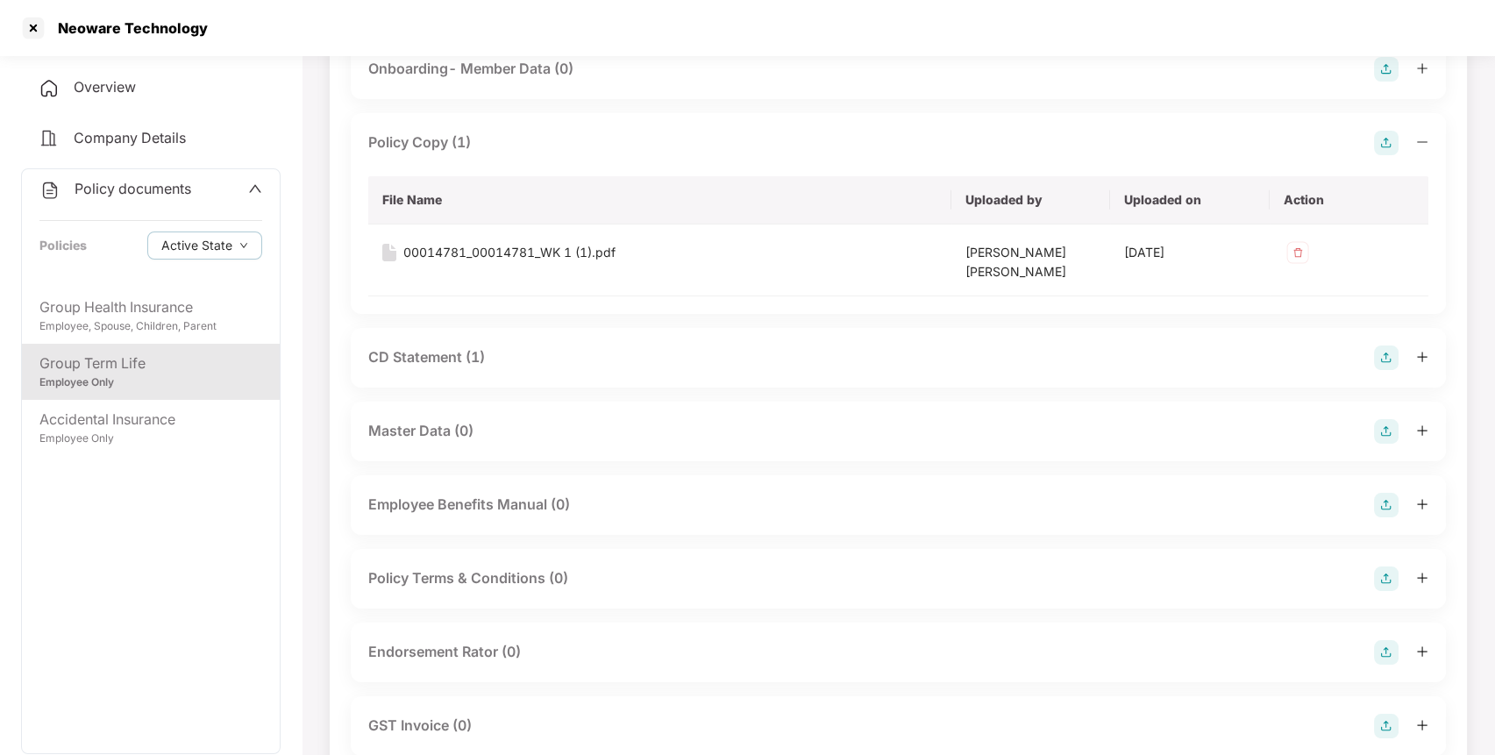
click at [435, 346] on div "CD Statement (1)" at bounding box center [426, 357] width 117 height 22
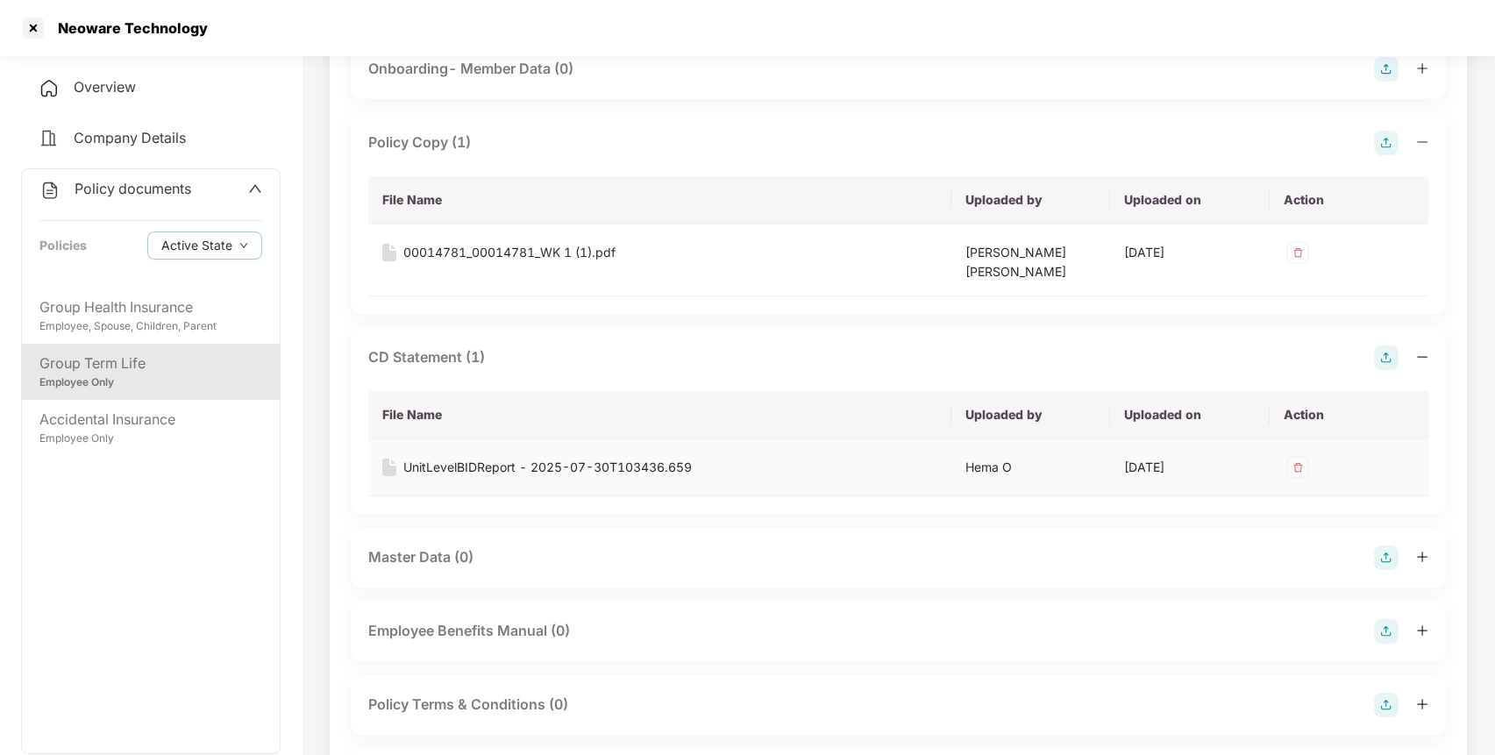
click at [456, 458] on div "UnitLevelBIDReport - 2025-07-30T103436.659" at bounding box center [547, 467] width 288 height 19
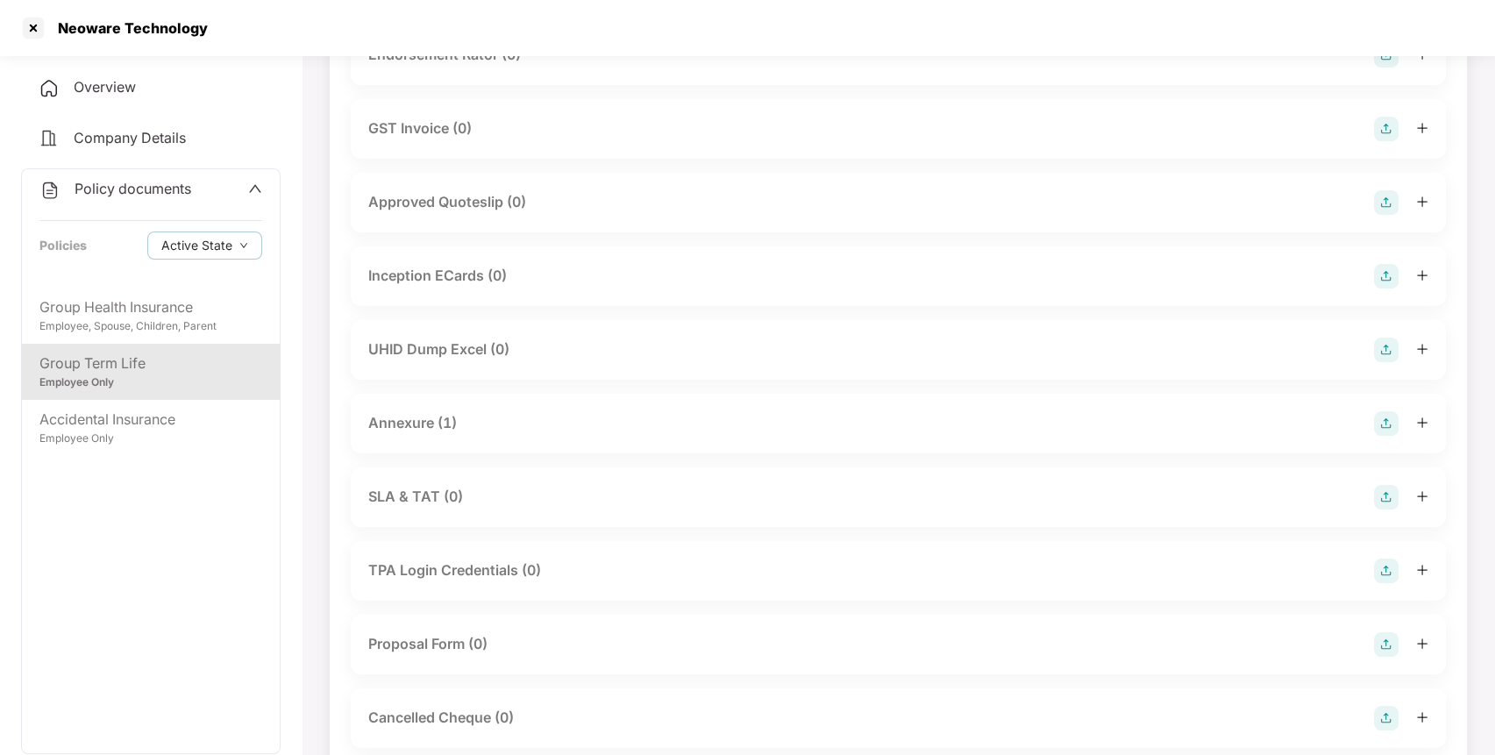
scroll to position [884, 0]
click at [407, 410] on div "Annexure (1)" at bounding box center [412, 421] width 89 height 22
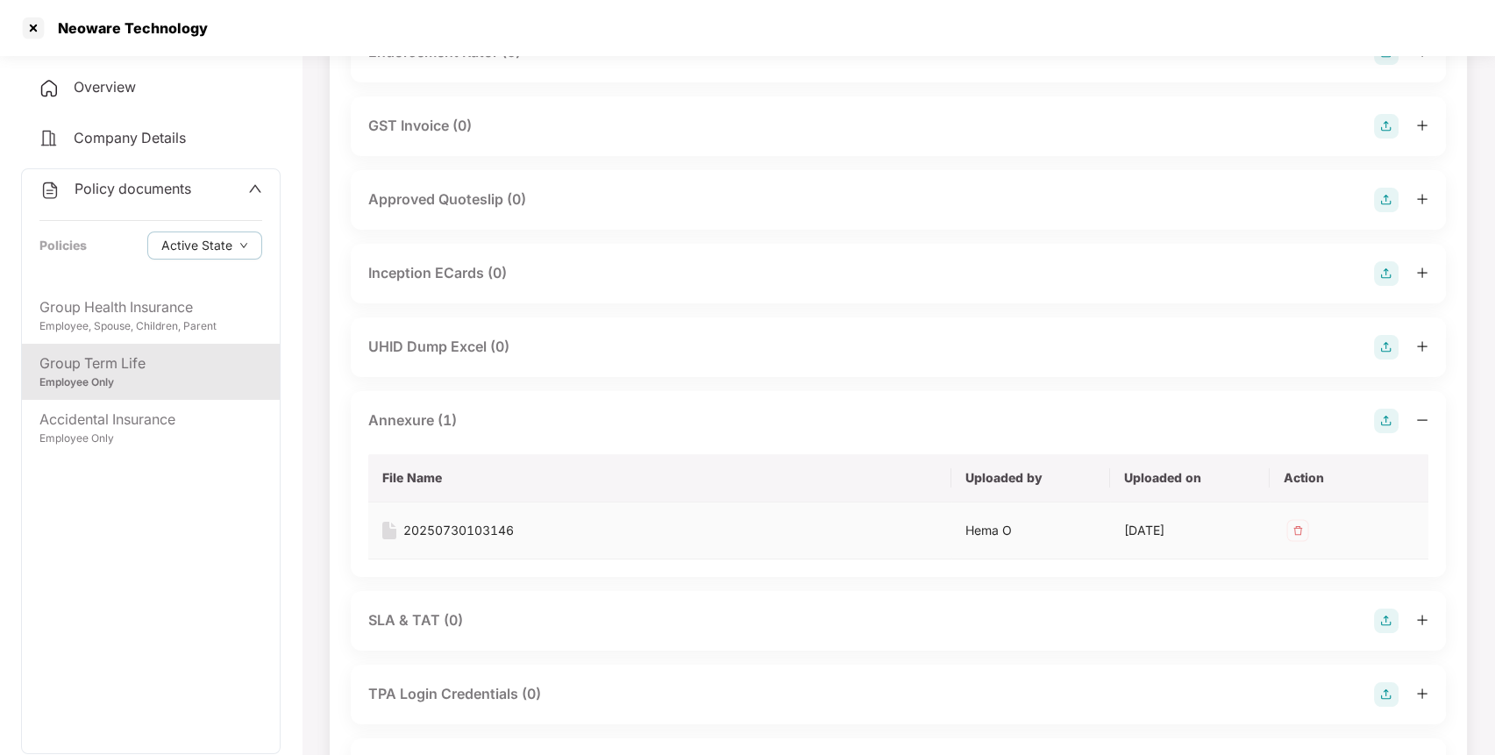
click at [449, 521] on div "20250730103146" at bounding box center [458, 530] width 110 height 19
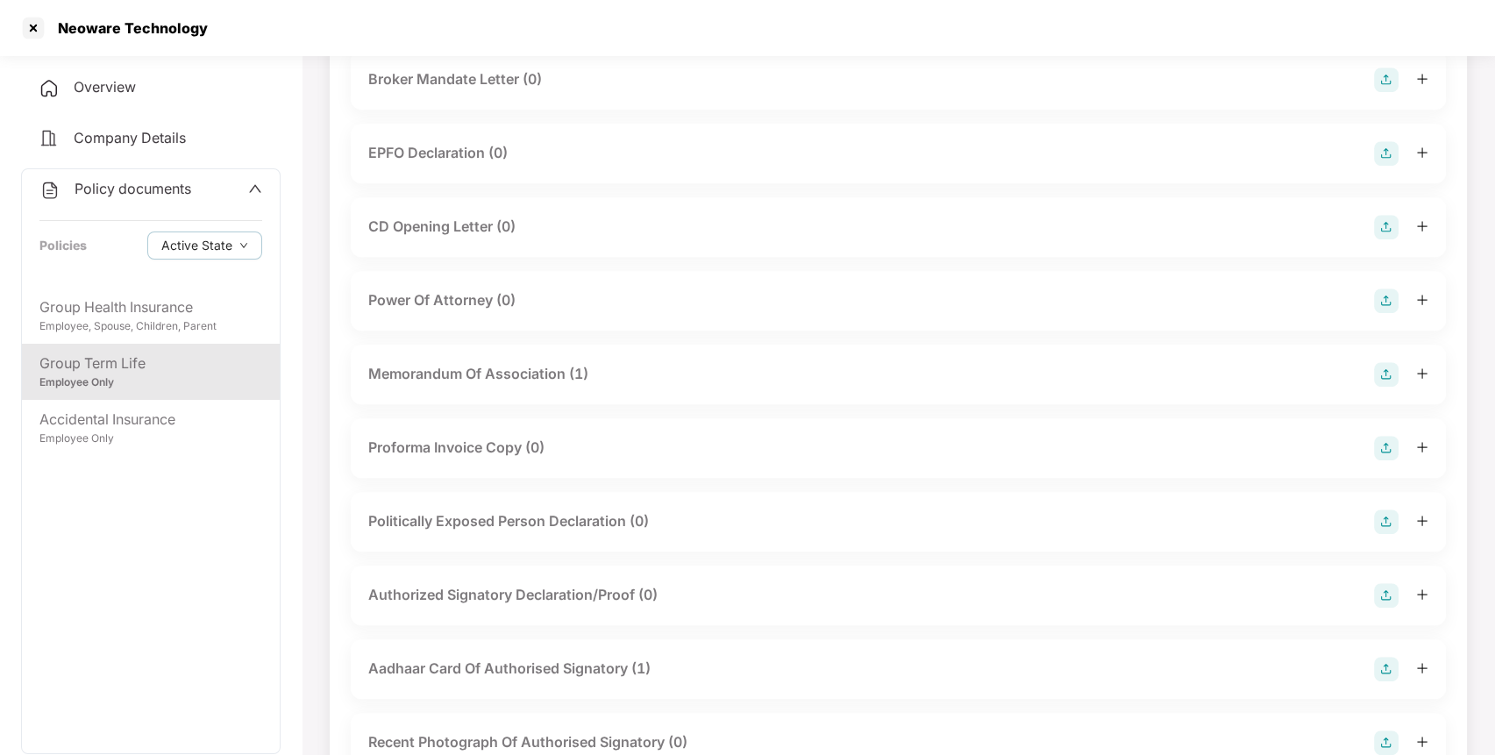
scroll to position [1732, 0]
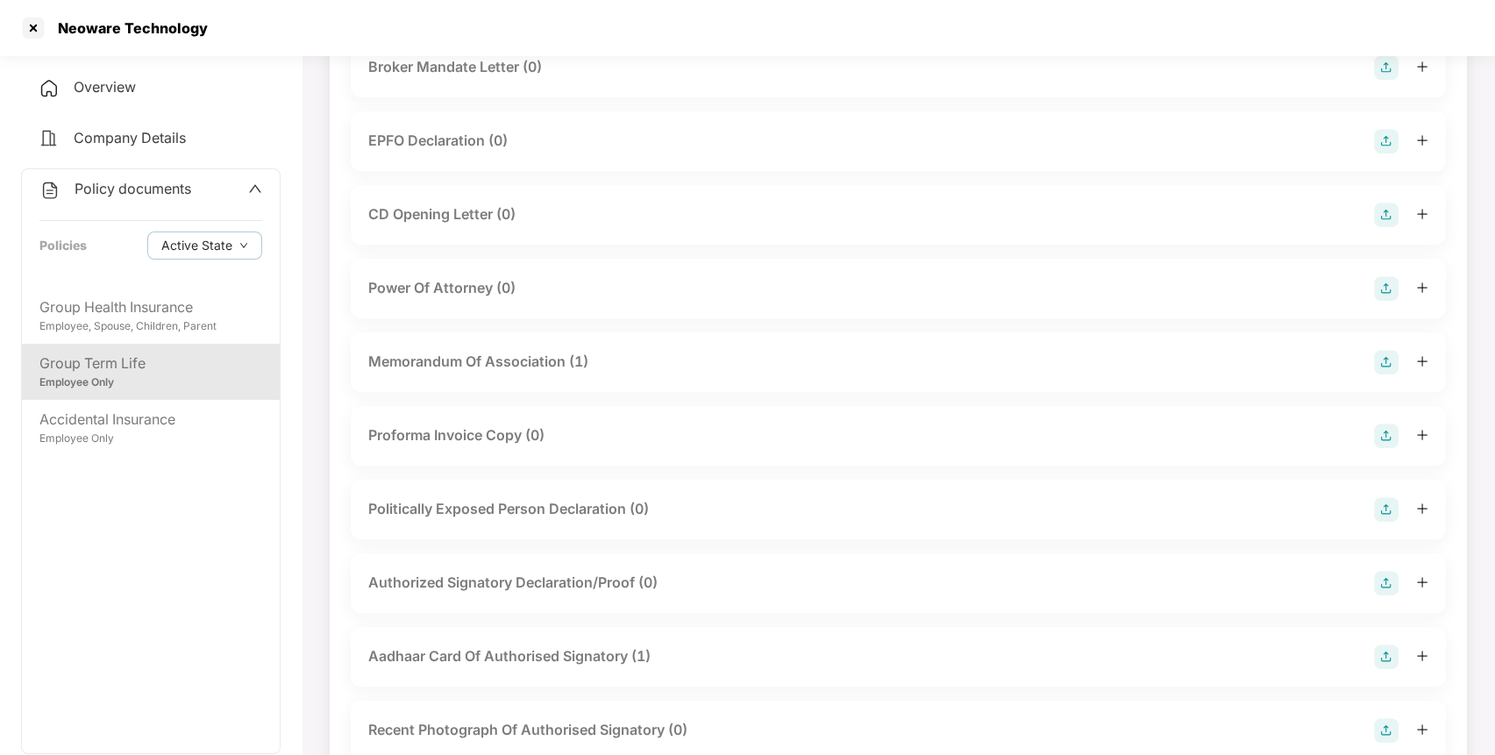
click at [463, 351] on div "Memorandum Of Association (1)" at bounding box center [478, 362] width 220 height 22
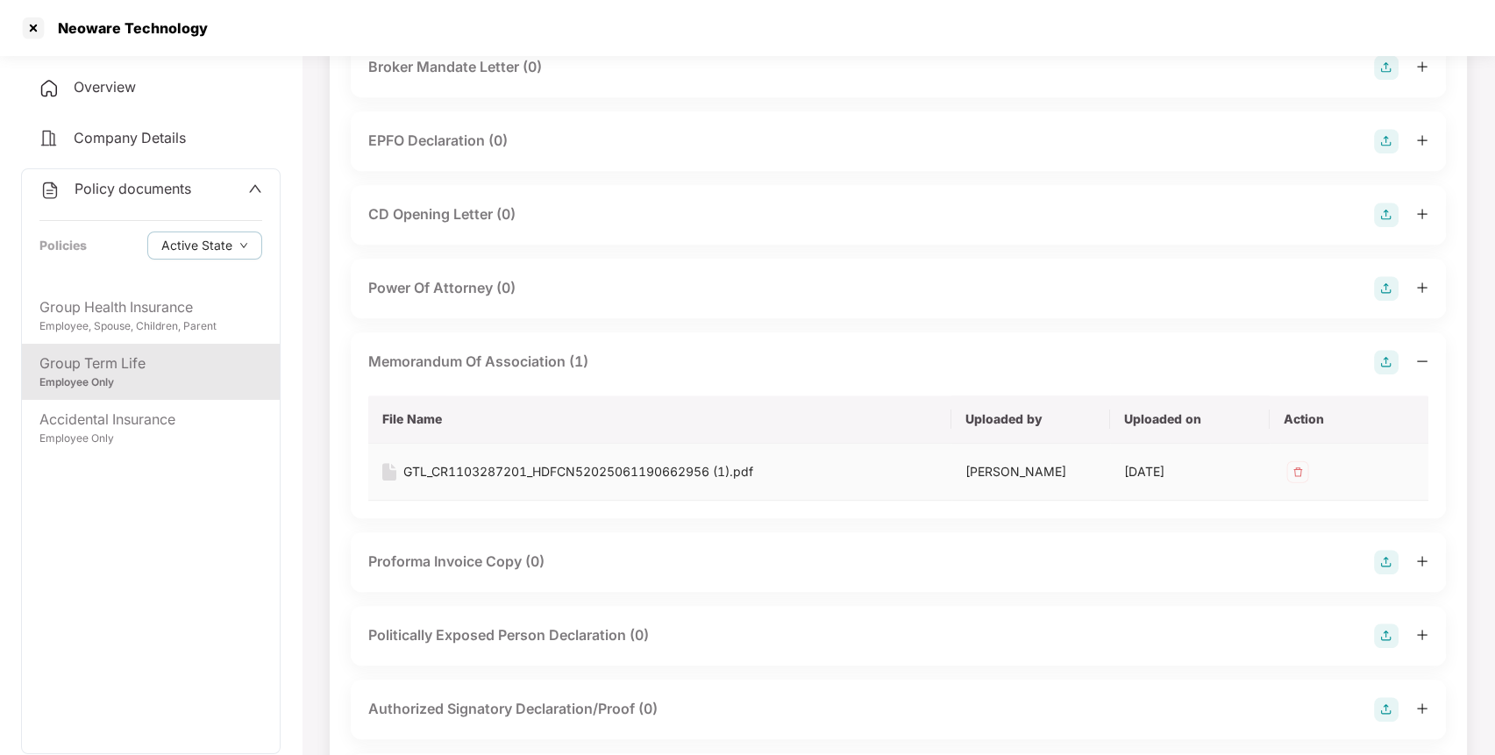
click at [493, 462] on div "GTL_CR1103287201_HDFCN52025061190662956 (1).pdf" at bounding box center [578, 471] width 350 height 19
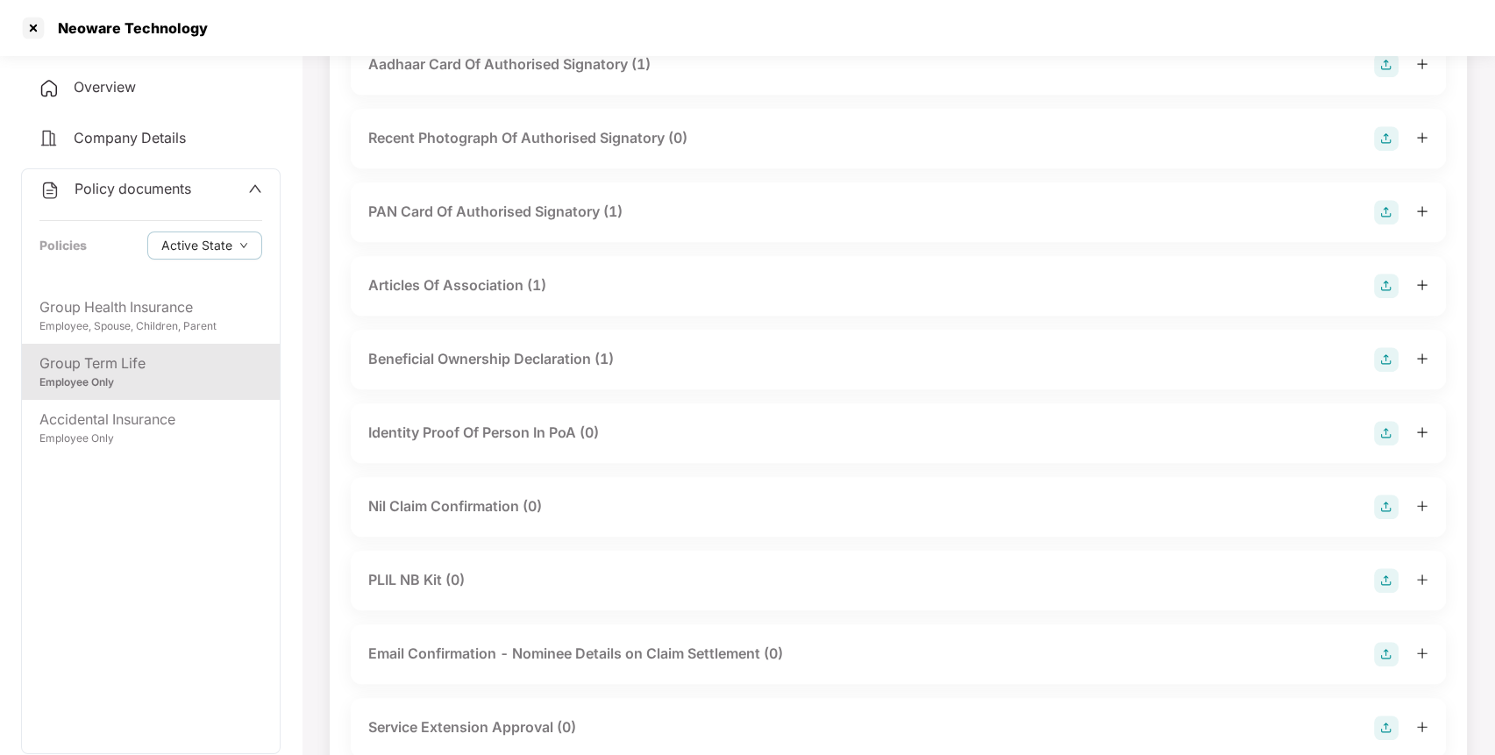
scroll to position [2492, 0]
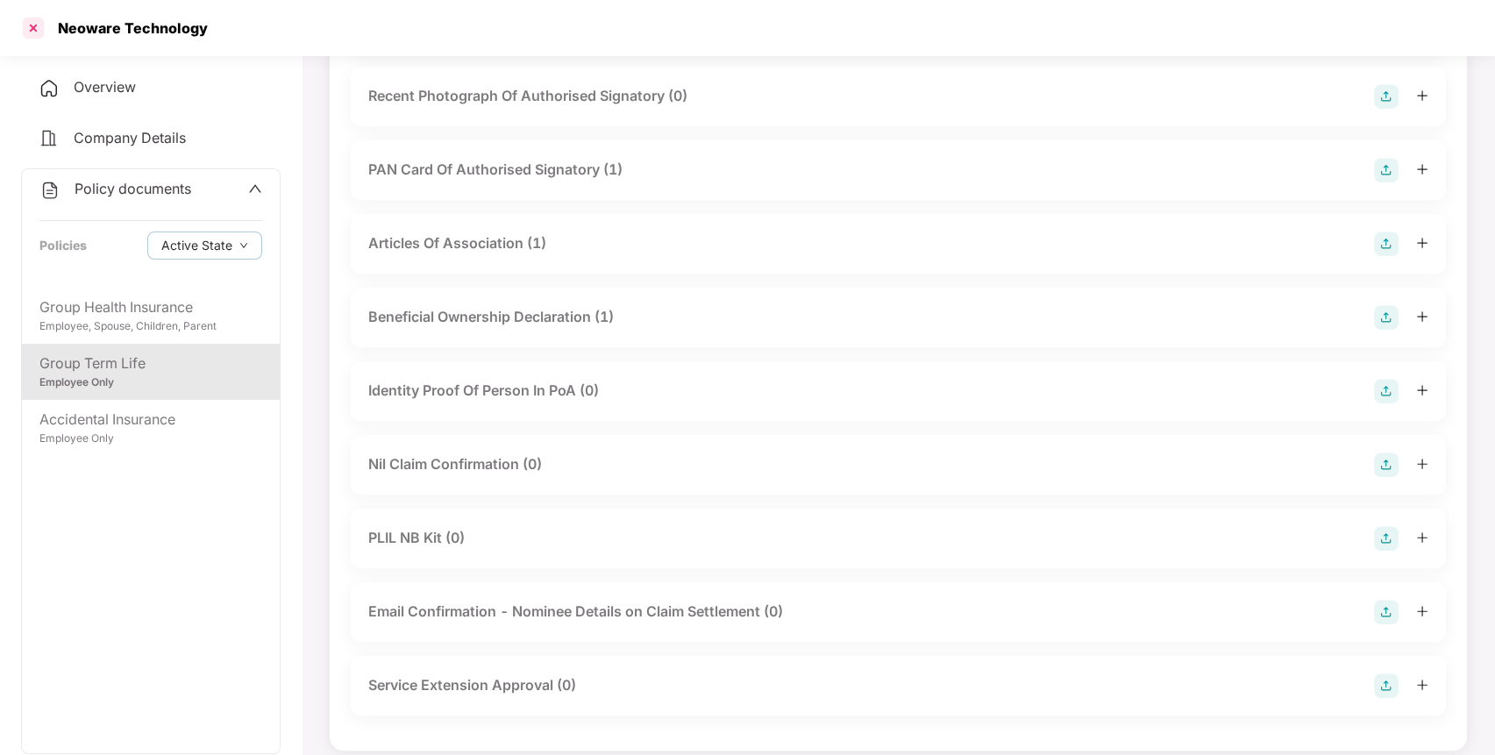
click at [39, 24] on div at bounding box center [33, 28] width 28 height 28
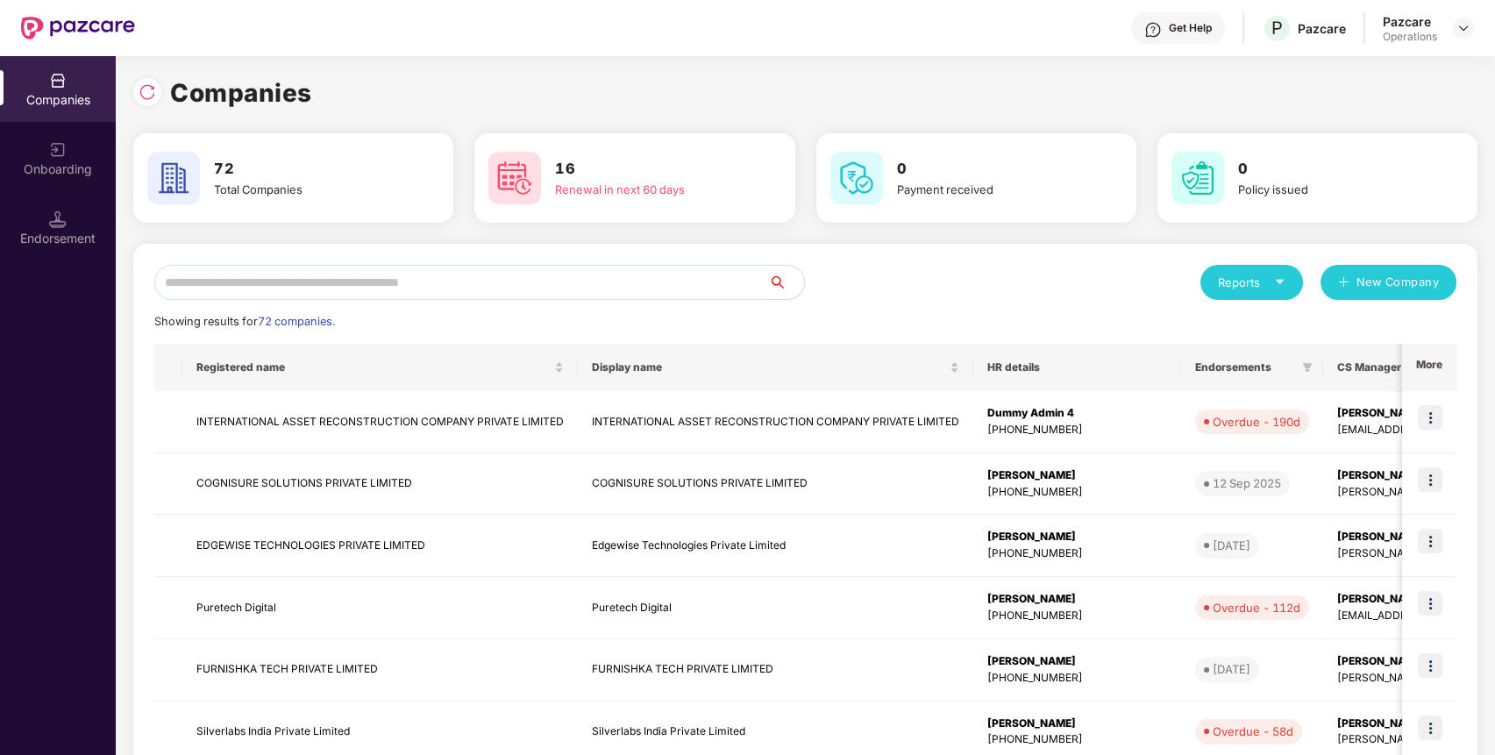
scroll to position [0, 0]
click at [523, 280] on input "text" at bounding box center [461, 282] width 615 height 35
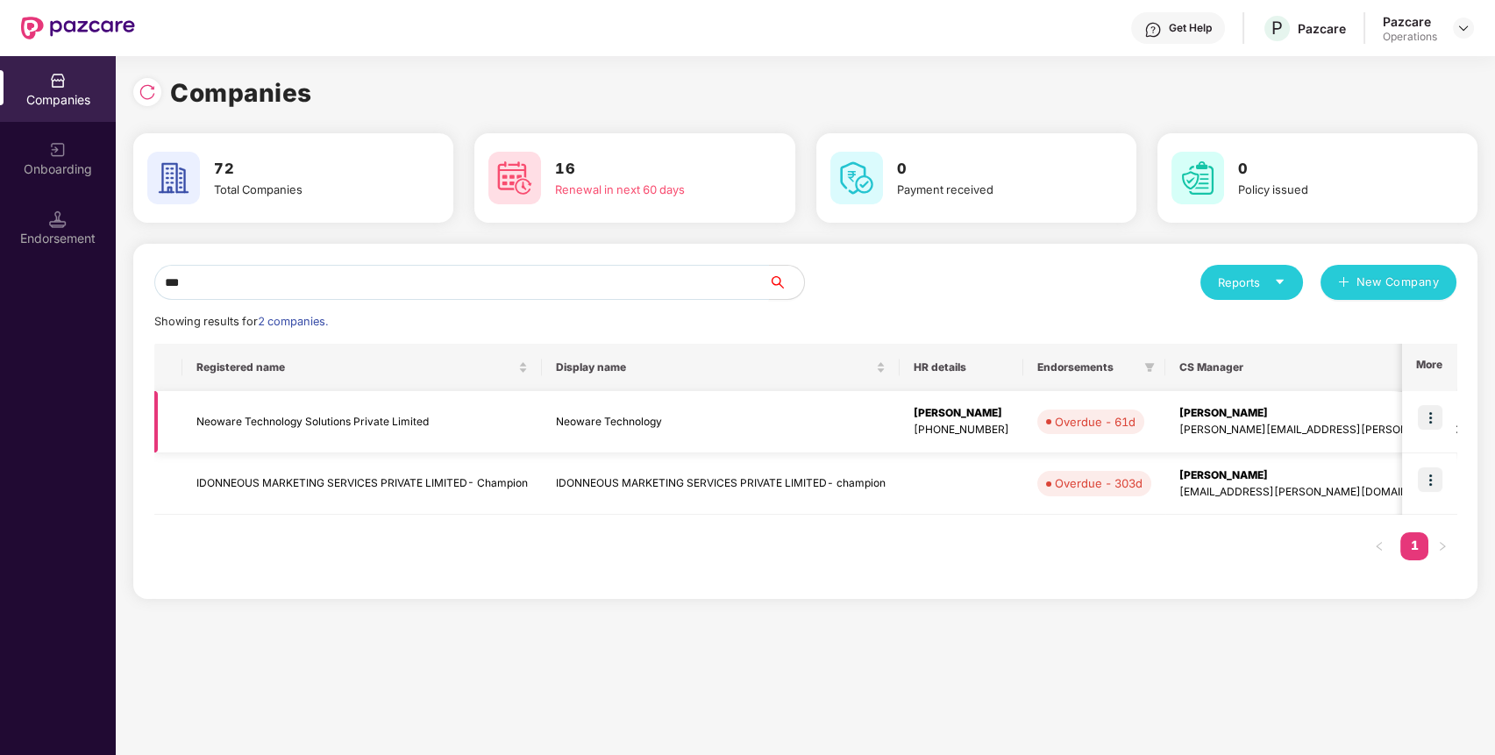
type input "***"
click at [1436, 412] on img at bounding box center [1430, 417] width 25 height 25
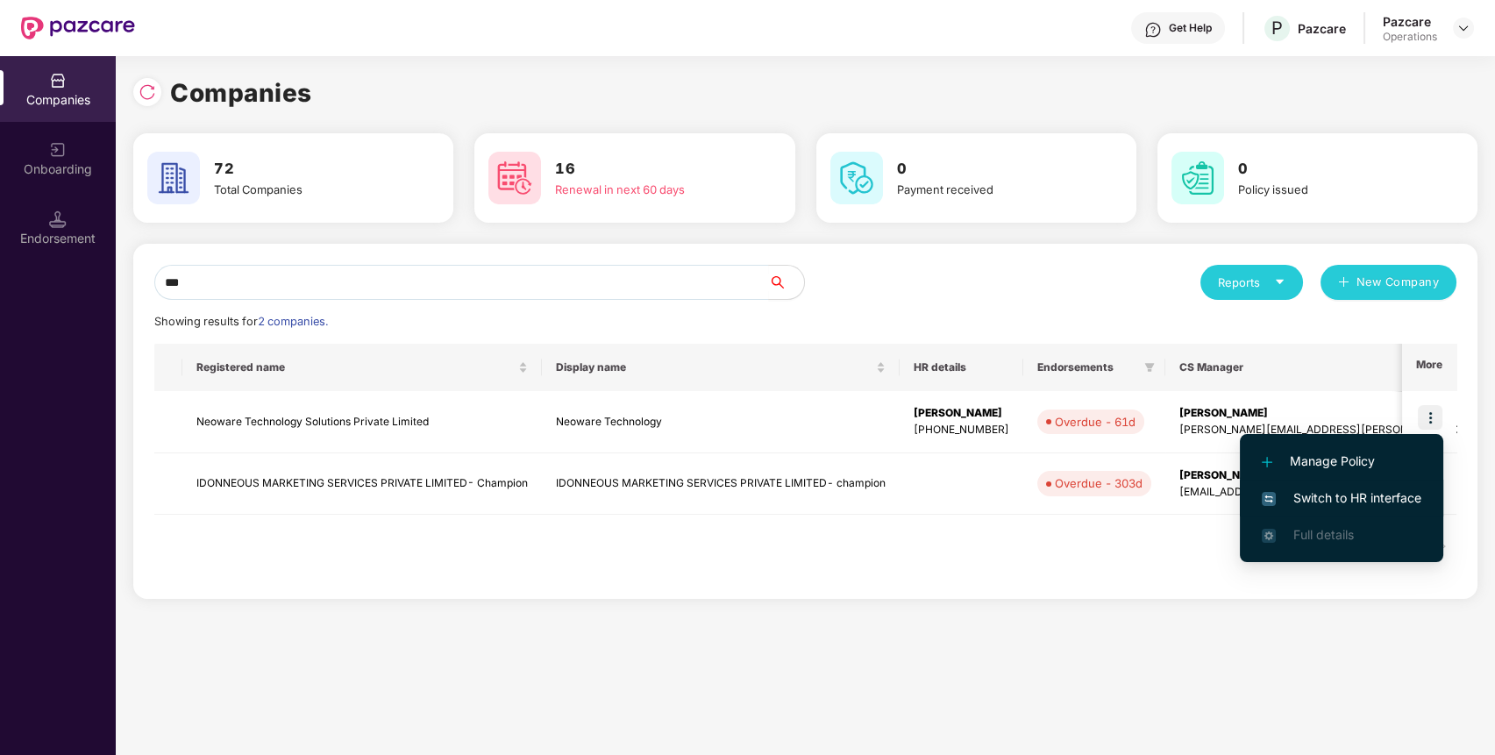
click at [1404, 488] on span "Switch to HR interface" at bounding box center [1342, 497] width 160 height 19
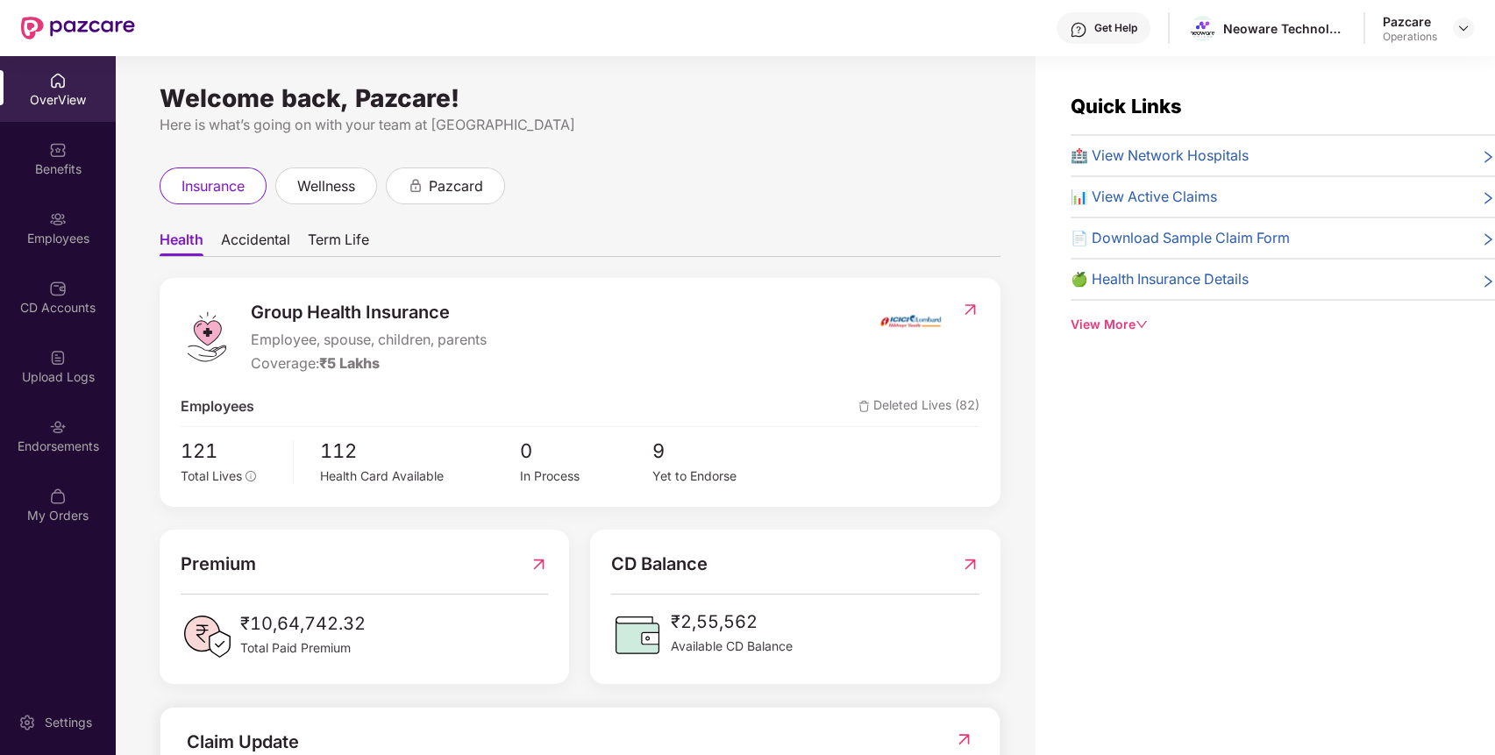
click at [50, 426] on img at bounding box center [58, 427] width 18 height 18
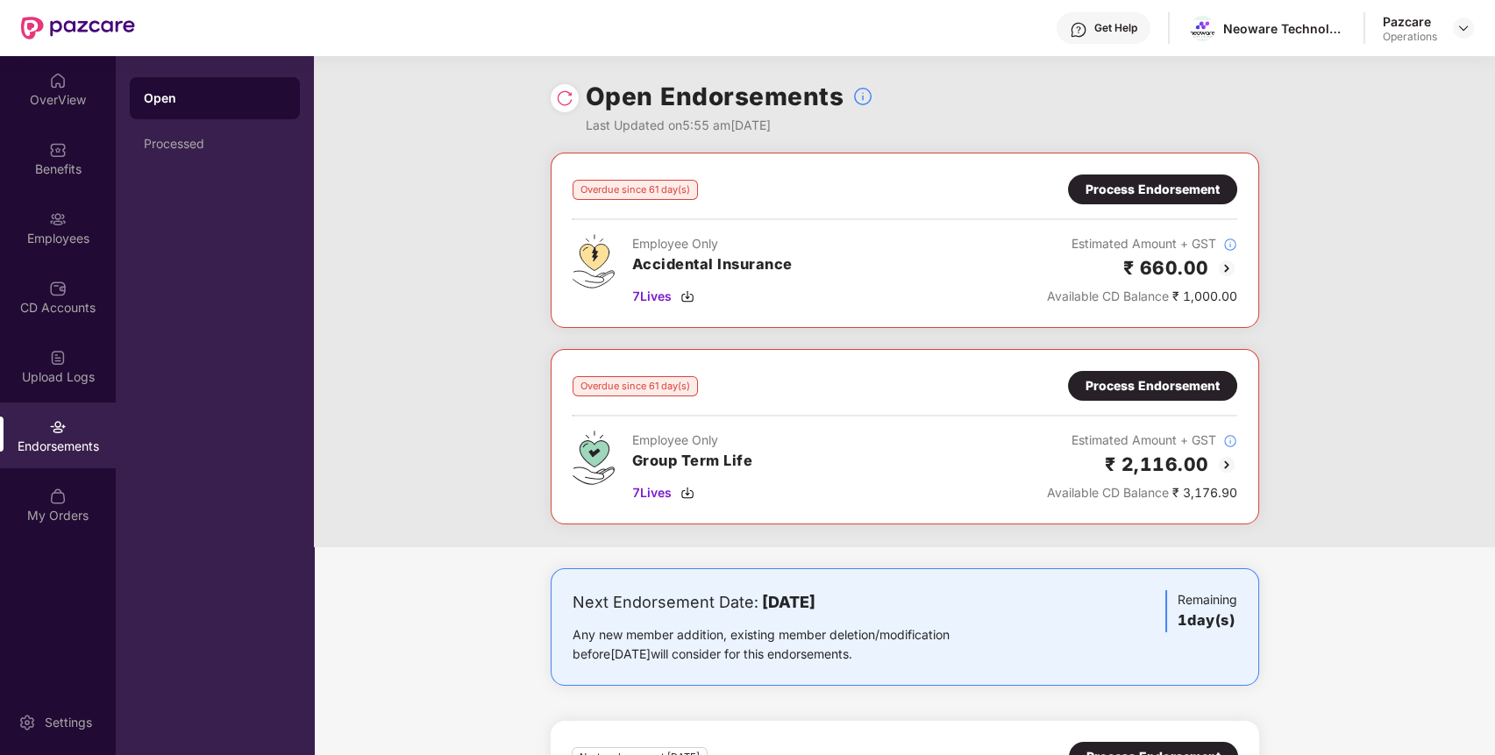
click at [1168, 388] on div "Process Endorsement" at bounding box center [1153, 385] width 134 height 19
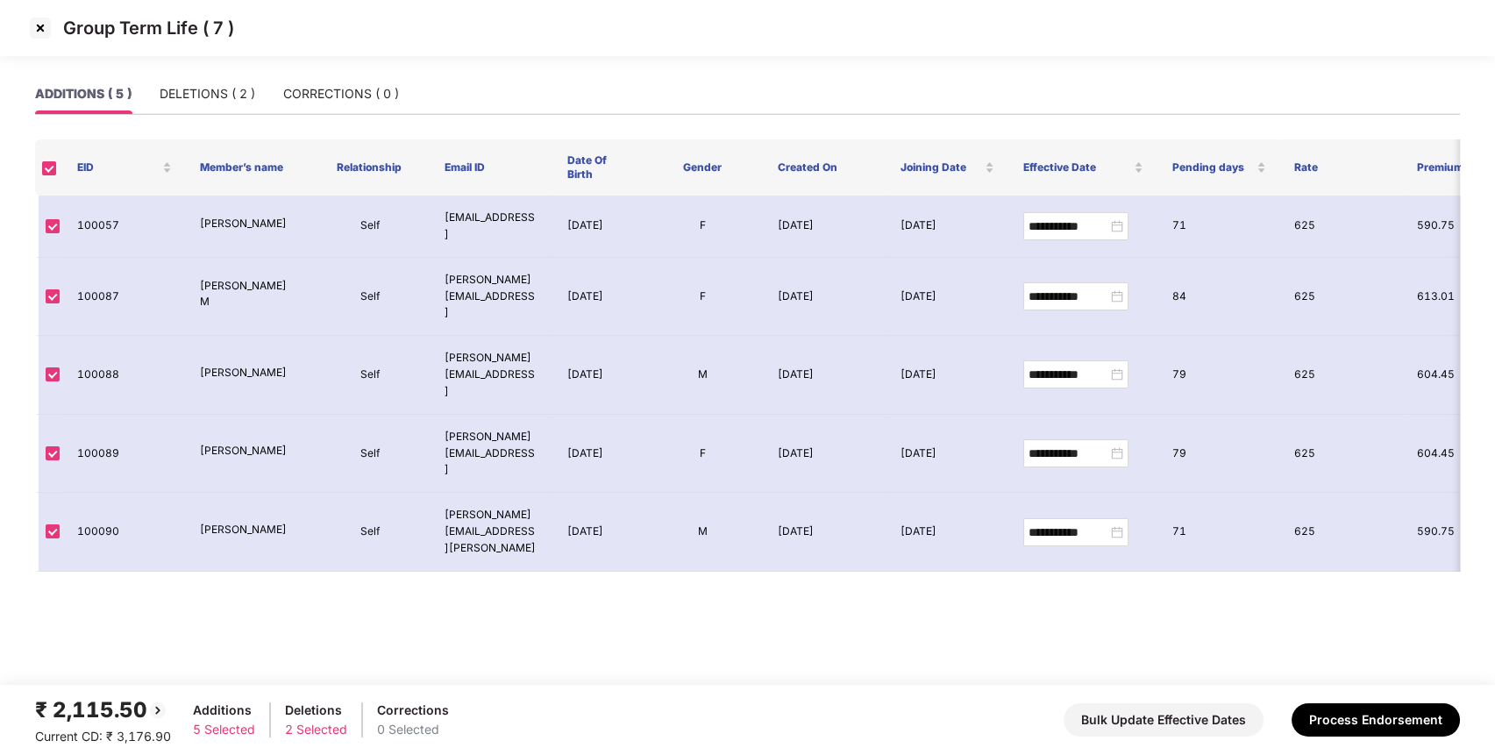
click at [41, 27] on img at bounding box center [40, 28] width 28 height 28
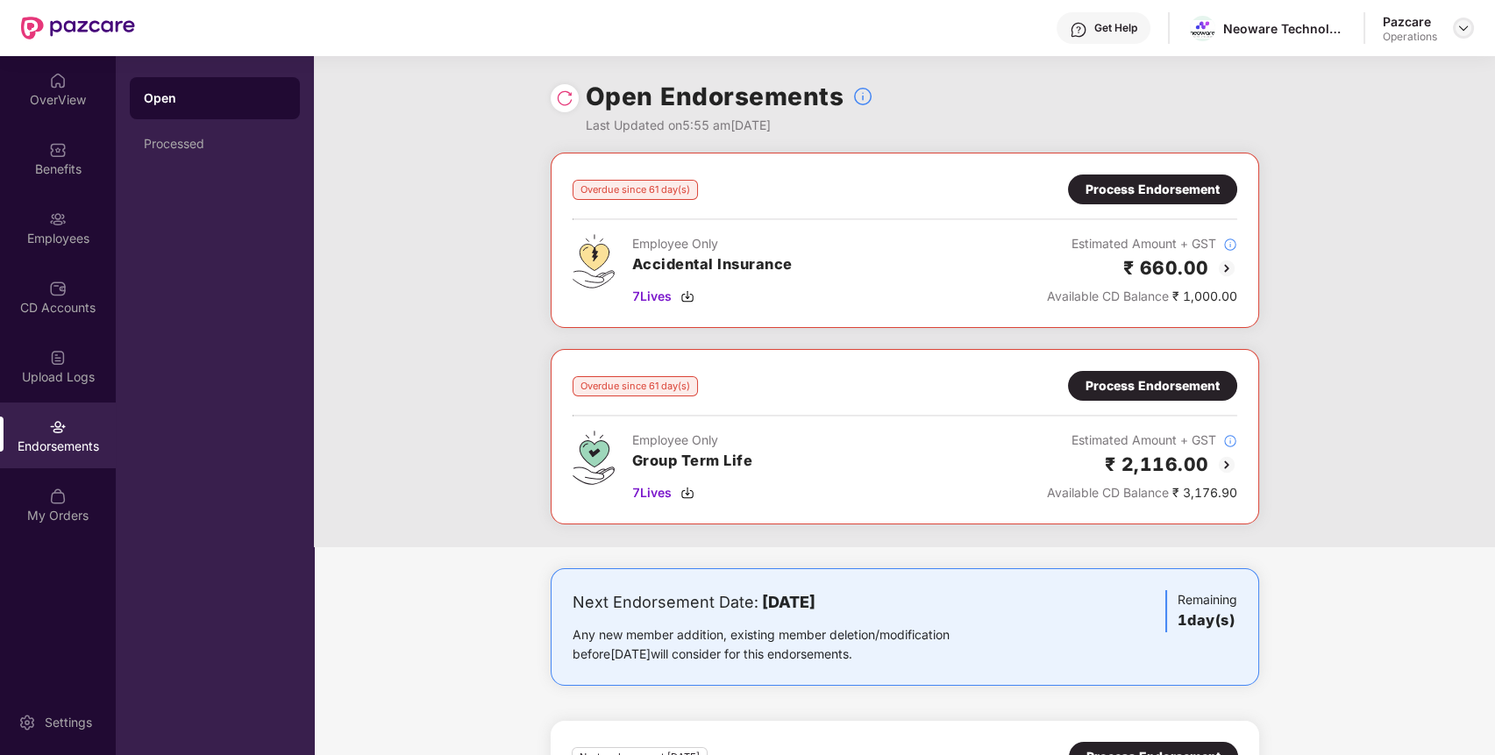
click at [1459, 22] on img at bounding box center [1463, 28] width 14 height 14
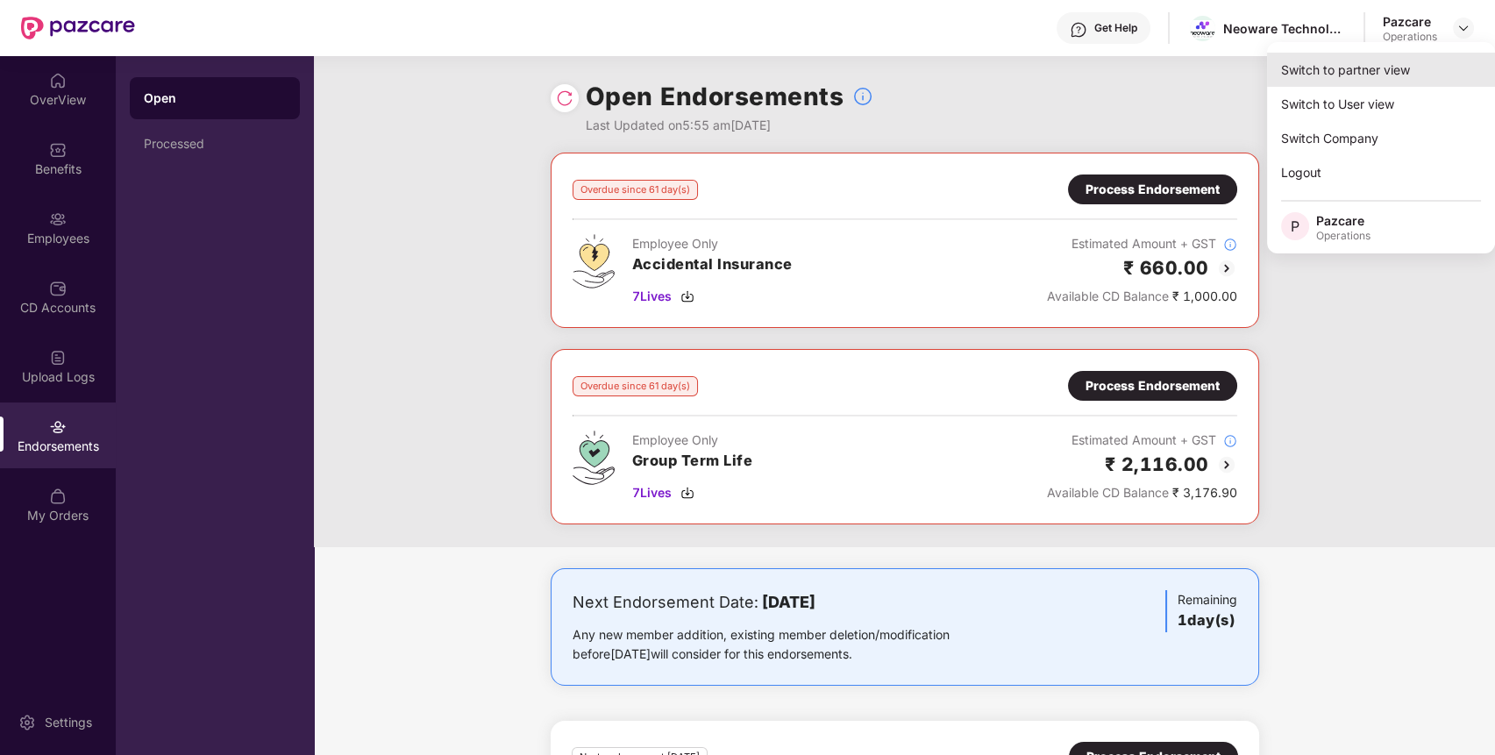
click at [1456, 64] on div "Switch to partner view" at bounding box center [1381, 70] width 228 height 34
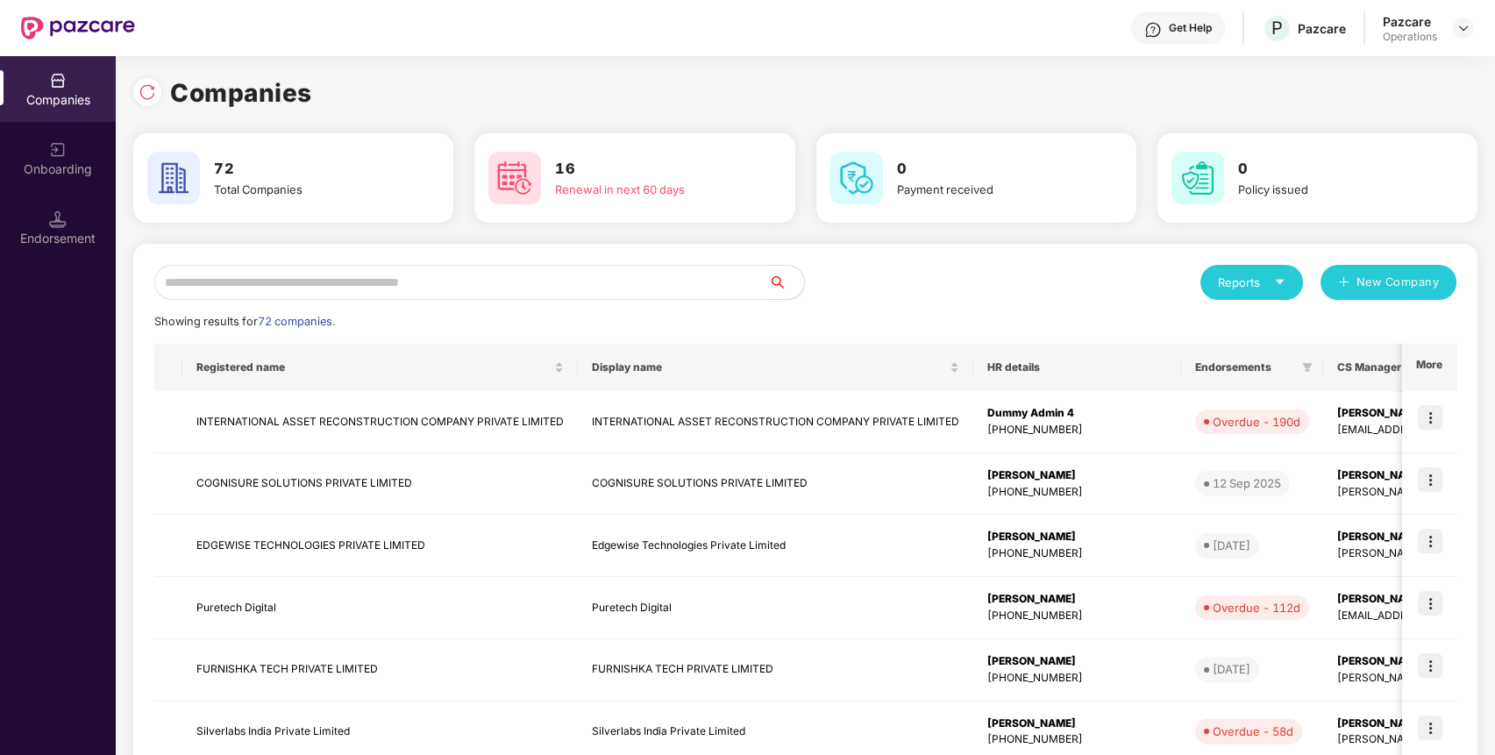
click at [632, 285] on input "text" at bounding box center [461, 282] width 615 height 35
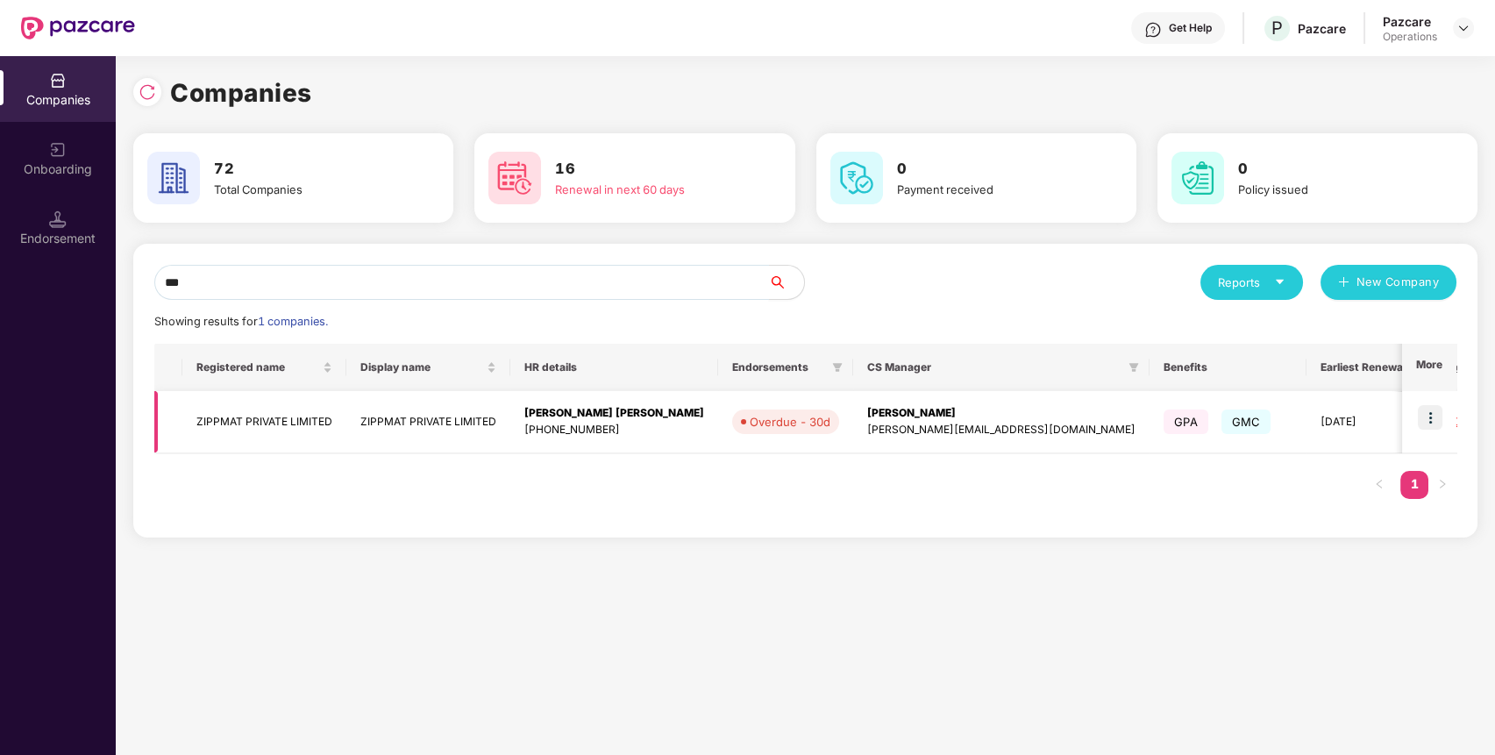
type input "***"
click at [1438, 428] on img at bounding box center [1430, 417] width 25 height 25
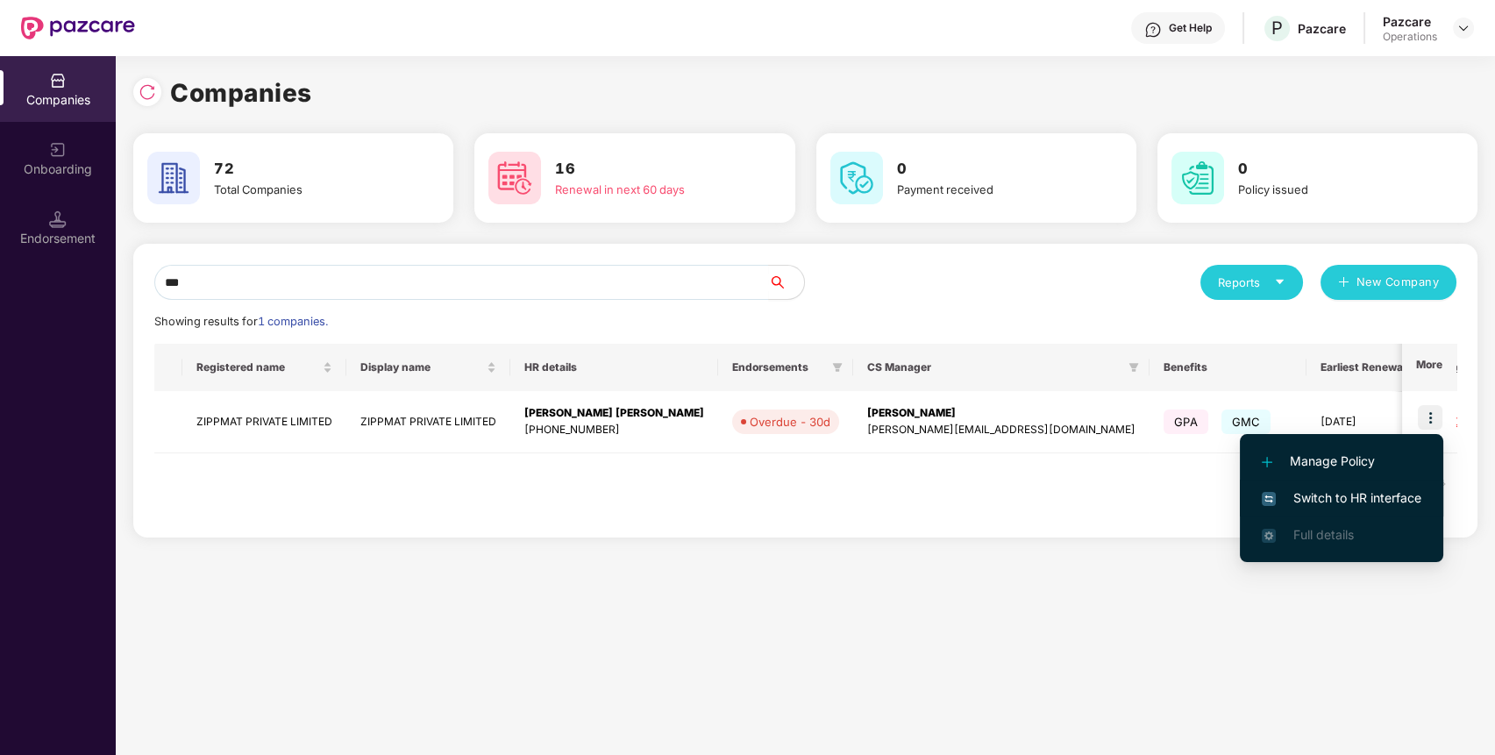
click at [1364, 506] on span "Switch to HR interface" at bounding box center [1342, 497] width 160 height 19
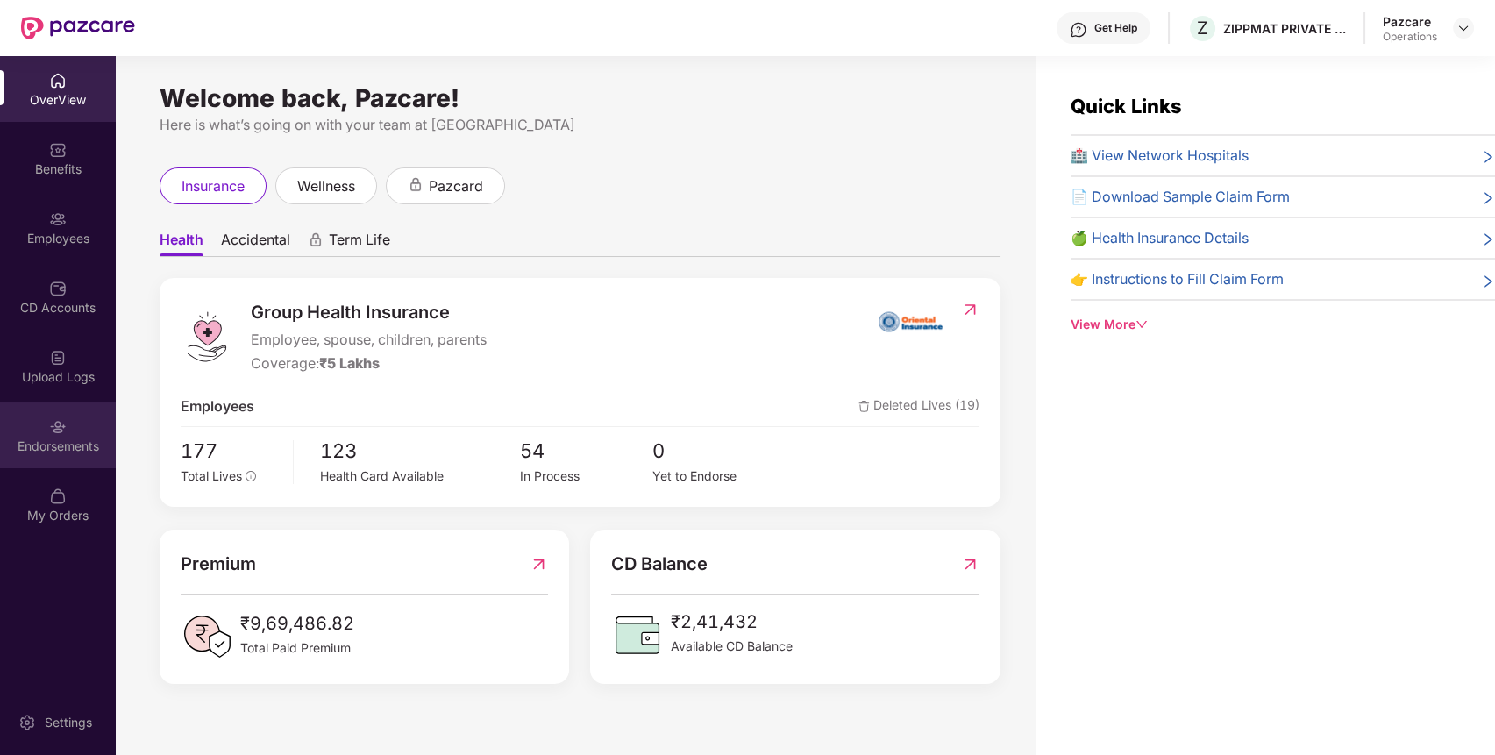
click at [84, 410] on div "Endorsements" at bounding box center [58, 435] width 116 height 66
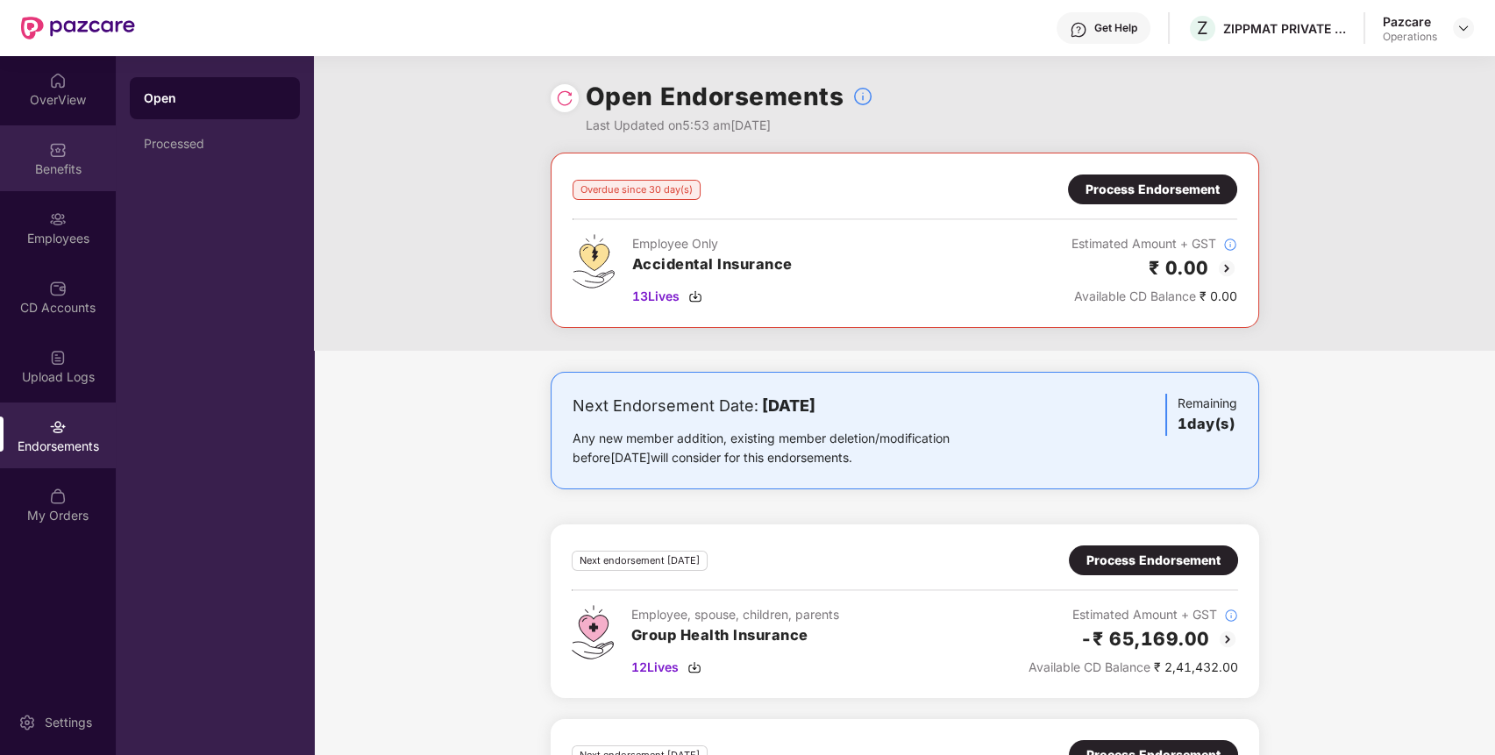
click at [67, 175] on div "Benefits" at bounding box center [58, 169] width 116 height 18
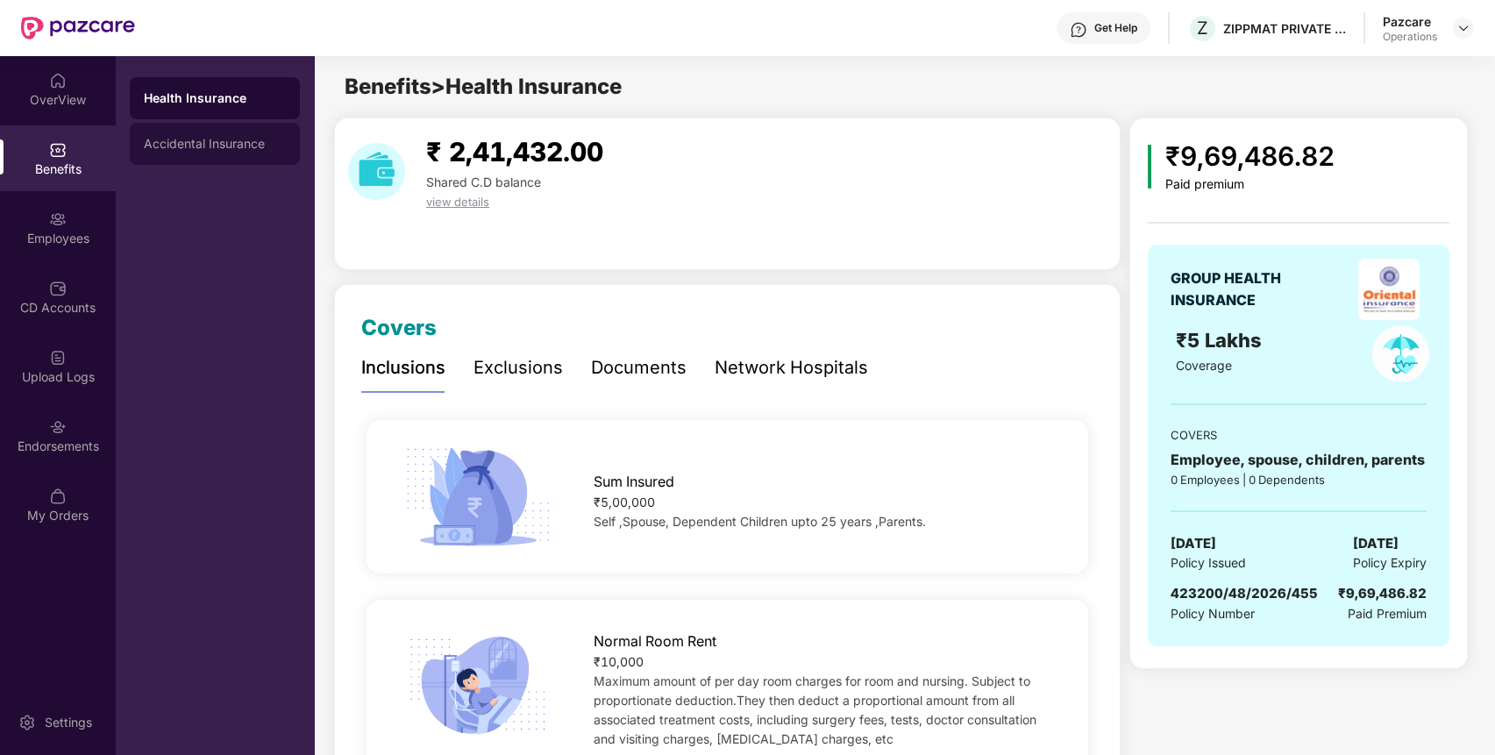
click at [175, 161] on div "Accidental Insurance" at bounding box center [215, 144] width 170 height 42
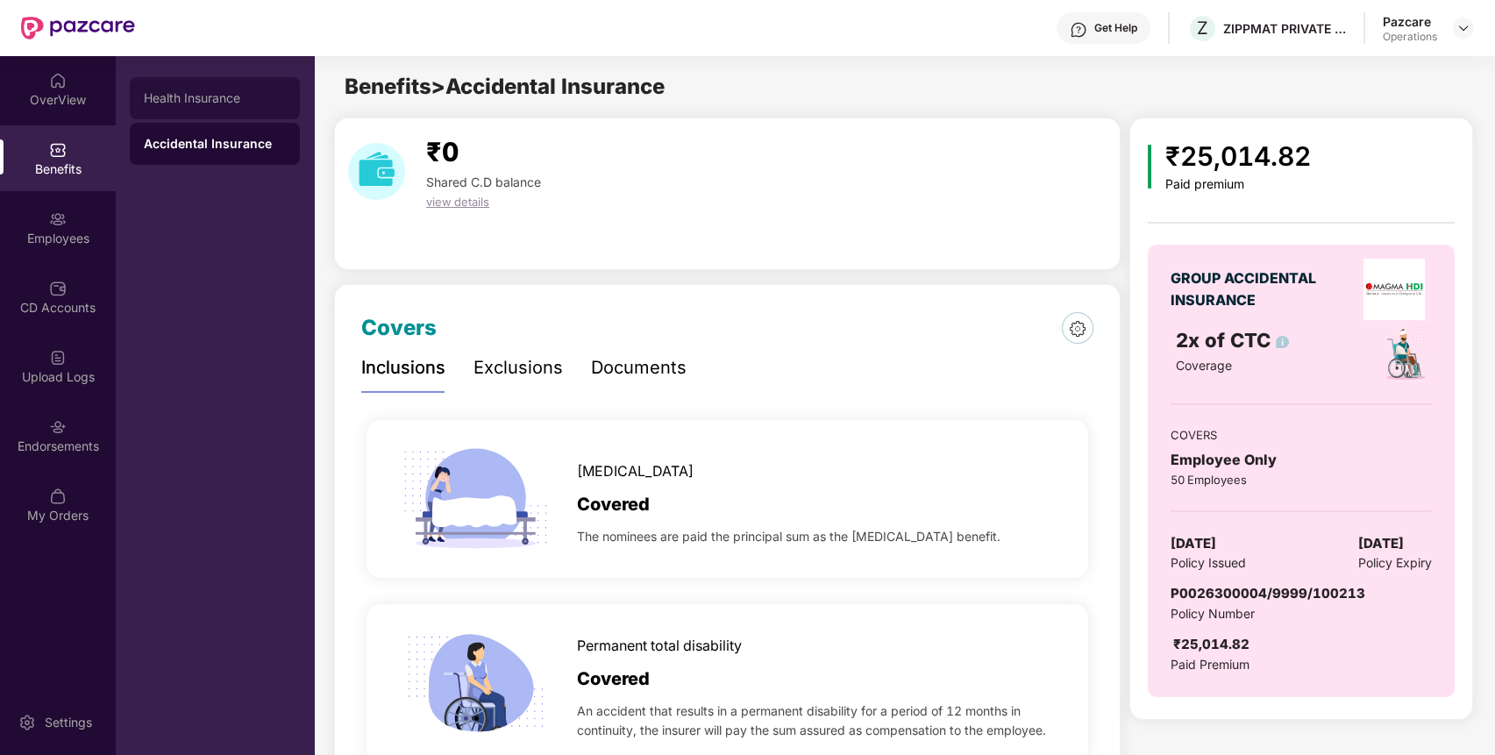
click at [246, 84] on div "Health Insurance" at bounding box center [215, 98] width 170 height 42
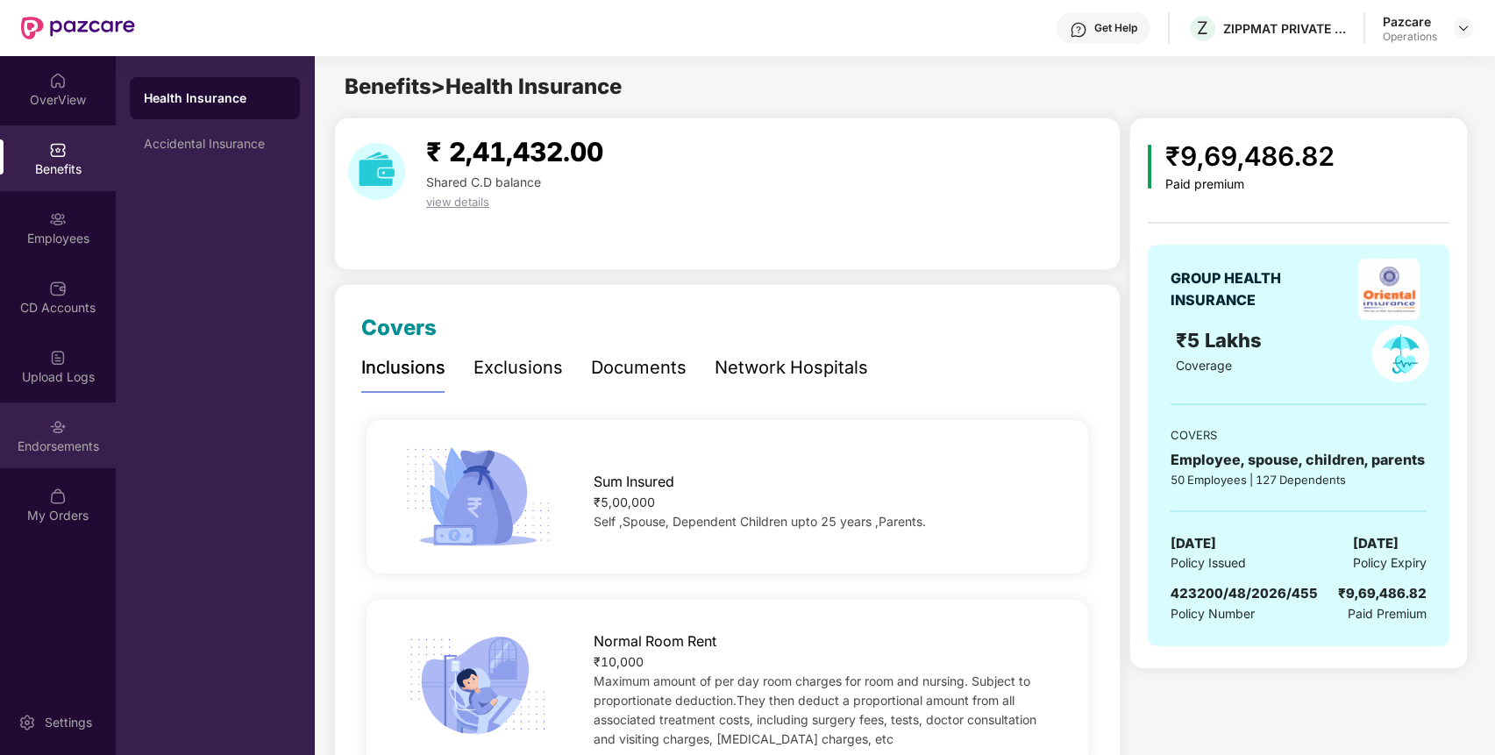
click at [61, 418] on img at bounding box center [58, 427] width 18 height 18
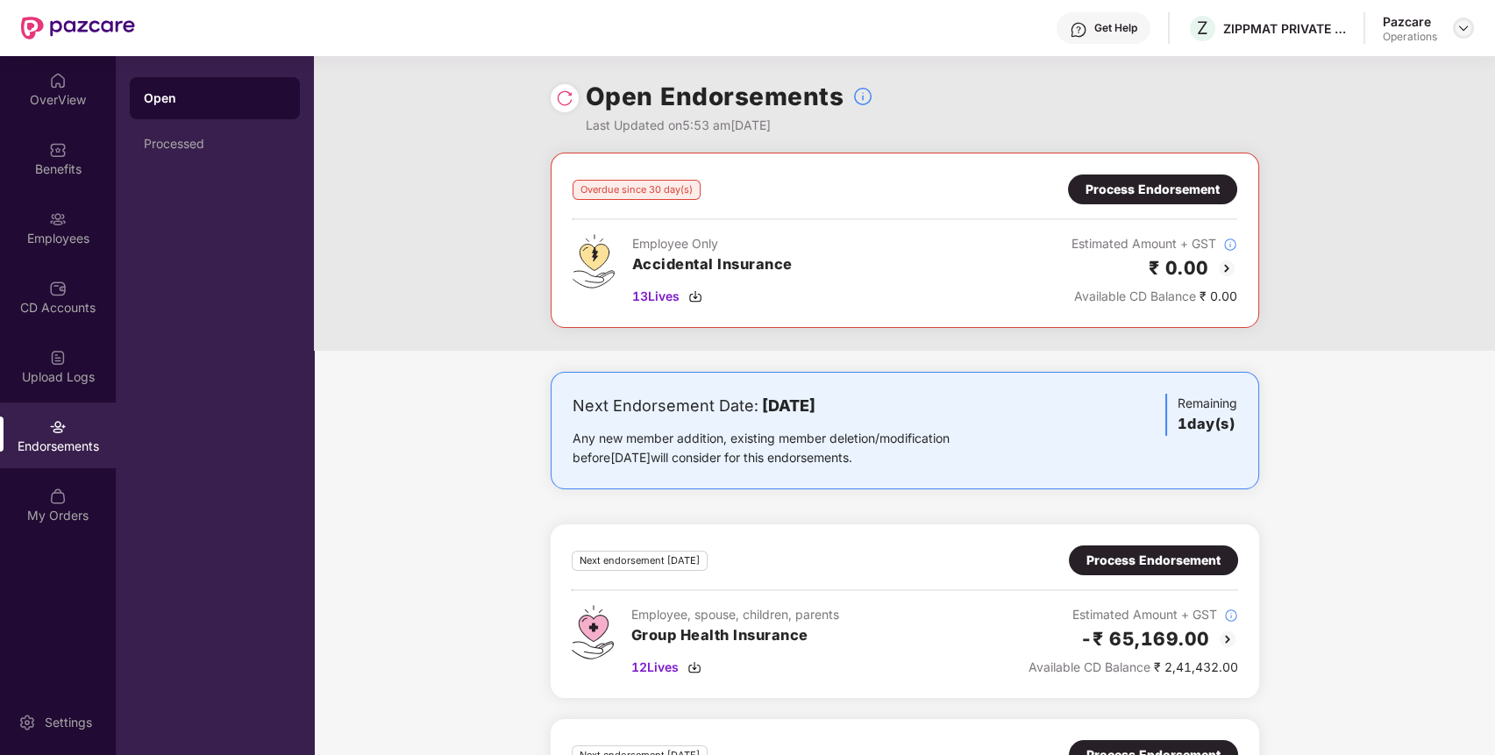
click at [1465, 28] on img at bounding box center [1463, 28] width 14 height 14
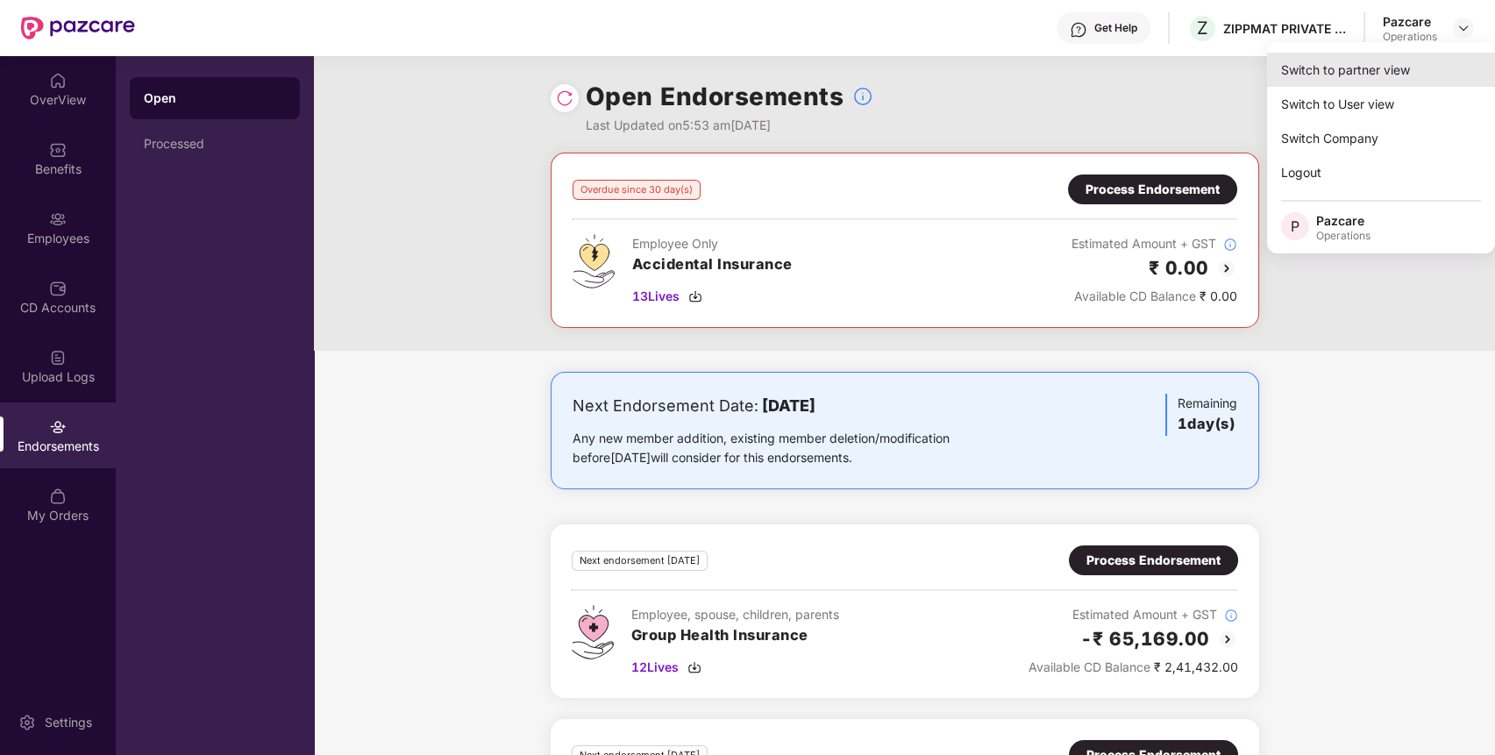
click at [1405, 70] on div "Switch to partner view" at bounding box center [1381, 70] width 228 height 34
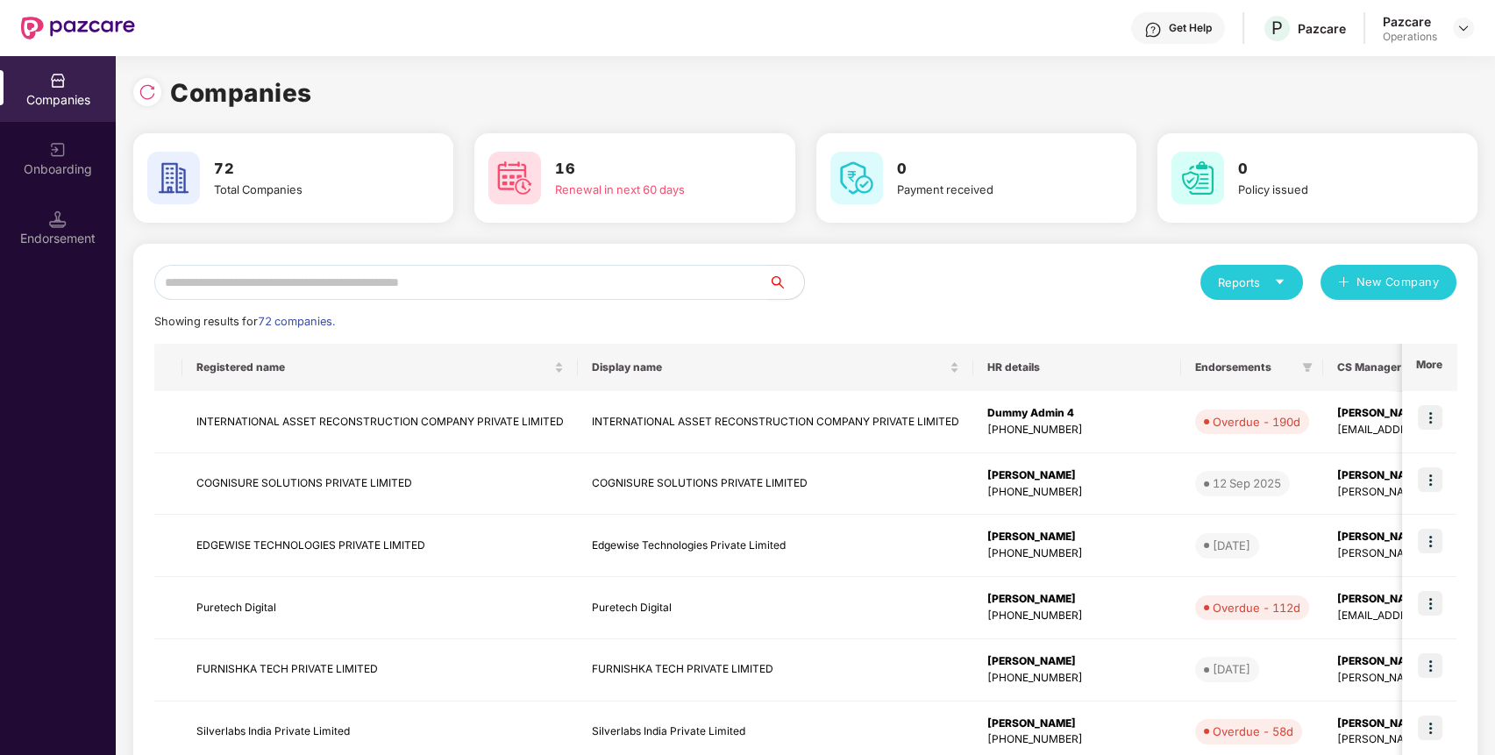
click at [669, 284] on input "text" at bounding box center [461, 282] width 615 height 35
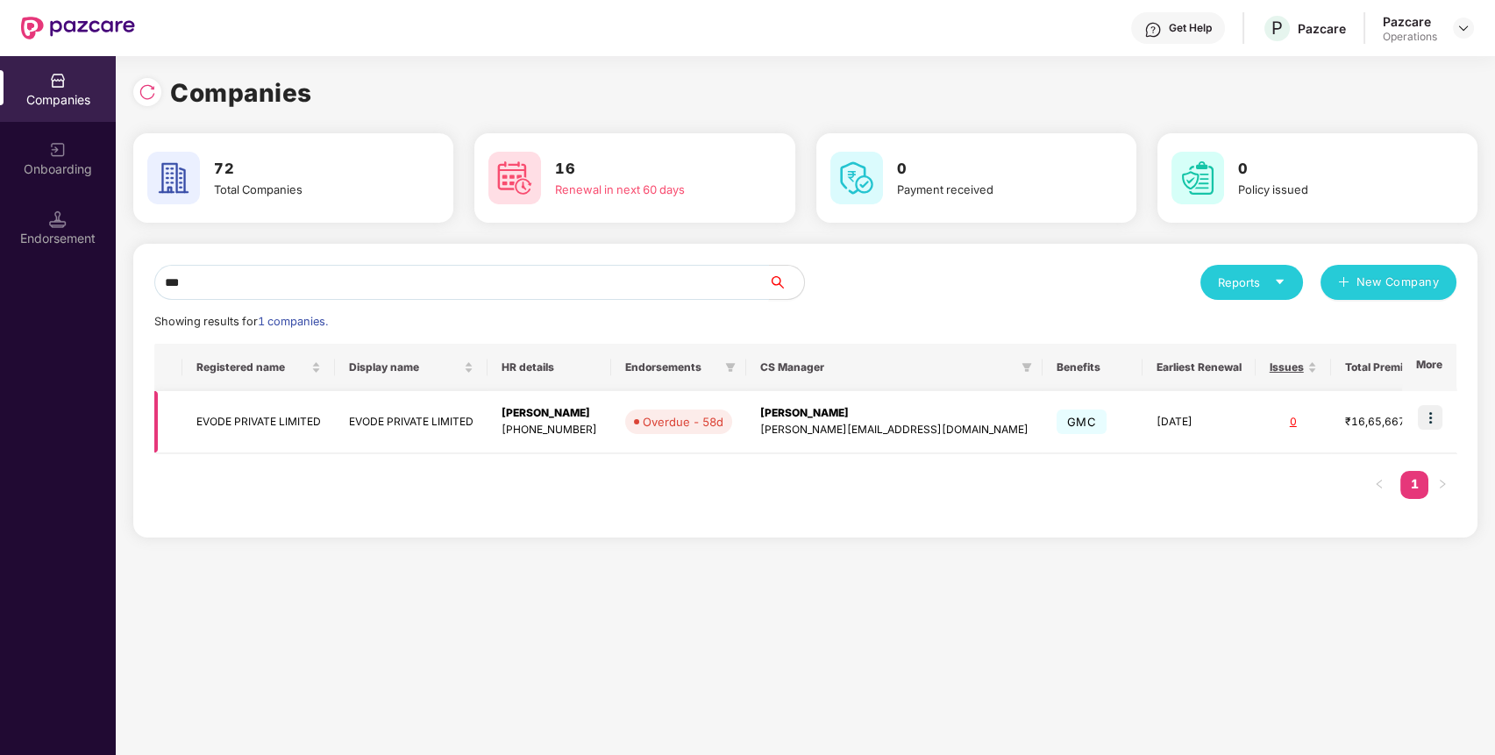
type input "***"
click at [1438, 415] on img at bounding box center [1430, 417] width 25 height 25
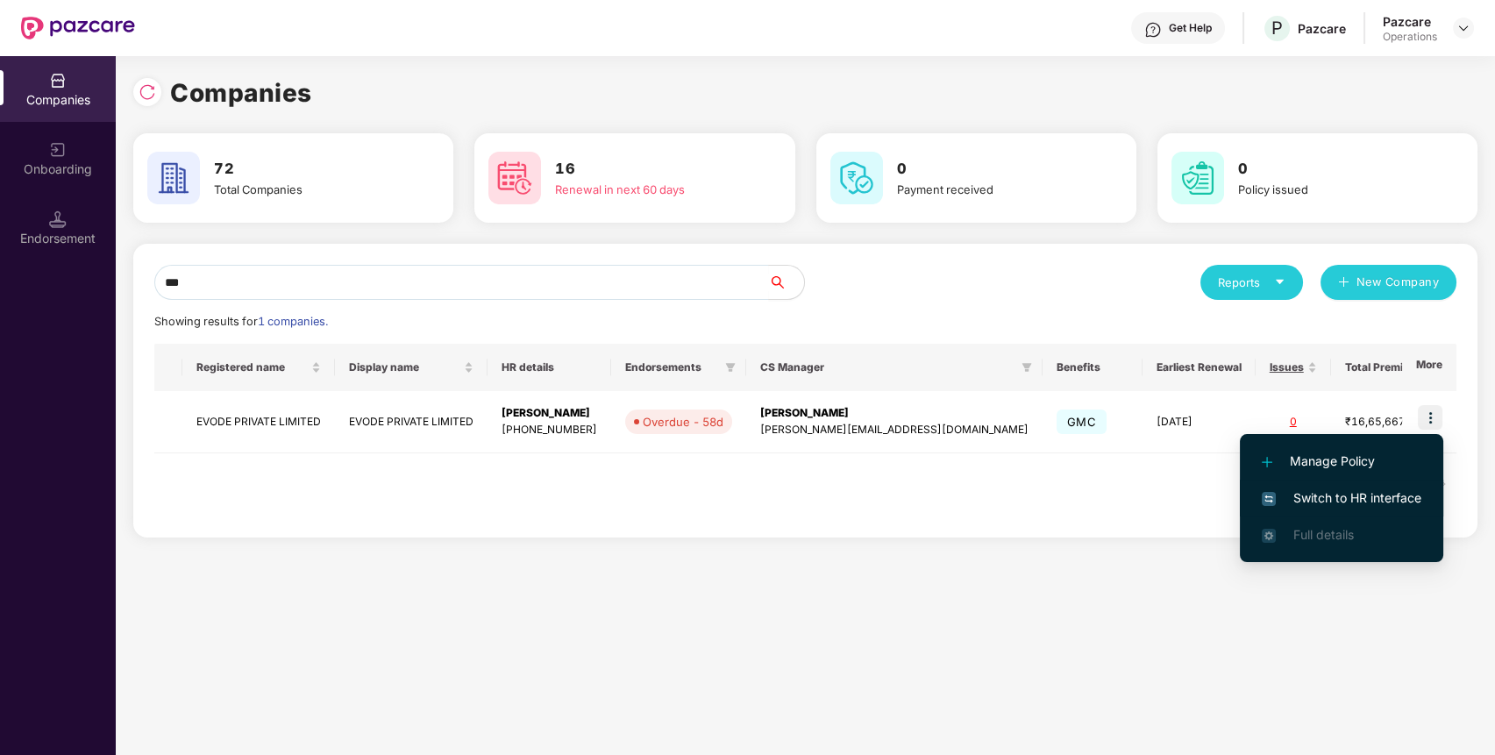
click at [1377, 515] on li "Switch to HR interface" at bounding box center [1341, 498] width 203 height 37
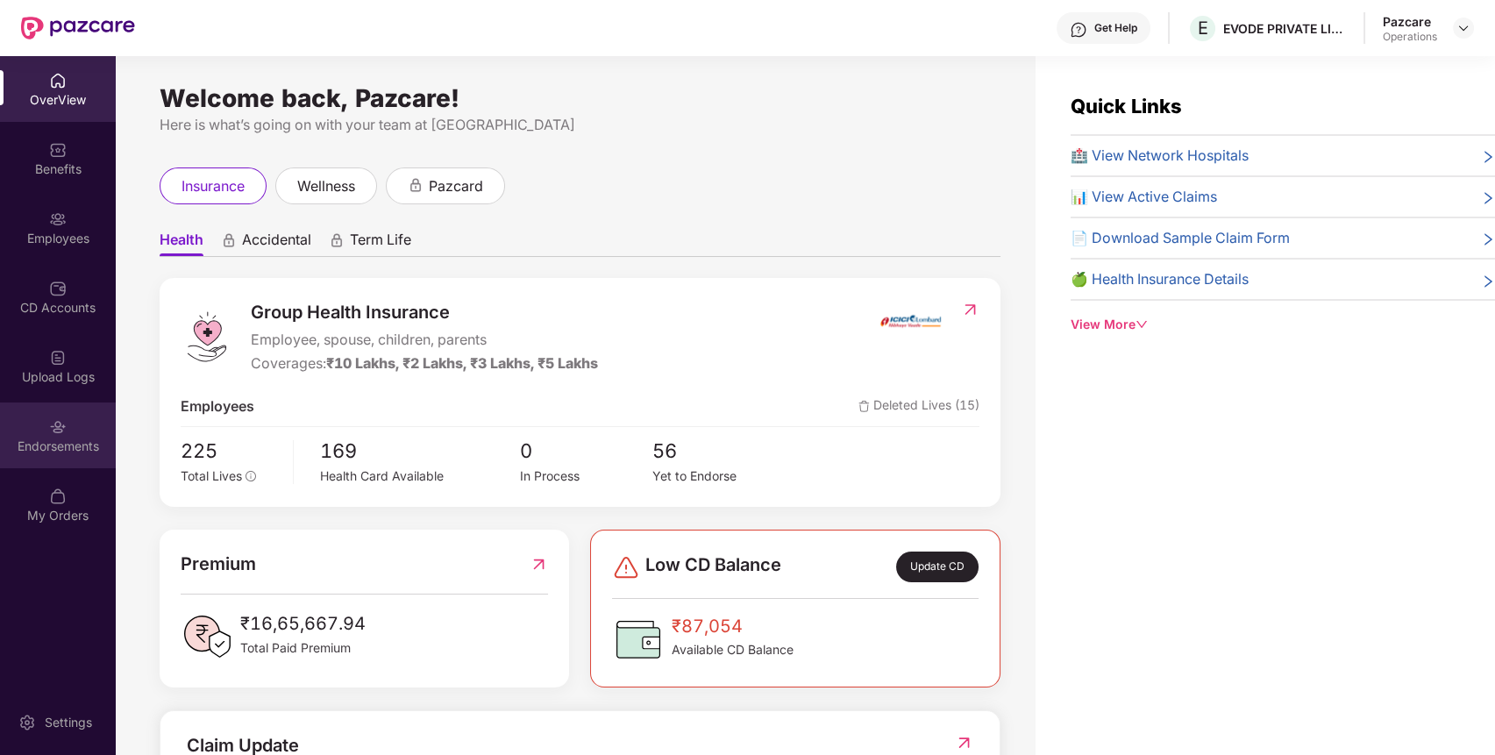
click at [38, 423] on div "Endorsements" at bounding box center [58, 435] width 116 height 66
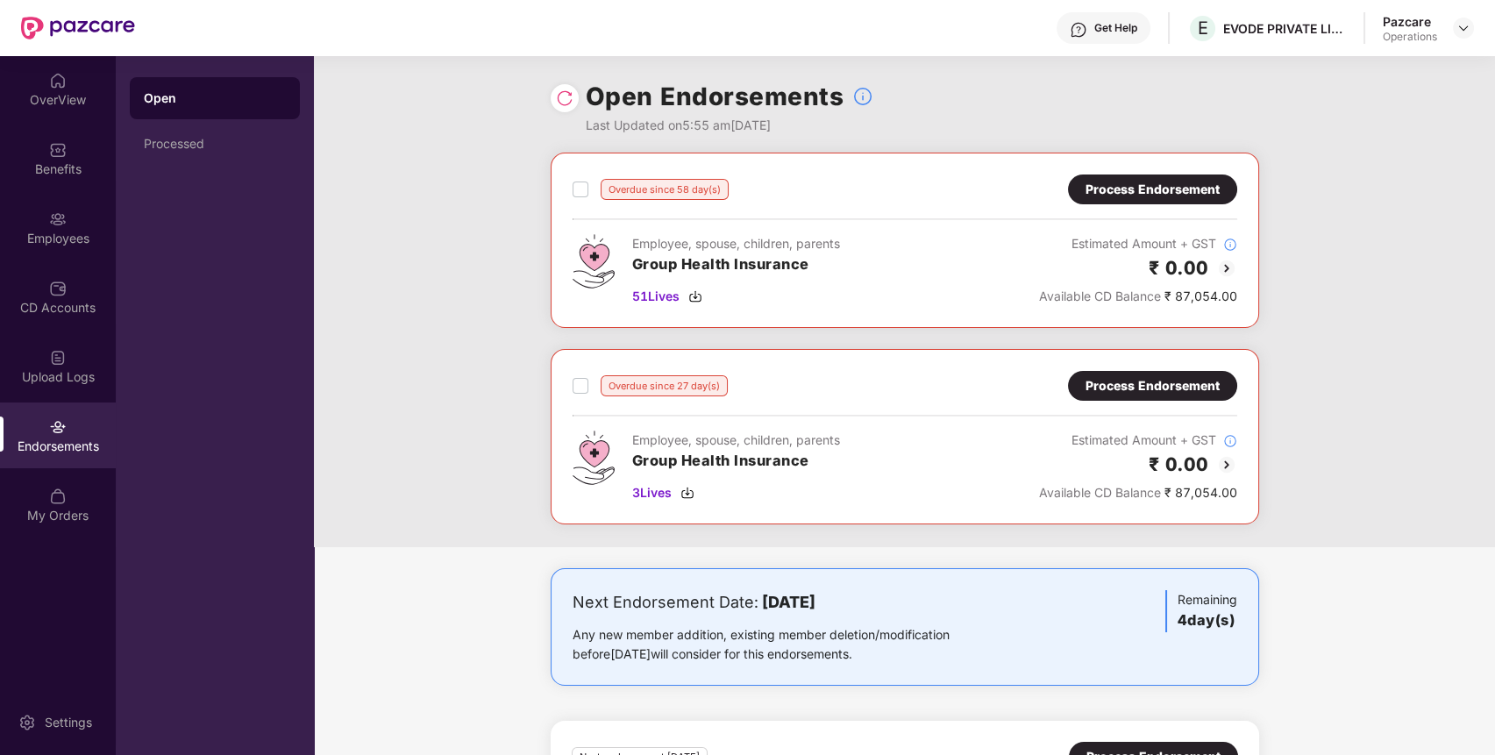
scroll to position [124, 0]
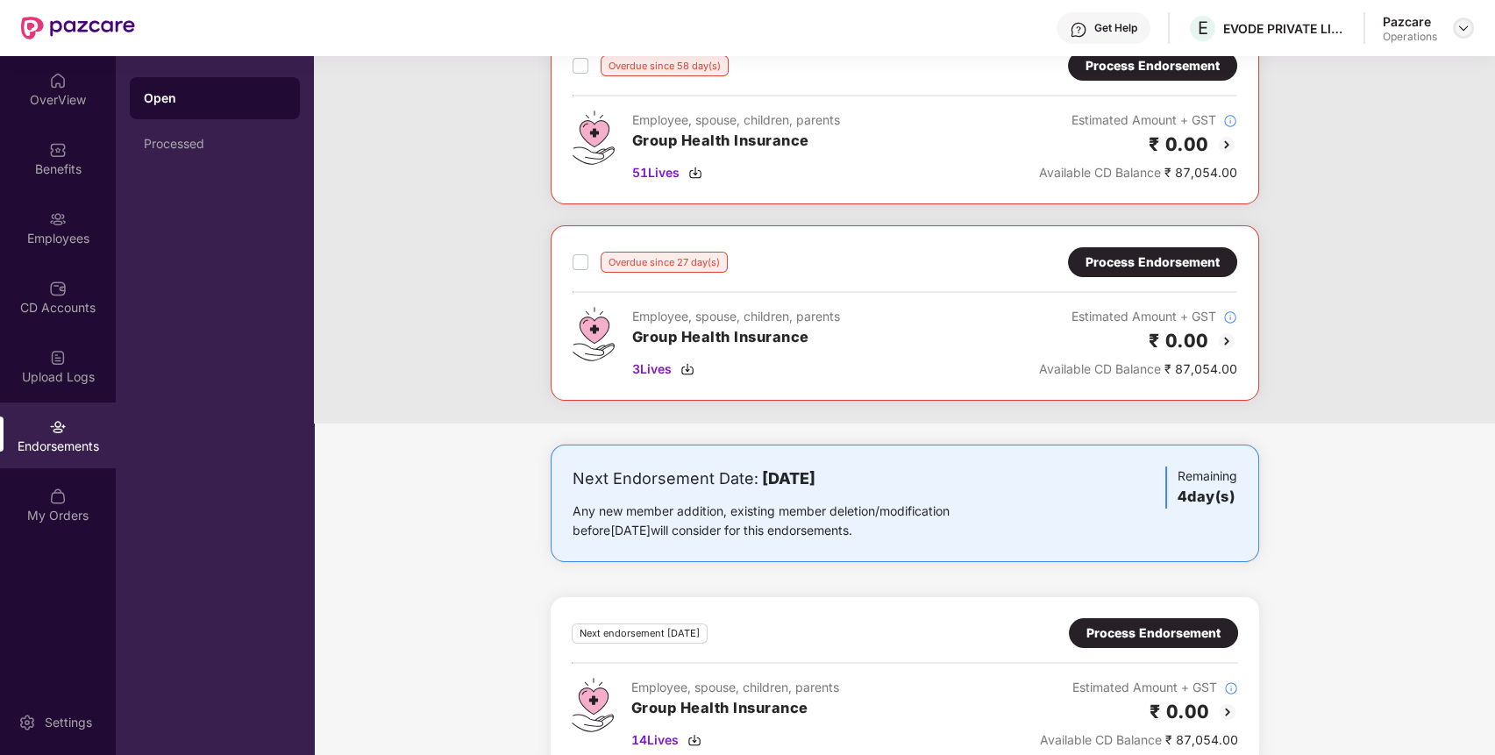
click at [1456, 33] on img at bounding box center [1463, 28] width 14 height 14
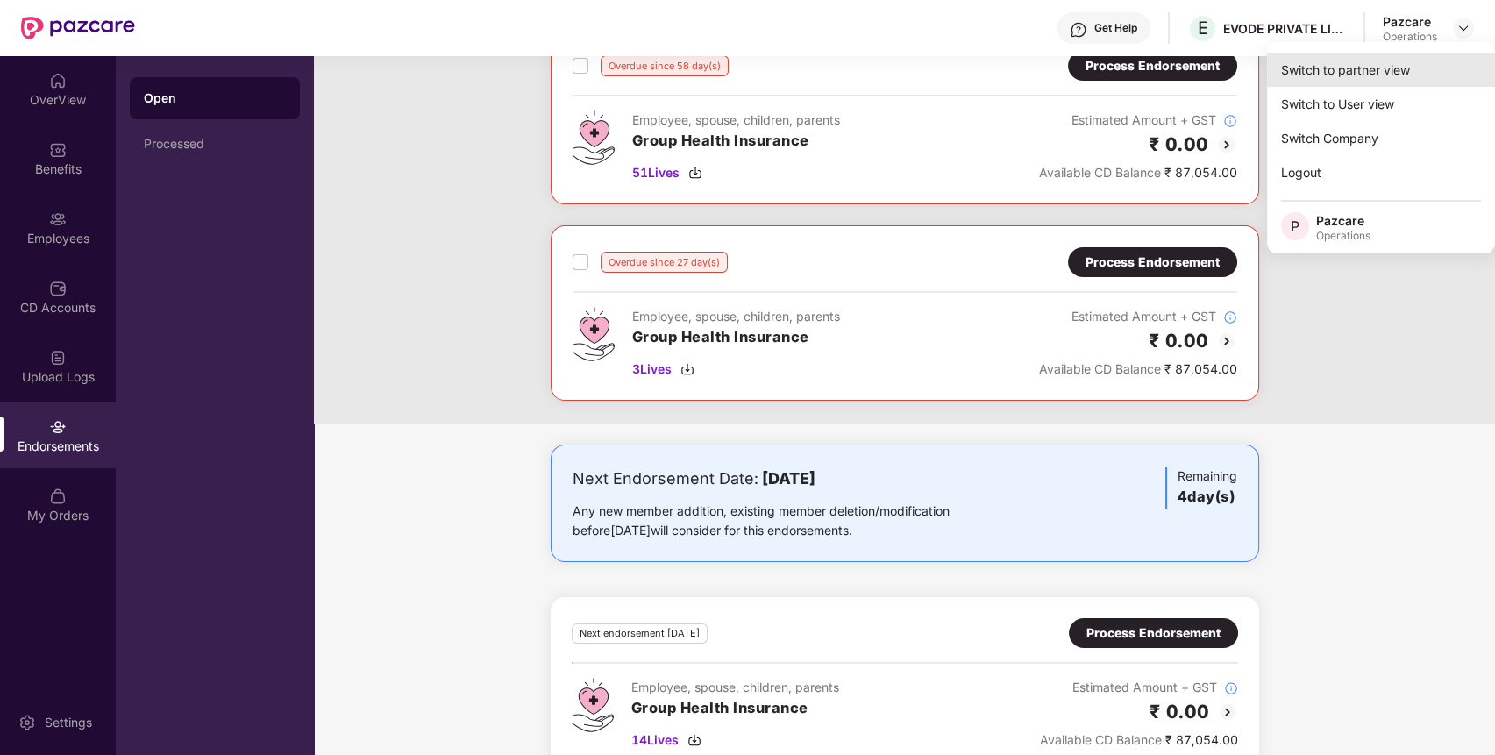
click at [1407, 68] on div "Switch to partner view" at bounding box center [1381, 70] width 228 height 34
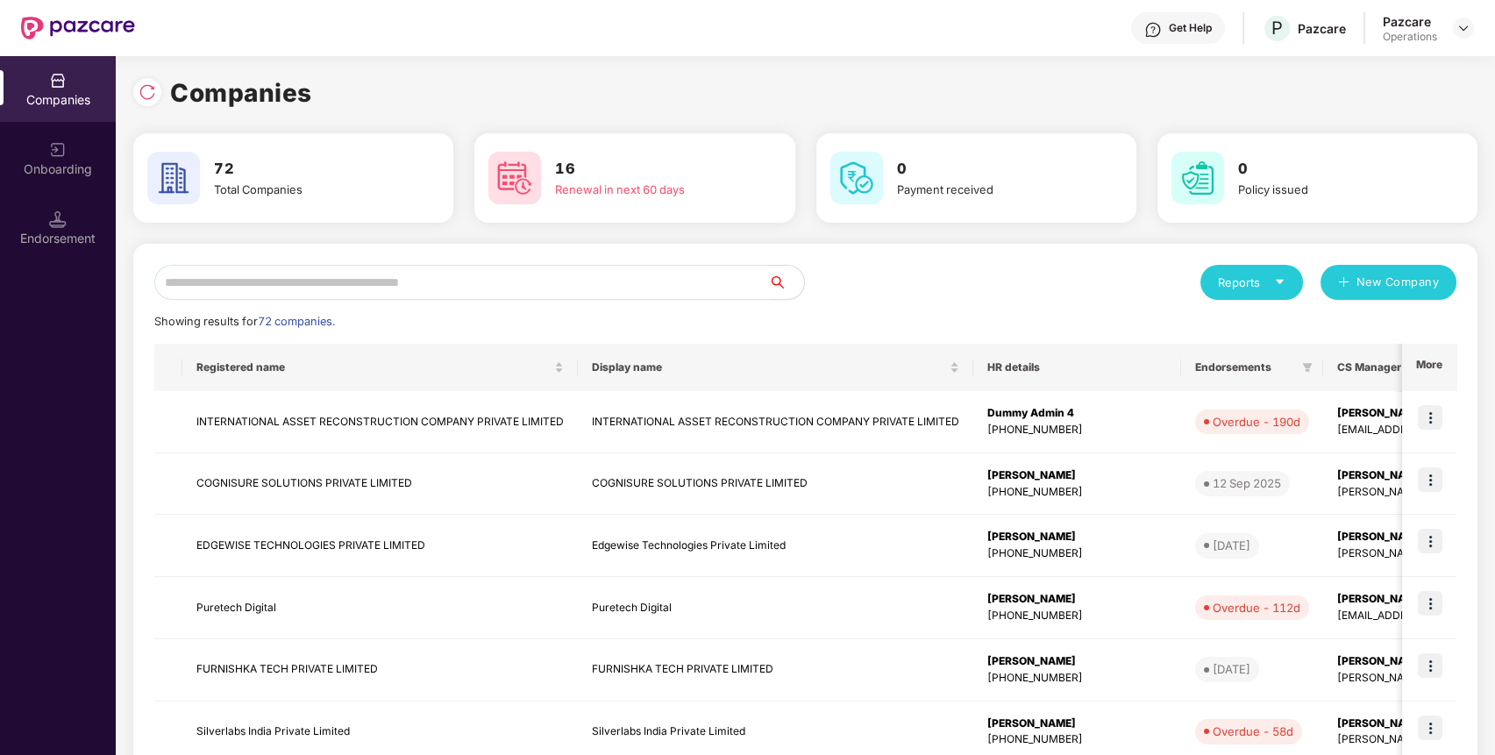
click at [559, 287] on input "text" at bounding box center [461, 282] width 615 height 35
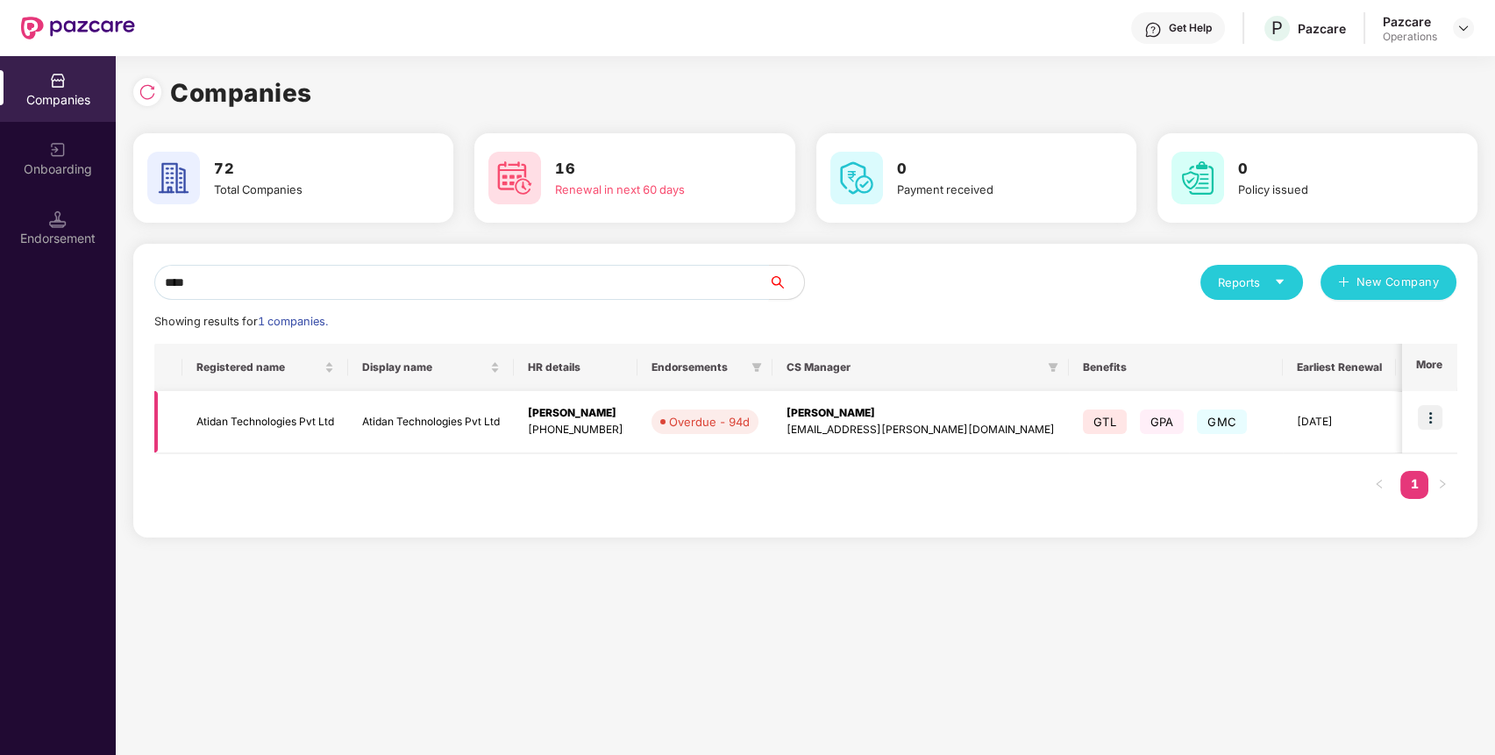
type input "****"
click at [1431, 421] on img at bounding box center [1430, 417] width 25 height 25
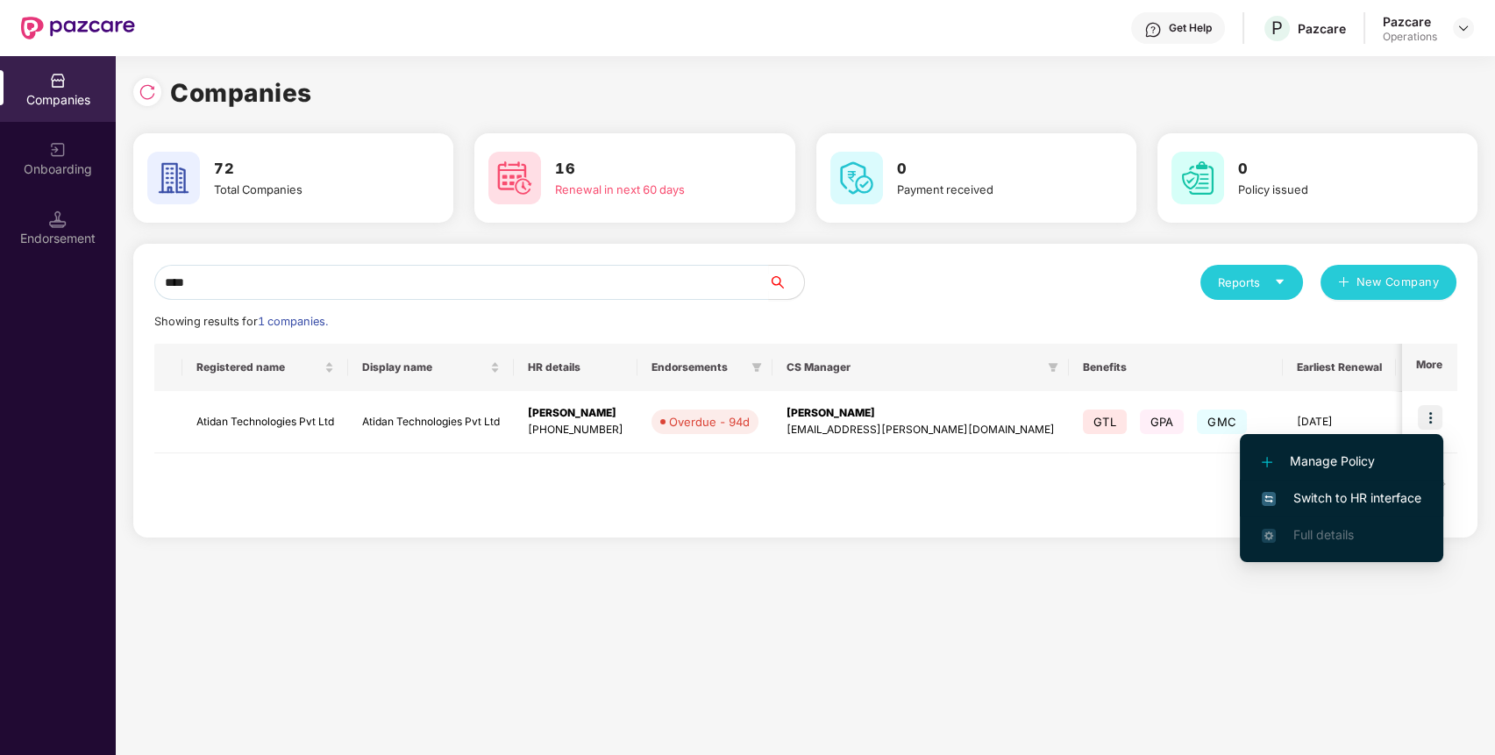
click at [1403, 496] on span "Switch to HR interface" at bounding box center [1342, 497] width 160 height 19
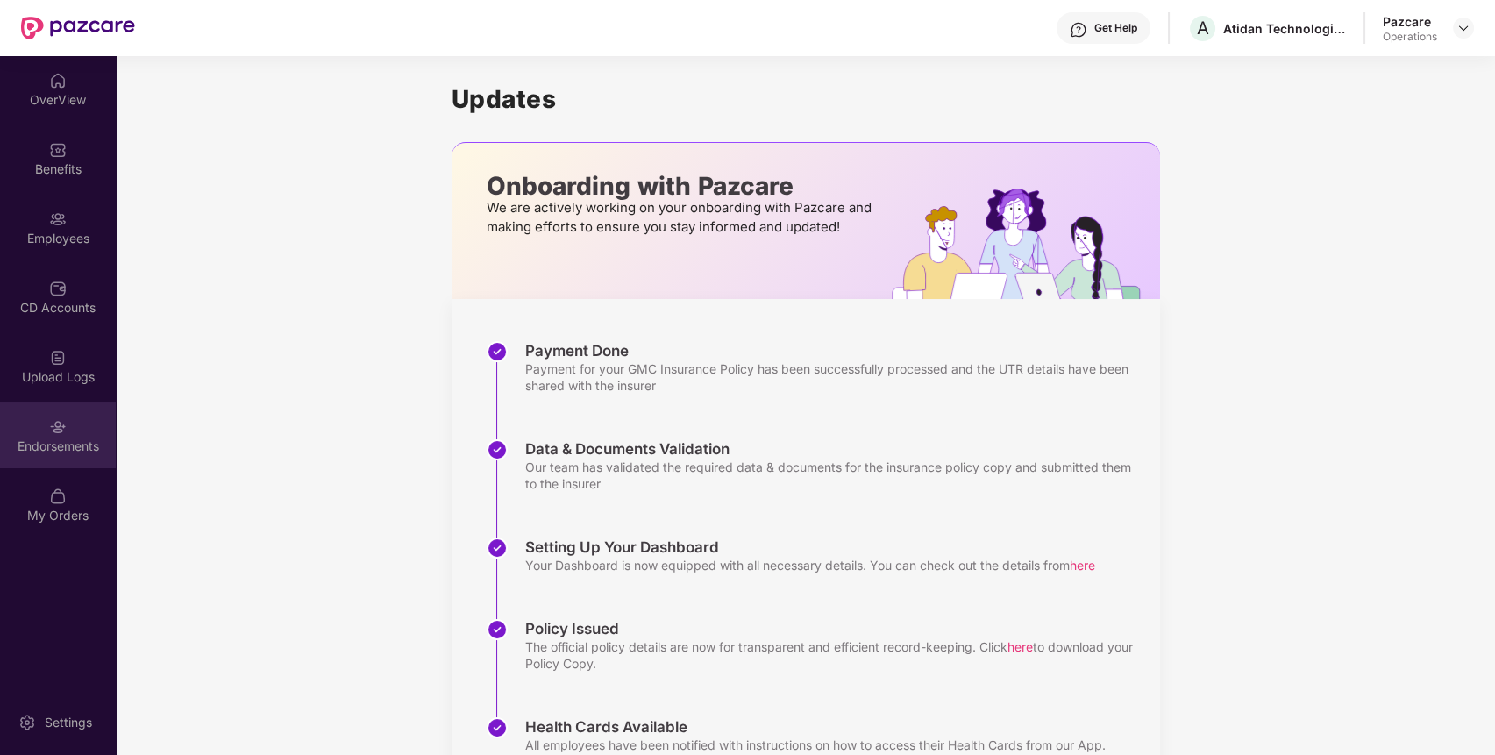
click at [98, 444] on div "Endorsements" at bounding box center [58, 447] width 116 height 18
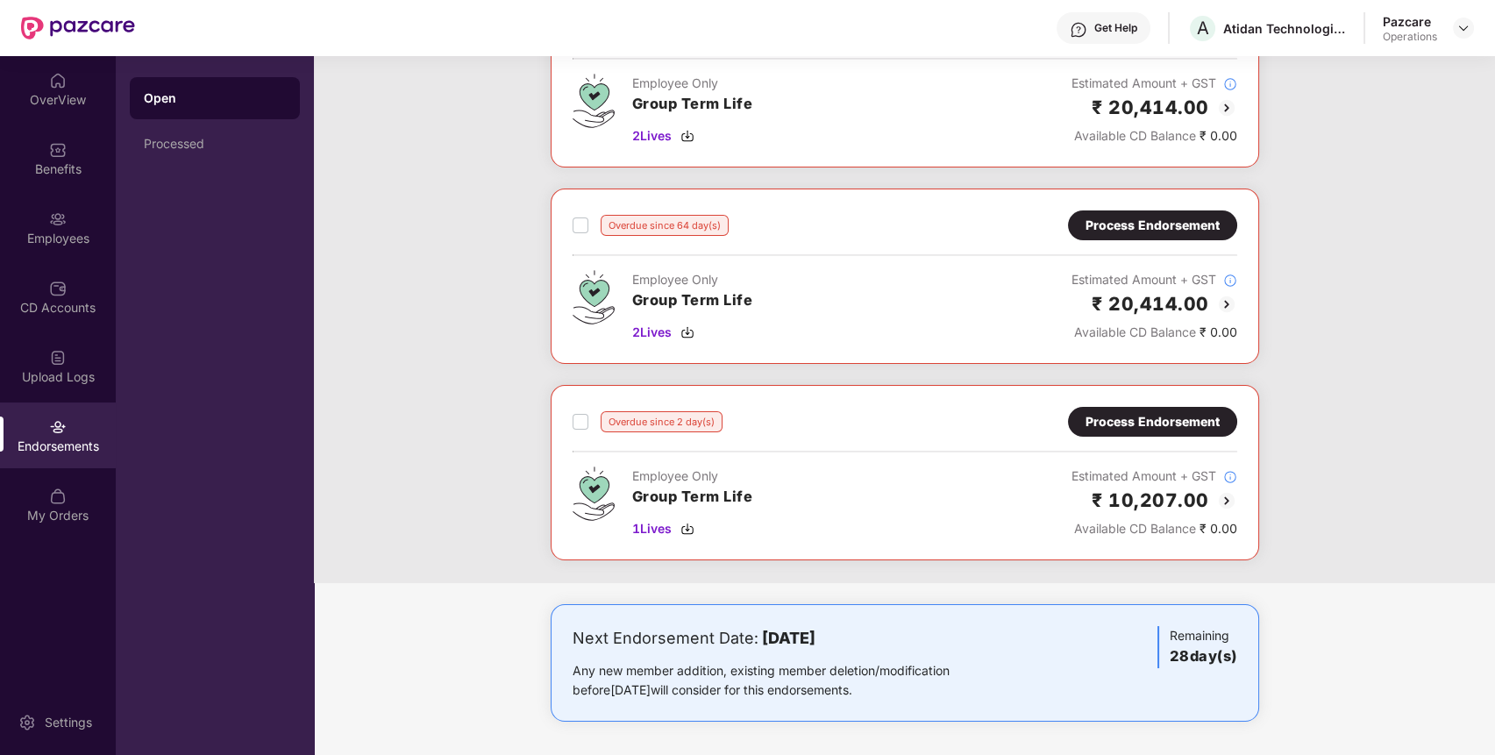
scroll to position [0, 0]
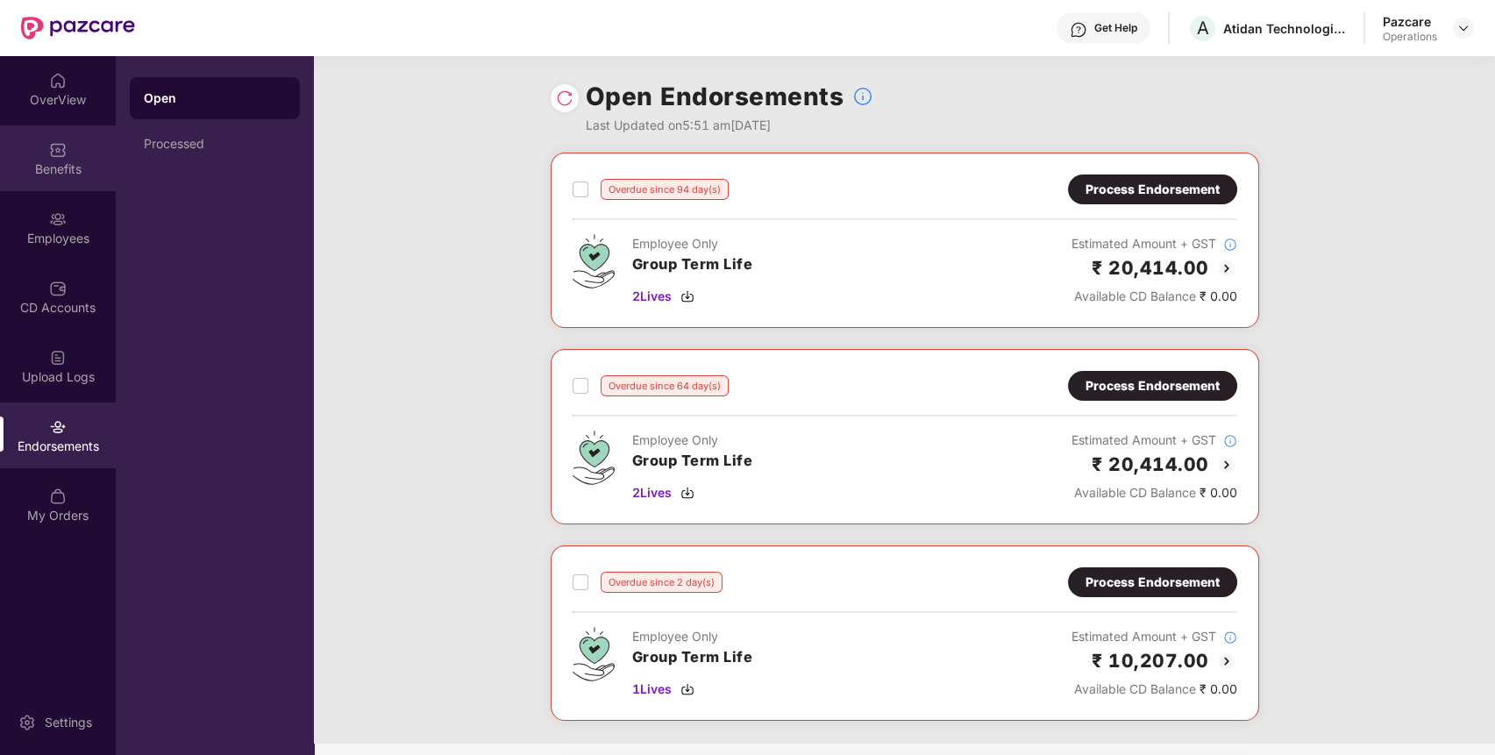
click at [70, 189] on div "Benefits" at bounding box center [58, 158] width 116 height 66
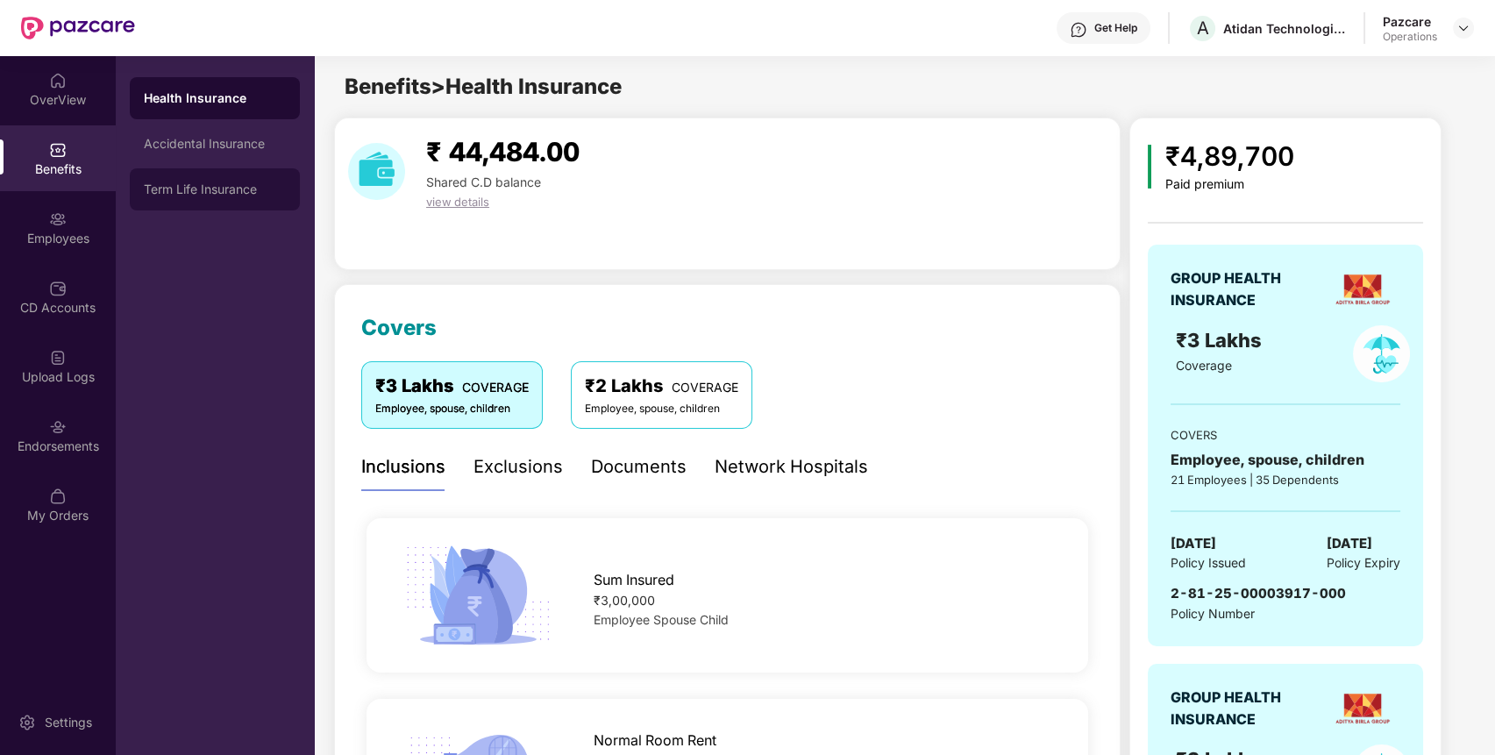
click at [247, 177] on div "Term Life Insurance" at bounding box center [215, 189] width 170 height 42
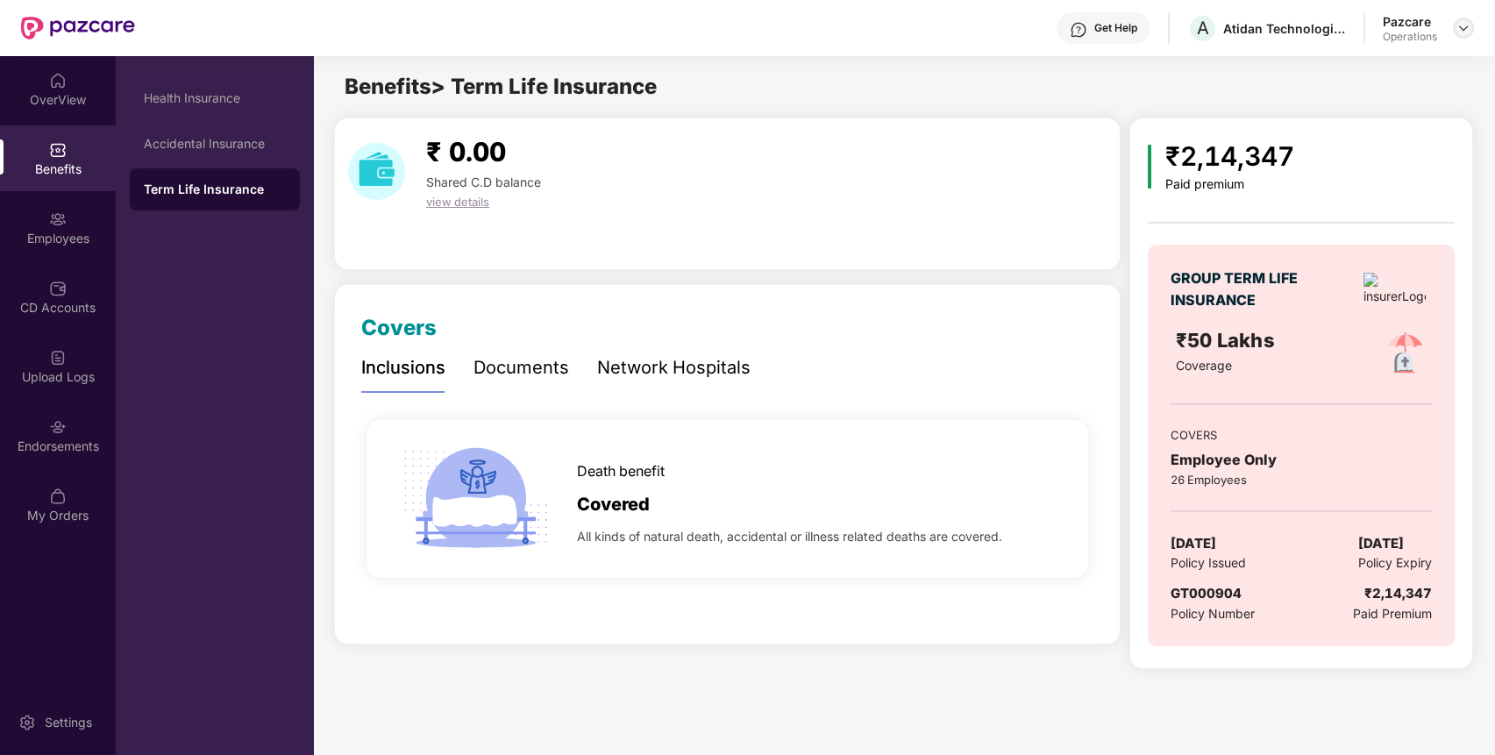
click at [1462, 26] on img at bounding box center [1463, 28] width 14 height 14
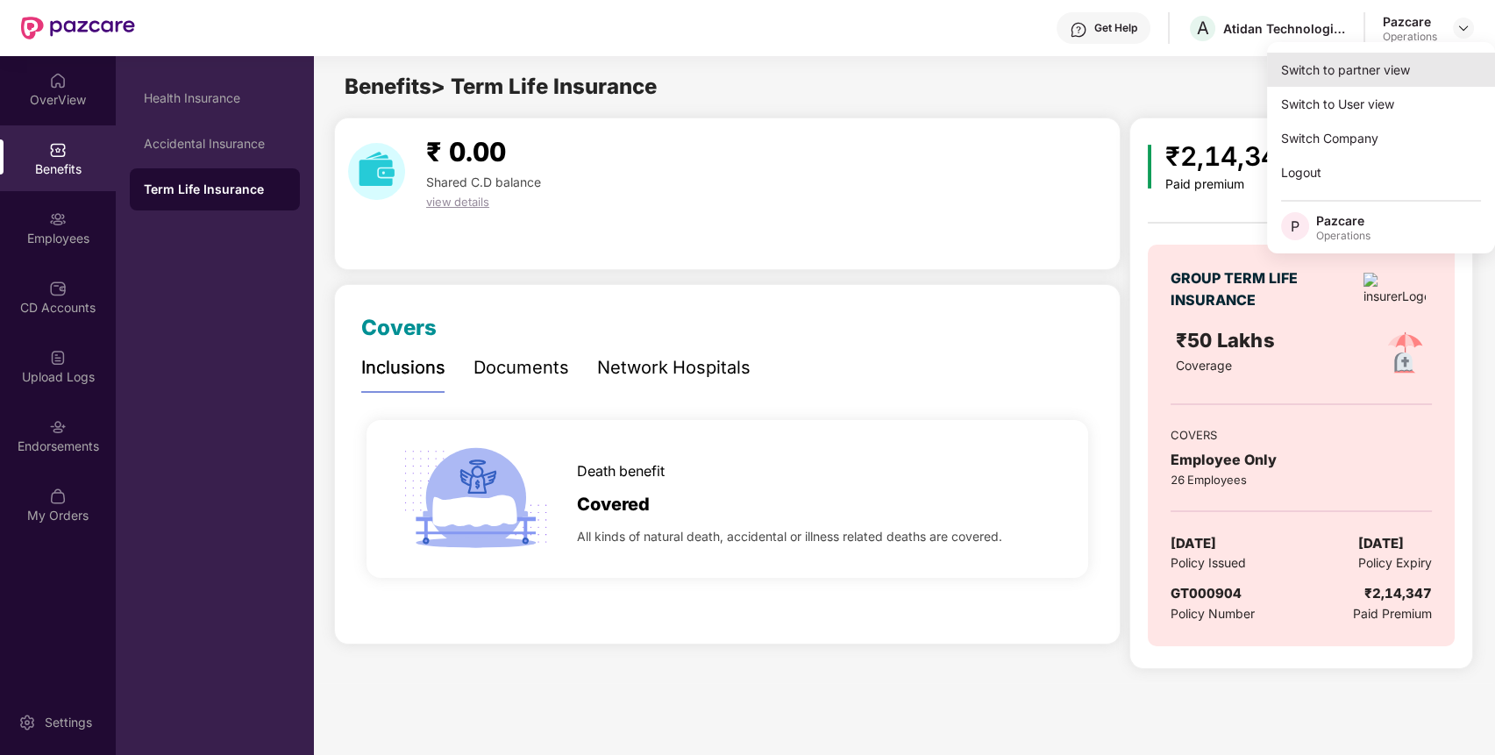
click at [1379, 82] on div "Switch to partner view" at bounding box center [1381, 70] width 228 height 34
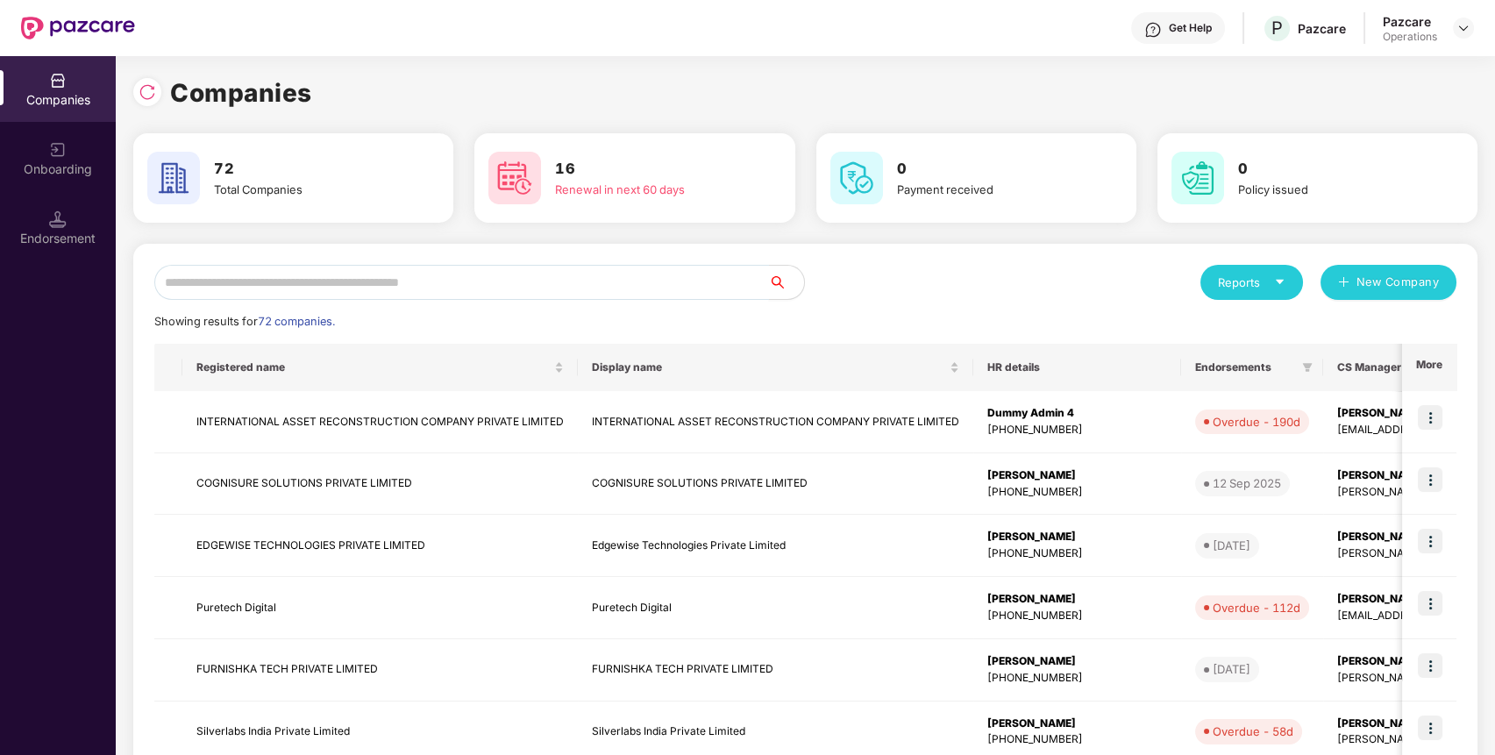
click at [631, 274] on input "text" at bounding box center [461, 282] width 615 height 35
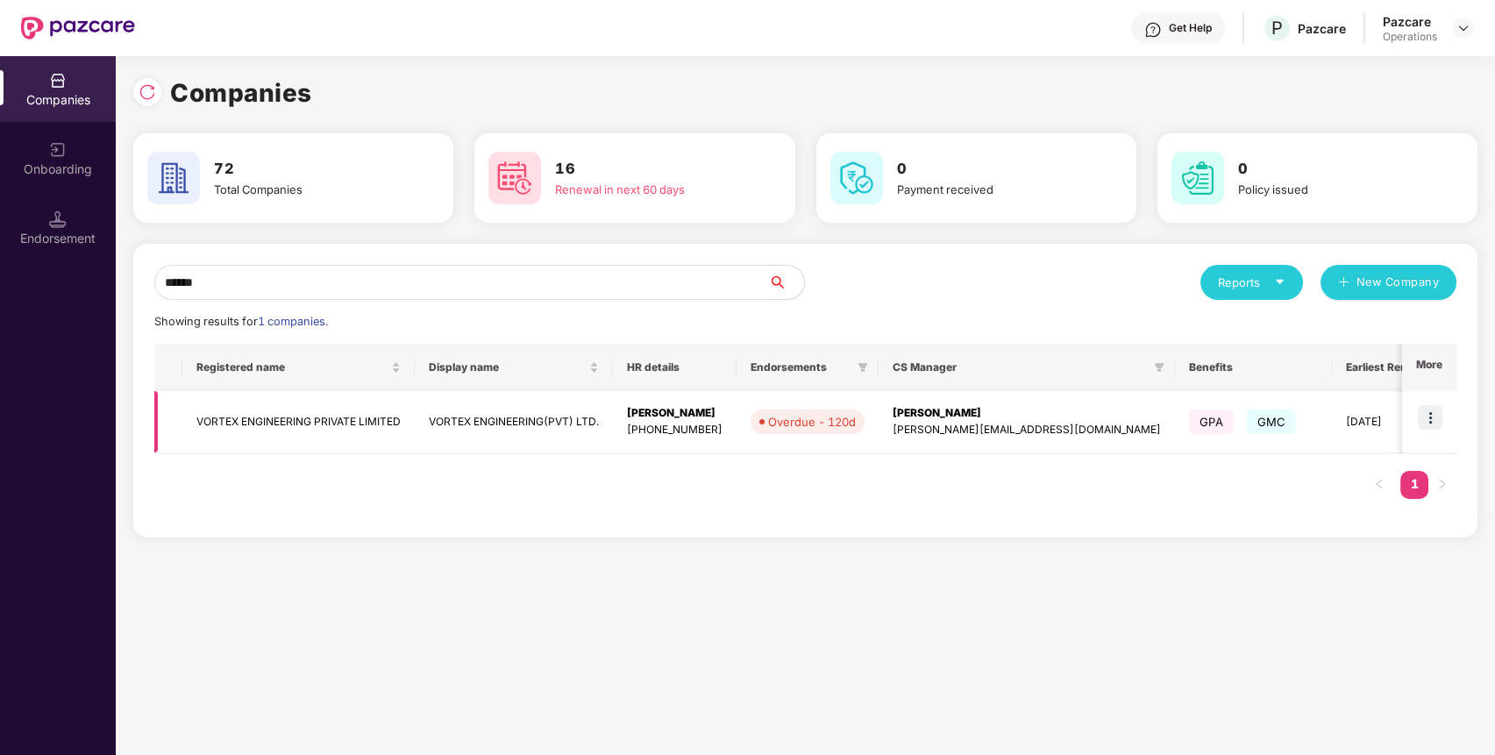
type input "******"
click at [1442, 419] on img at bounding box center [1430, 417] width 25 height 25
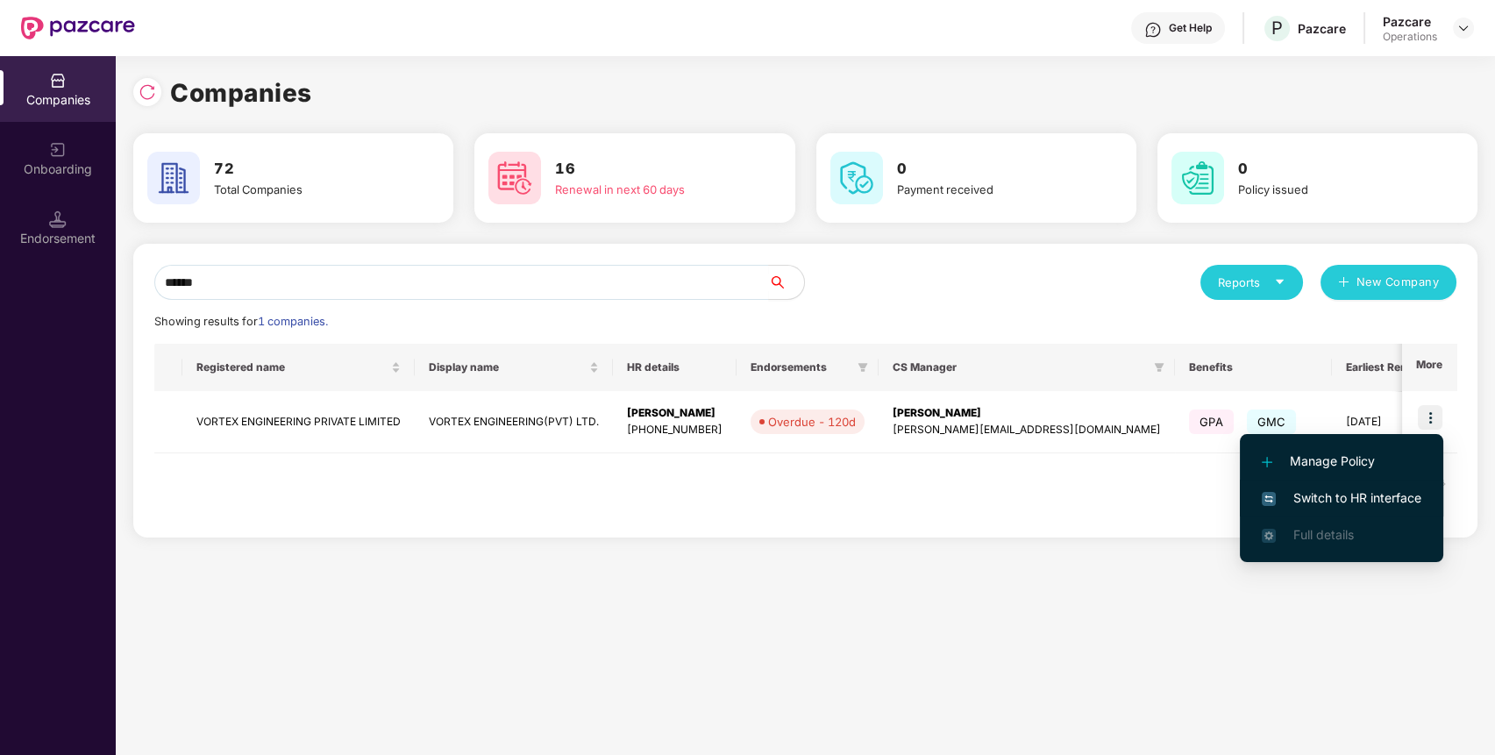
click at [1378, 488] on span "Switch to HR interface" at bounding box center [1342, 497] width 160 height 19
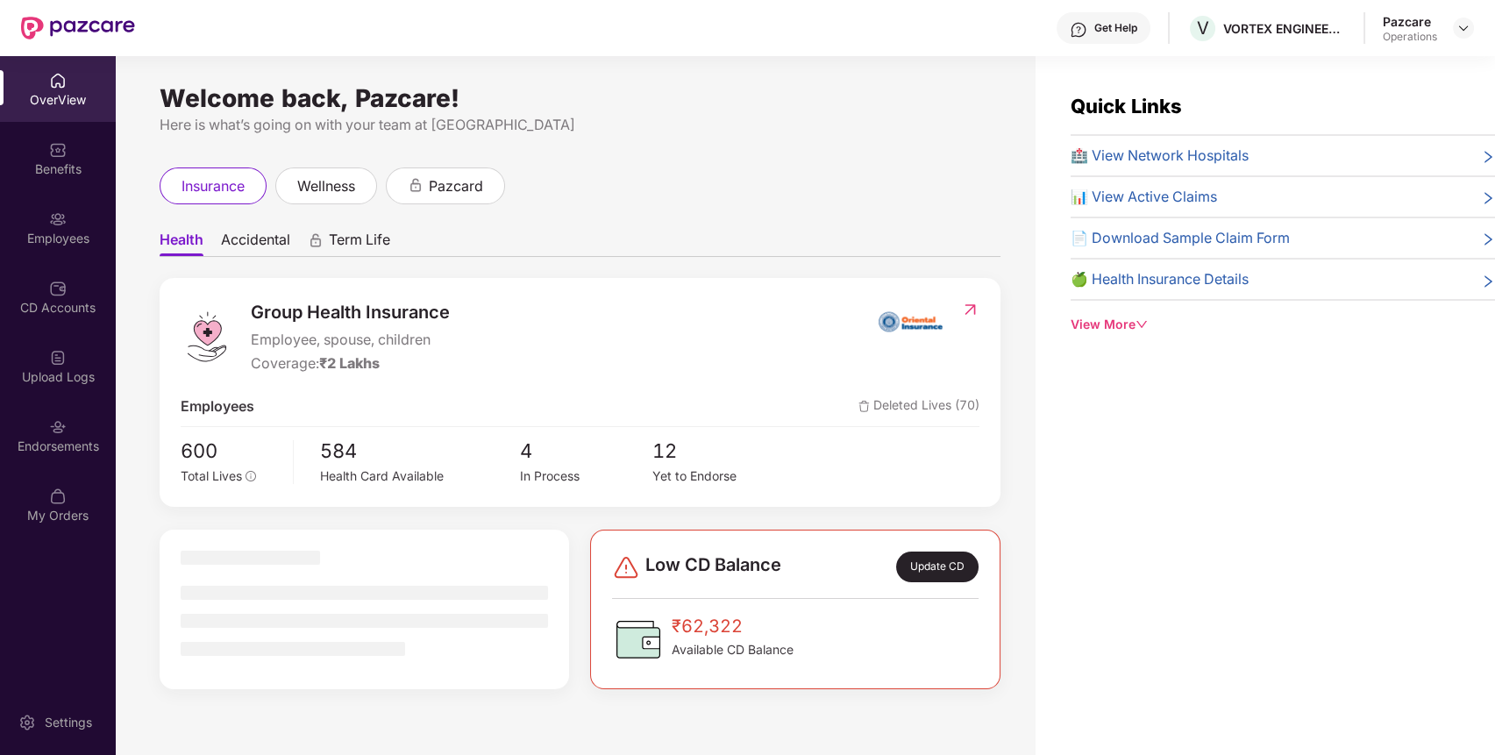
click at [91, 431] on div "Endorsements" at bounding box center [58, 435] width 116 height 66
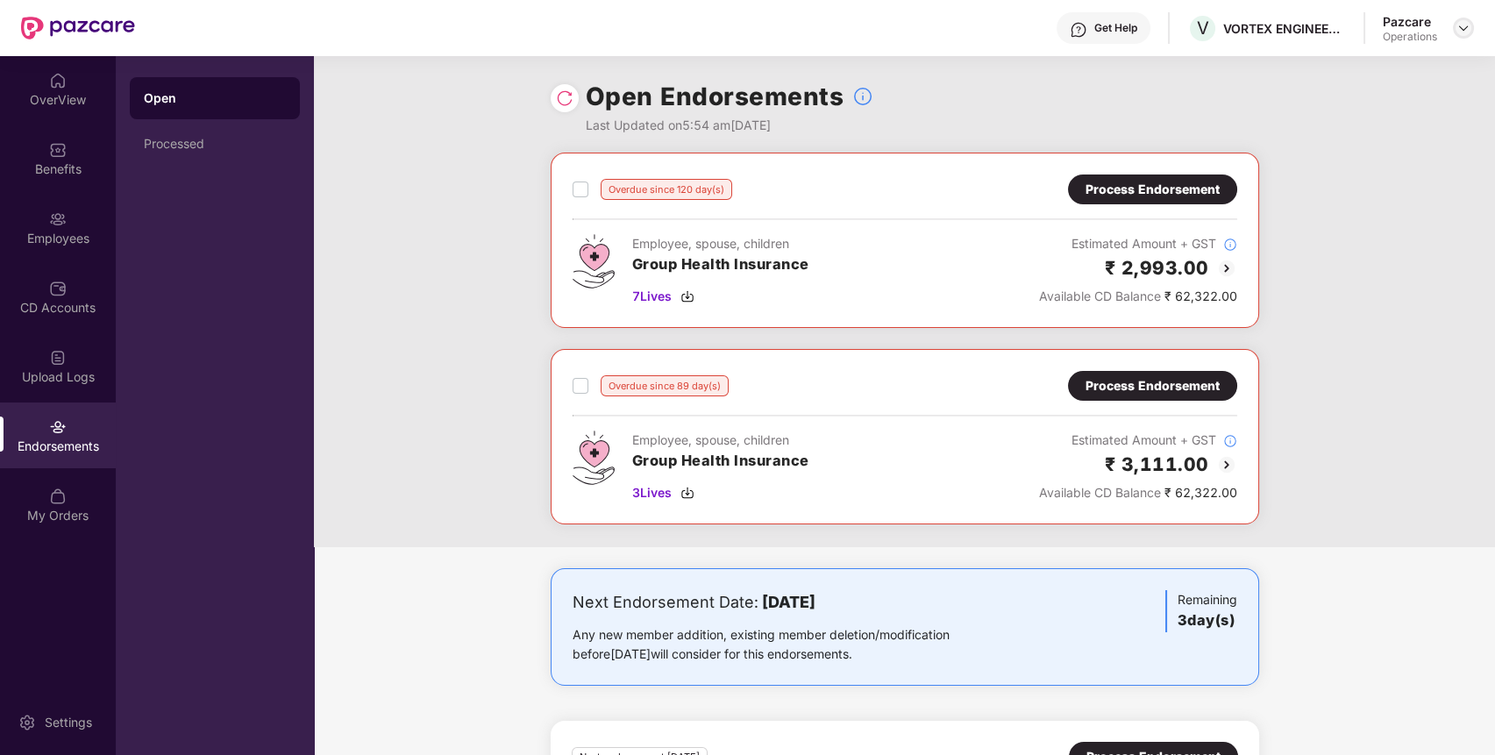
click at [1459, 30] on img at bounding box center [1463, 28] width 14 height 14
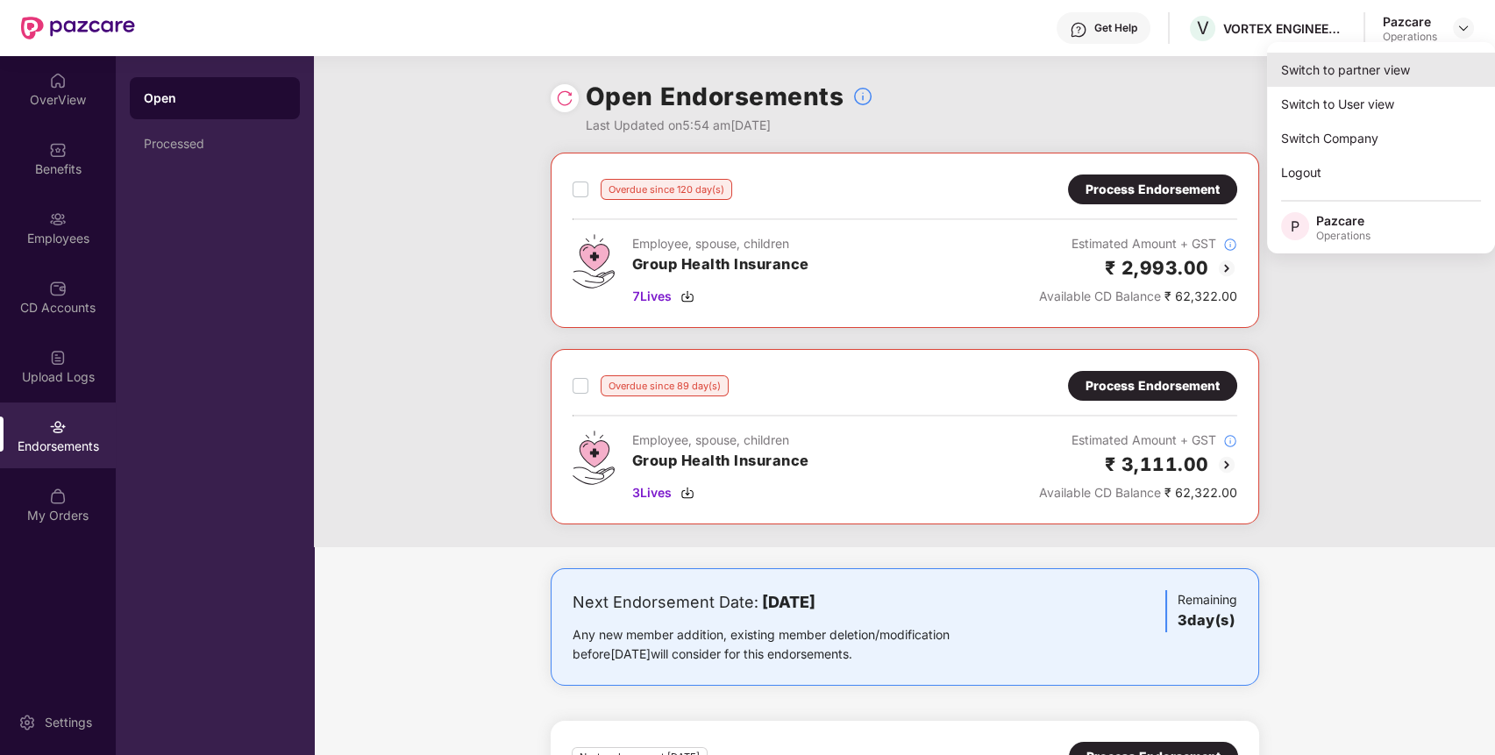
click at [1419, 61] on div "Switch to partner view" at bounding box center [1381, 70] width 228 height 34
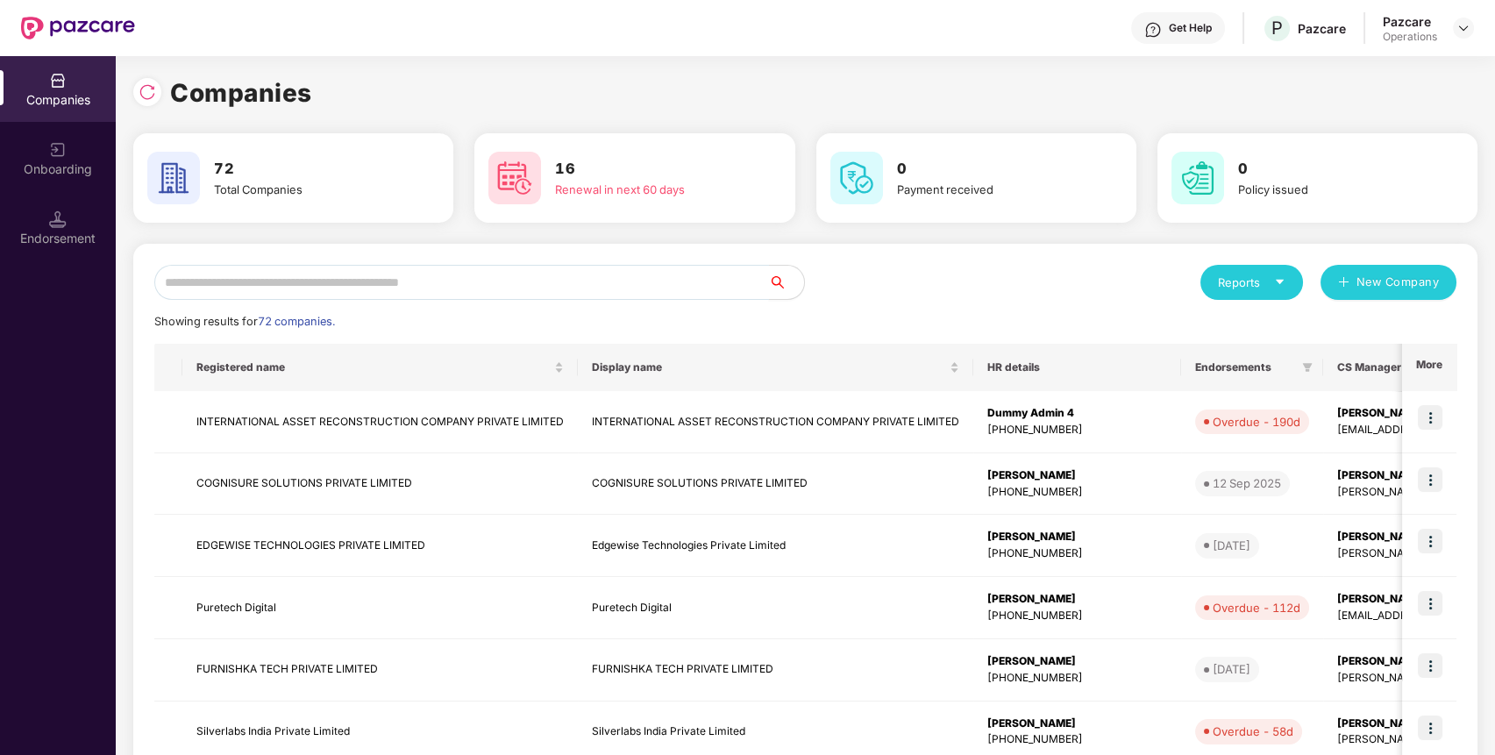
click at [687, 293] on input "text" at bounding box center [461, 282] width 615 height 35
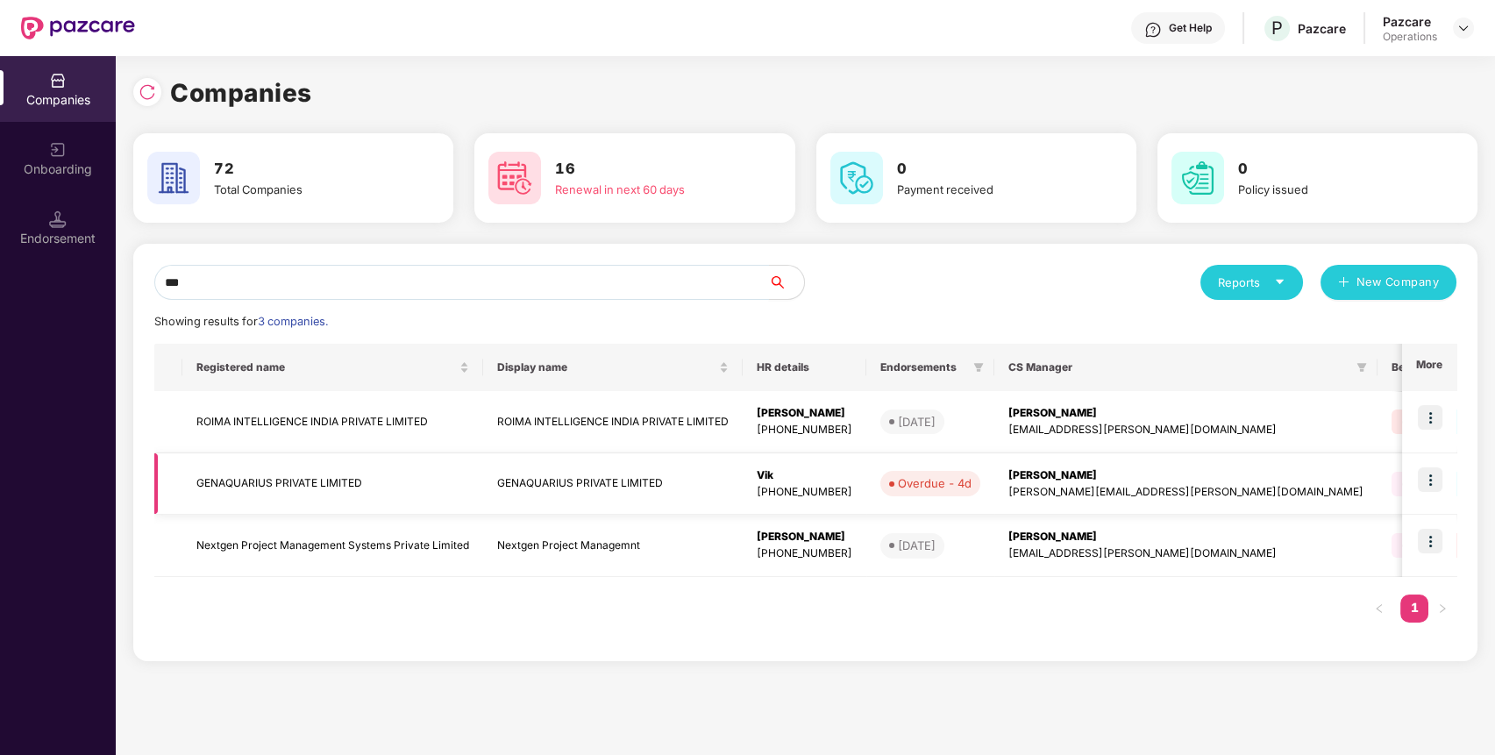
type input "***"
click at [1431, 470] on img at bounding box center [1430, 479] width 25 height 25
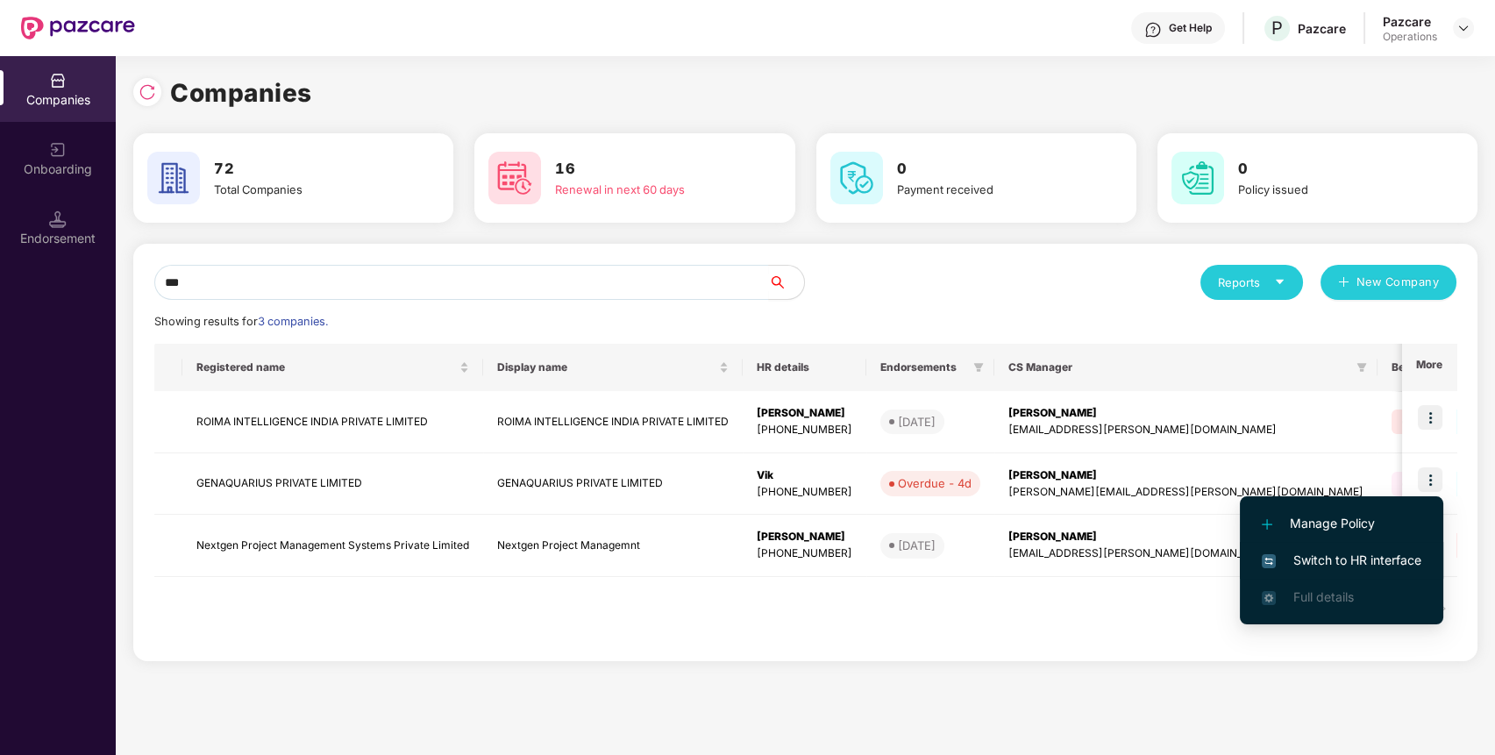
click at [1401, 553] on span "Switch to HR interface" at bounding box center [1342, 560] width 160 height 19
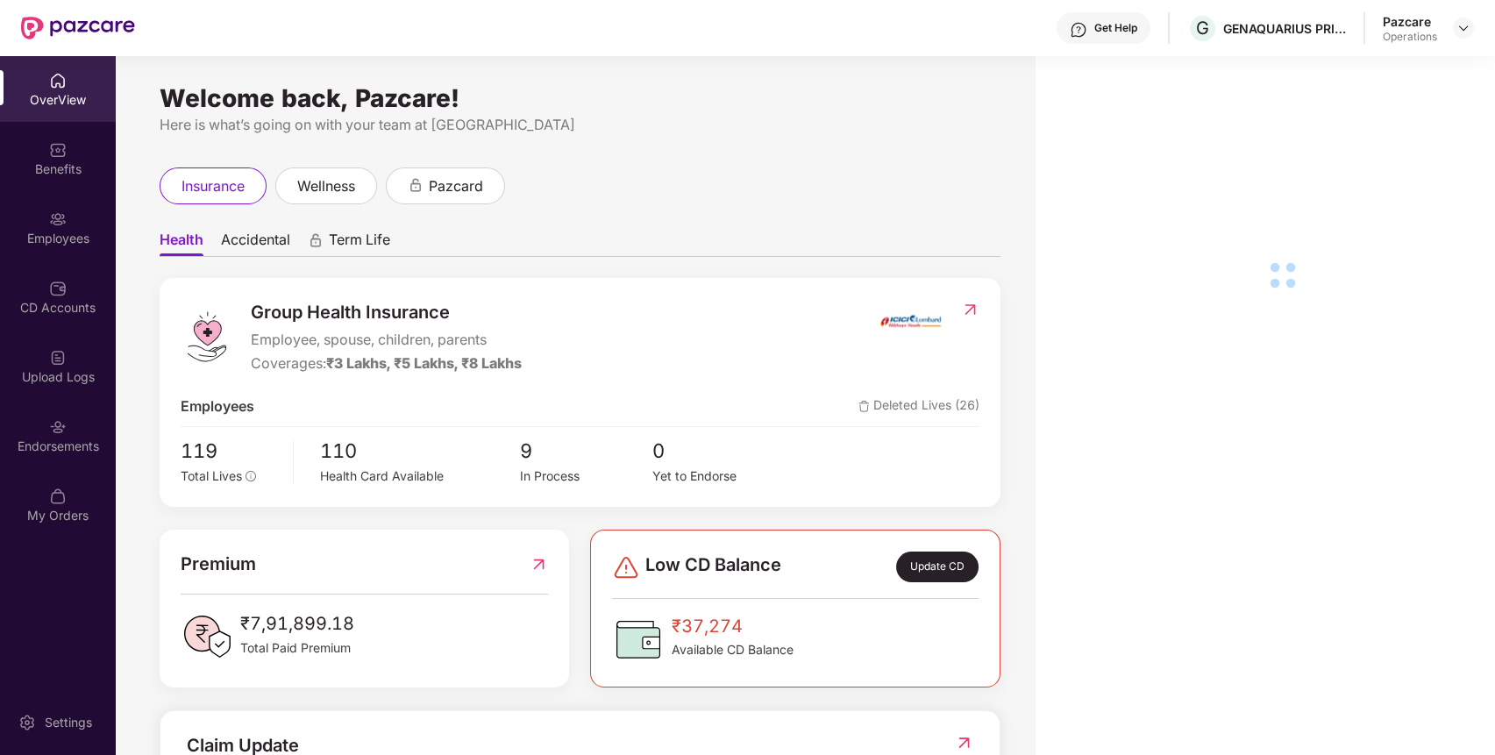
click at [71, 452] on div "Endorsements" at bounding box center [58, 447] width 116 height 18
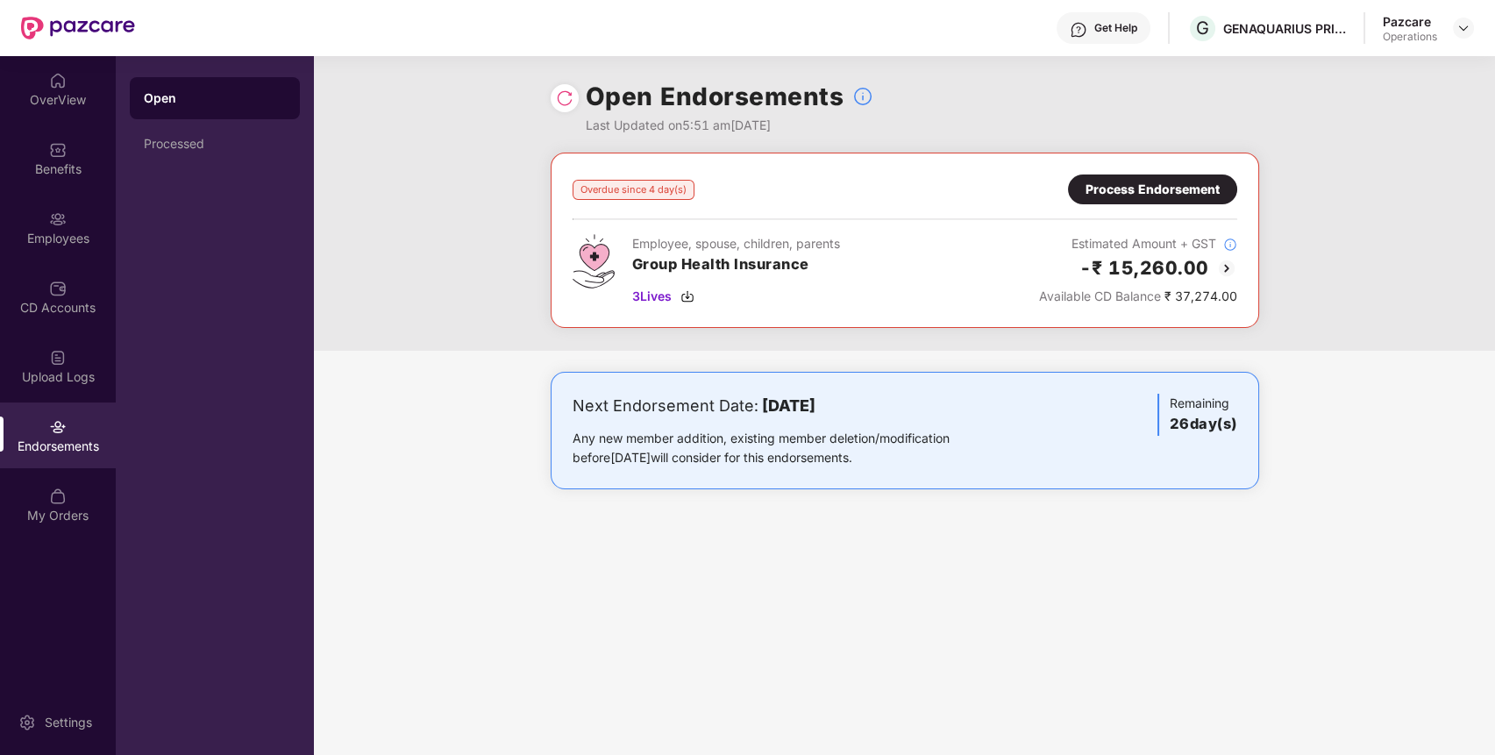
click at [1150, 186] on div "Process Endorsement" at bounding box center [1153, 189] width 134 height 19
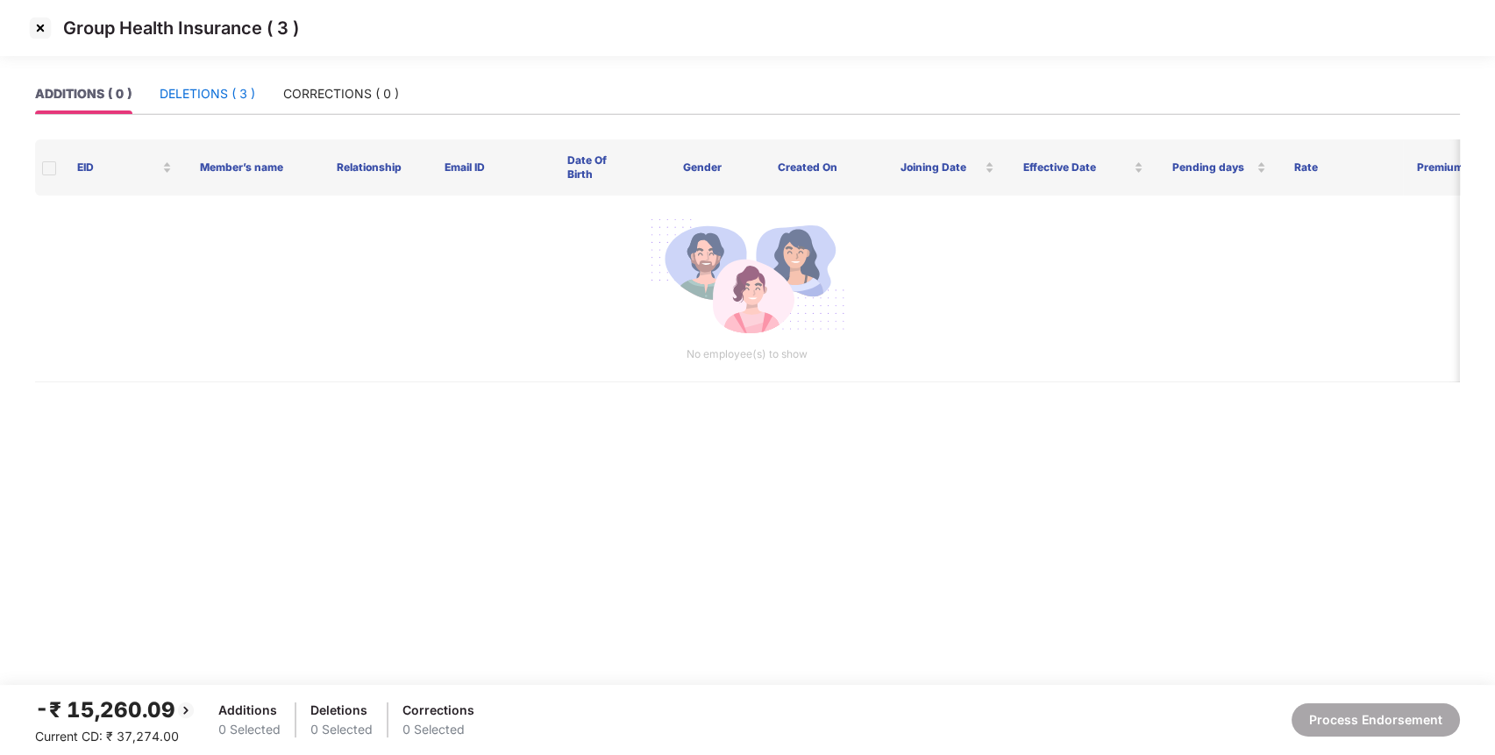
click at [206, 84] on div "DELETIONS ( 3 )" at bounding box center [208, 93] width 96 height 19
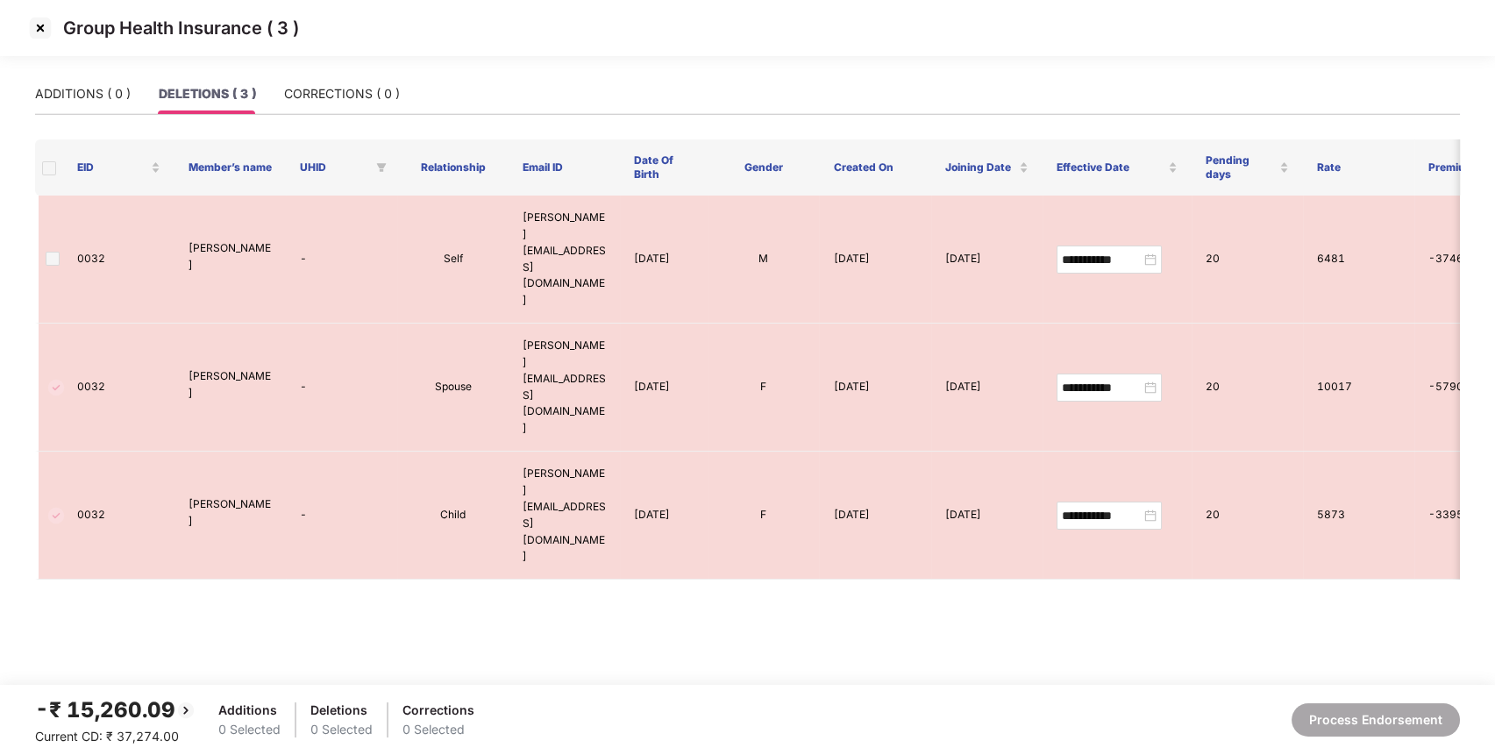
click at [45, 32] on img at bounding box center [40, 28] width 28 height 28
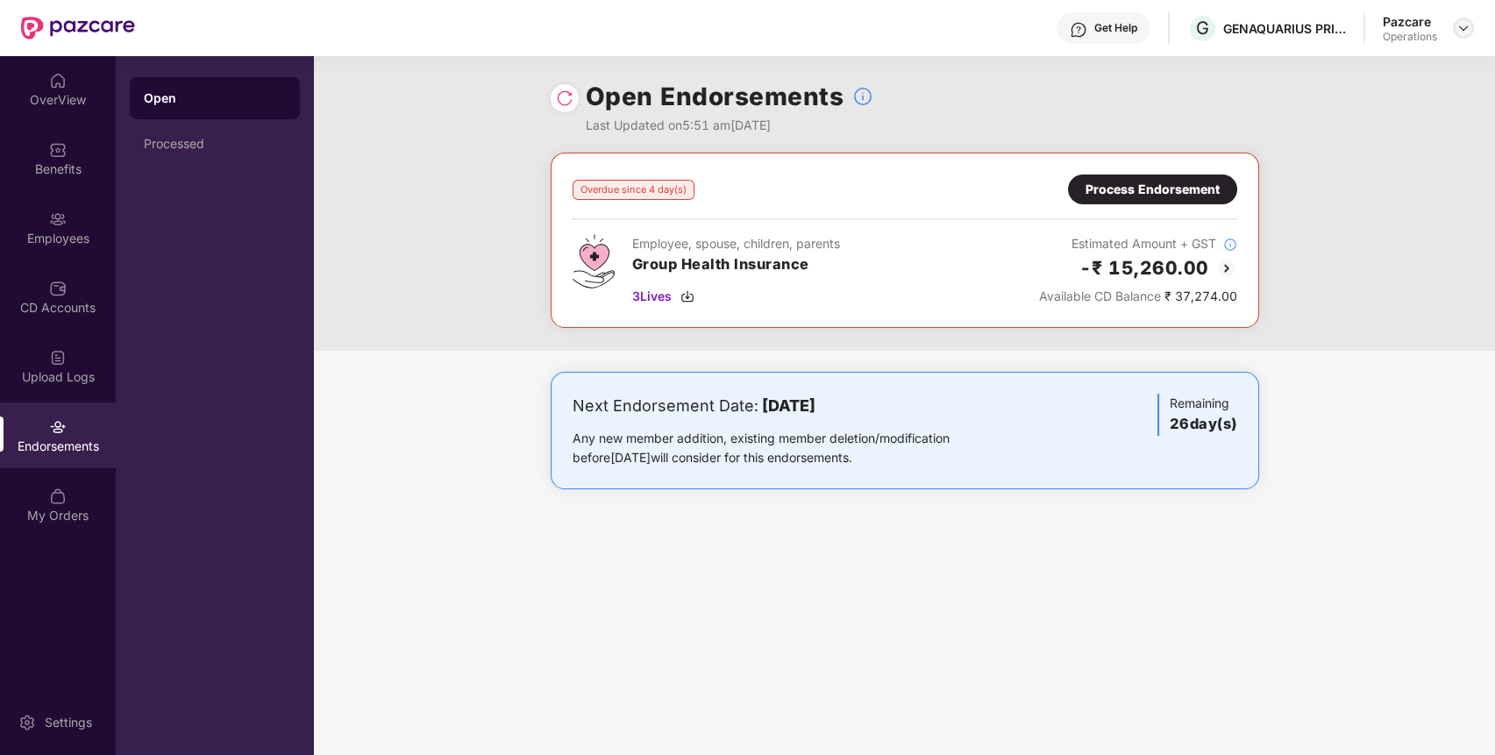
click at [1459, 22] on img at bounding box center [1463, 28] width 14 height 14
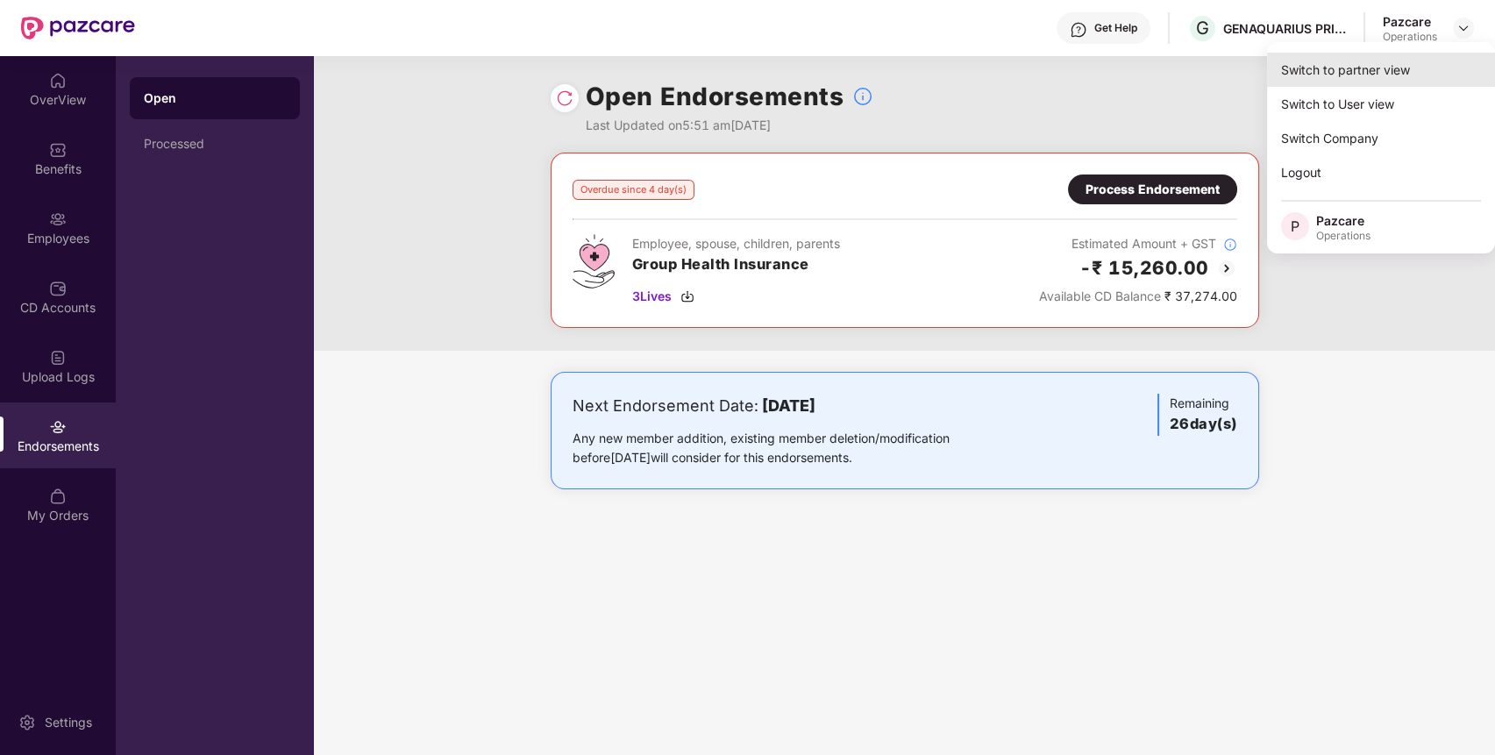
click at [1419, 67] on div "Switch to partner view" at bounding box center [1381, 70] width 228 height 34
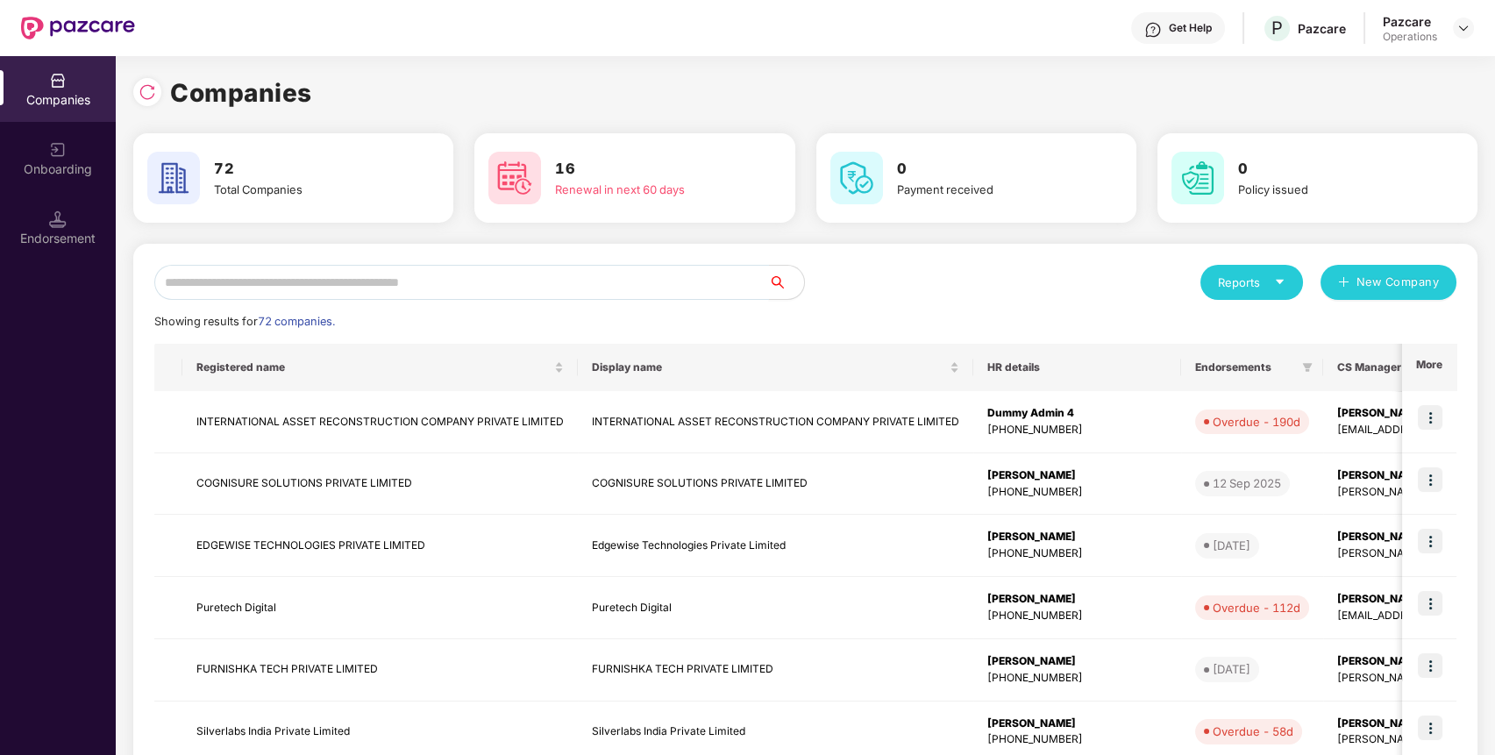
click at [616, 279] on input "text" at bounding box center [461, 282] width 615 height 35
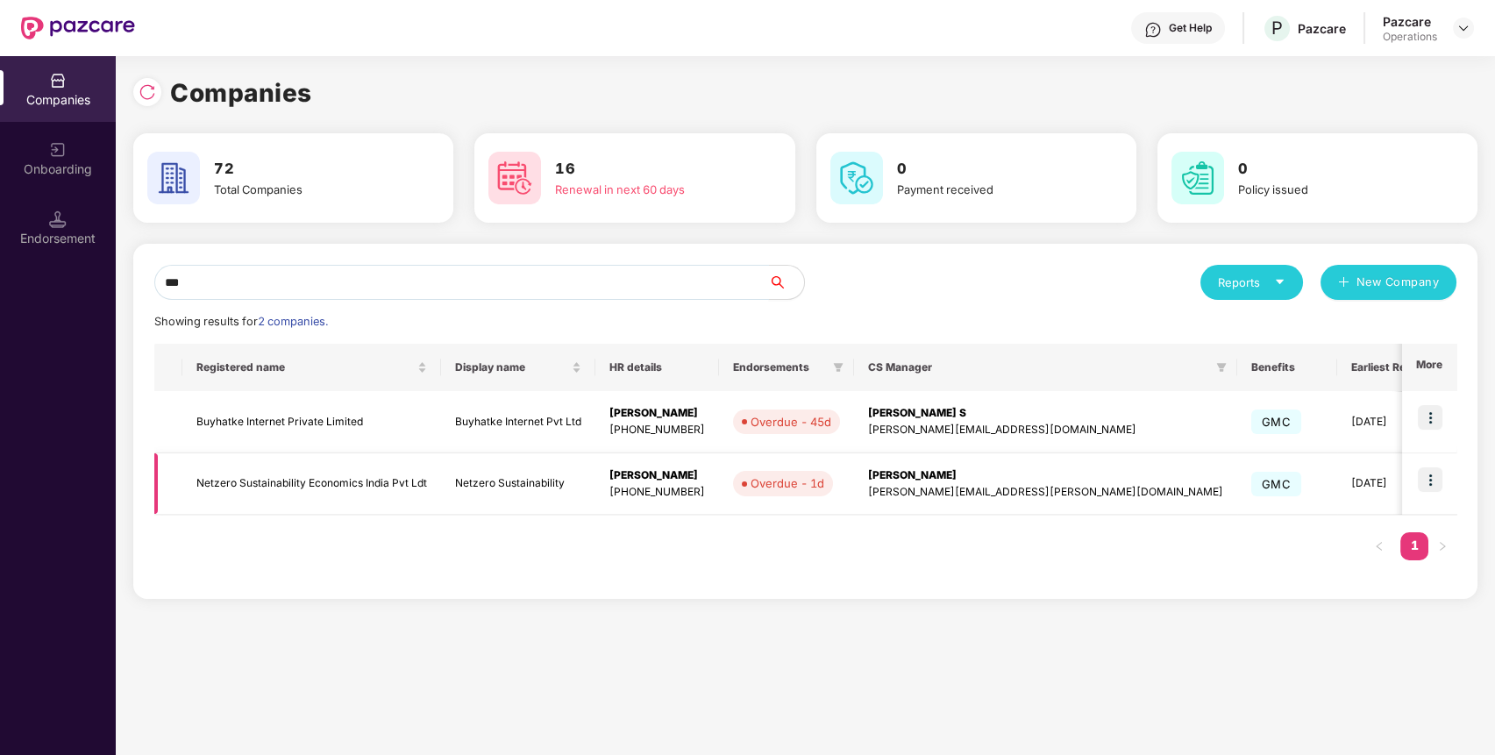
type input "***"
click at [1428, 473] on img at bounding box center [1430, 479] width 25 height 25
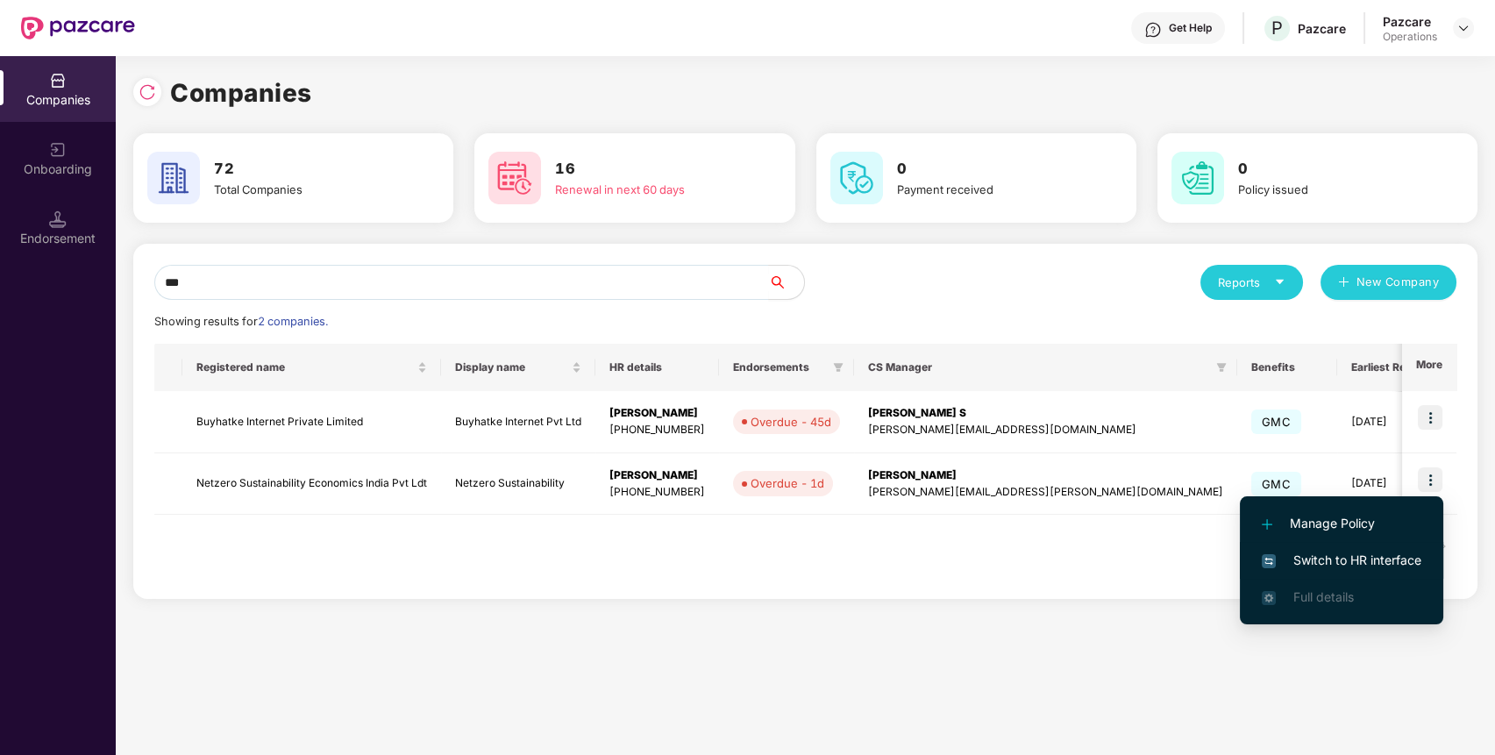
click at [1406, 555] on span "Switch to HR interface" at bounding box center [1342, 560] width 160 height 19
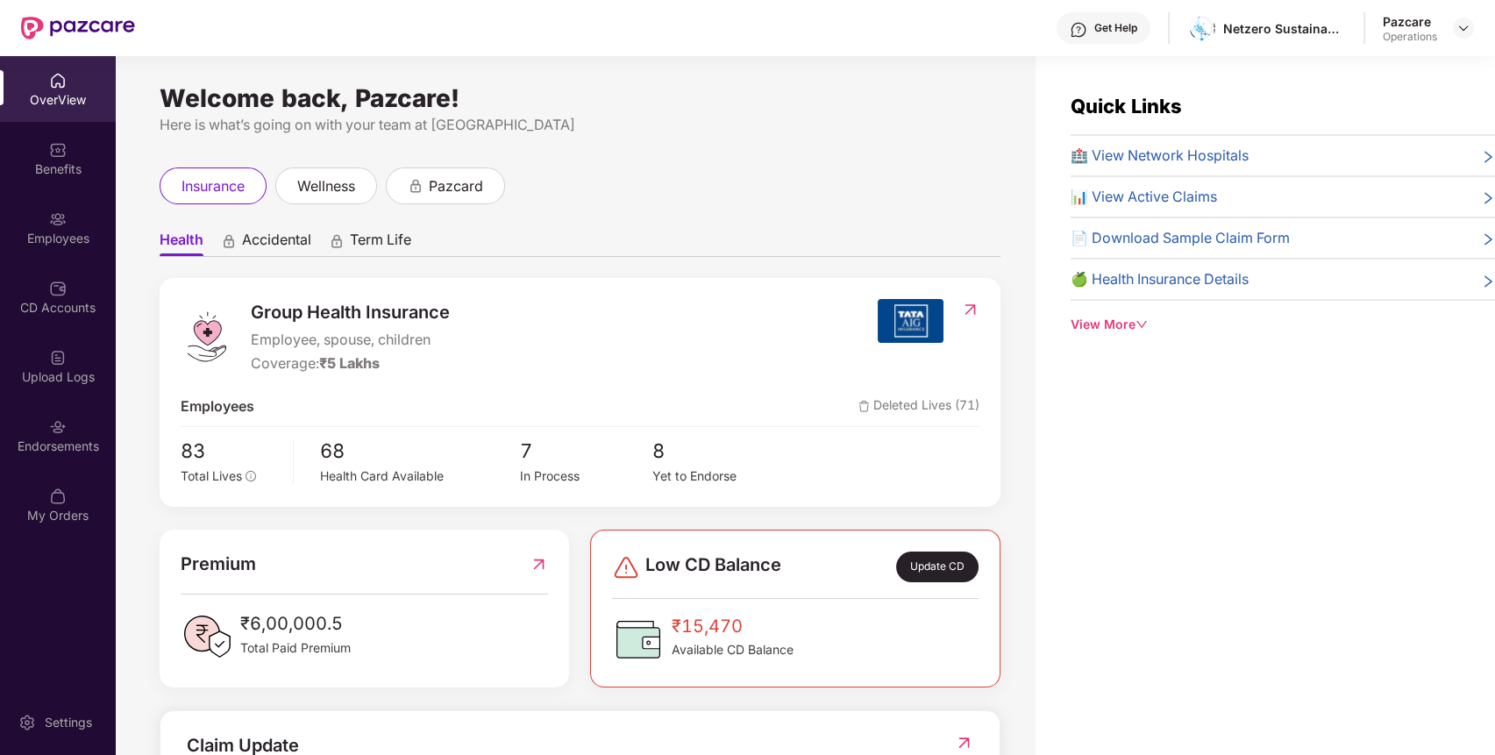
click at [67, 431] on div "Endorsements" at bounding box center [58, 435] width 116 height 66
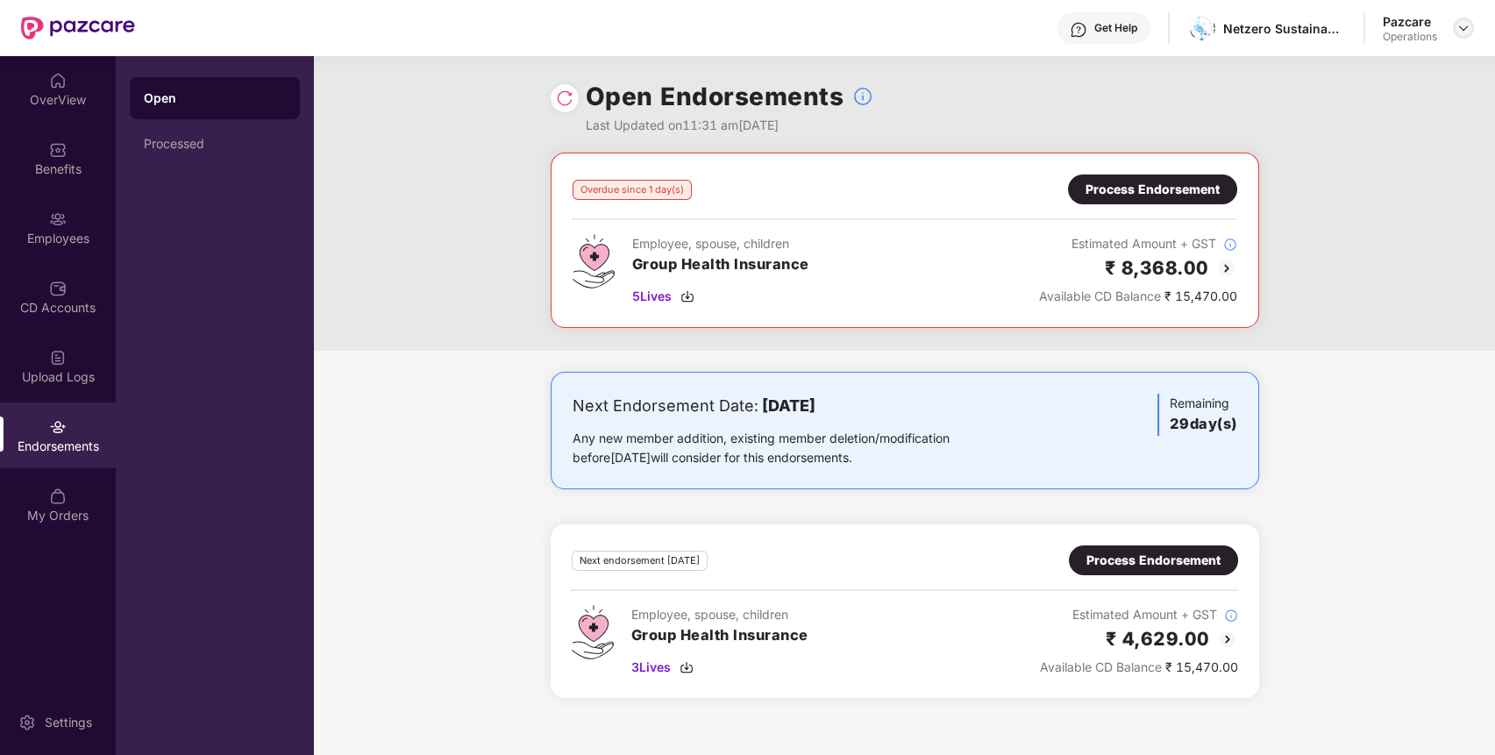
click at [1464, 28] on img at bounding box center [1463, 28] width 14 height 14
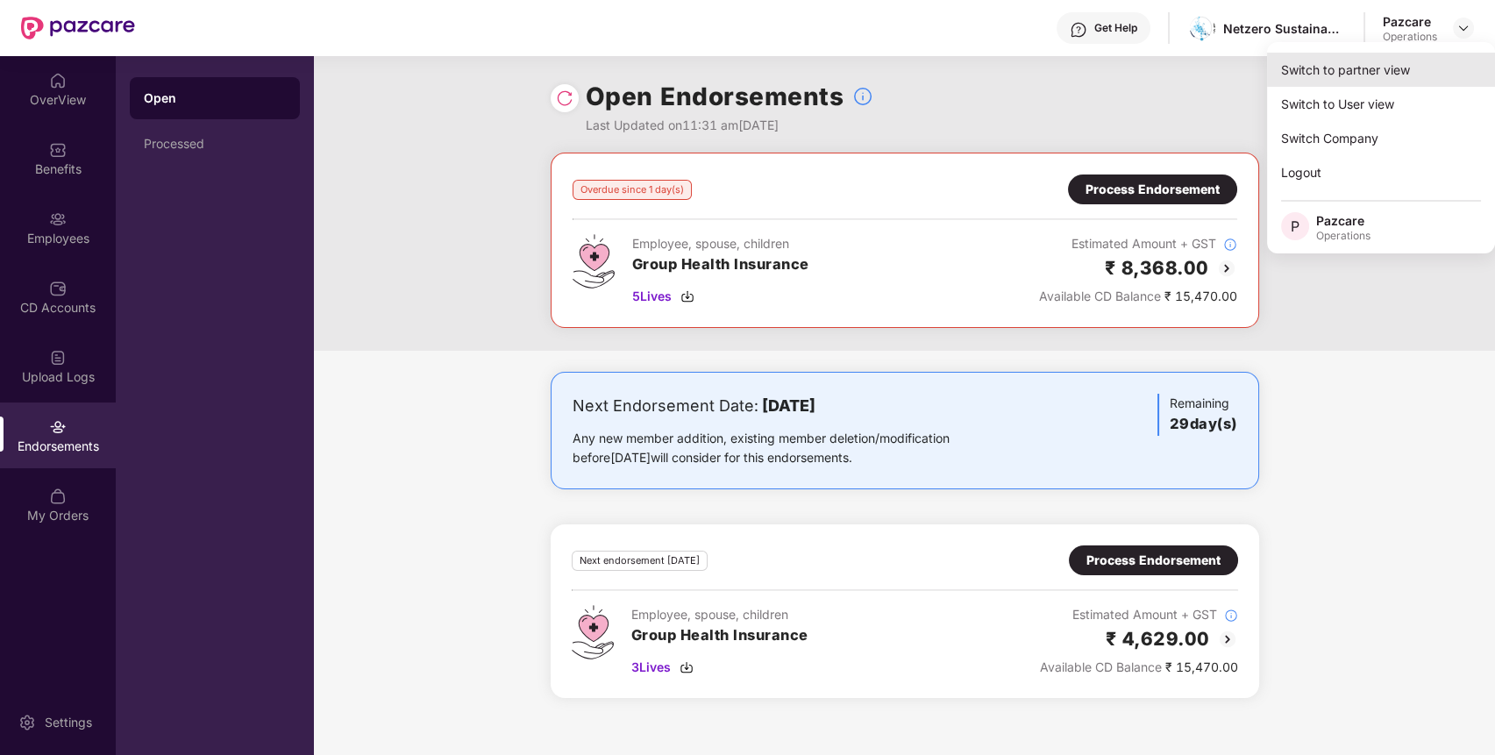
click at [1407, 69] on div "Switch to partner view" at bounding box center [1381, 70] width 228 height 34
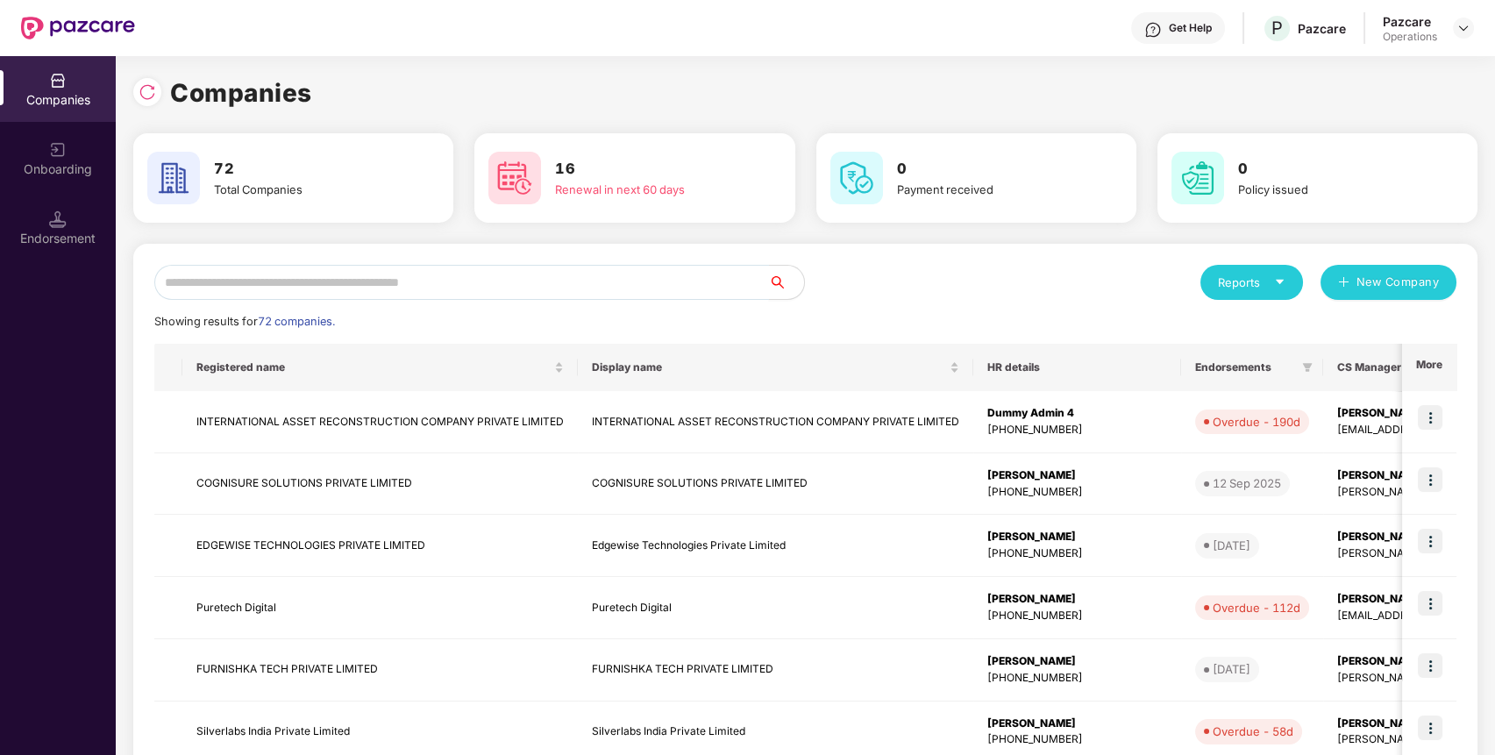
click at [700, 275] on input "text" at bounding box center [461, 282] width 615 height 35
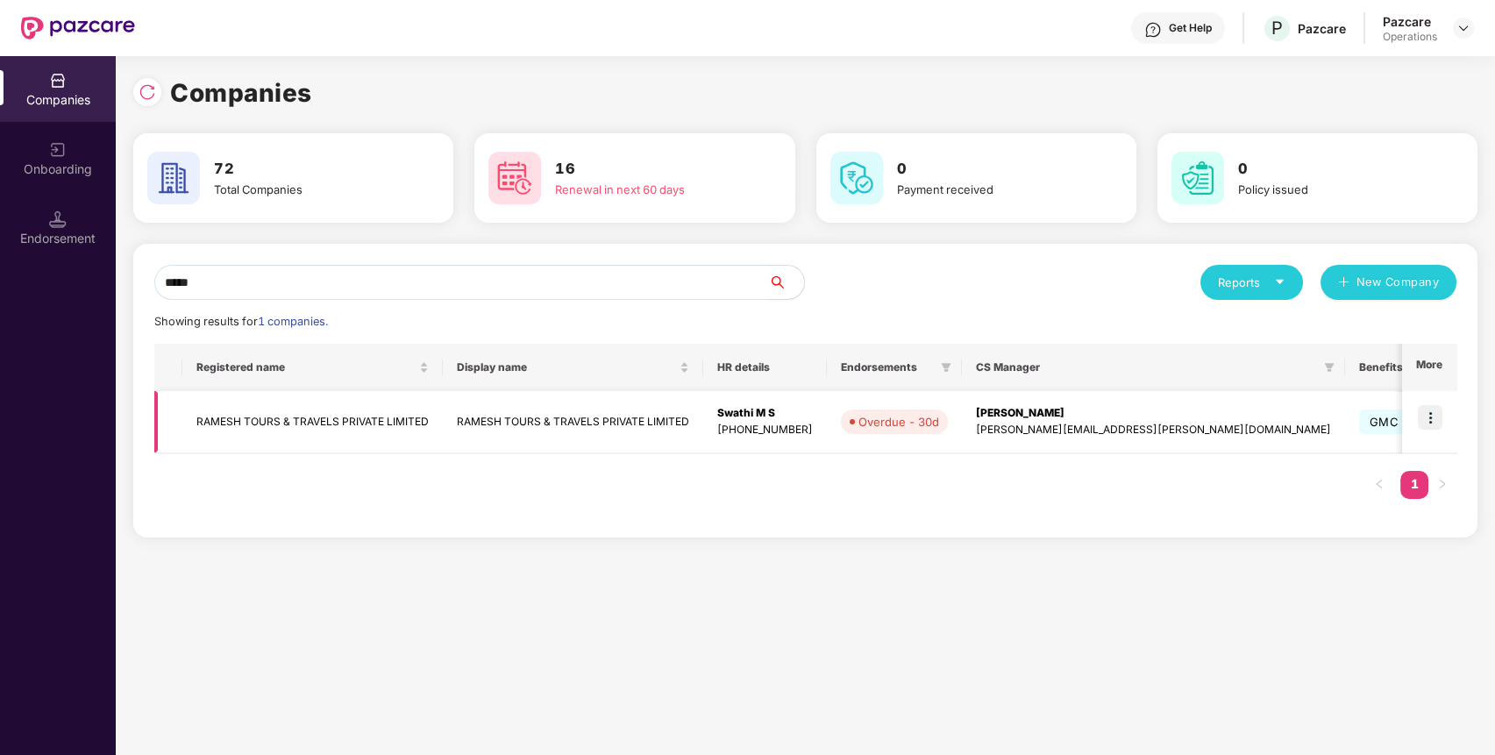
type input "*****"
click at [1430, 419] on img at bounding box center [1430, 417] width 25 height 25
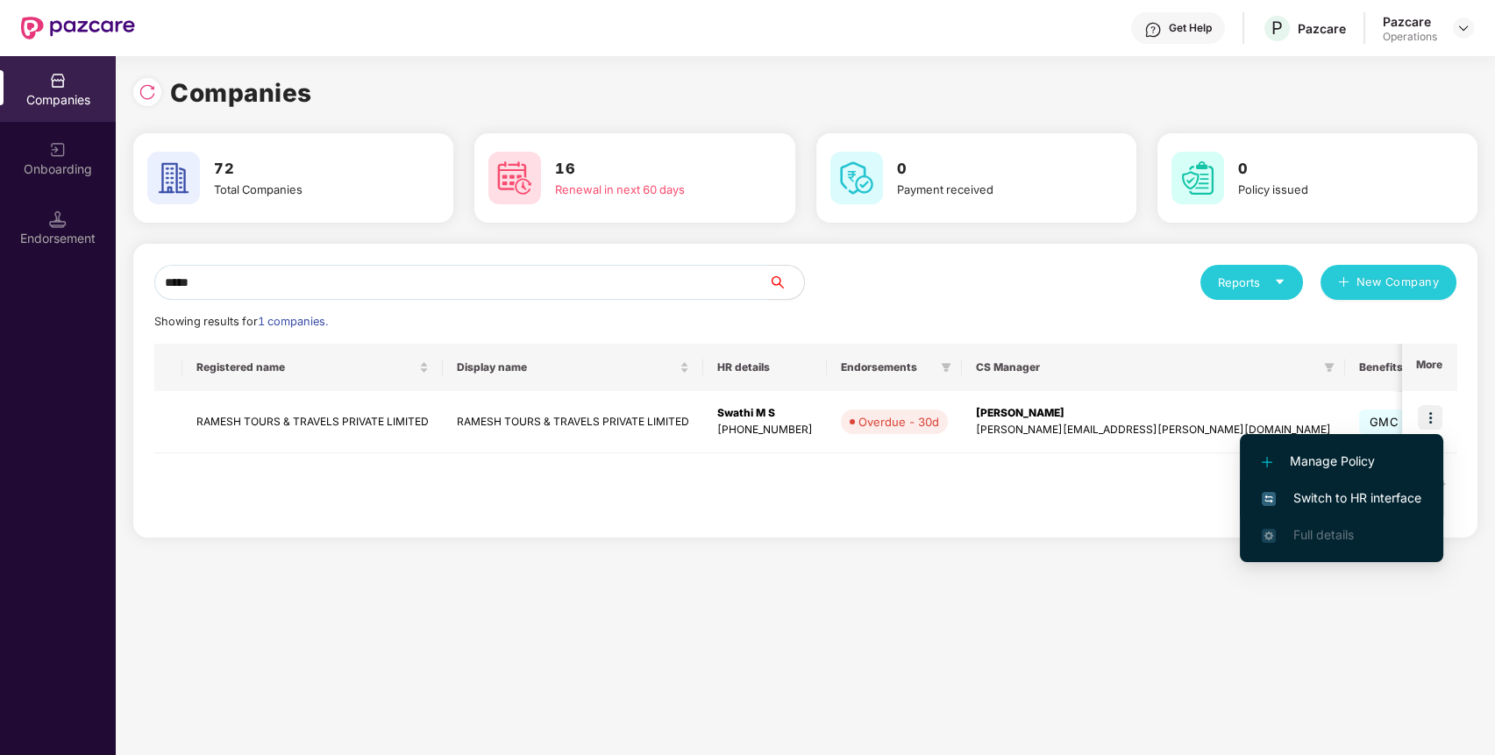
click at [1340, 484] on li "Switch to HR interface" at bounding box center [1341, 498] width 203 height 37
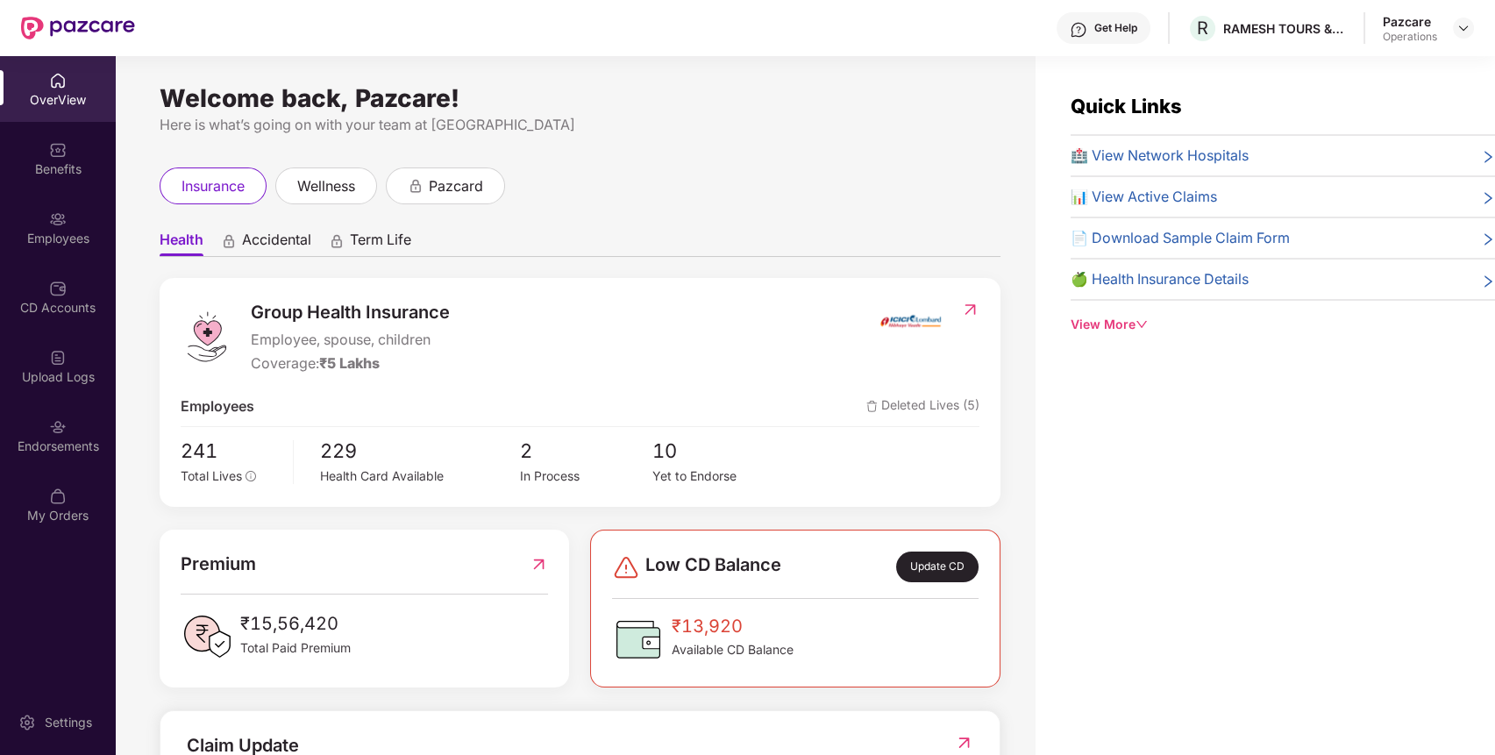
click at [18, 407] on div "Endorsements" at bounding box center [58, 435] width 116 height 66
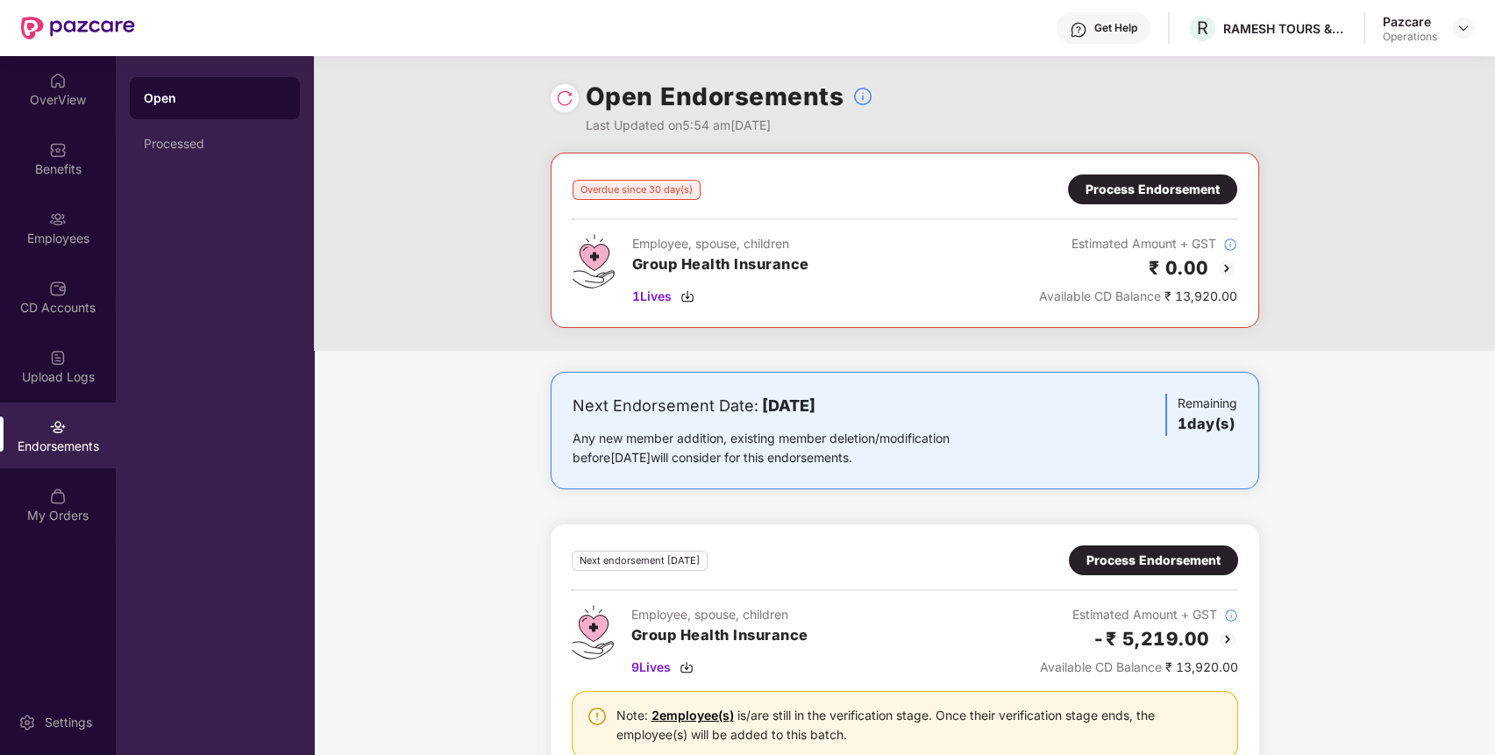
click at [1161, 186] on div "Process Endorsement" at bounding box center [1153, 189] width 134 height 19
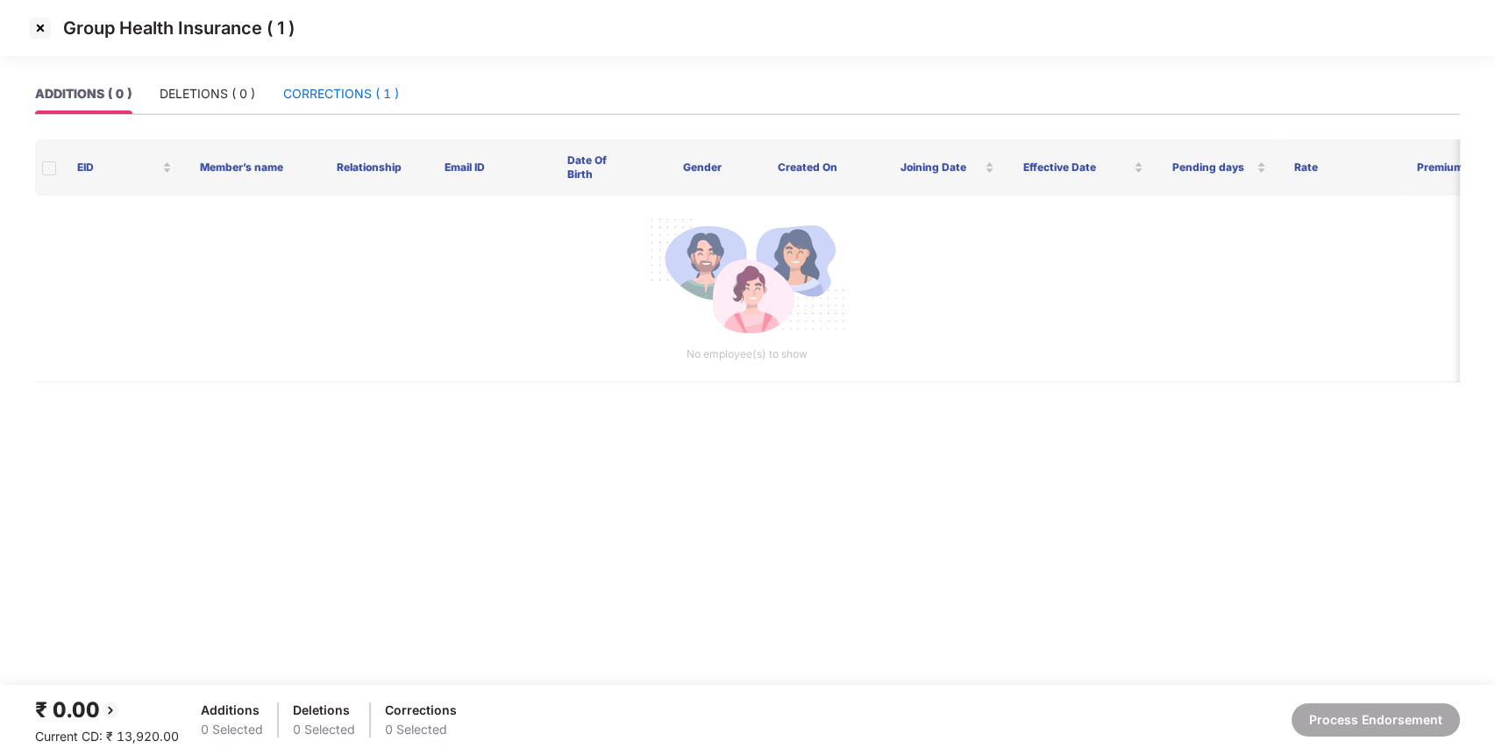
click at [385, 84] on div "CORRECTIONS ( 1 )" at bounding box center [341, 93] width 116 height 19
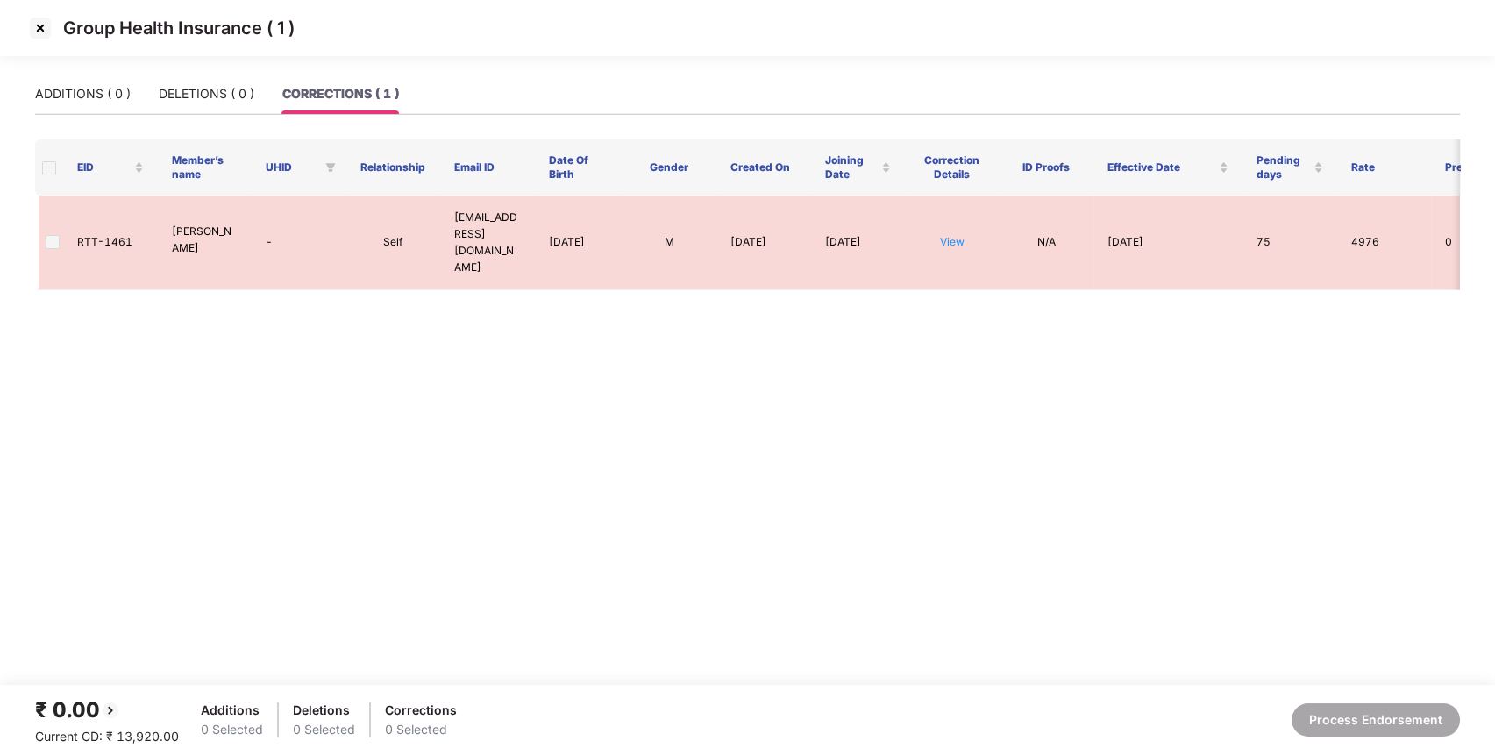
click at [47, 168] on span at bounding box center [49, 168] width 14 height 14
click at [33, 33] on img at bounding box center [40, 28] width 28 height 28
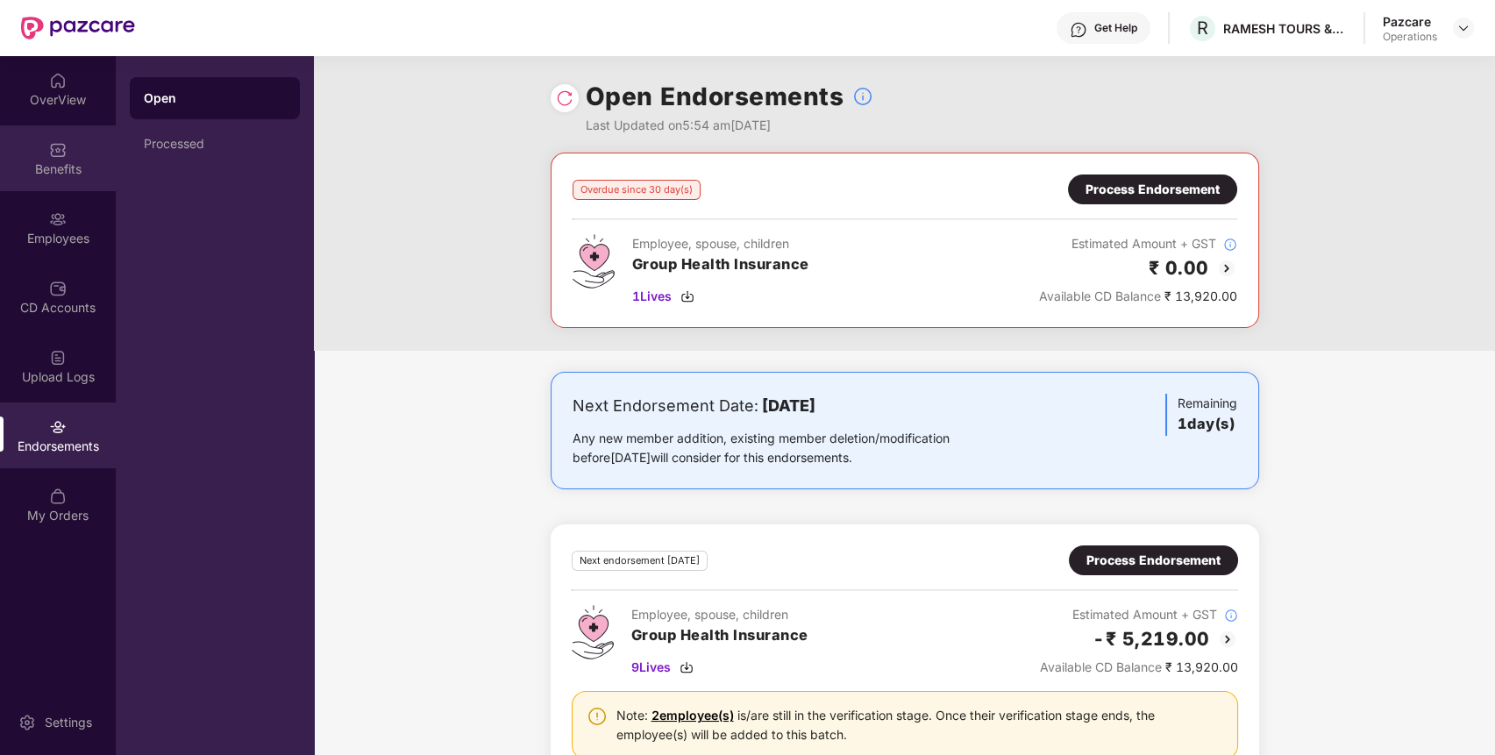
click at [65, 141] on img at bounding box center [58, 150] width 18 height 18
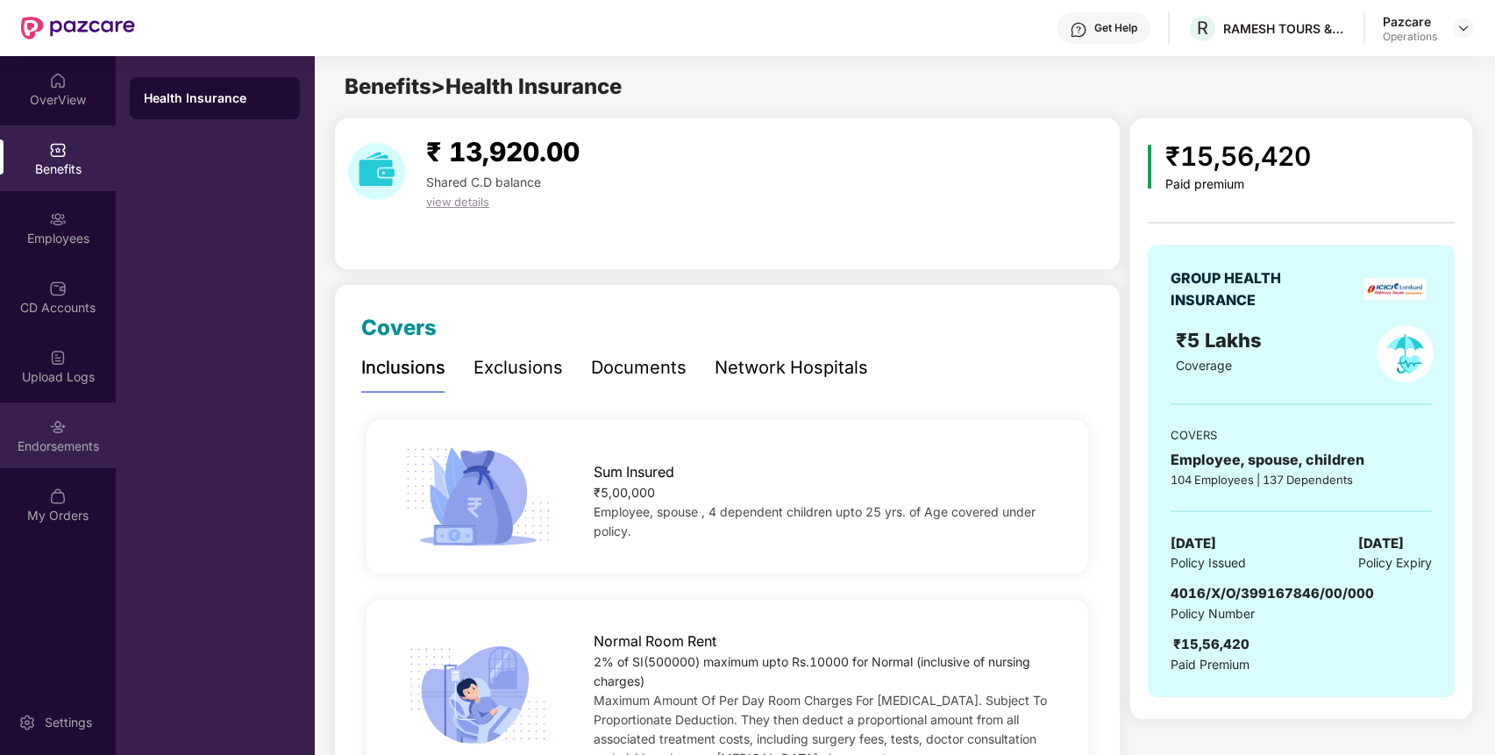
click at [34, 447] on div "Endorsements" at bounding box center [58, 447] width 116 height 18
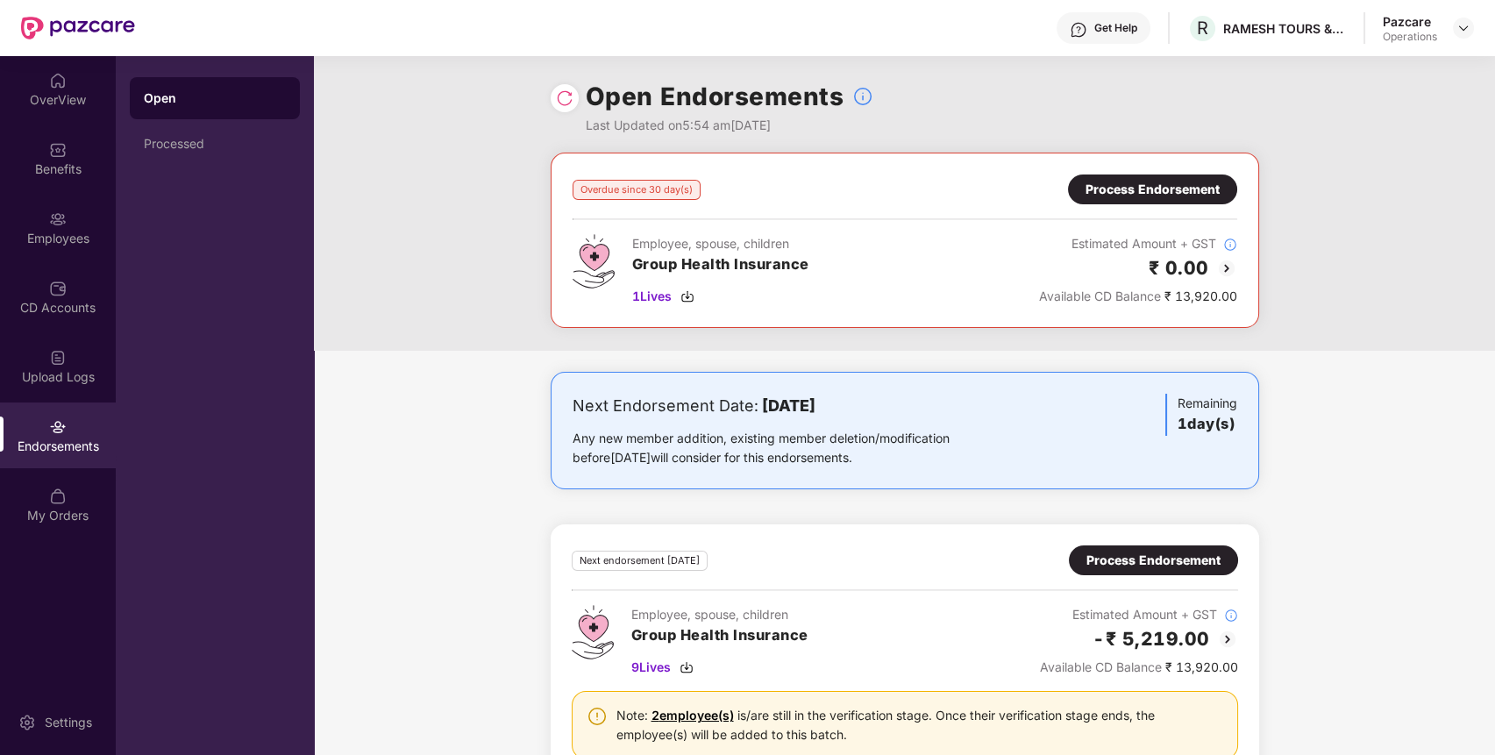
click at [1164, 182] on div "Process Endorsement" at bounding box center [1153, 189] width 134 height 19
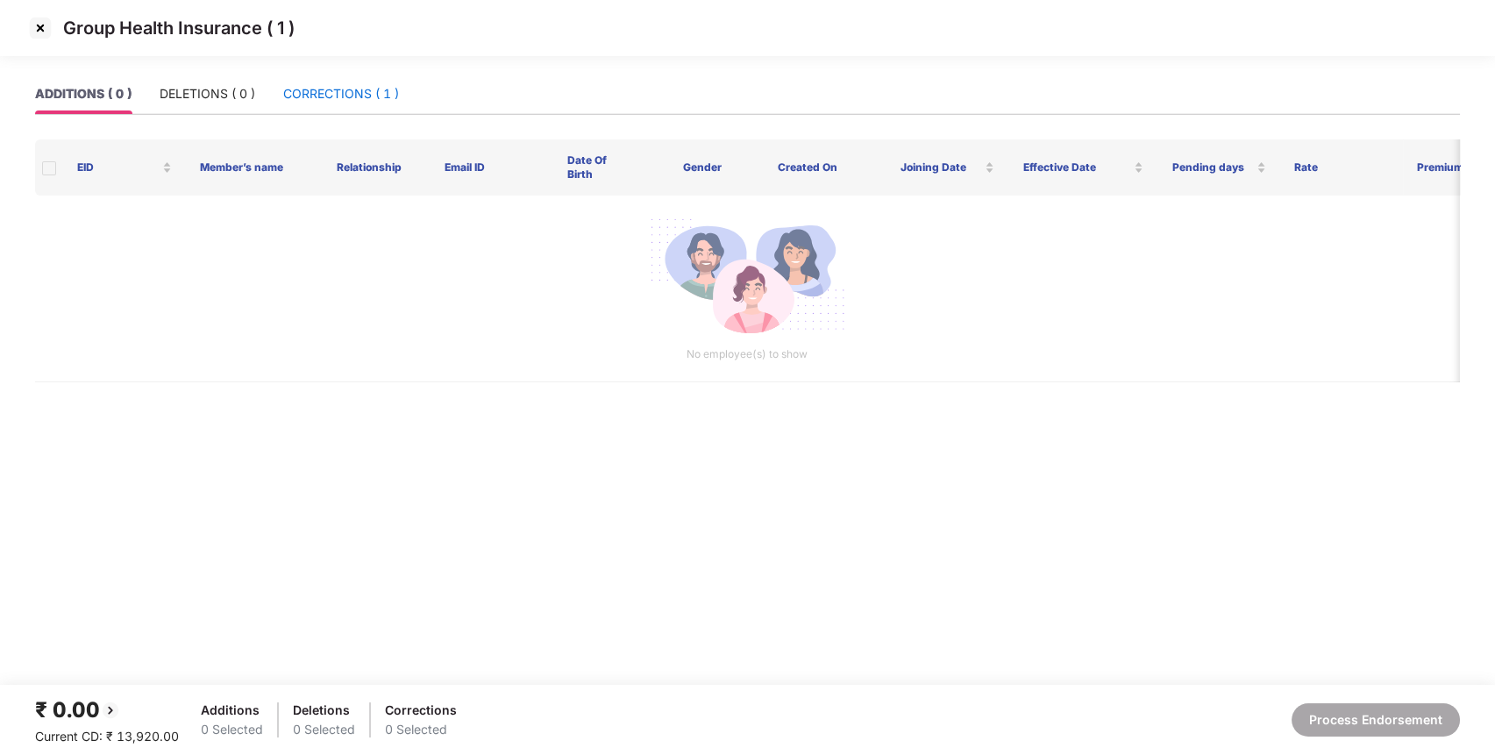
click at [374, 91] on div "CORRECTIONS ( 1 )" at bounding box center [341, 93] width 116 height 19
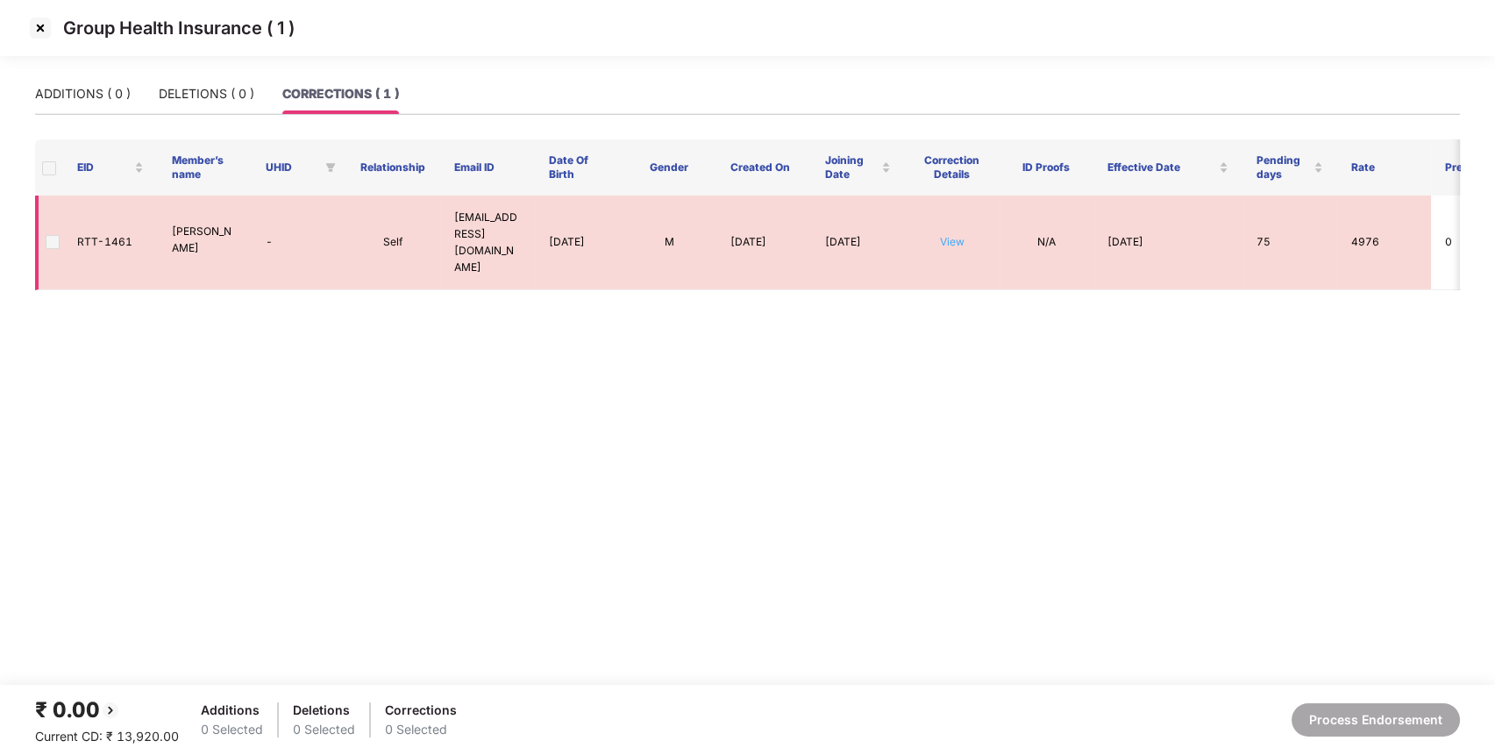
click at [950, 235] on link "View" at bounding box center [952, 241] width 25 height 13
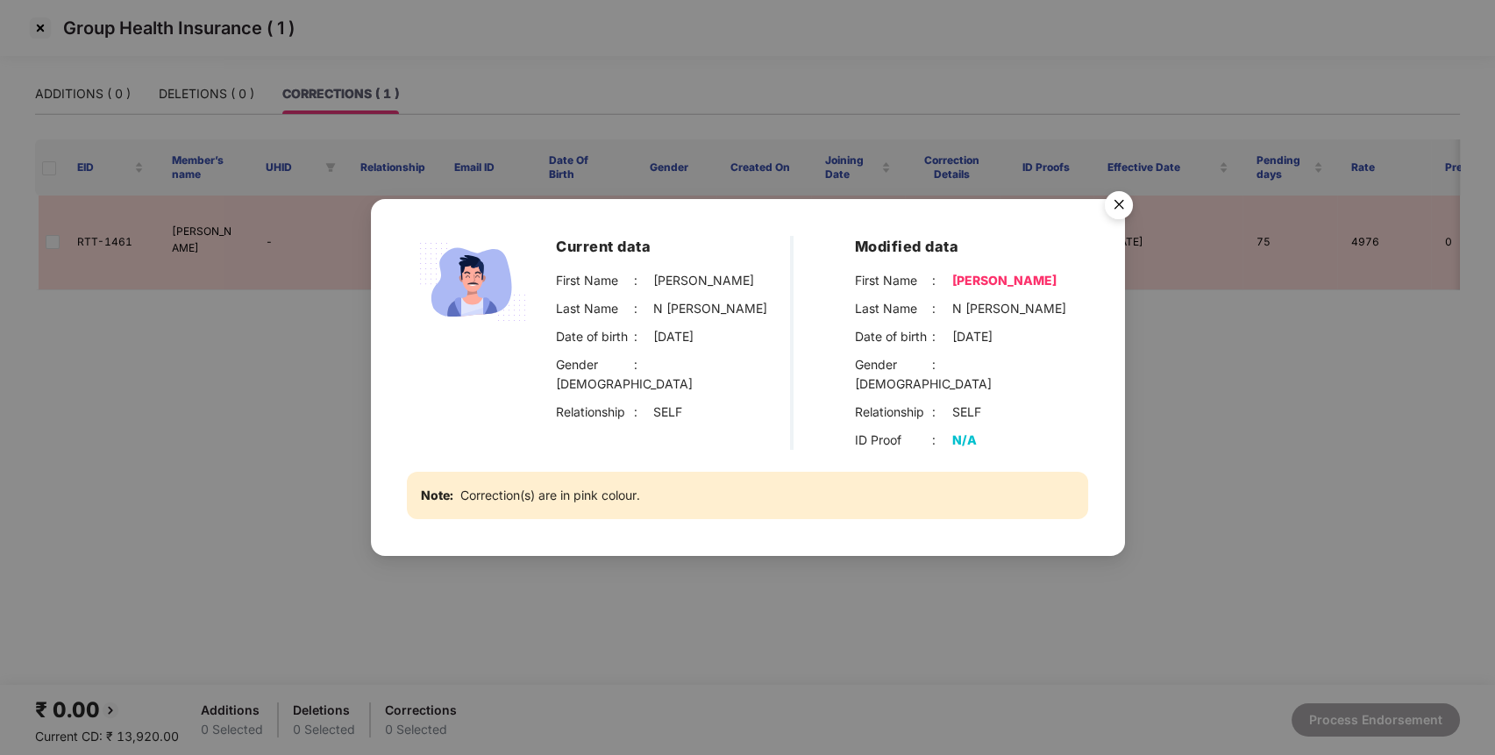
click at [871, 557] on div "Current data First Name : [PERSON_NAME] Last Name : [PERSON_NAME] Date of birth…" at bounding box center [747, 377] width 1495 height 755
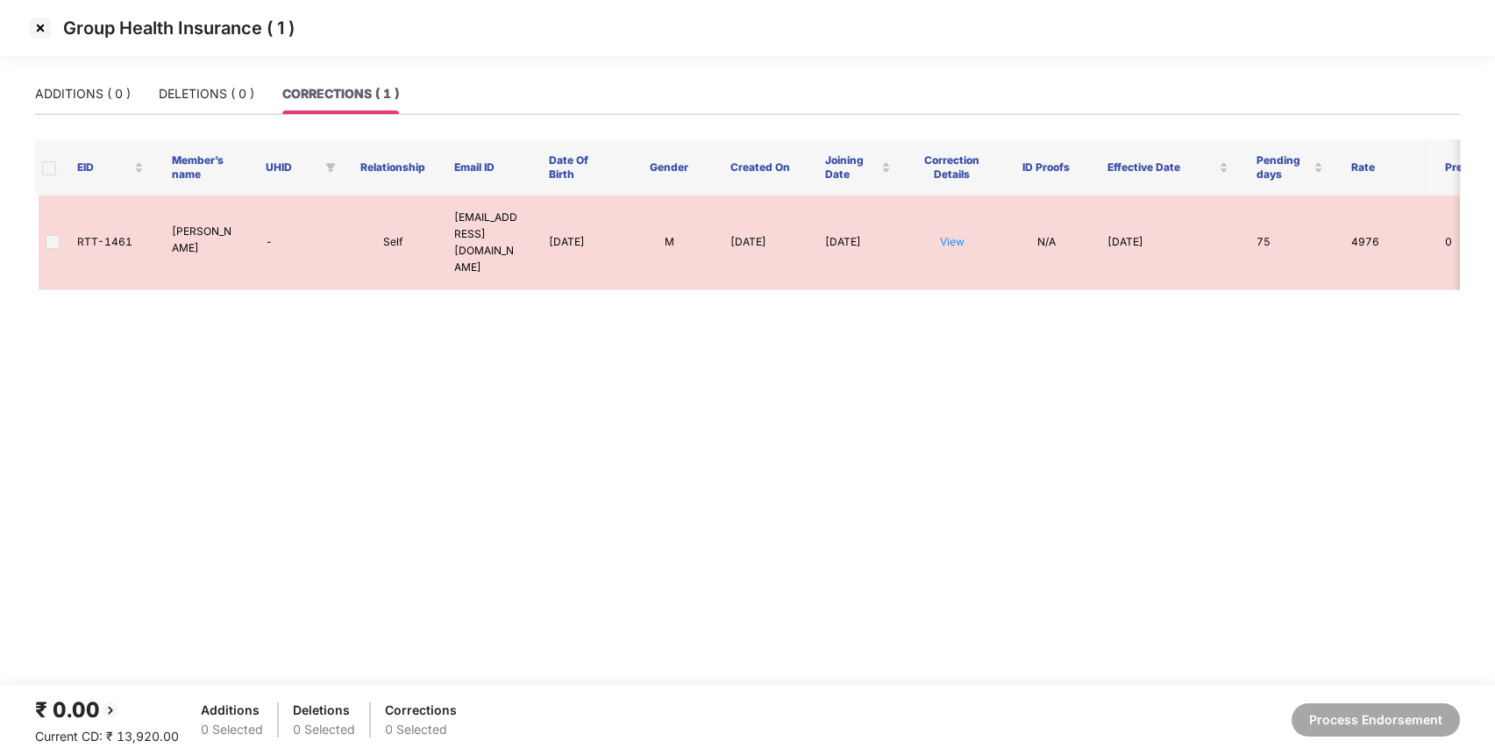
click at [46, 22] on img at bounding box center [40, 28] width 28 height 28
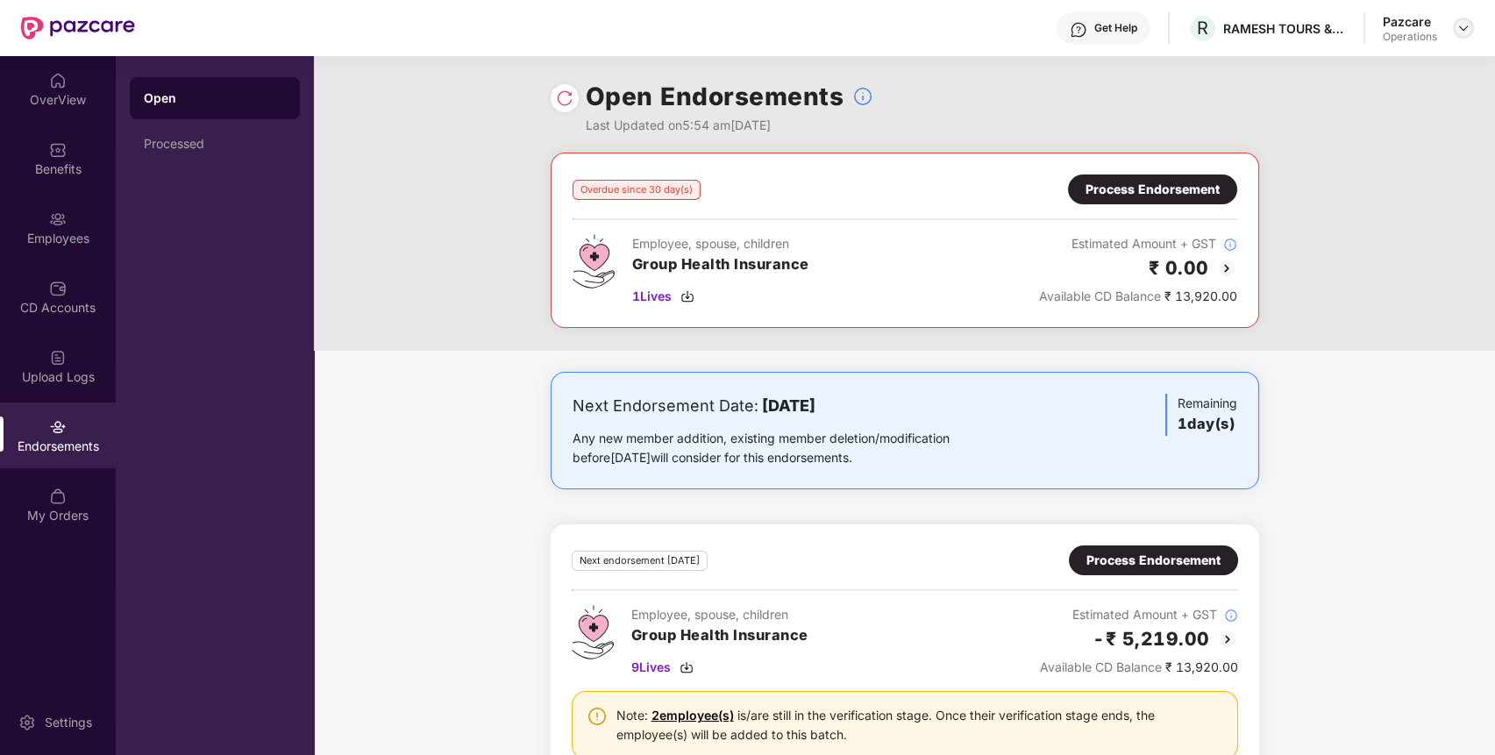
click at [1466, 28] on img at bounding box center [1463, 28] width 14 height 14
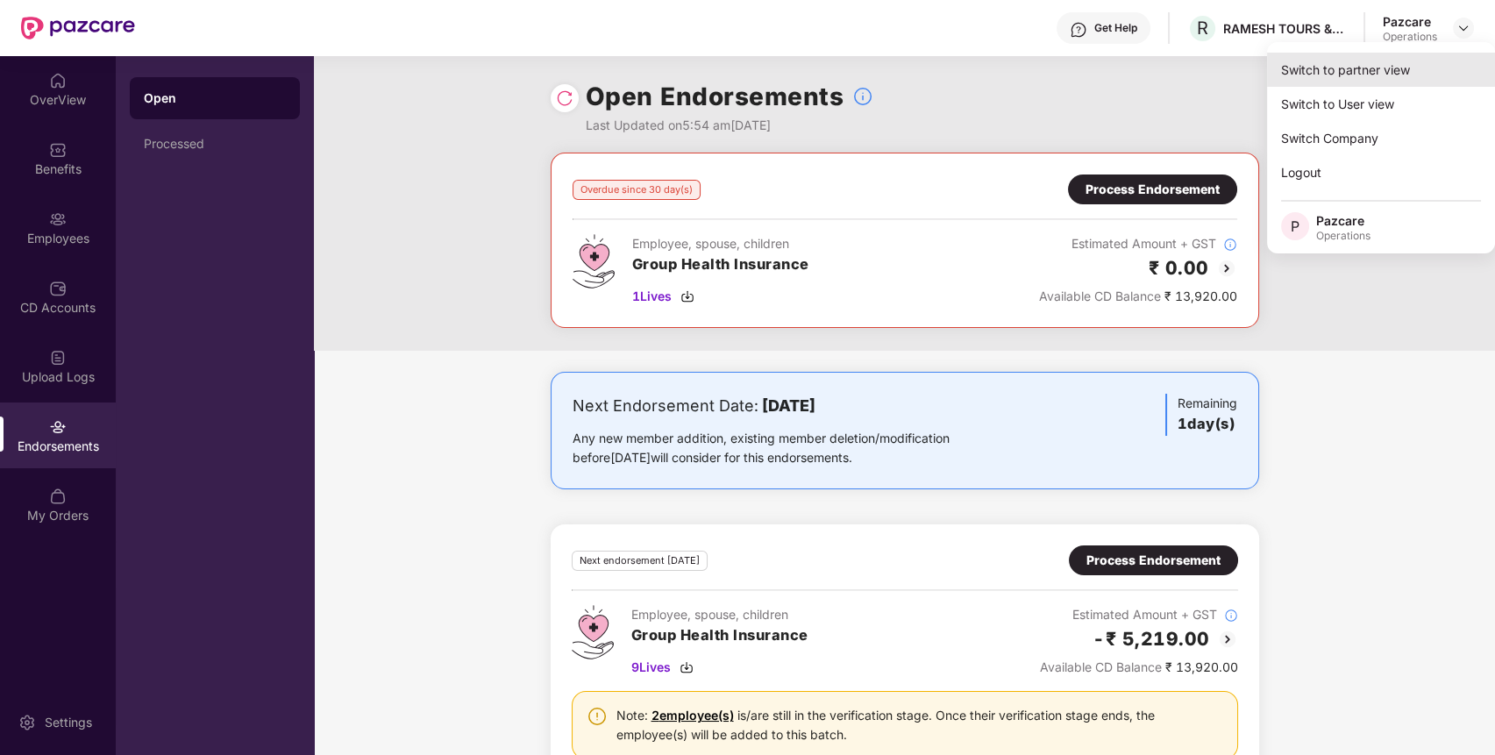
click at [1417, 63] on div "Switch to partner view" at bounding box center [1381, 70] width 228 height 34
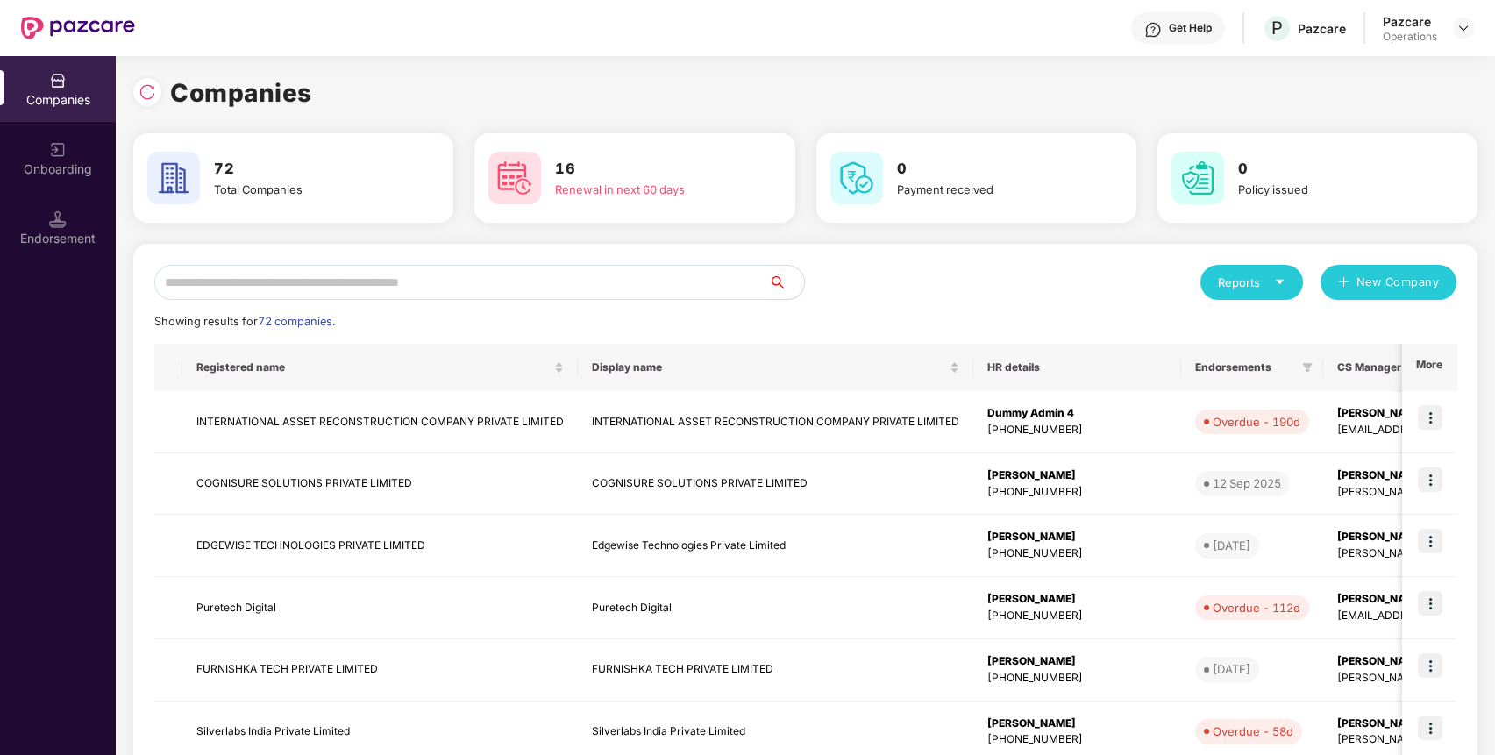
click at [349, 281] on input "text" at bounding box center [461, 282] width 615 height 35
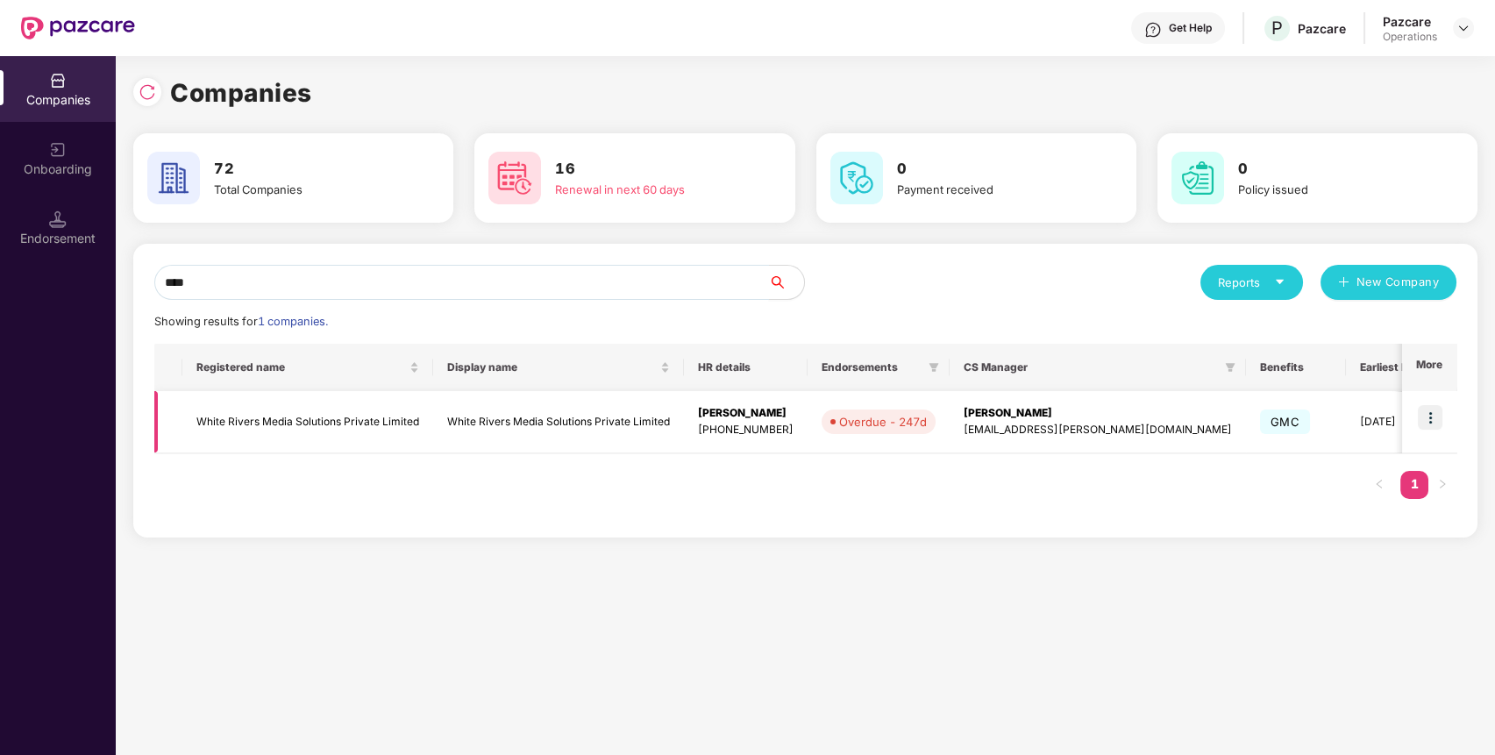
type input "****"
click at [1433, 414] on img at bounding box center [1430, 417] width 25 height 25
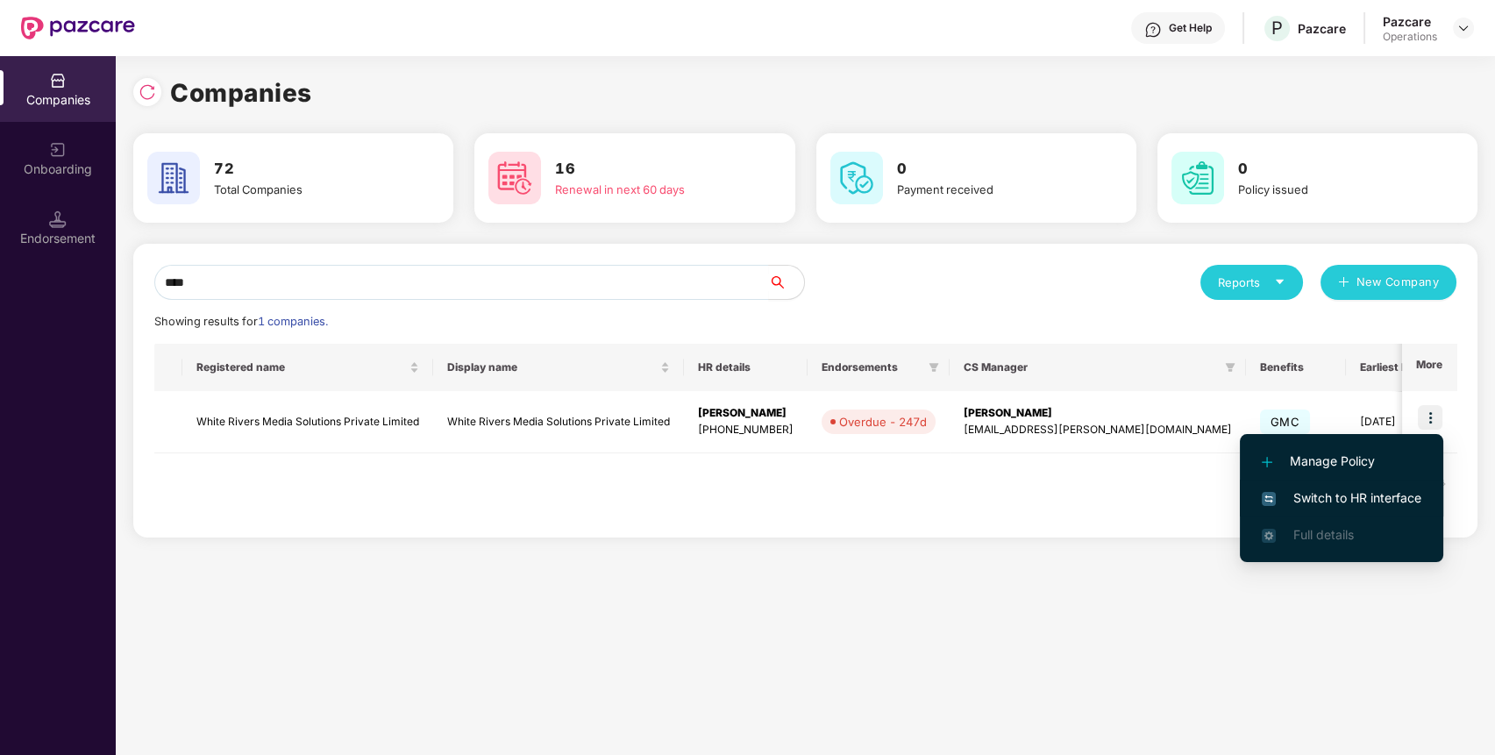
click at [1389, 496] on span "Switch to HR interface" at bounding box center [1342, 497] width 160 height 19
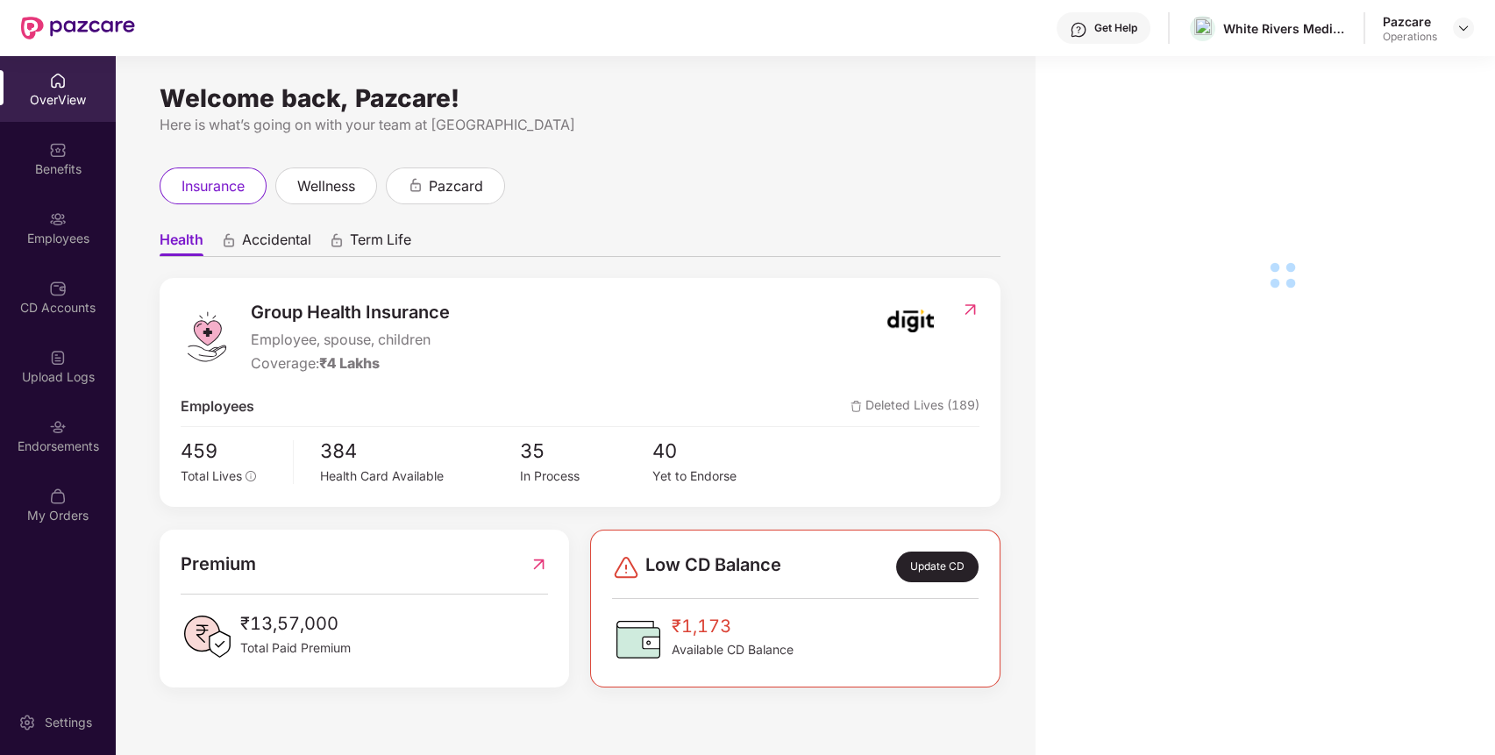
click at [63, 428] on img at bounding box center [58, 427] width 18 height 18
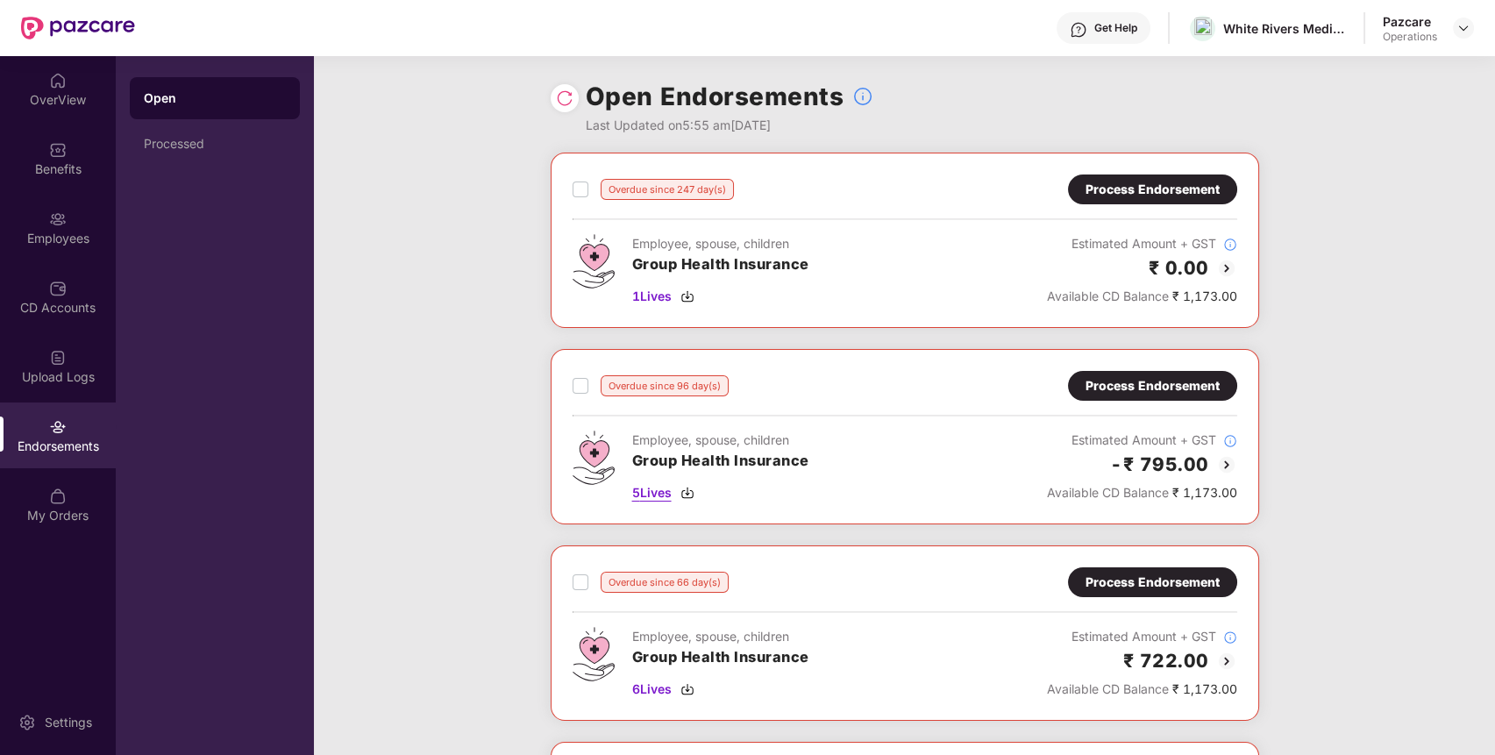
scroll to position [357, 0]
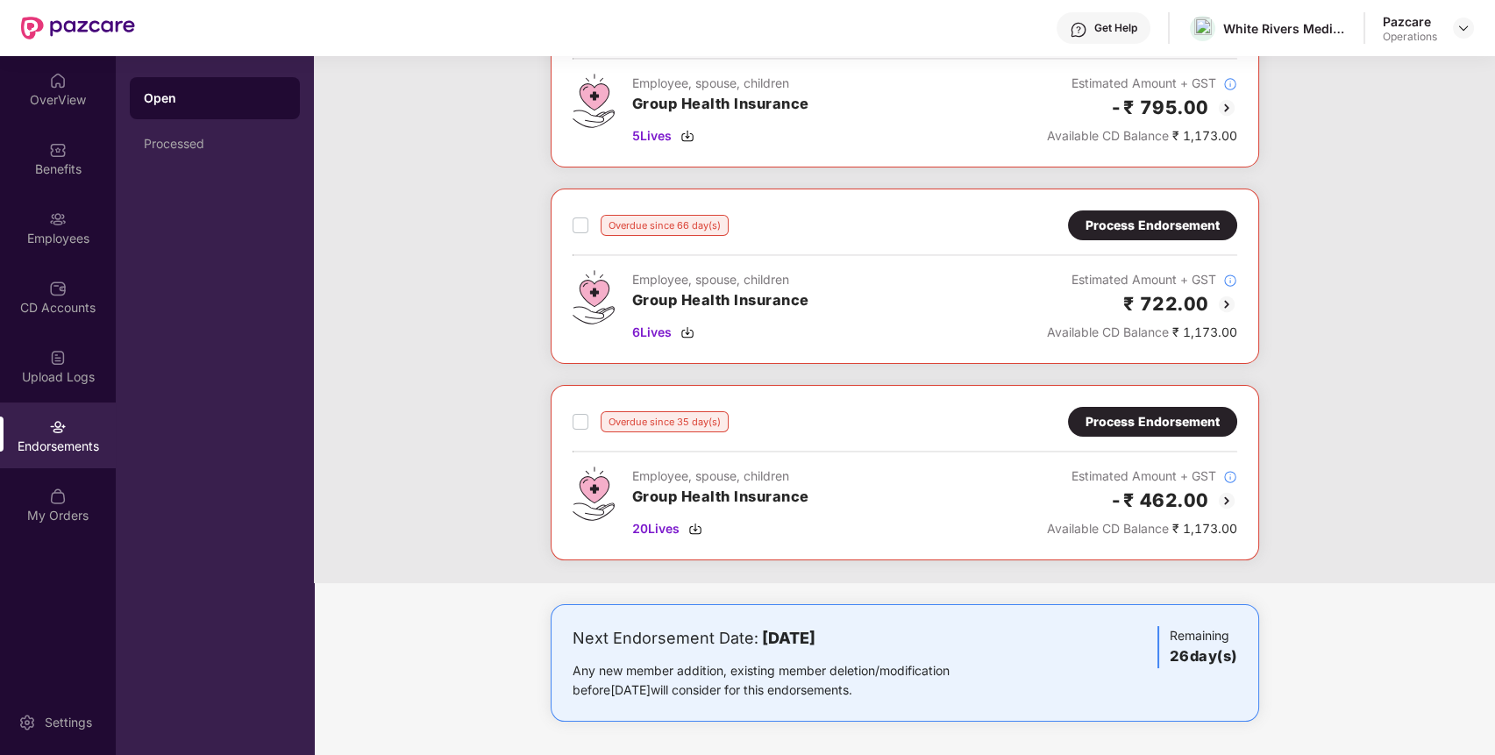
click at [1167, 414] on div "Process Endorsement" at bounding box center [1153, 421] width 134 height 19
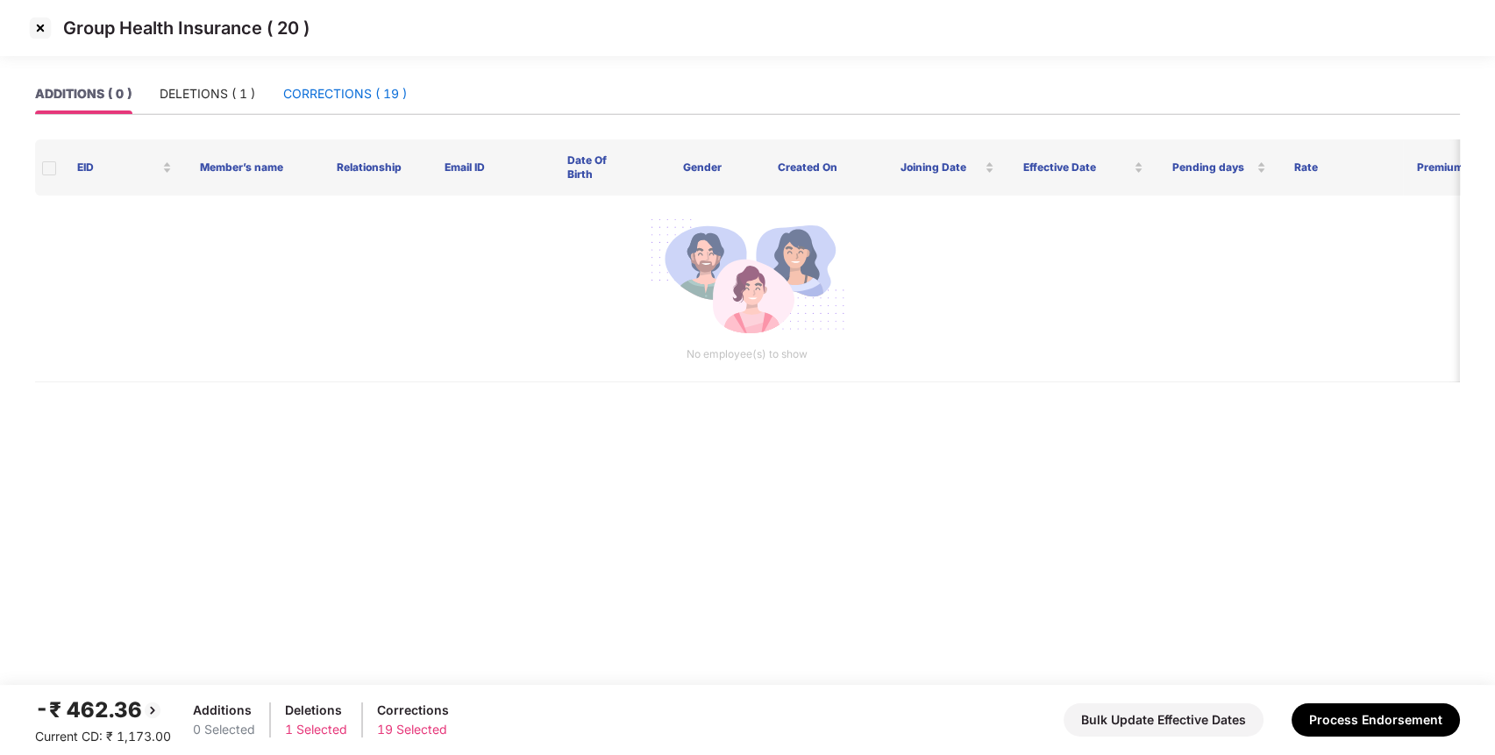
click at [358, 96] on div "CORRECTIONS ( 19 )" at bounding box center [345, 93] width 124 height 19
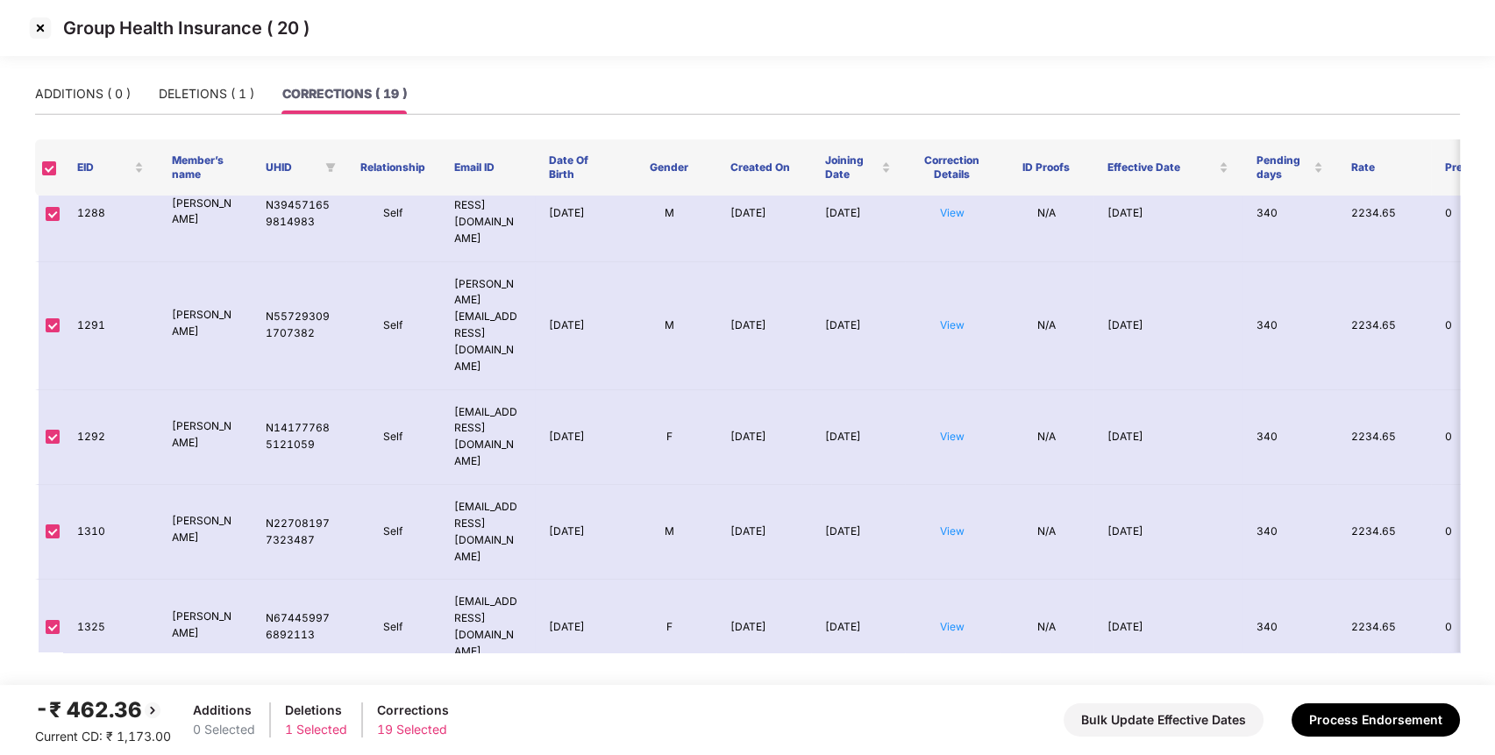
scroll to position [0, 0]
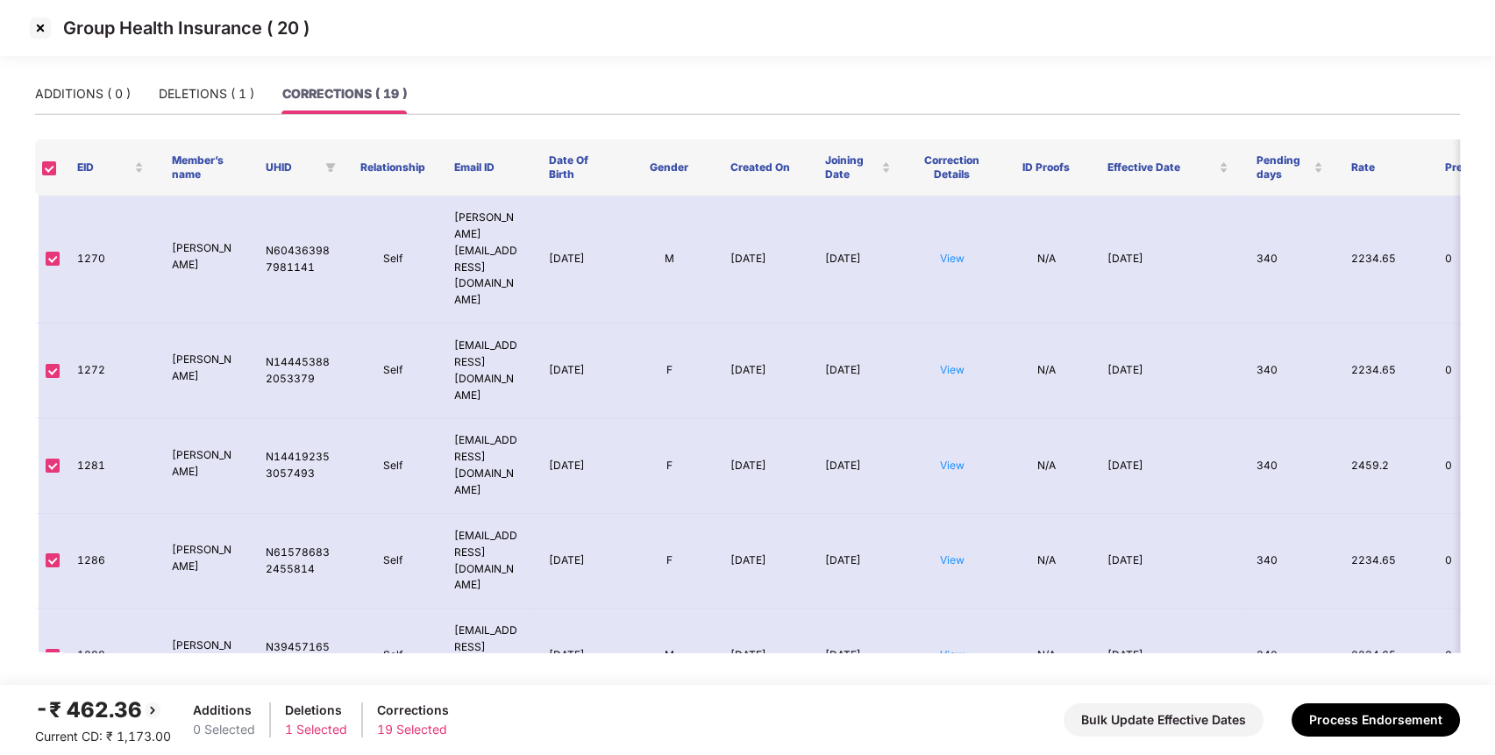
click at [35, 21] on img at bounding box center [40, 28] width 28 height 28
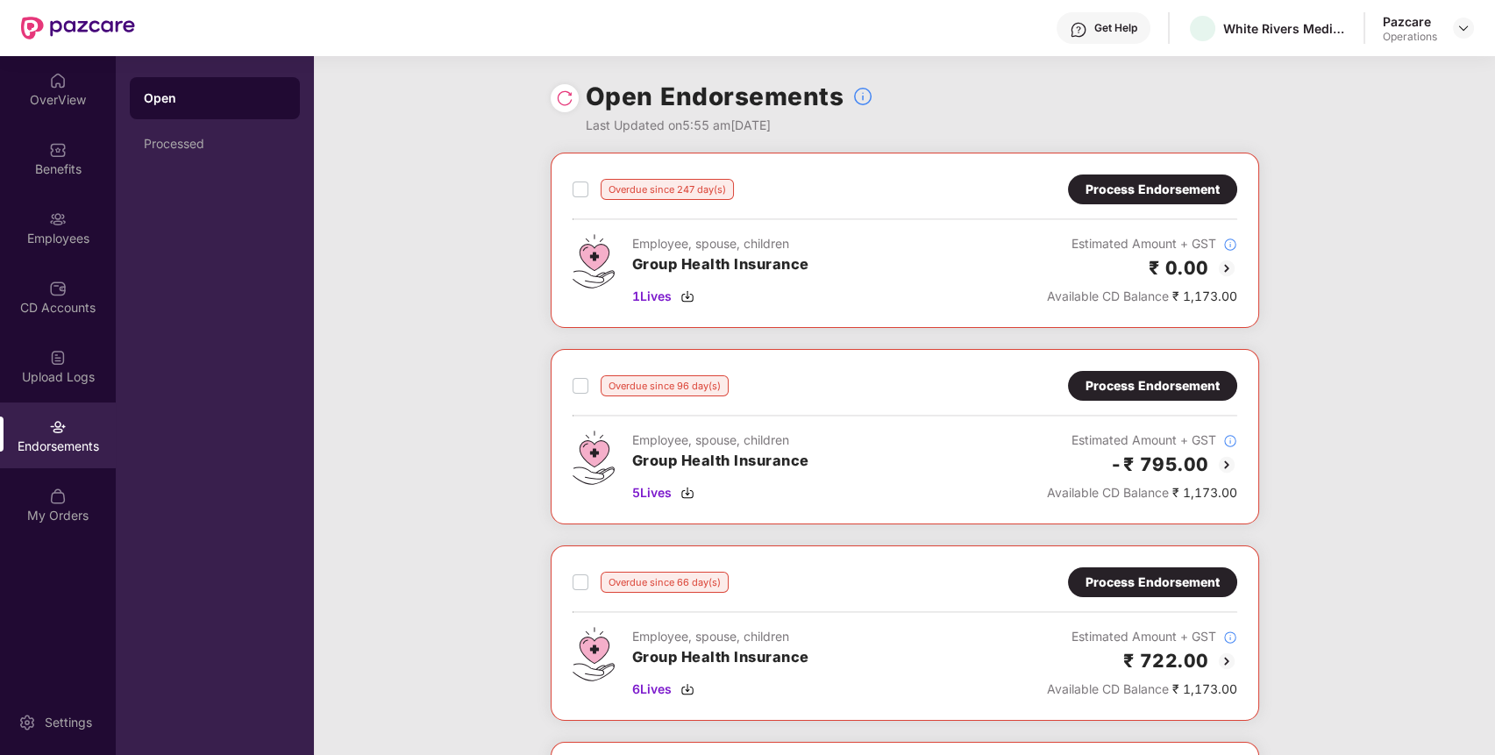
scroll to position [357, 0]
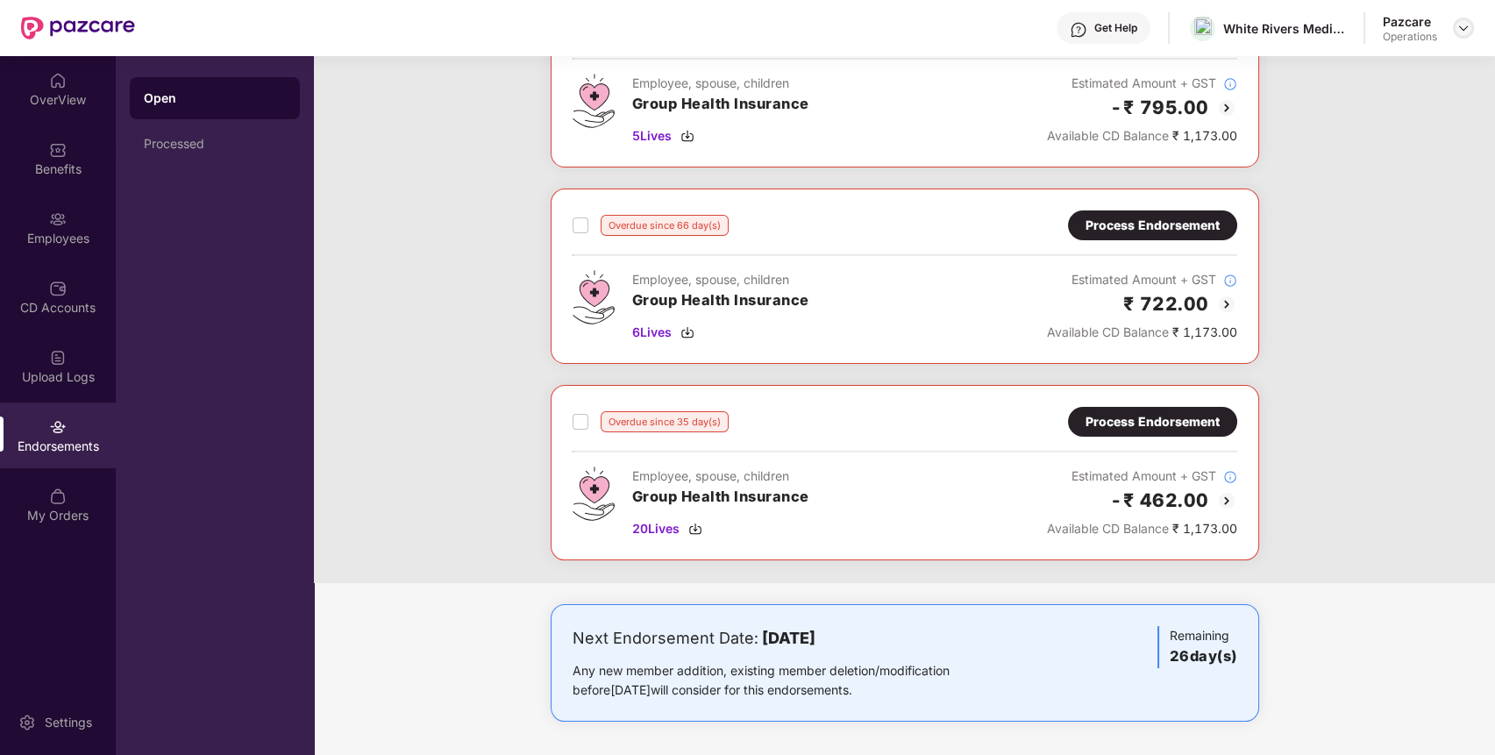
click at [1466, 32] on img at bounding box center [1463, 28] width 14 height 14
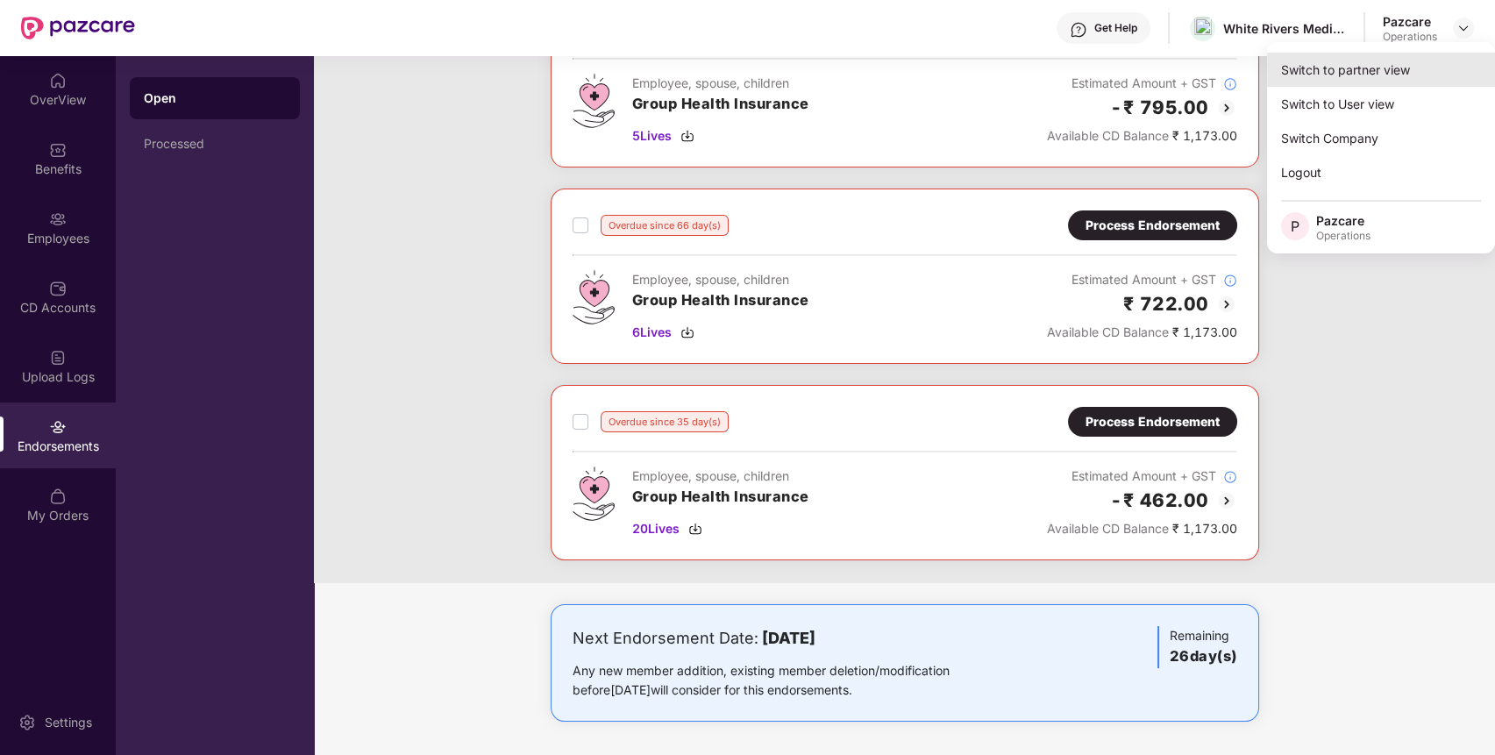
click at [1421, 73] on div "Switch to partner view" at bounding box center [1381, 70] width 228 height 34
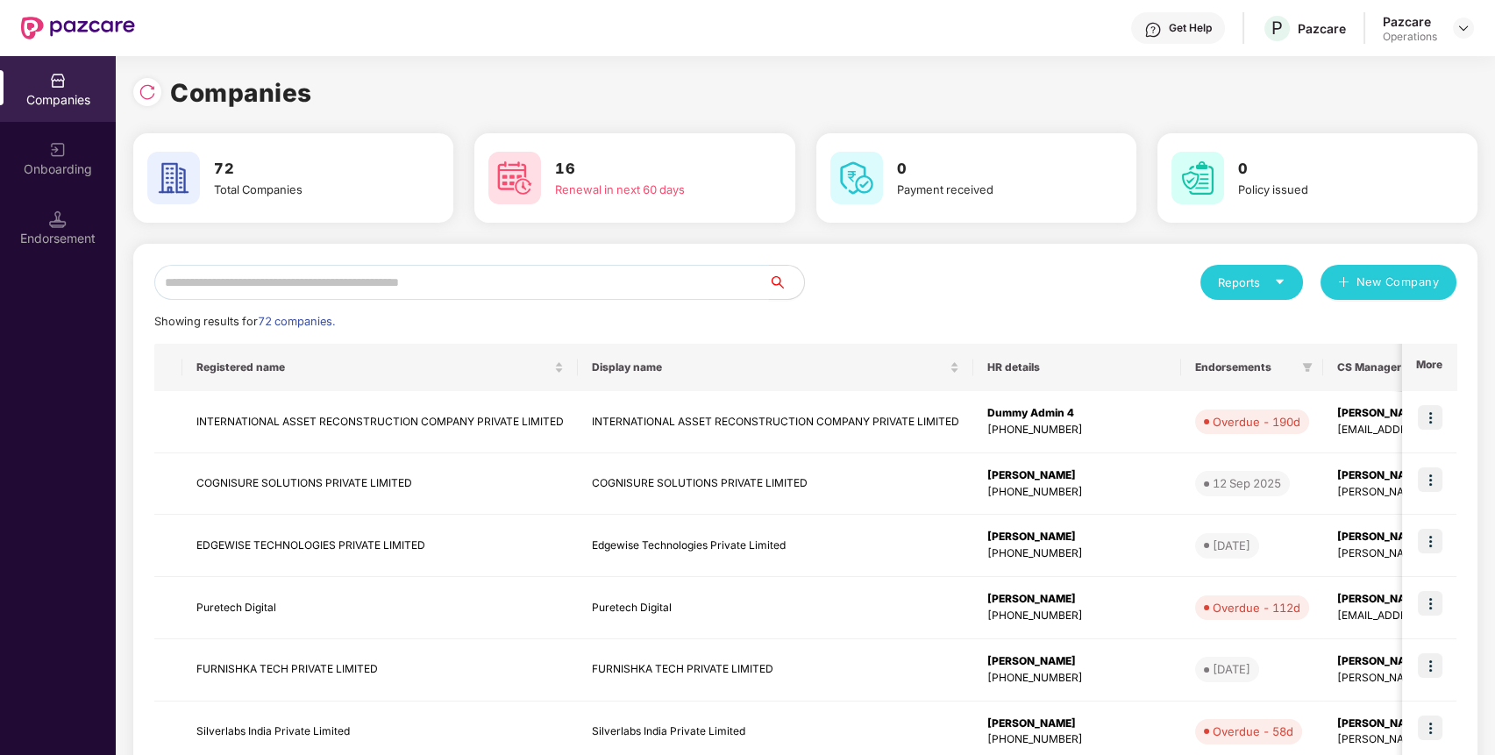
click at [566, 281] on input "text" at bounding box center [461, 282] width 615 height 35
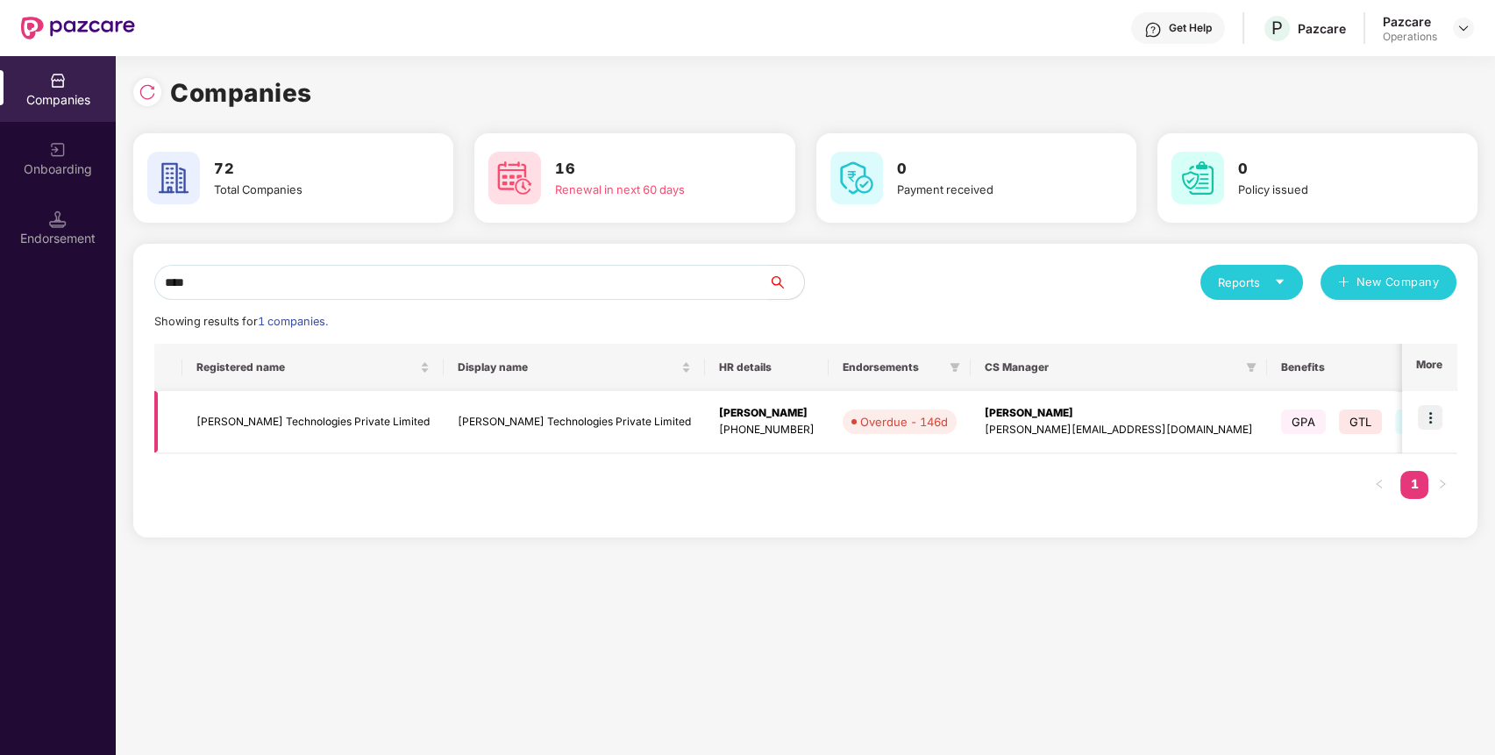
type input "****"
click at [1442, 419] on img at bounding box center [1430, 417] width 25 height 25
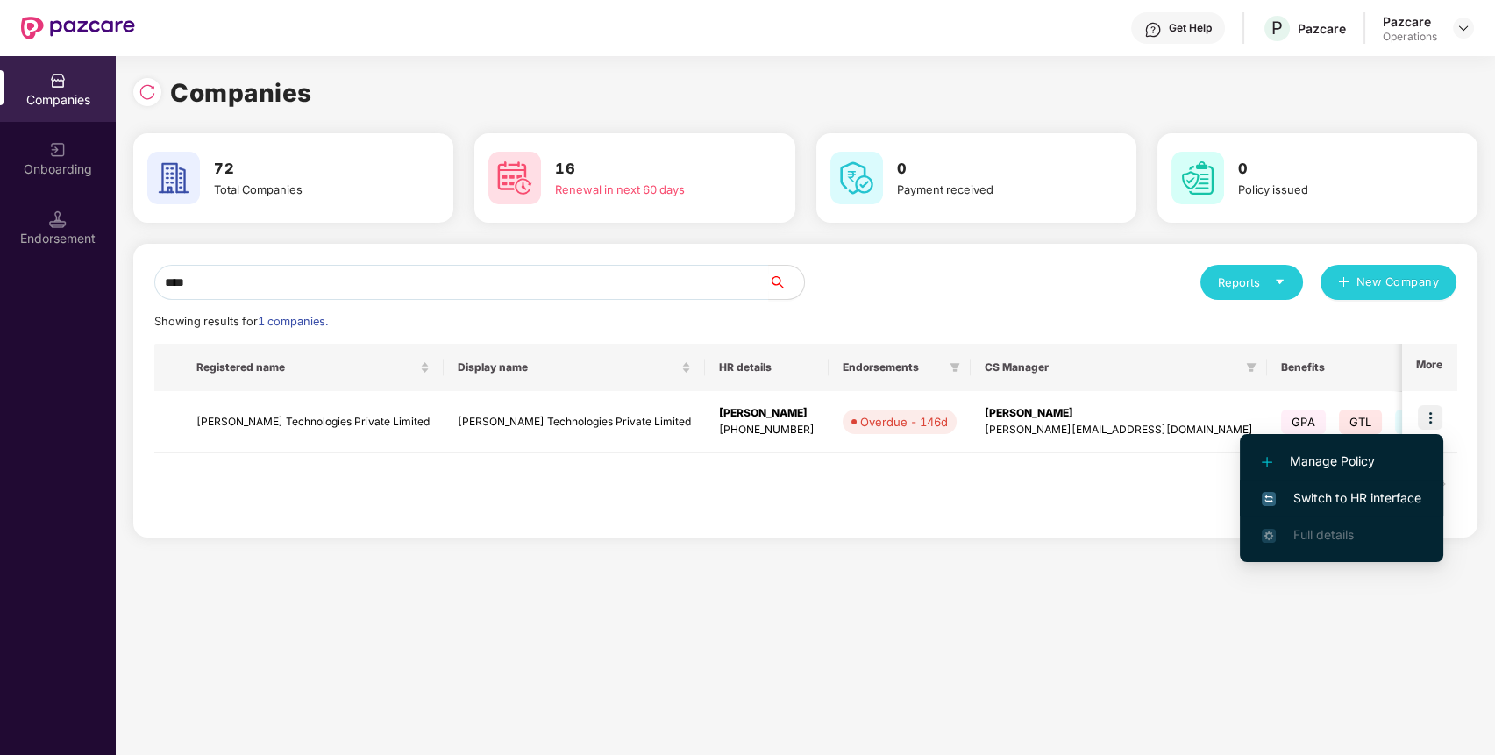
click at [1369, 497] on span "Switch to HR interface" at bounding box center [1342, 497] width 160 height 19
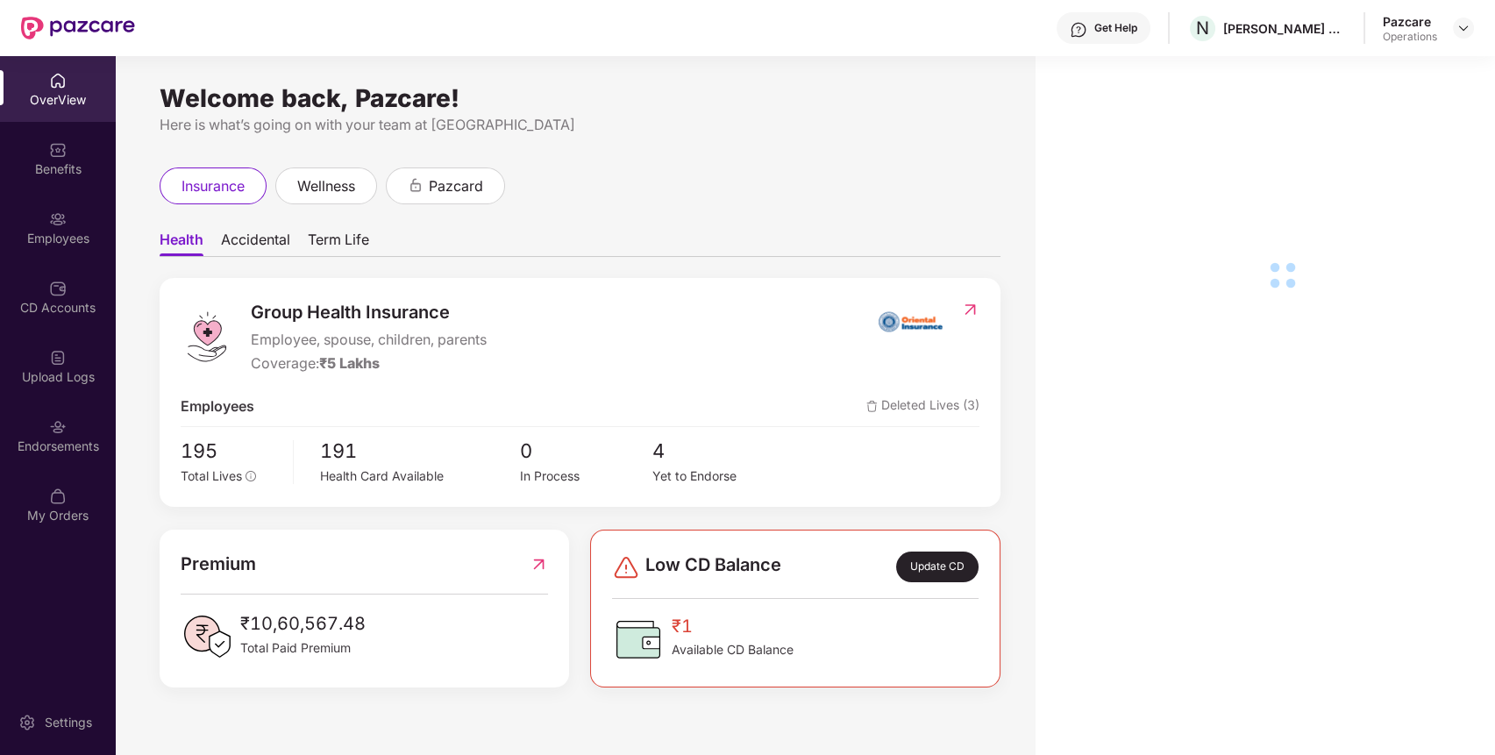
click at [16, 452] on div "Endorsements" at bounding box center [58, 447] width 116 height 18
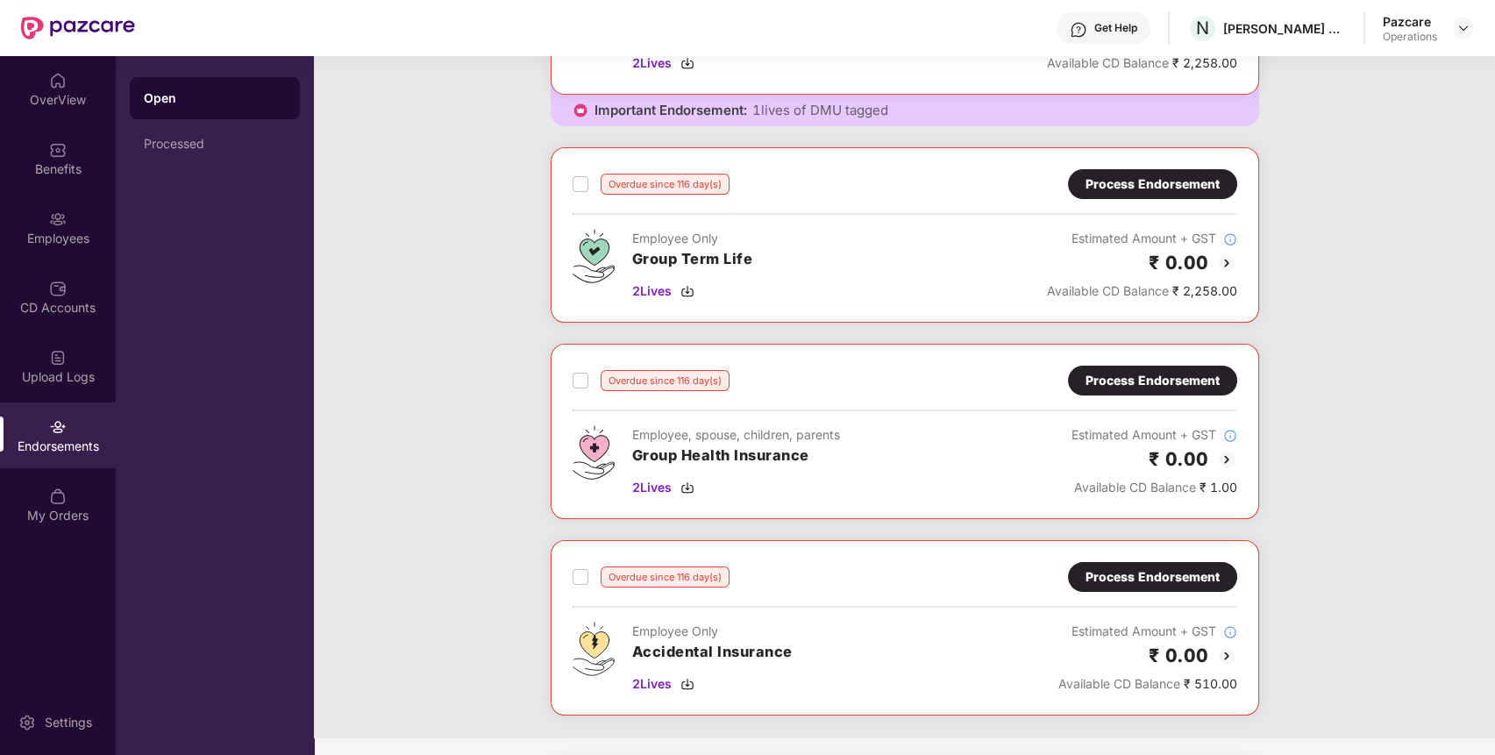
scroll to position [843, 0]
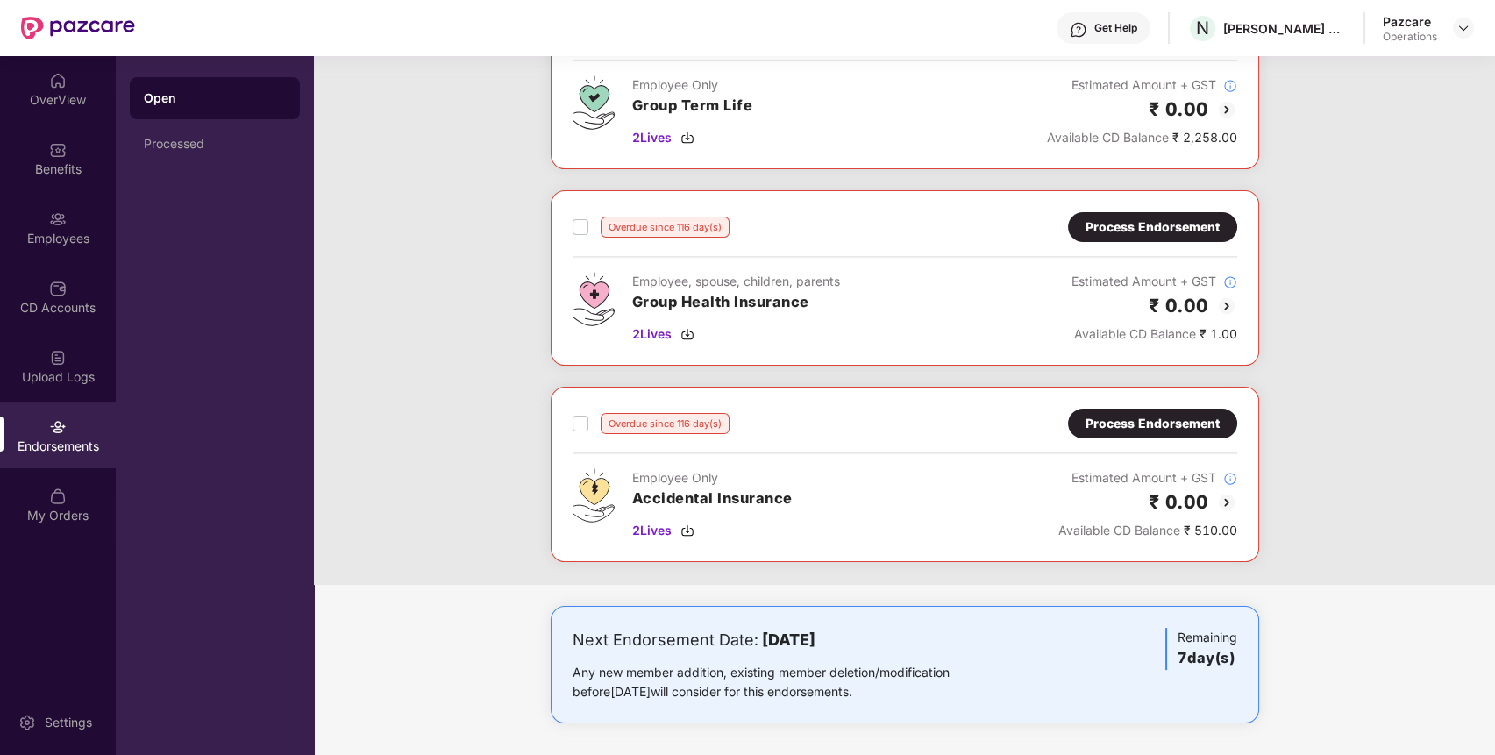
click at [1128, 417] on div "Process Endorsement" at bounding box center [1153, 423] width 134 height 19
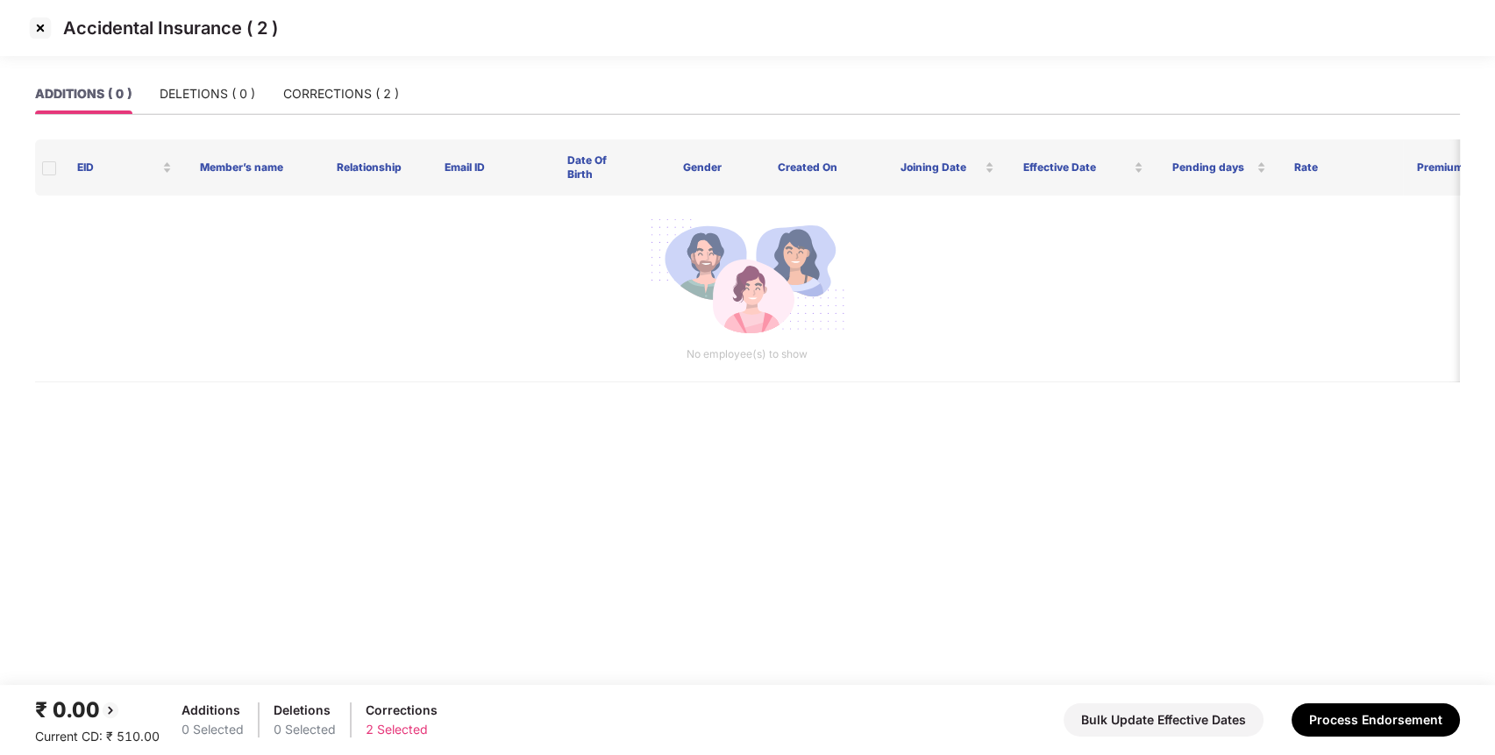
click at [33, 25] on img at bounding box center [40, 28] width 28 height 28
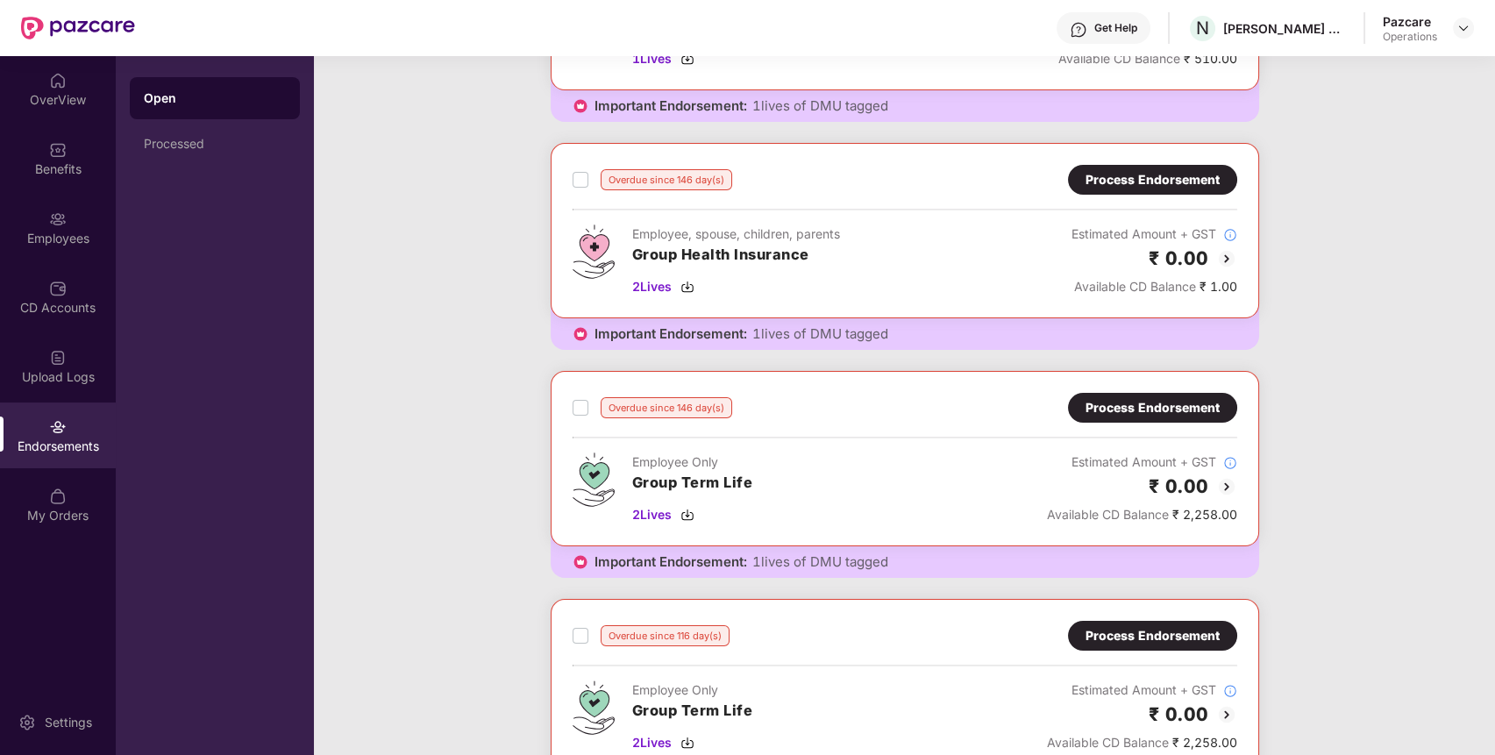
scroll to position [0, 0]
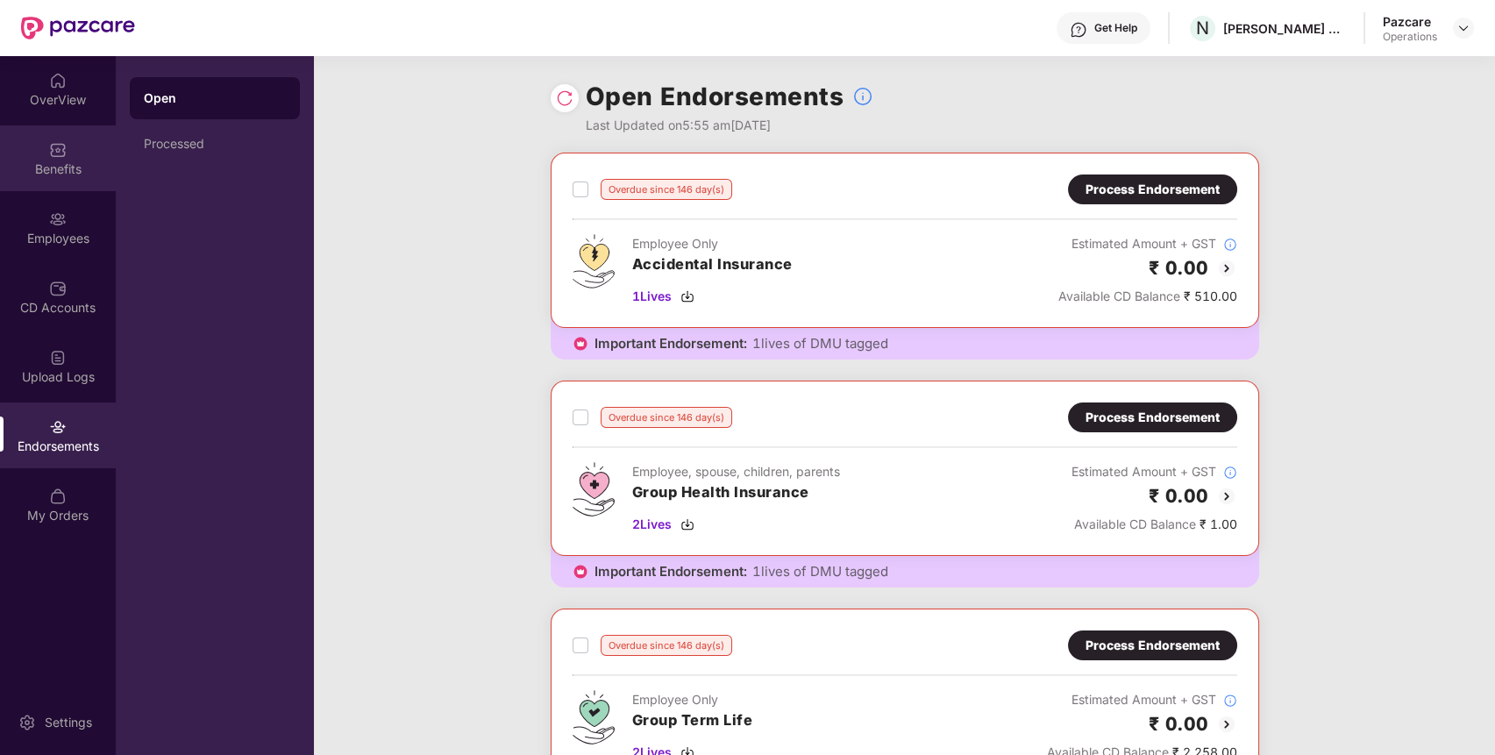
click at [46, 136] on div "Benefits" at bounding box center [58, 158] width 116 height 66
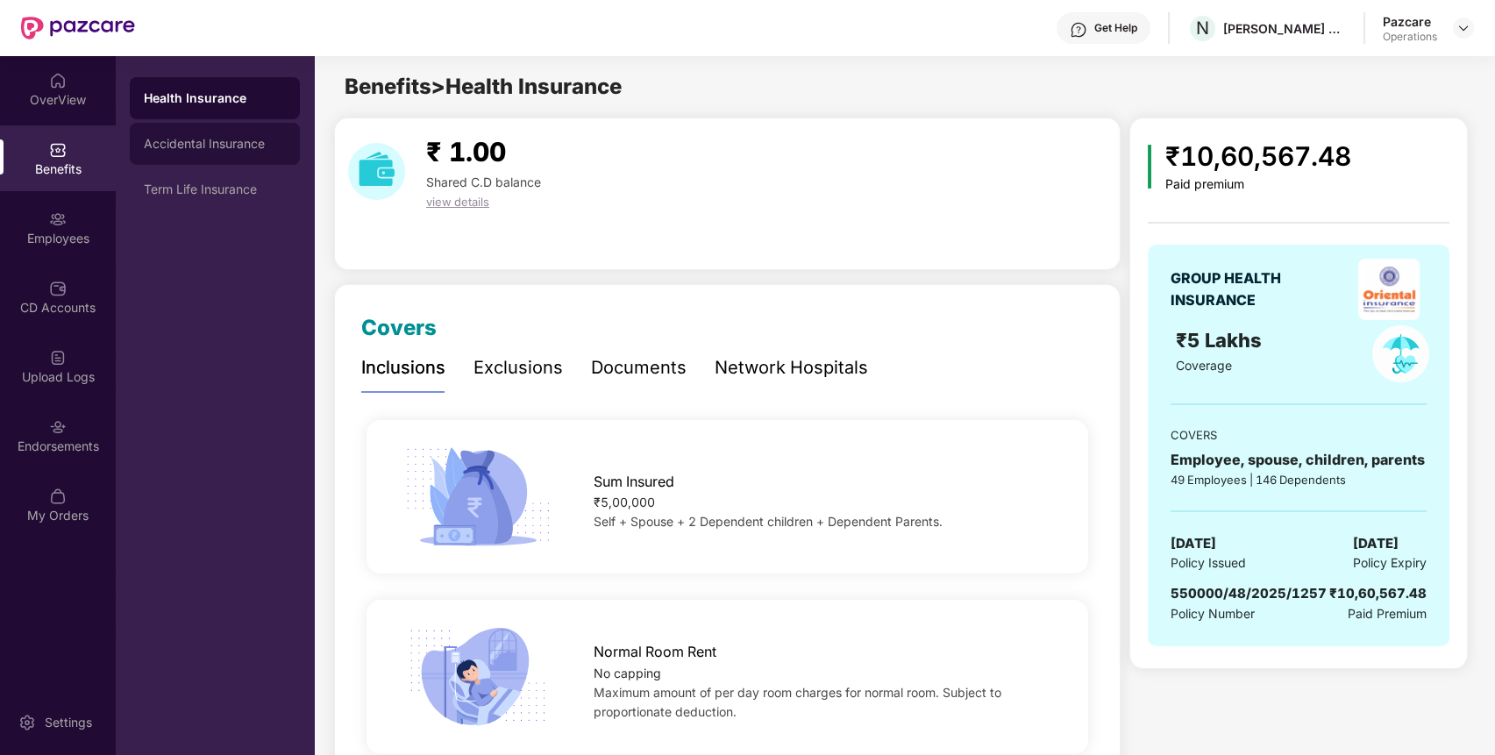
click at [223, 132] on div "Accidental Insurance" at bounding box center [215, 144] width 170 height 42
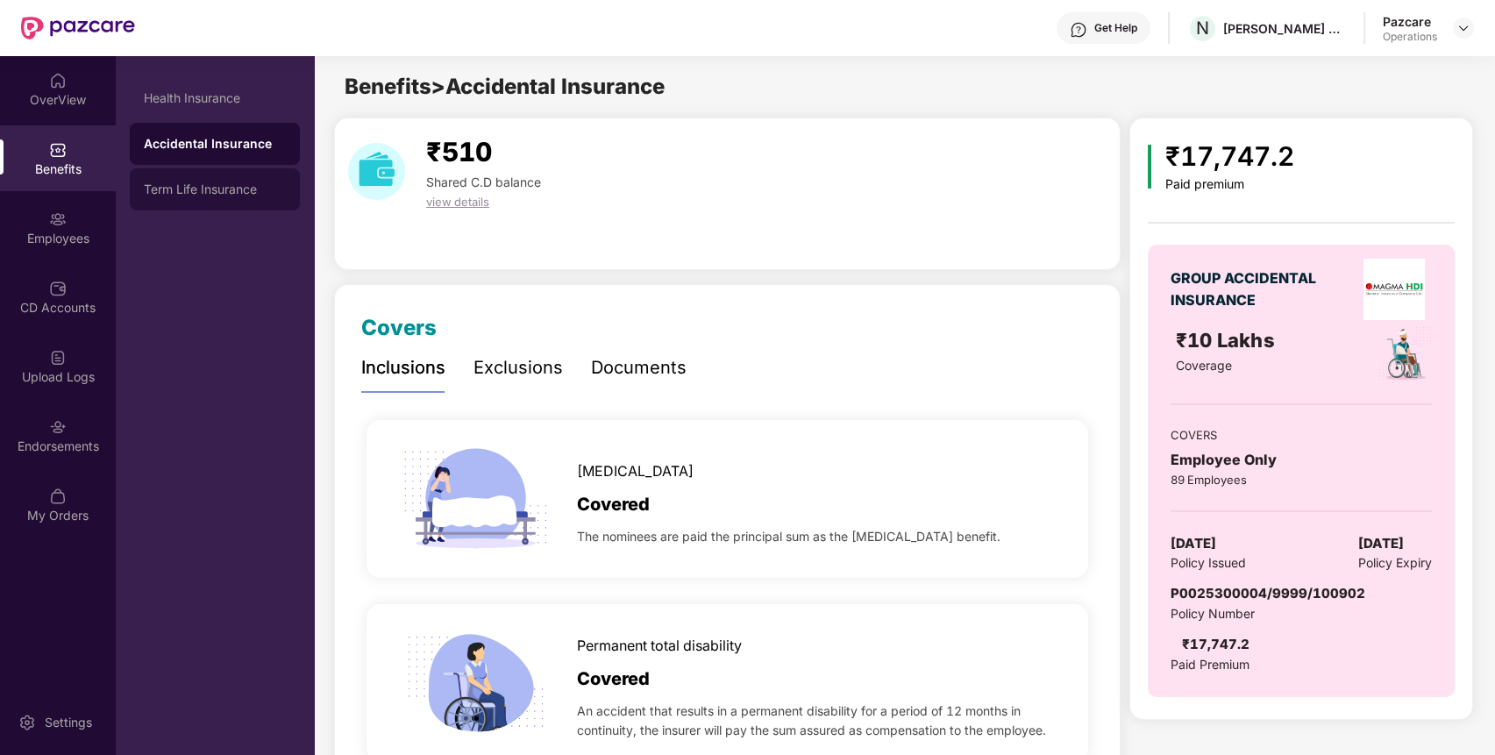
click at [229, 187] on div "Term Life Insurance" at bounding box center [215, 189] width 142 height 14
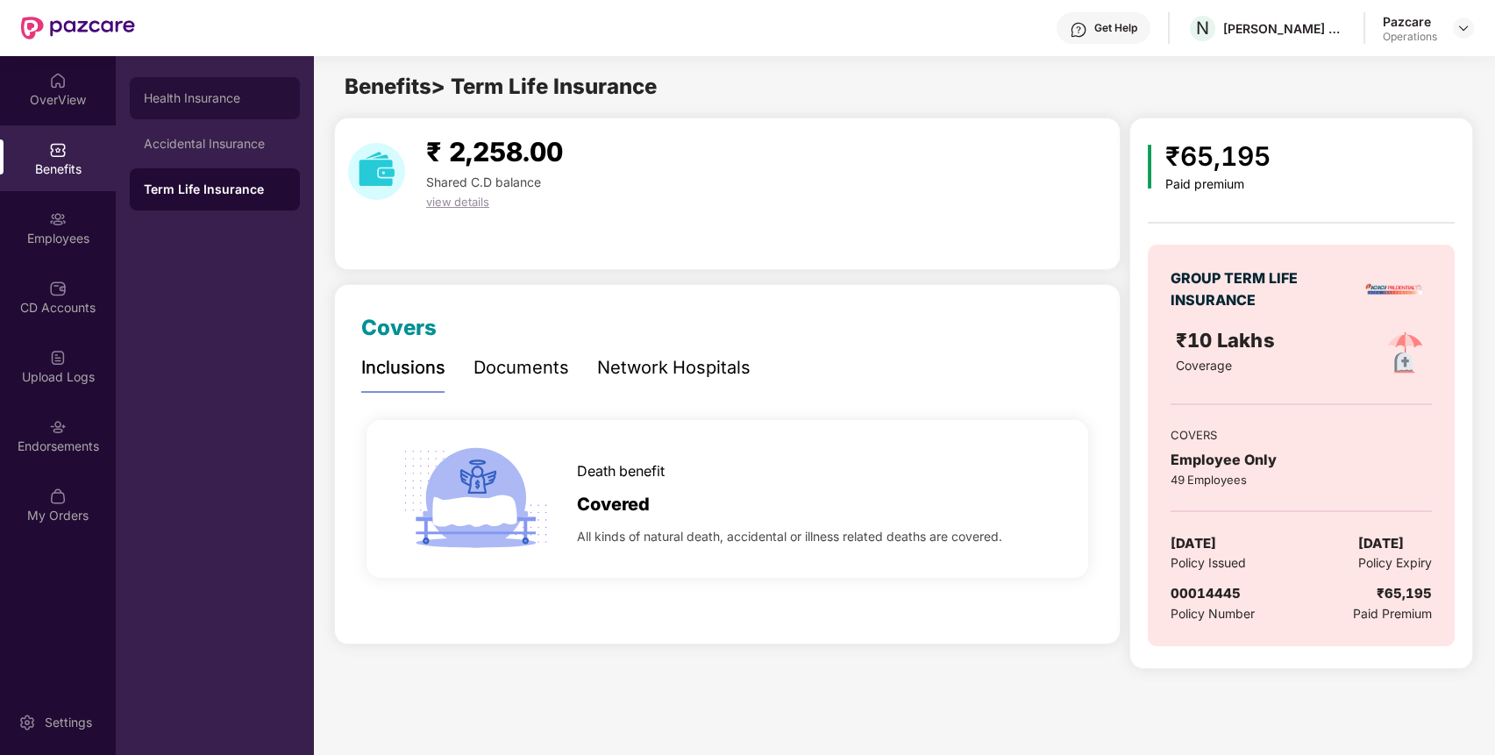
click at [222, 83] on div "Health Insurance" at bounding box center [215, 98] width 170 height 42
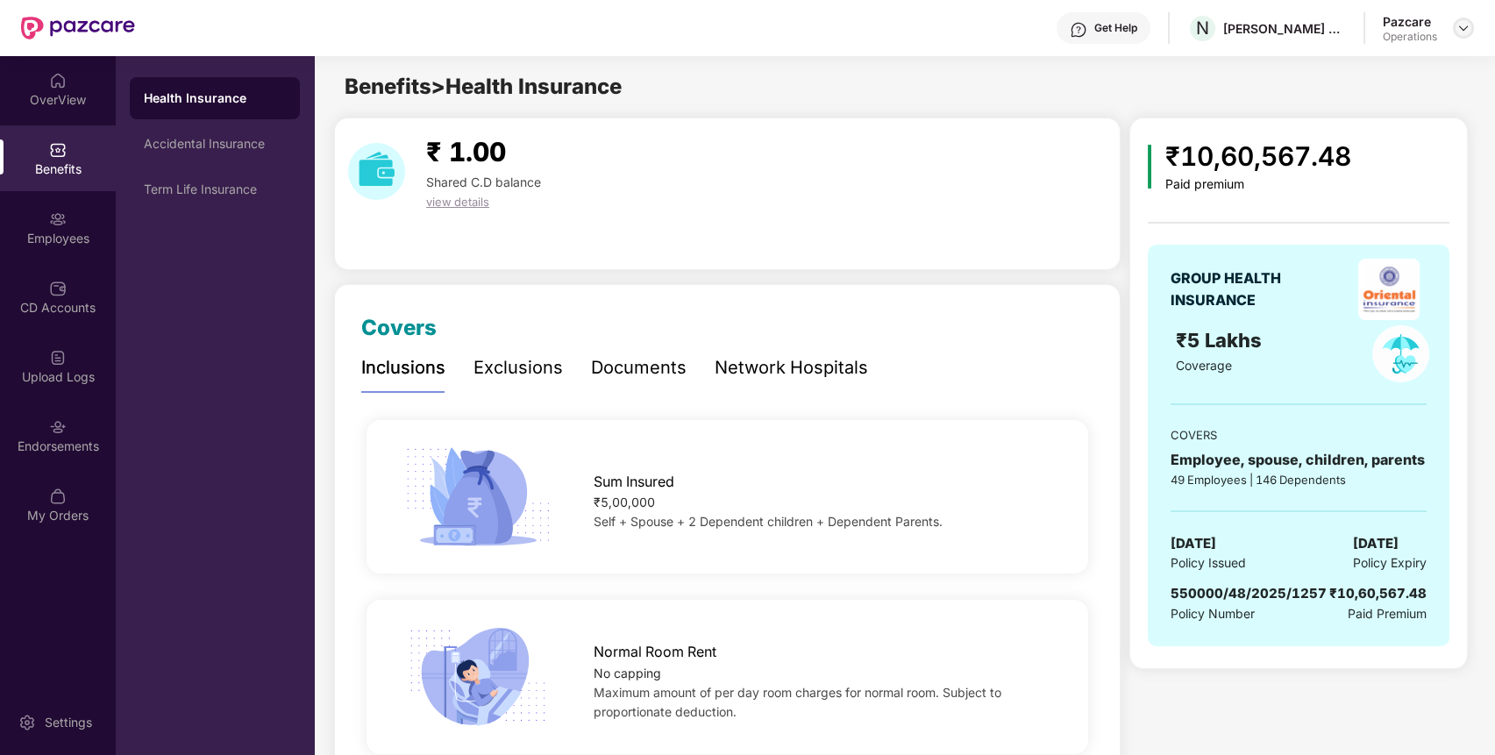
click at [1461, 32] on img at bounding box center [1463, 28] width 14 height 14
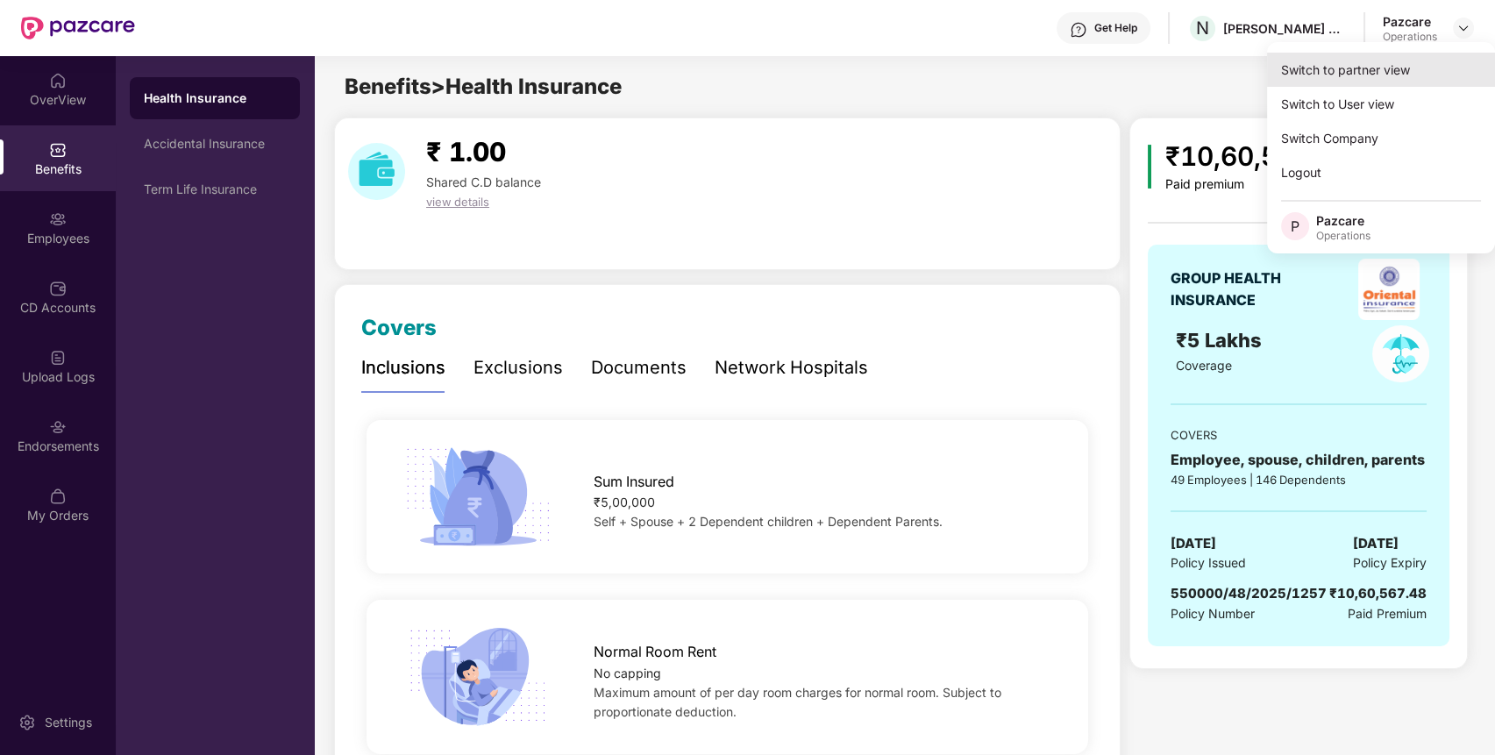
click at [1415, 73] on div "Switch to partner view" at bounding box center [1381, 70] width 228 height 34
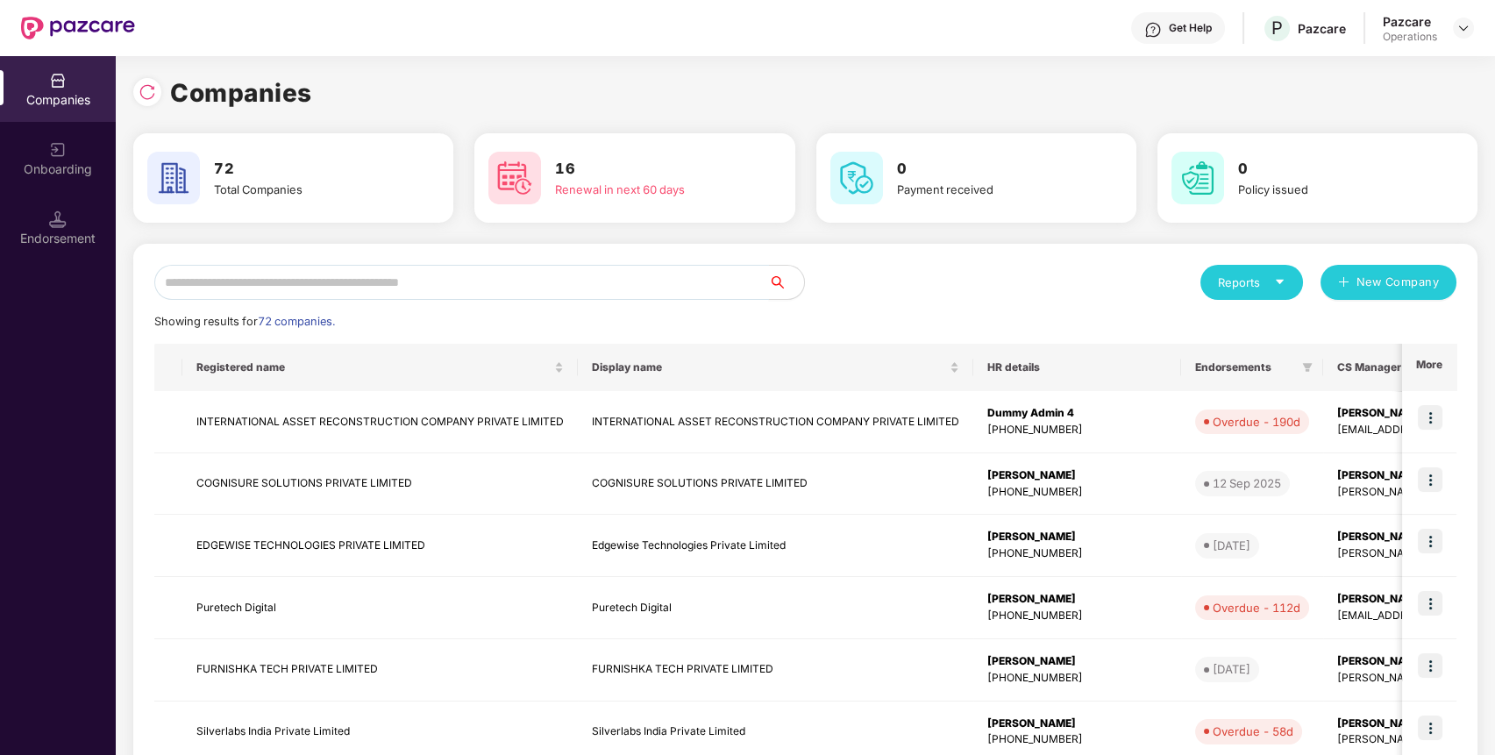
click at [720, 292] on input "text" at bounding box center [461, 282] width 615 height 35
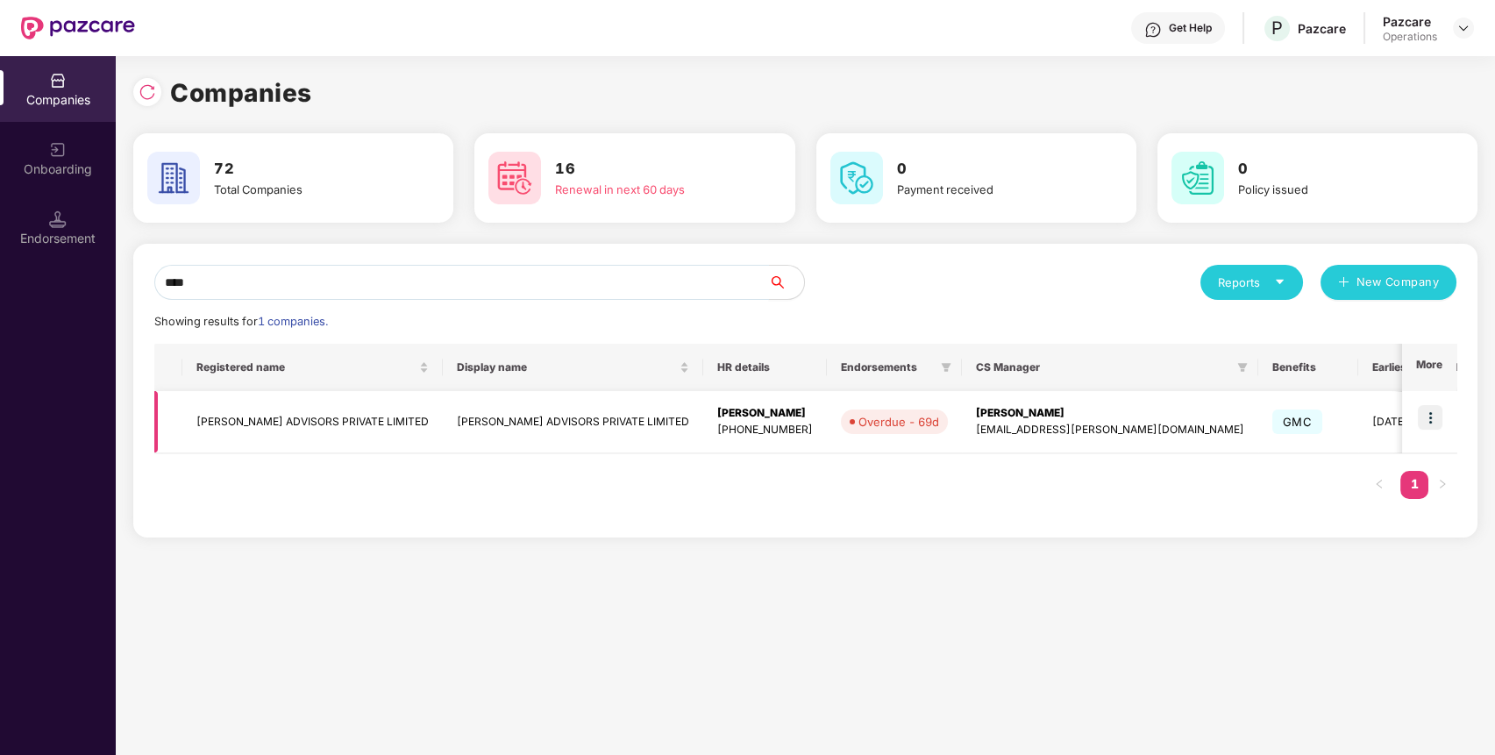
type input "****"
click at [1435, 414] on img at bounding box center [1430, 417] width 25 height 25
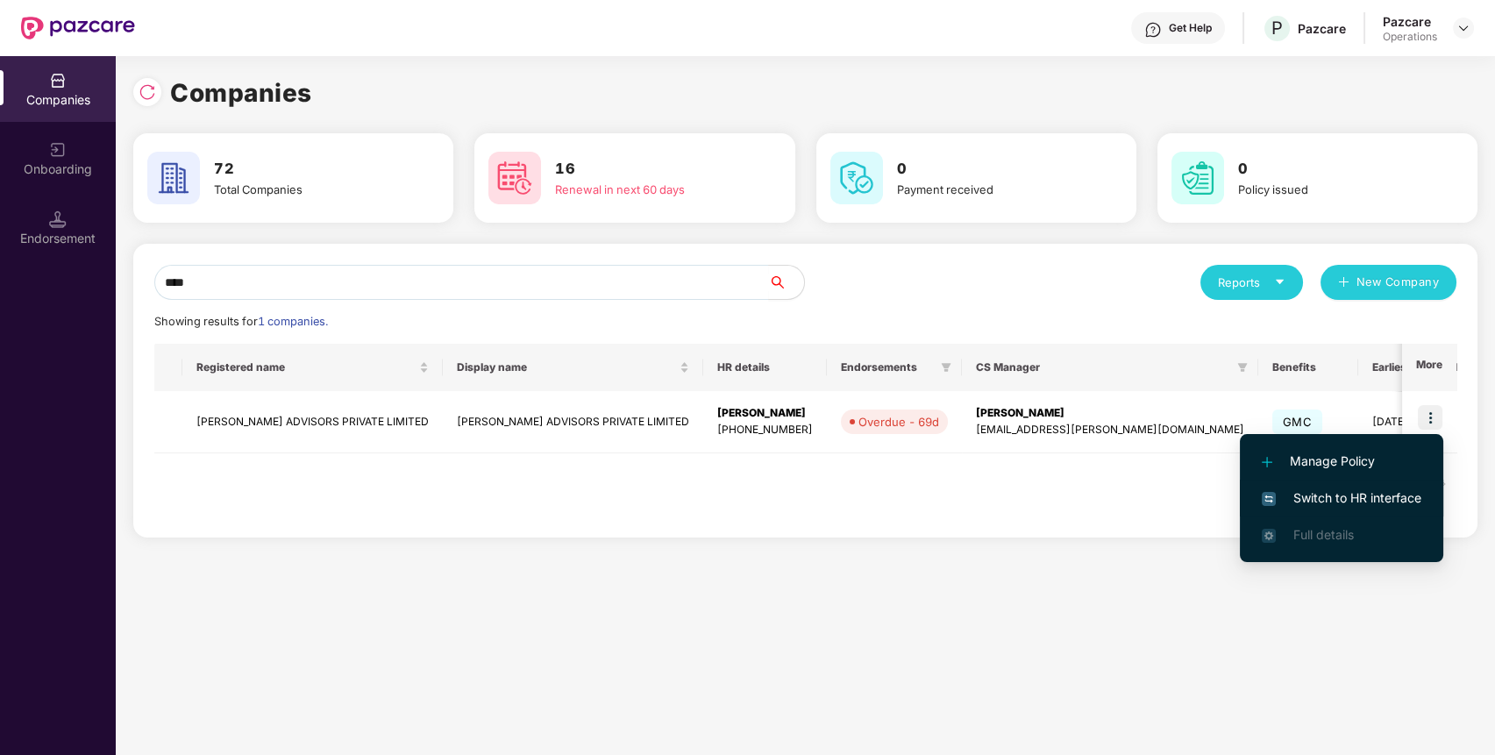
click at [1393, 492] on span "Switch to HR interface" at bounding box center [1342, 497] width 160 height 19
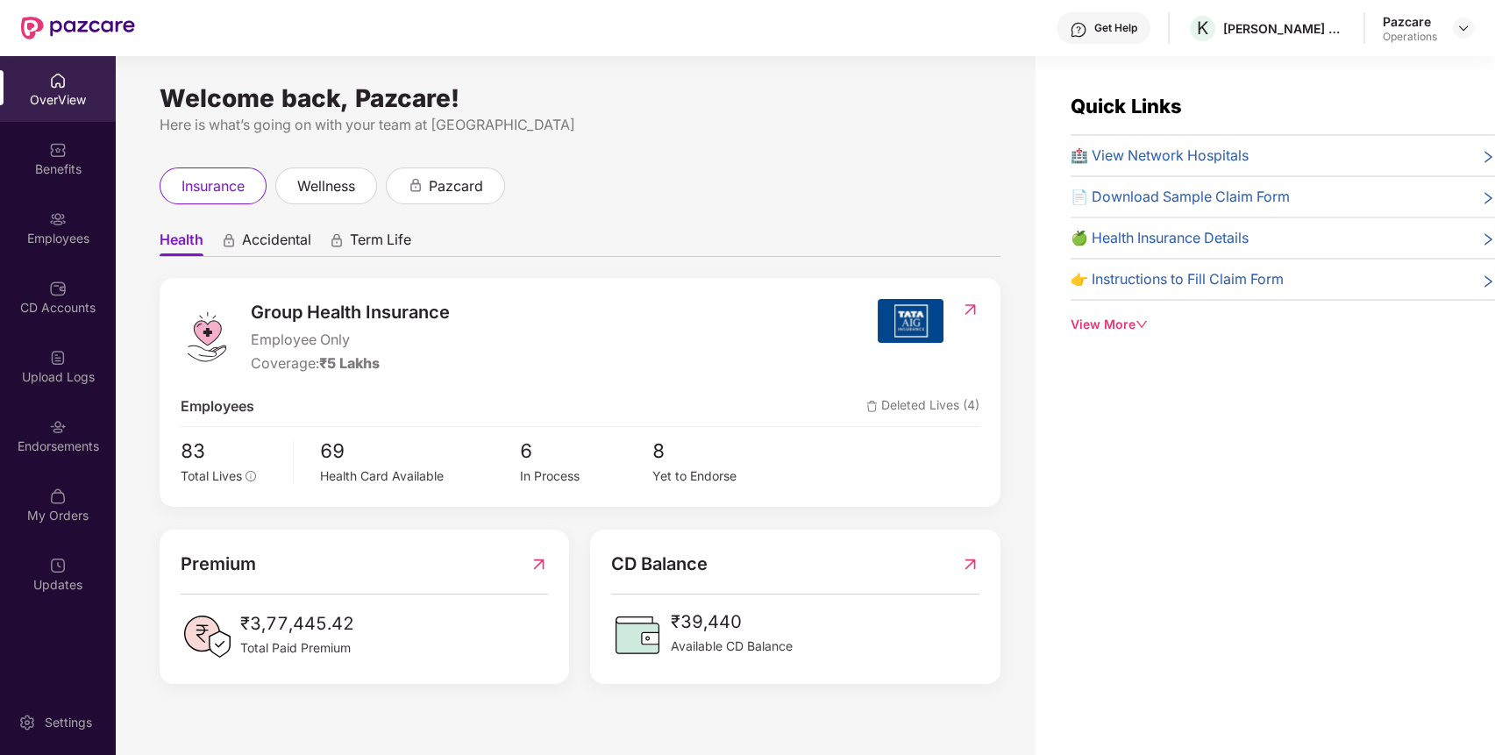
click at [32, 507] on div "My Orders" at bounding box center [58, 516] width 116 height 18
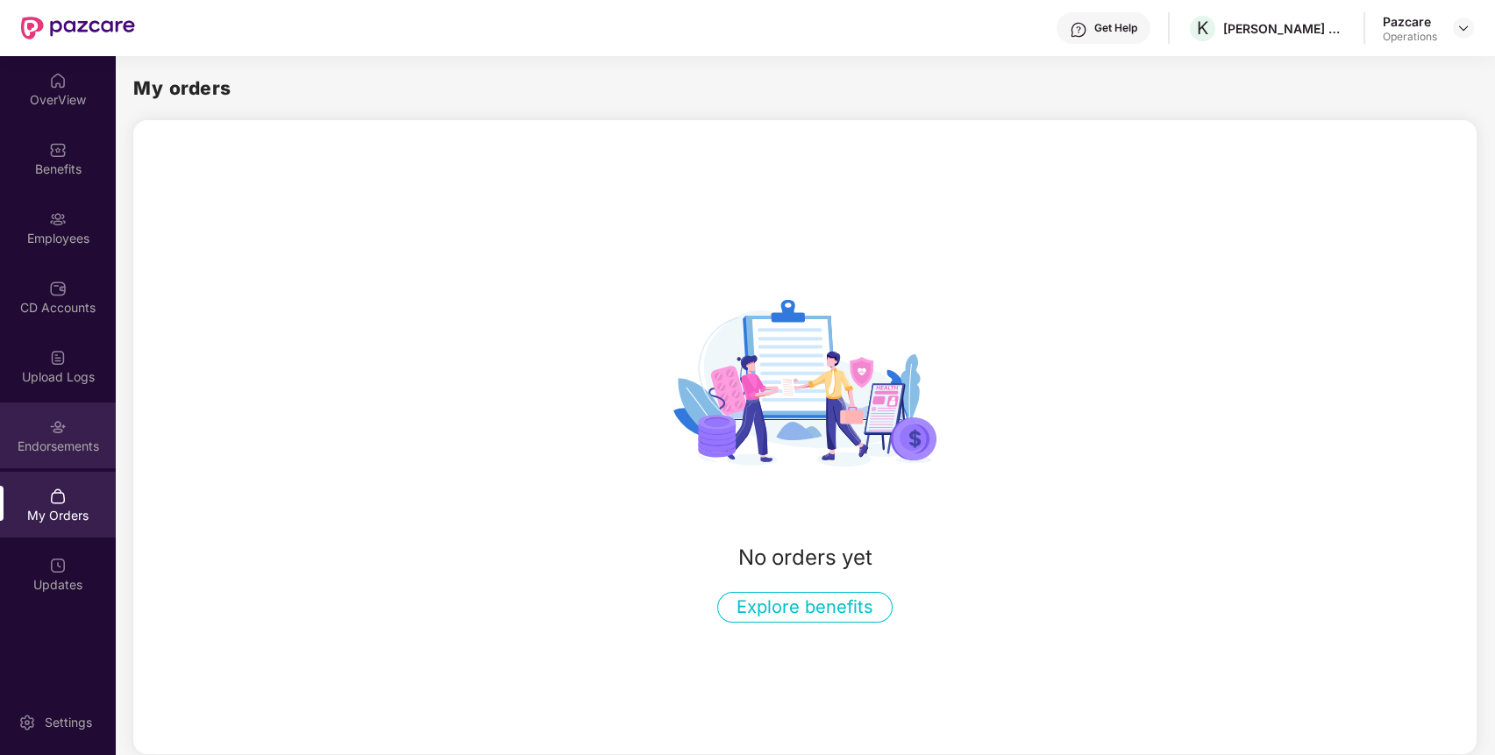
click at [66, 456] on div "Endorsements" at bounding box center [58, 435] width 116 height 66
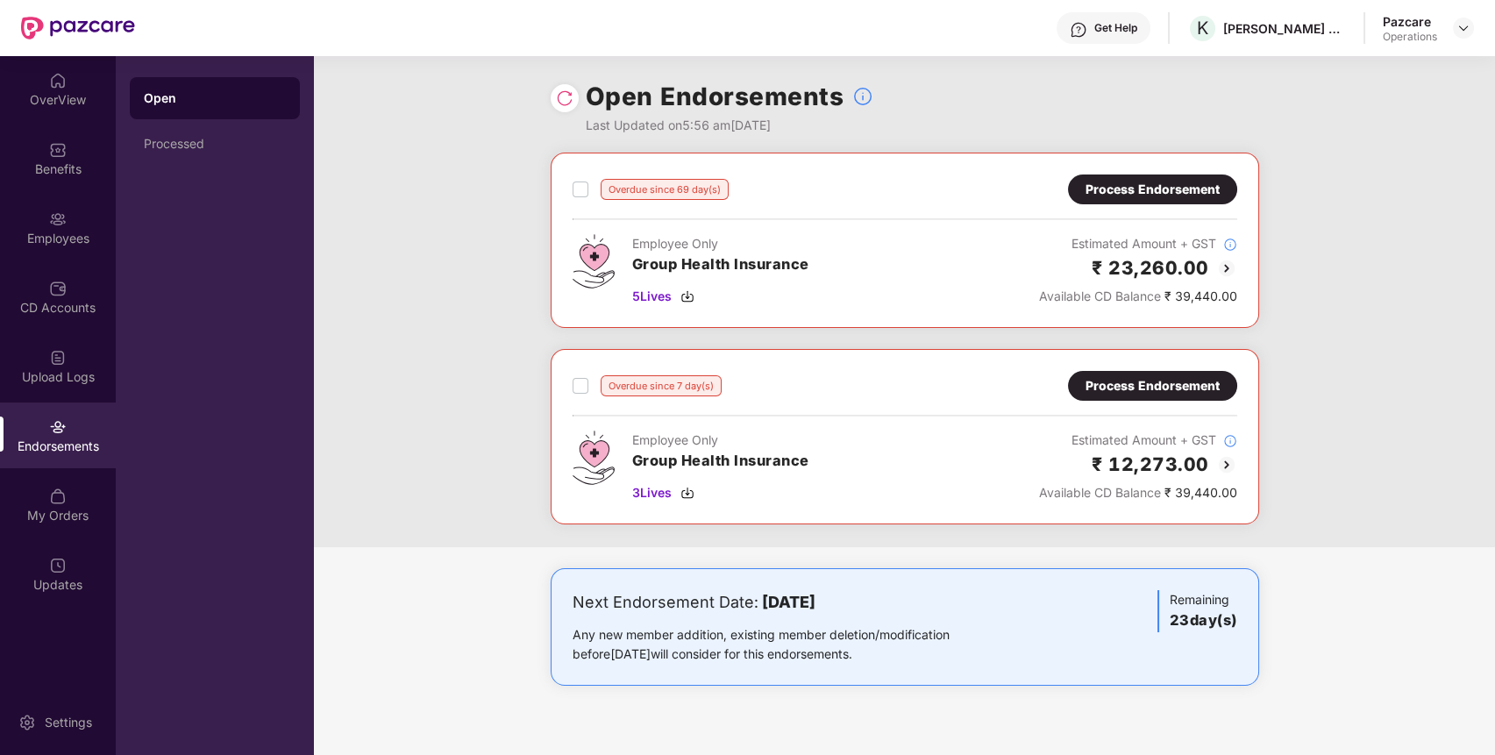
click at [1167, 195] on div "Process Endorsement" at bounding box center [1153, 189] width 134 height 19
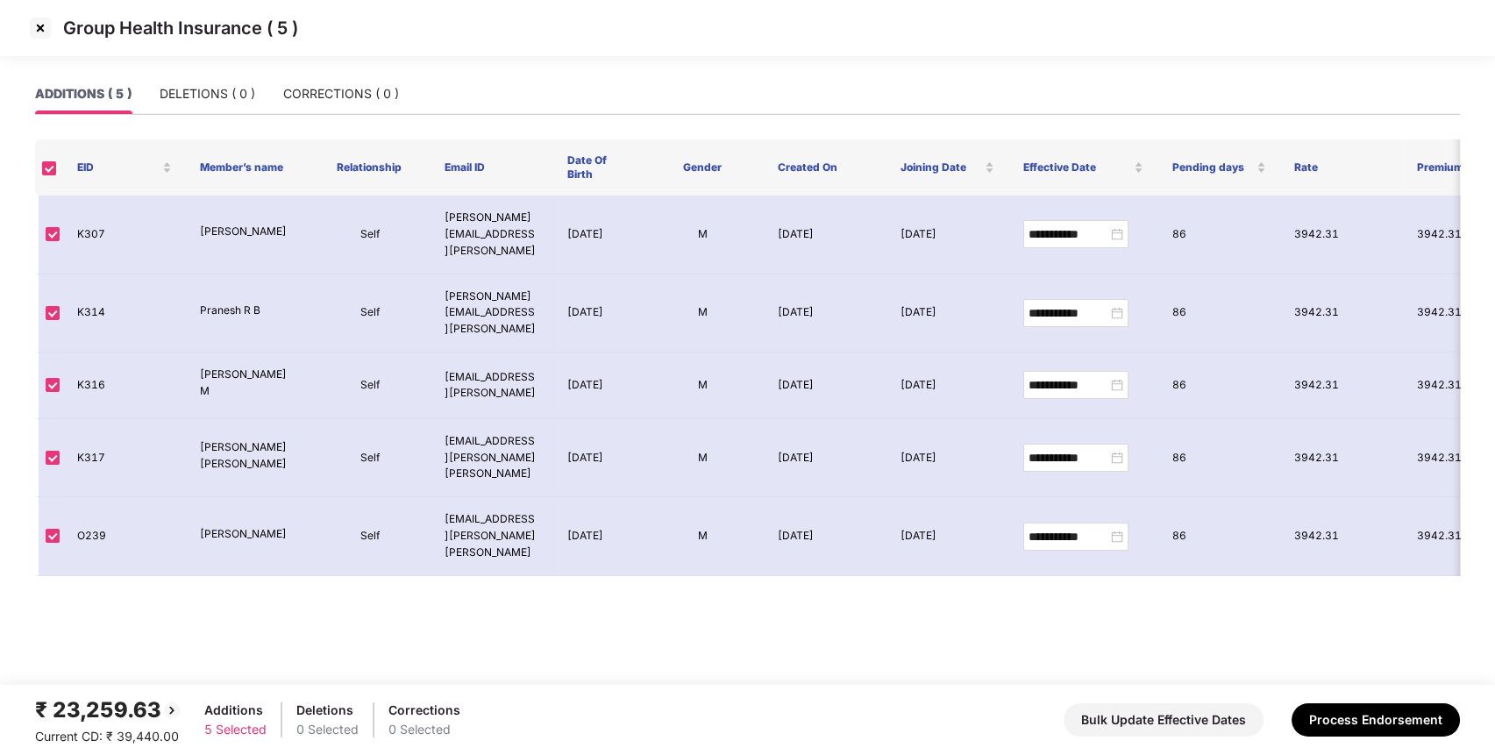
click at [43, 25] on img at bounding box center [40, 28] width 28 height 28
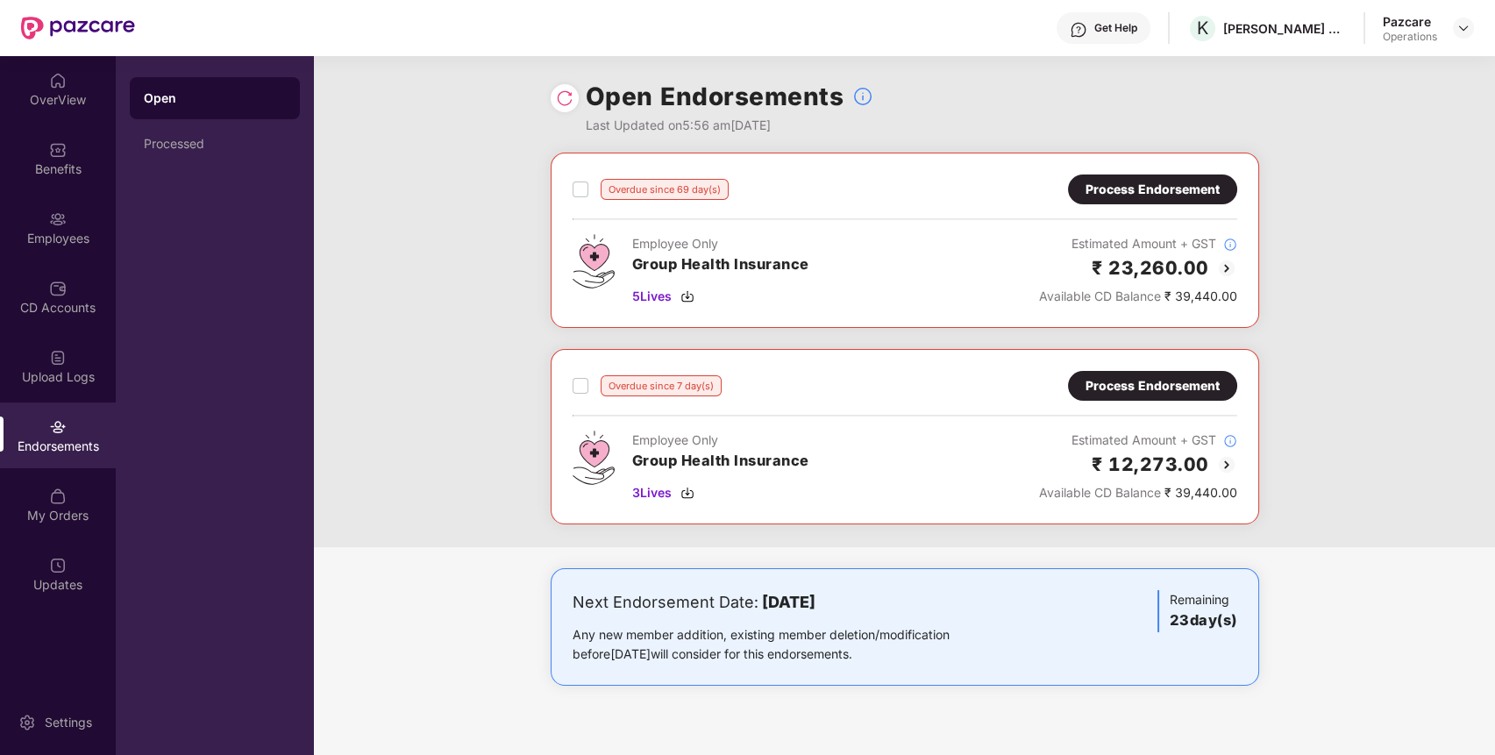
click at [1150, 175] on div "Process Endorsement" at bounding box center [1152, 189] width 169 height 30
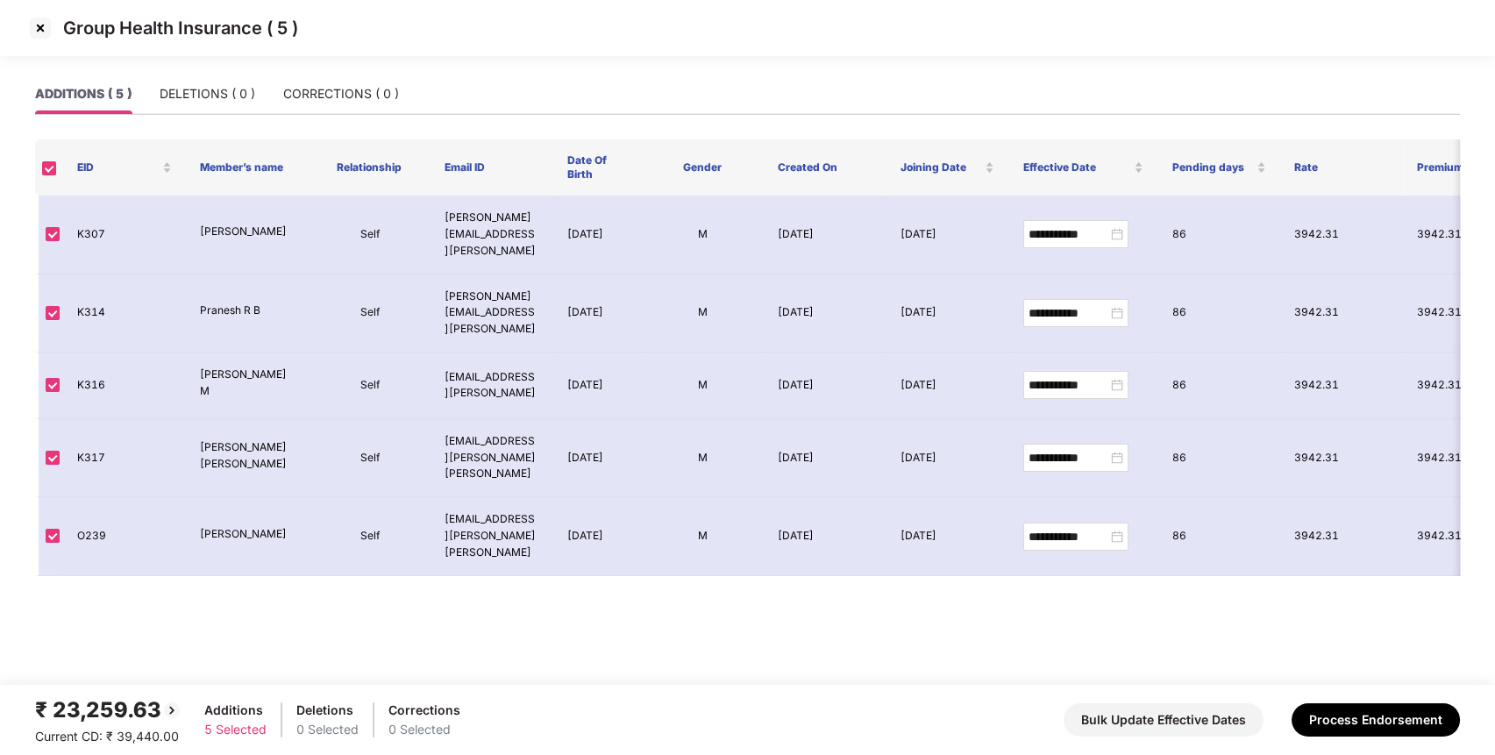
click at [40, 32] on img at bounding box center [40, 28] width 28 height 28
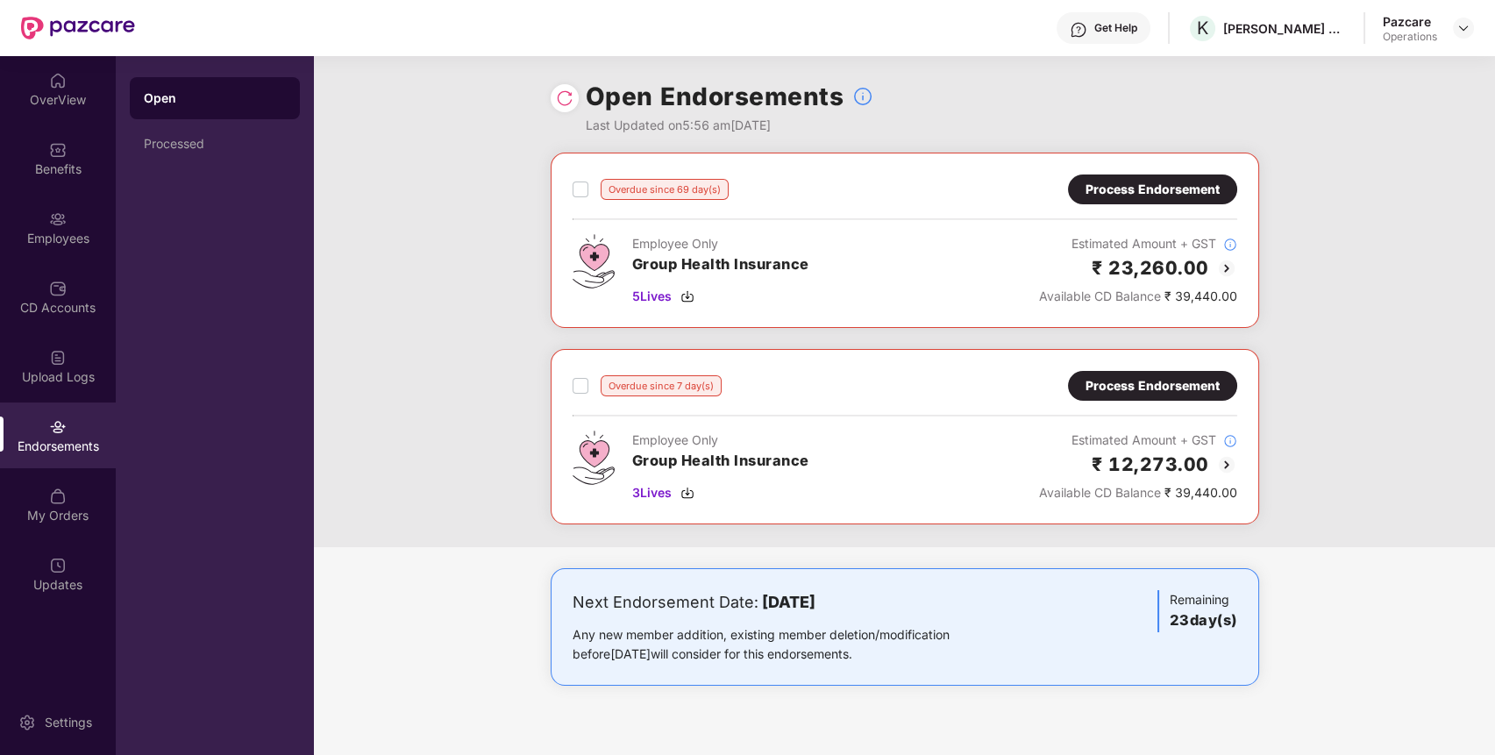
click at [1167, 388] on div "Process Endorsement" at bounding box center [1153, 385] width 134 height 19
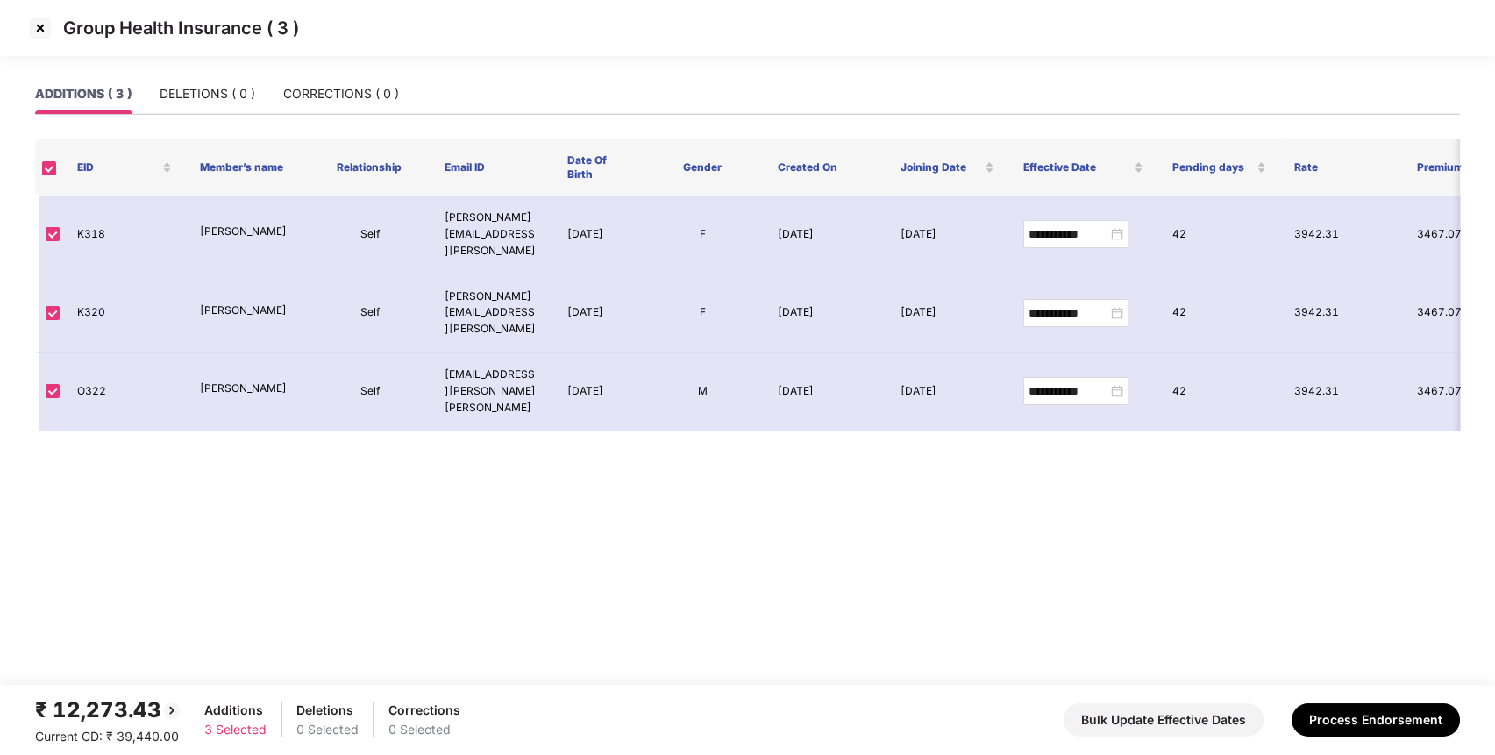
click at [42, 25] on img at bounding box center [40, 28] width 28 height 28
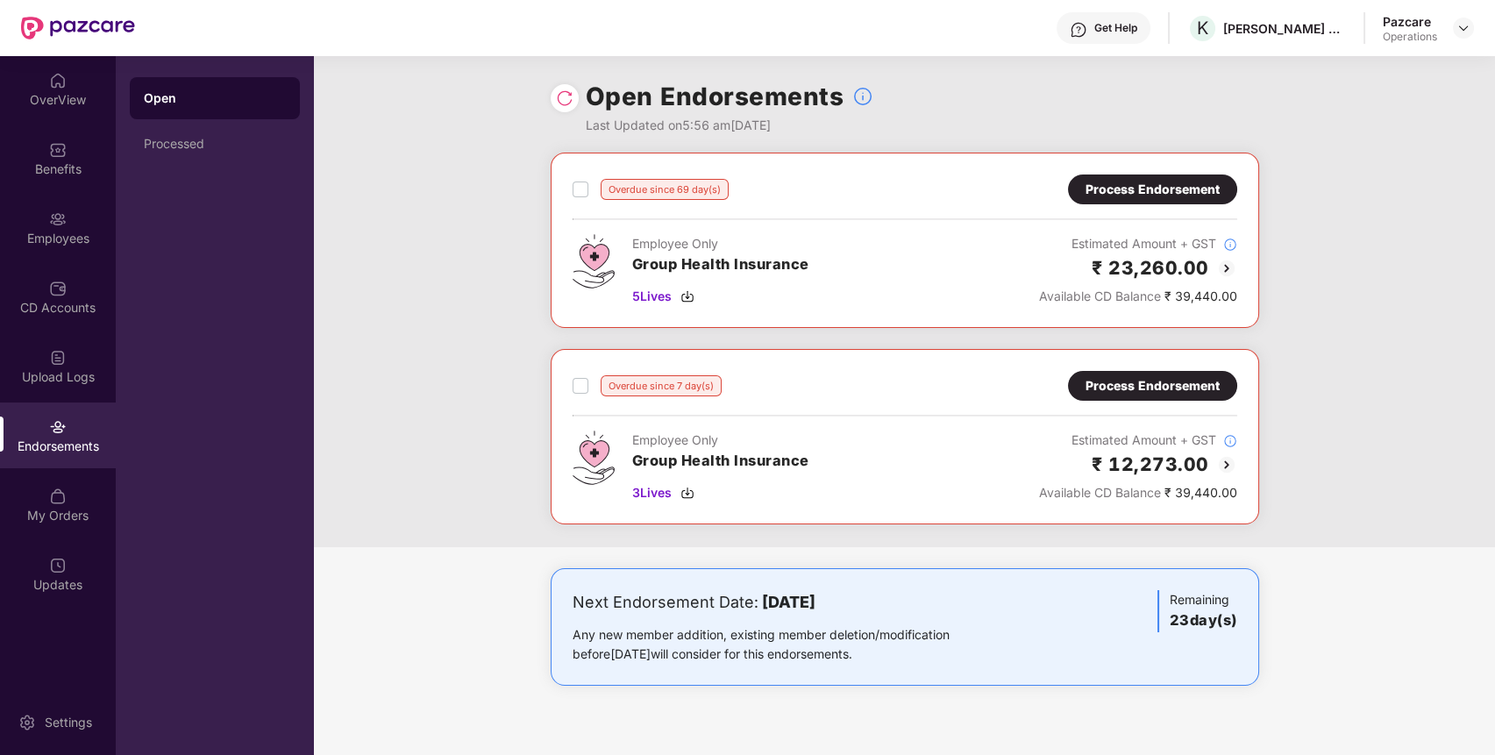
click at [1143, 388] on div "Process Endorsement" at bounding box center [1153, 385] width 134 height 19
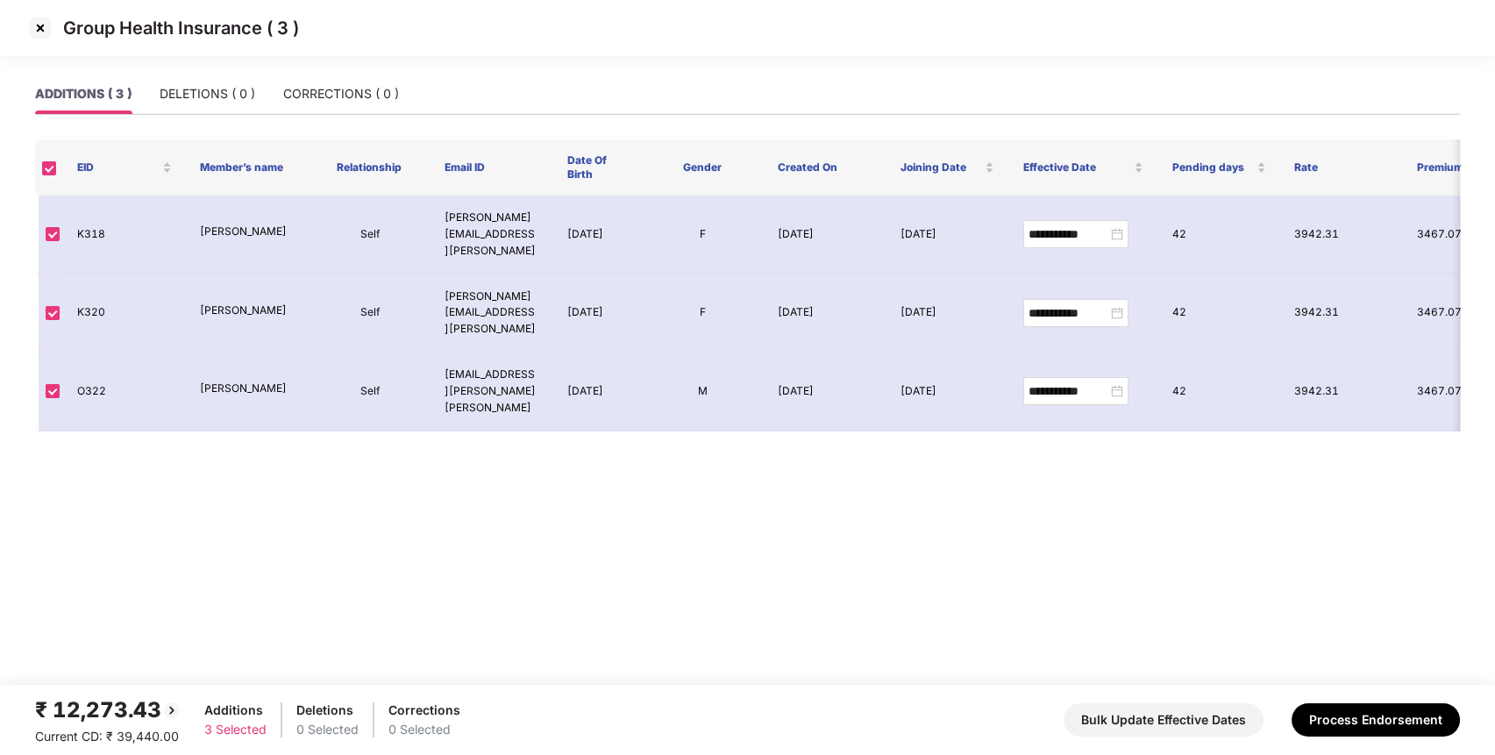
click at [36, 21] on img at bounding box center [40, 28] width 28 height 28
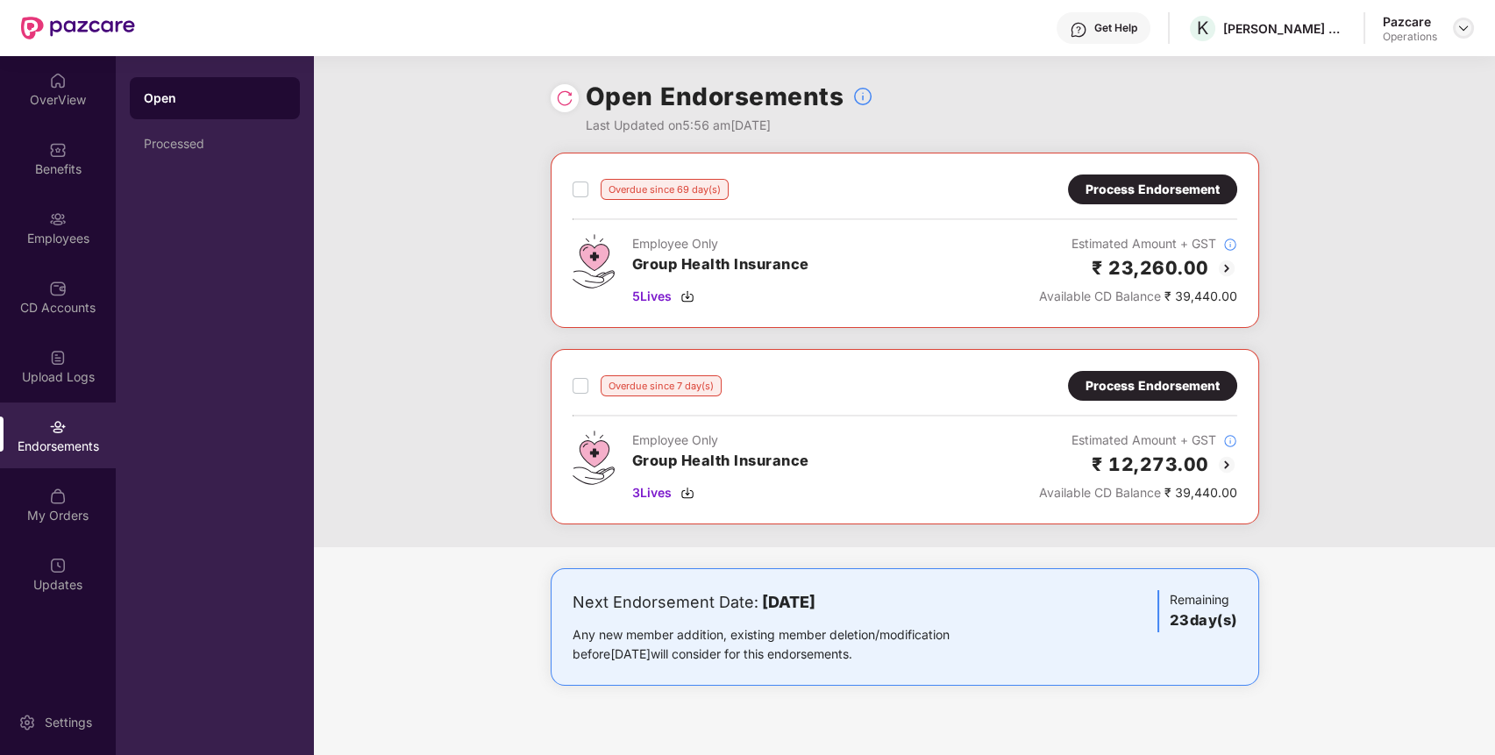
click at [1467, 26] on img at bounding box center [1463, 28] width 14 height 14
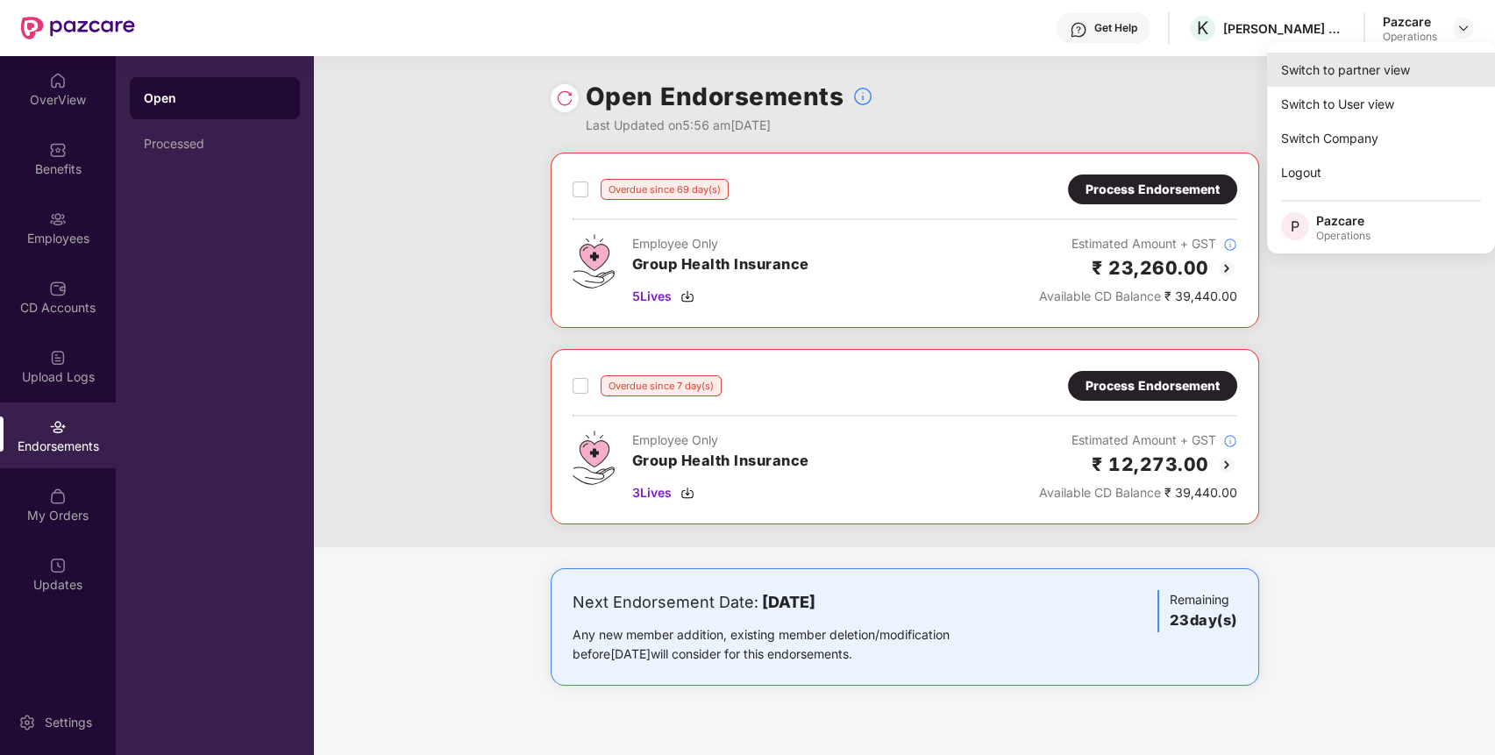
click at [1419, 78] on div "Switch to partner view" at bounding box center [1381, 70] width 228 height 34
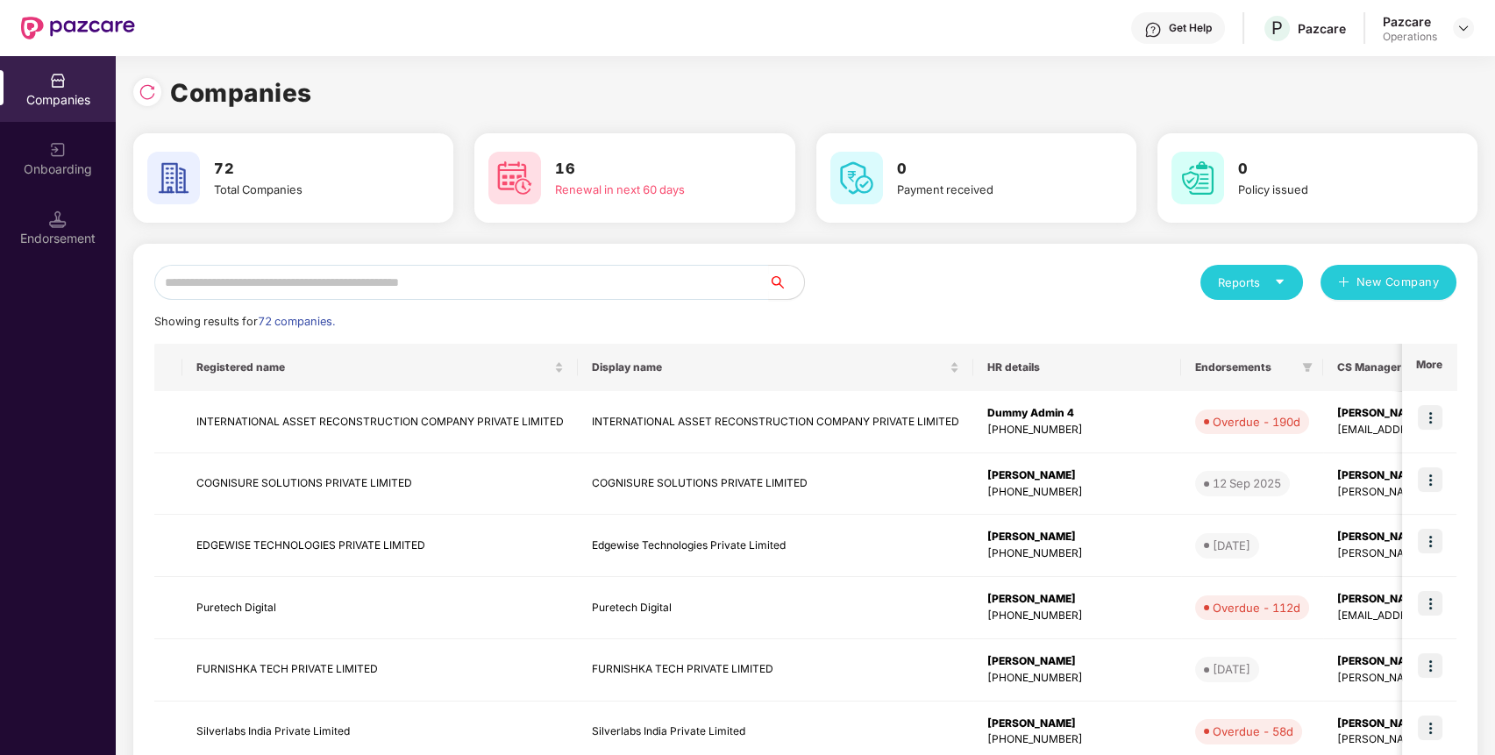
click at [726, 302] on div "Reports New Company Showing results for 72 companies. Registered name Display n…" at bounding box center [805, 669] width 1302 height 809
click at [737, 291] on input "text" at bounding box center [461, 282] width 615 height 35
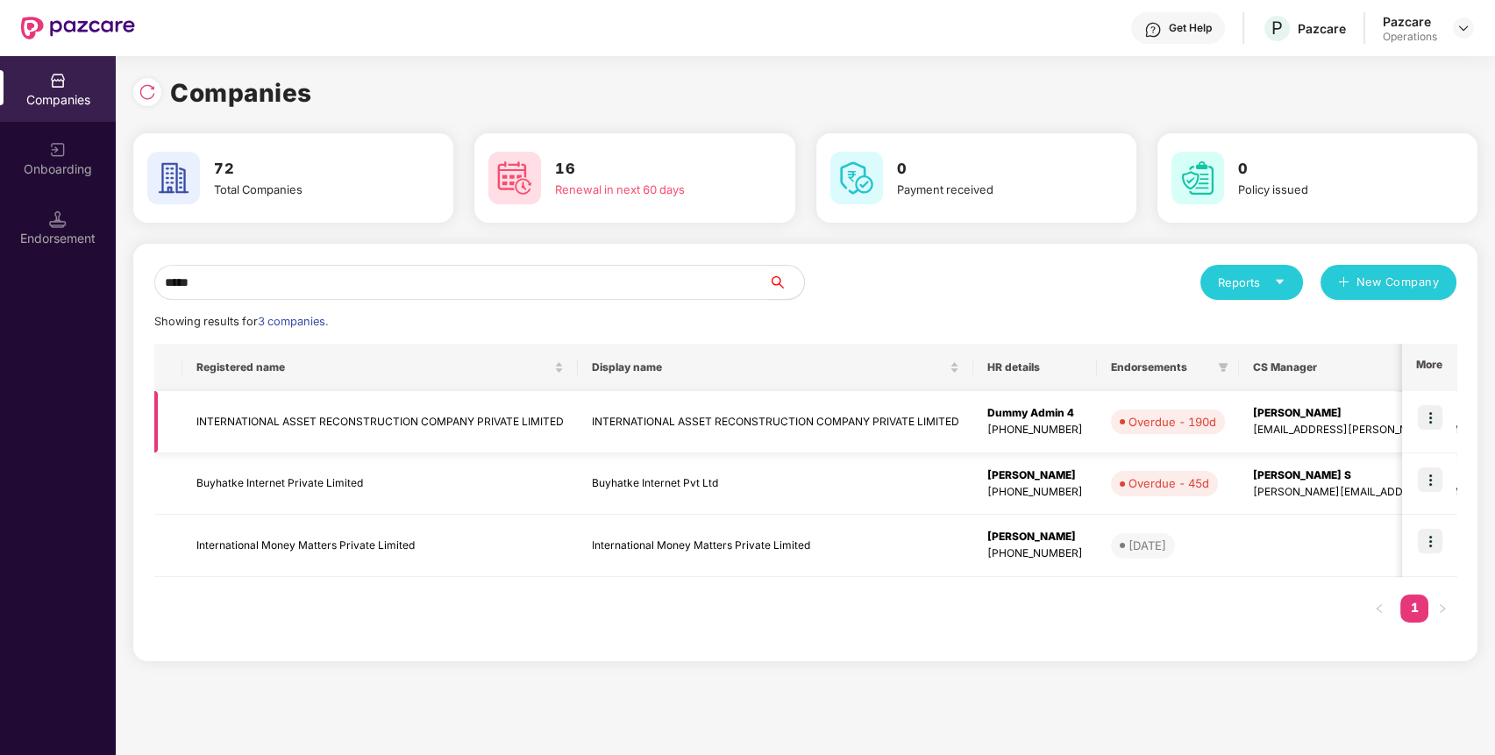
type input "*****"
click at [1430, 420] on img at bounding box center [1430, 417] width 25 height 25
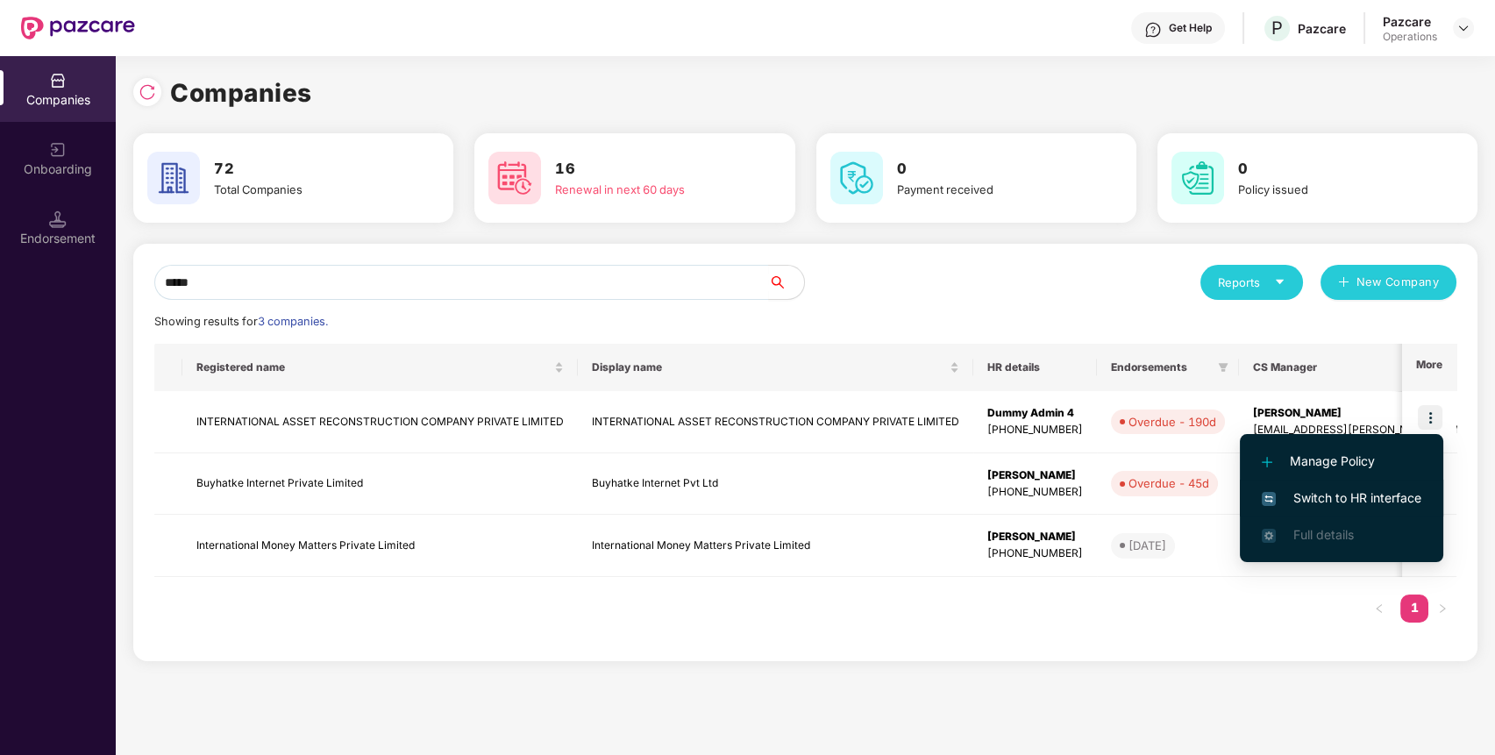
click at [1414, 491] on span "Switch to HR interface" at bounding box center [1342, 497] width 160 height 19
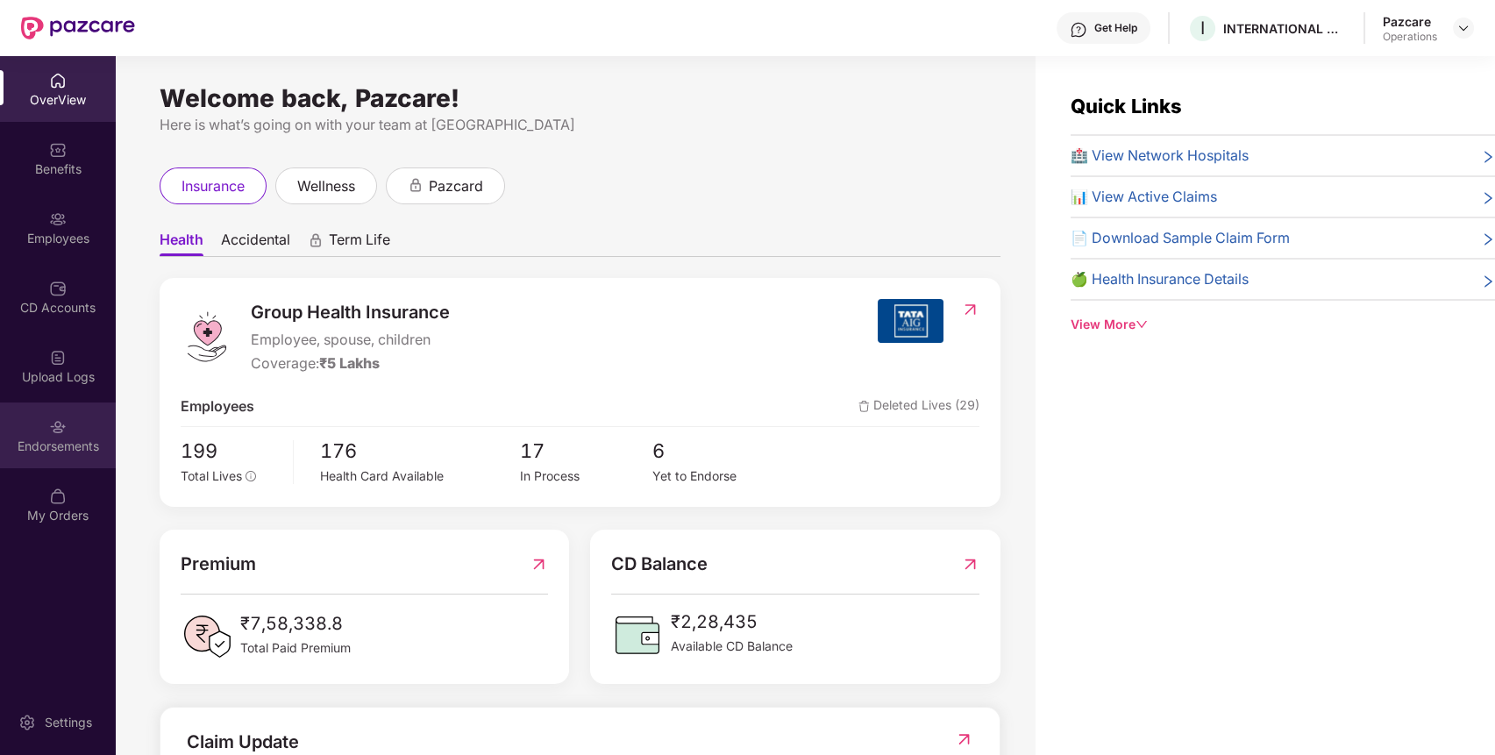
click at [82, 440] on div "Endorsements" at bounding box center [58, 447] width 116 height 18
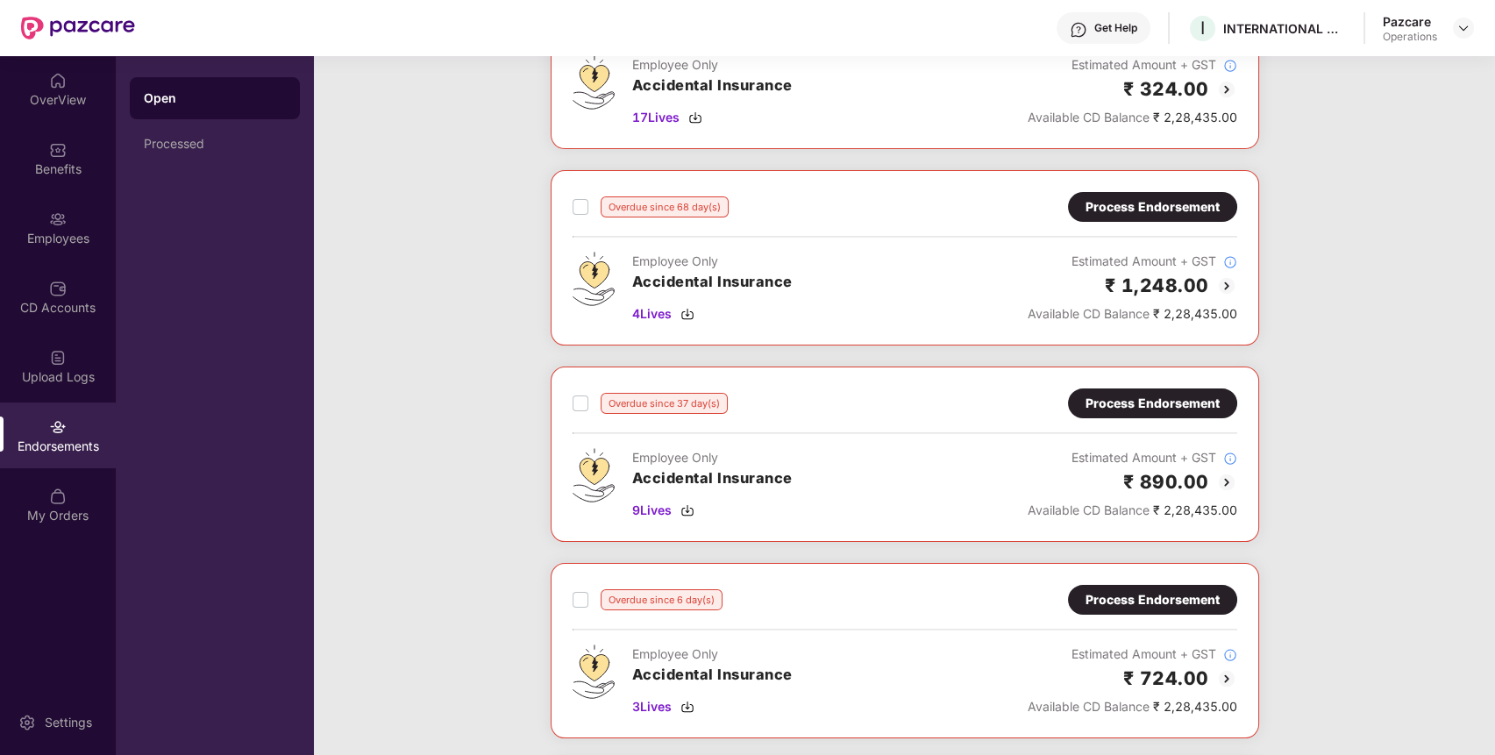
scroll to position [791, 0]
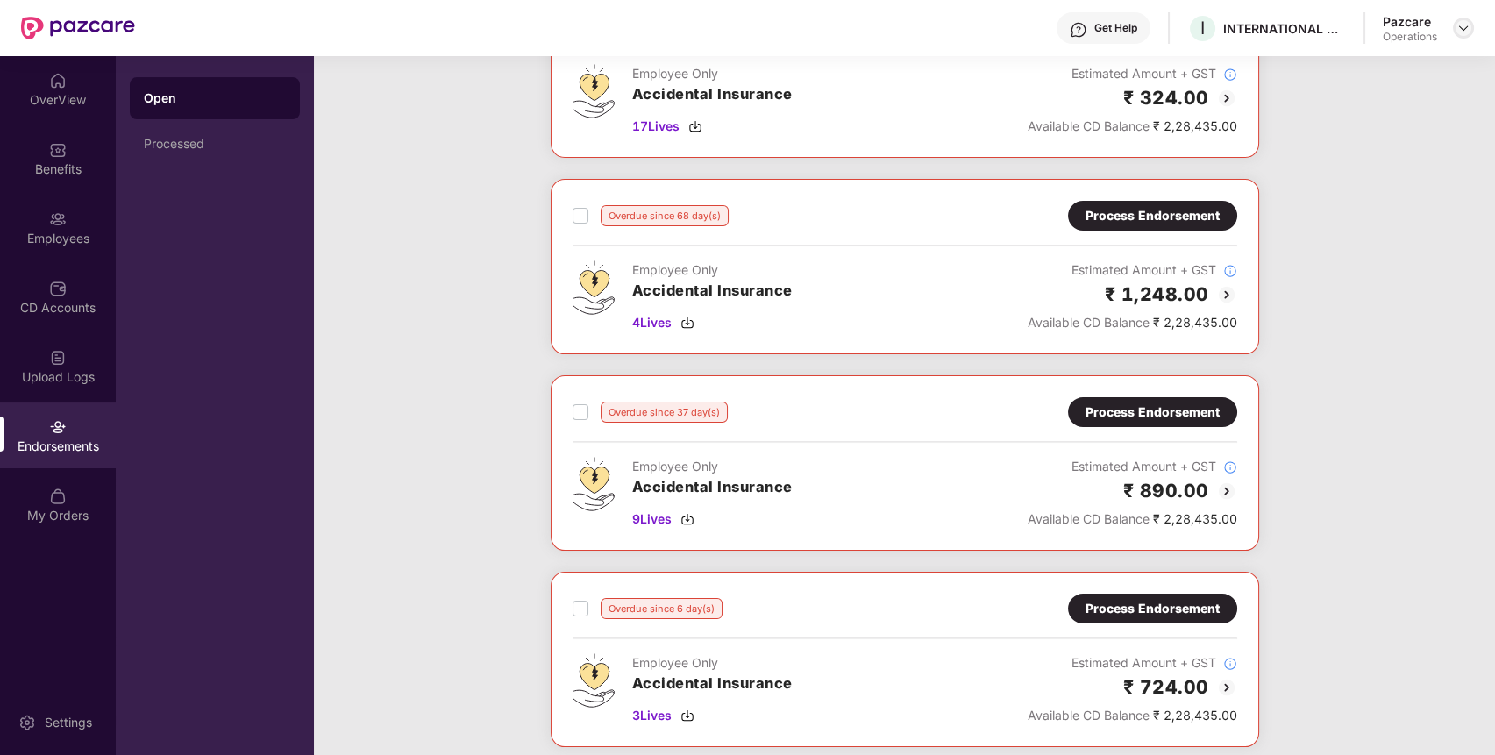
click at [1461, 29] on img at bounding box center [1463, 28] width 14 height 14
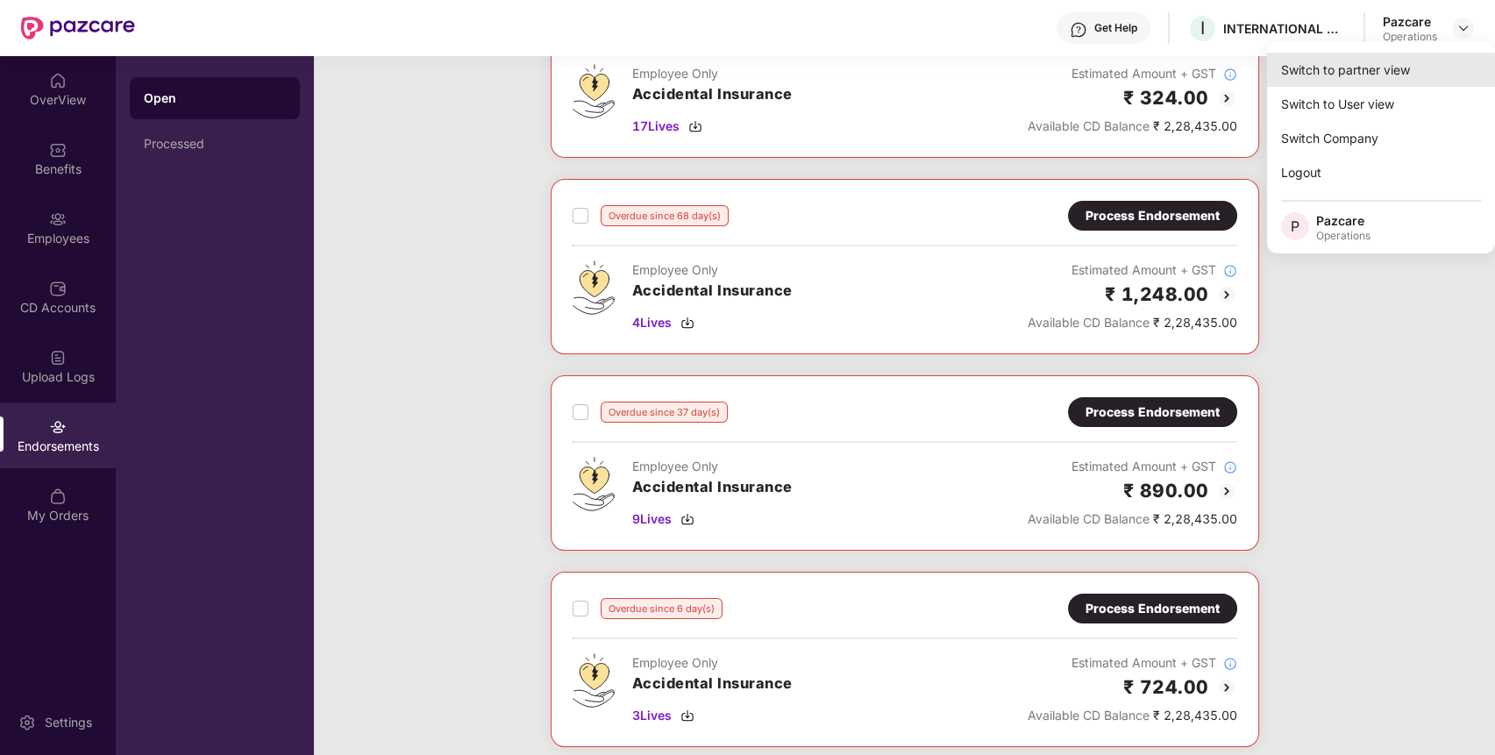
click at [1409, 67] on div "Switch to partner view" at bounding box center [1381, 70] width 228 height 34
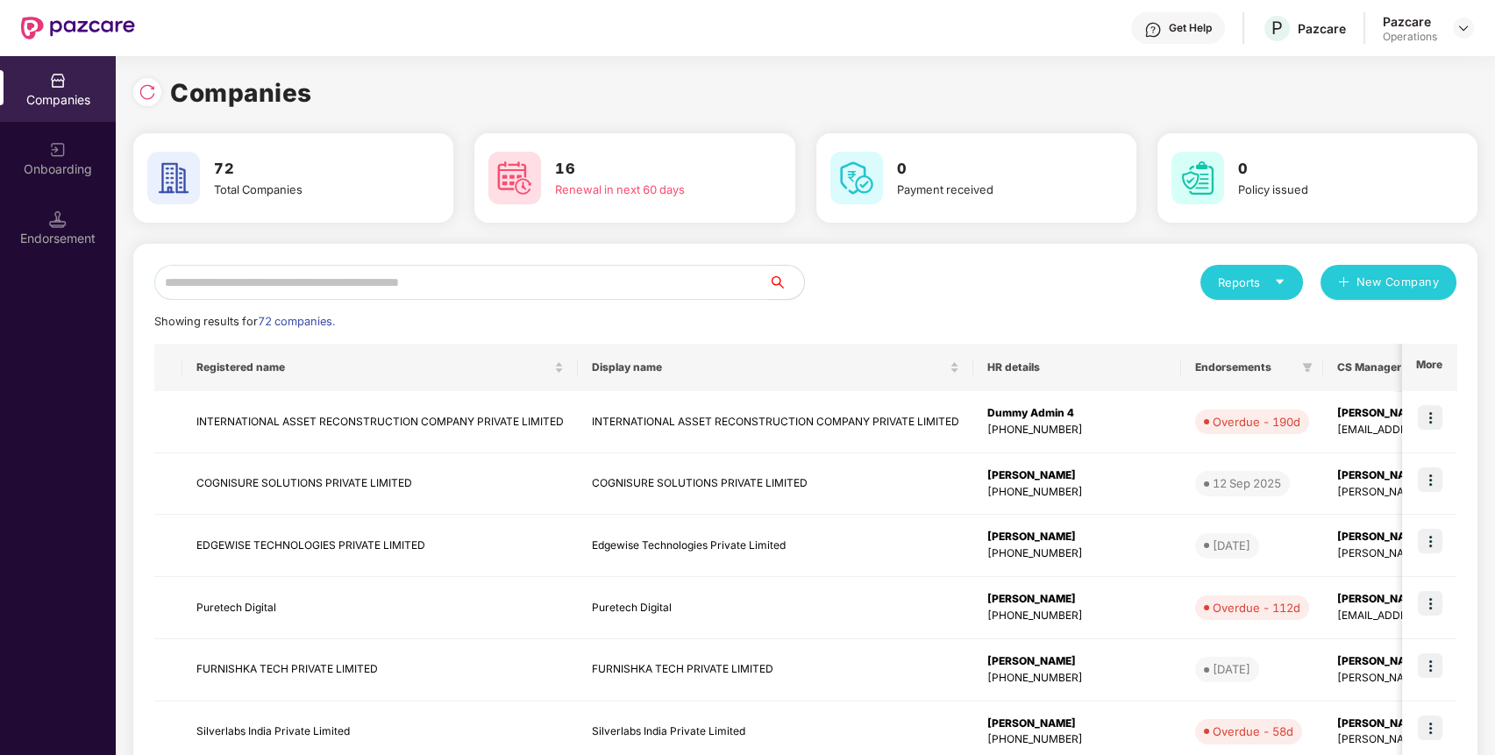
click at [716, 292] on input "text" at bounding box center [461, 282] width 615 height 35
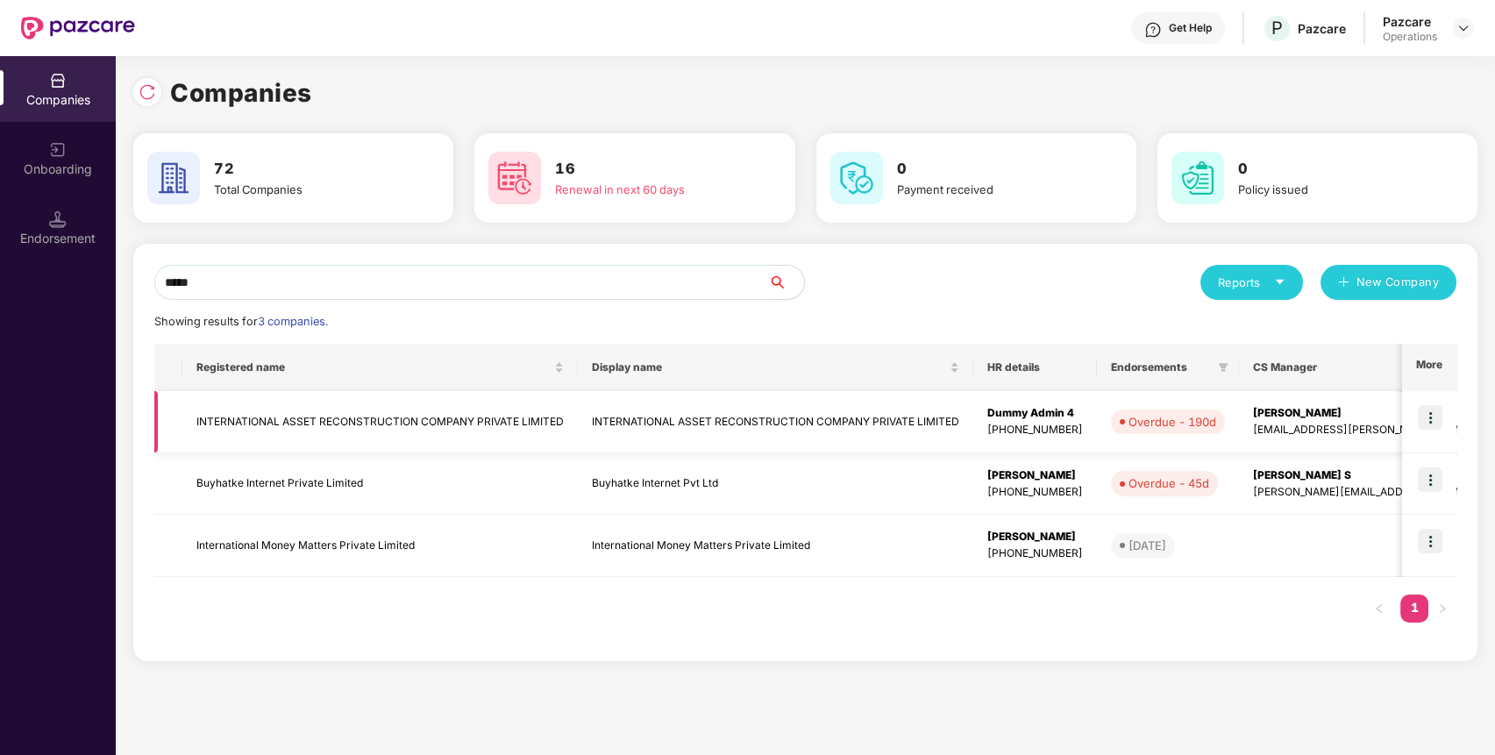
type input "*****"
click at [1438, 409] on img at bounding box center [1430, 417] width 25 height 25
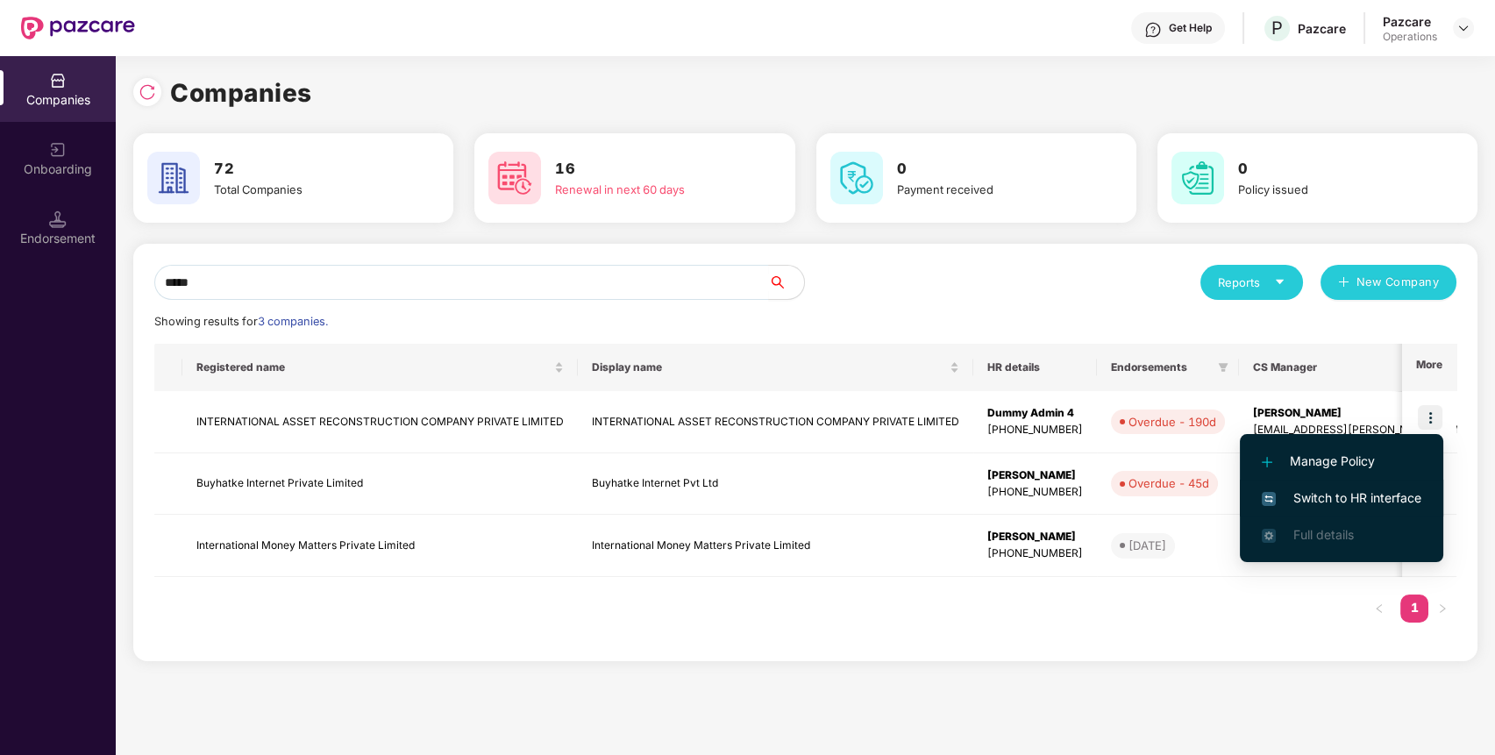
click at [1403, 495] on span "Switch to HR interface" at bounding box center [1342, 497] width 160 height 19
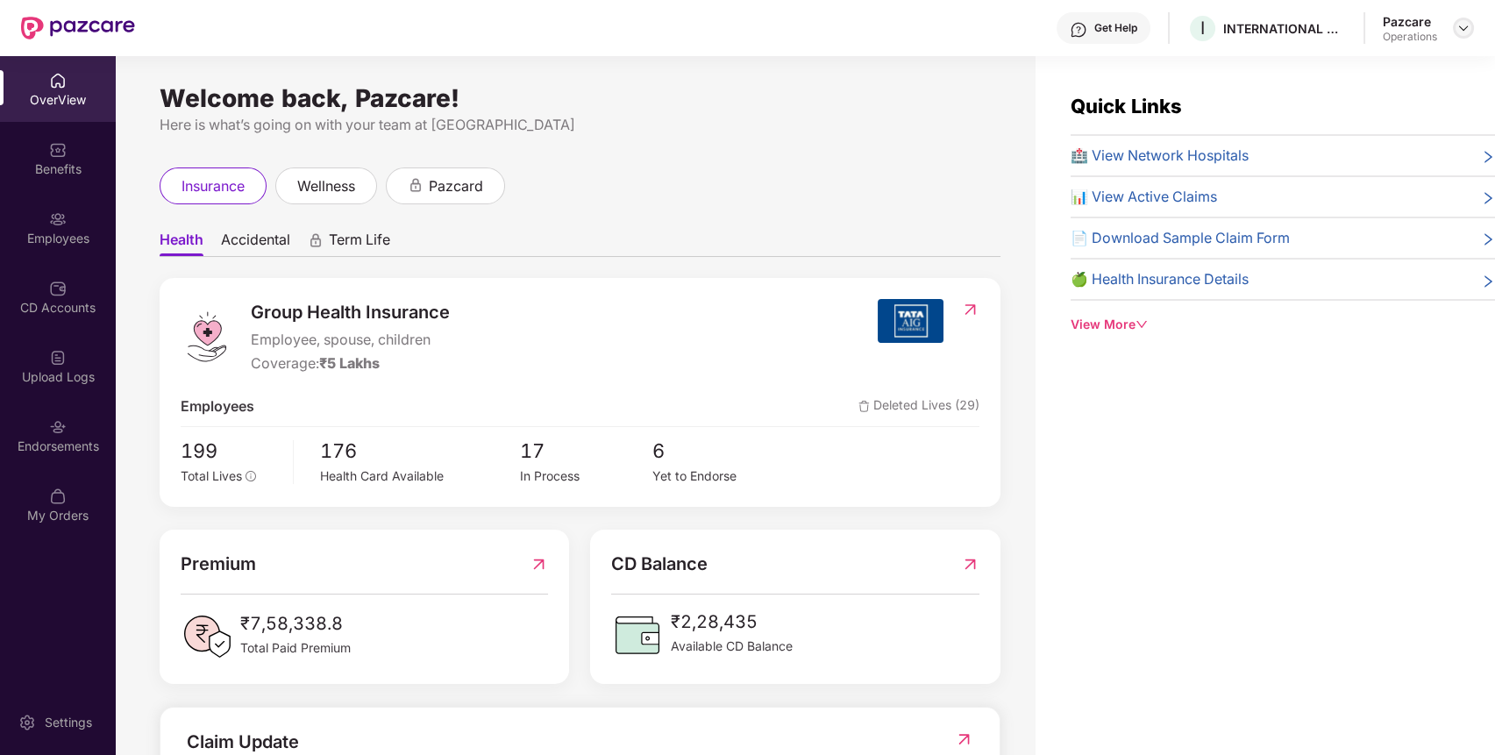
click at [1463, 23] on img at bounding box center [1463, 28] width 14 height 14
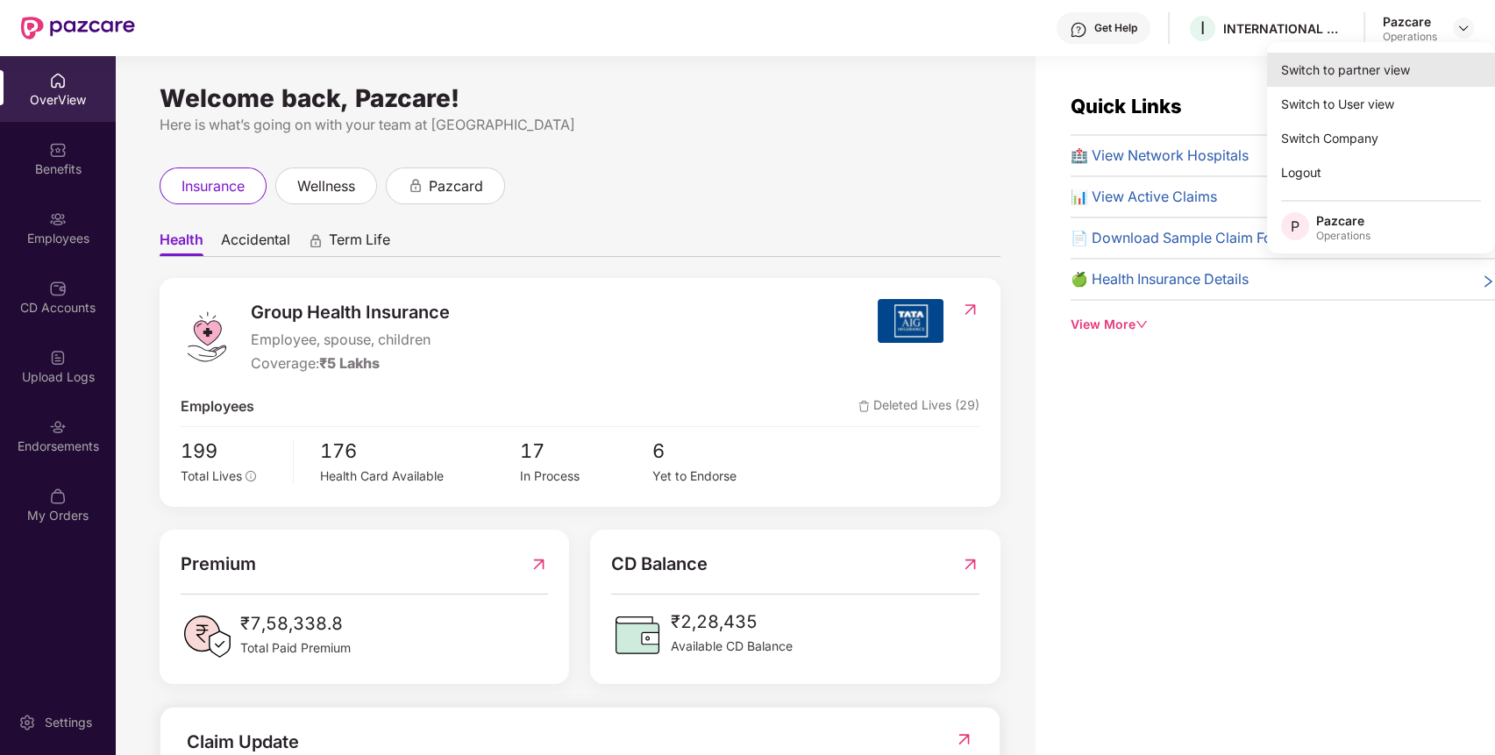
click at [1392, 59] on div "Switch to partner view" at bounding box center [1381, 70] width 228 height 34
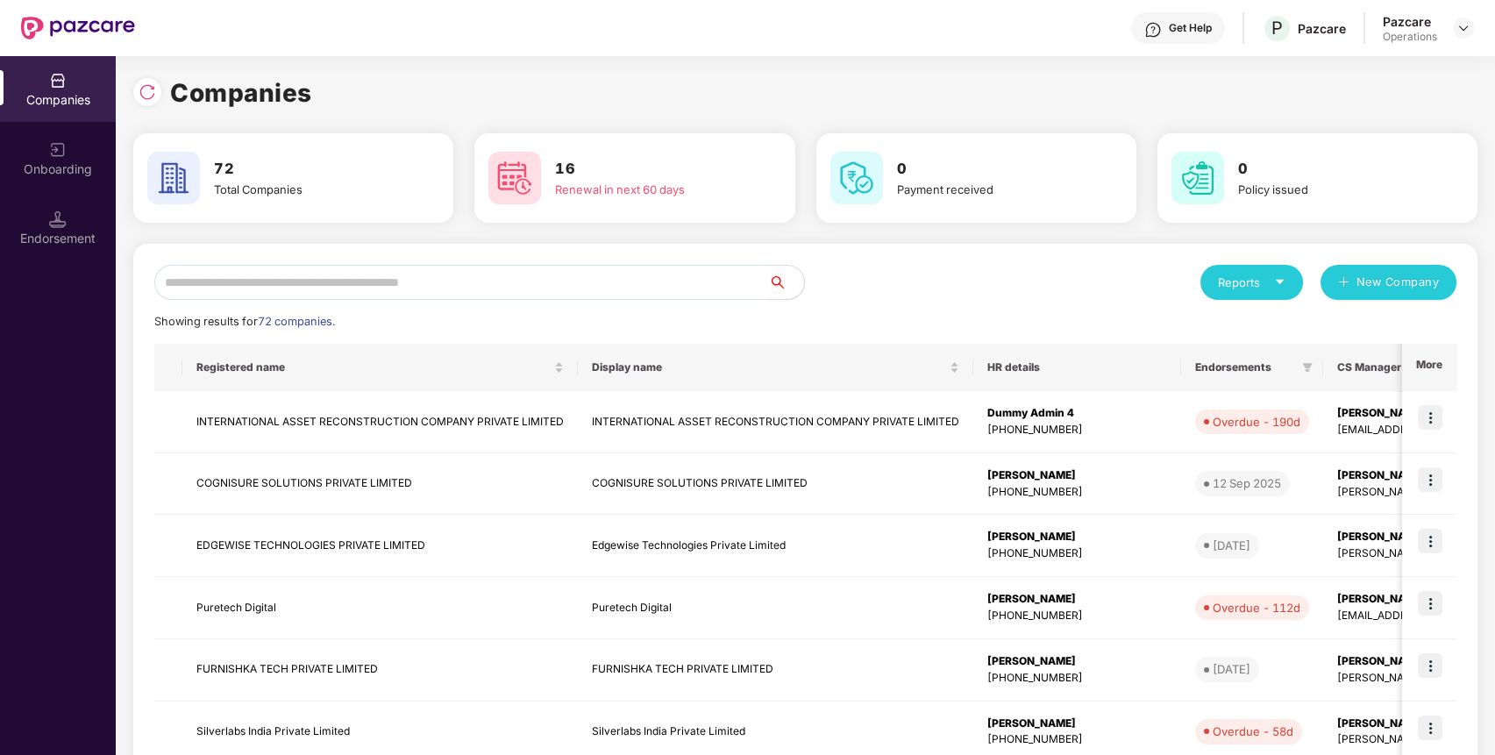
click at [642, 277] on input "text" at bounding box center [461, 282] width 615 height 35
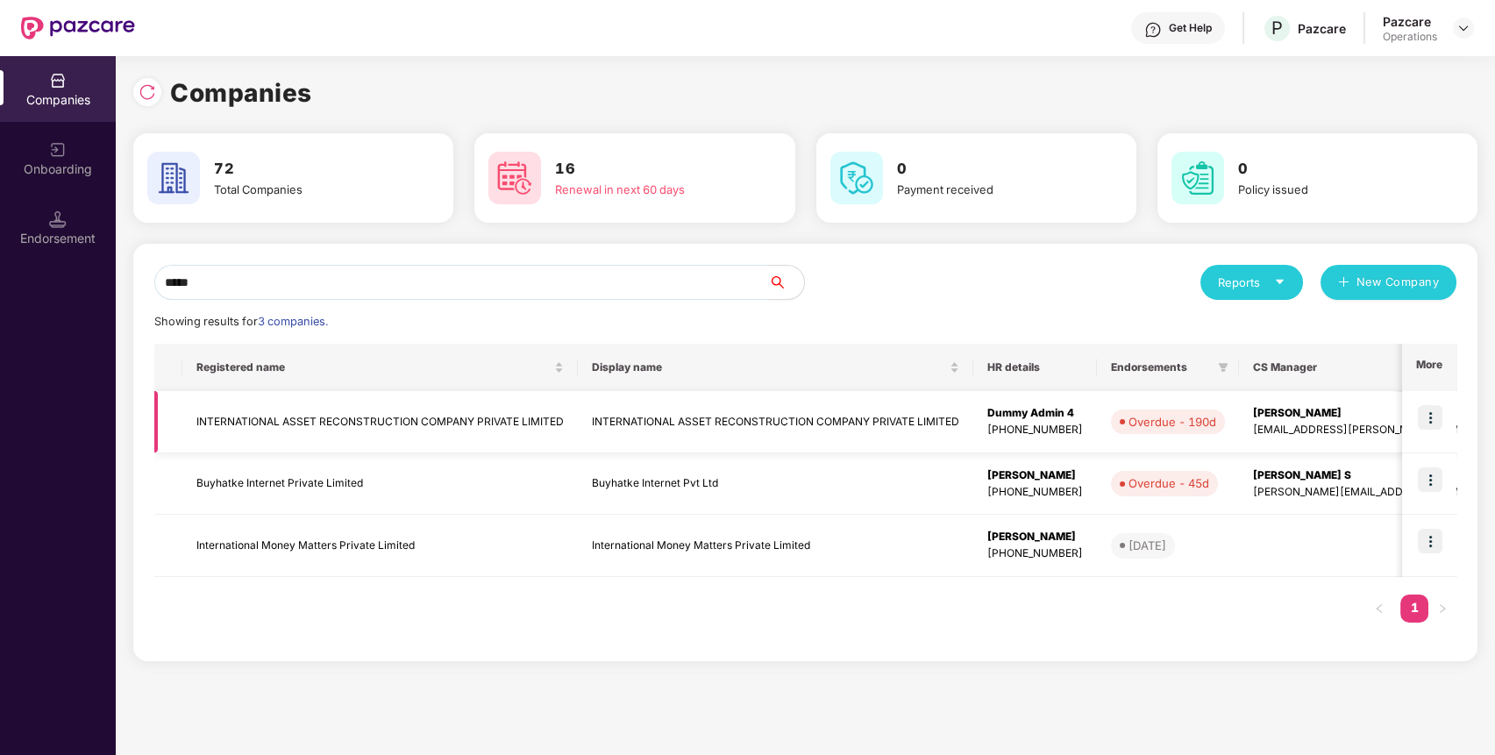
type input "*****"
click at [330, 416] on td "INTERNATIONAL ASSET RECONSTRUCTION COMPANY PRIVATE LIMITED" at bounding box center [379, 422] width 395 height 62
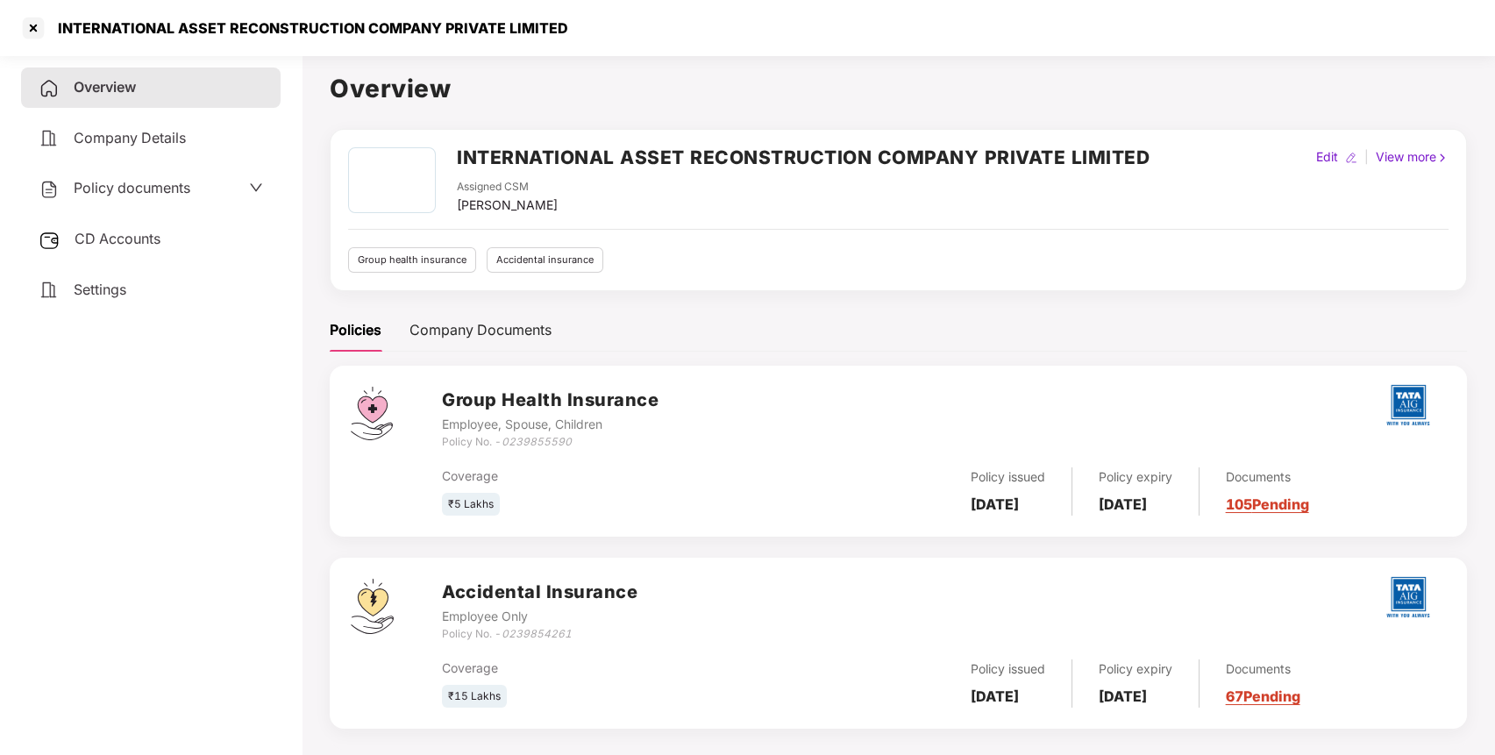
click at [110, 182] on span "Policy documents" at bounding box center [132, 188] width 117 height 18
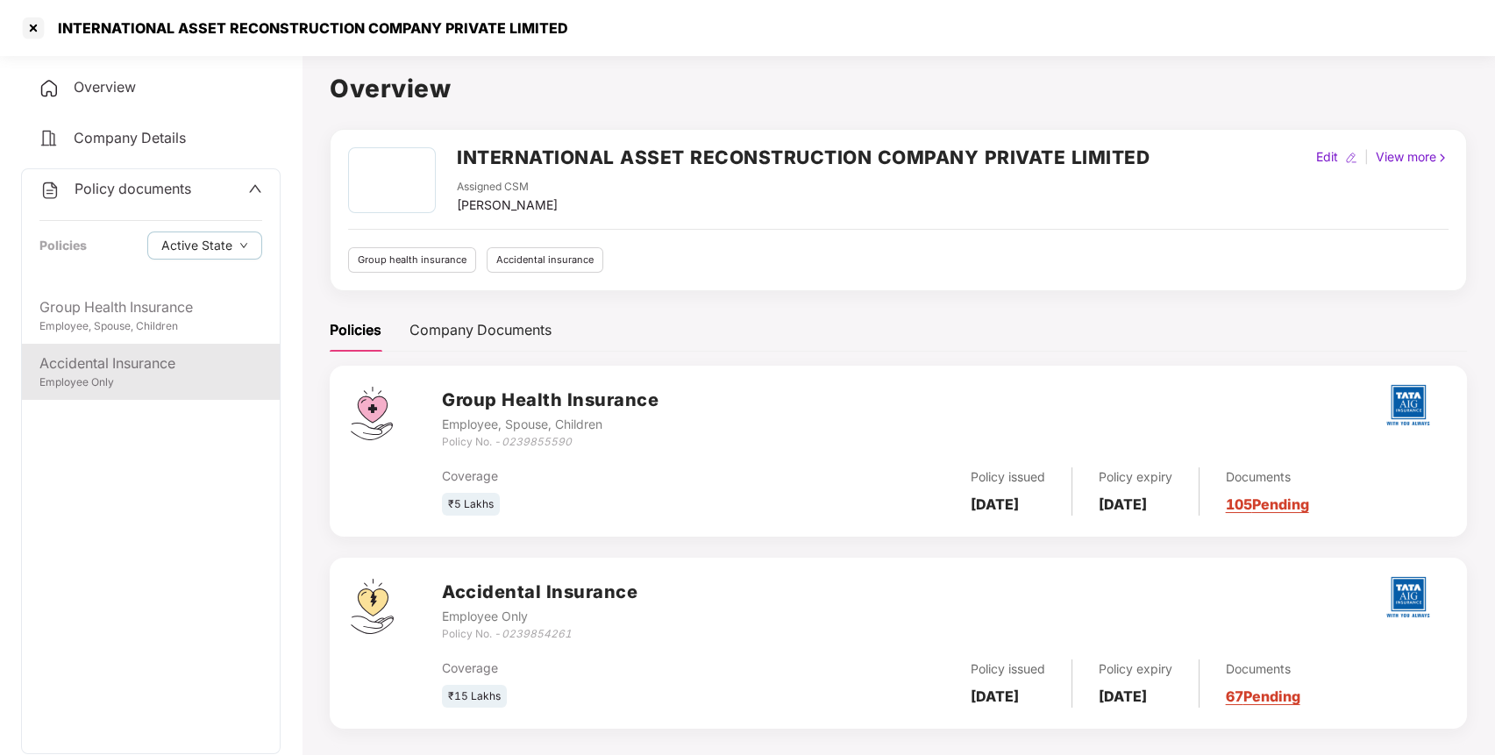
click at [120, 360] on div "Accidental Insurance" at bounding box center [150, 364] width 223 height 22
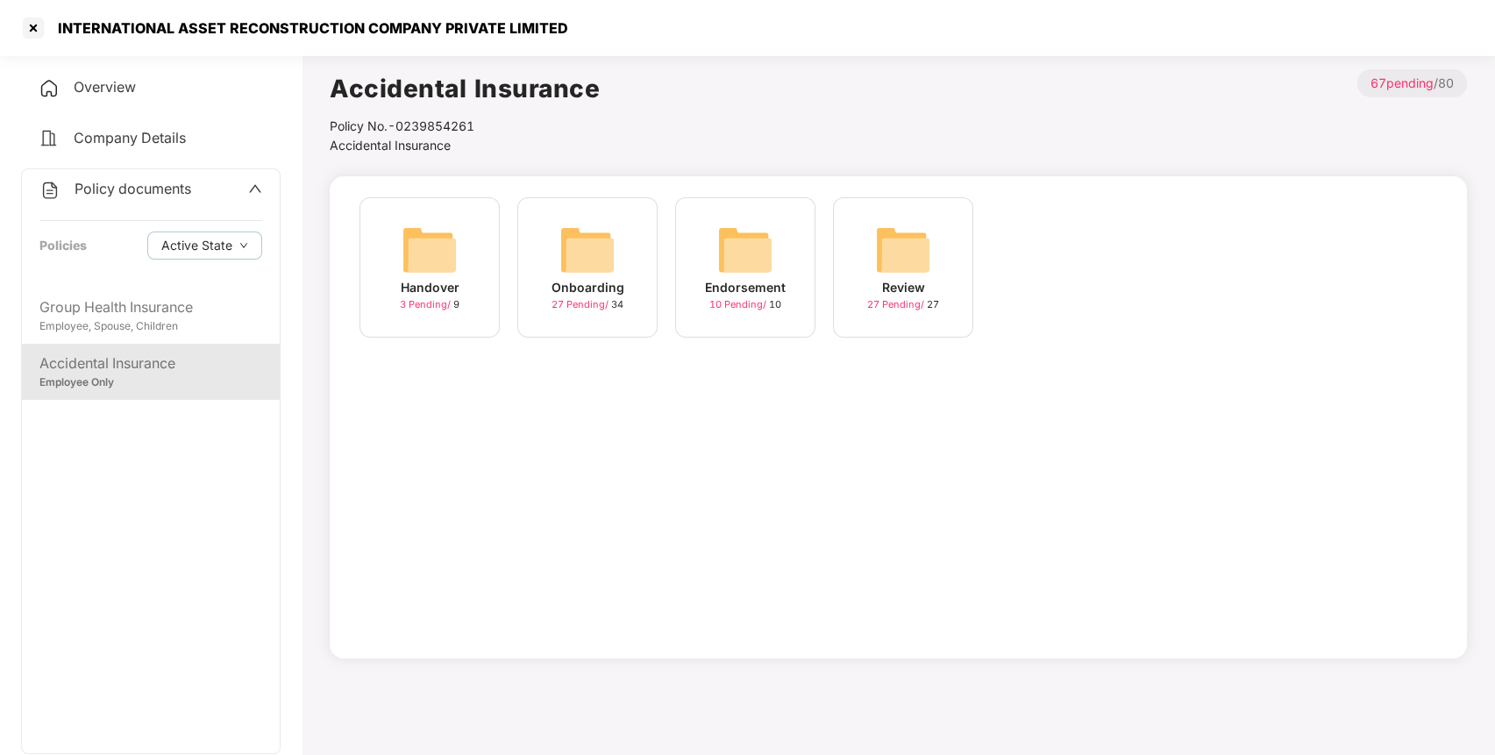
click at [609, 248] on img at bounding box center [587, 250] width 56 height 56
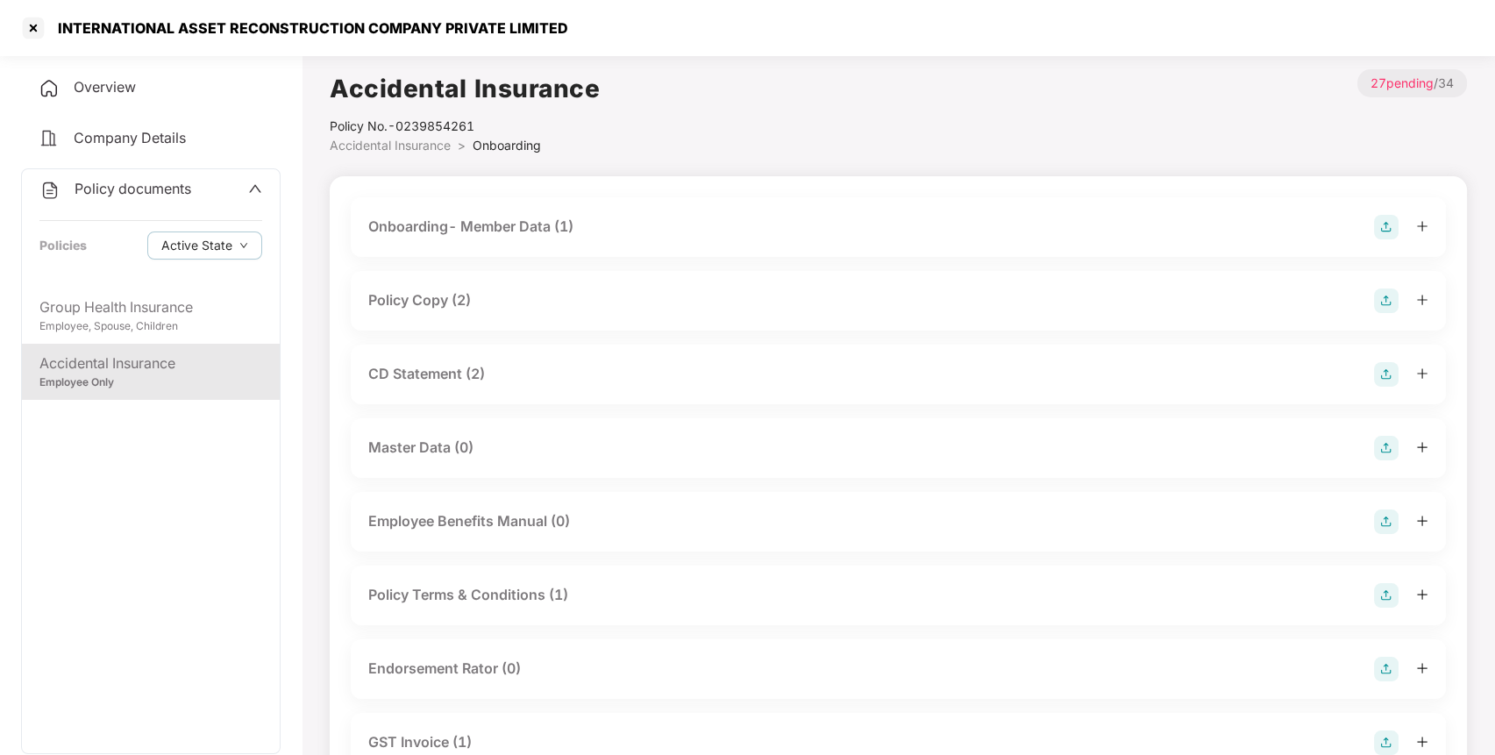
click at [463, 237] on div "Onboarding- Member Data (1)" at bounding box center [470, 227] width 205 height 22
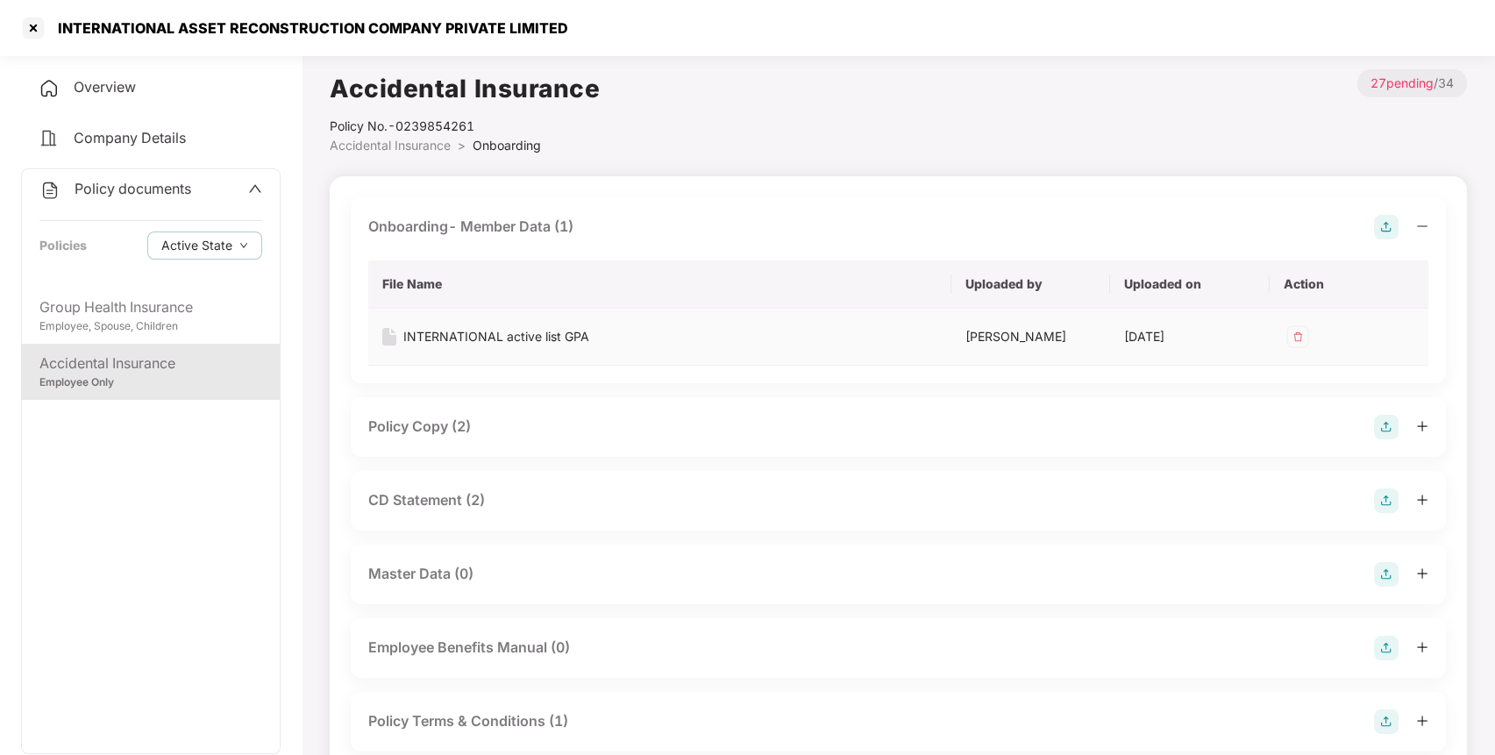
click at [479, 340] on div "INTERNATIONAL active list GPA" at bounding box center [496, 336] width 186 height 19
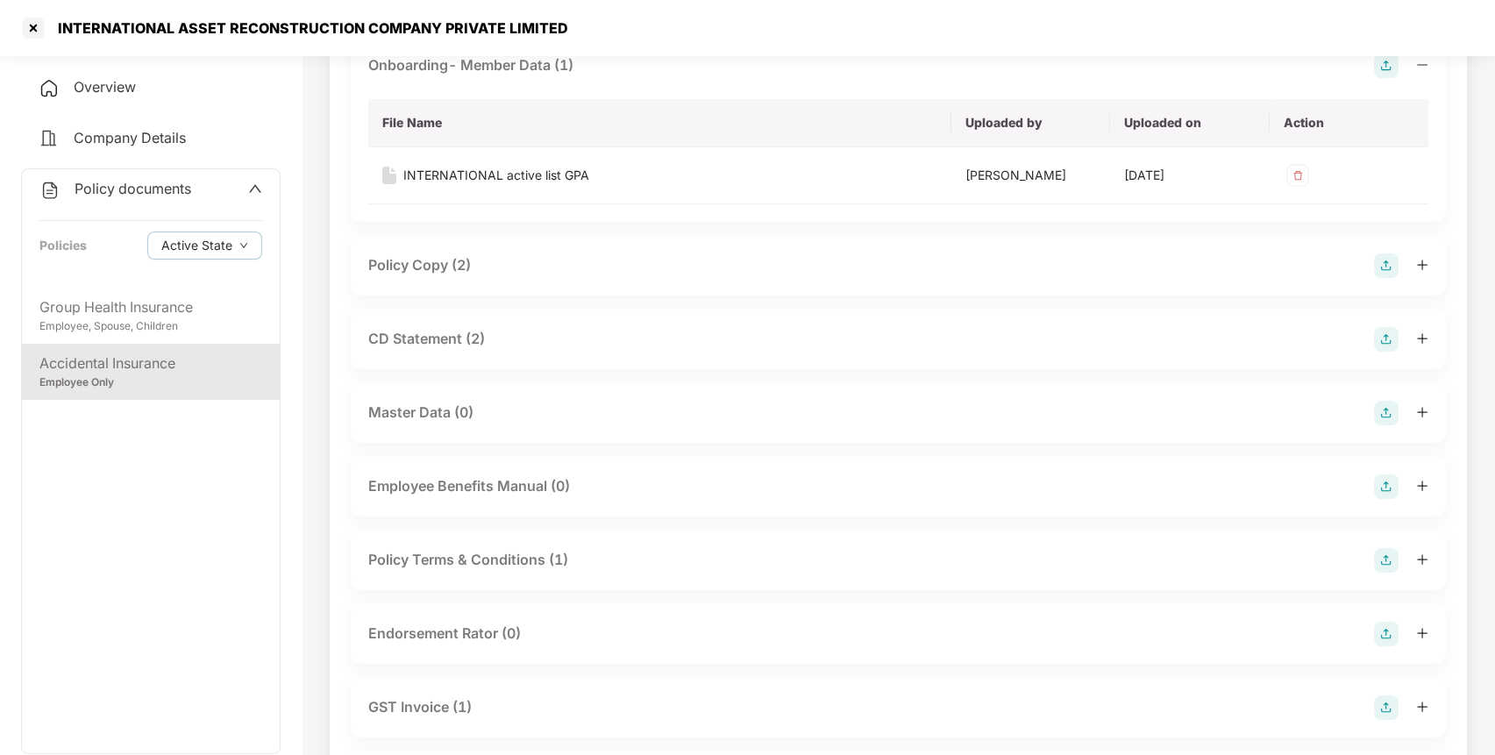
scroll to position [163, 0]
click at [427, 274] on div "Policy Copy (2)" at bounding box center [419, 264] width 103 height 22
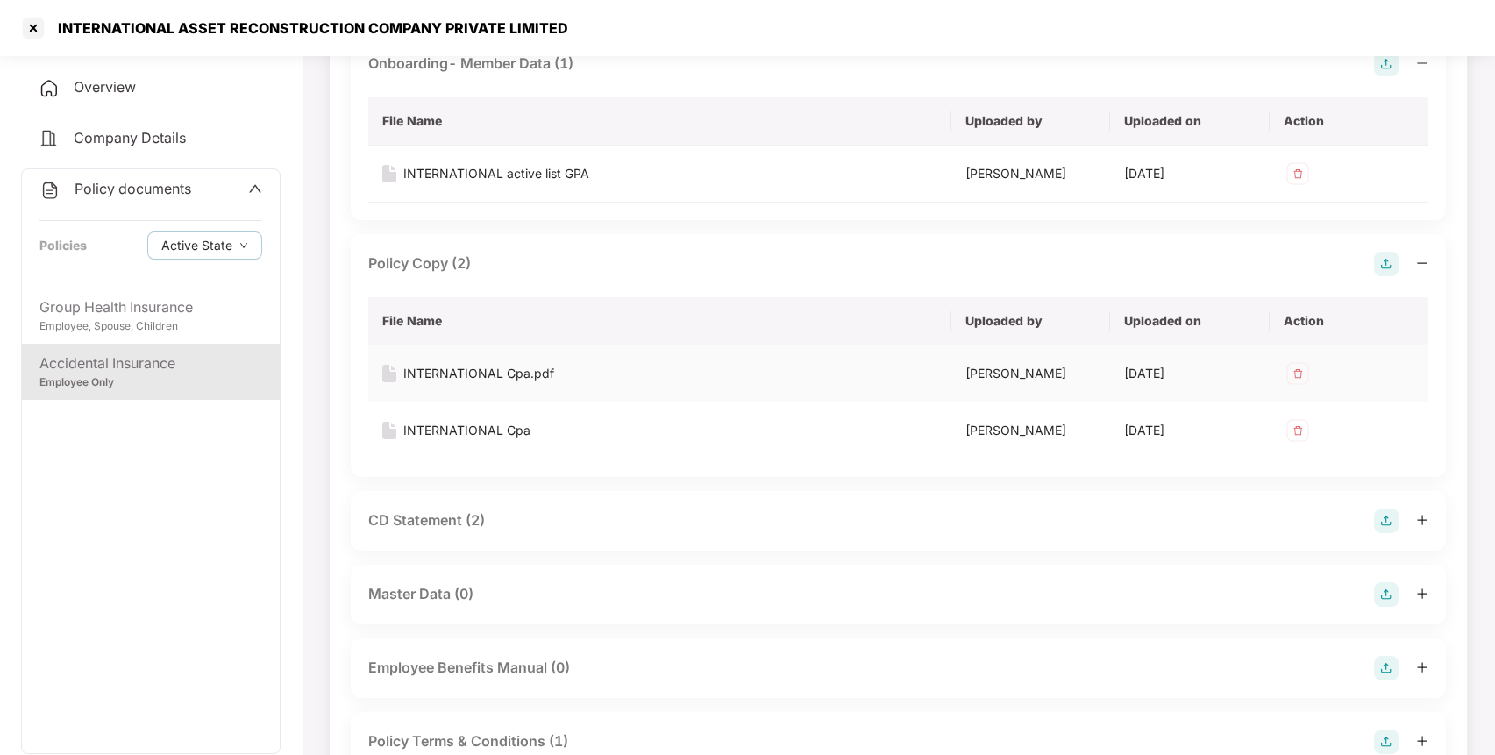
click at [463, 383] on div "INTERNATIONAL Gpa.pdf" at bounding box center [478, 373] width 151 height 19
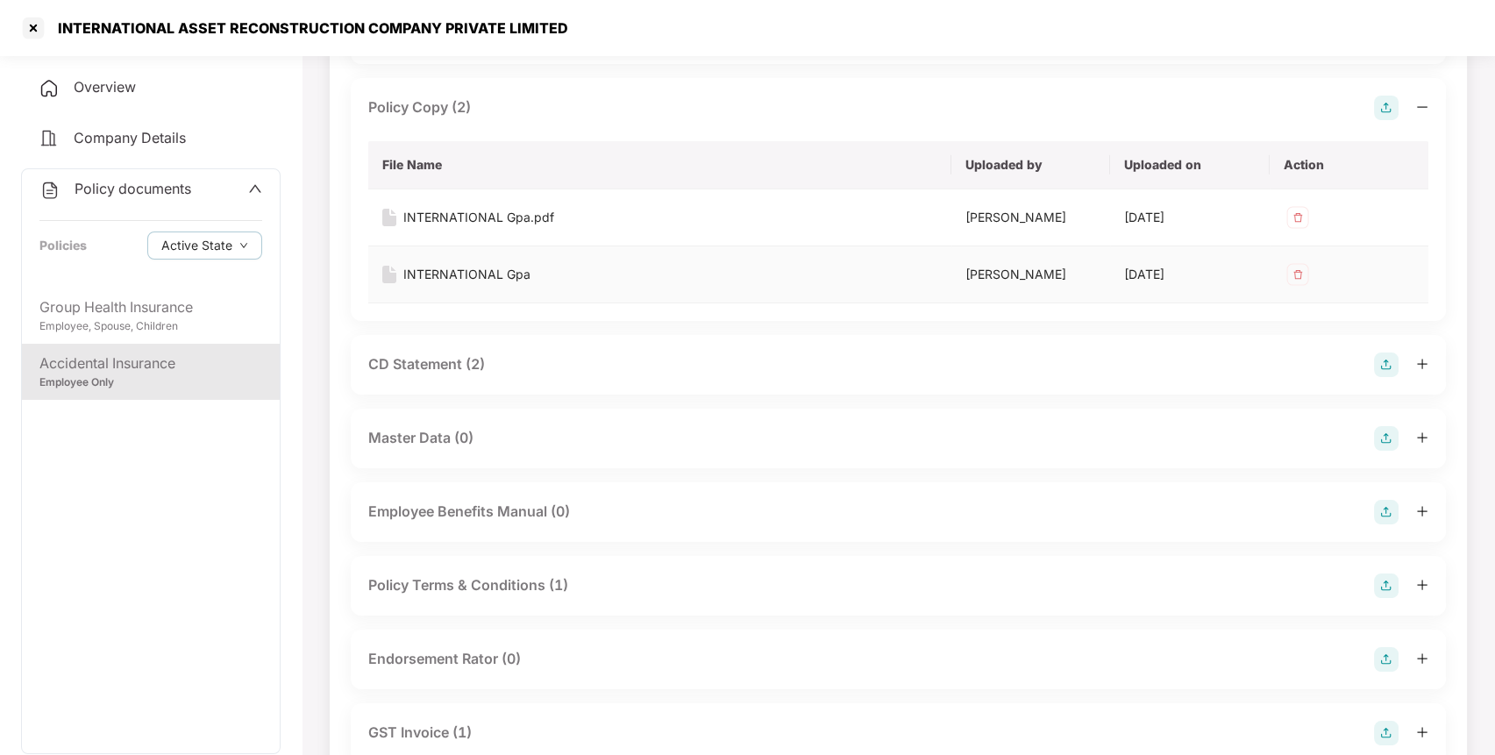
scroll to position [320, 0]
click at [455, 374] on div "CD Statement (2)" at bounding box center [426, 364] width 117 height 22
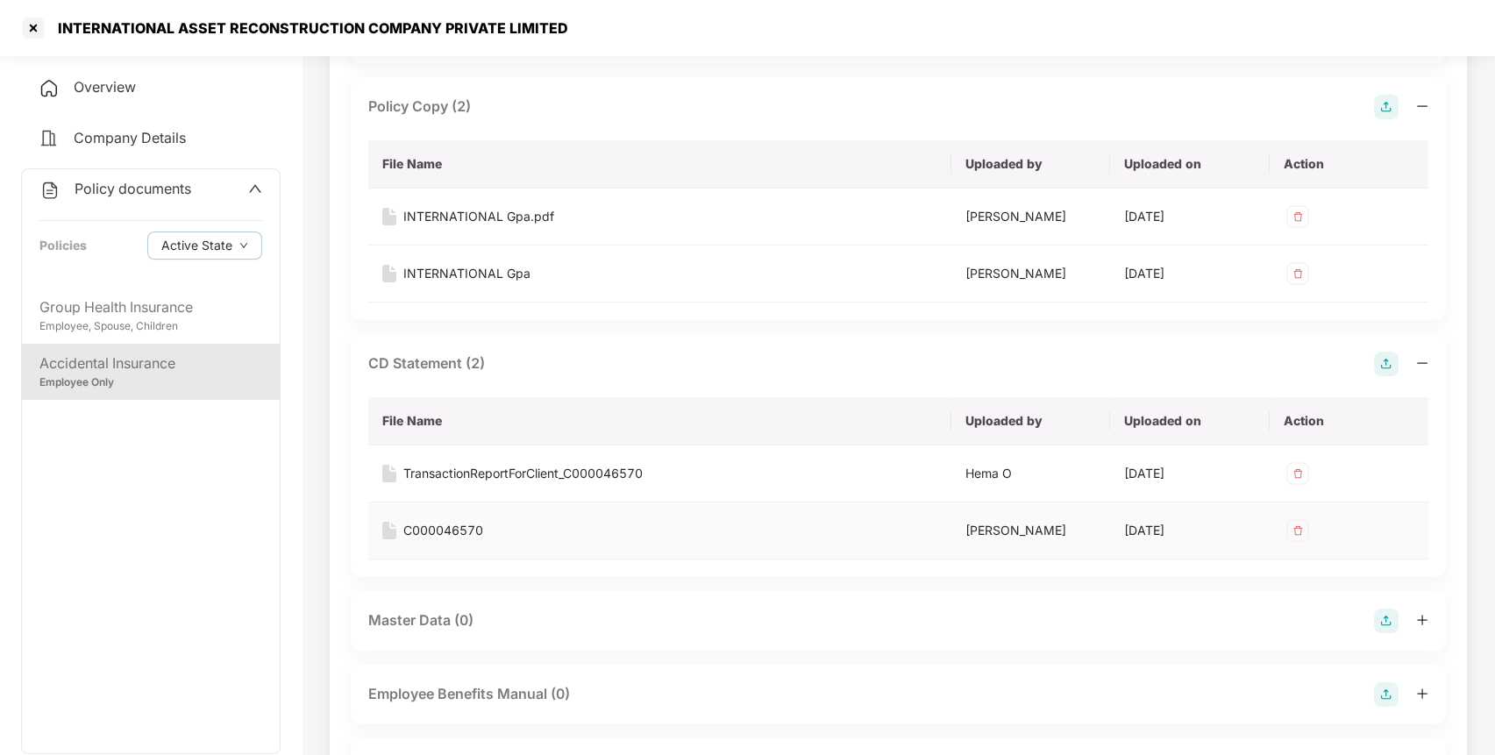
click at [470, 540] on div "C000046570" at bounding box center [443, 530] width 80 height 19
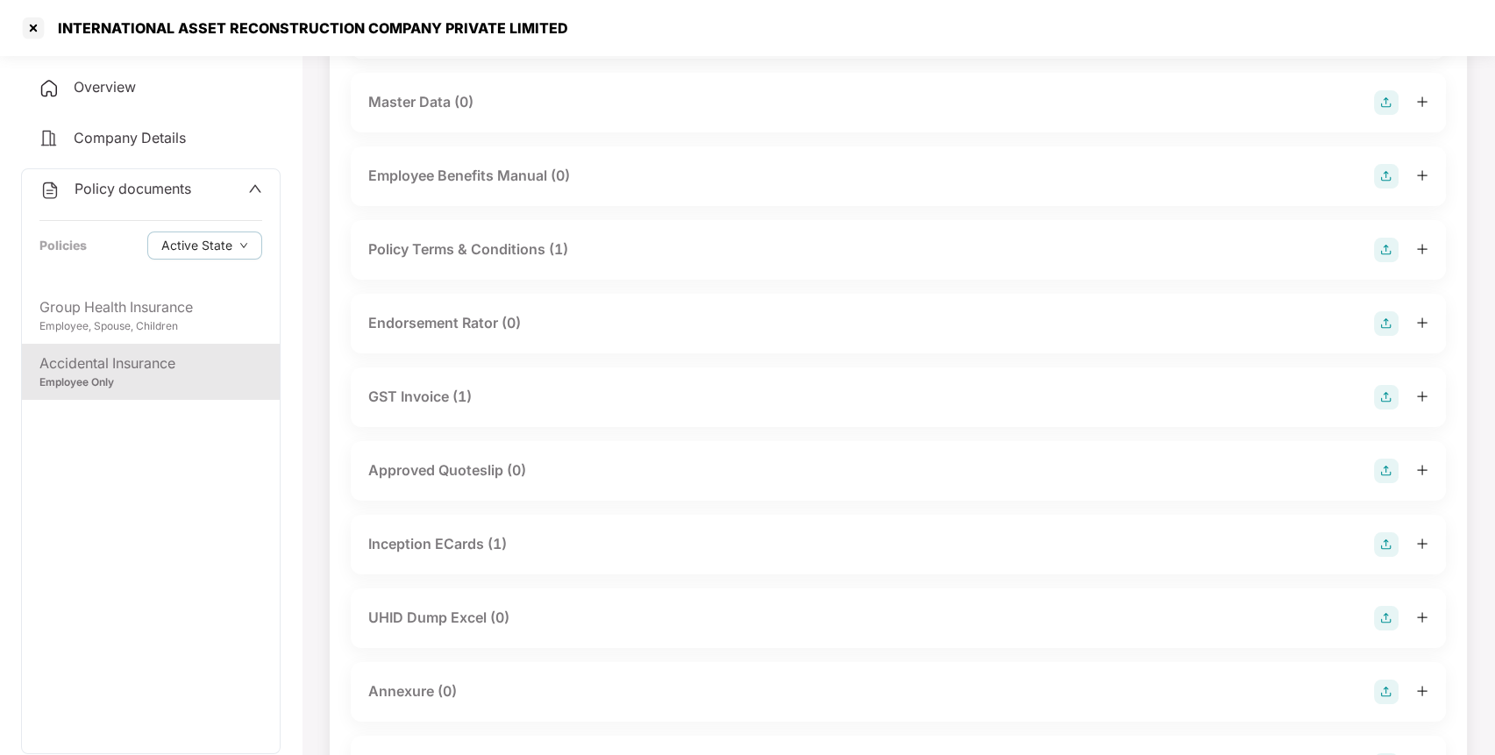
scroll to position [843, 0]
click at [457, 551] on div "Inception ECards (1)" at bounding box center [437, 540] width 139 height 22
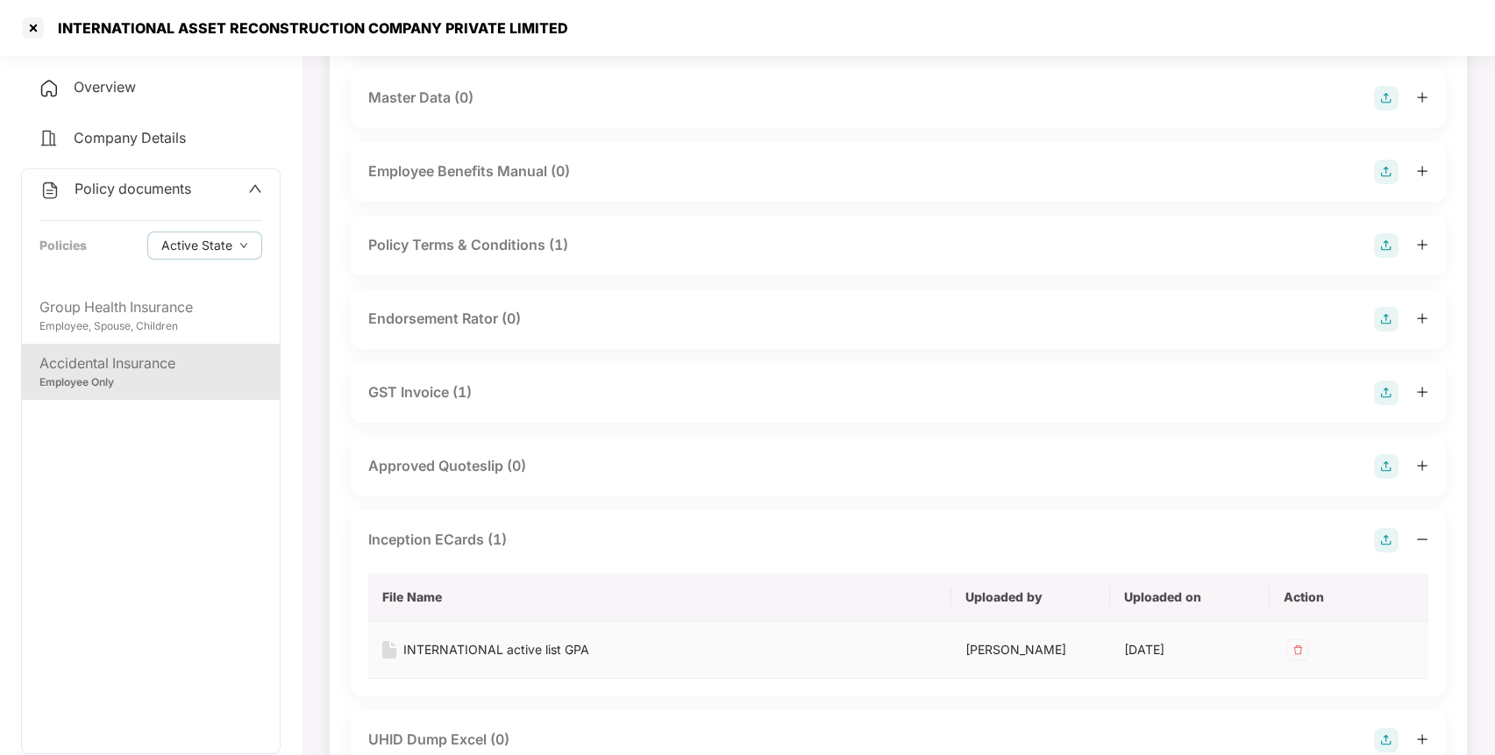
click at [474, 659] on div "INTERNATIONAL active list GPA" at bounding box center [496, 649] width 186 height 19
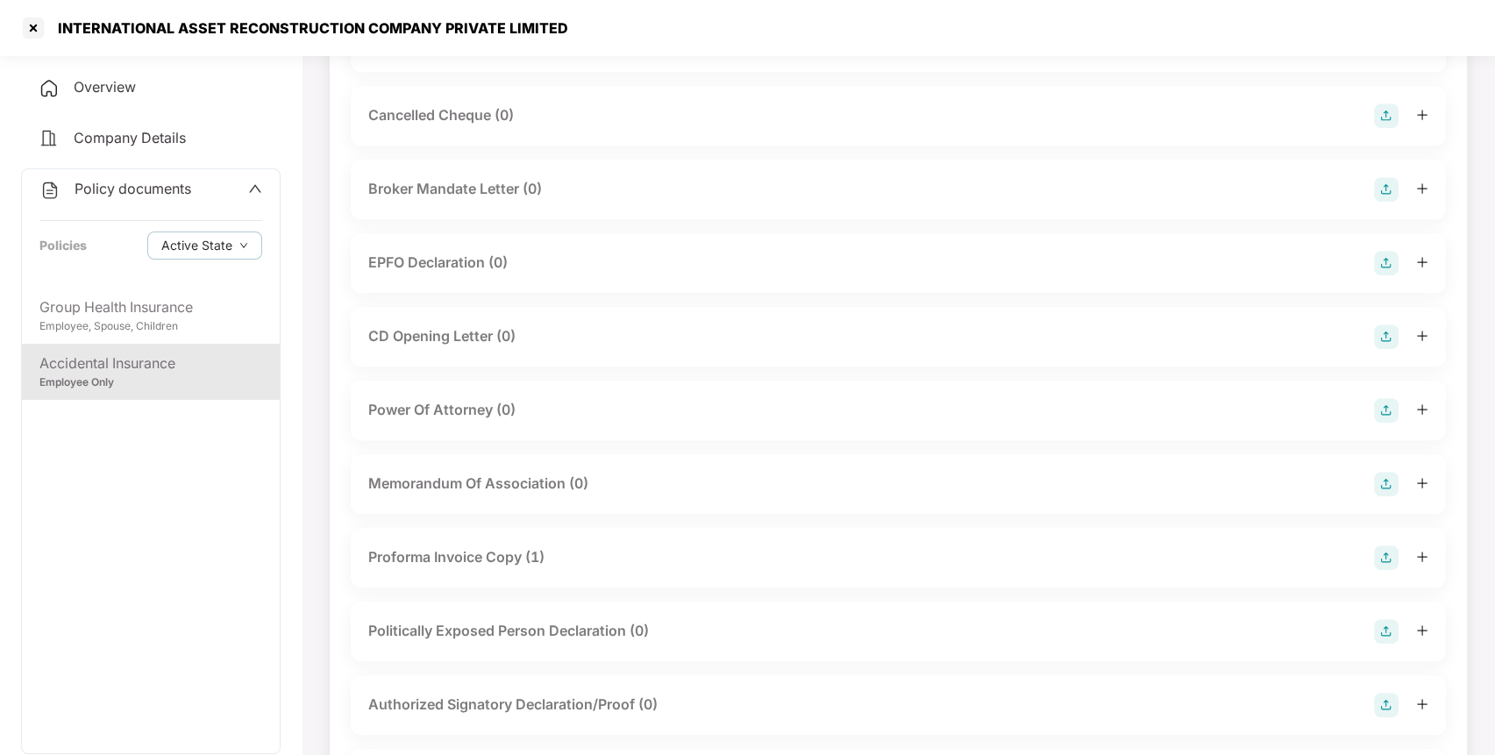
scroll to position [1690, 0]
click at [38, 28] on div at bounding box center [33, 28] width 28 height 28
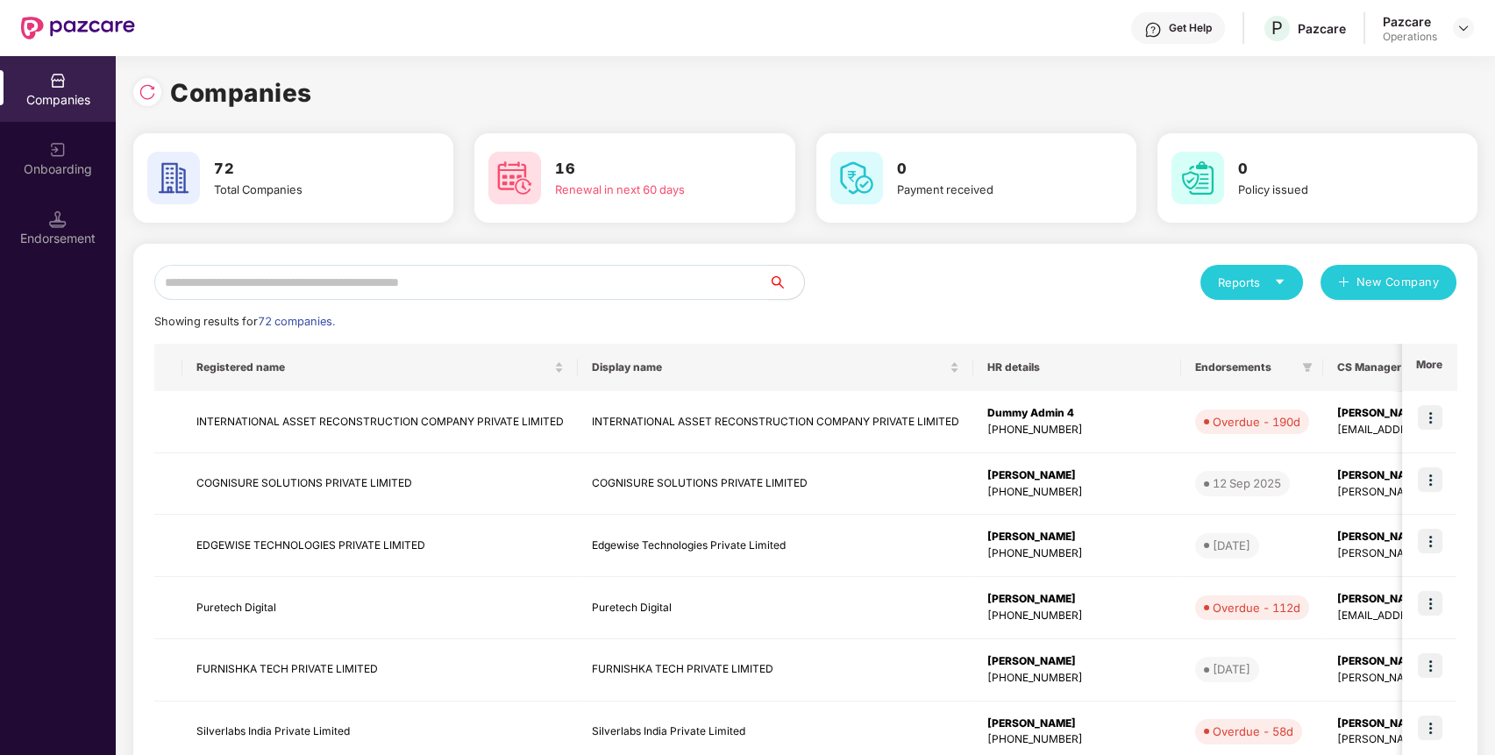
scroll to position [0, 0]
click at [376, 288] on input "text" at bounding box center [461, 282] width 615 height 35
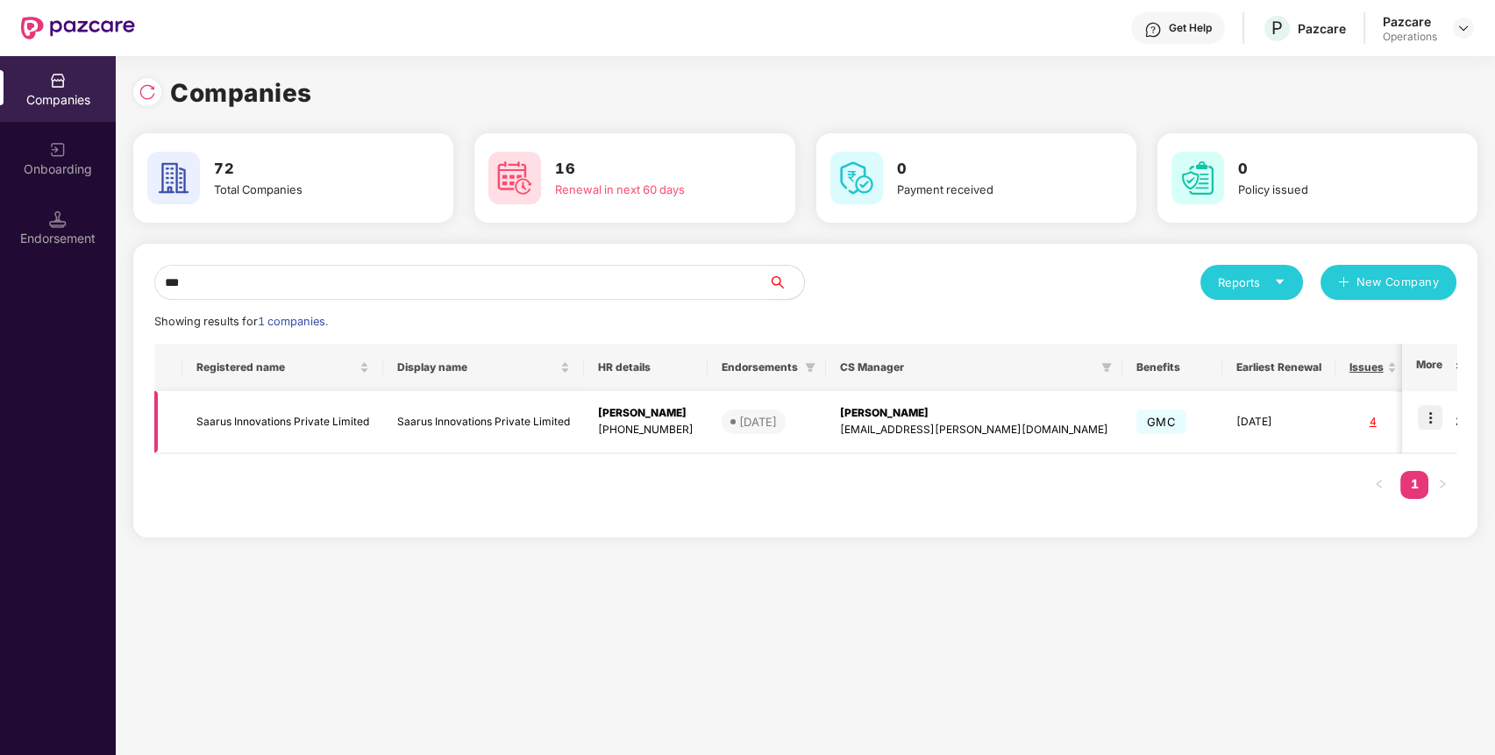
type input "***"
click at [1436, 415] on img at bounding box center [1430, 417] width 25 height 25
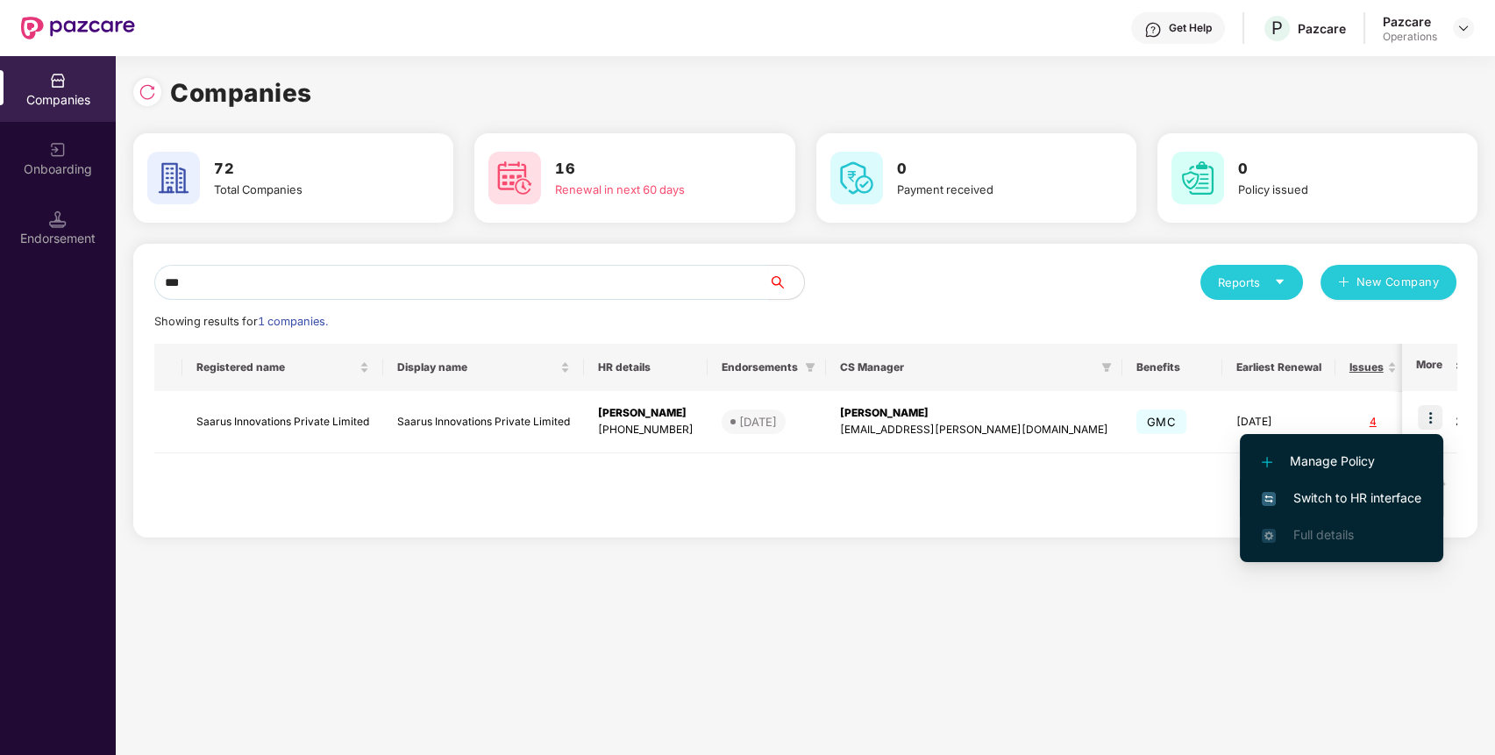
click at [1413, 495] on span "Switch to HR interface" at bounding box center [1342, 497] width 160 height 19
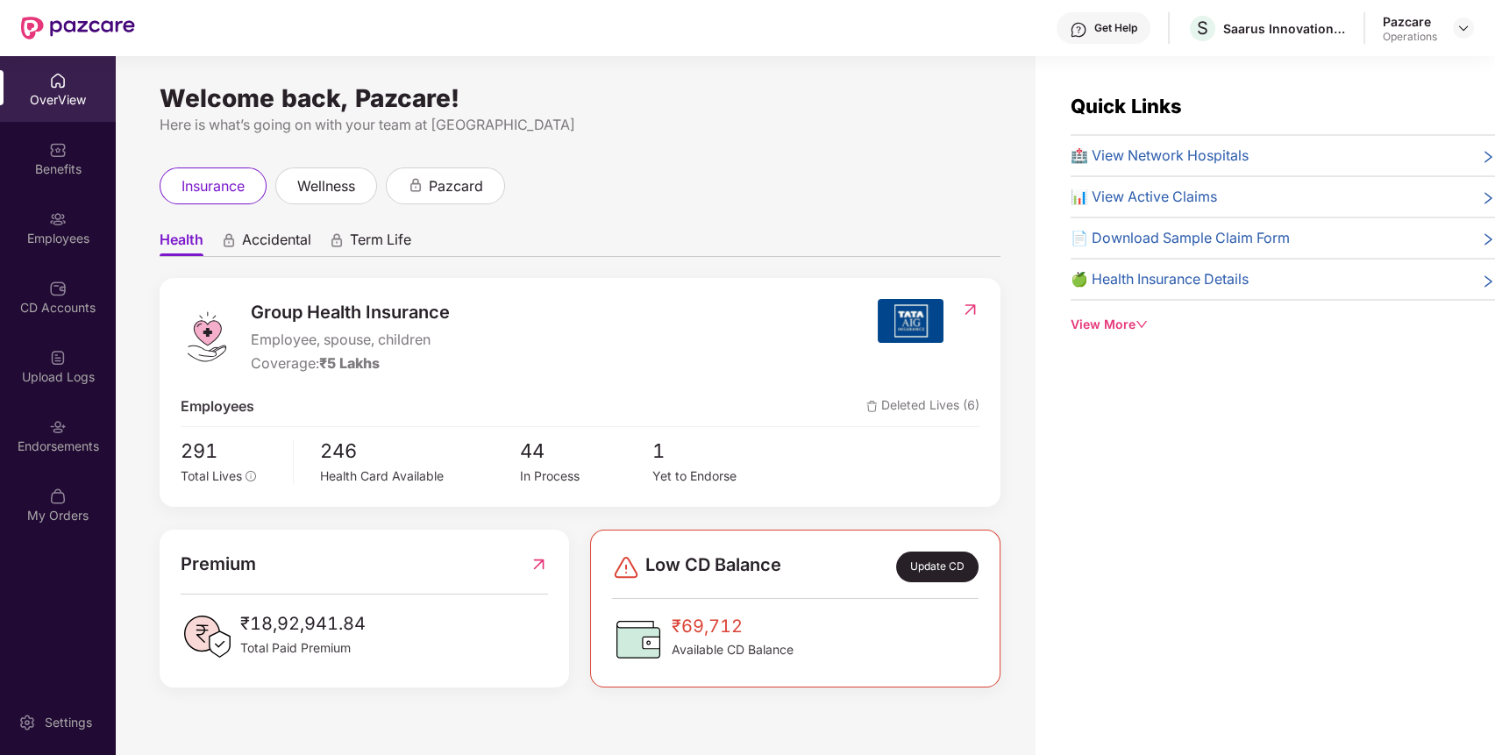
click at [55, 174] on div "Benefits" at bounding box center [58, 169] width 116 height 18
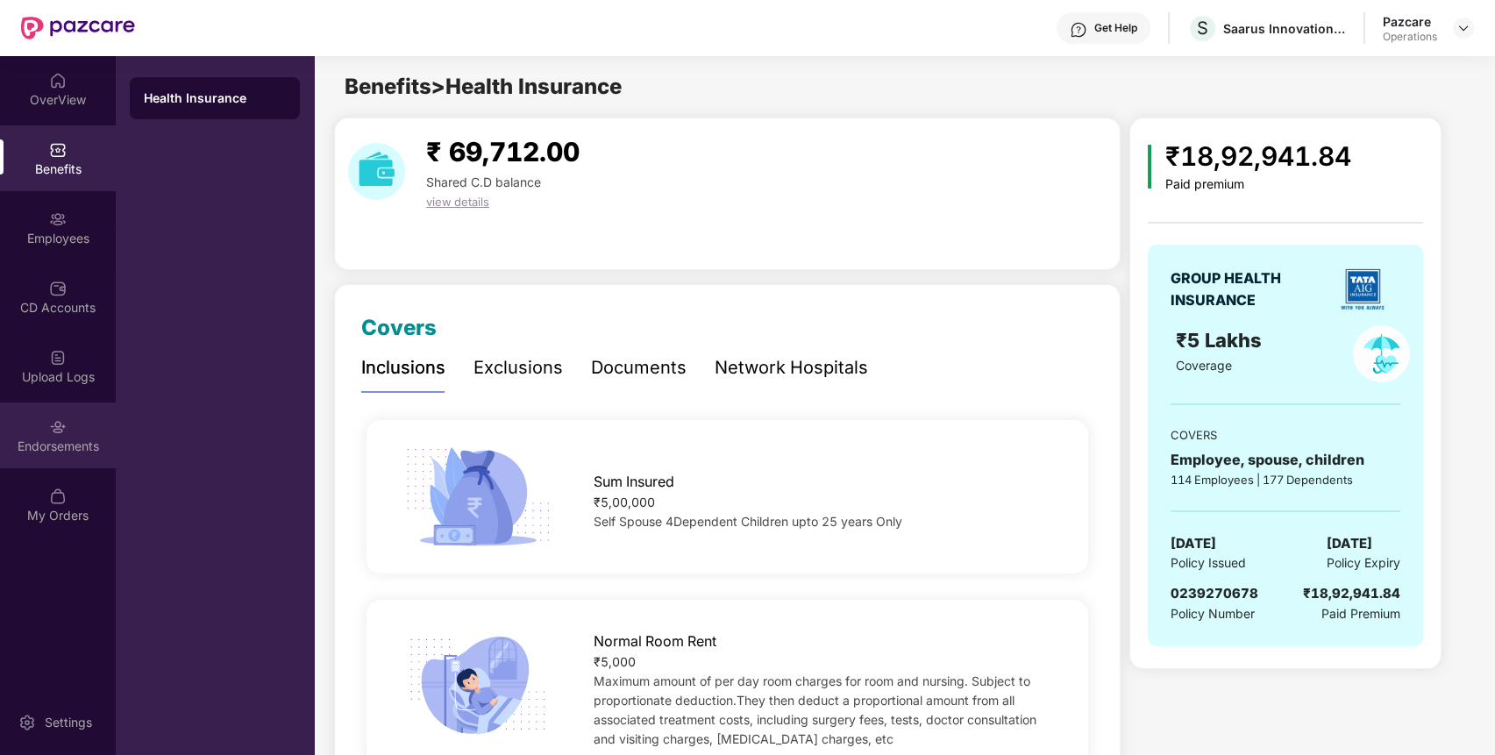
click at [66, 414] on div "Endorsements" at bounding box center [58, 435] width 116 height 66
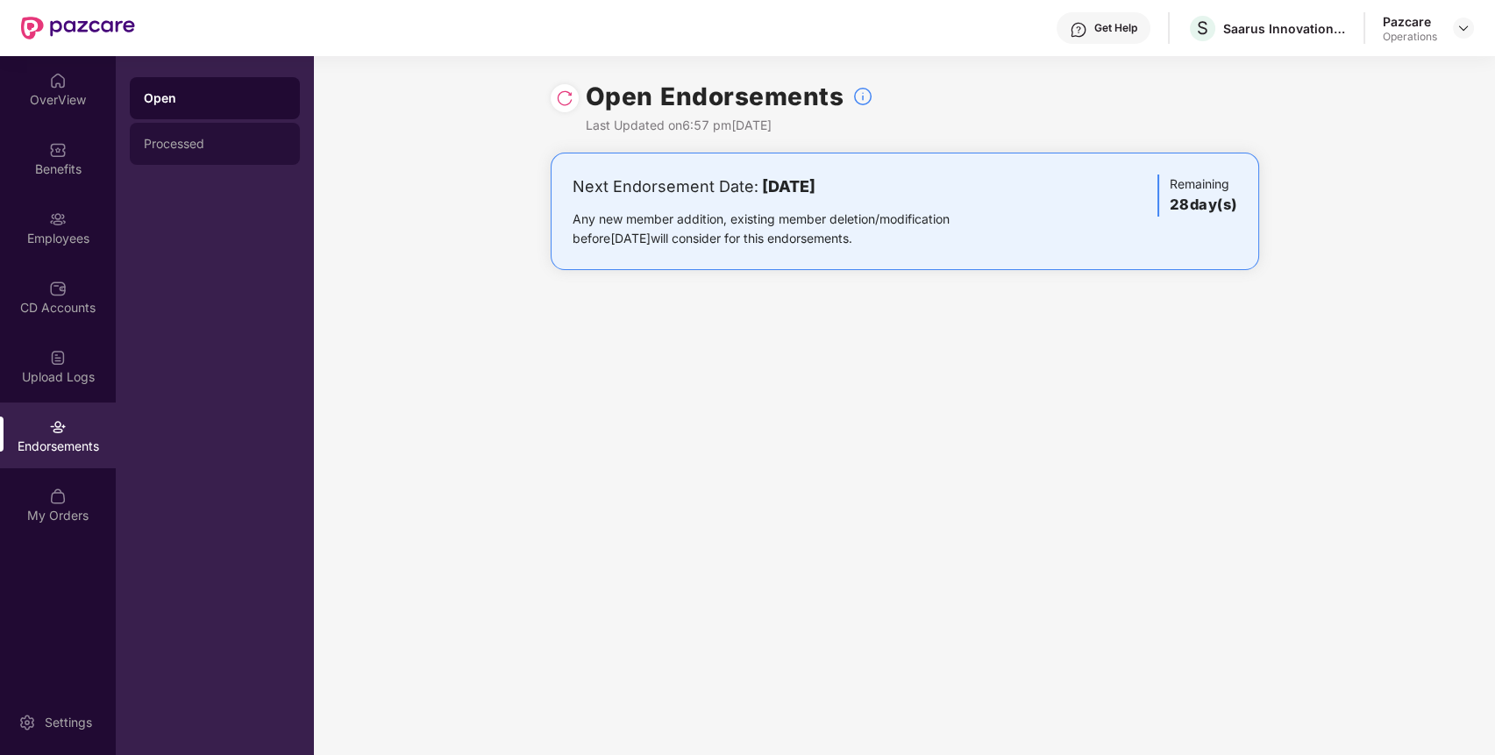
click at [211, 140] on div "Processed" at bounding box center [215, 144] width 142 height 14
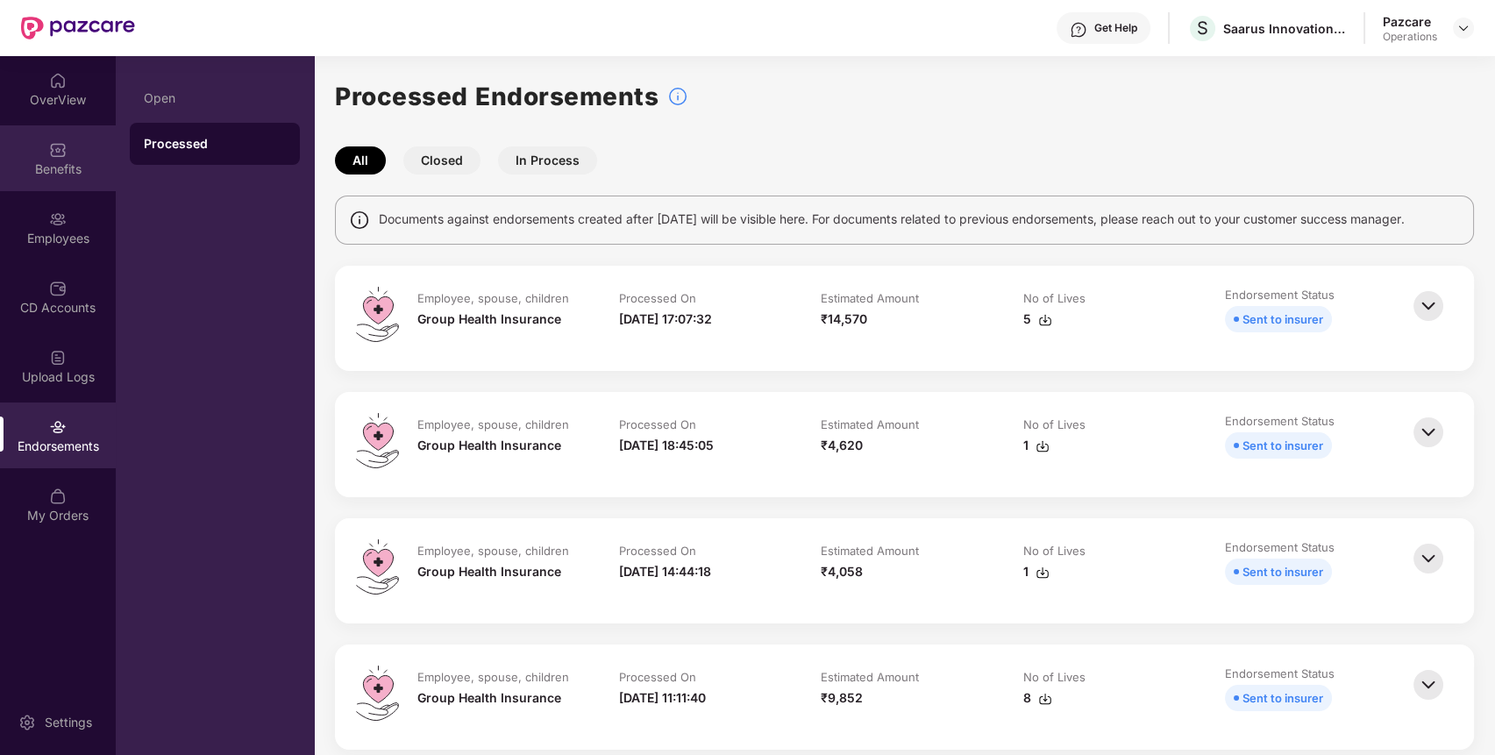
click at [93, 167] on div "Benefits" at bounding box center [58, 169] width 116 height 18
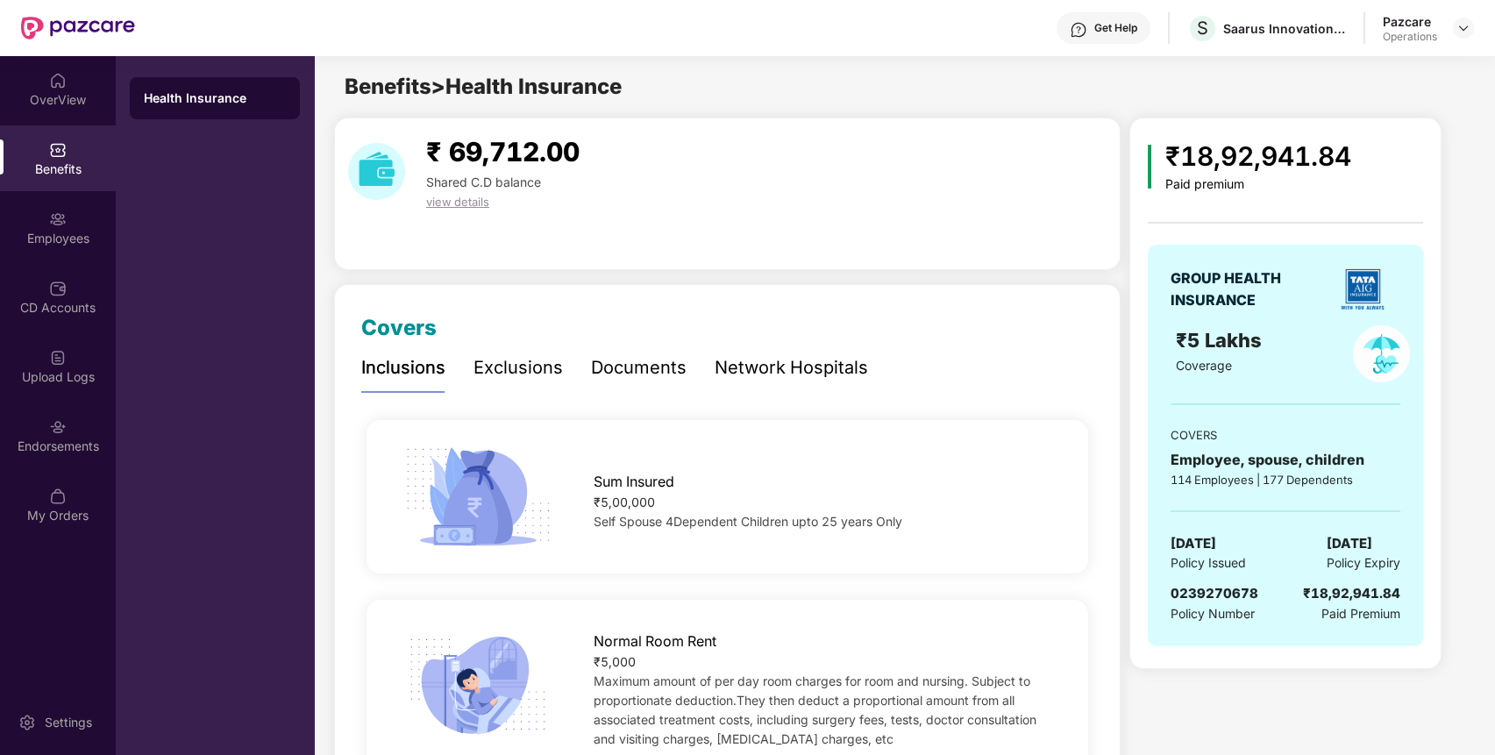
click at [1242, 595] on span "0239270678" at bounding box center [1215, 593] width 88 height 17
copy span "0239270678"
click at [1242, 595] on span "0239270678" at bounding box center [1215, 593] width 88 height 17
click at [81, 451] on div "Endorsements" at bounding box center [58, 447] width 116 height 18
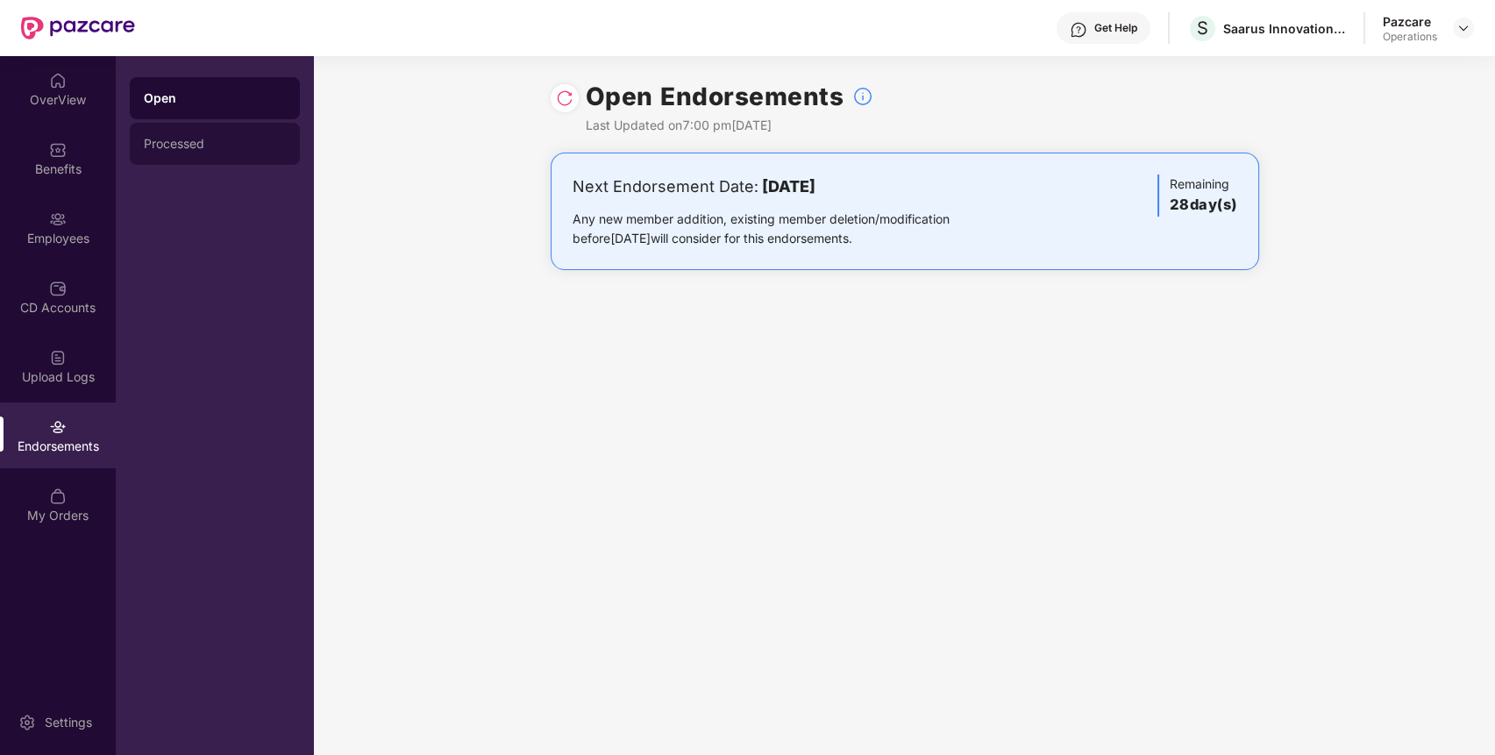
click at [240, 140] on div "Processed" at bounding box center [215, 144] width 142 height 14
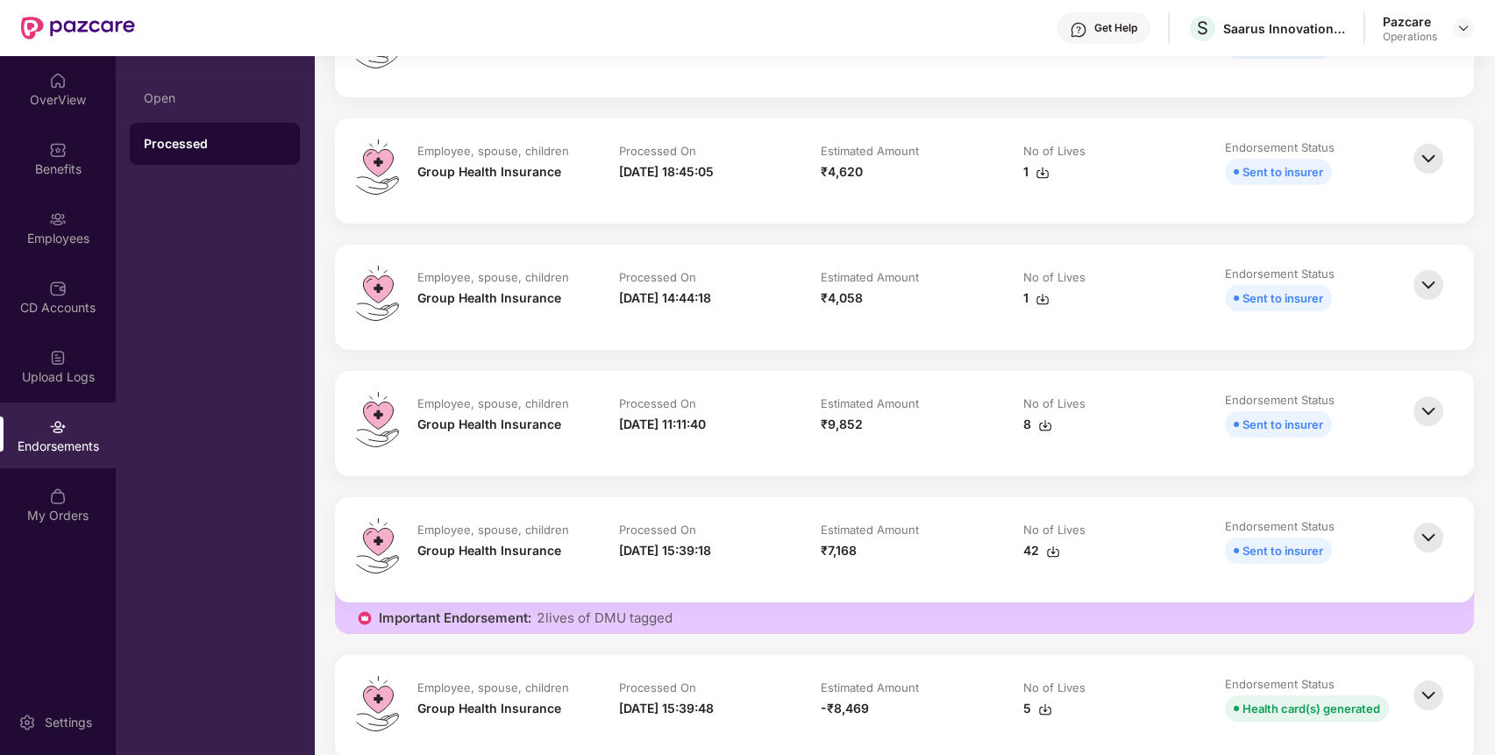
scroll to position [435, 0]
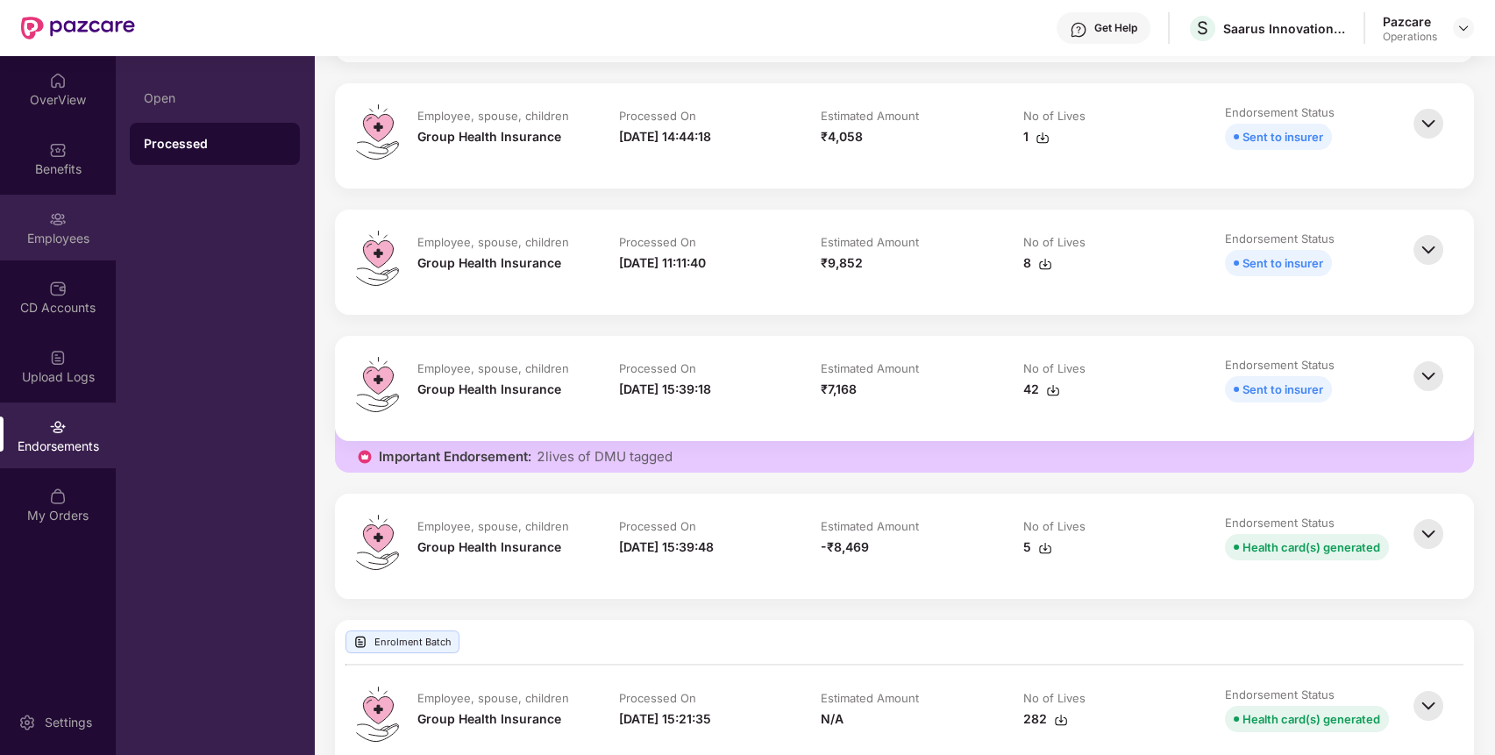
click at [53, 224] on img at bounding box center [58, 219] width 18 height 18
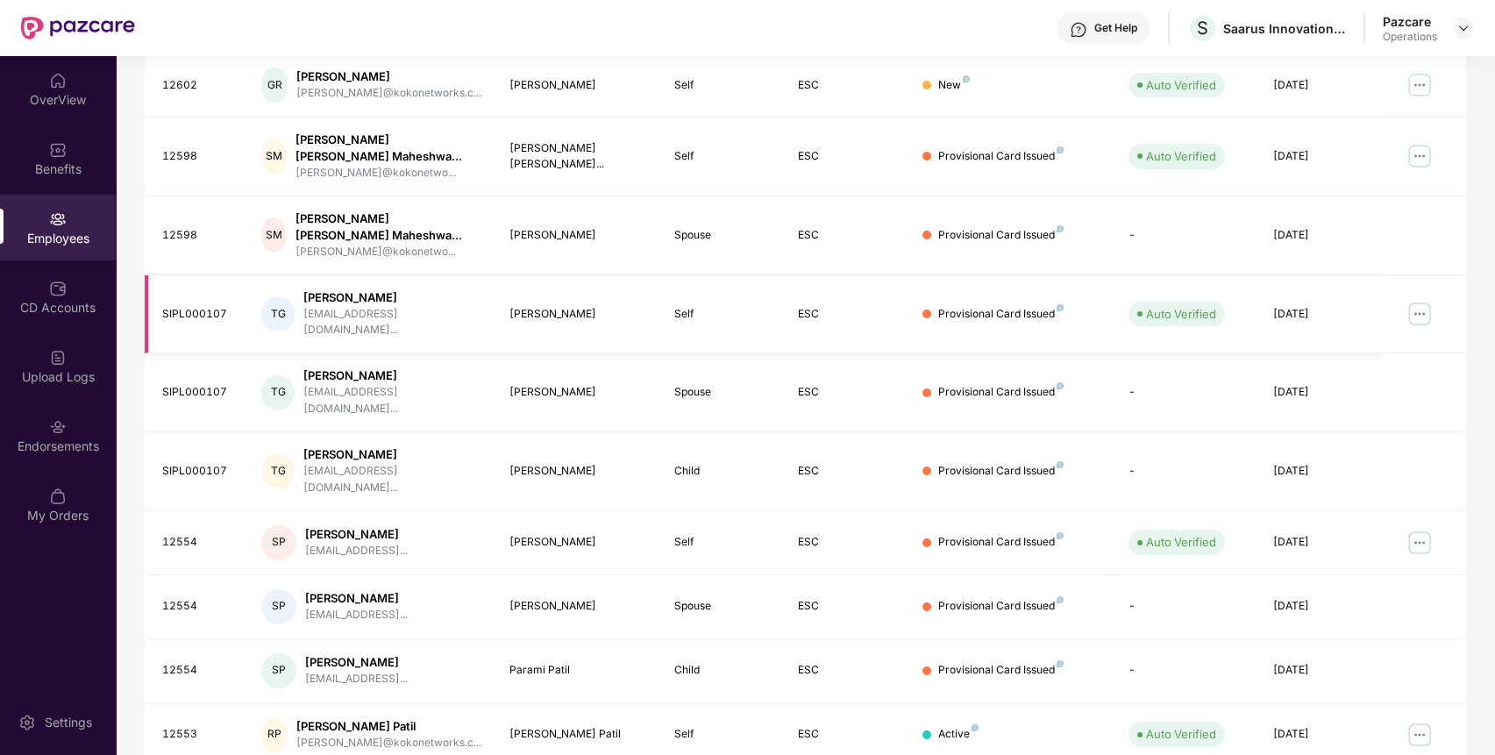
scroll to position [0, 0]
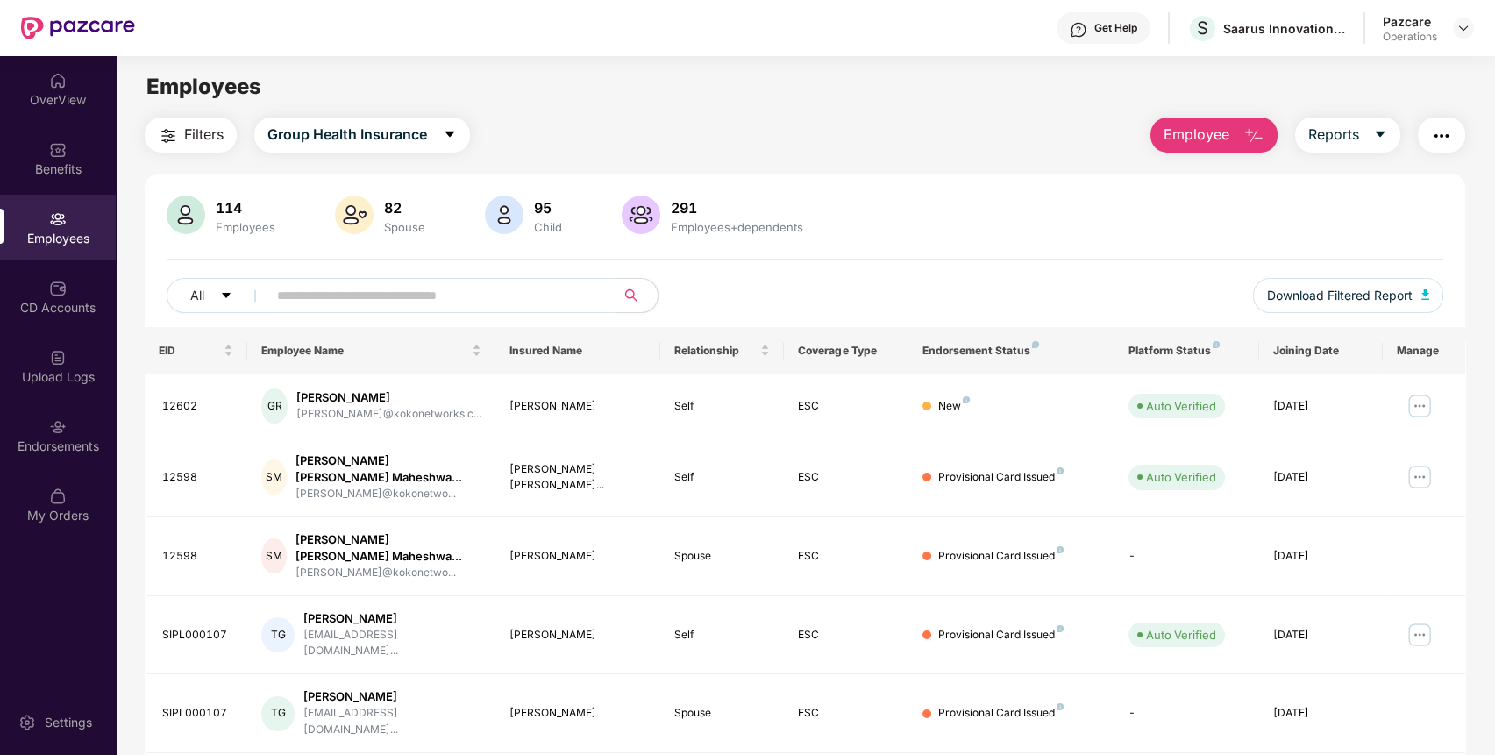
click at [410, 289] on input "text" at bounding box center [434, 295] width 315 height 26
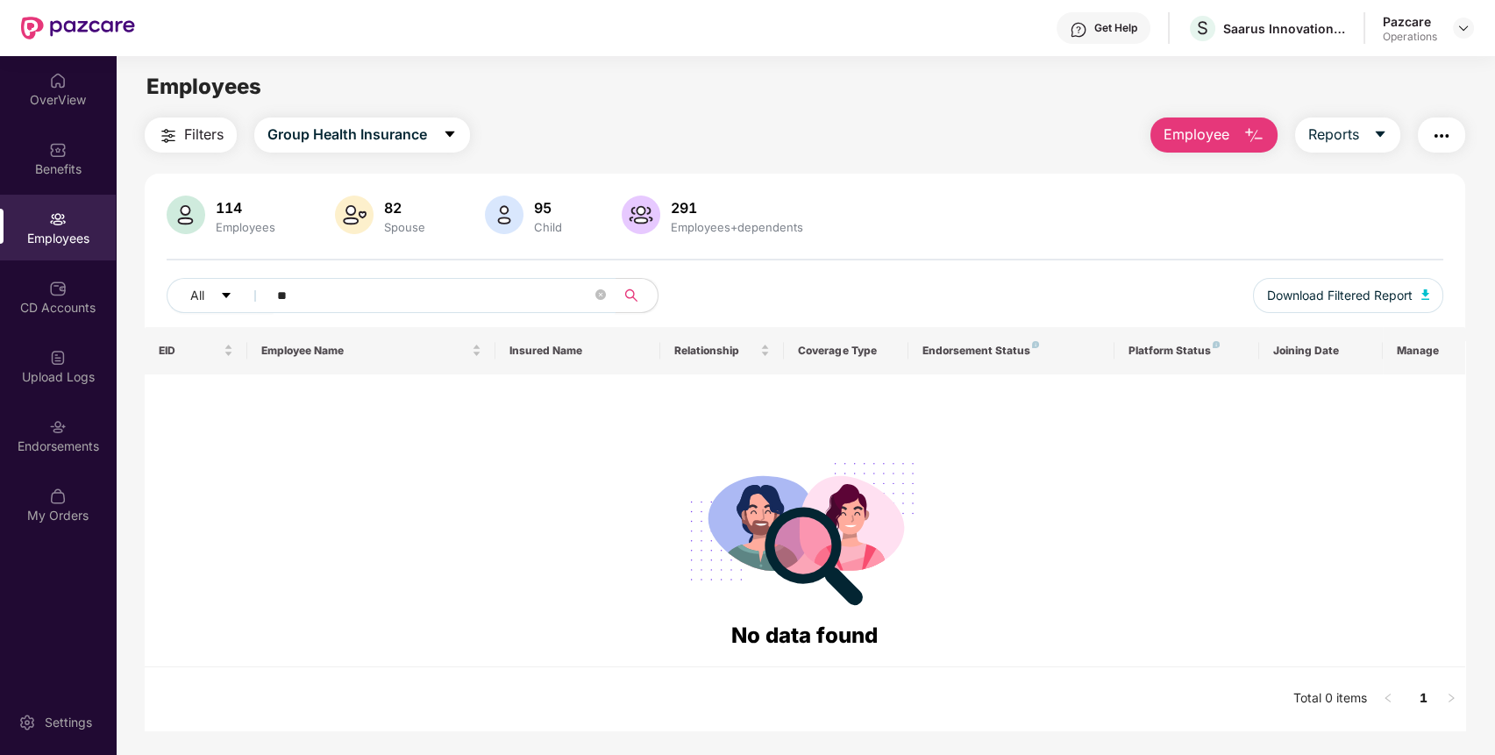
type input "*"
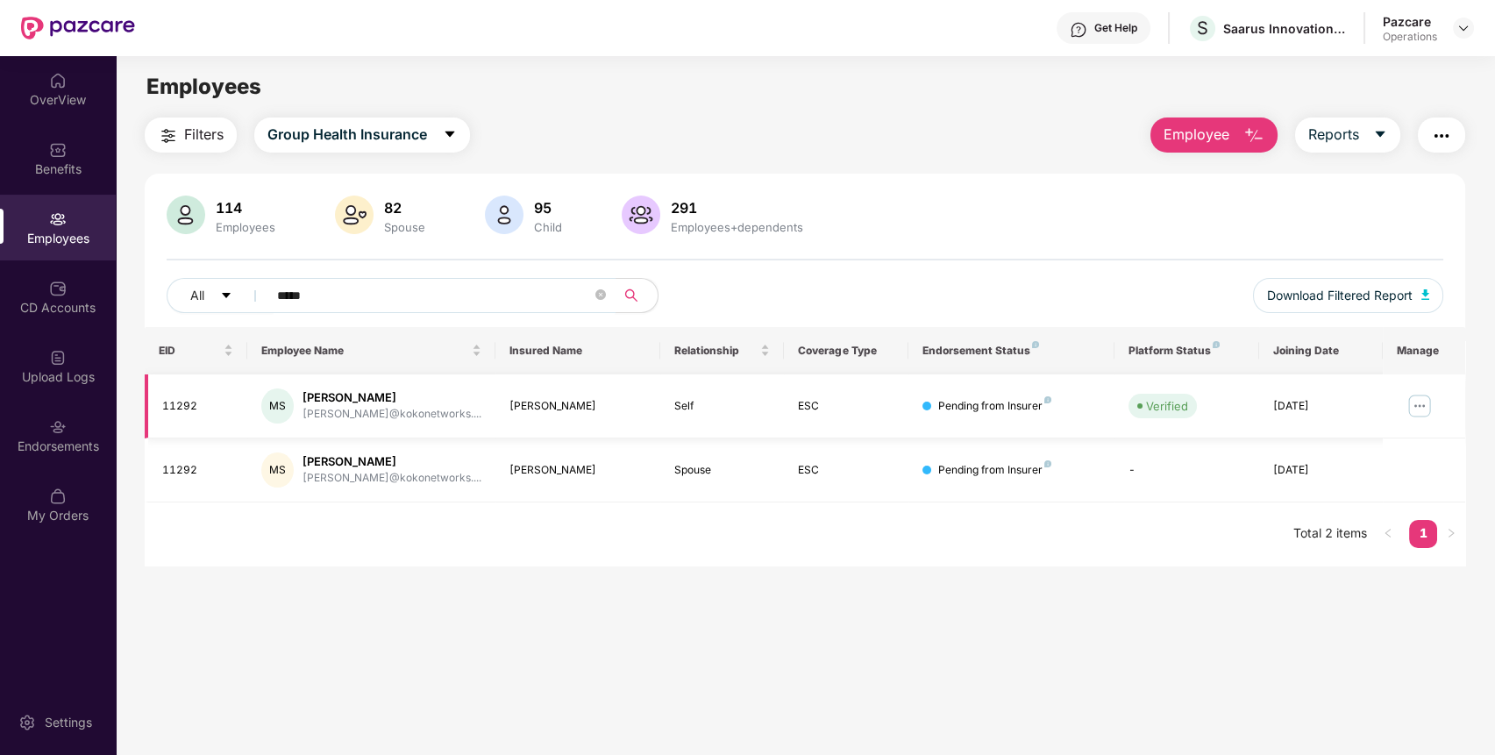
type input "*****"
click at [1424, 402] on img at bounding box center [1420, 406] width 28 height 28
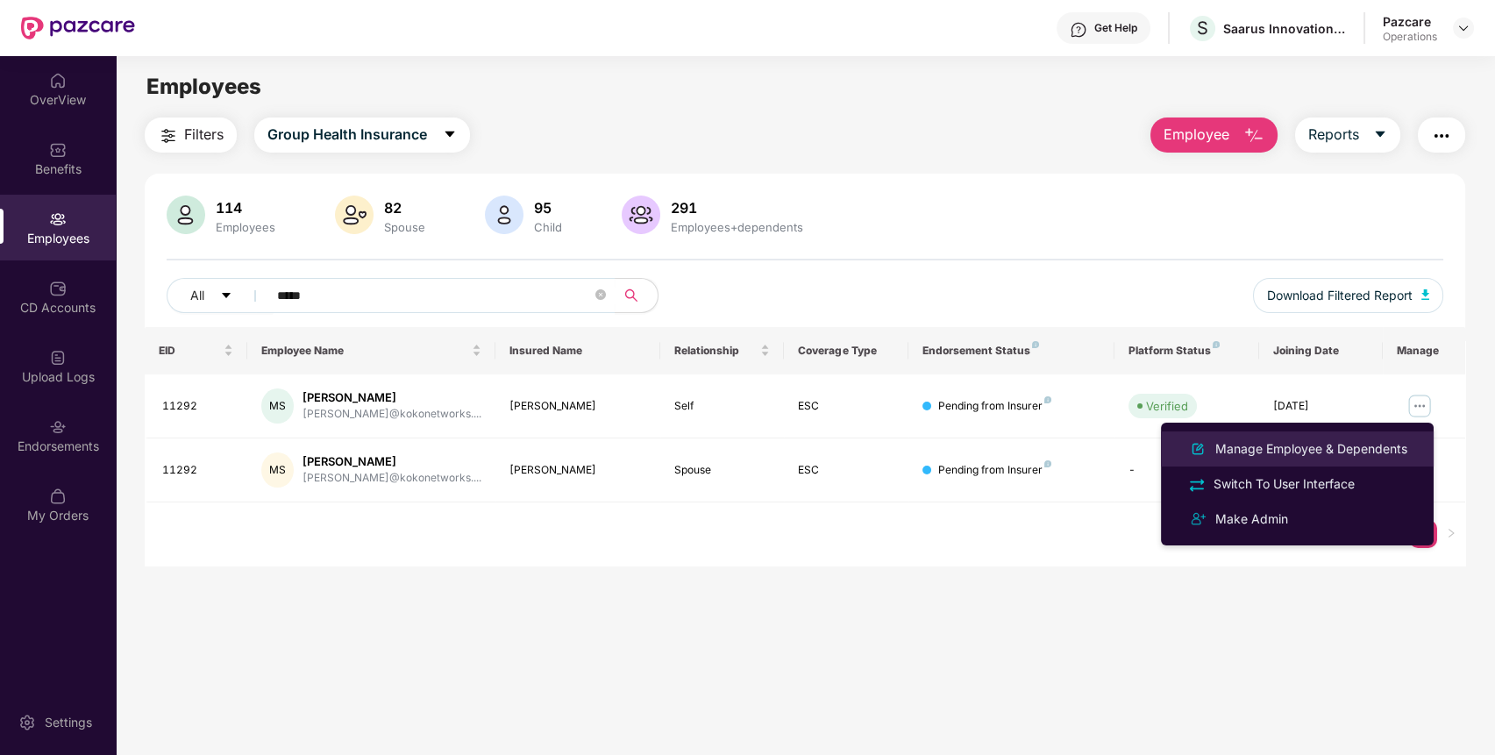
click at [1310, 435] on li "Manage Employee & Dependents" at bounding box center [1297, 448] width 273 height 35
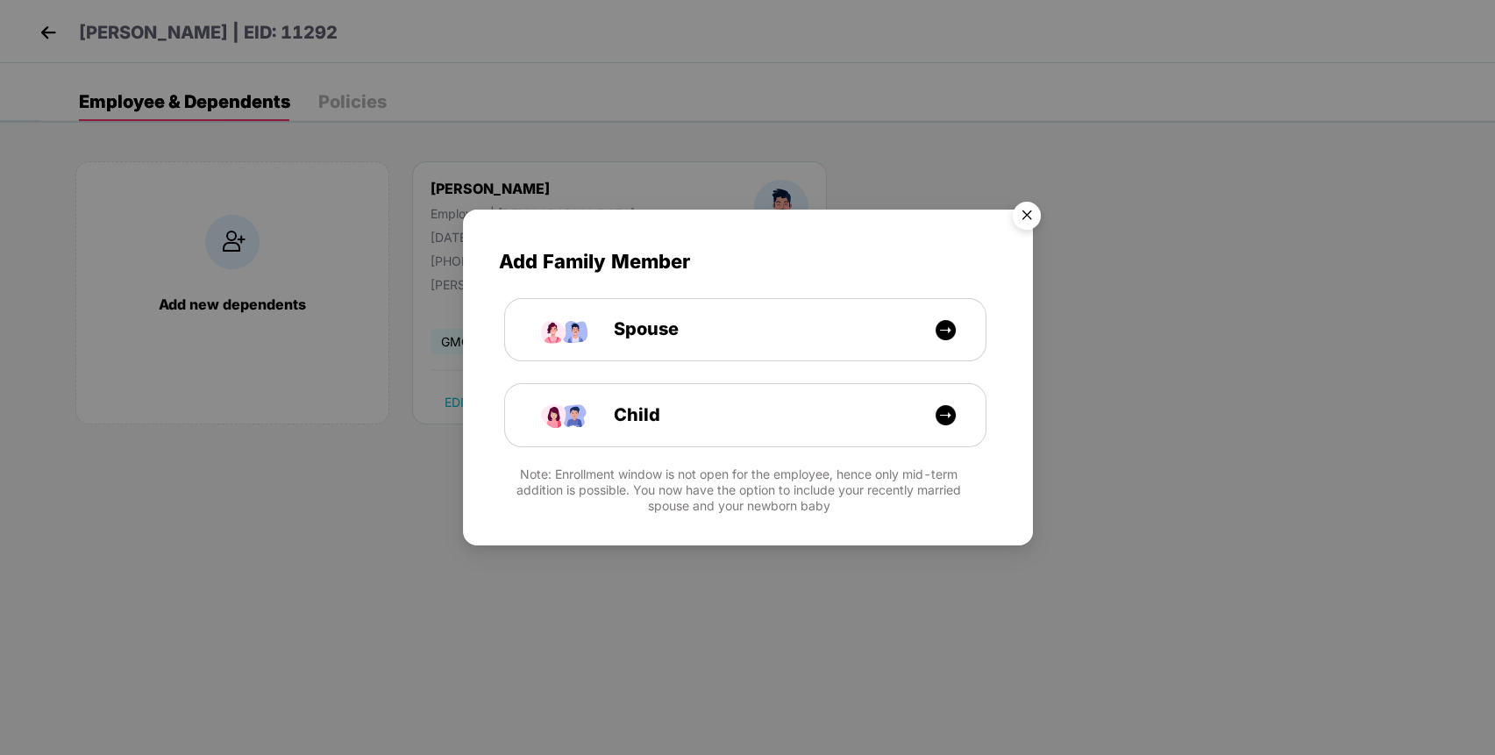
click at [1022, 215] on img "Close" at bounding box center [1026, 218] width 49 height 49
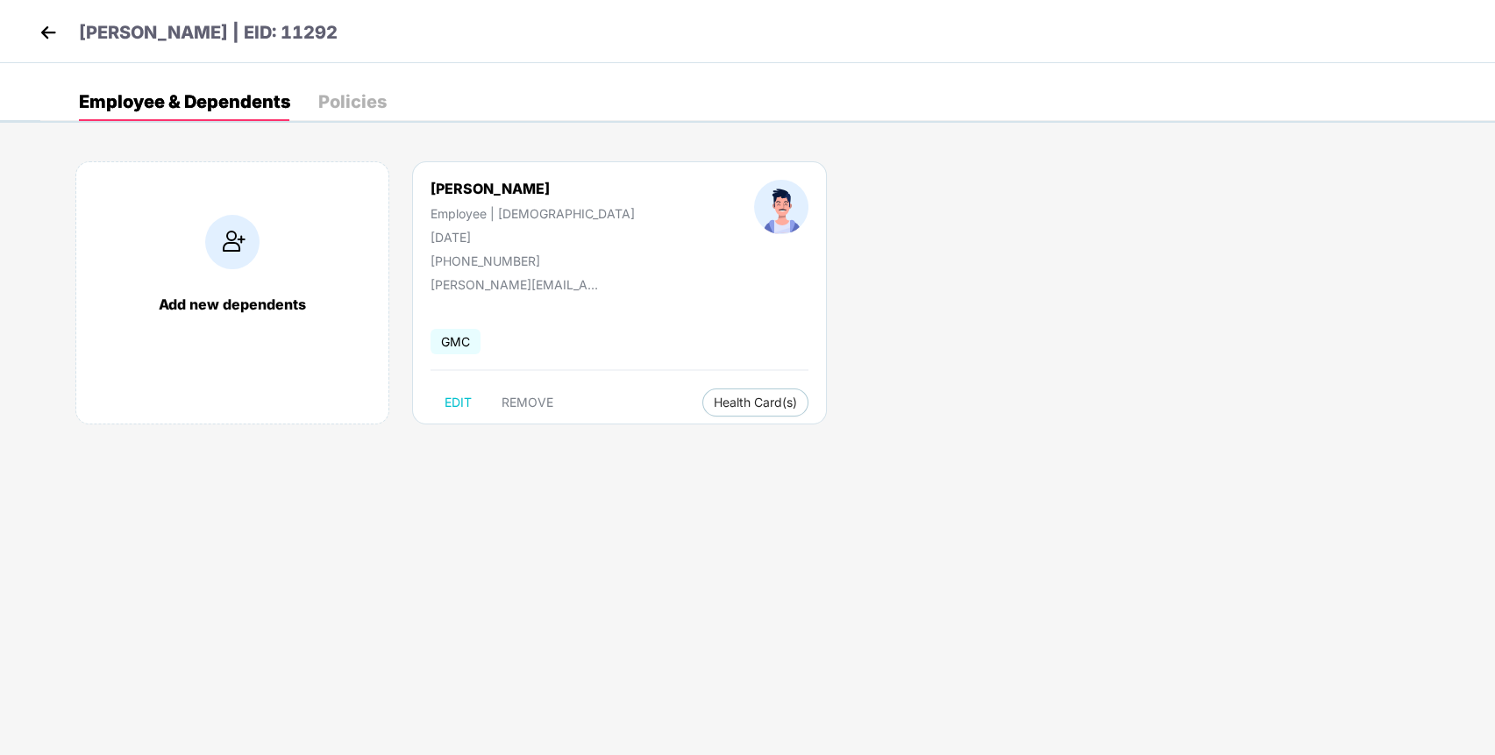
click at [39, 32] on img at bounding box center [48, 32] width 26 height 26
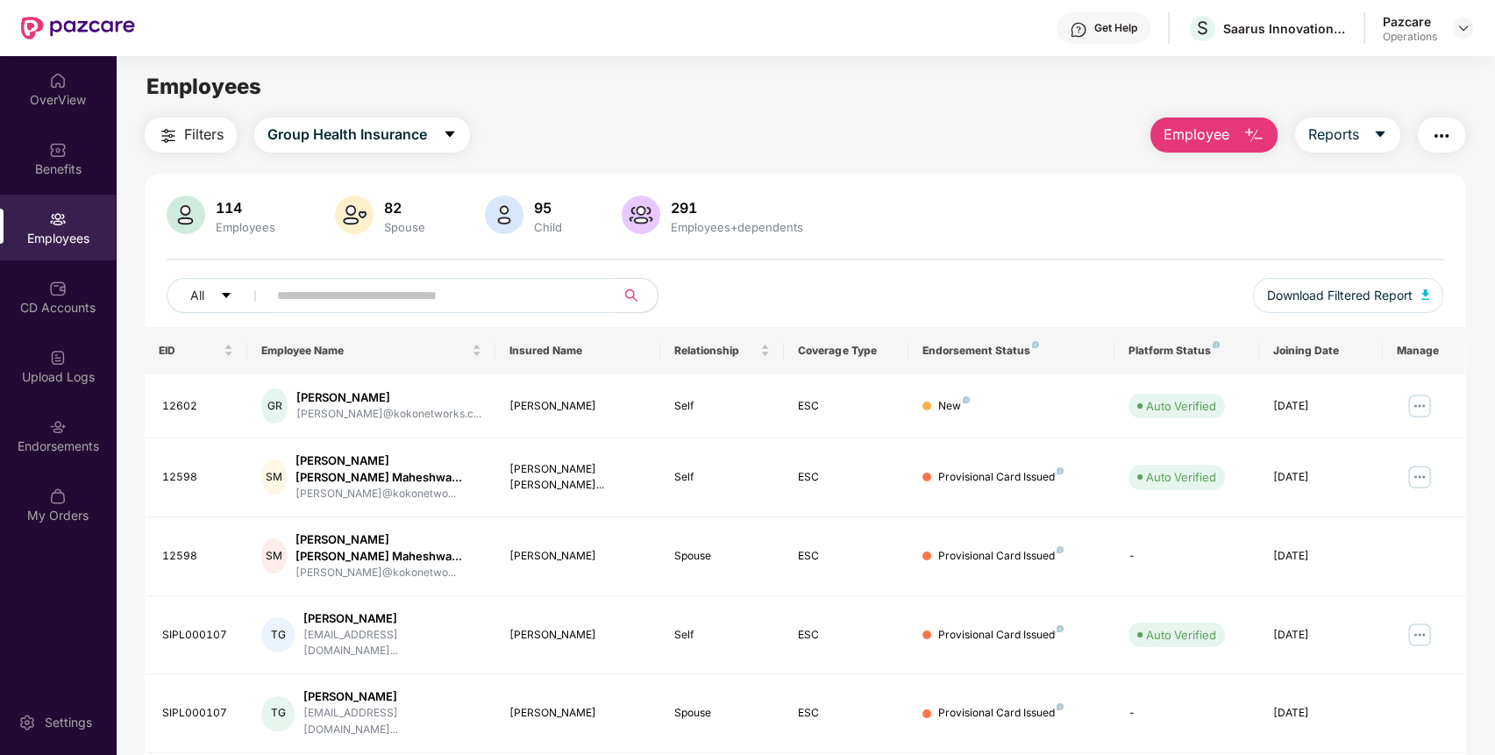
click at [339, 295] on input "text" at bounding box center [434, 295] width 315 height 26
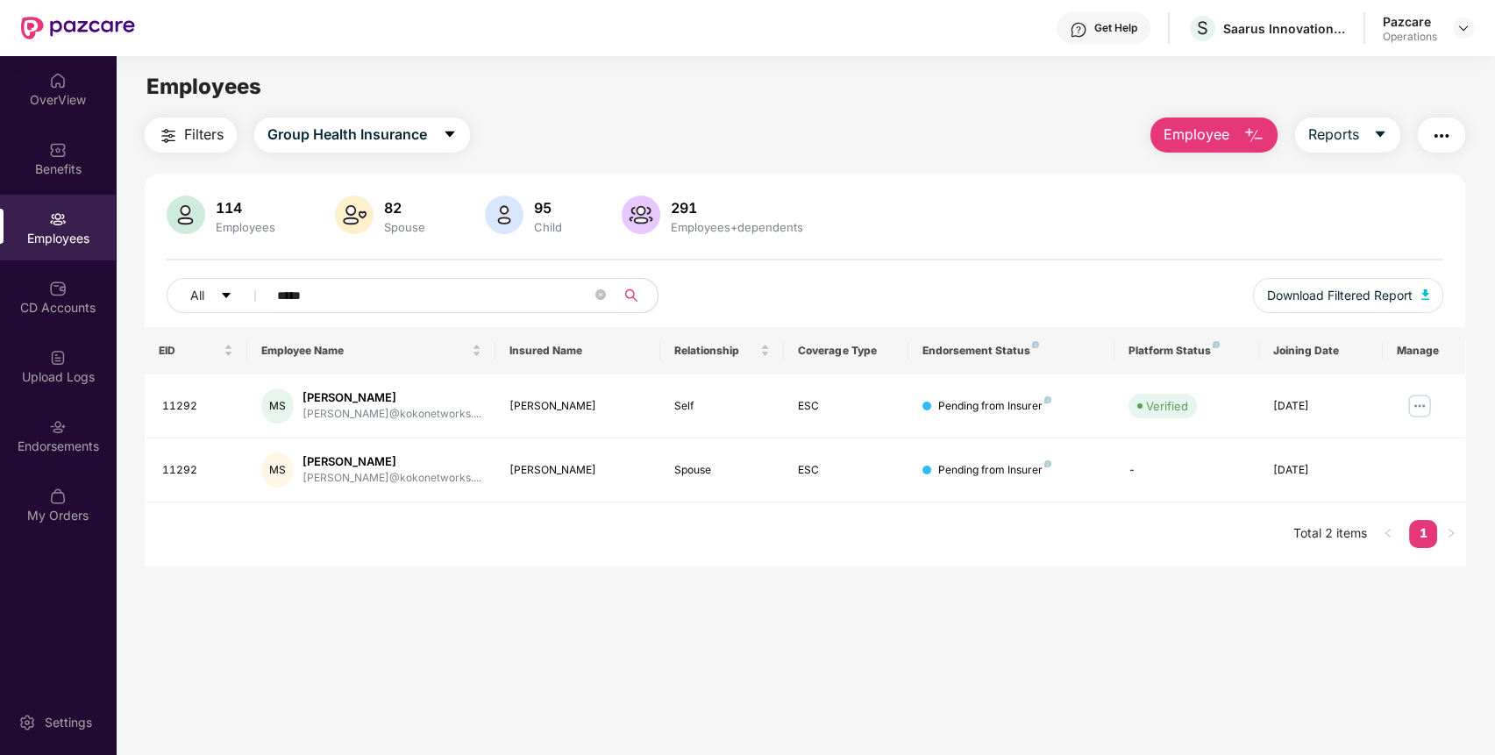
type input "*****"
click at [1463, 32] on img at bounding box center [1463, 28] width 14 height 14
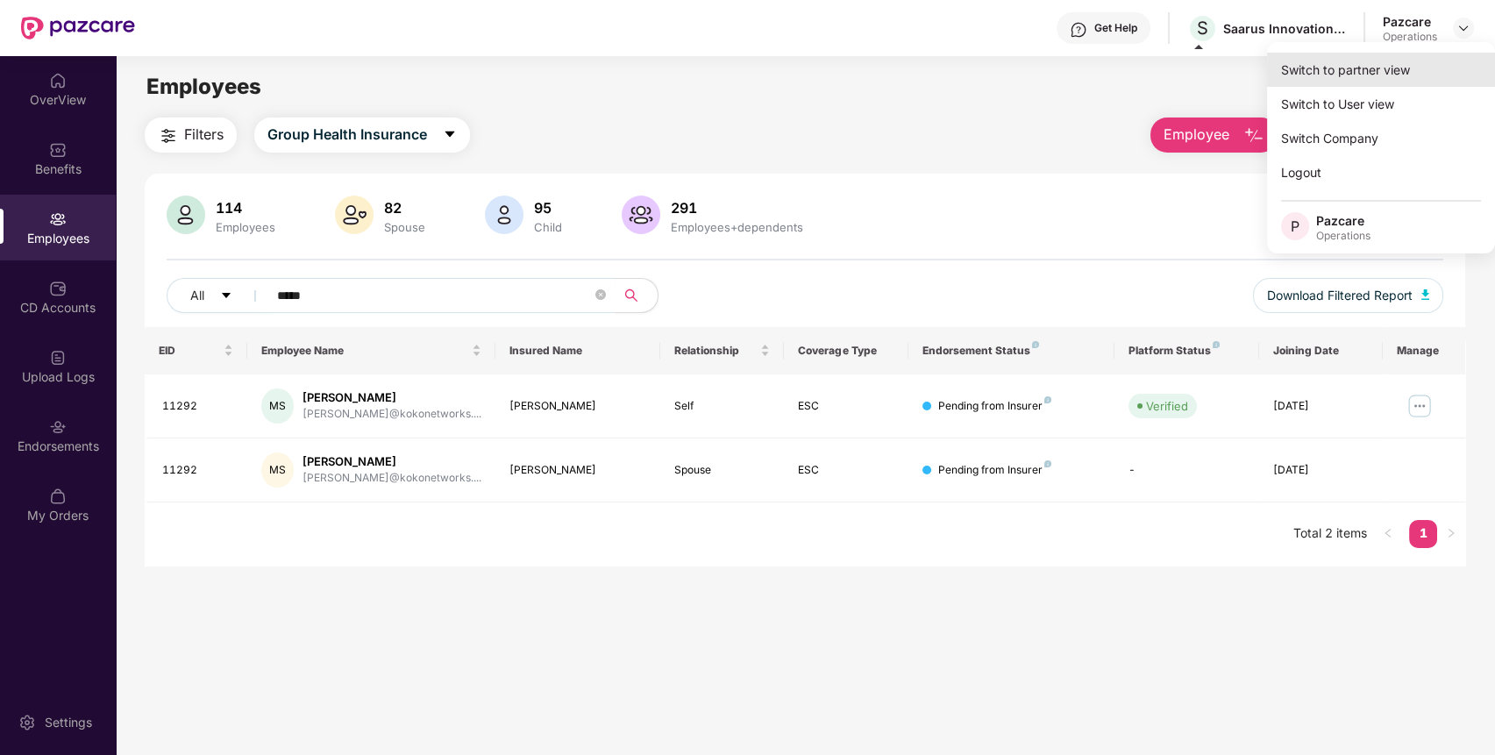
click at [1411, 63] on div "Switch to partner view" at bounding box center [1381, 70] width 228 height 34
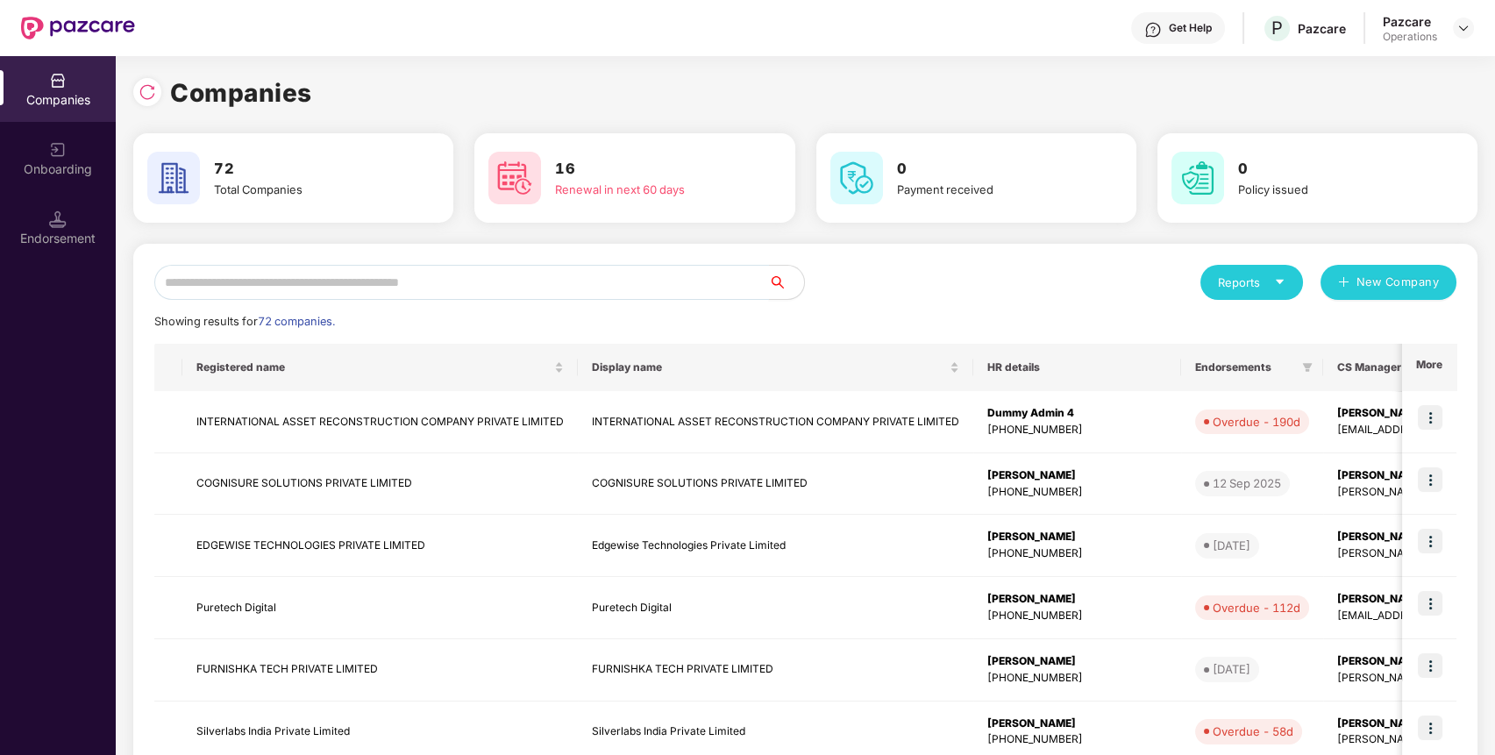
click at [697, 294] on input "text" at bounding box center [461, 282] width 615 height 35
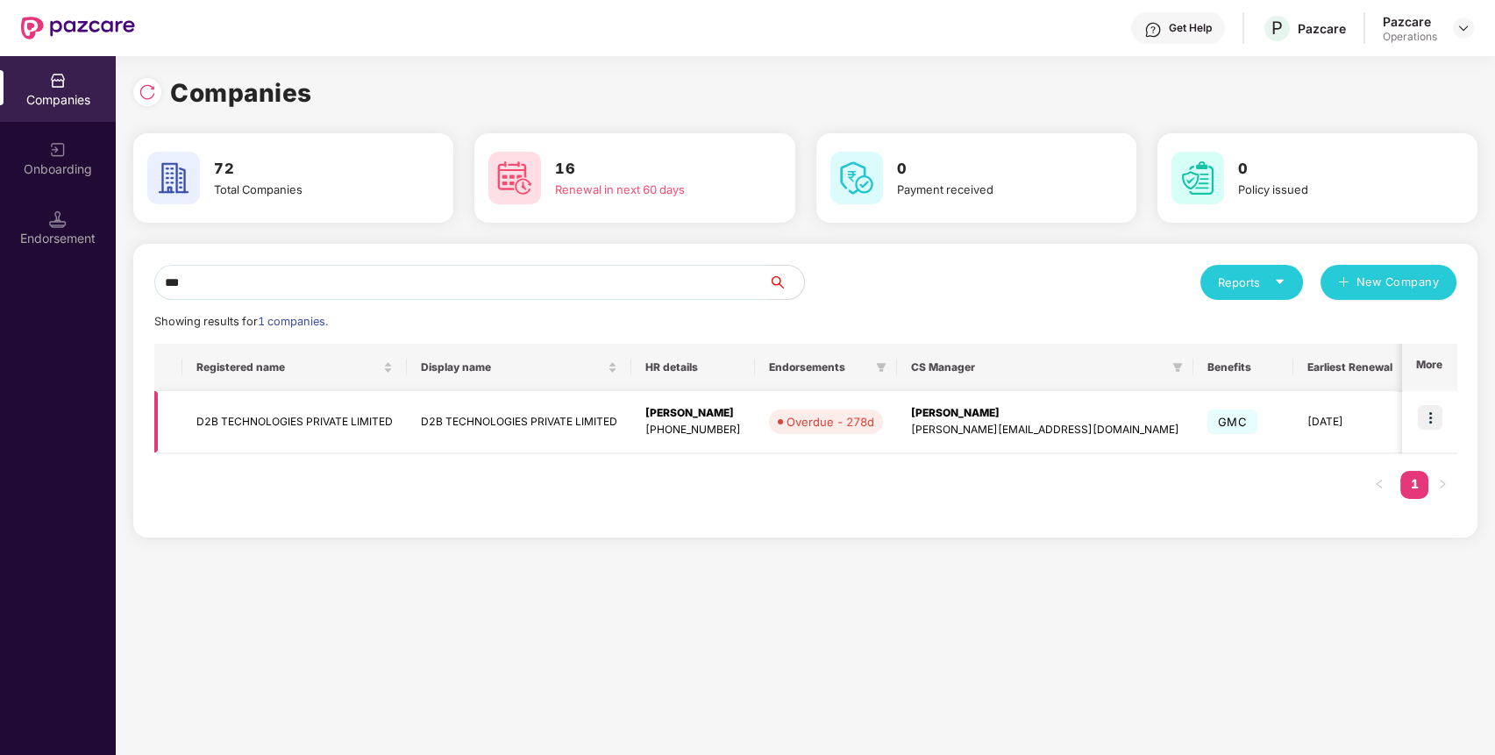
type input "***"
click at [1436, 407] on img at bounding box center [1430, 417] width 25 height 25
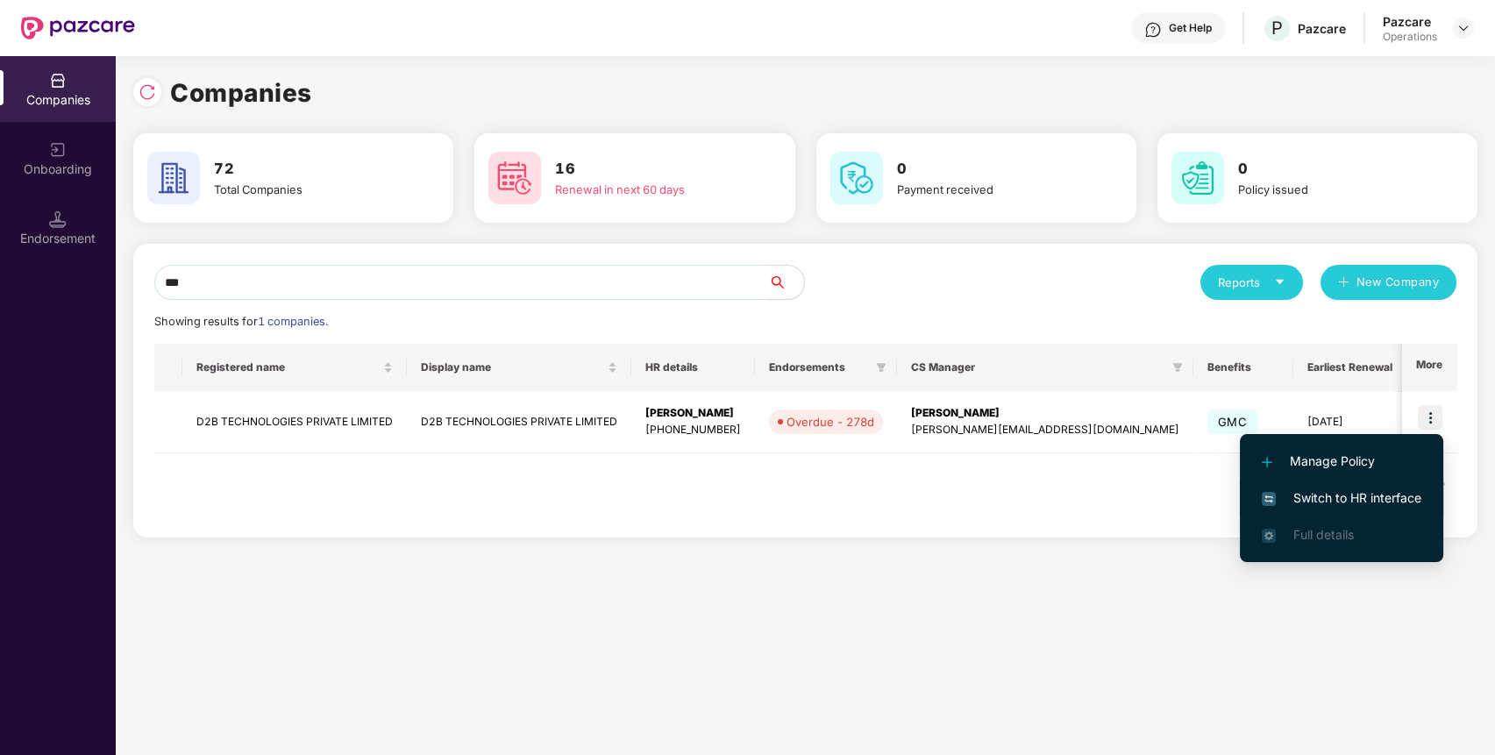
click at [1362, 494] on span "Switch to HR interface" at bounding box center [1342, 497] width 160 height 19
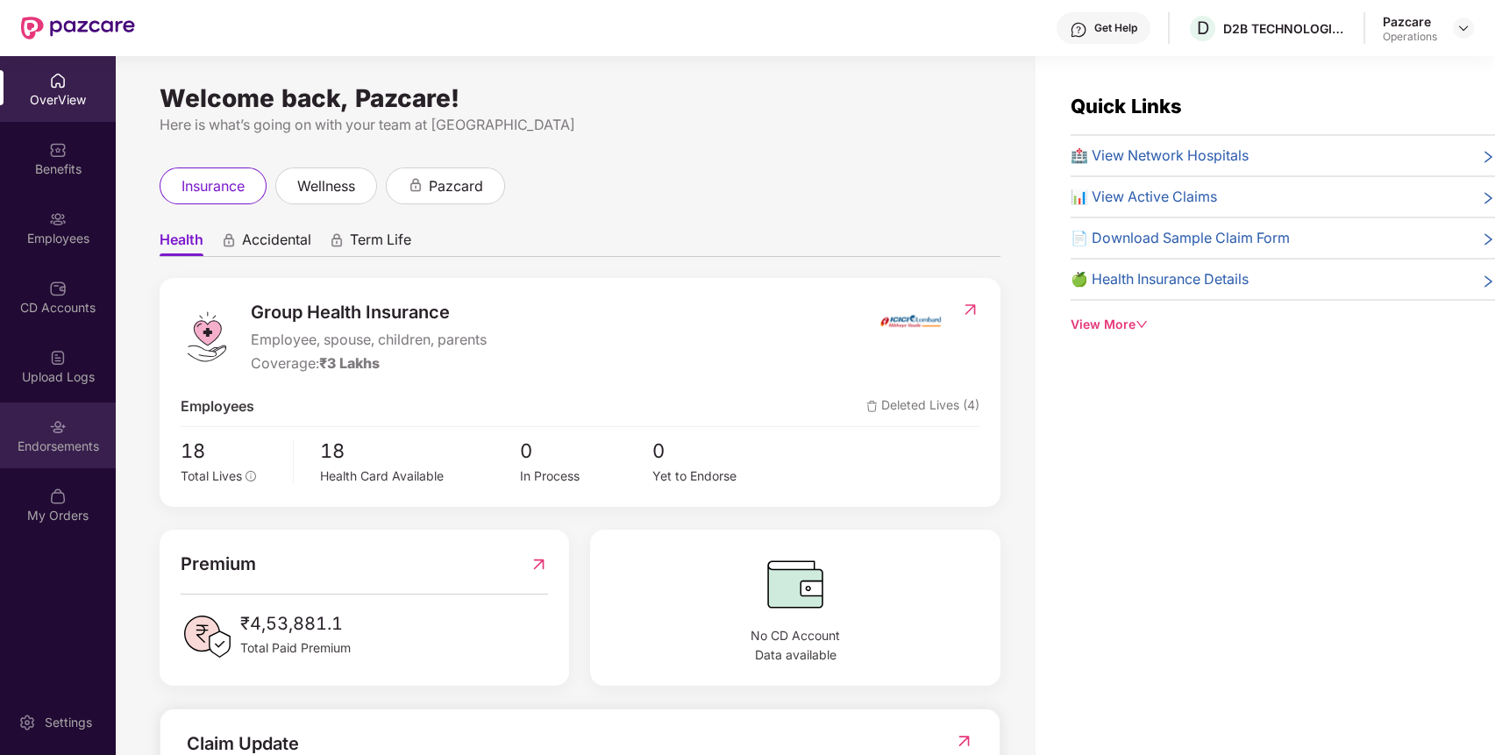
click at [68, 428] on div "Endorsements" at bounding box center [58, 435] width 116 height 66
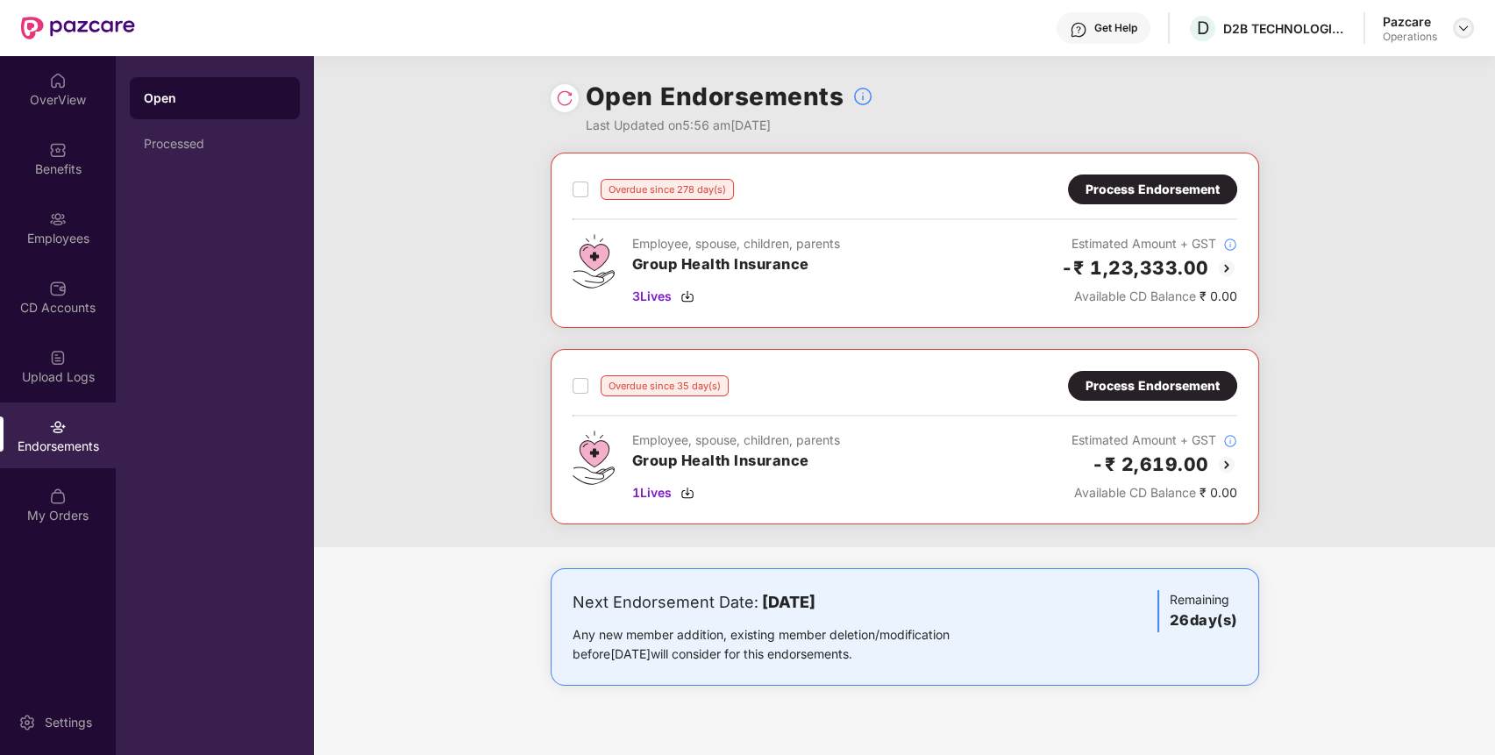
click at [1464, 28] on img at bounding box center [1463, 28] width 14 height 14
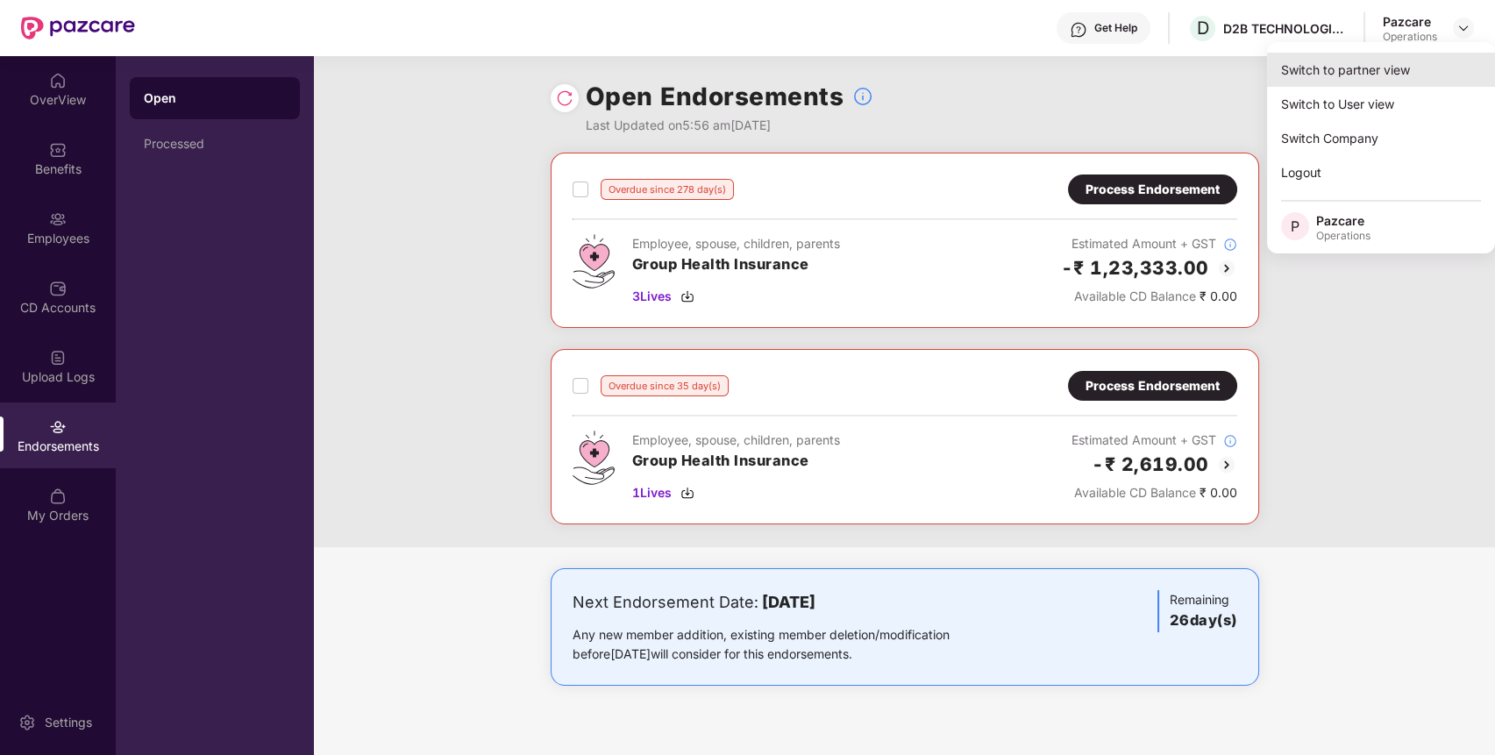
click at [1373, 71] on div "Switch to partner view" at bounding box center [1381, 70] width 228 height 34
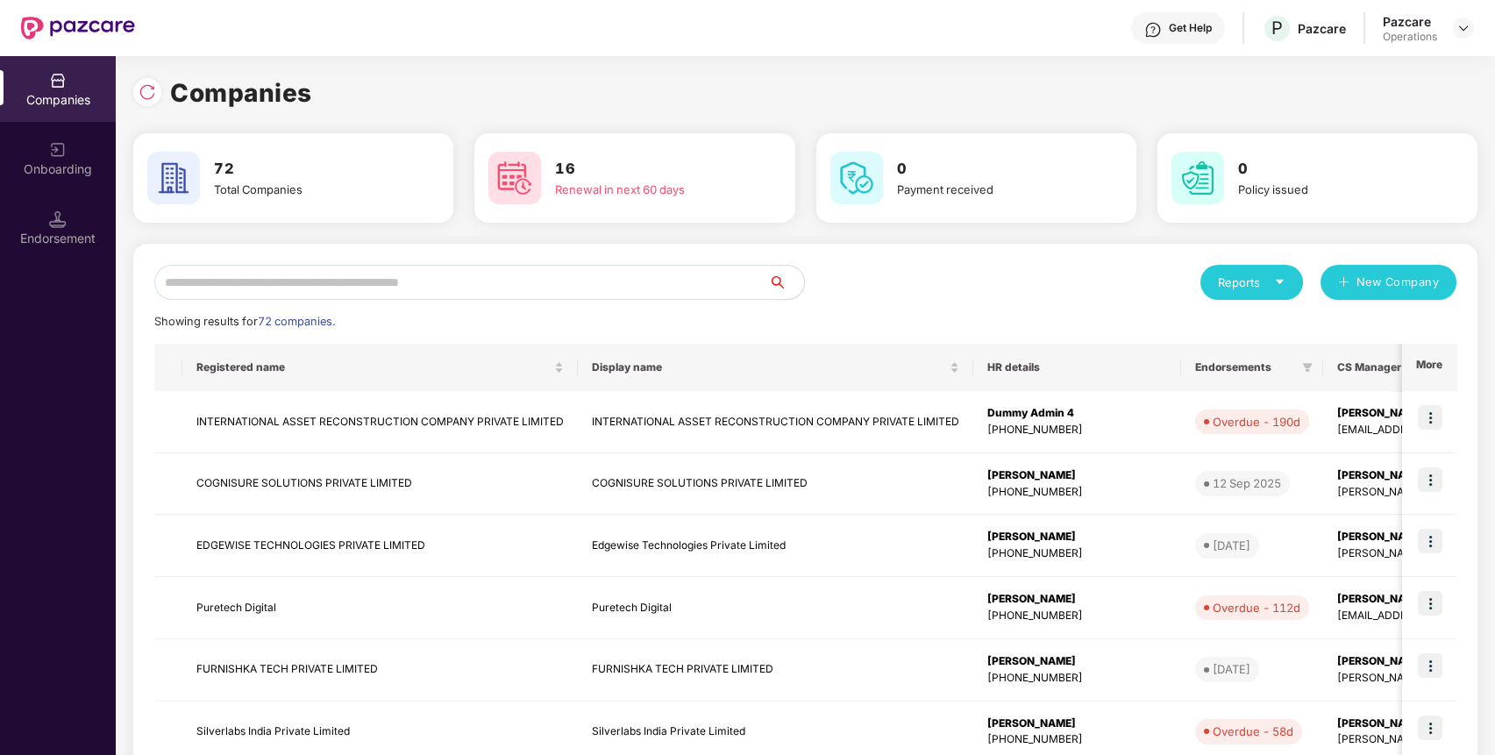
click at [707, 281] on input "text" at bounding box center [461, 282] width 615 height 35
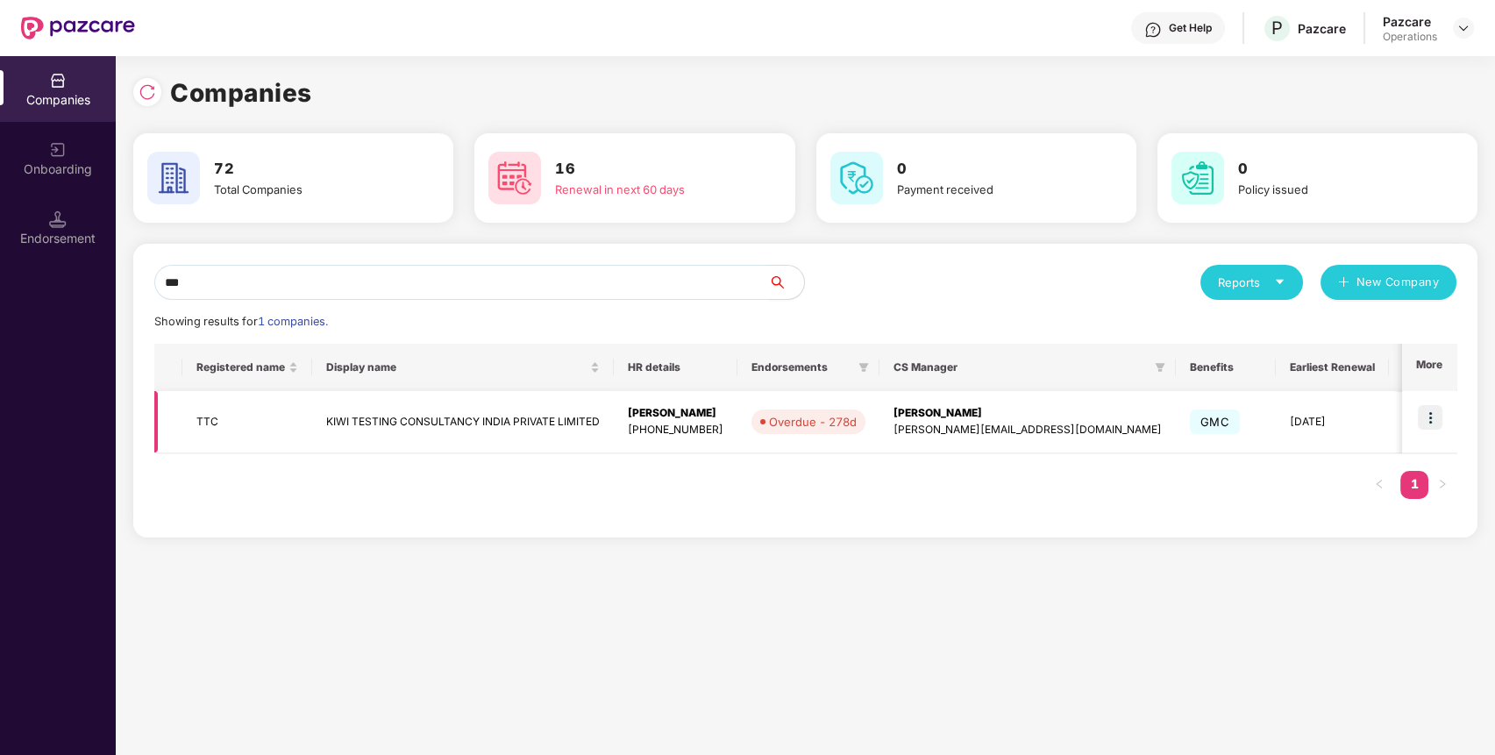
type input "***"
click at [1434, 412] on img at bounding box center [1430, 417] width 25 height 25
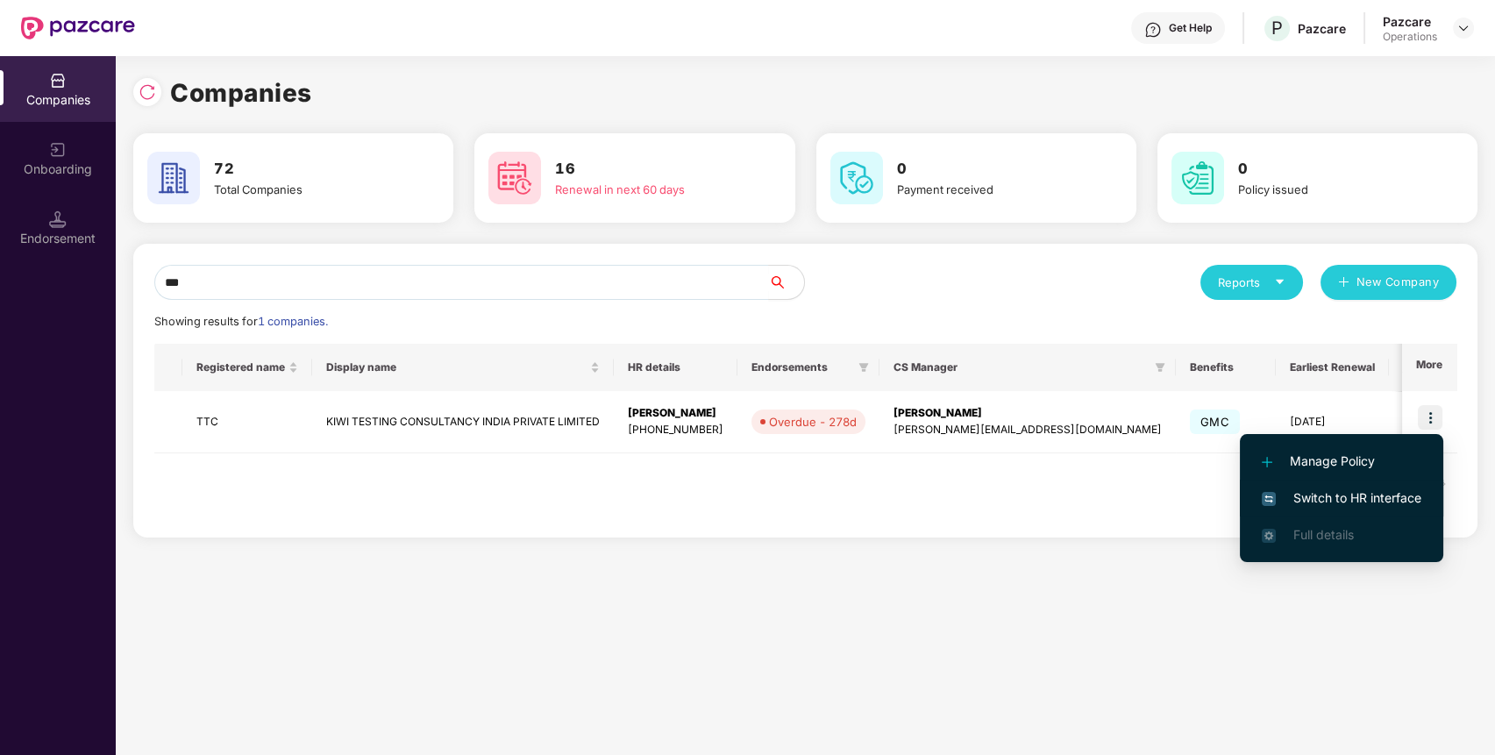
click at [1376, 491] on span "Switch to HR interface" at bounding box center [1342, 497] width 160 height 19
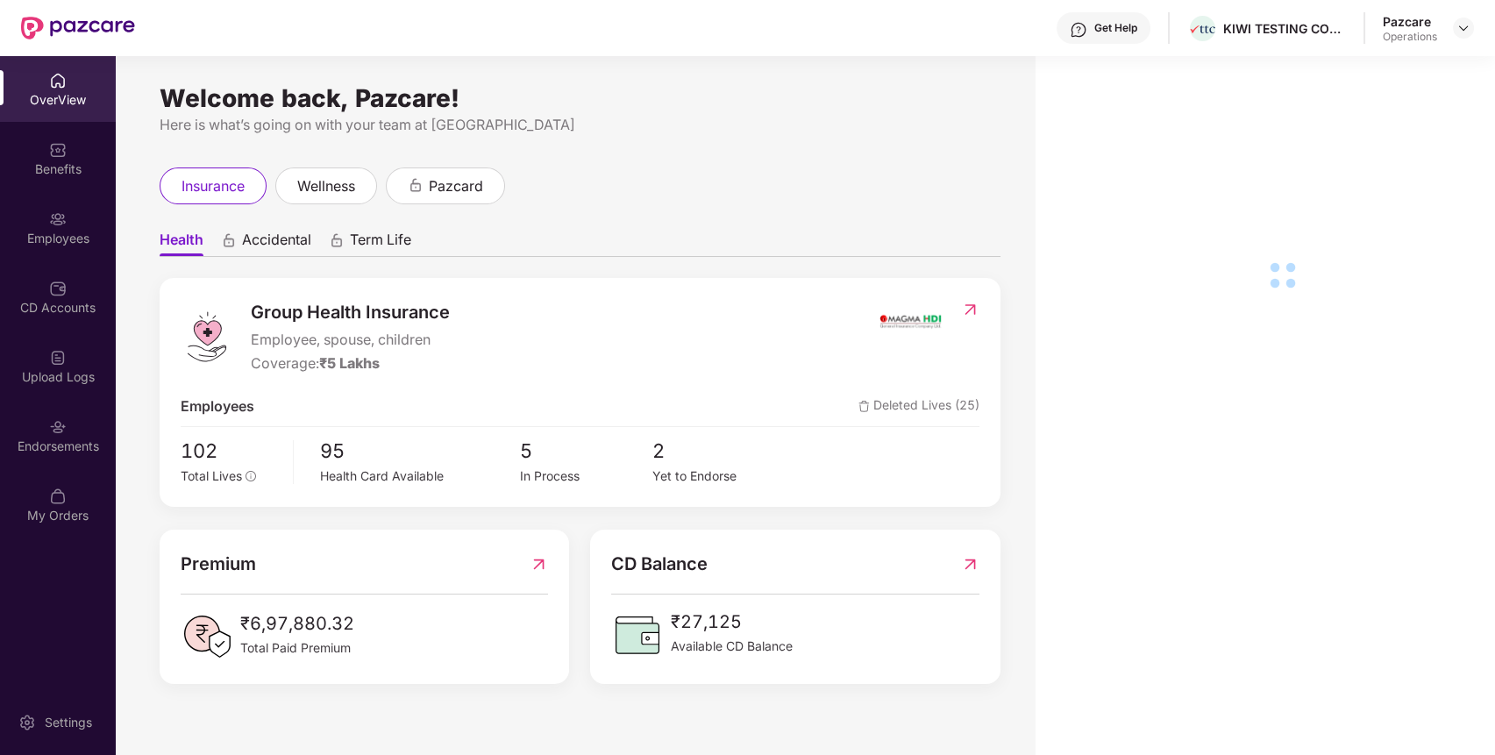
click at [49, 424] on img at bounding box center [58, 427] width 18 height 18
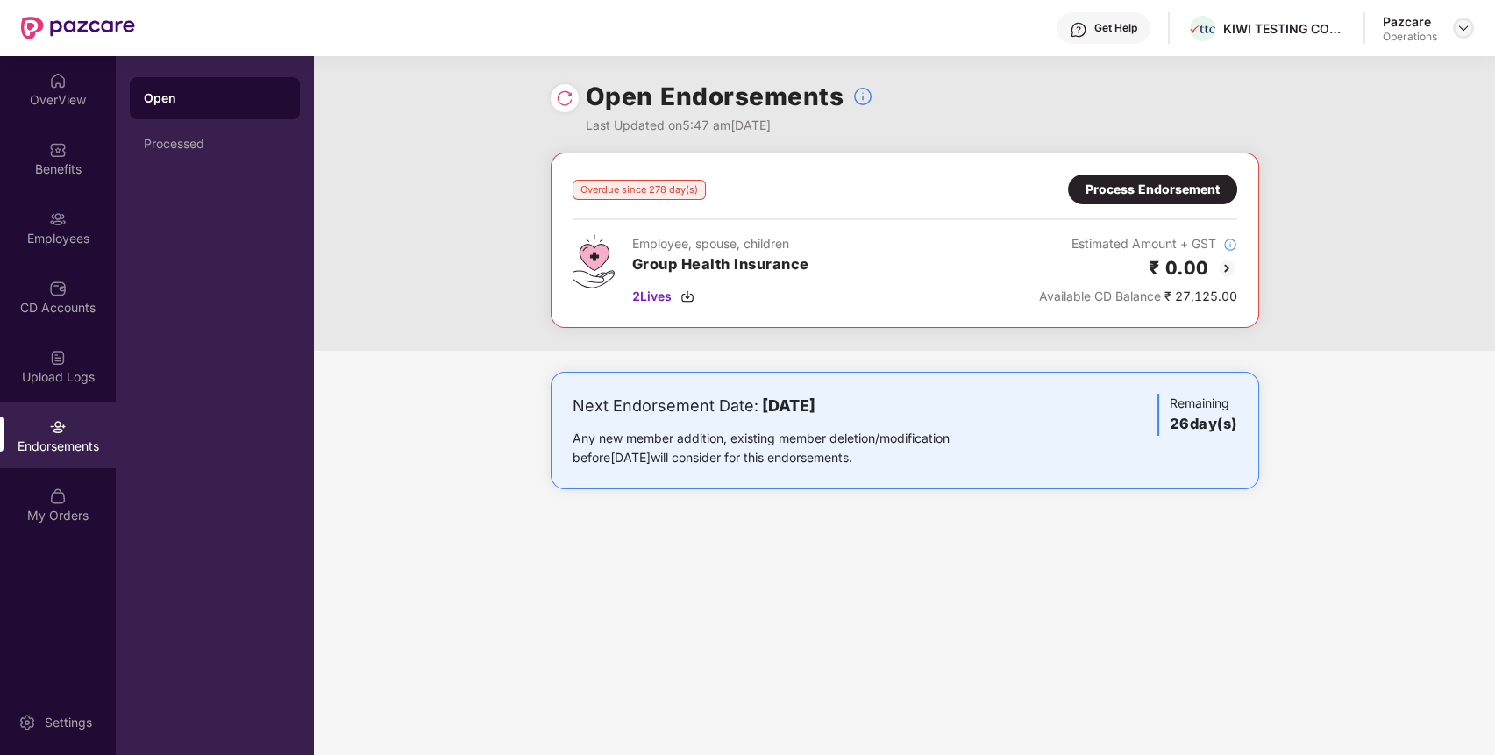
click at [1461, 20] on div at bounding box center [1463, 28] width 21 height 21
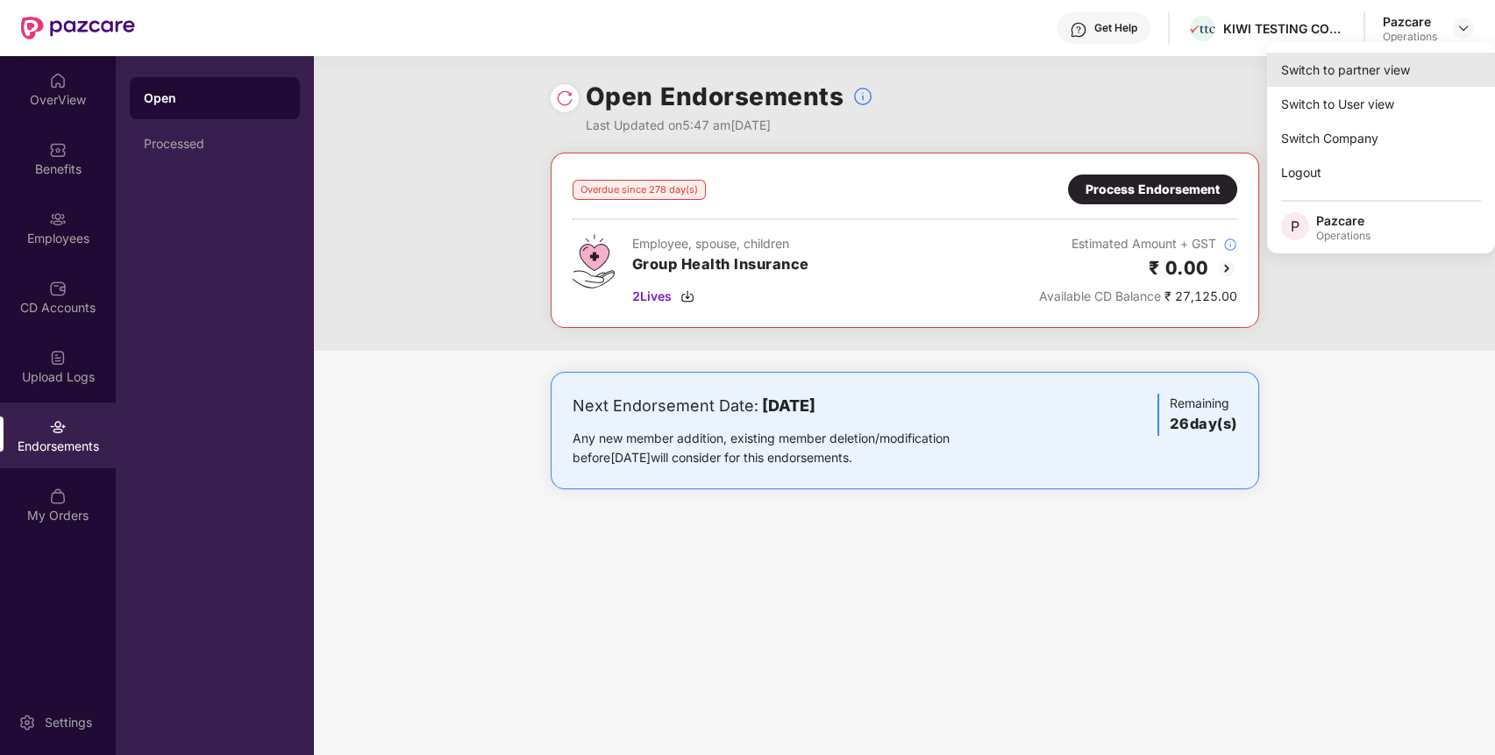
click at [1416, 70] on div "Switch to partner view" at bounding box center [1381, 70] width 228 height 34
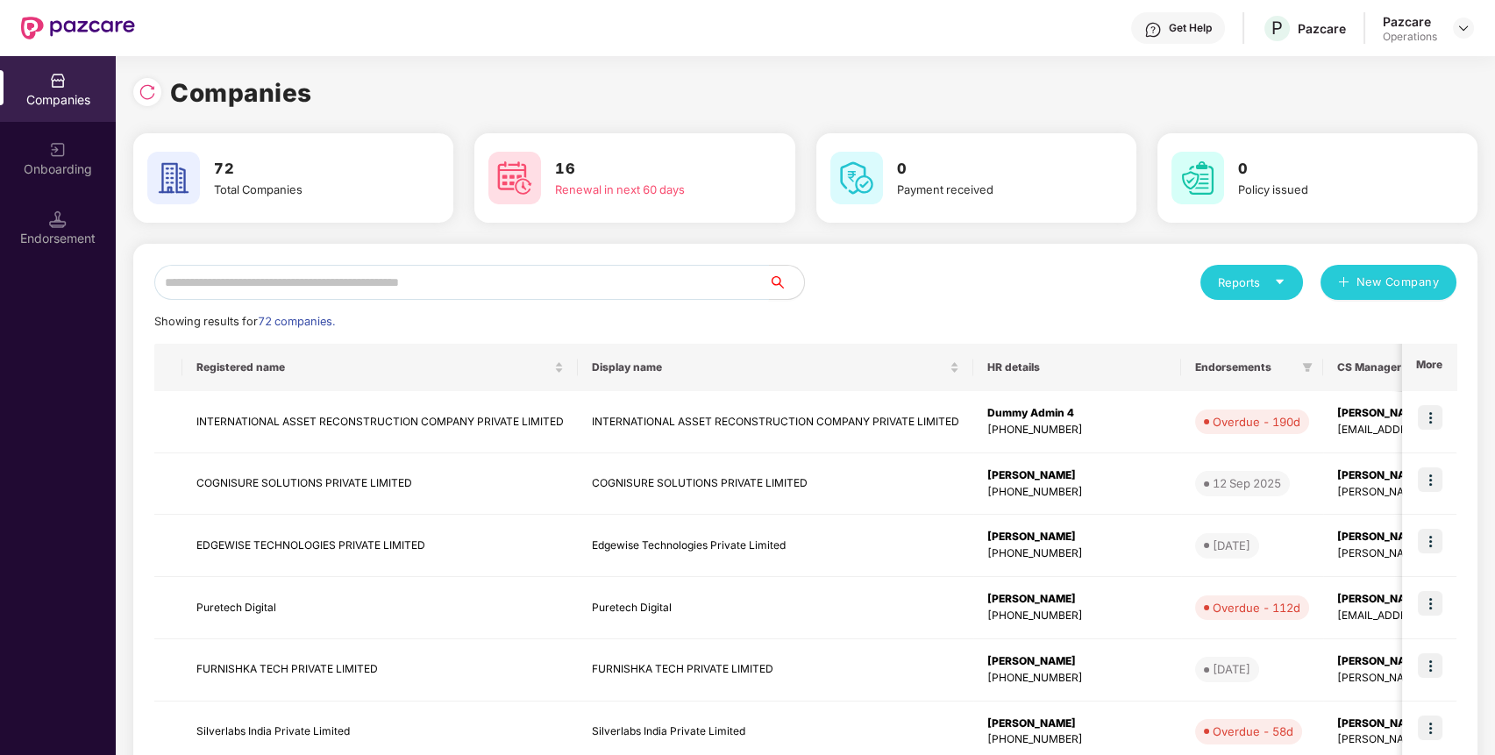
click at [690, 287] on input "text" at bounding box center [461, 282] width 615 height 35
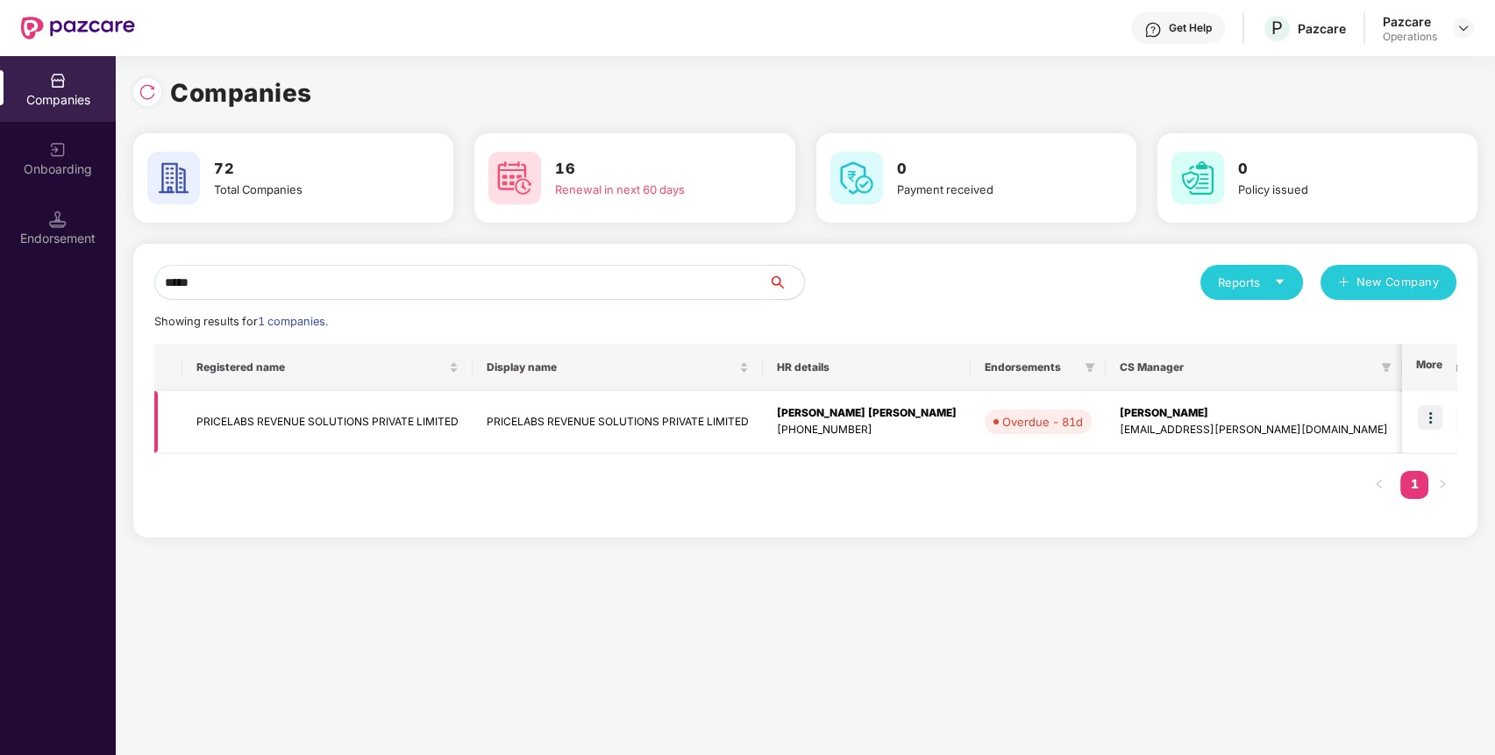
type input "*****"
click at [1438, 409] on img at bounding box center [1430, 417] width 25 height 25
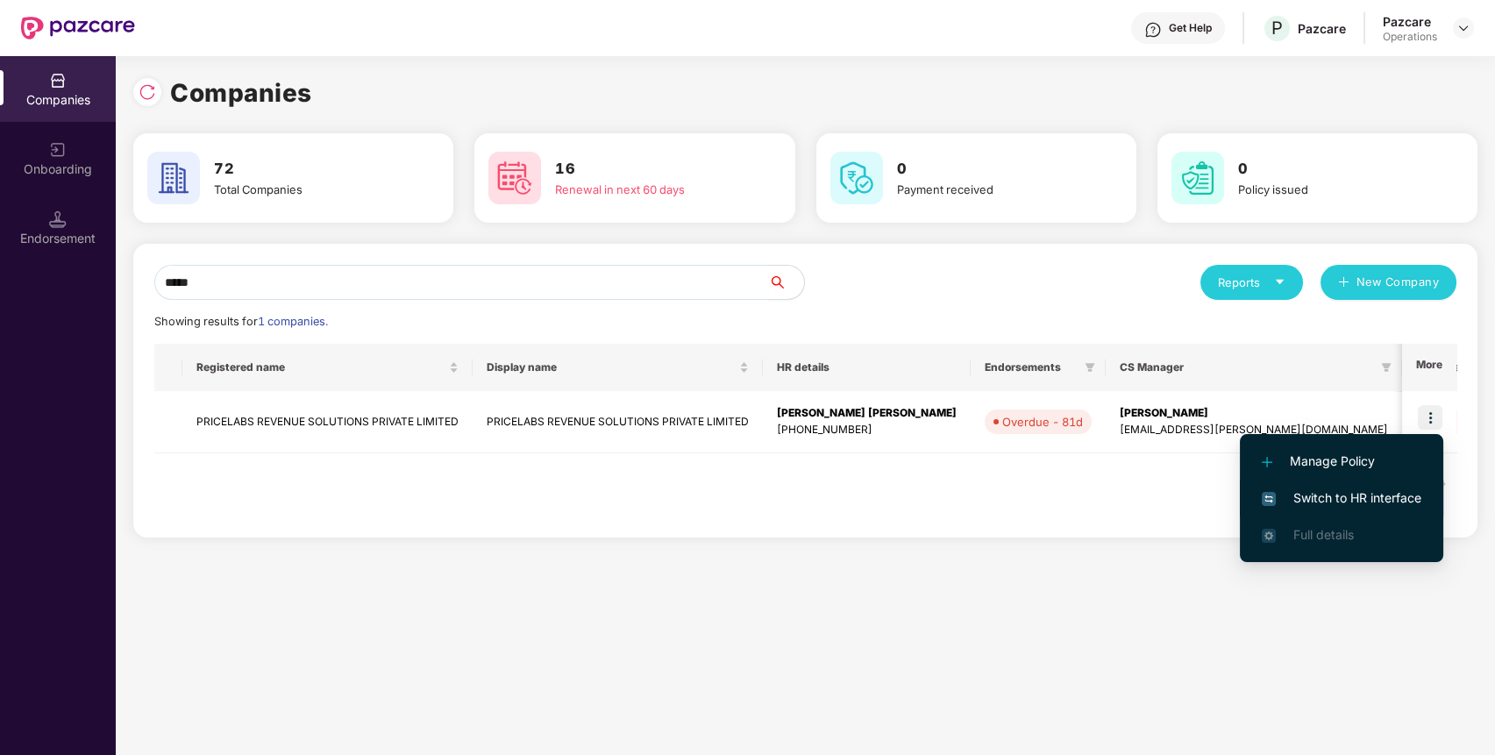
click at [1396, 496] on span "Switch to HR interface" at bounding box center [1342, 497] width 160 height 19
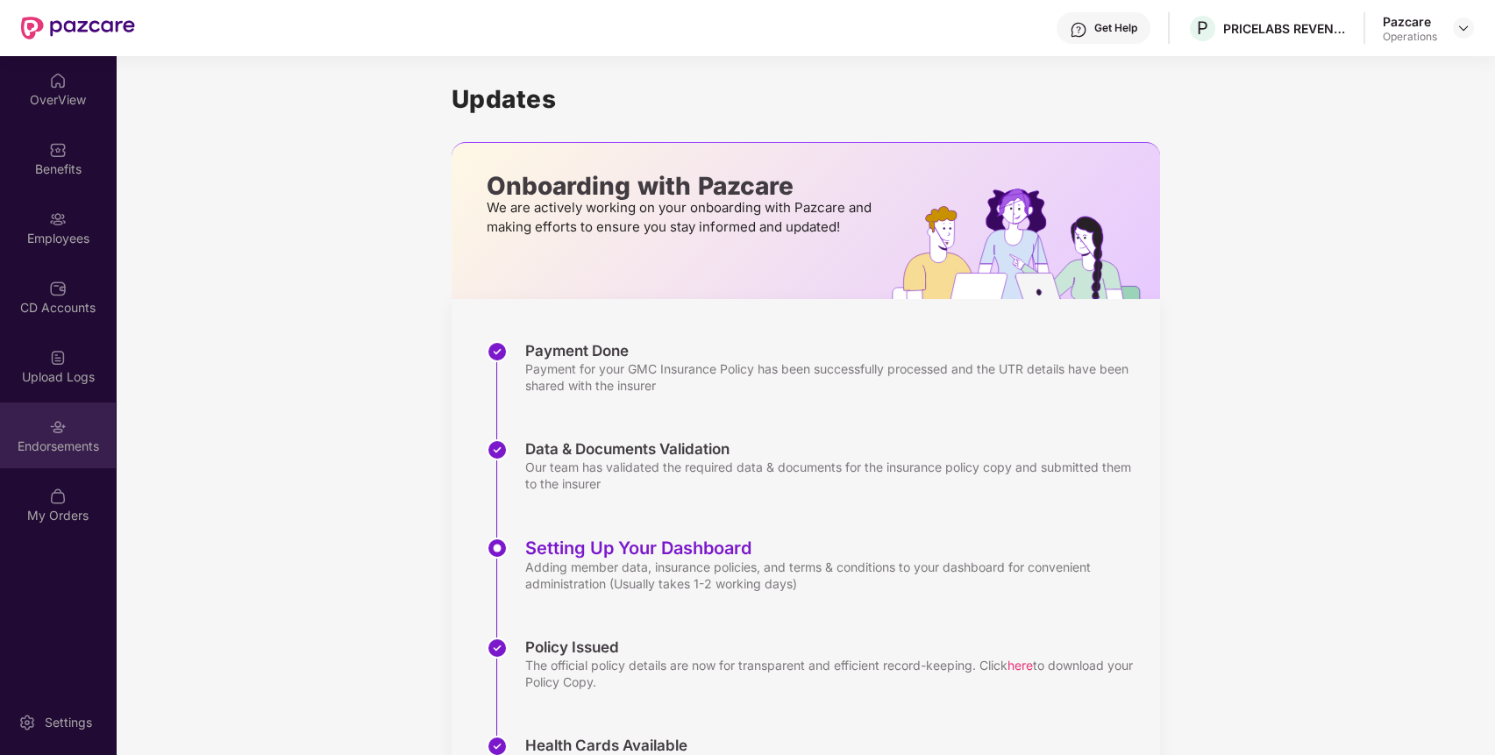
click at [56, 448] on div "Endorsements" at bounding box center [58, 447] width 116 height 18
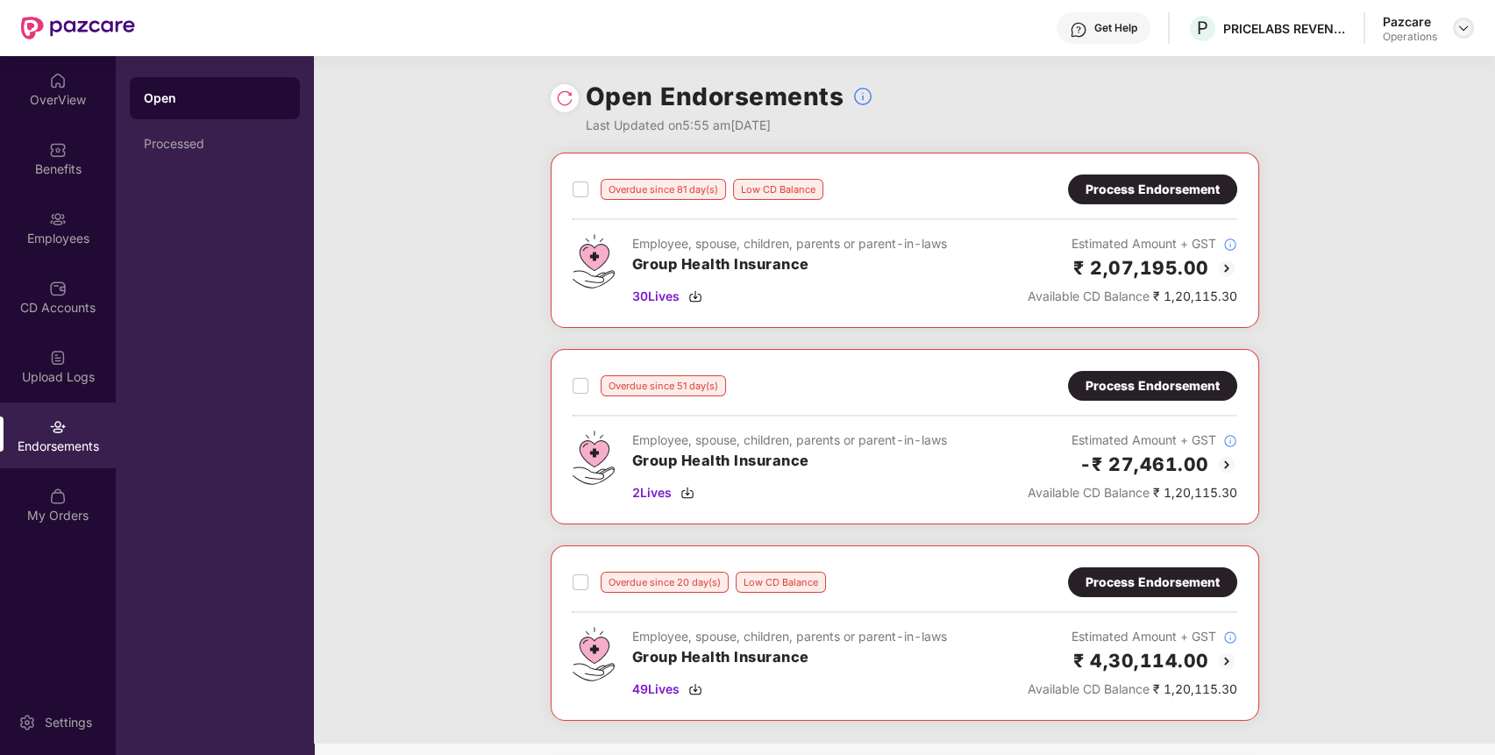
click at [1461, 35] on div at bounding box center [1463, 28] width 21 height 21
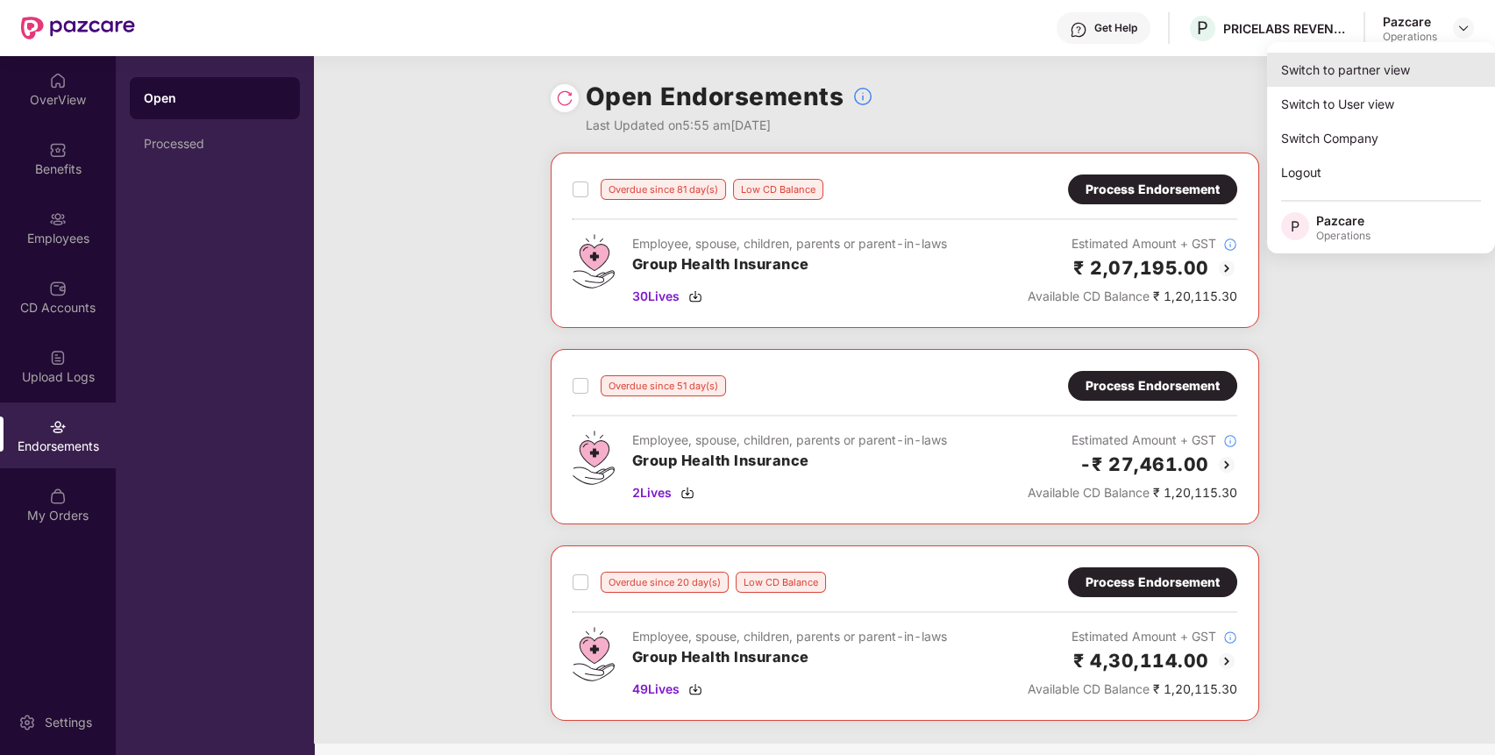
click at [1424, 70] on div "Switch to partner view" at bounding box center [1381, 70] width 228 height 34
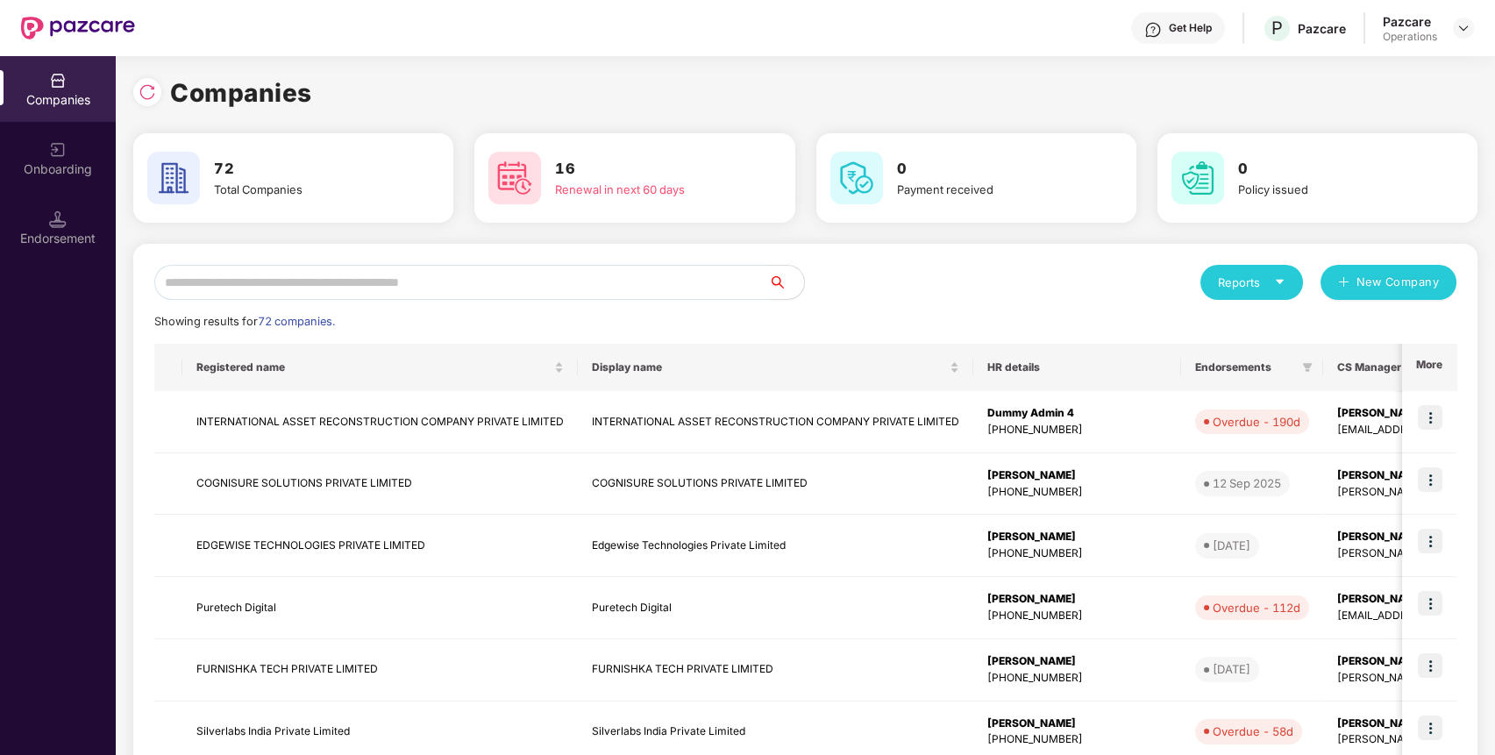
click at [737, 290] on input "text" at bounding box center [461, 282] width 615 height 35
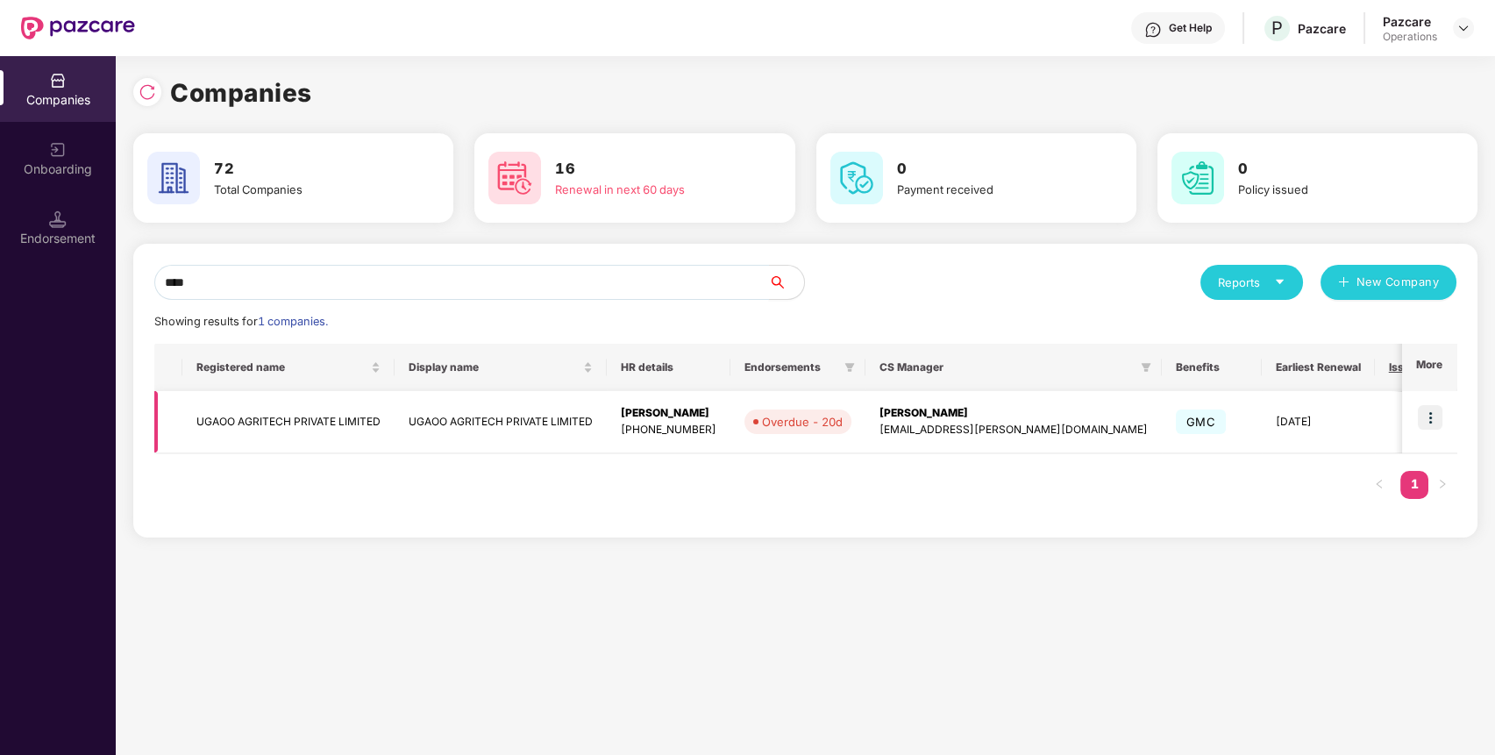
type input "****"
click at [1435, 427] on img at bounding box center [1430, 417] width 25 height 25
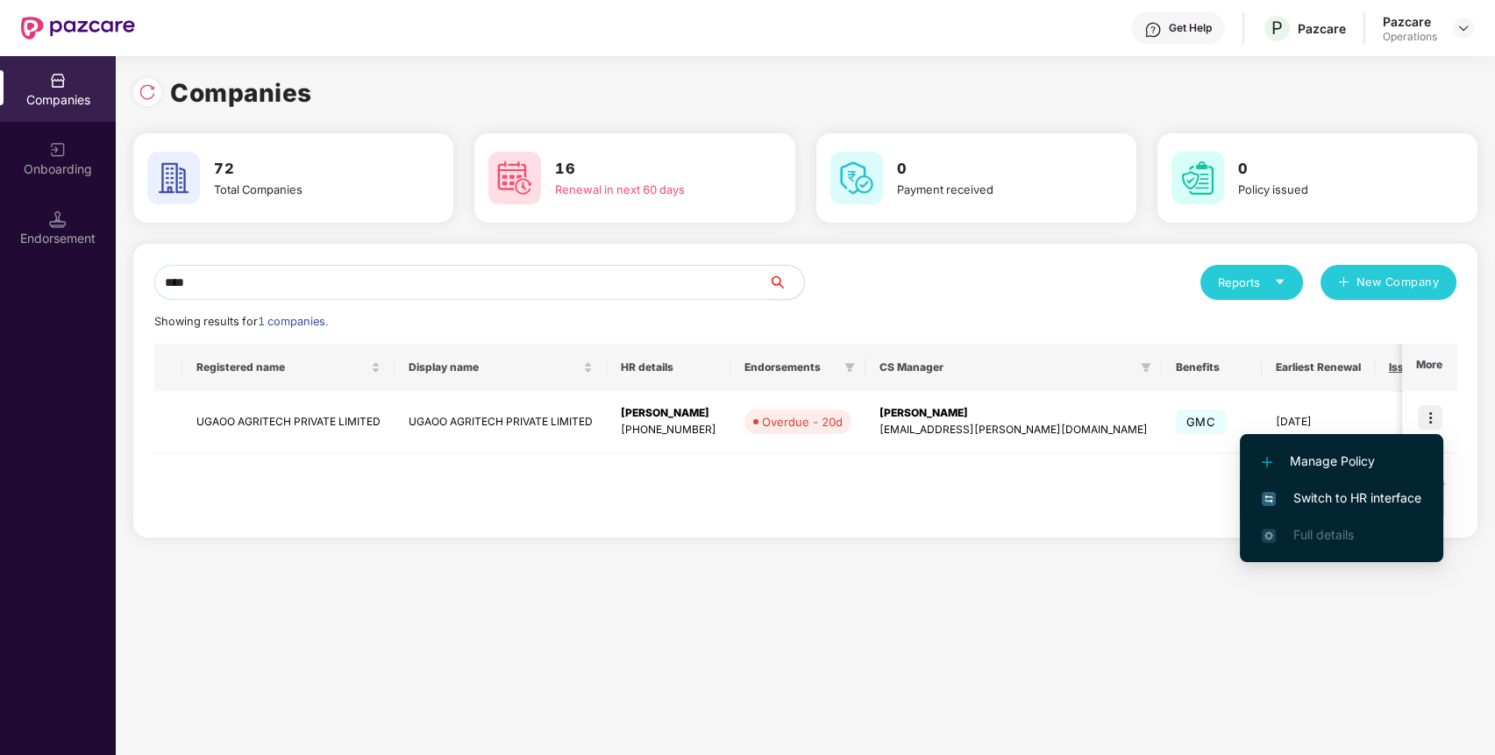
click at [1384, 497] on span "Switch to HR interface" at bounding box center [1342, 497] width 160 height 19
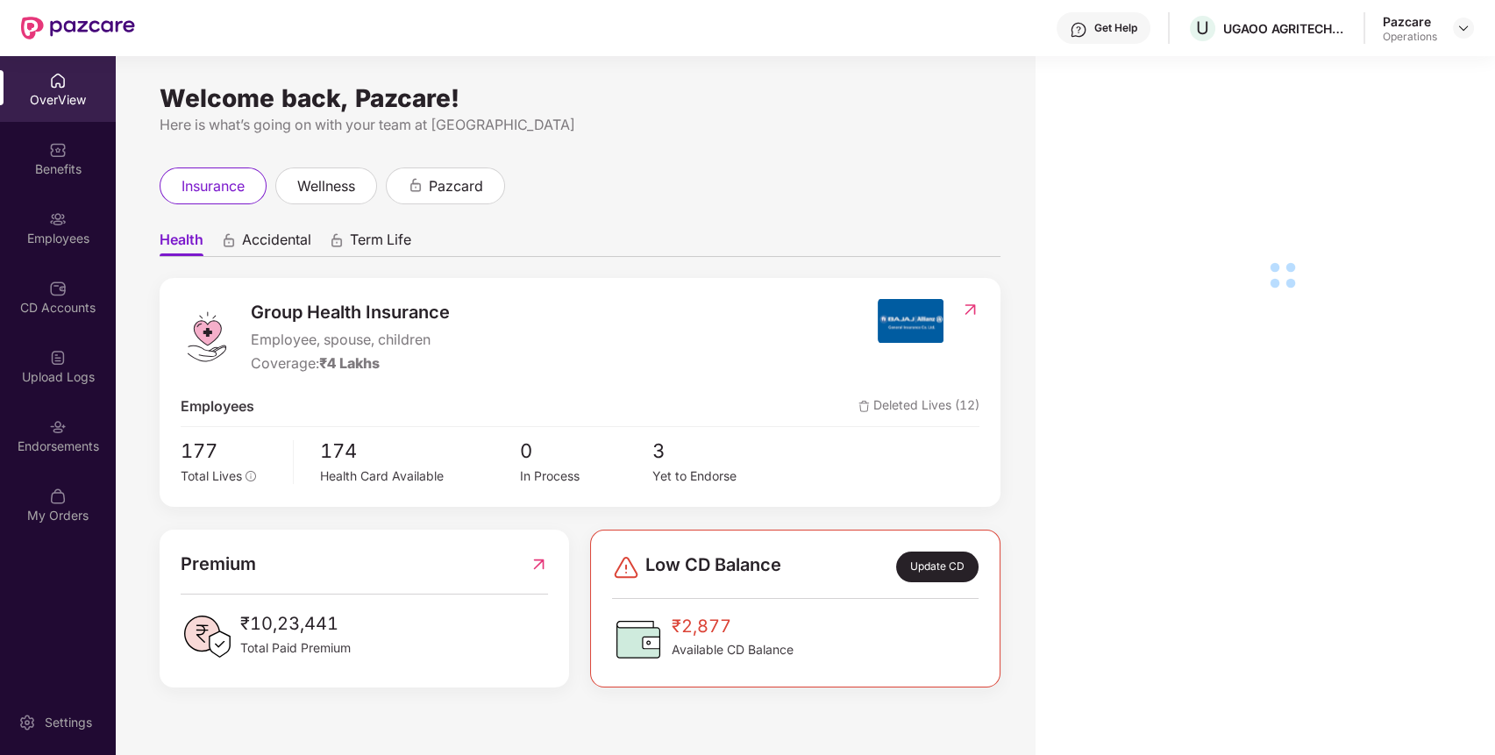
click at [50, 432] on img at bounding box center [58, 427] width 18 height 18
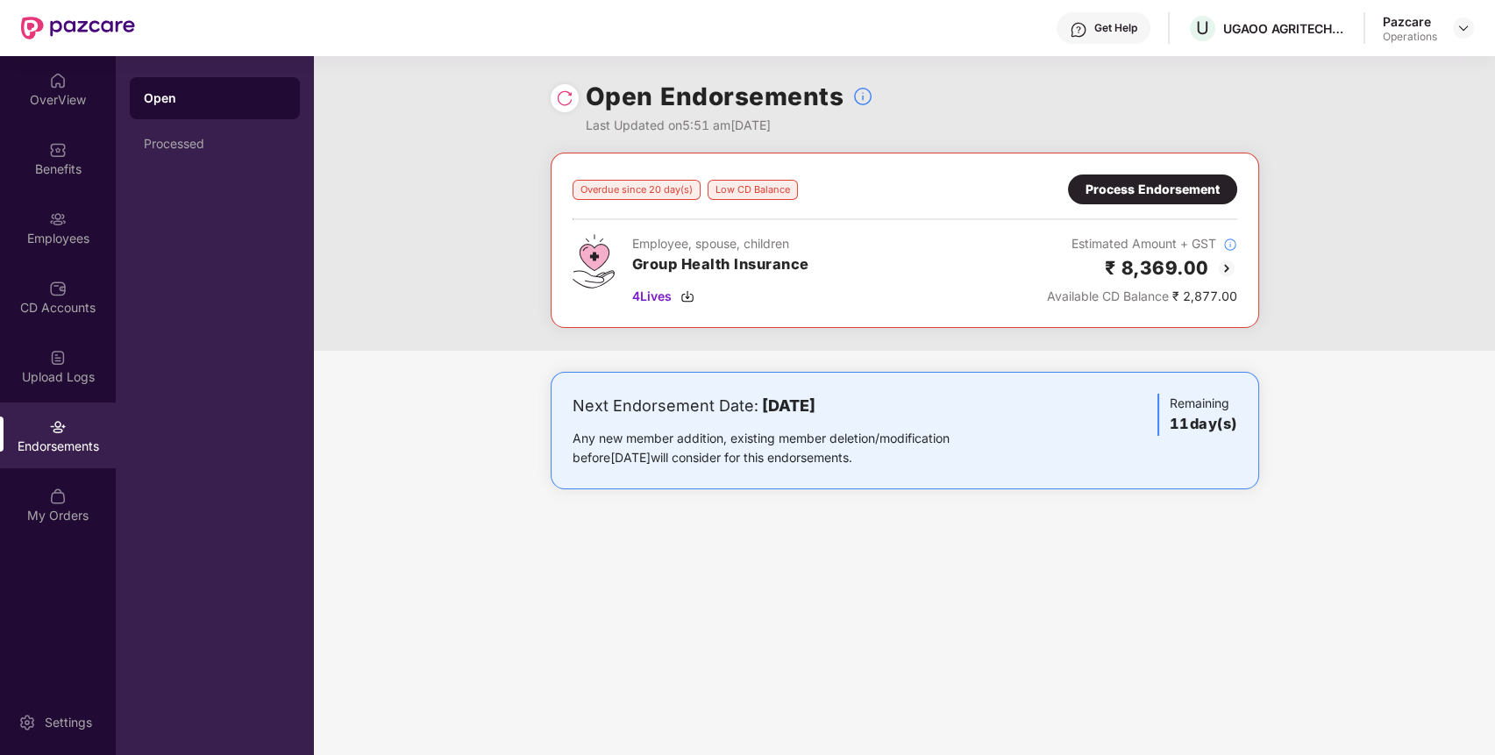
click at [1145, 182] on div "Process Endorsement" at bounding box center [1153, 189] width 134 height 19
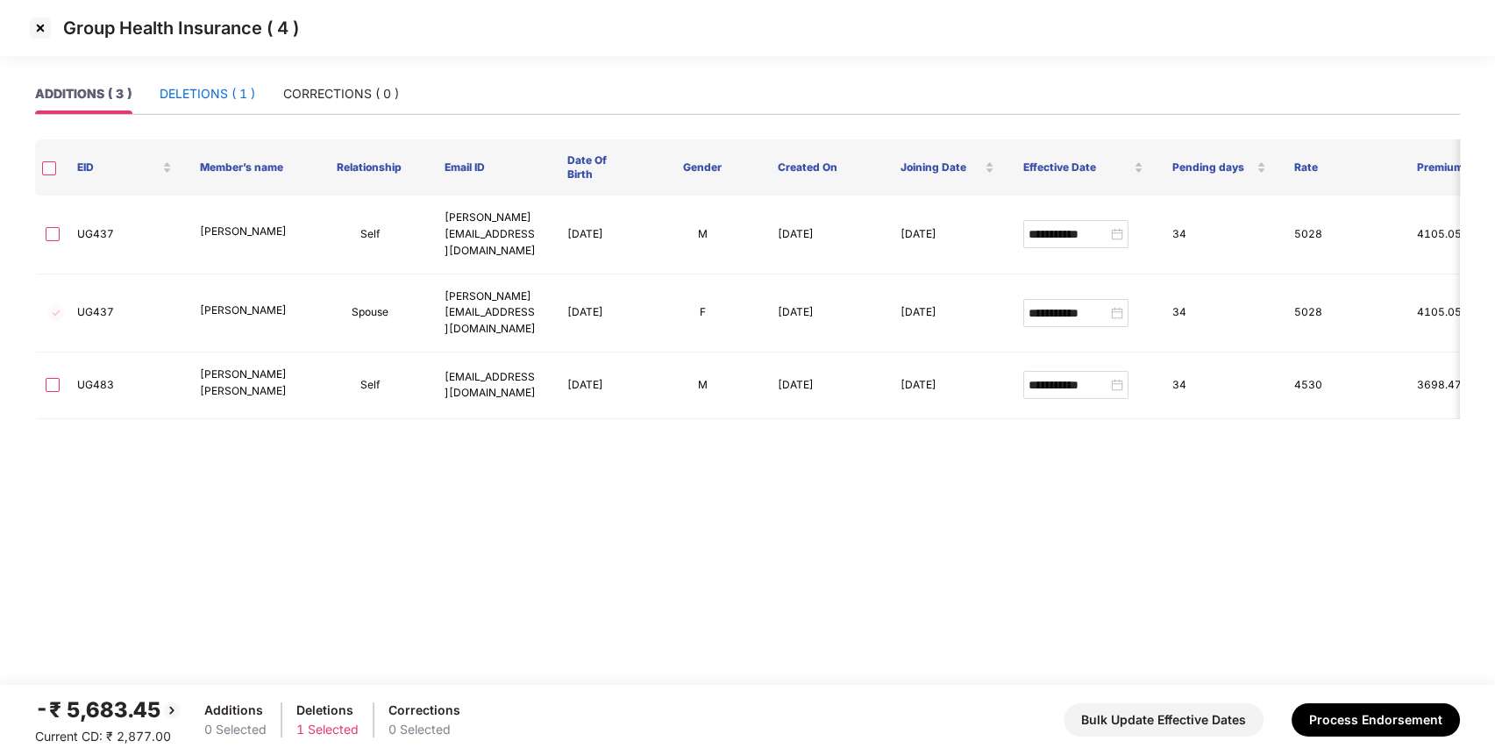
click at [202, 92] on div "DELETIONS ( 1 )" at bounding box center [208, 93] width 96 height 19
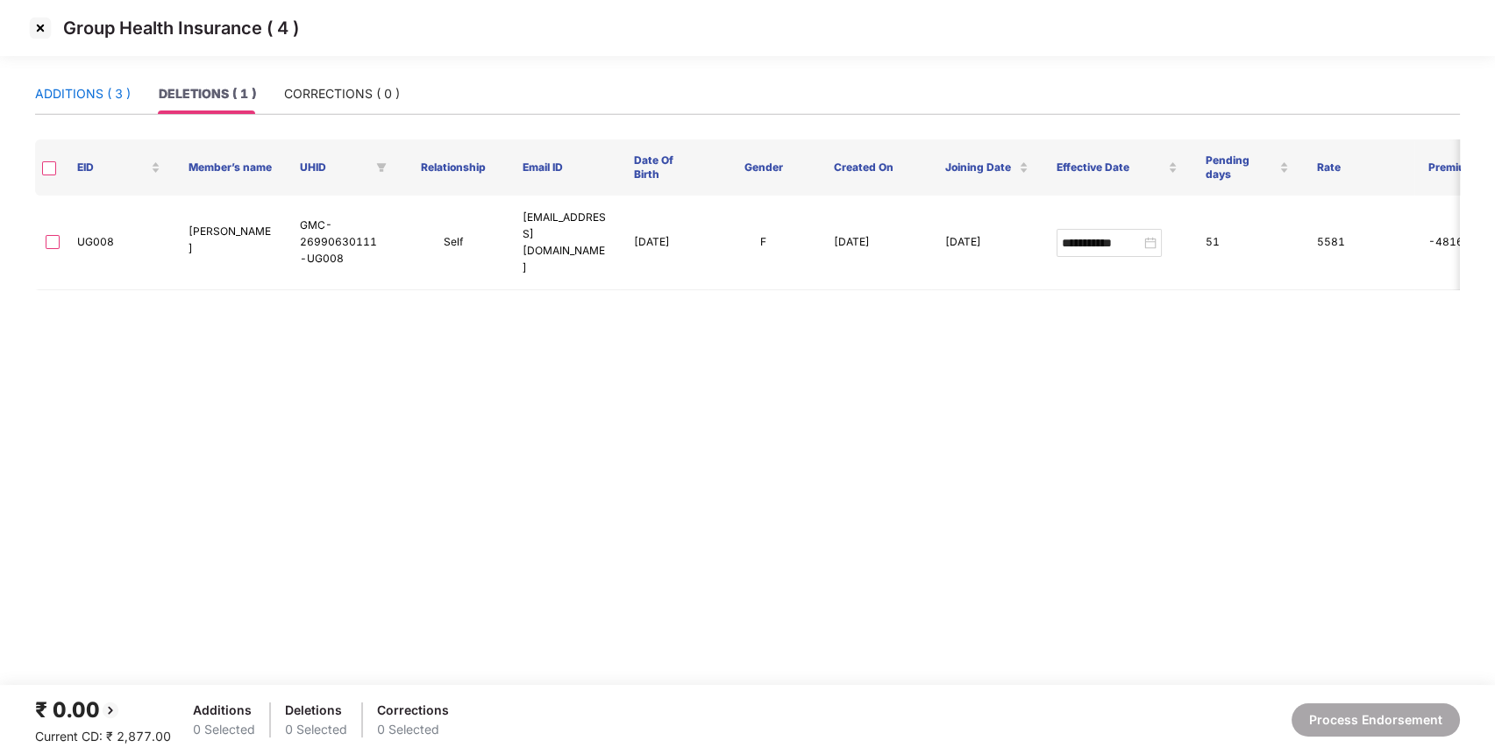
click at [80, 95] on div "ADDITIONS ( 3 )" at bounding box center [83, 93] width 96 height 19
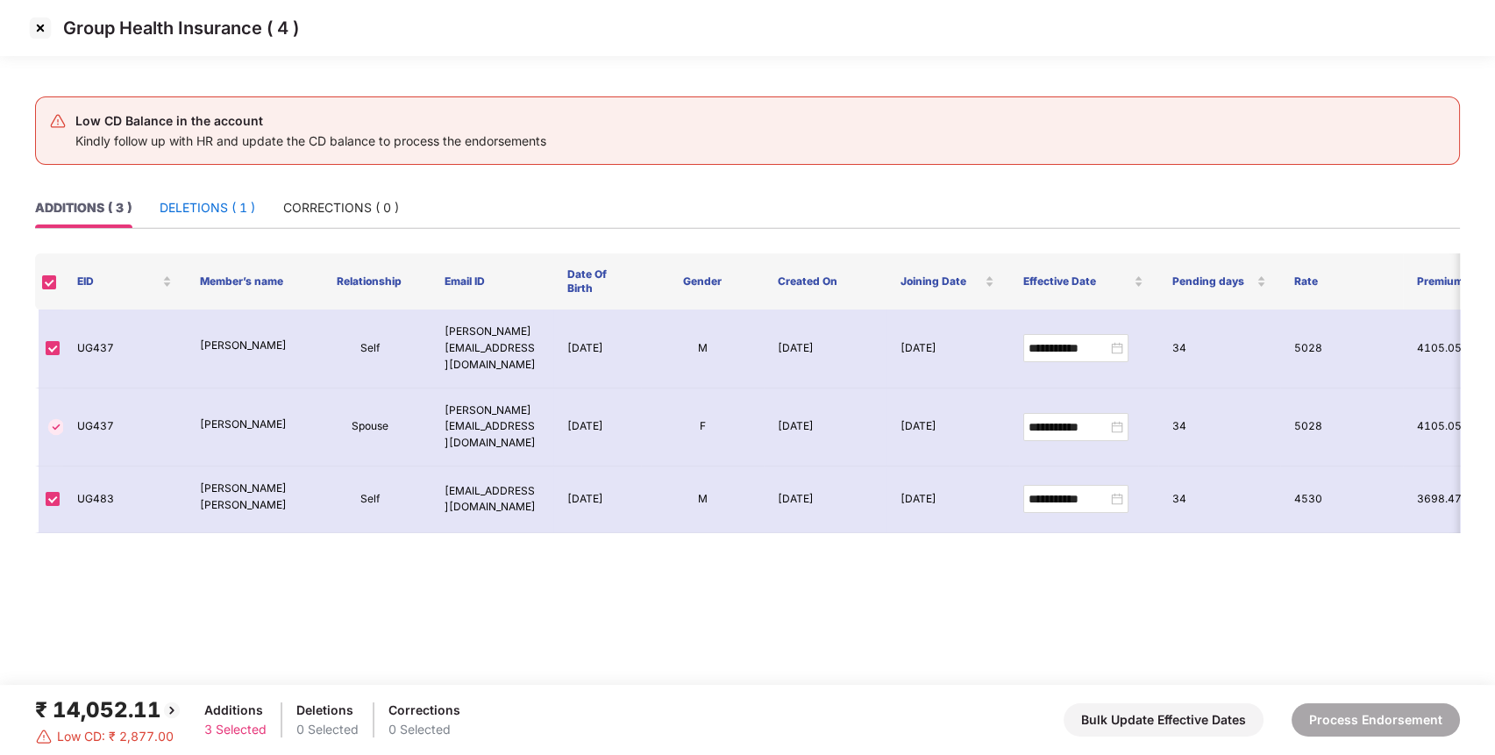
click at [197, 210] on div "DELETIONS ( 1 )" at bounding box center [208, 207] width 96 height 19
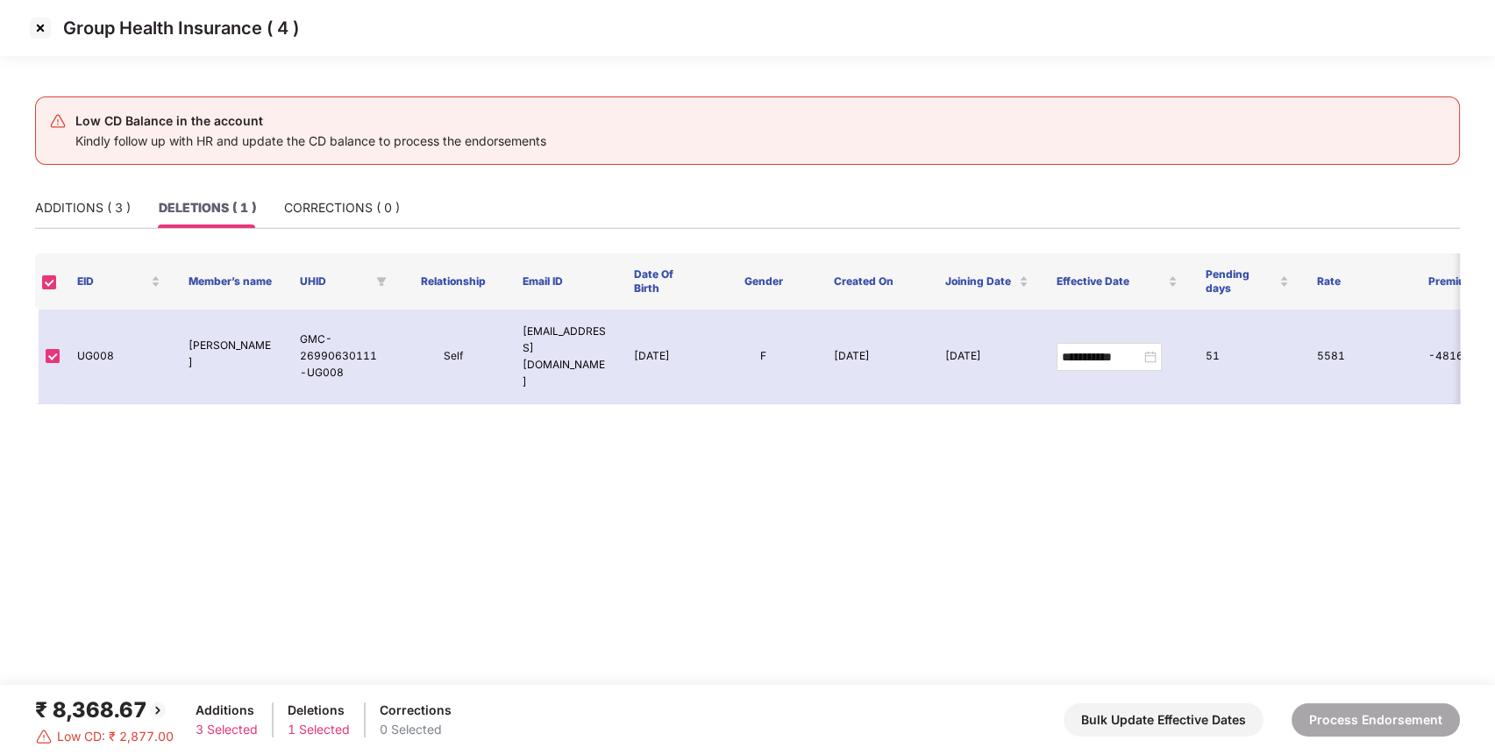
click at [39, 26] on img at bounding box center [40, 28] width 28 height 28
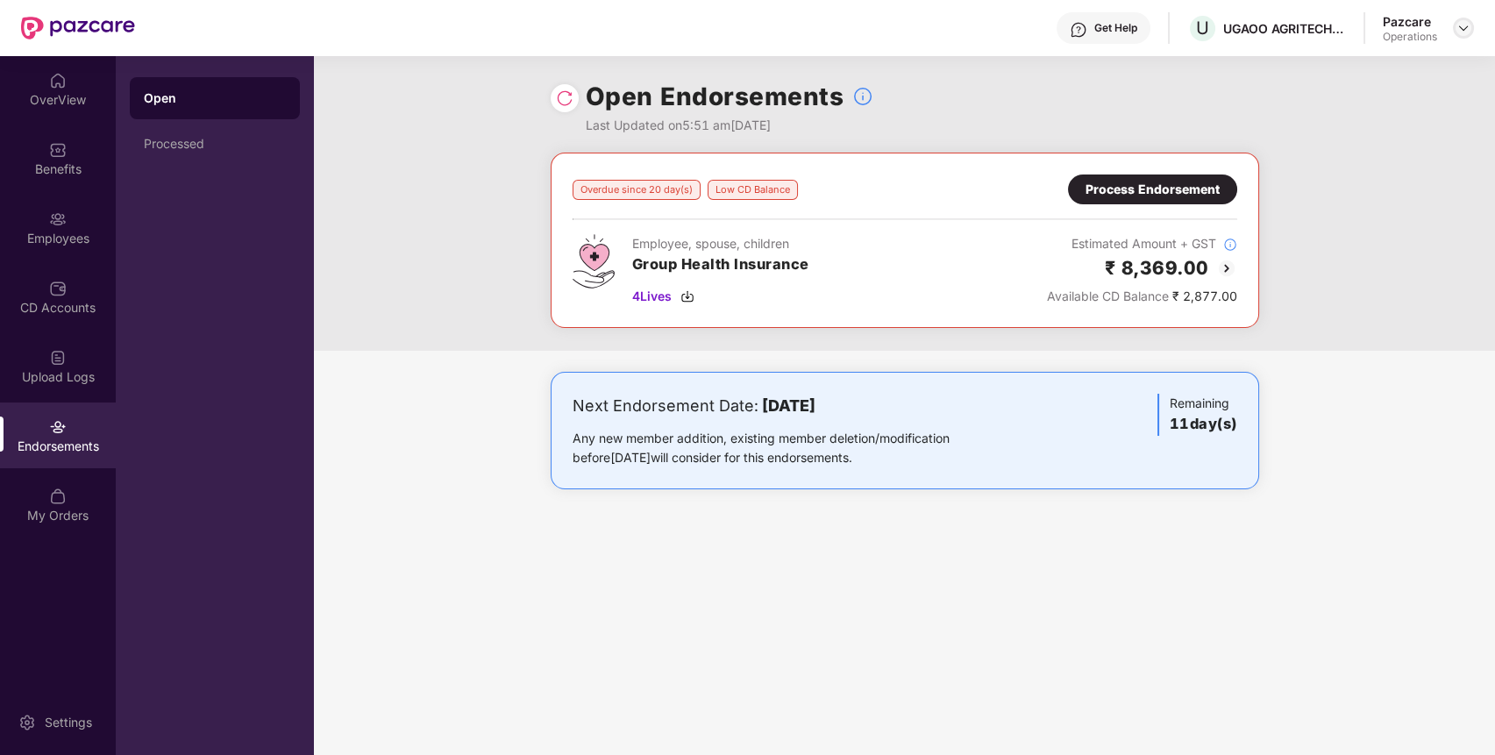
click at [1465, 21] on img at bounding box center [1463, 28] width 14 height 14
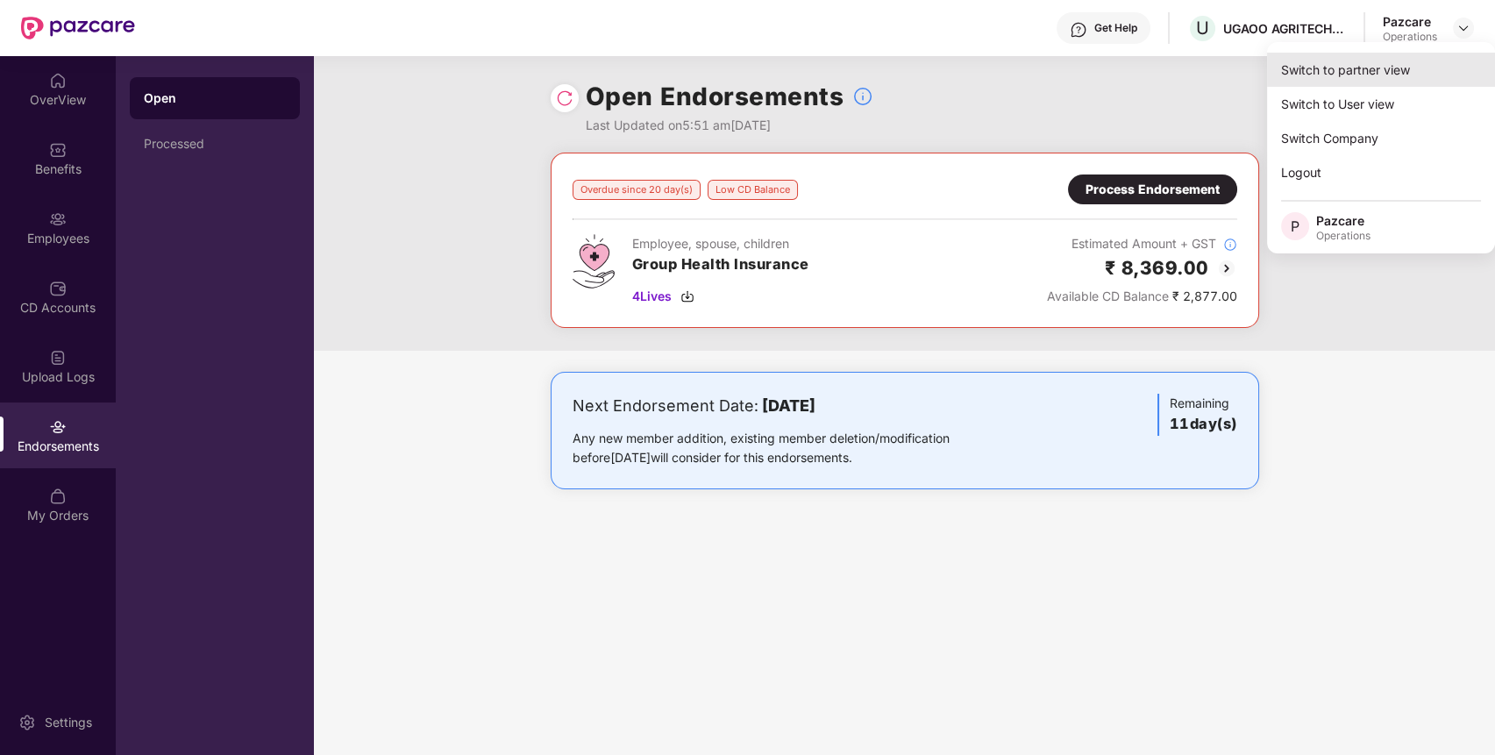
click at [1423, 74] on div "Switch to partner view" at bounding box center [1381, 70] width 228 height 34
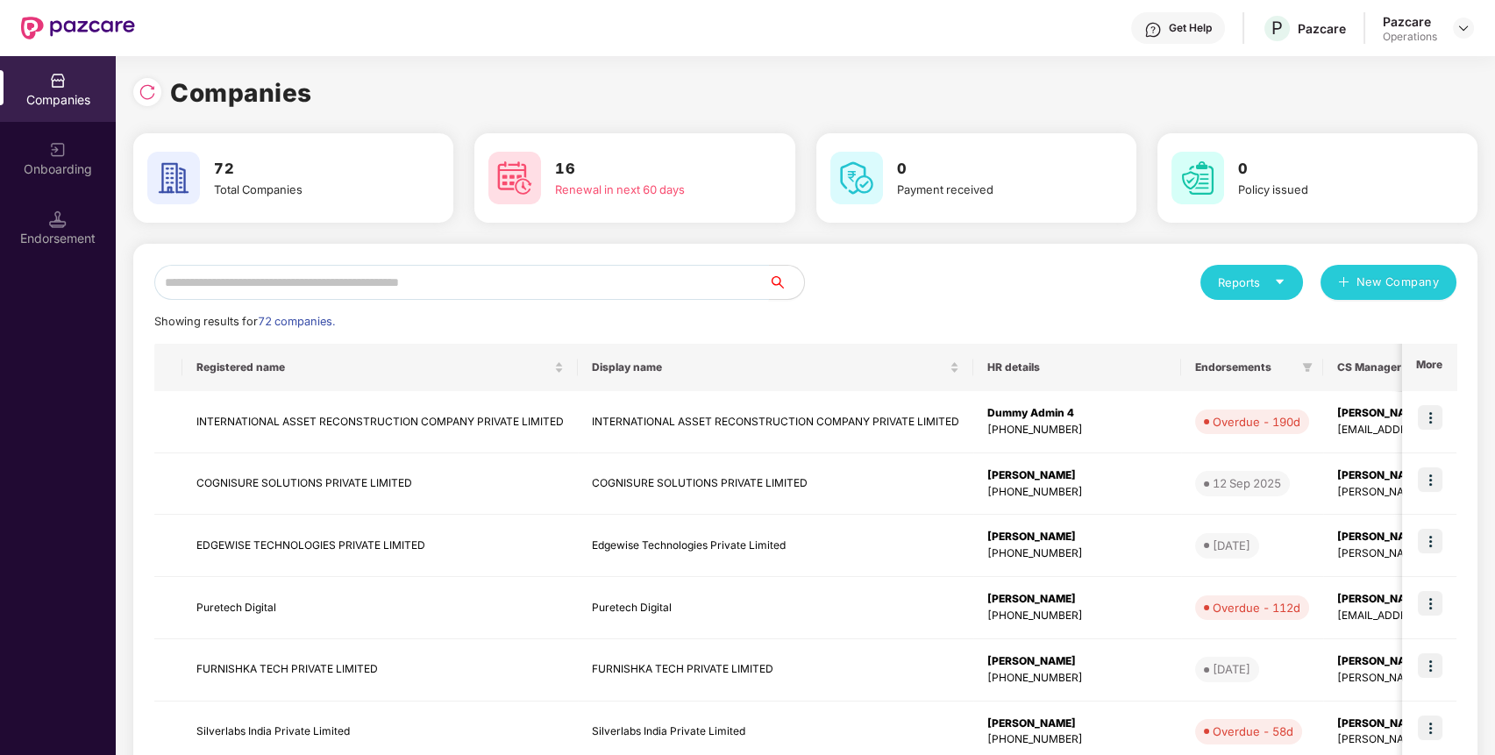
click at [678, 288] on input "text" at bounding box center [461, 282] width 615 height 35
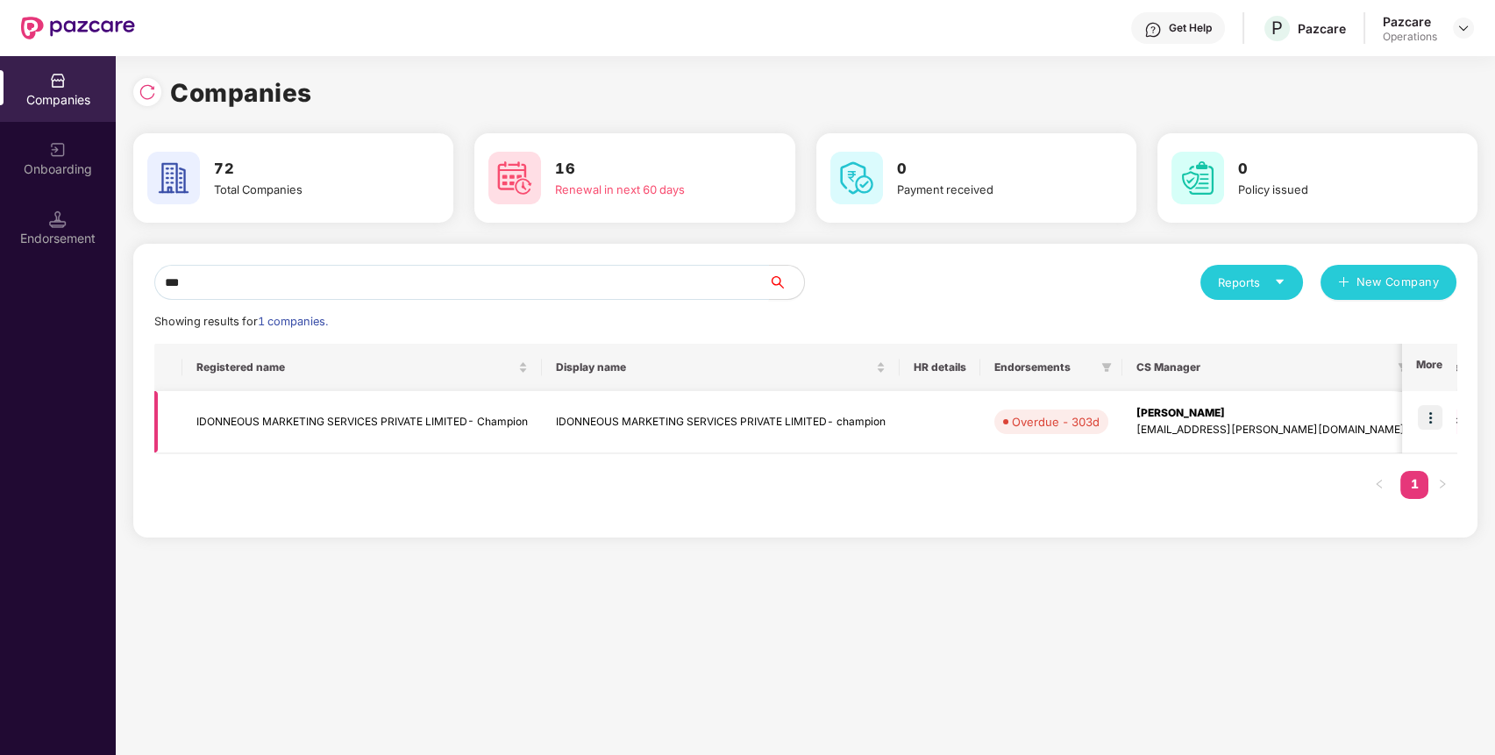
type input "***"
click at [1425, 420] on img at bounding box center [1430, 417] width 25 height 25
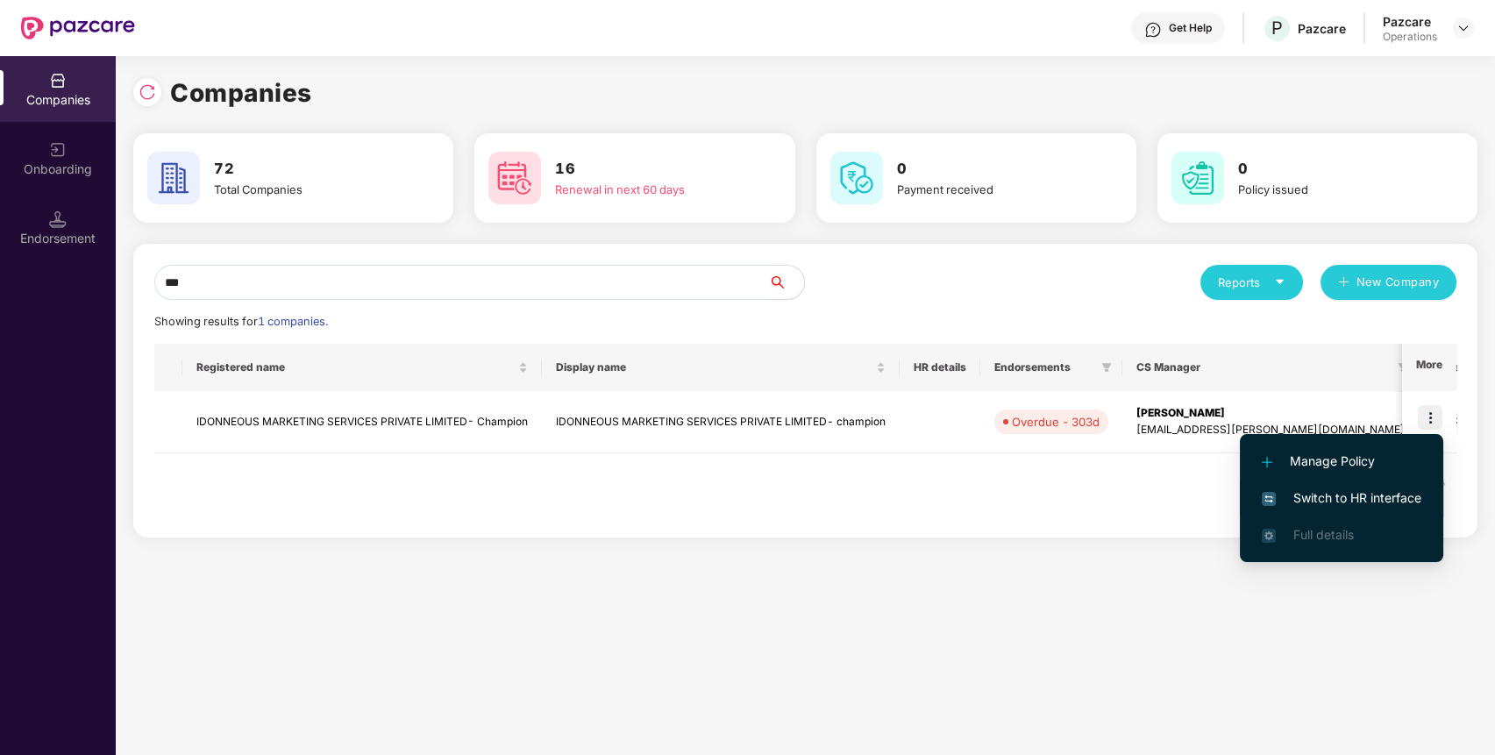
click at [1376, 491] on span "Switch to HR interface" at bounding box center [1342, 497] width 160 height 19
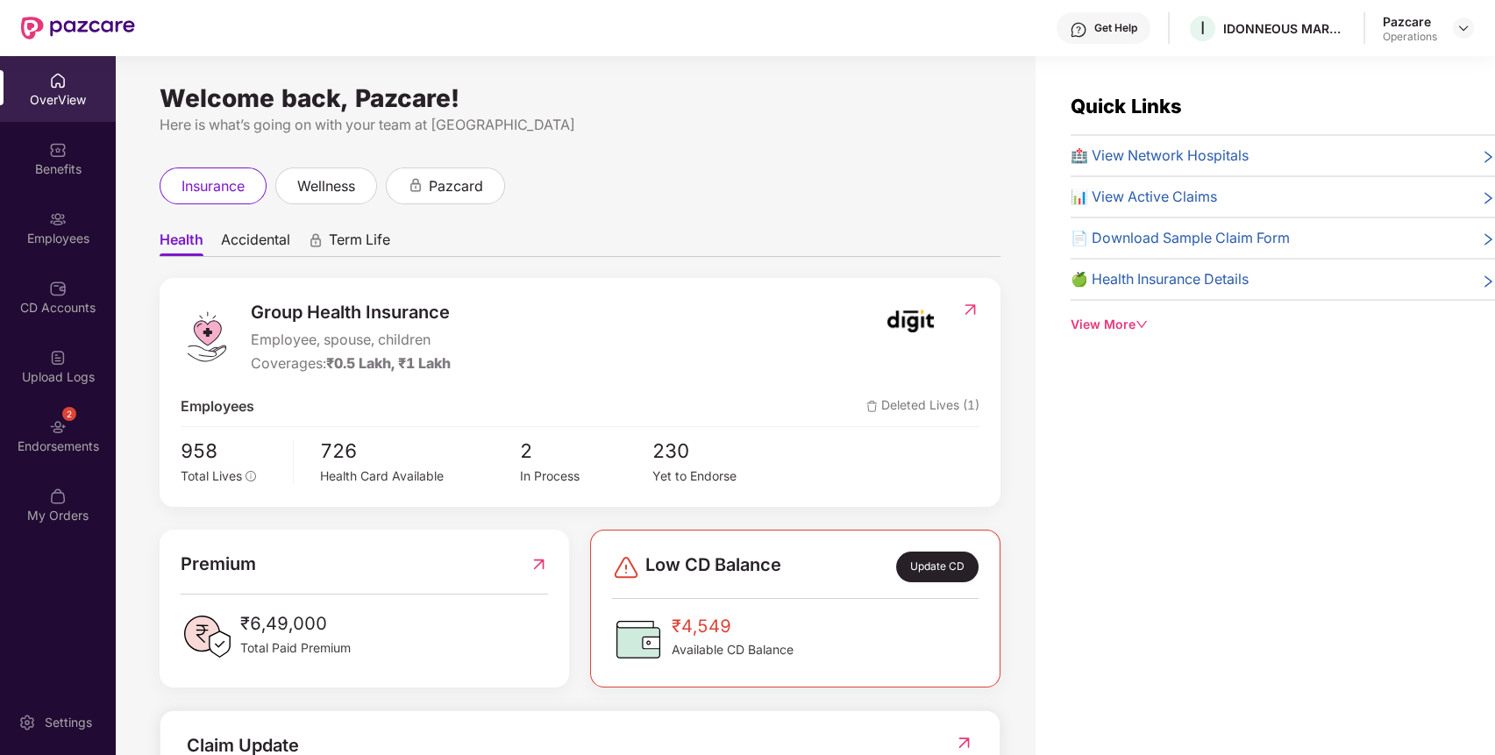
click at [70, 416] on div "2" at bounding box center [69, 414] width 14 height 14
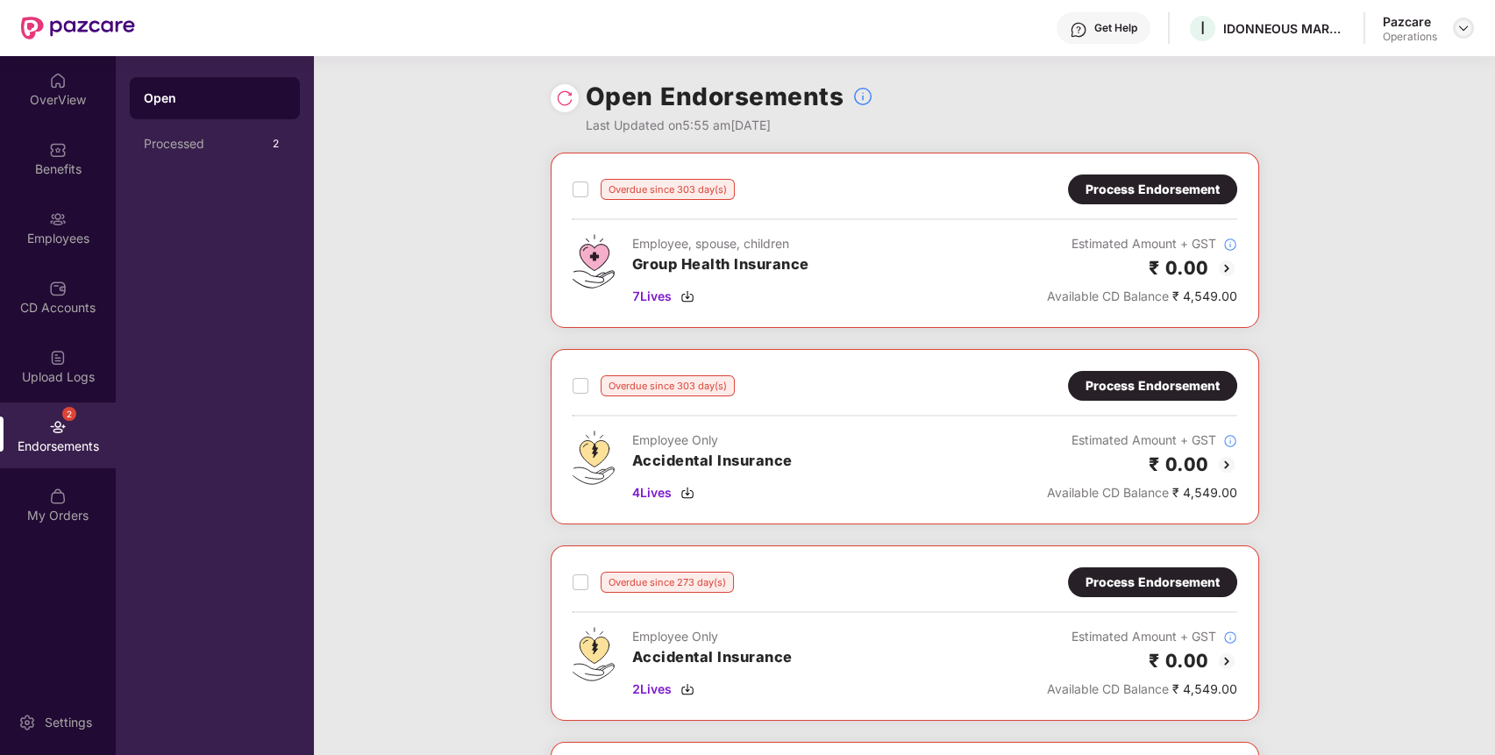
click at [1466, 23] on img at bounding box center [1463, 28] width 14 height 14
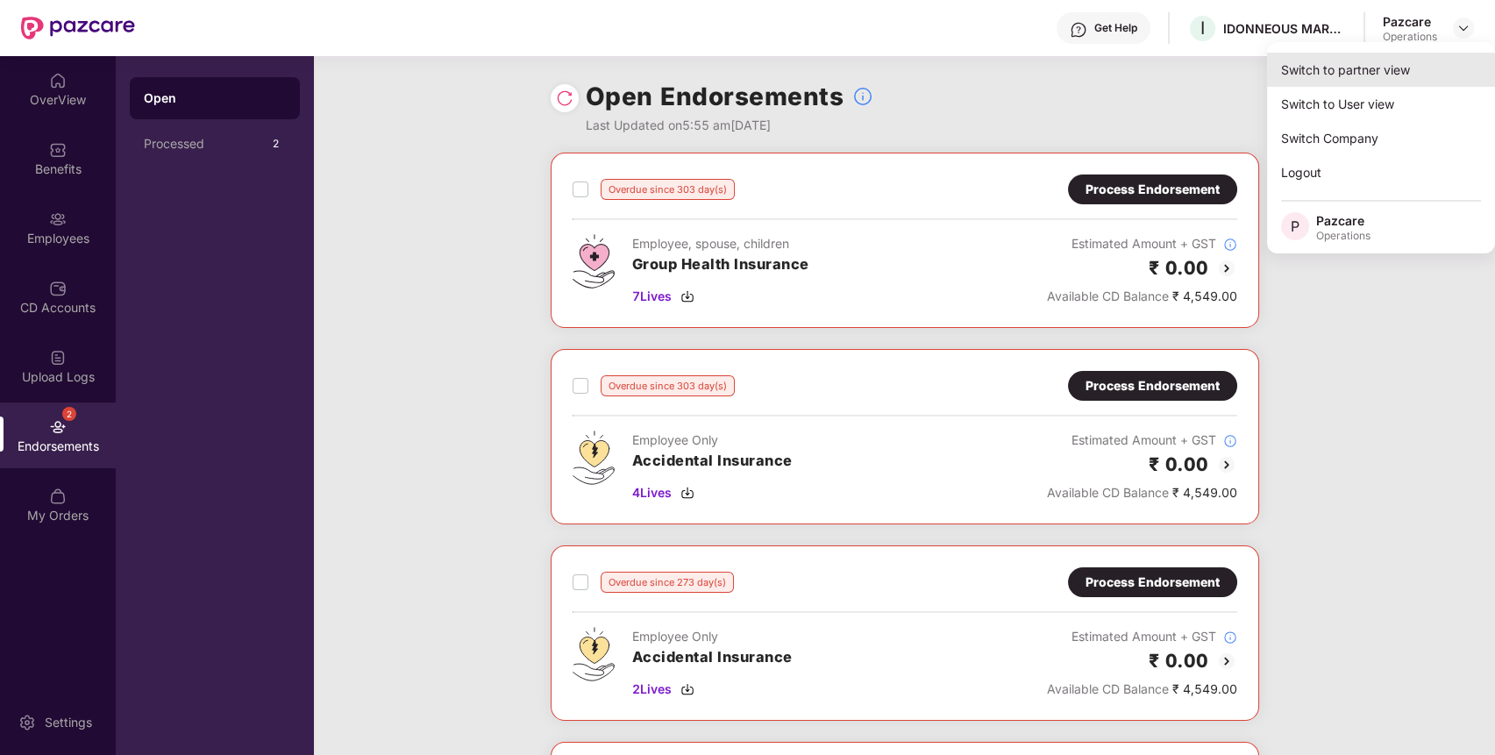
click at [1369, 78] on div "Switch to partner view" at bounding box center [1381, 70] width 228 height 34
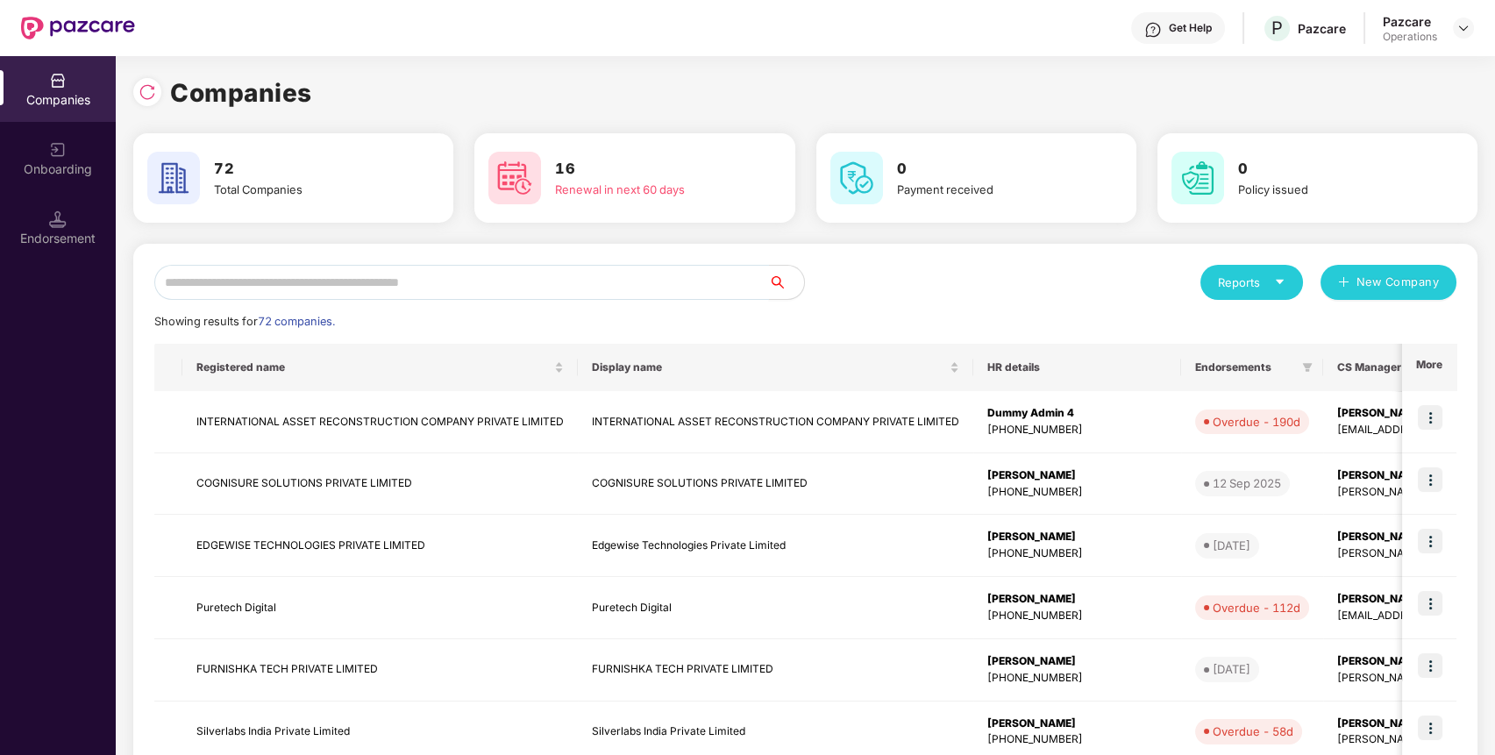
click at [636, 289] on input "text" at bounding box center [461, 282] width 615 height 35
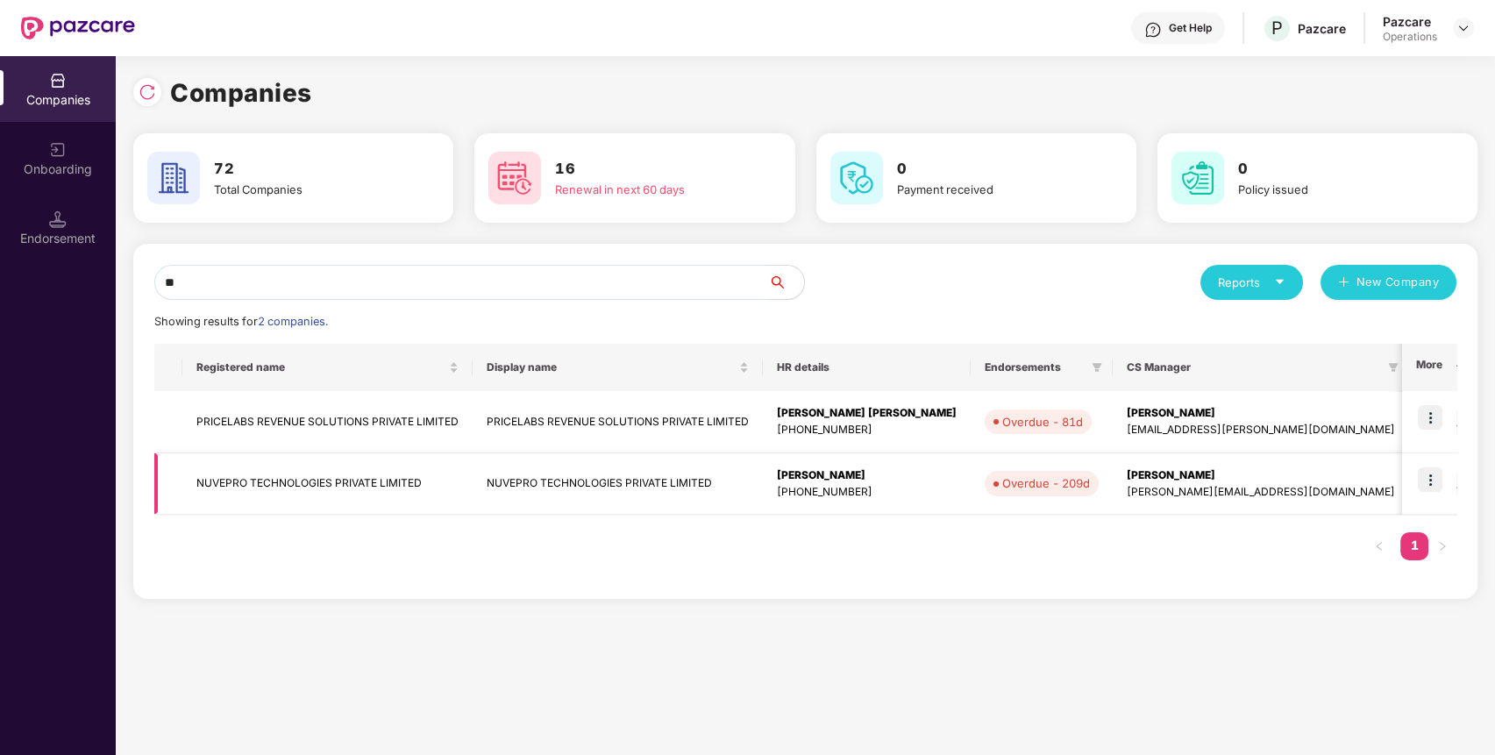
type input "**"
click at [1431, 484] on img at bounding box center [1430, 479] width 25 height 25
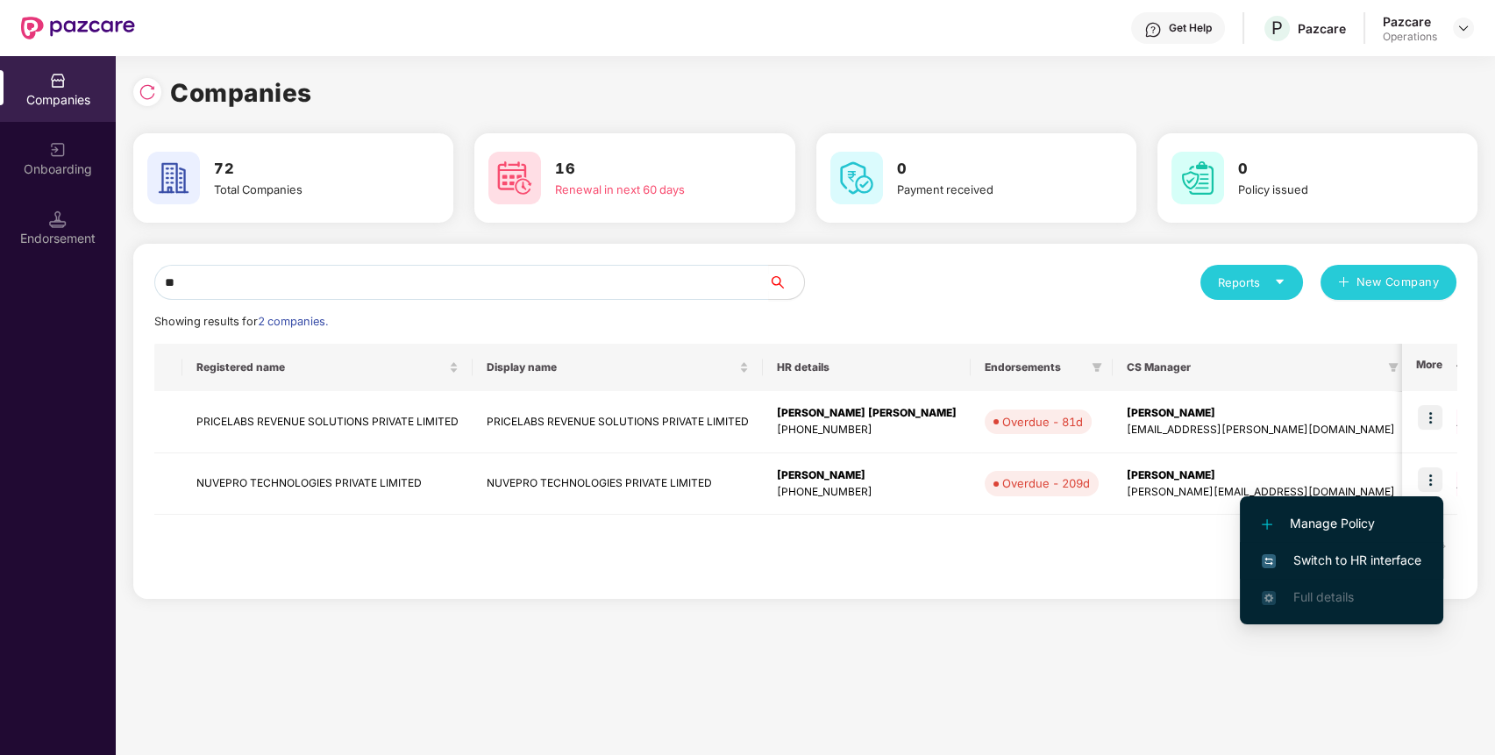
click at [1374, 552] on span "Switch to HR interface" at bounding box center [1342, 560] width 160 height 19
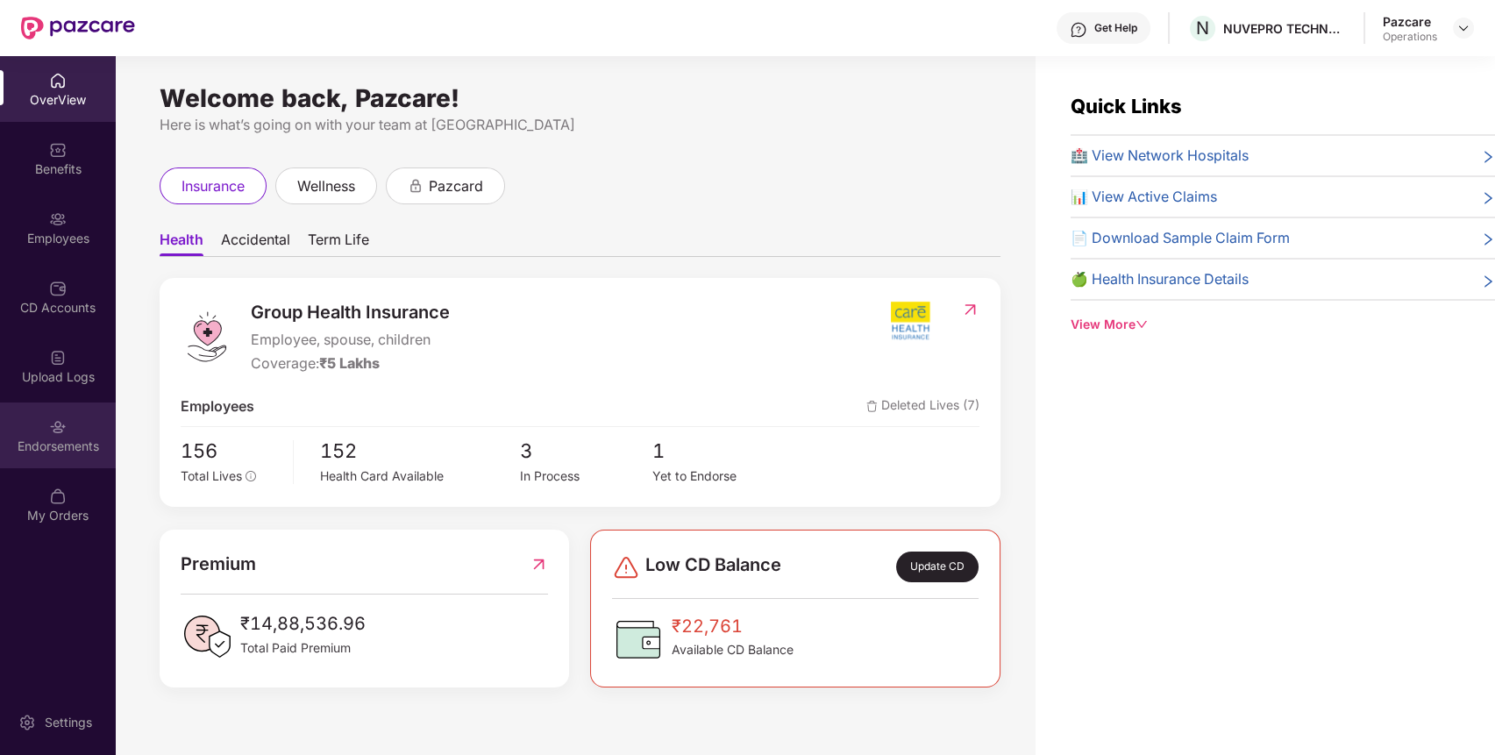
click at [23, 431] on div "Endorsements" at bounding box center [58, 435] width 116 height 66
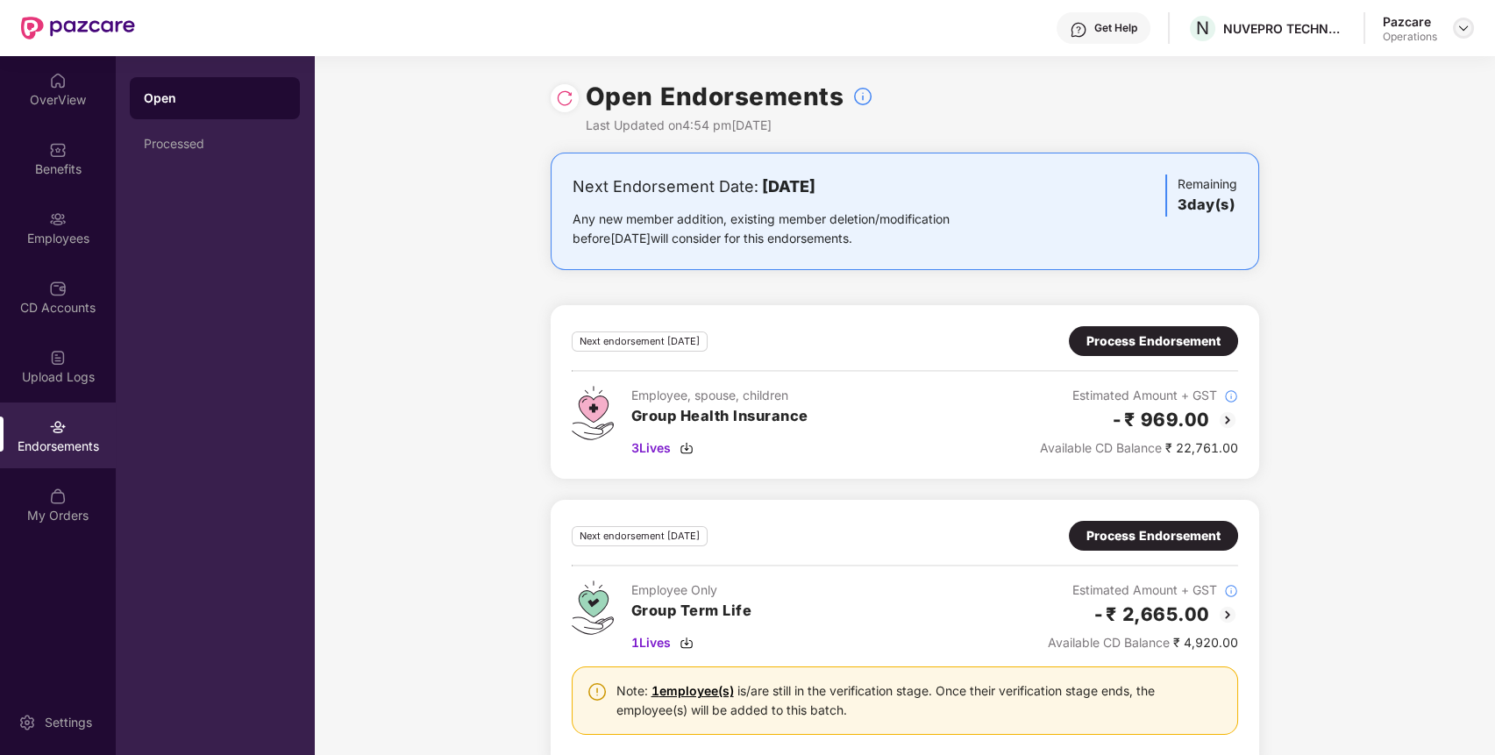
click at [1465, 28] on img at bounding box center [1463, 28] width 14 height 14
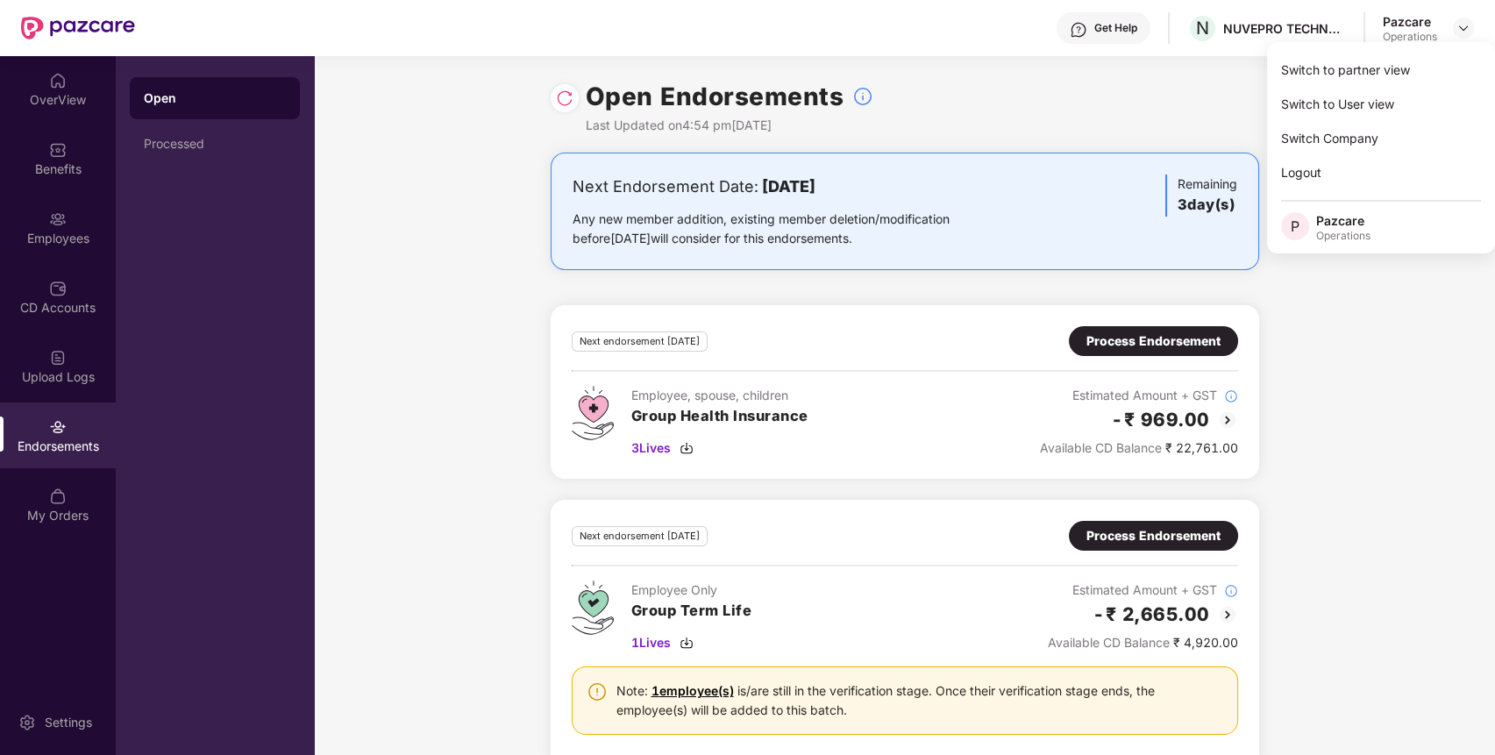
click at [1425, 310] on div "Next Endorsement Date: [DATE] Any new member addition, existing member deletion…" at bounding box center [904, 617] width 1181 height 929
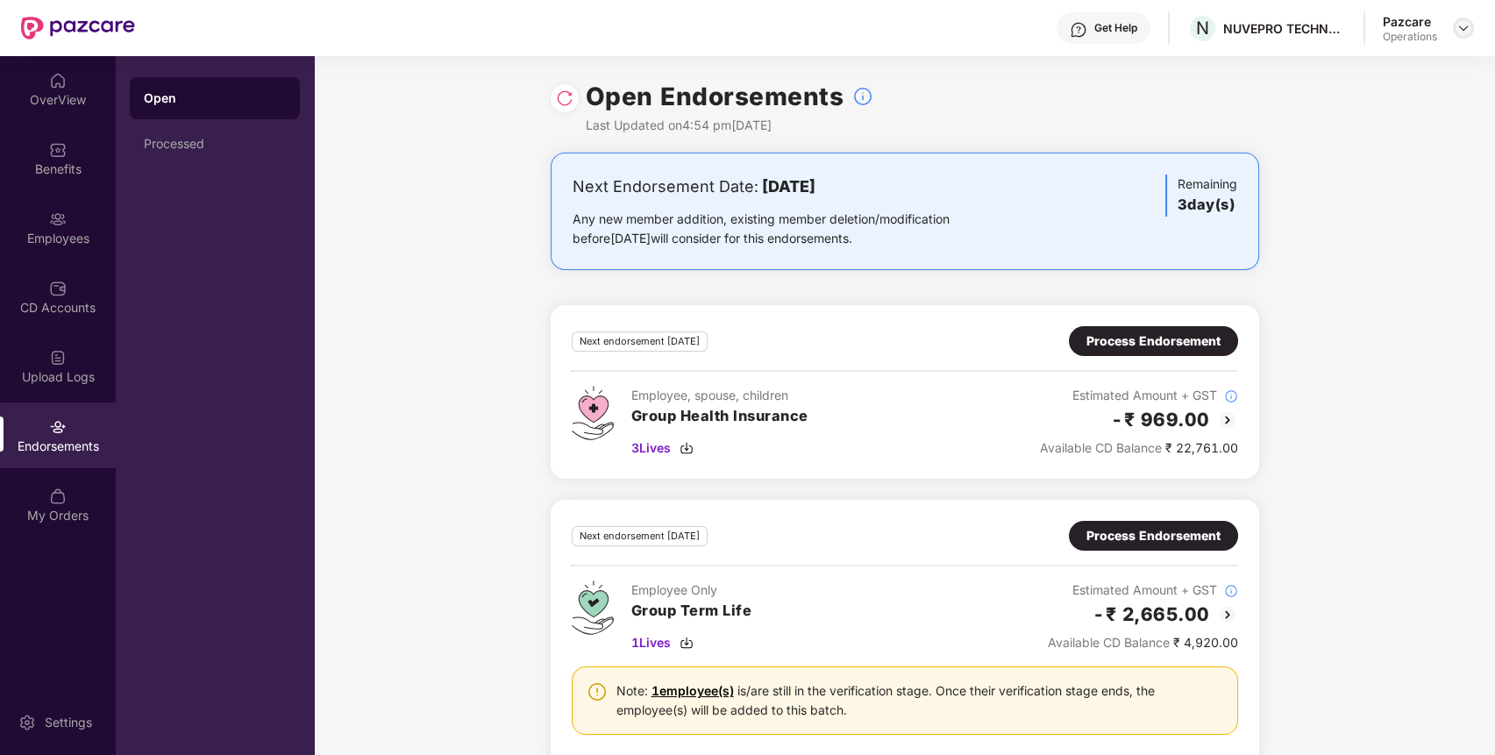
click at [1467, 28] on img at bounding box center [1463, 28] width 14 height 14
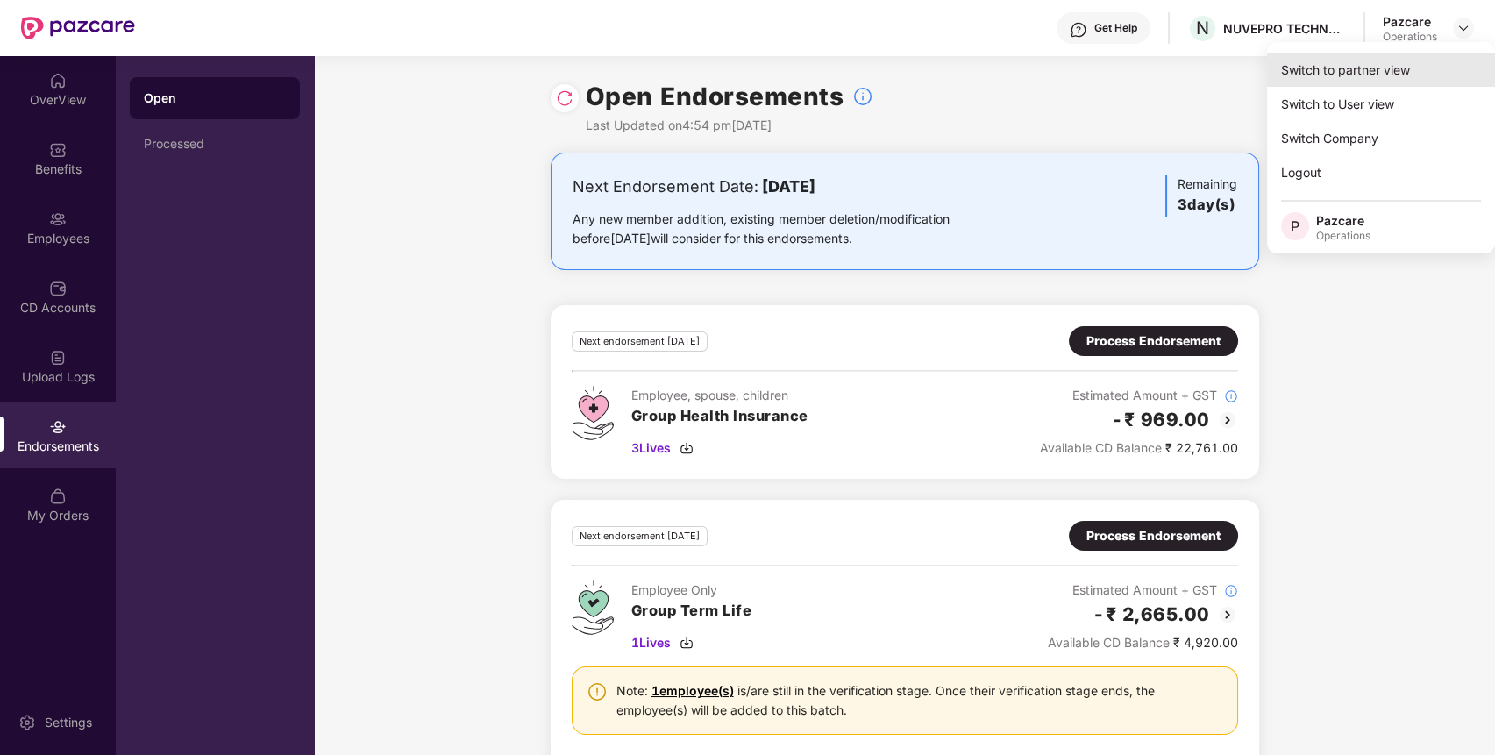
click at [1418, 71] on div "Switch to partner view" at bounding box center [1381, 70] width 228 height 34
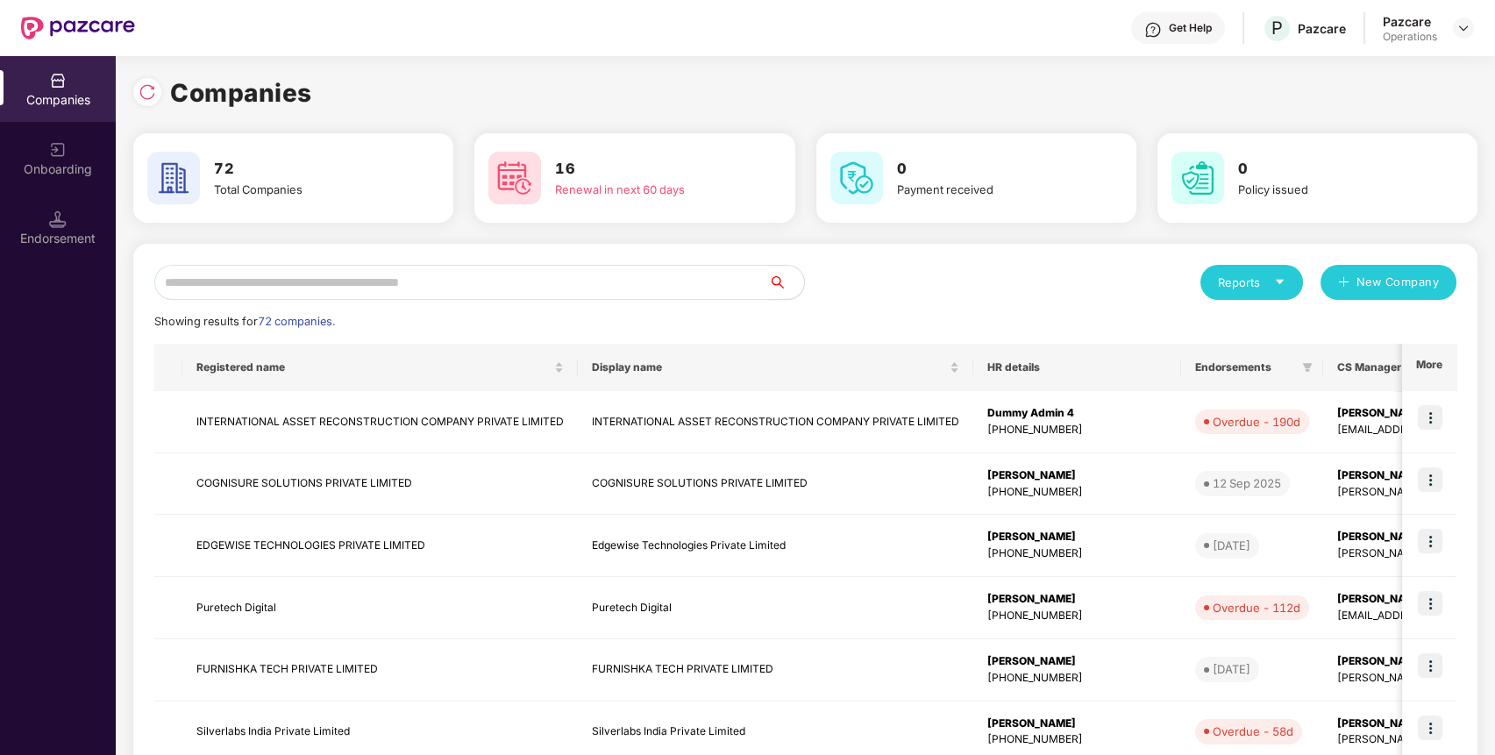
click at [670, 285] on input "text" at bounding box center [461, 282] width 615 height 35
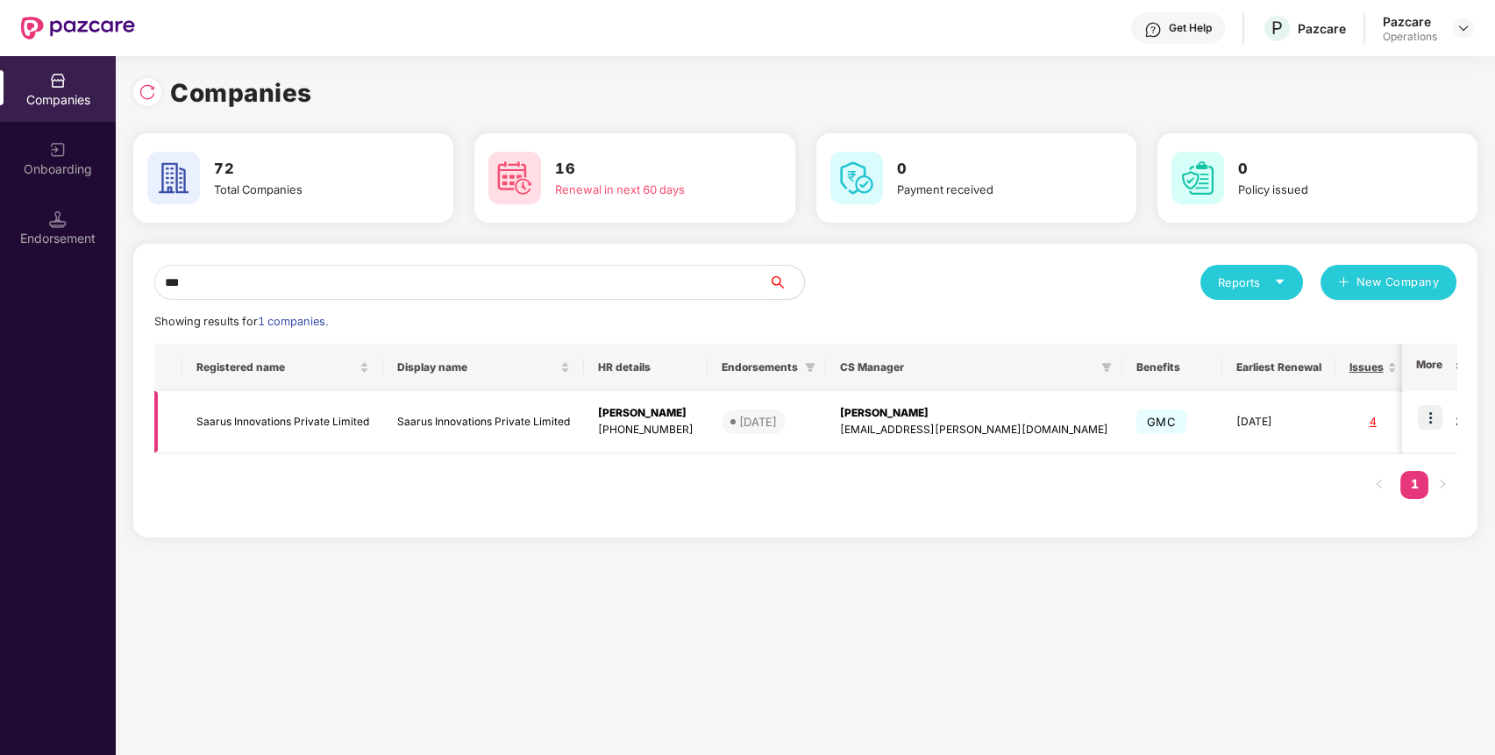
type input "***"
click at [250, 420] on td "Saarus Innovations Private Limited" at bounding box center [282, 422] width 201 height 62
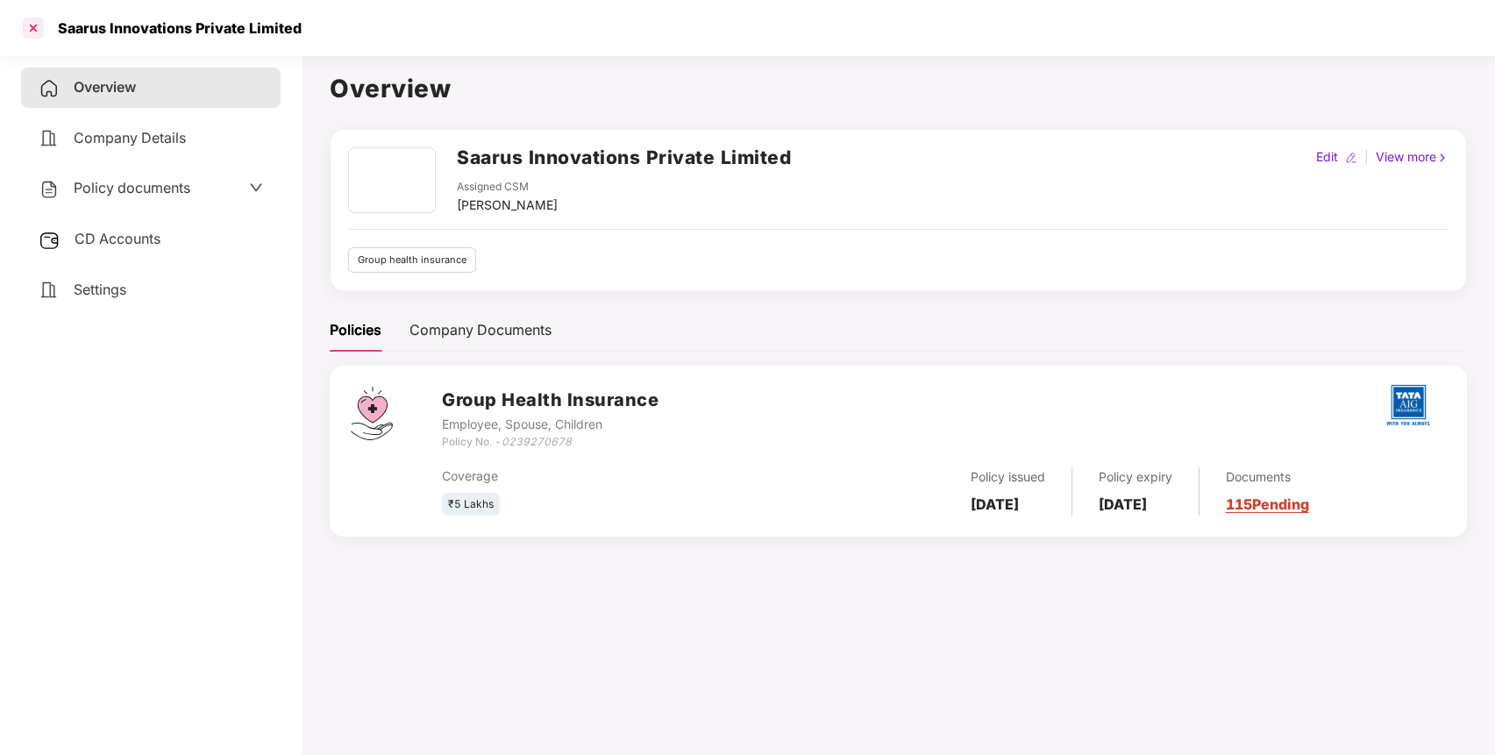
click at [24, 22] on div at bounding box center [33, 28] width 28 height 28
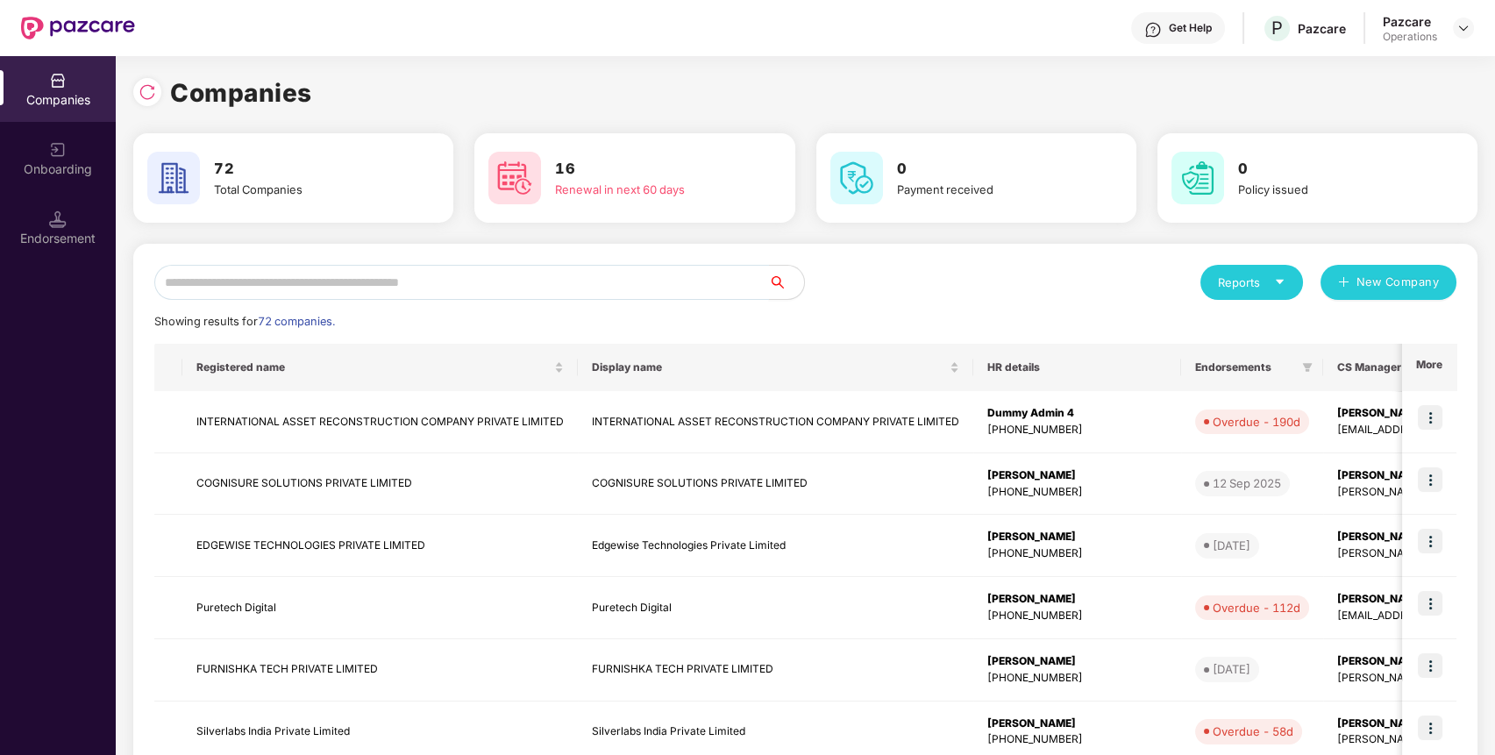
click at [444, 288] on input "text" at bounding box center [461, 282] width 615 height 35
click at [654, 285] on input "text" at bounding box center [461, 282] width 615 height 35
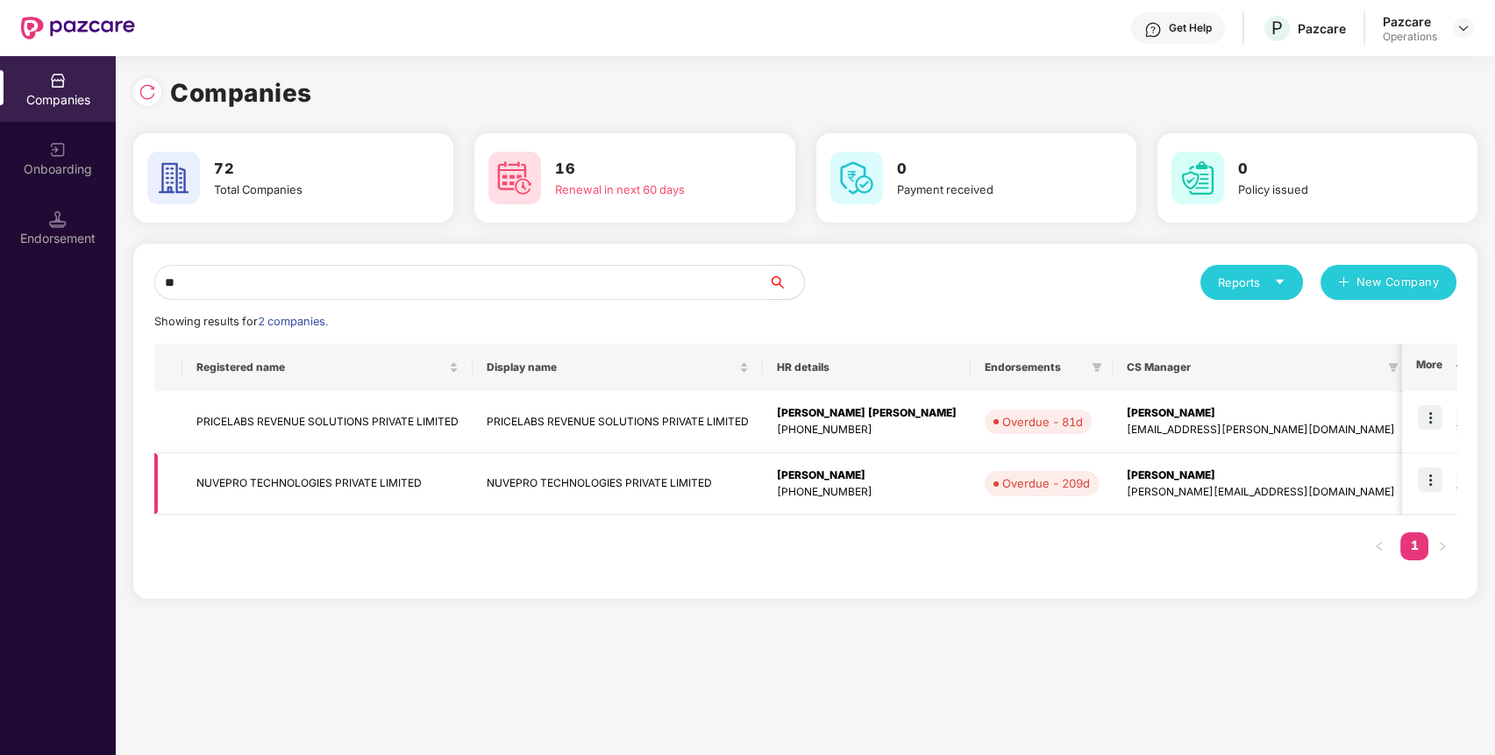
type input "**"
click at [1432, 482] on img at bounding box center [1430, 479] width 25 height 25
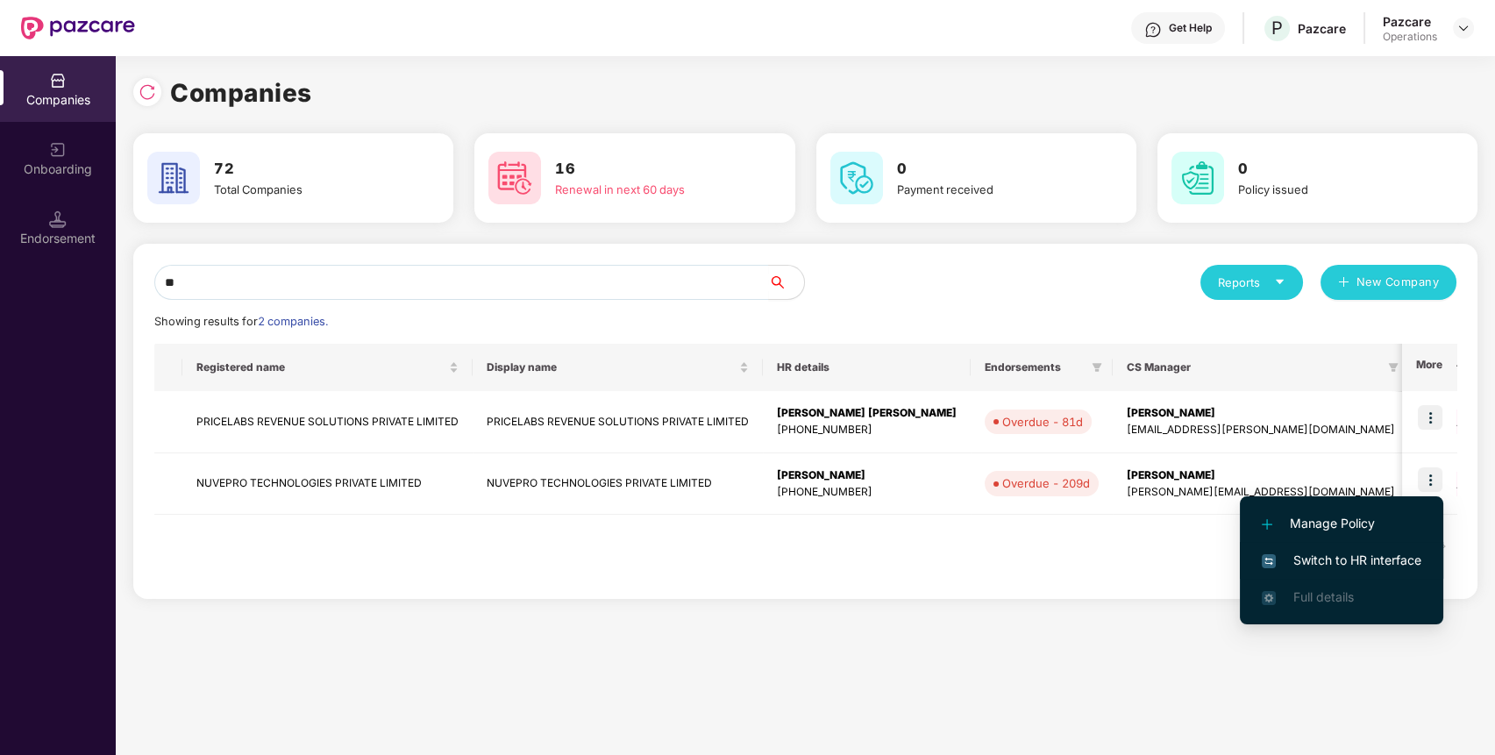
click at [1369, 554] on span "Switch to HR interface" at bounding box center [1342, 560] width 160 height 19
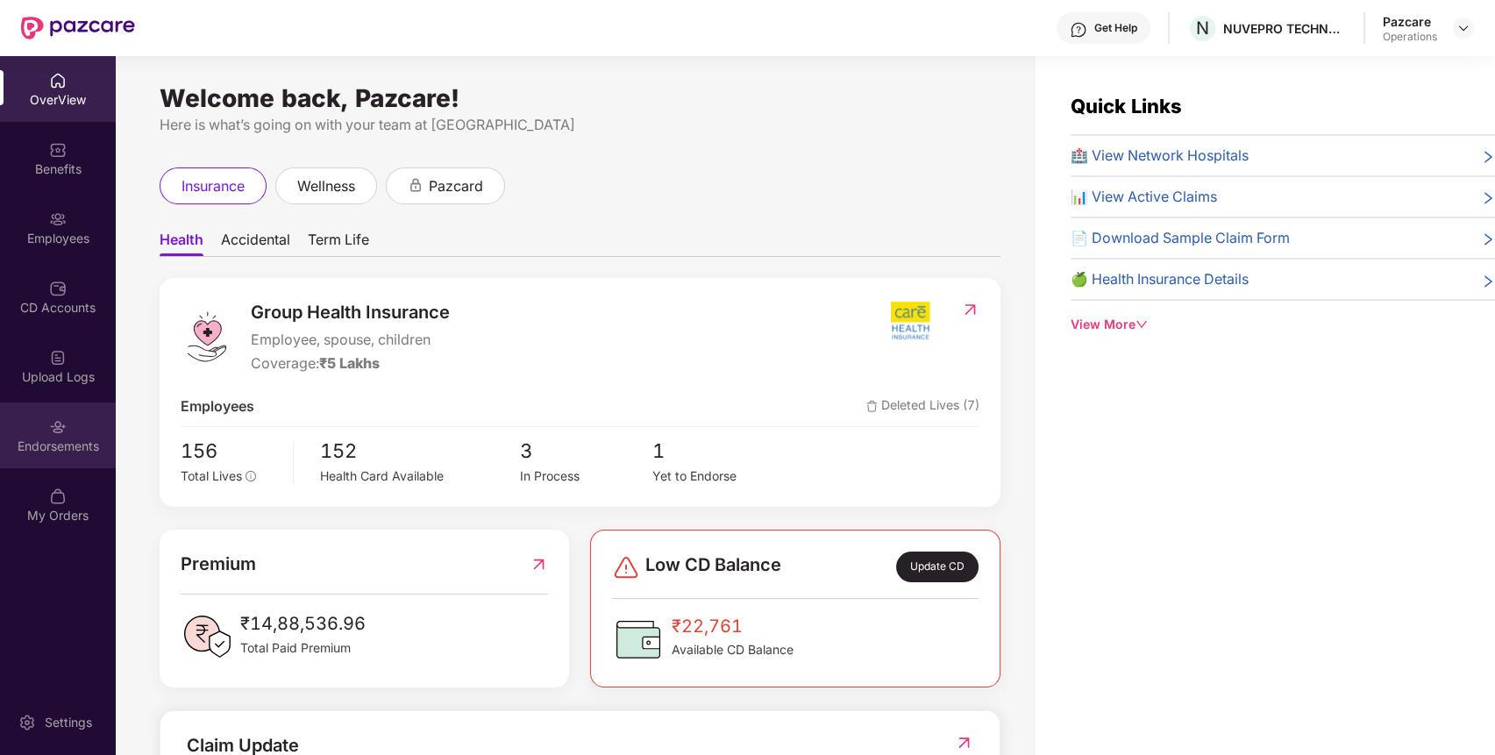
click at [31, 431] on div "Endorsements" at bounding box center [58, 435] width 116 height 66
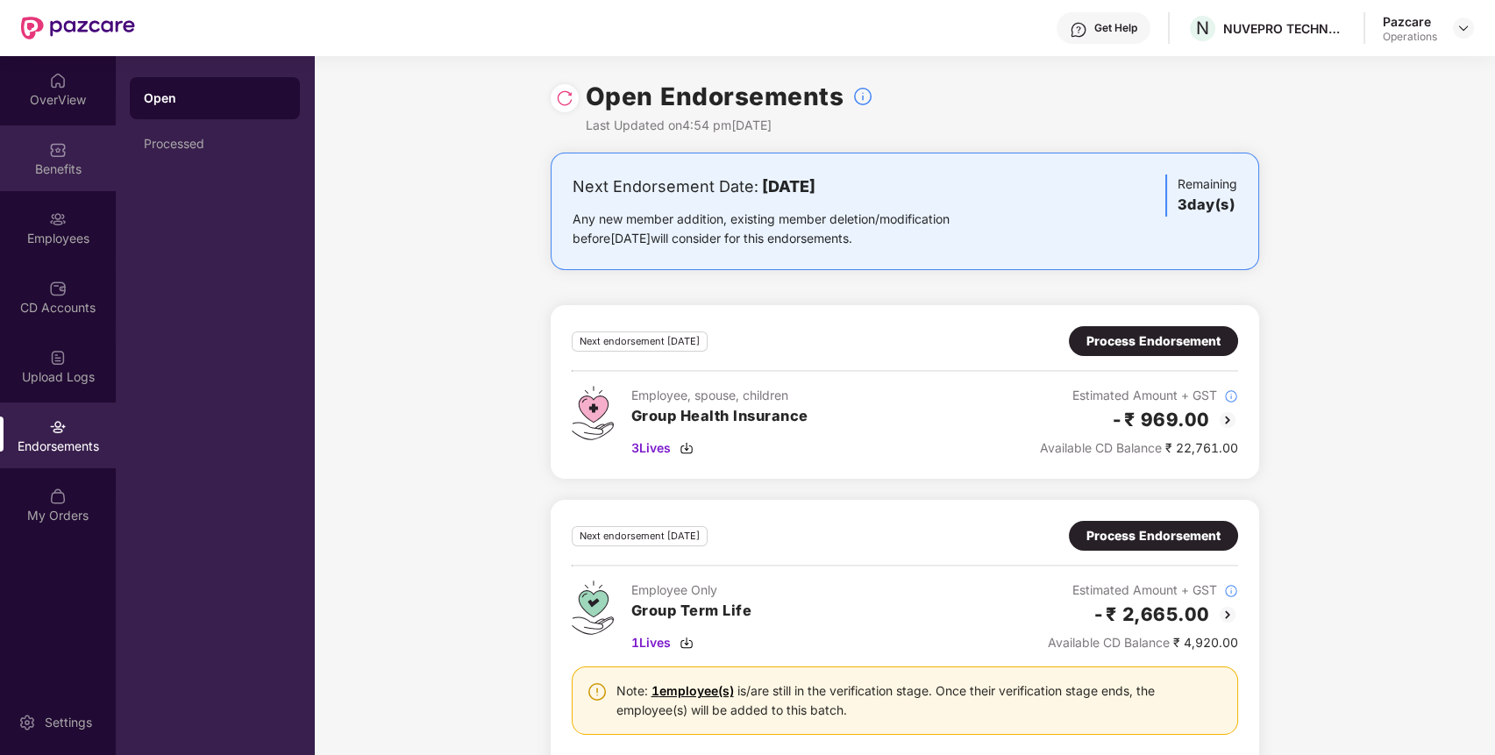
click at [71, 156] on div "Benefits" at bounding box center [58, 158] width 116 height 66
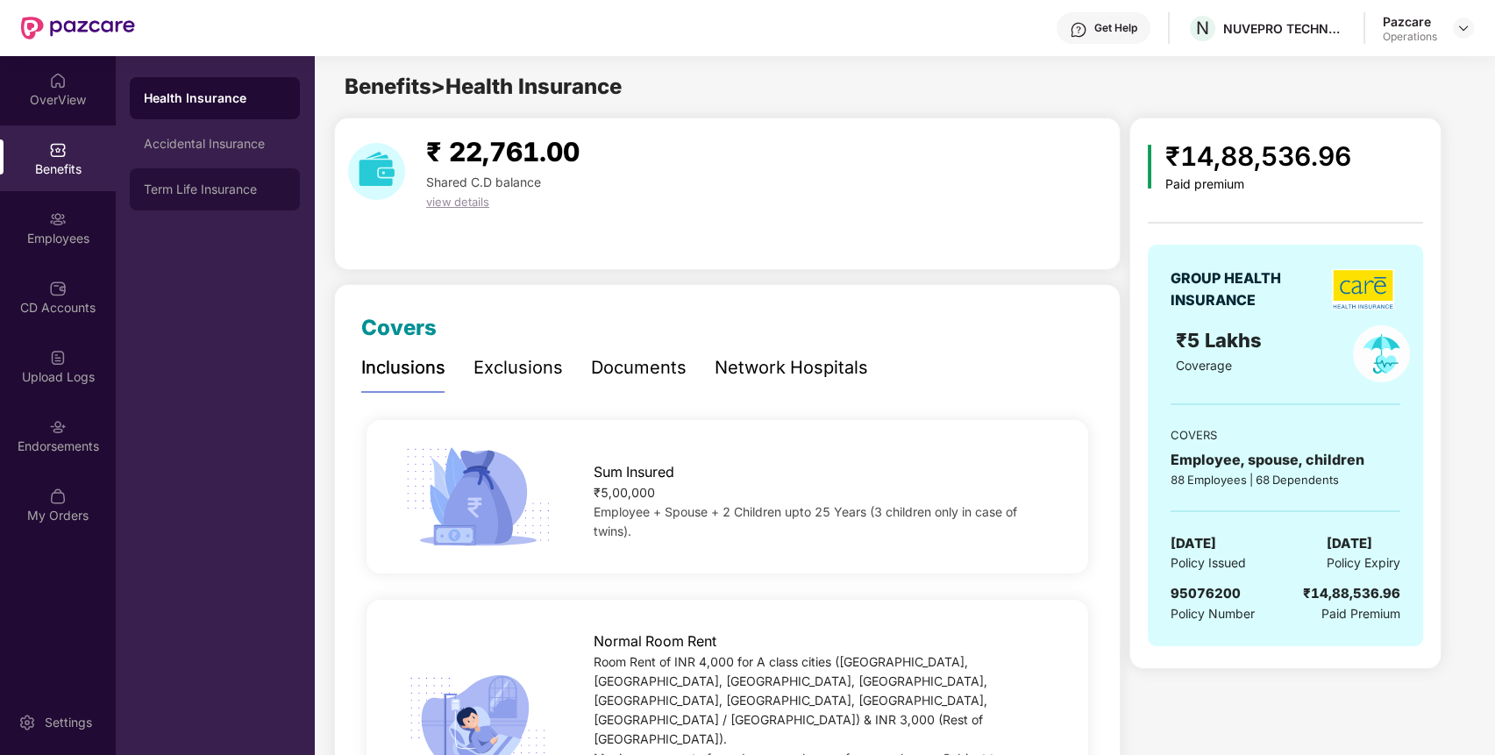
click at [228, 194] on div "Term Life Insurance" at bounding box center [215, 189] width 142 height 14
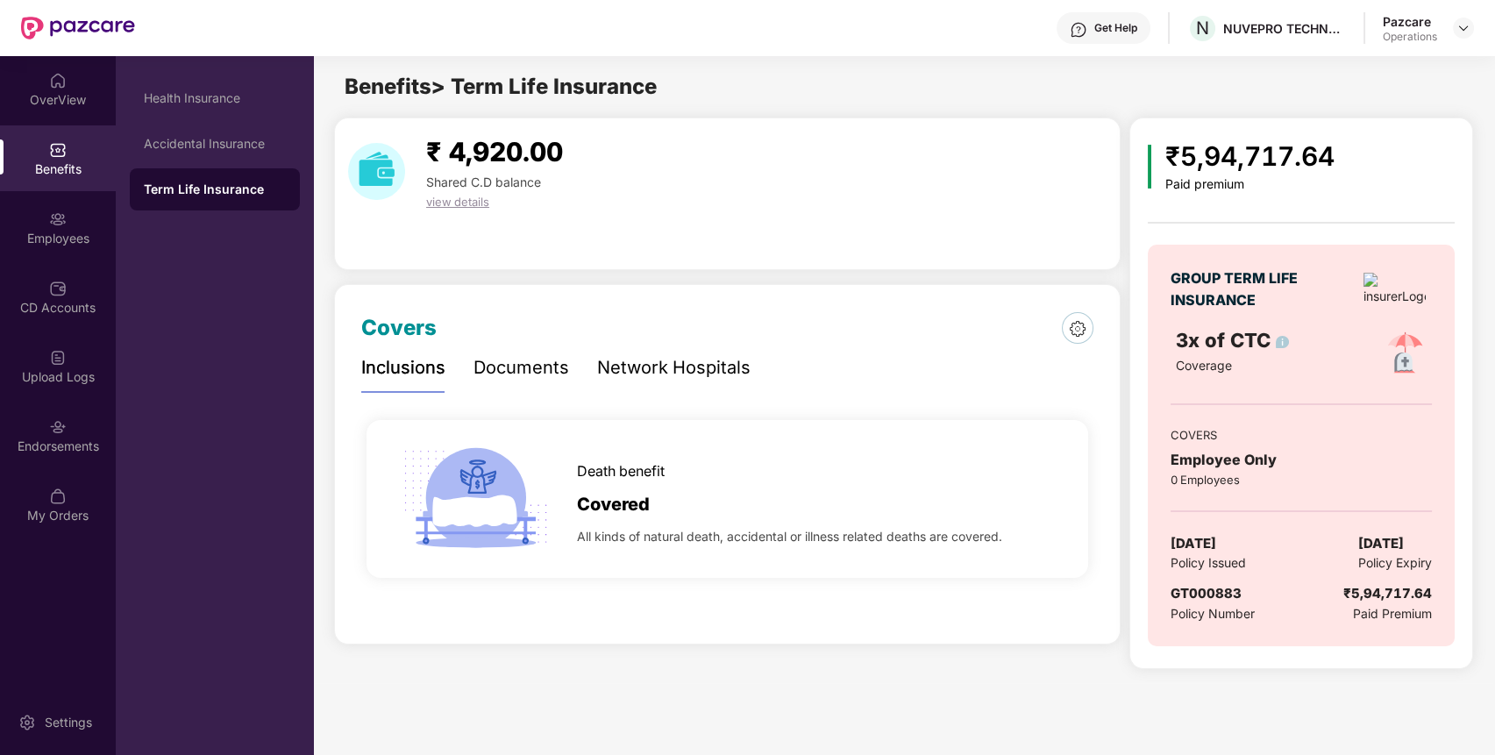
click at [1204, 592] on span "GT000883" at bounding box center [1206, 593] width 71 height 17
copy span "GT000883"
click at [1204, 592] on span "GT000883" at bounding box center [1206, 593] width 71 height 17
click at [215, 139] on div "Accidental Insurance" at bounding box center [215, 144] width 142 height 14
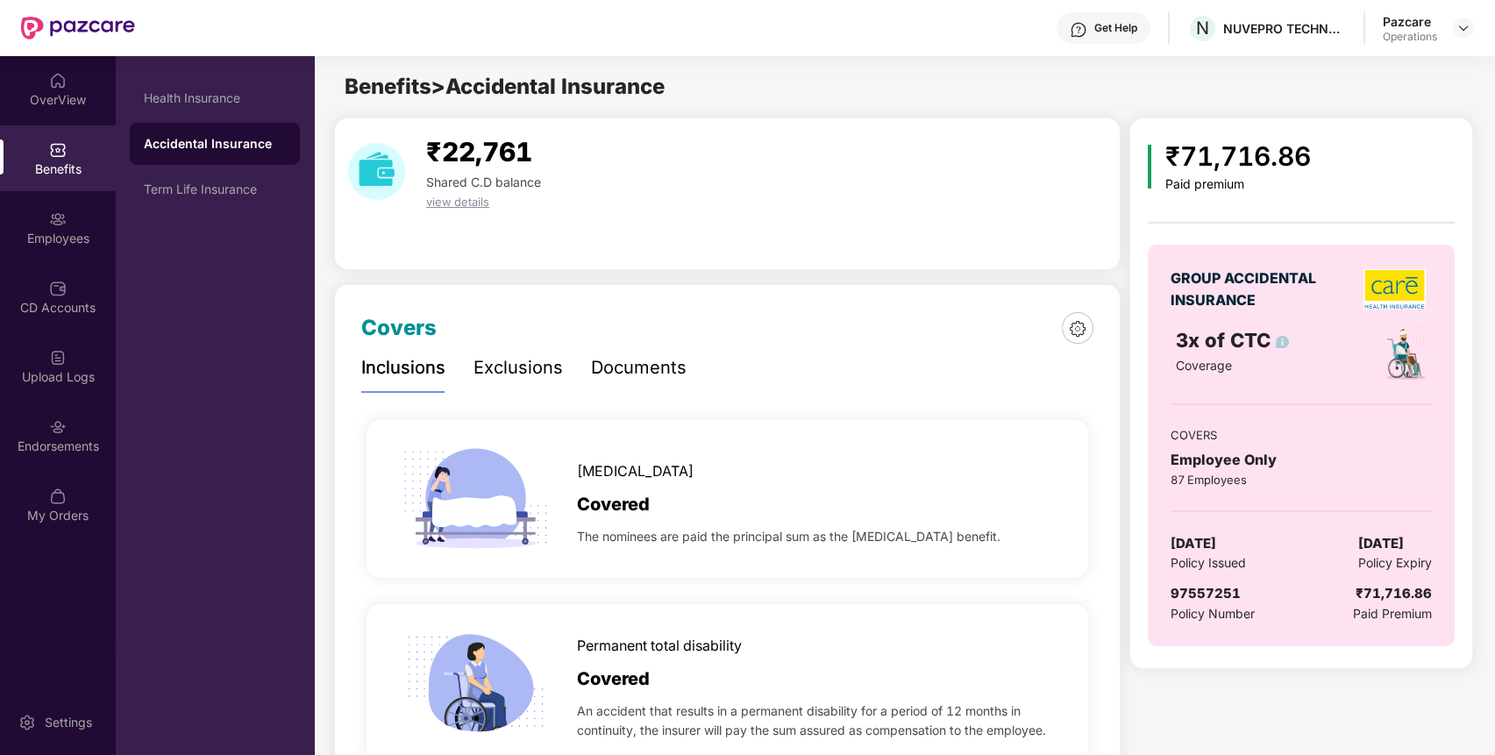
click at [1221, 596] on span "97557251" at bounding box center [1206, 593] width 70 height 17
copy span "97557251"
click at [1465, 28] on img at bounding box center [1463, 28] width 14 height 14
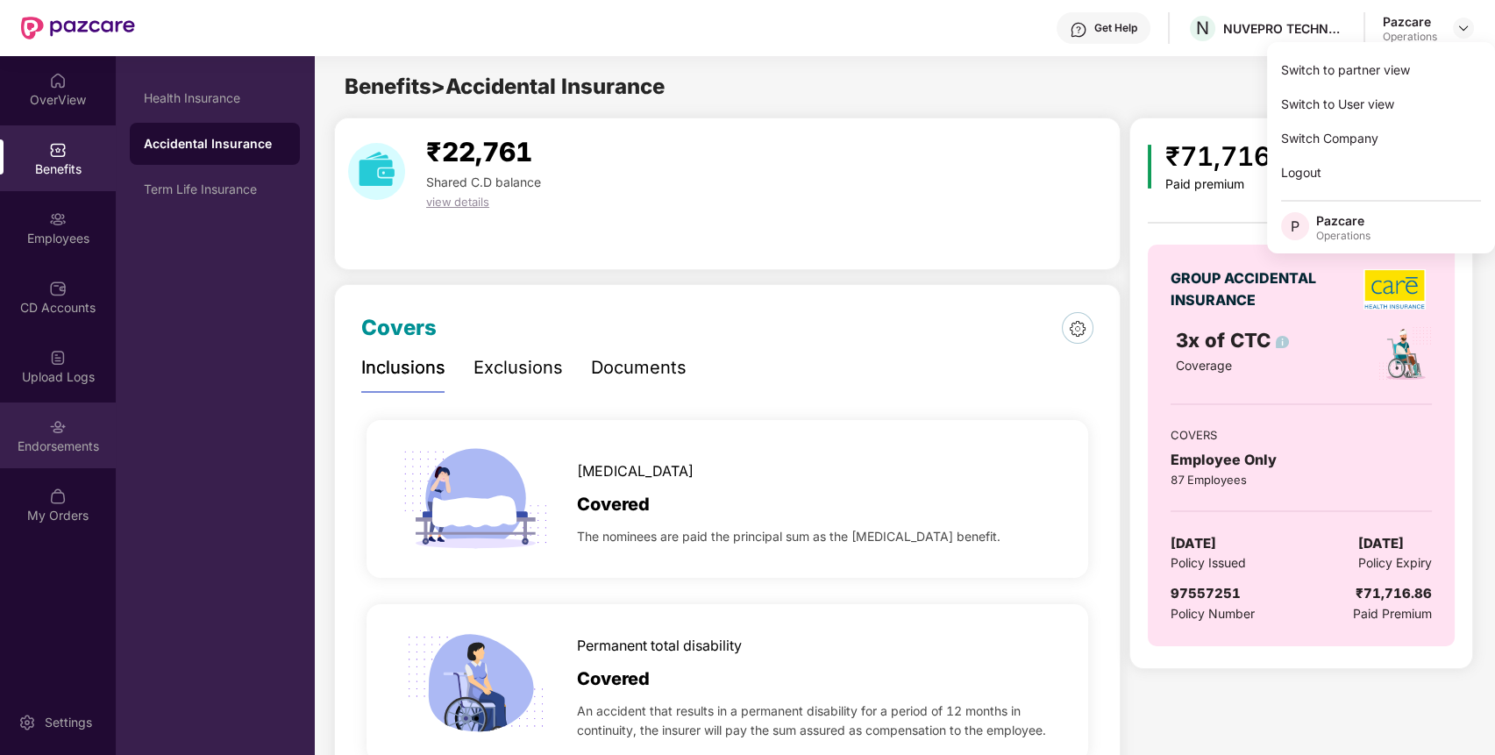
click at [79, 424] on div "Endorsements" at bounding box center [58, 435] width 116 height 66
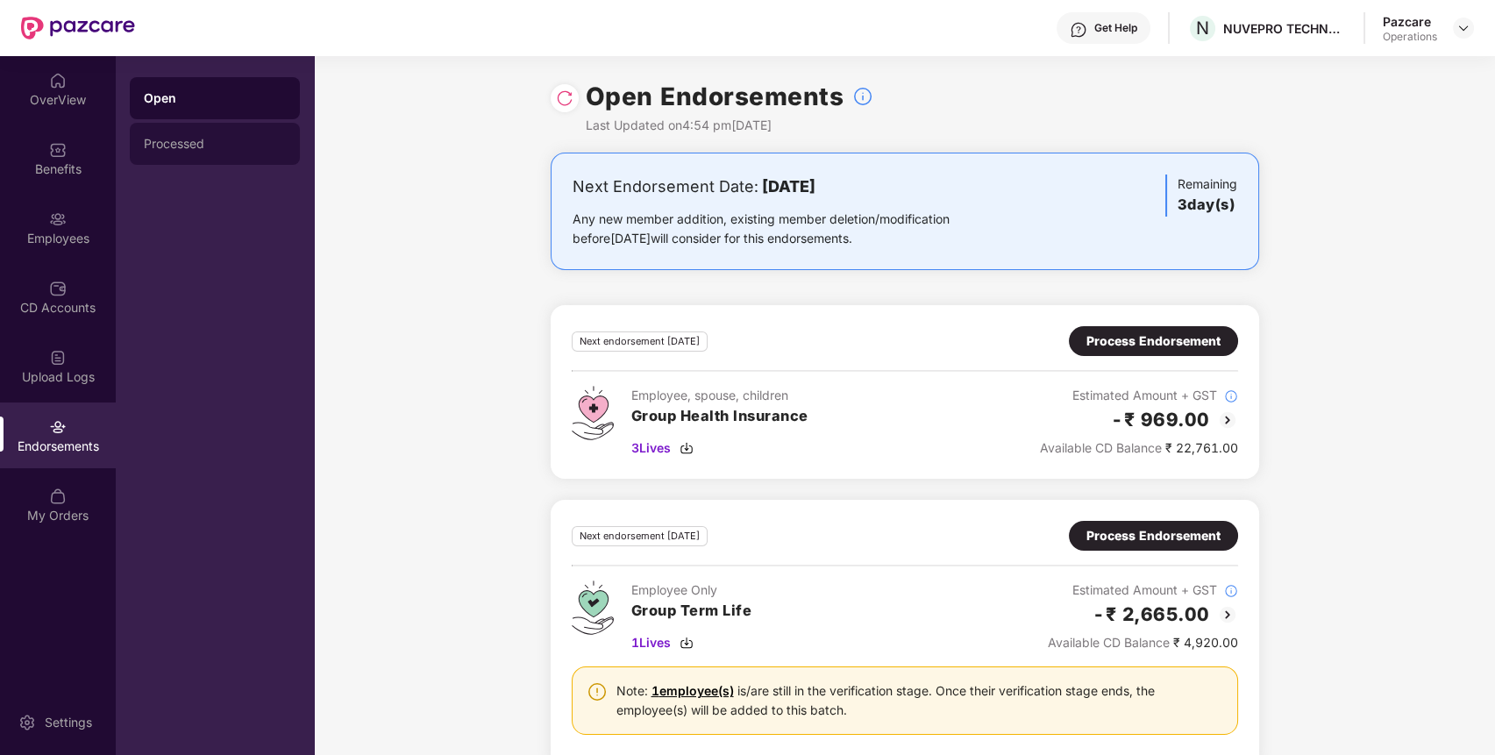
click at [216, 130] on div "Processed" at bounding box center [215, 144] width 170 height 42
